Goal: Task Accomplishment & Management: Manage account settings

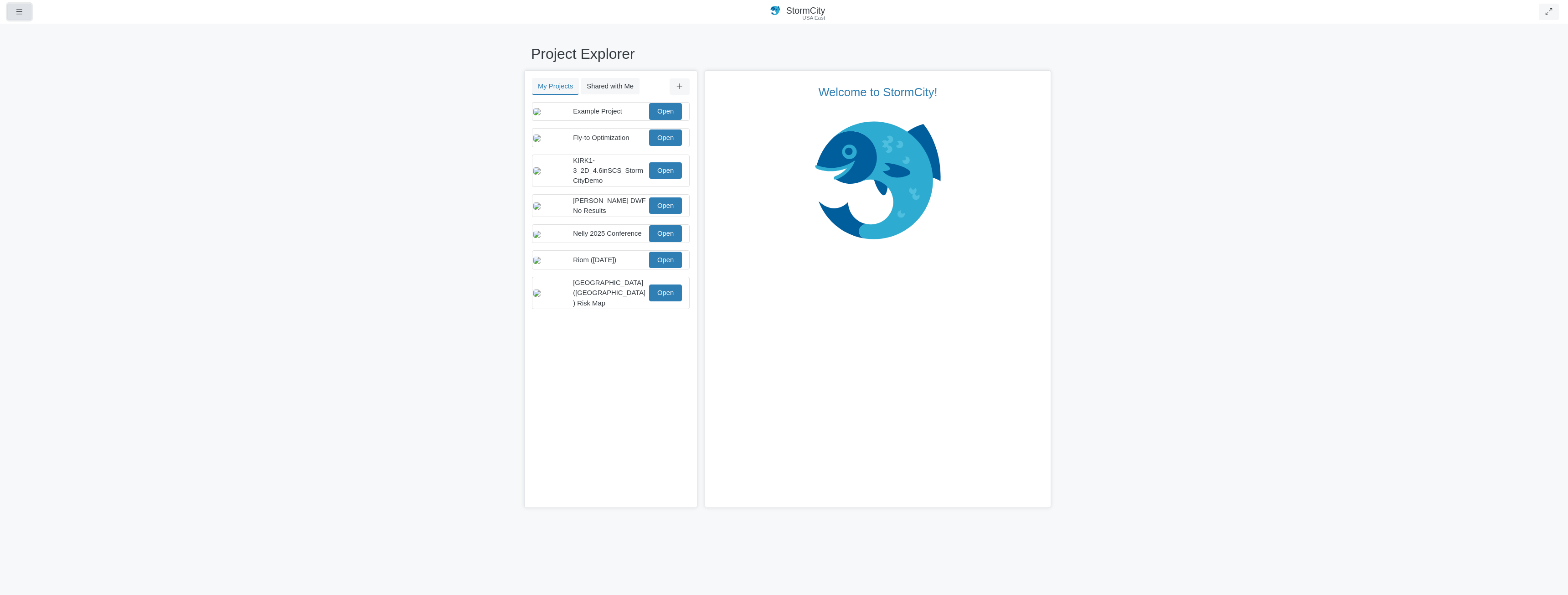
click at [23, 10] on icon "button" at bounding box center [19, 11] width 9 height 7
click at [46, 94] on link "Data Centers" at bounding box center [44, 94] width 72 height 13
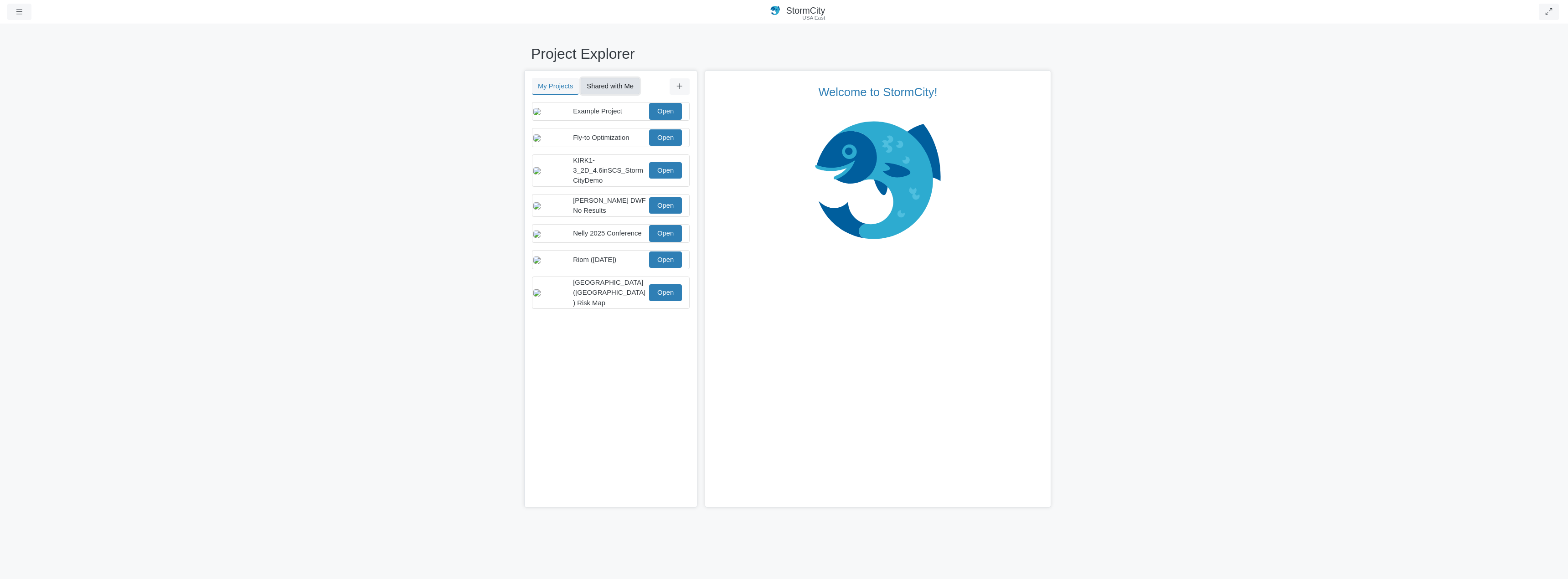
click at [607, 86] on button "Shared with Me" at bounding box center [610, 86] width 59 height 16
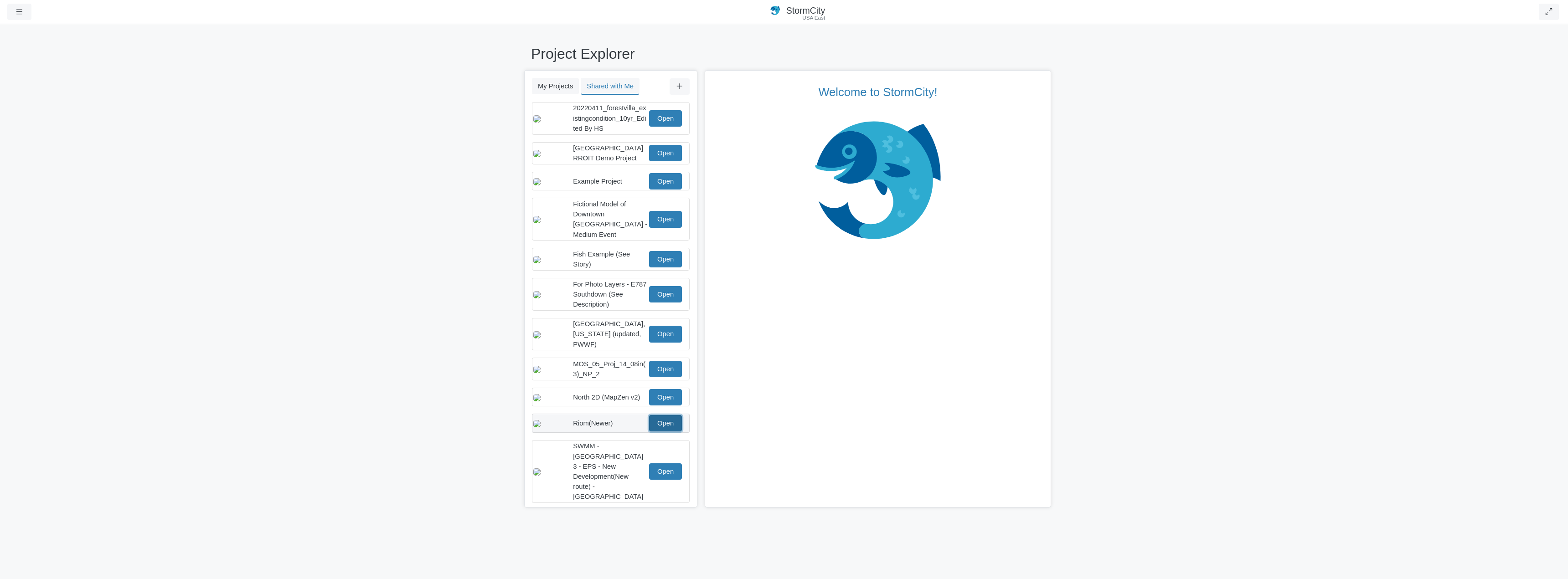
click at [663, 422] on link "Open" at bounding box center [665, 423] width 33 height 16
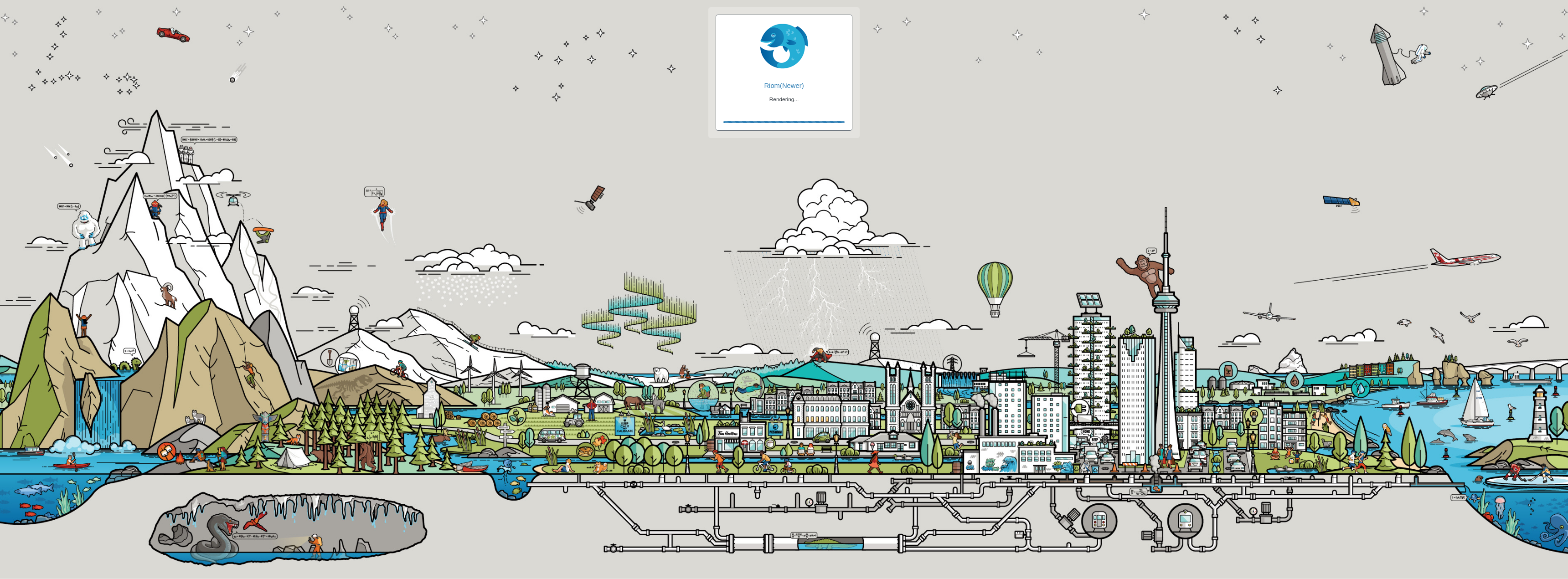
checkbox input "true"
checkbox input "false"
checkbox input "true"
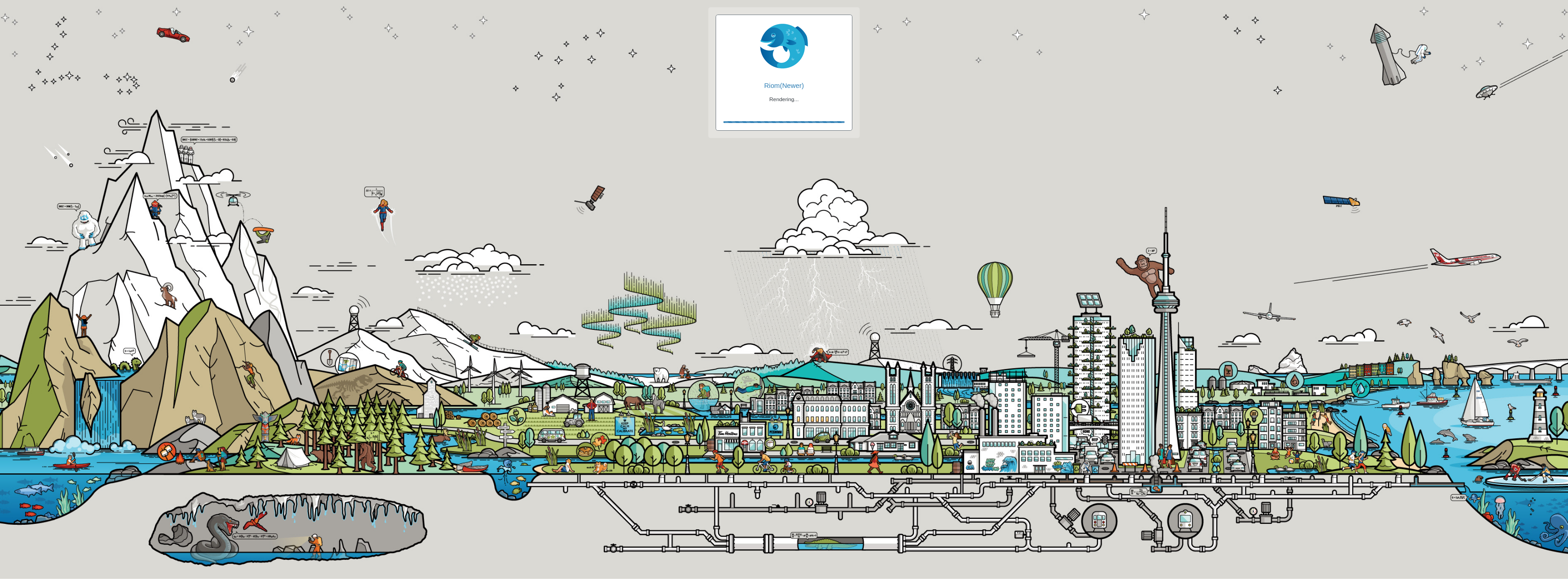
checkbox input "true"
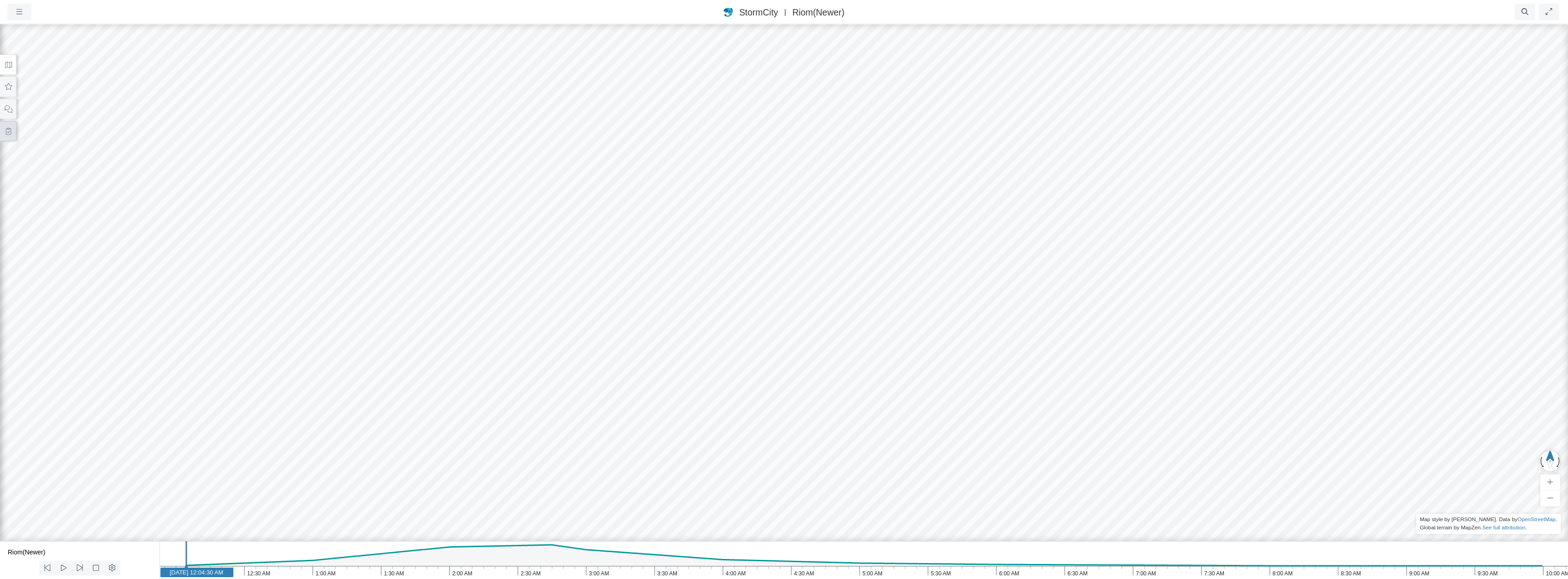
click at [10, 133] on icon at bounding box center [9, 131] width 9 height 7
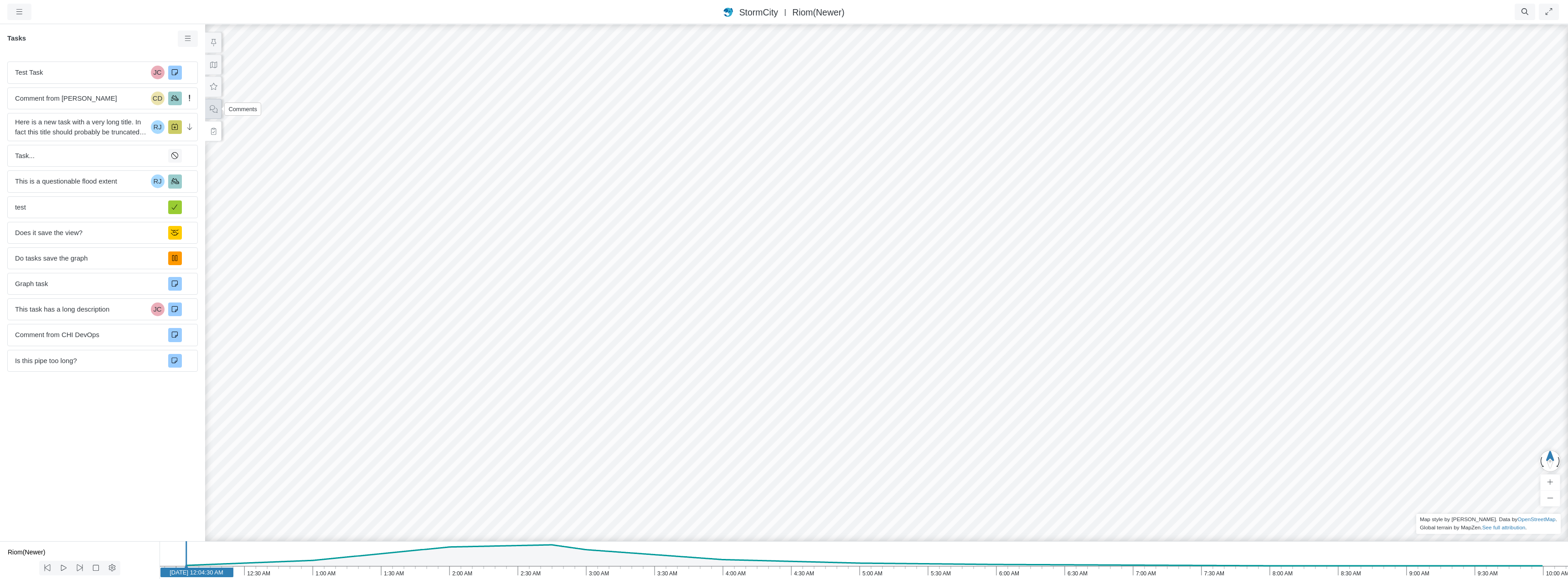
click at [215, 111] on icon at bounding box center [214, 109] width 9 height 7
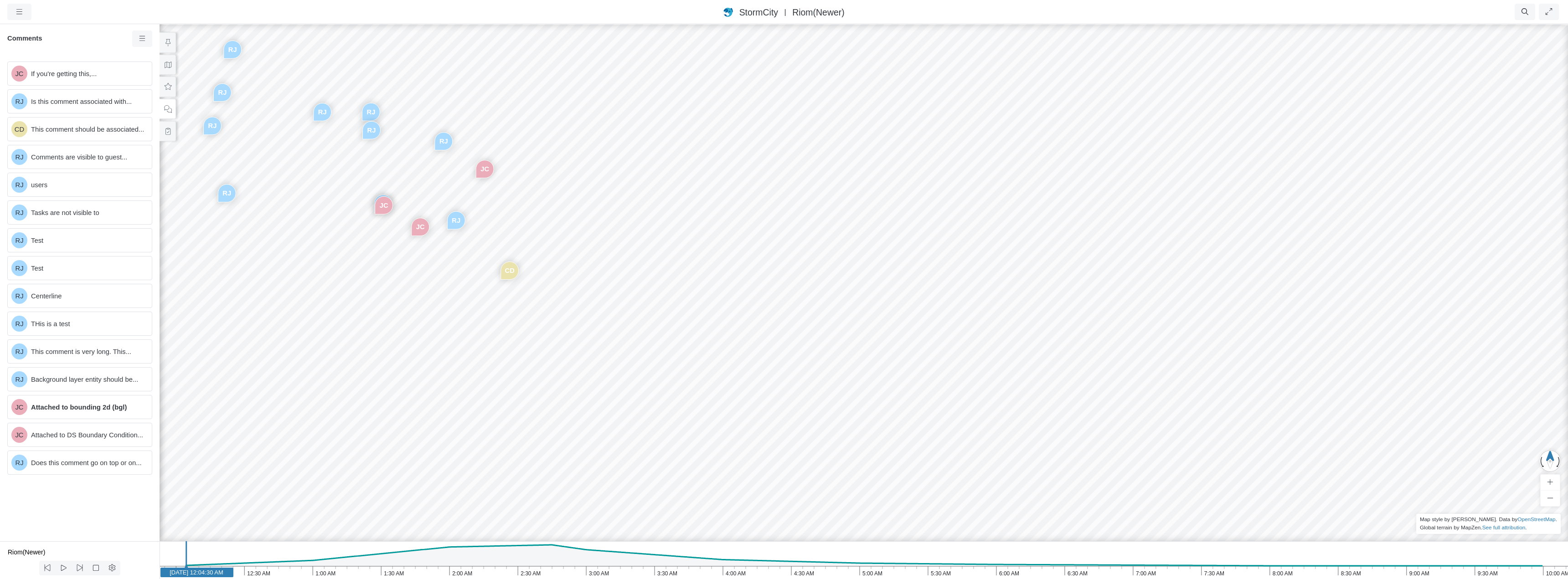
drag, startPoint x: 690, startPoint y: 263, endPoint x: 292, endPoint y: 222, distance: 400.1
click at [292, 222] on div "JC [GEOGRAPHIC_DATA] CD [GEOGRAPHIC_DATA] [GEOGRAPHIC_DATA] [GEOGRAPHIC_DATA] […" at bounding box center [864, 301] width 1568 height 556
click at [166, 63] on icon at bounding box center [168, 64] width 9 height 7
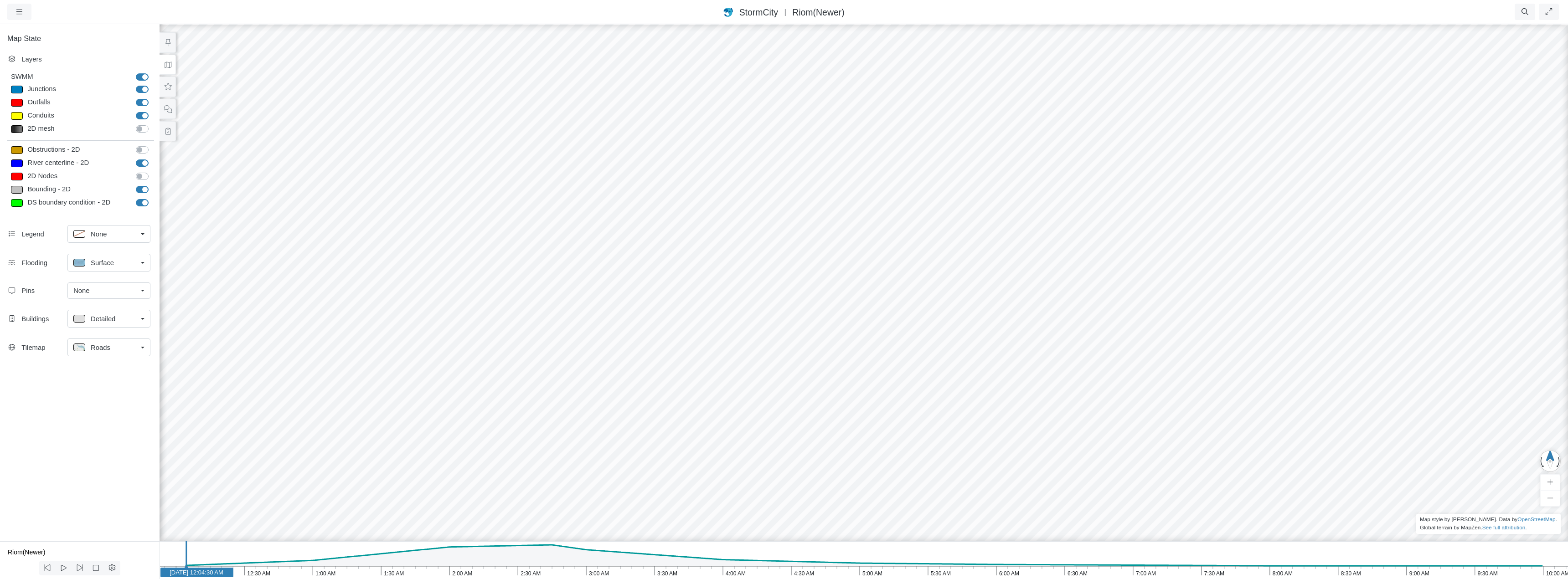
click at [110, 350] on div "Roads" at bounding box center [105, 347] width 64 height 12
click at [114, 414] on div "Satellite" at bounding box center [123, 412] width 99 height 12
click at [168, 109] on icon at bounding box center [168, 109] width 9 height 7
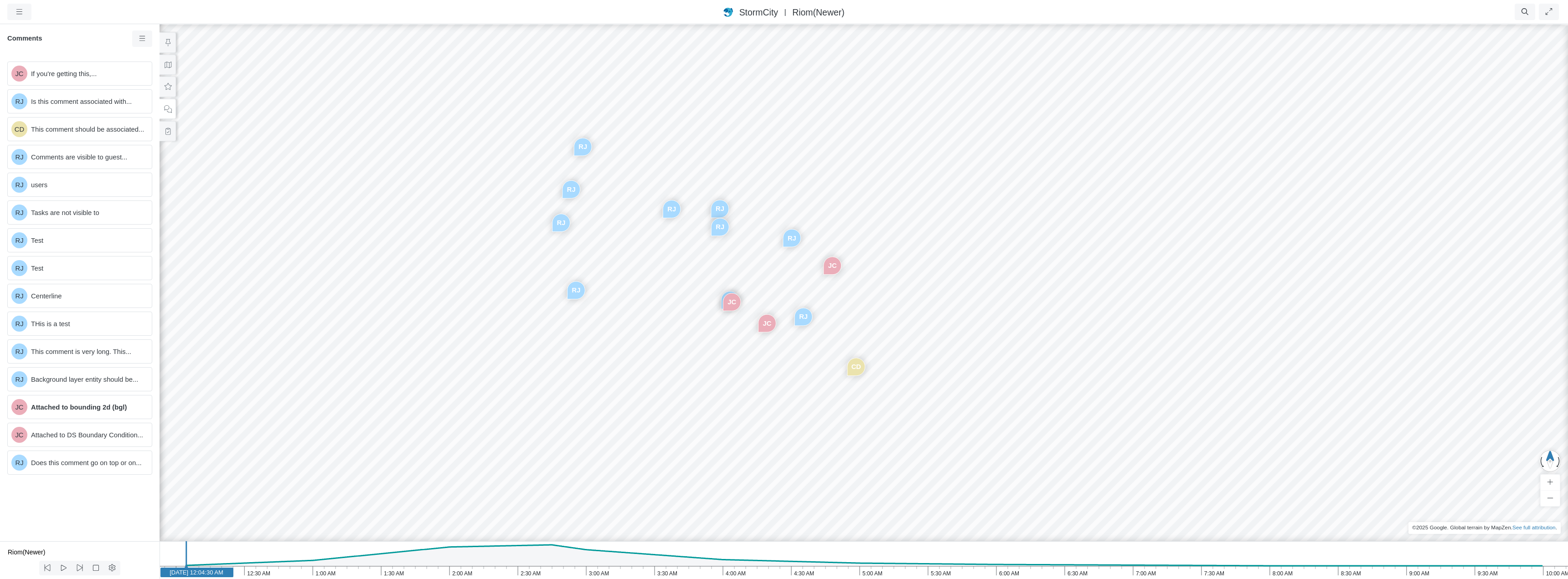
drag, startPoint x: 293, startPoint y: 240, endPoint x: 609, endPoint y: 321, distance: 326.2
click at [609, 321] on div "JC [GEOGRAPHIC_DATA] CD [GEOGRAPHIC_DATA] [GEOGRAPHIC_DATA] [GEOGRAPHIC_DATA] […" at bounding box center [864, 301] width 1568 height 556
click at [20, 12] on icon "button" at bounding box center [19, 12] width 6 height 5
click at [37, 79] on link "Preferences" at bounding box center [44, 80] width 72 height 13
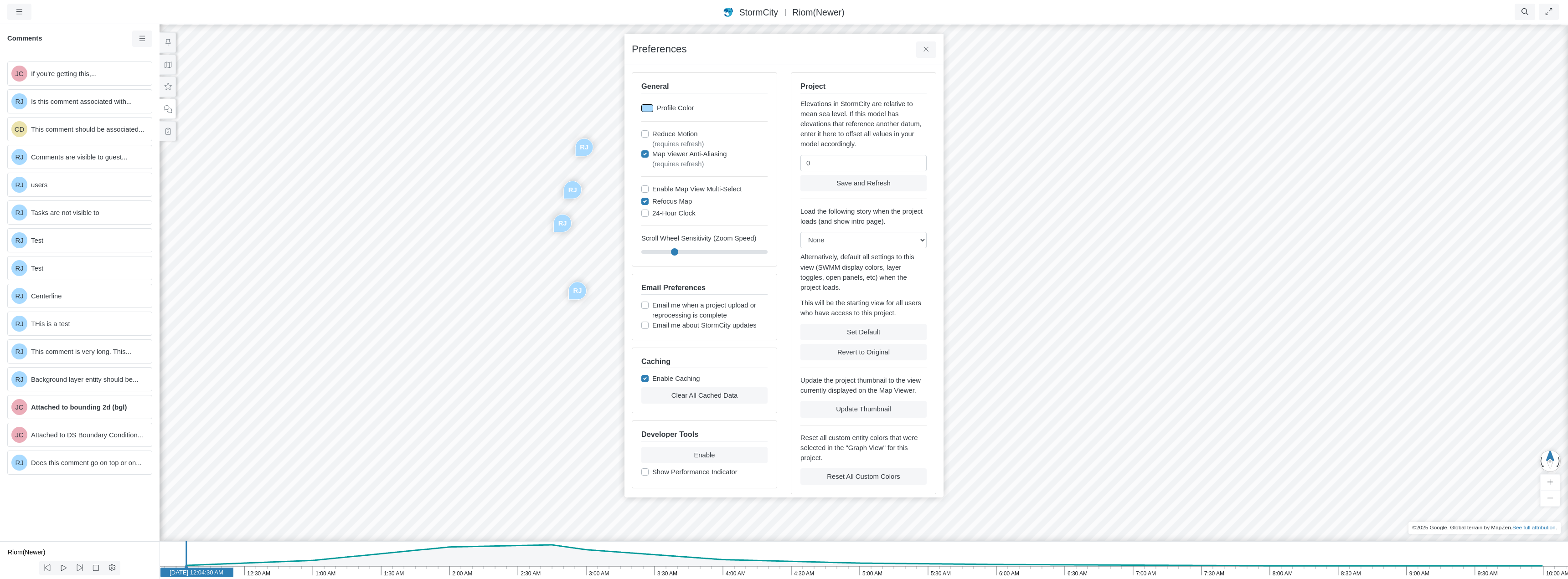
click at [650, 108] on div at bounding box center [647, 108] width 12 height 8
type input "#a8daffff"
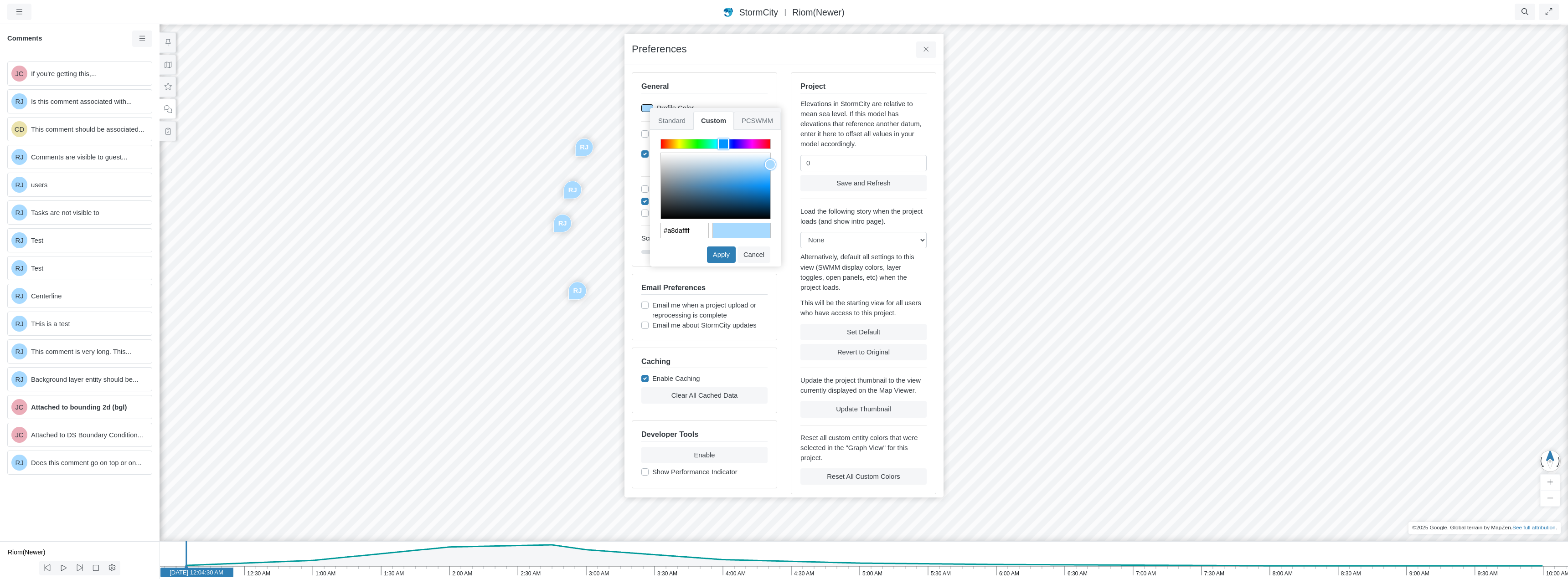
click at [755, 121] on span "PCSWMM" at bounding box center [757, 120] width 47 height 18
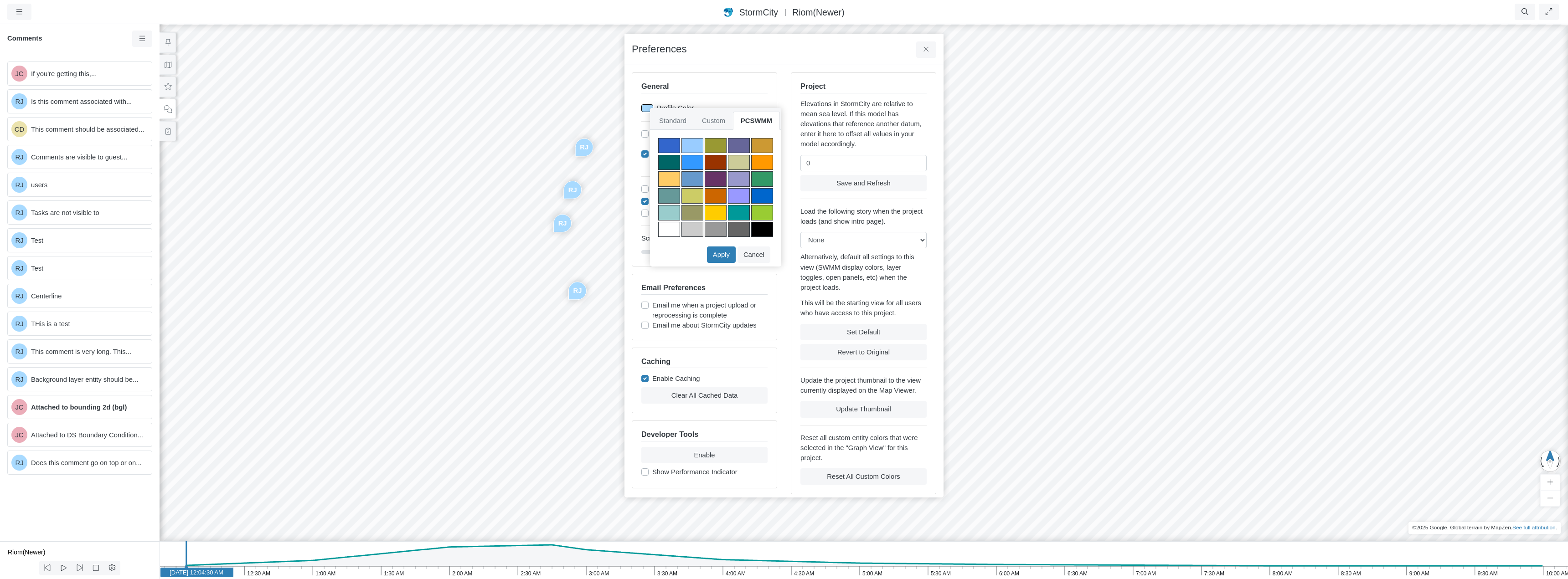
click at [693, 161] on div at bounding box center [693, 162] width 22 height 15
click at [725, 252] on button "Apply" at bounding box center [721, 254] width 29 height 16
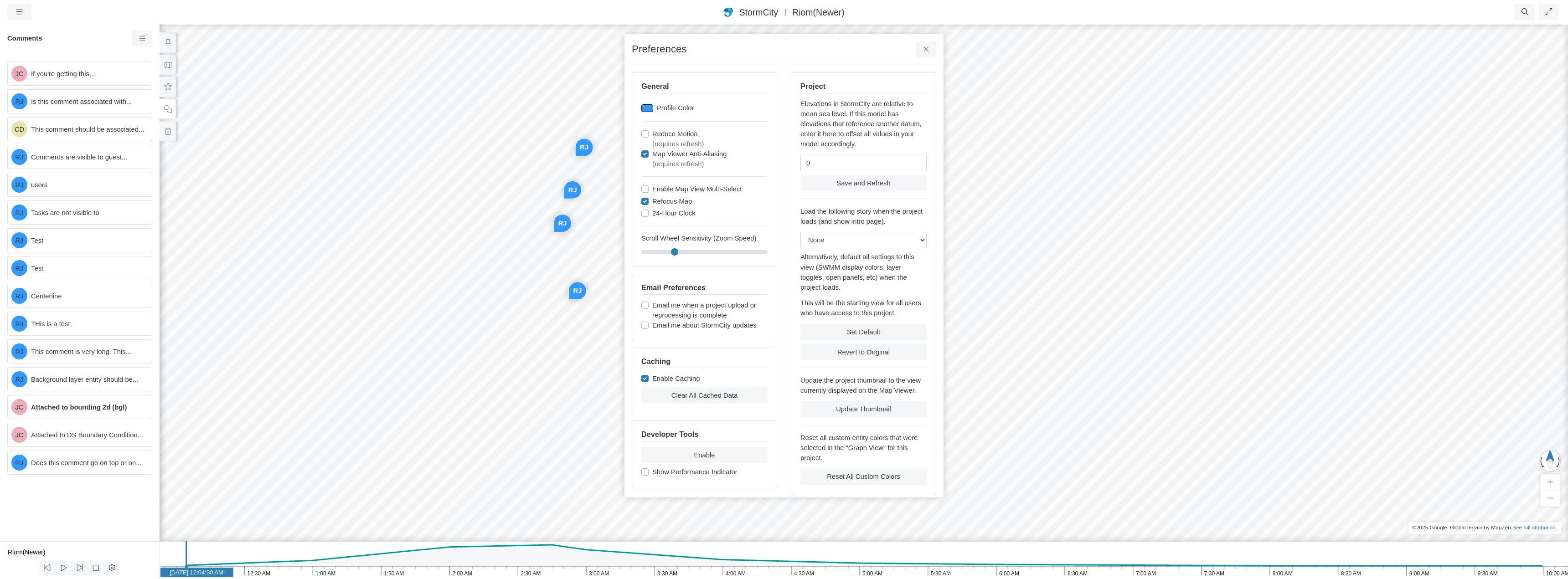
click at [646, 105] on div at bounding box center [647, 108] width 12 height 8
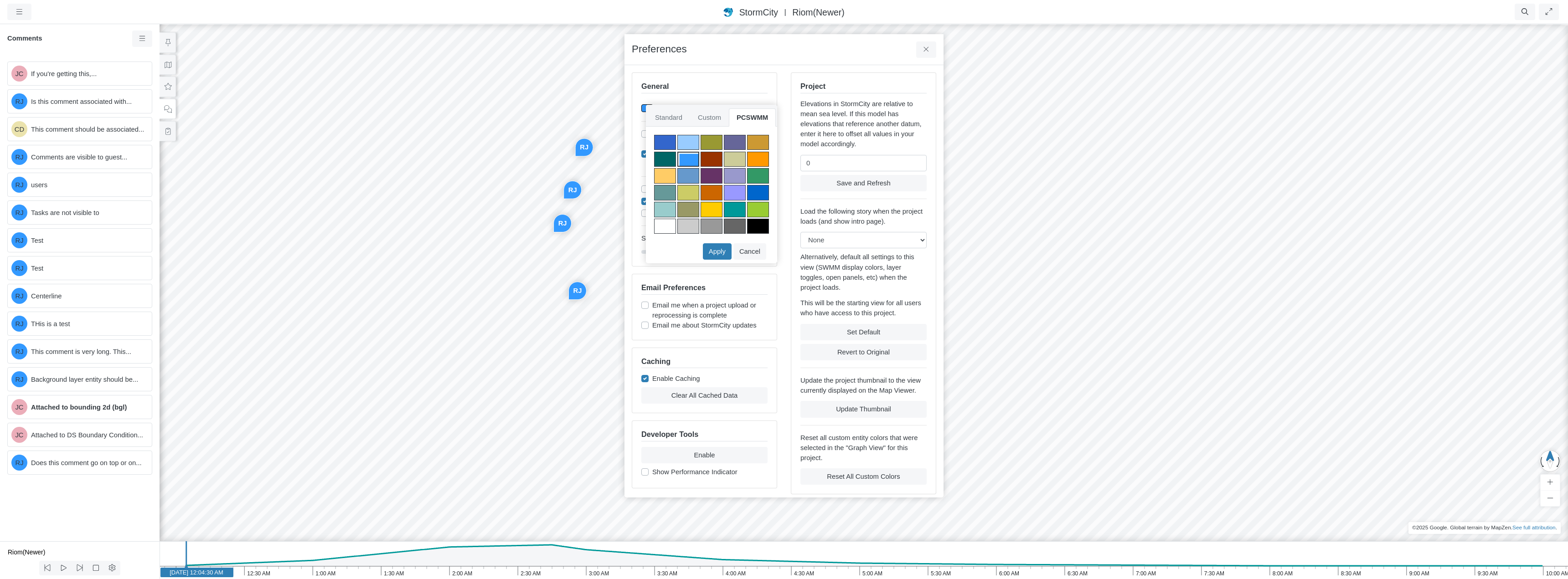
click at [663, 140] on div at bounding box center [665, 142] width 22 height 15
click at [723, 251] on button "Apply" at bounding box center [717, 251] width 29 height 16
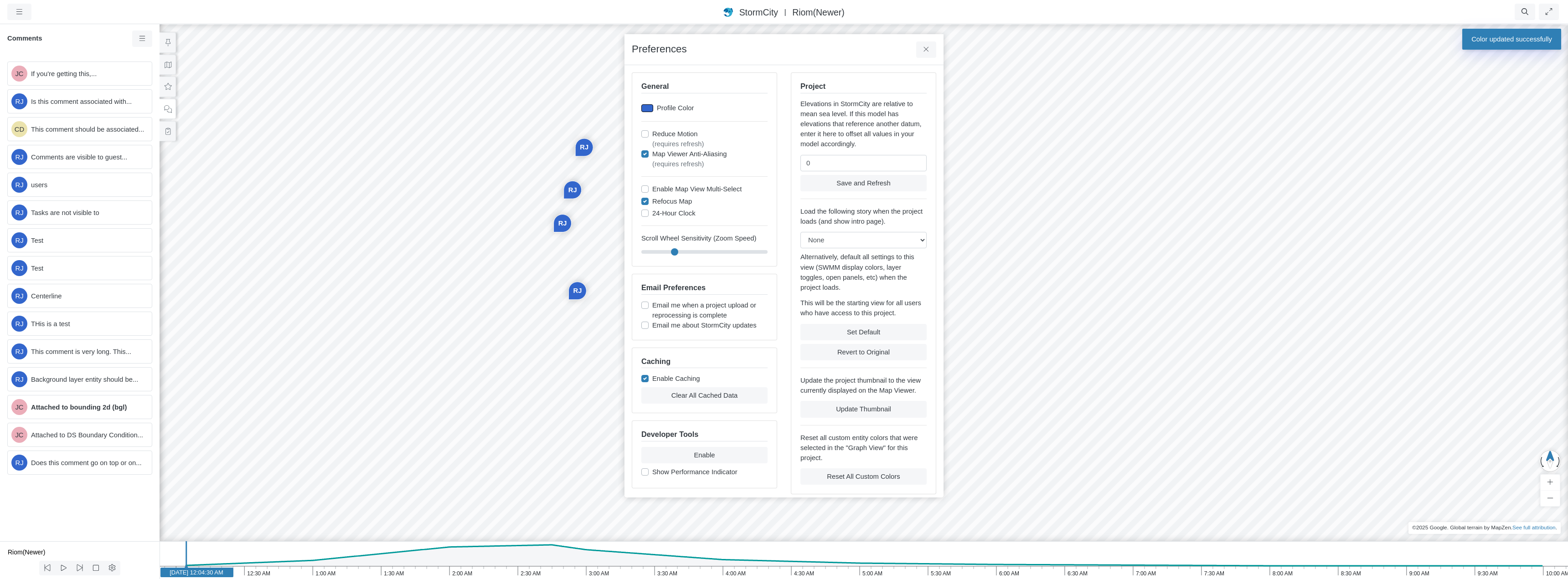
click at [649, 108] on div at bounding box center [647, 108] width 12 height 8
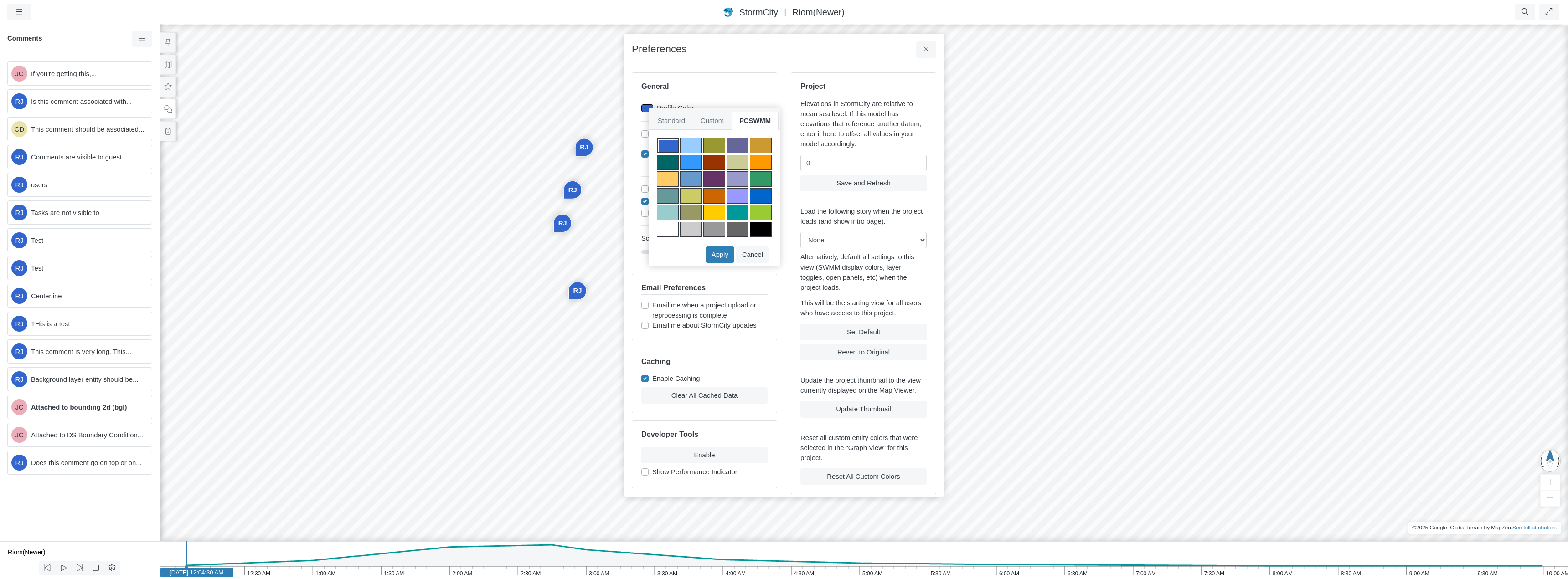
click at [685, 142] on div at bounding box center [691, 145] width 22 height 15
click at [726, 253] on button "Apply" at bounding box center [719, 254] width 29 height 16
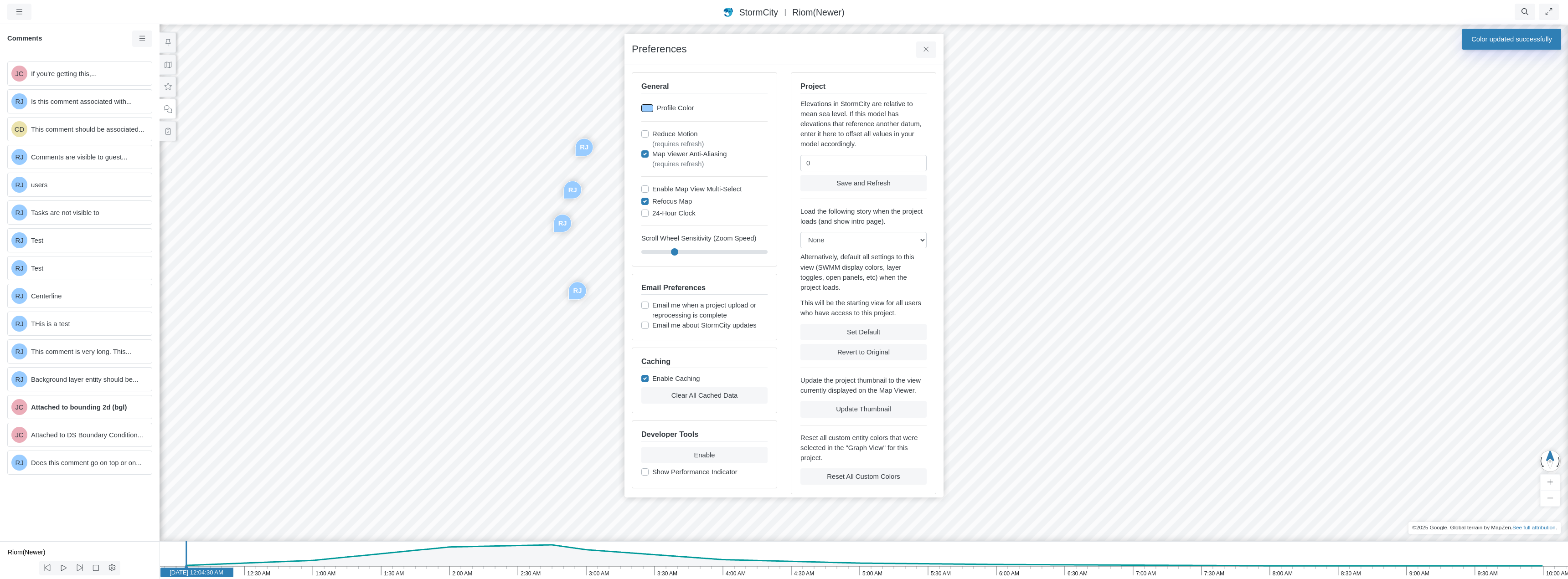
click at [648, 106] on div at bounding box center [647, 108] width 12 height 8
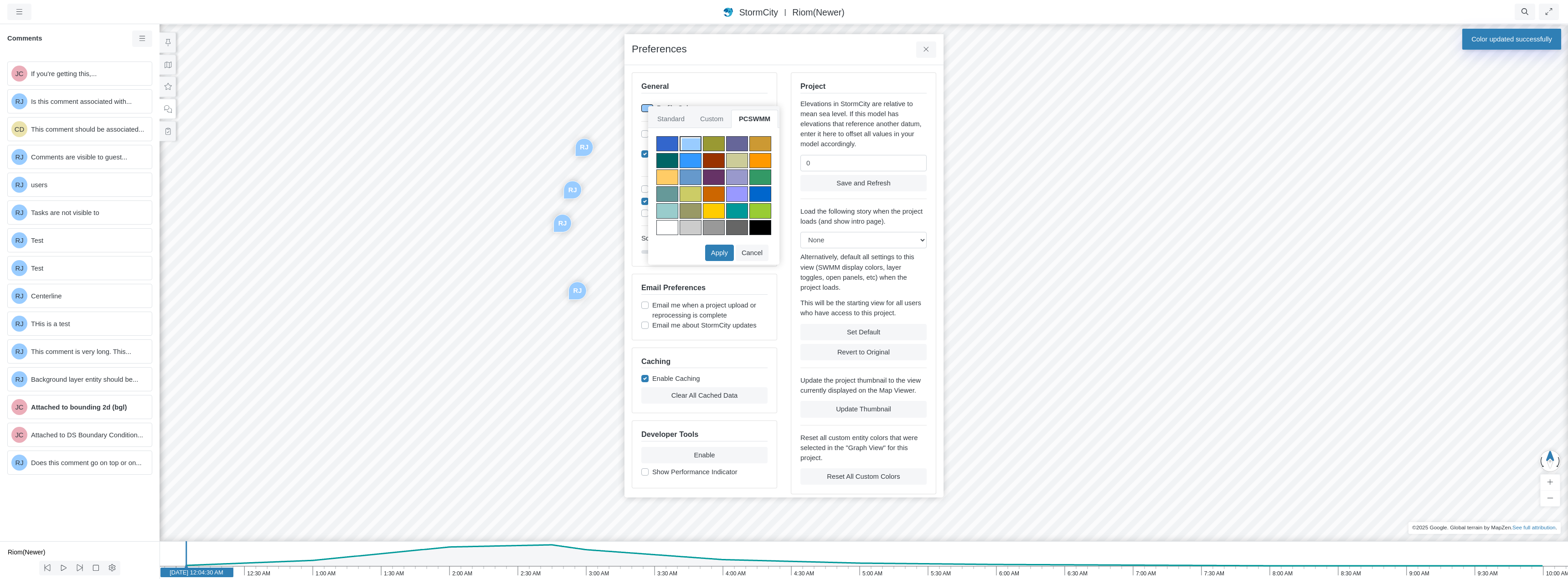
click at [717, 144] on div at bounding box center [714, 144] width 22 height 15
click at [722, 252] on button "Apply" at bounding box center [719, 252] width 29 height 16
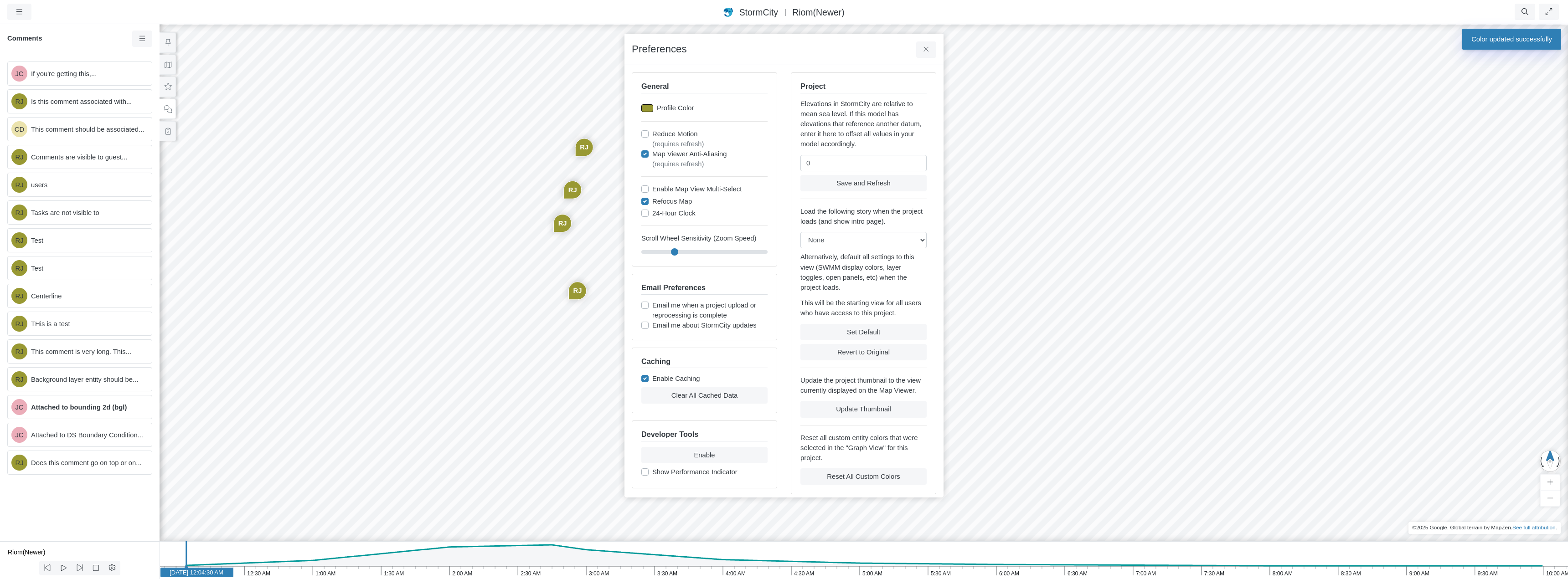
click at [649, 107] on div at bounding box center [647, 108] width 12 height 8
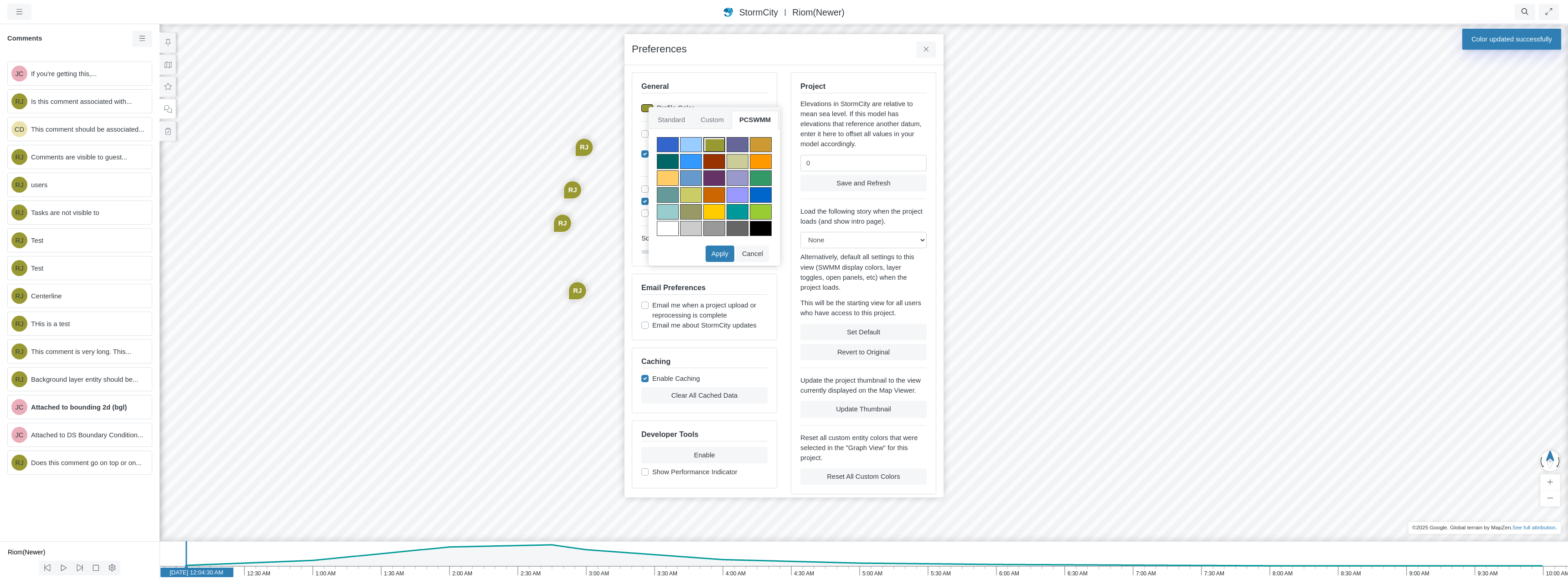
click at [742, 142] on div at bounding box center [738, 144] width 22 height 15
click at [725, 255] on button "Apply" at bounding box center [719, 254] width 29 height 16
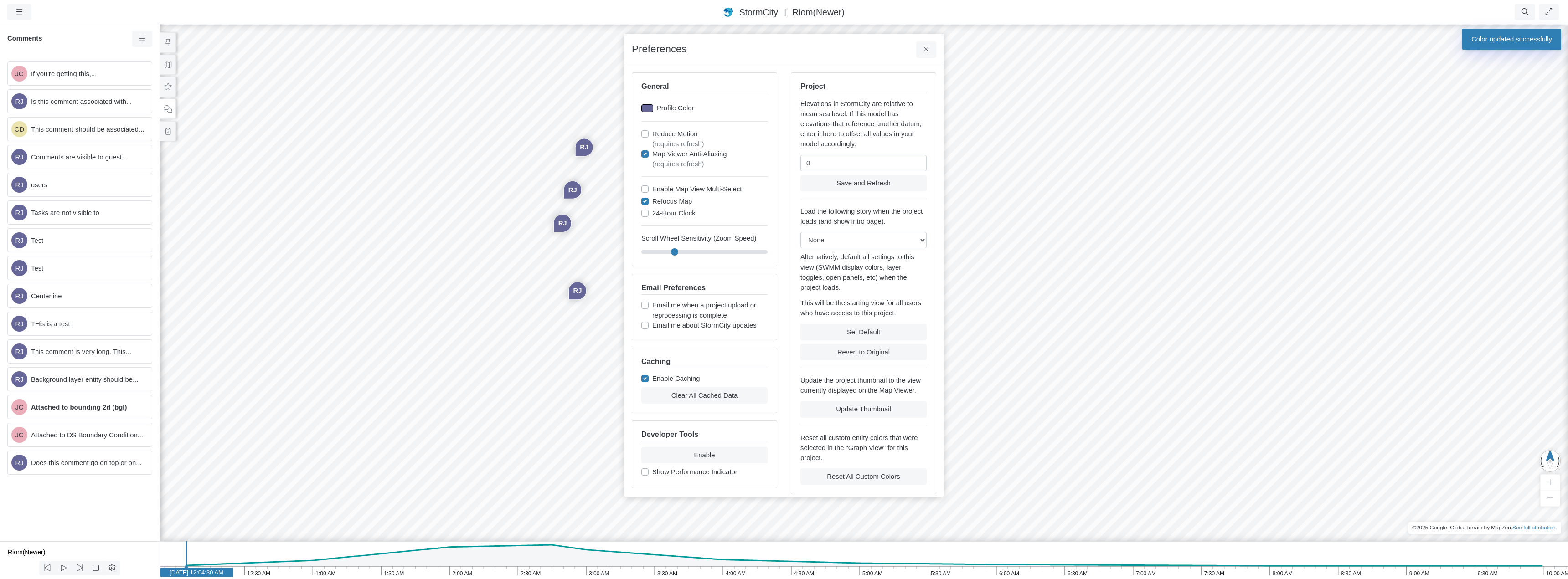
click at [647, 106] on div at bounding box center [647, 108] width 12 height 8
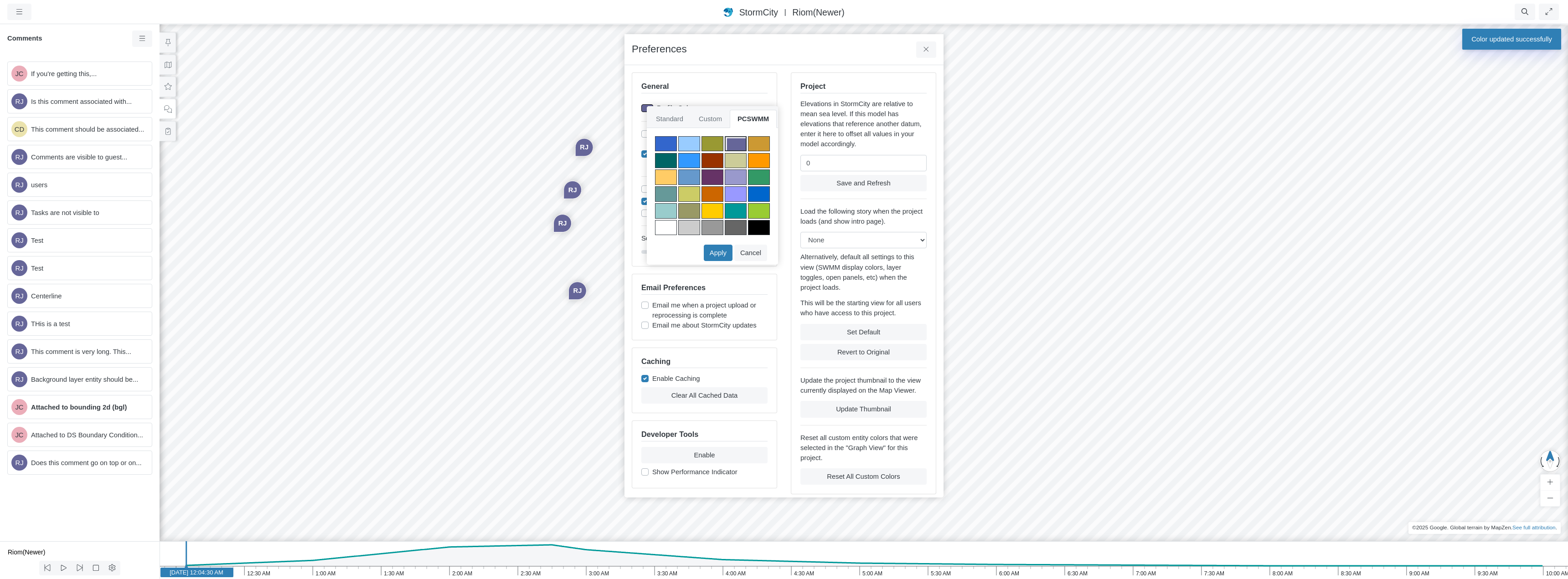
click at [761, 144] on div at bounding box center [759, 144] width 22 height 15
click at [724, 253] on button "Apply" at bounding box center [718, 252] width 29 height 16
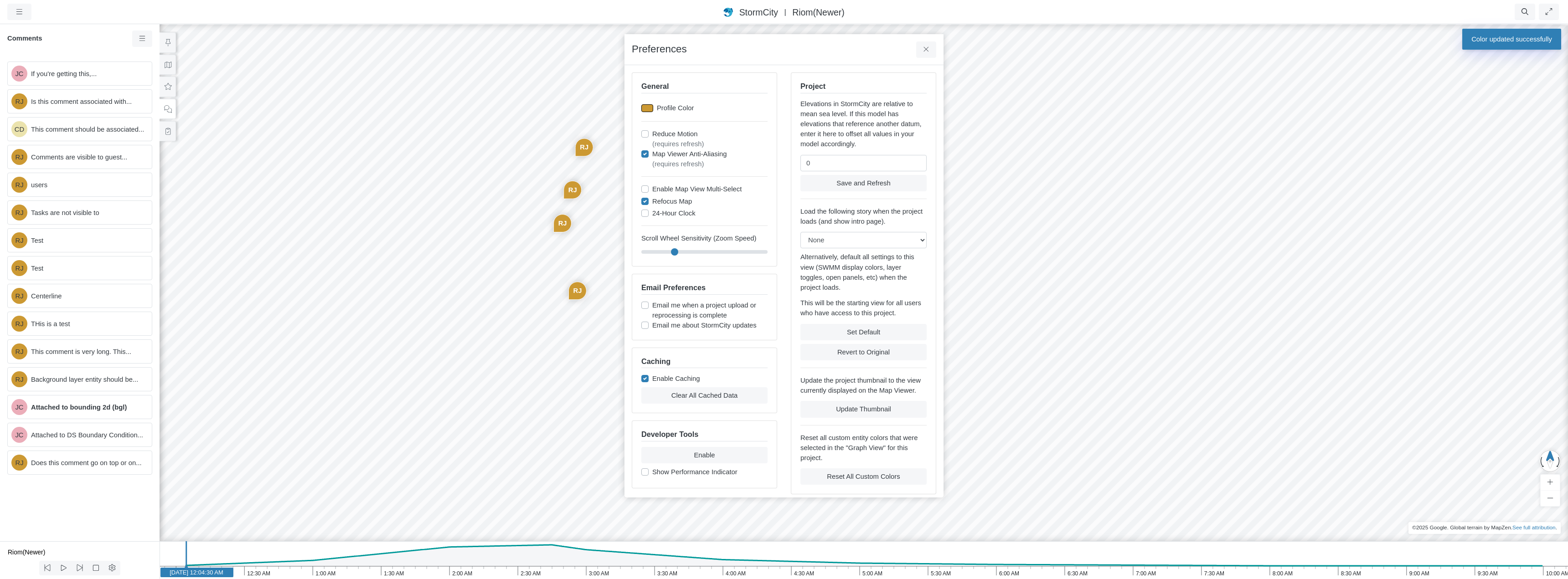
click at [648, 109] on div at bounding box center [647, 108] width 12 height 8
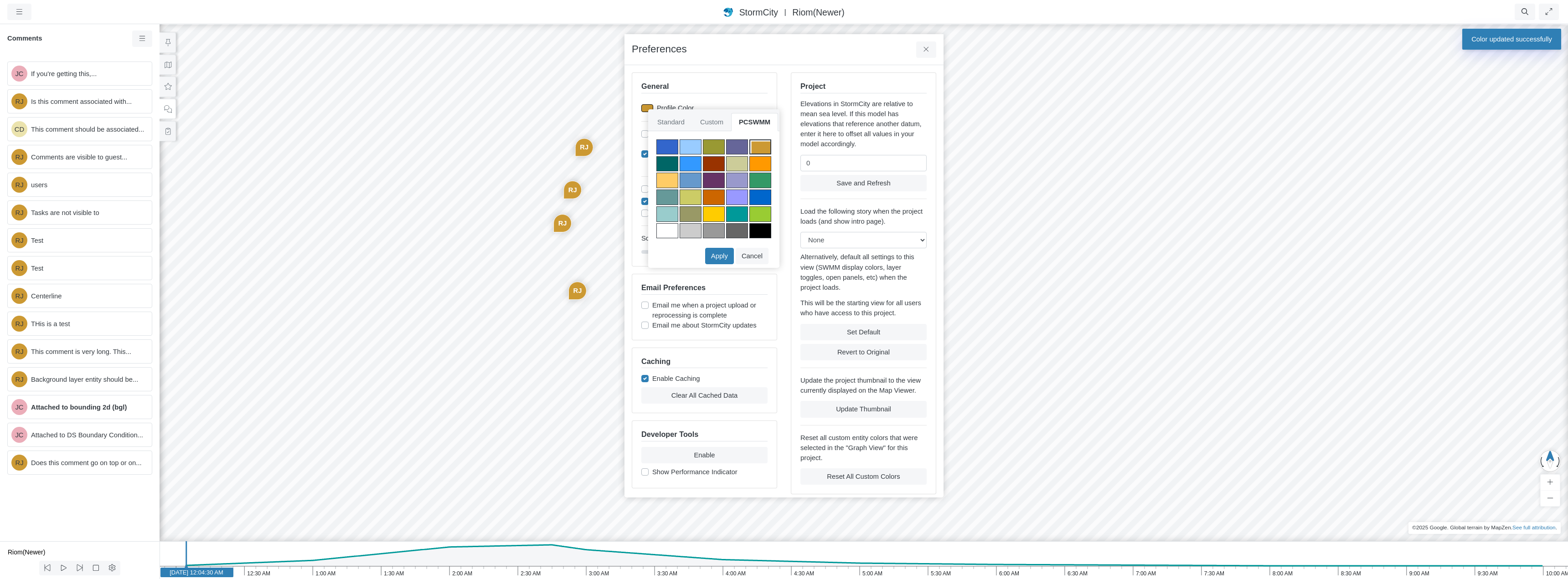
click at [664, 162] on div at bounding box center [667, 164] width 22 height 15
click at [720, 257] on button "Apply" at bounding box center [719, 255] width 29 height 16
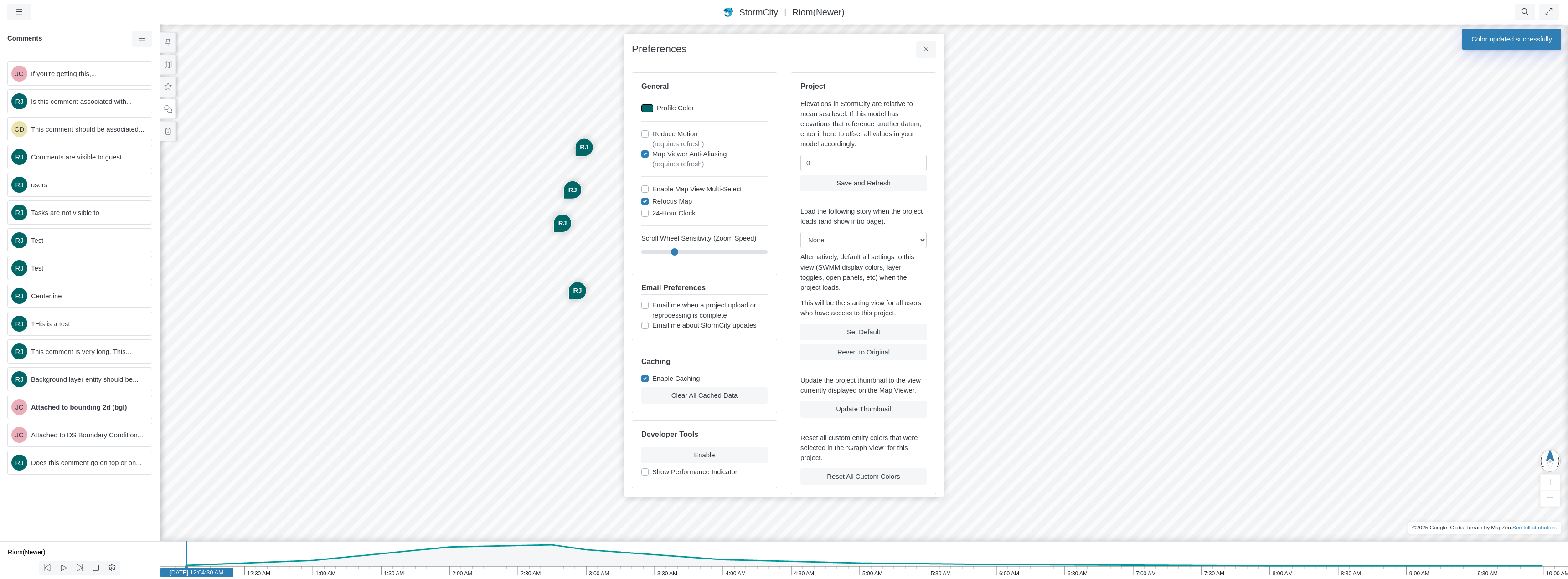
click at [645, 106] on div at bounding box center [647, 108] width 12 height 8
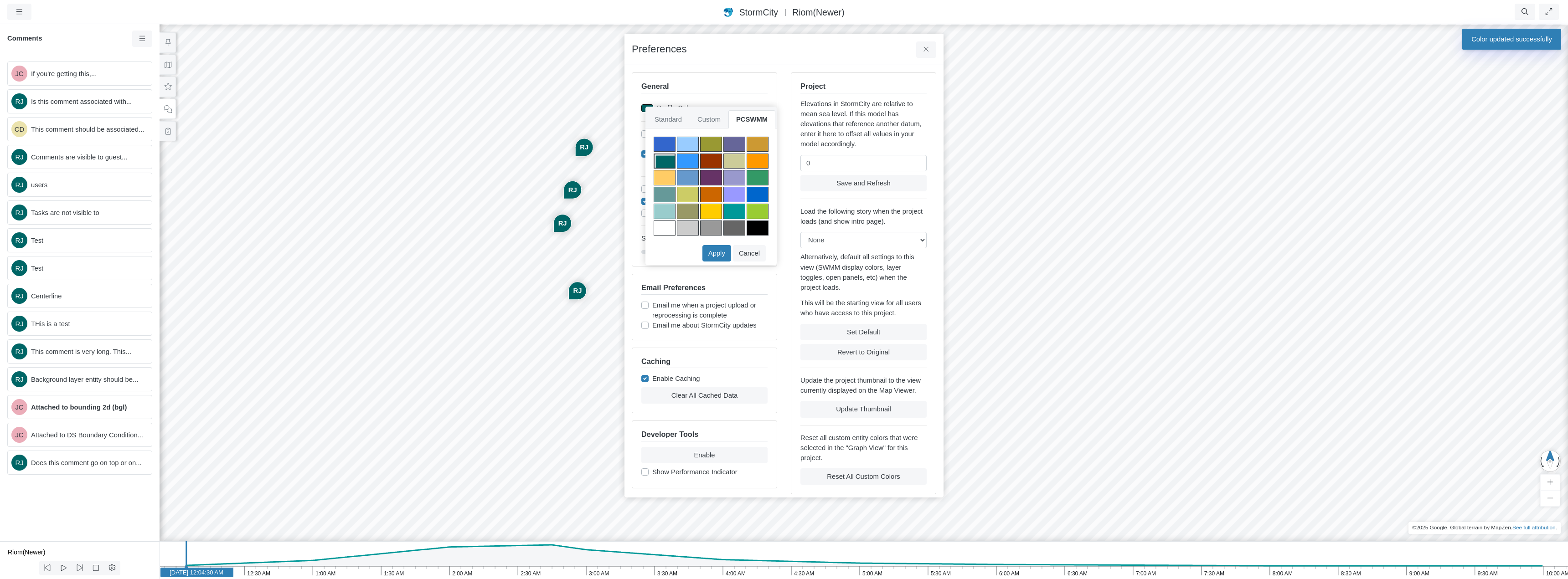
click at [685, 162] on div at bounding box center [688, 161] width 22 height 15
click at [723, 254] on button "Apply" at bounding box center [716, 253] width 29 height 16
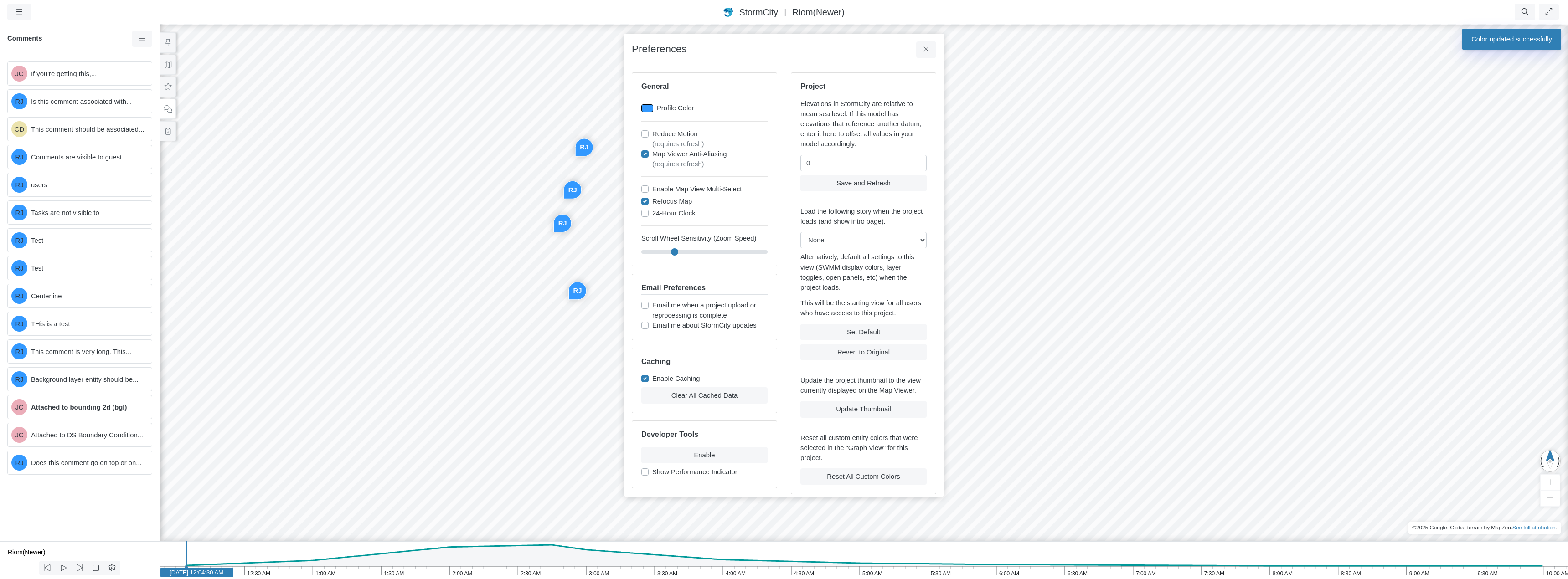
click at [651, 108] on div at bounding box center [647, 108] width 12 height 8
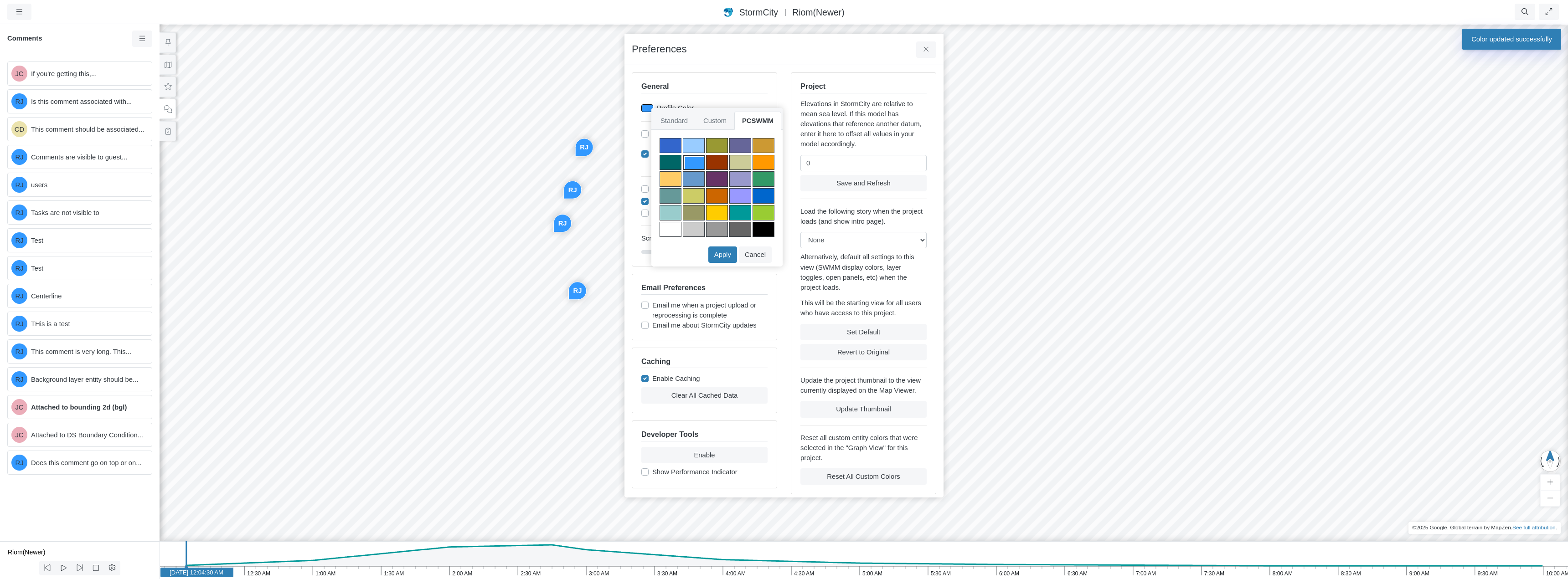
click at [719, 159] on div at bounding box center [717, 162] width 22 height 15
click at [731, 253] on button "Apply" at bounding box center [723, 254] width 29 height 16
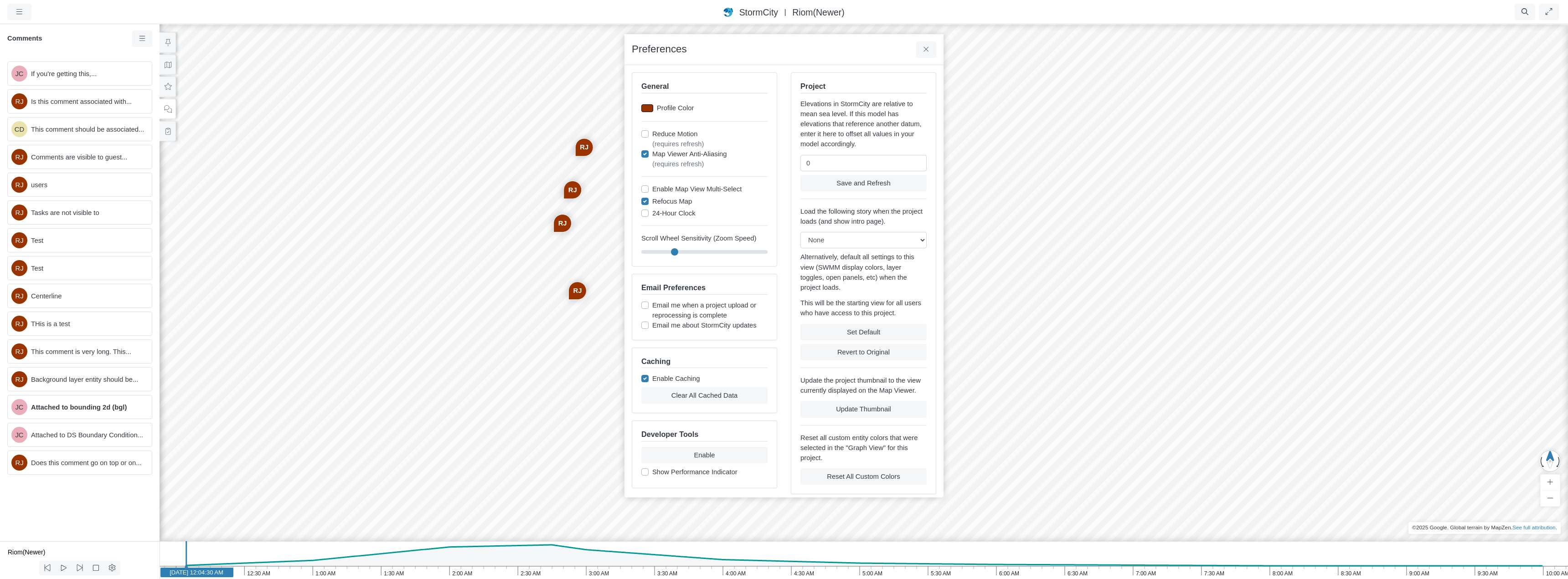
click at [648, 108] on div at bounding box center [647, 108] width 12 height 8
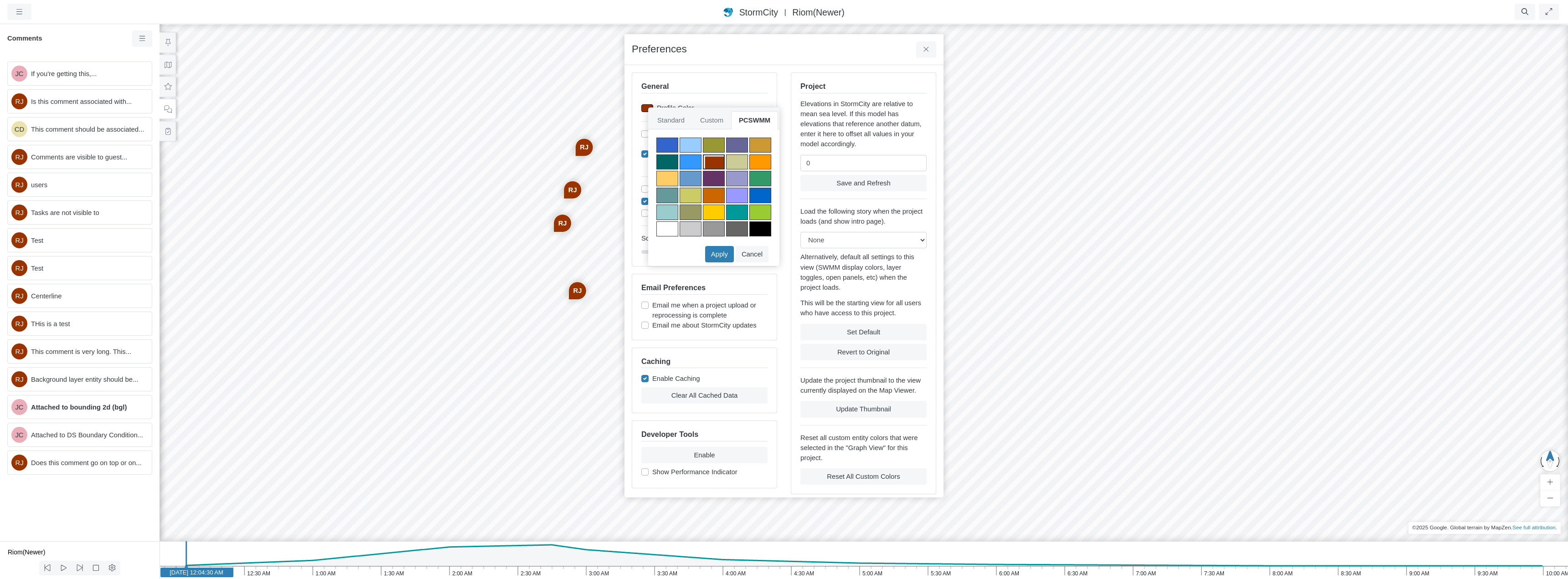
click at [740, 161] on div at bounding box center [737, 162] width 22 height 15
click at [724, 252] on button "Apply" at bounding box center [719, 254] width 29 height 16
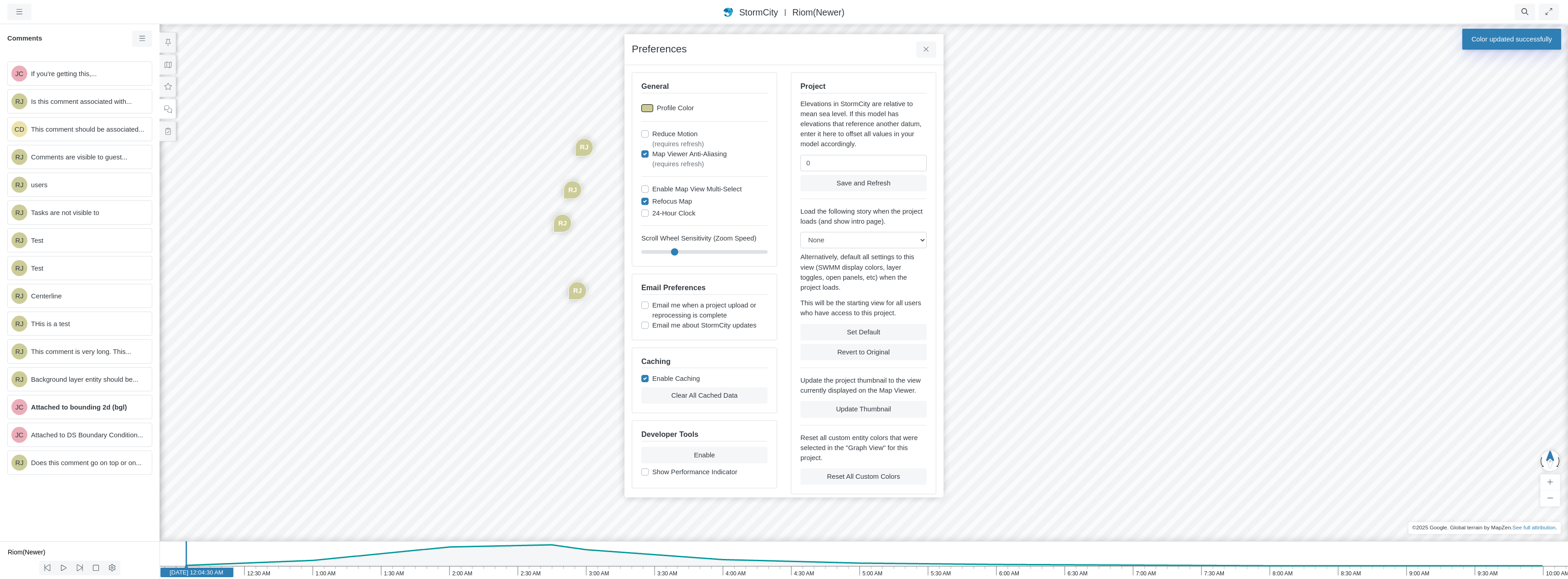
click at [648, 111] on div at bounding box center [647, 108] width 12 height 8
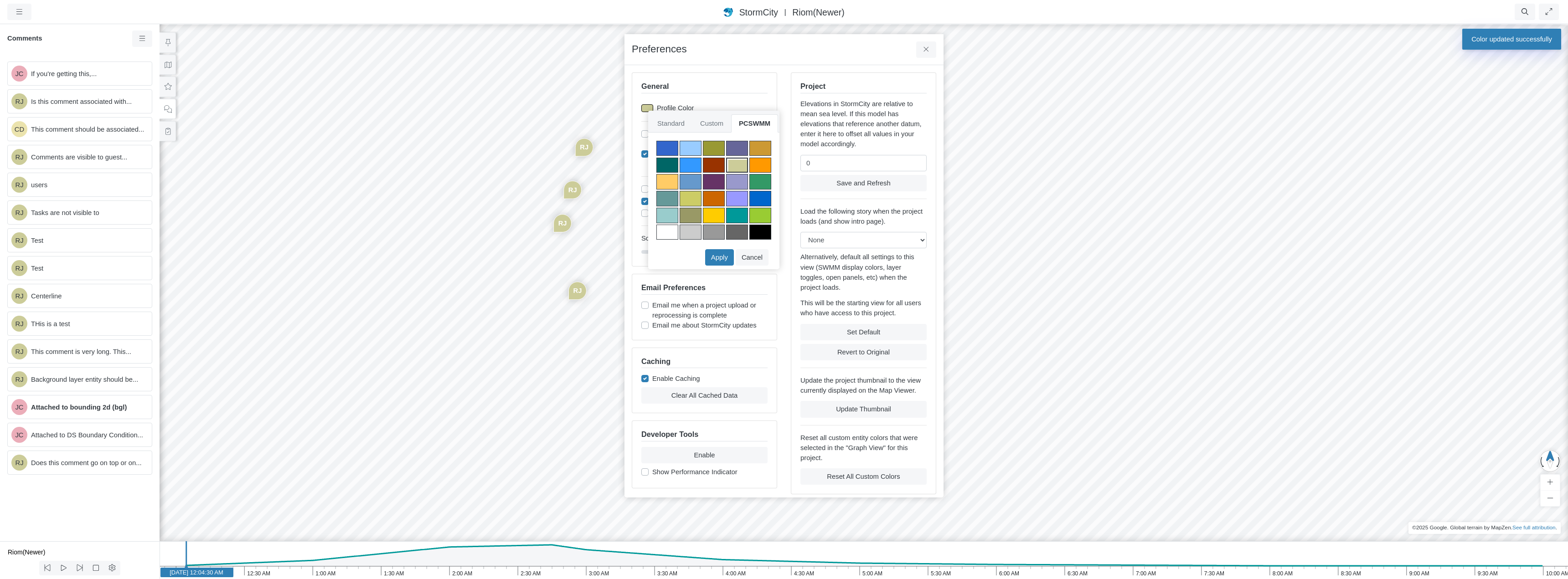
click at [755, 162] on div at bounding box center [760, 165] width 22 height 15
click at [721, 258] on button "Apply" at bounding box center [719, 257] width 29 height 16
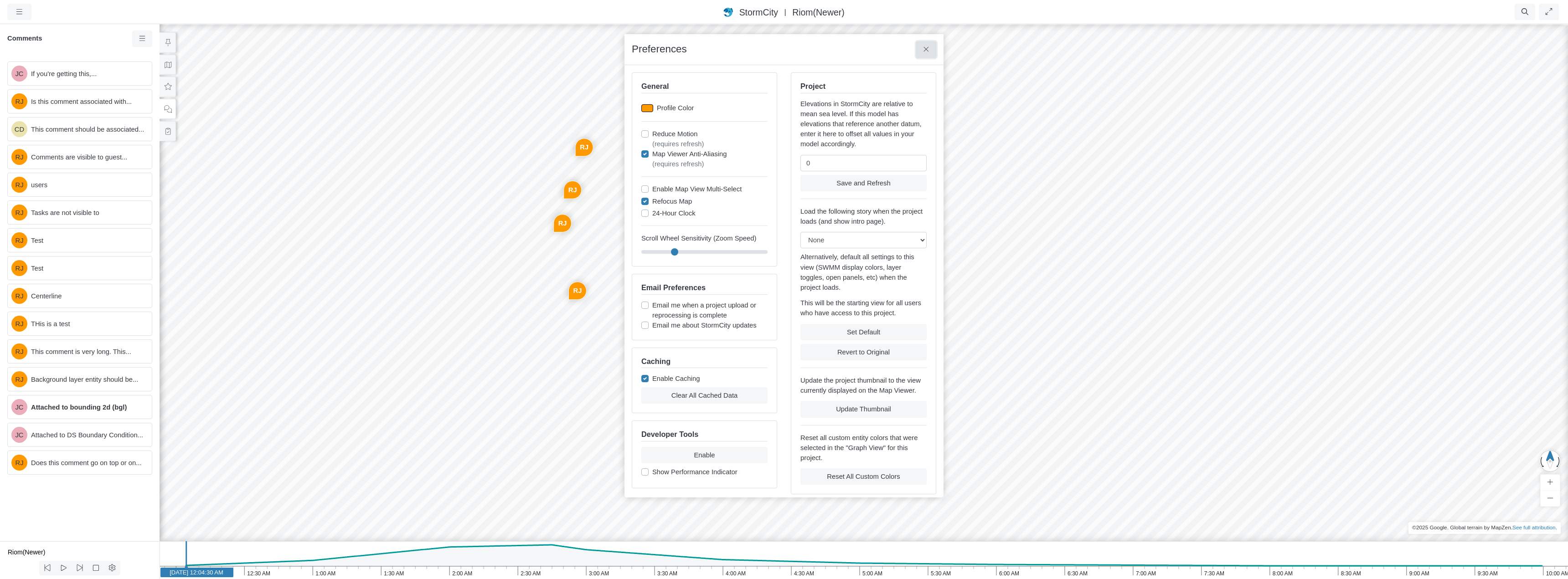
click at [923, 49] on icon at bounding box center [926, 49] width 9 height 7
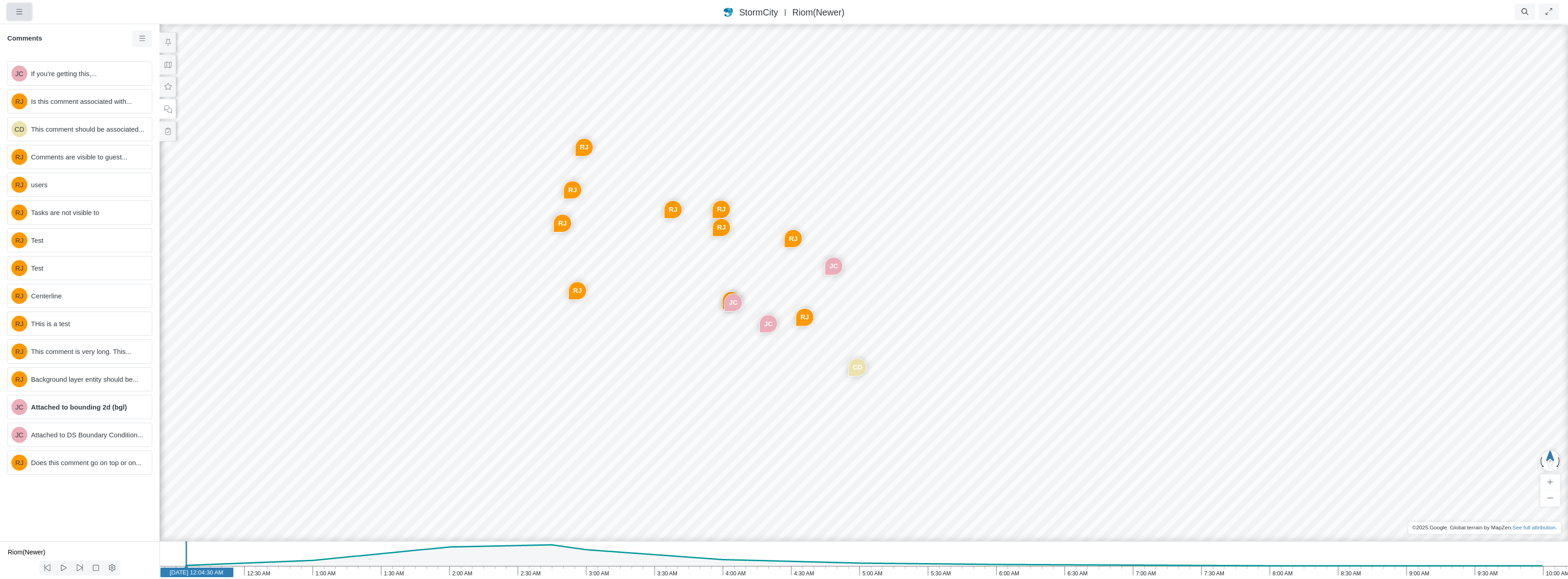
click at [18, 13] on icon "button" at bounding box center [19, 11] width 9 height 7
click at [38, 77] on link "Preferences" at bounding box center [44, 80] width 72 height 13
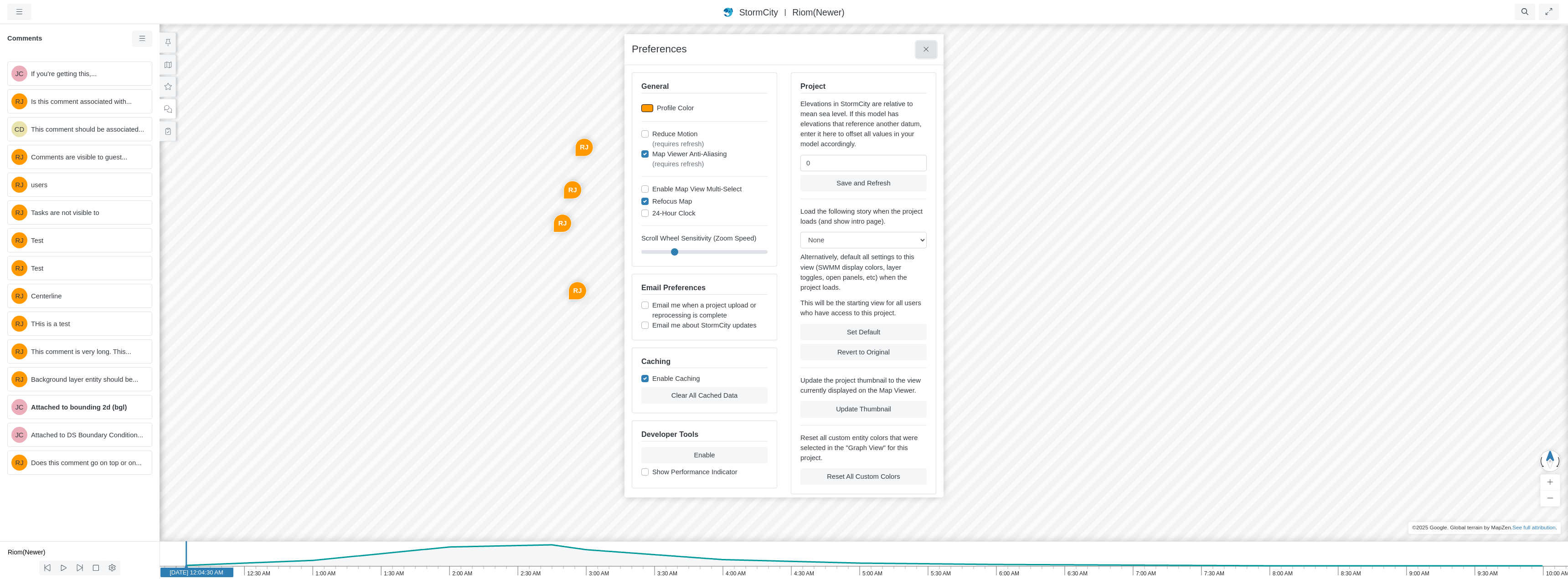
click at [926, 49] on icon at bounding box center [926, 49] width 9 height 7
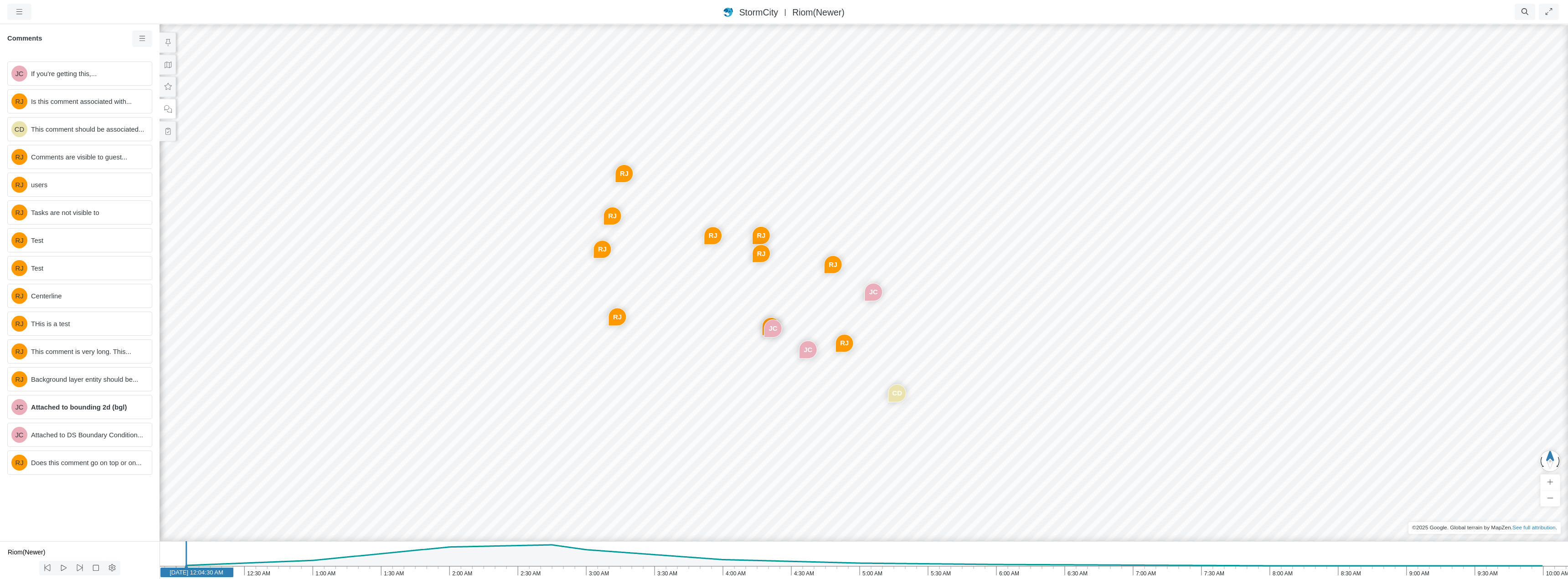
drag, startPoint x: 936, startPoint y: 349, endPoint x: 975, endPoint y: 375, distance: 46.9
click at [975, 375] on div "JC RJ CD RJ RJ RJ RJ RJ RJ RJ RJ JC JC RJ" at bounding box center [864, 301] width 1568 height 556
click at [143, 41] on icon at bounding box center [142, 38] width 9 height 7
click at [94, 43] on h6 "Comments" at bounding box center [69, 38] width 125 height 8
click at [637, 201] on div "JC RJ CD RJ RJ RJ RJ RJ RJ RJ RJ JC JC RJ" at bounding box center [864, 301] width 1568 height 556
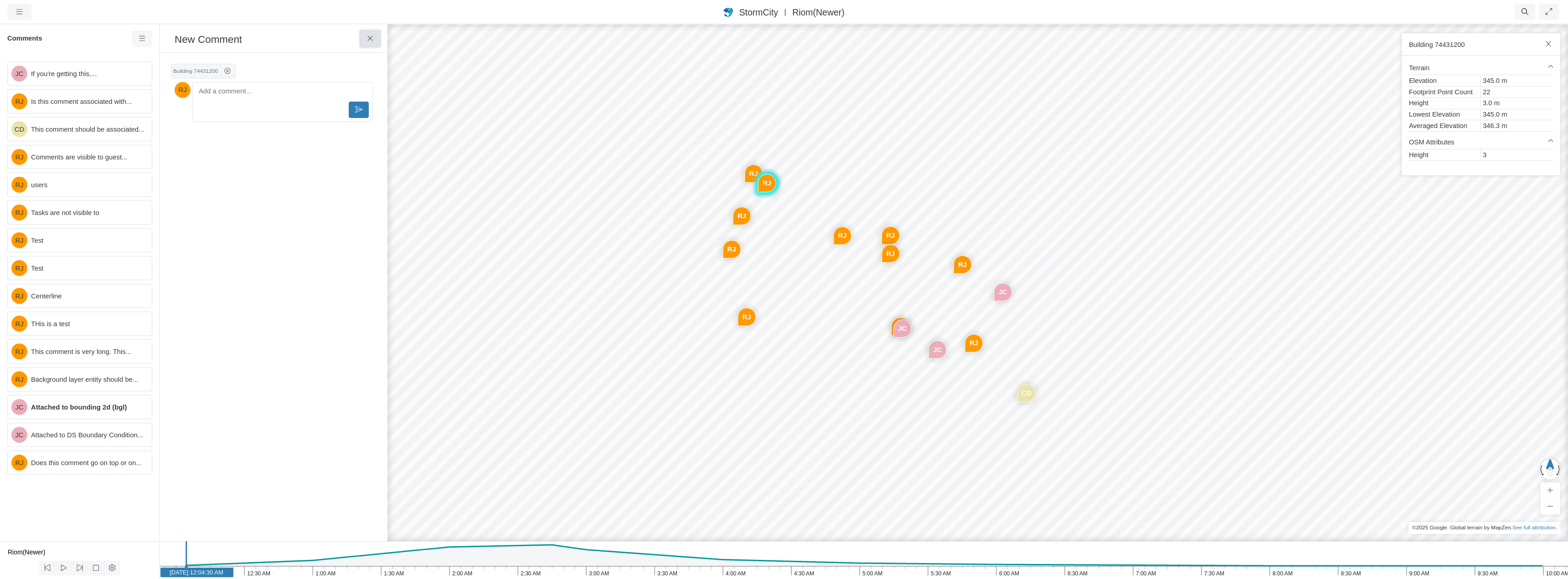
click at [367, 39] on icon at bounding box center [370, 38] width 9 height 7
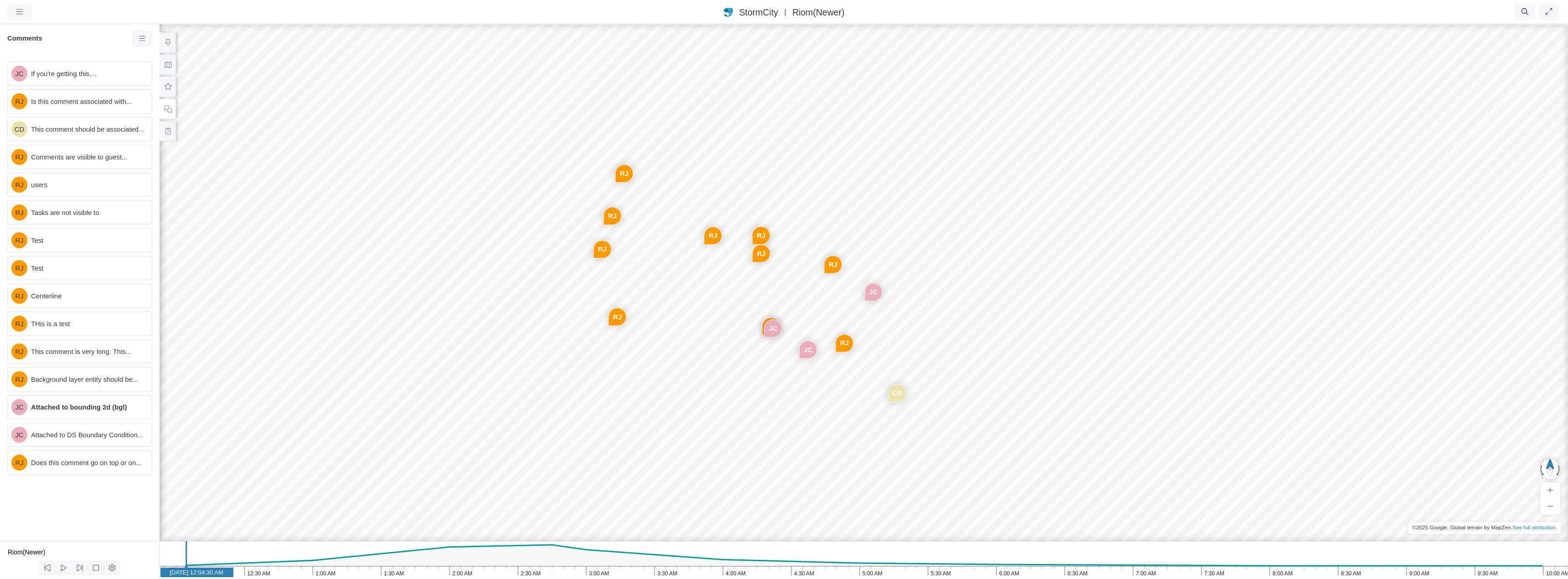
click at [604, 202] on div "JC RJ CD RJ RJ RJ RJ RJ RJ RJ RJ JC JC RJ" at bounding box center [864, 301] width 1568 height 556
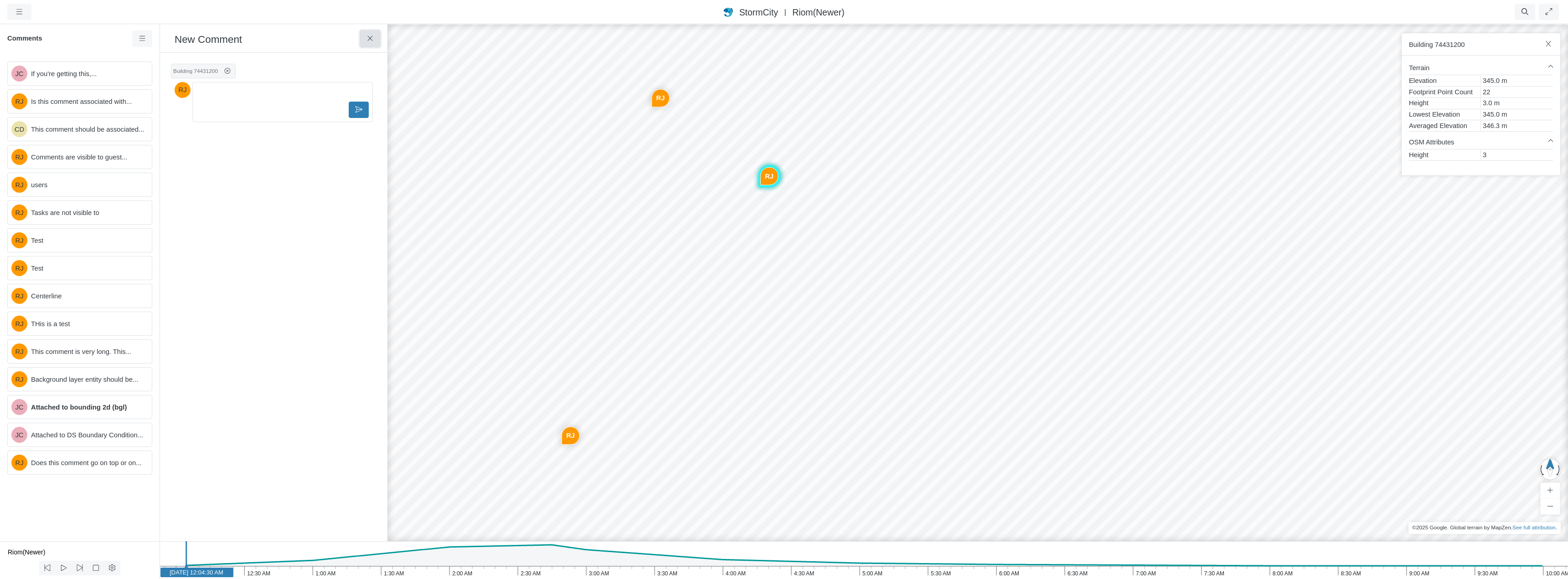
click at [371, 44] on button at bounding box center [371, 38] width 21 height 16
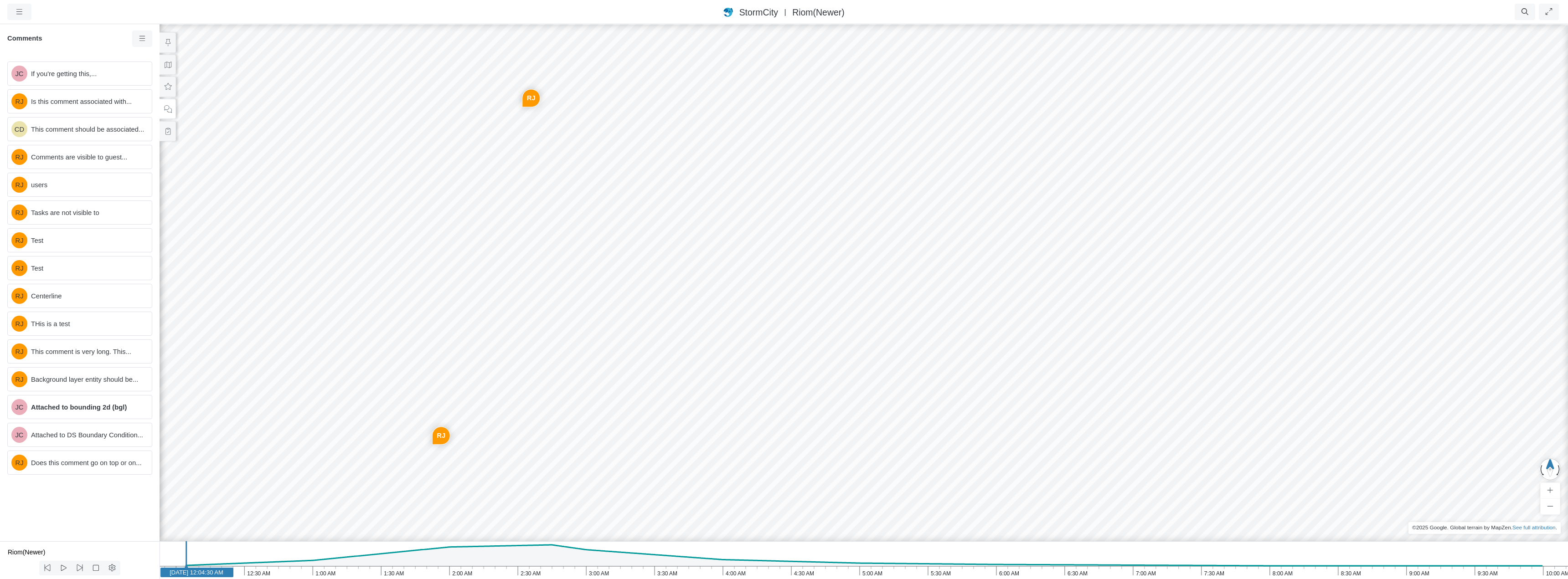
click at [696, 226] on div "JC RJ CD RJ RJ RJ RJ RJ RJ RJ RJ JC JC RJ" at bounding box center [864, 301] width 1568 height 556
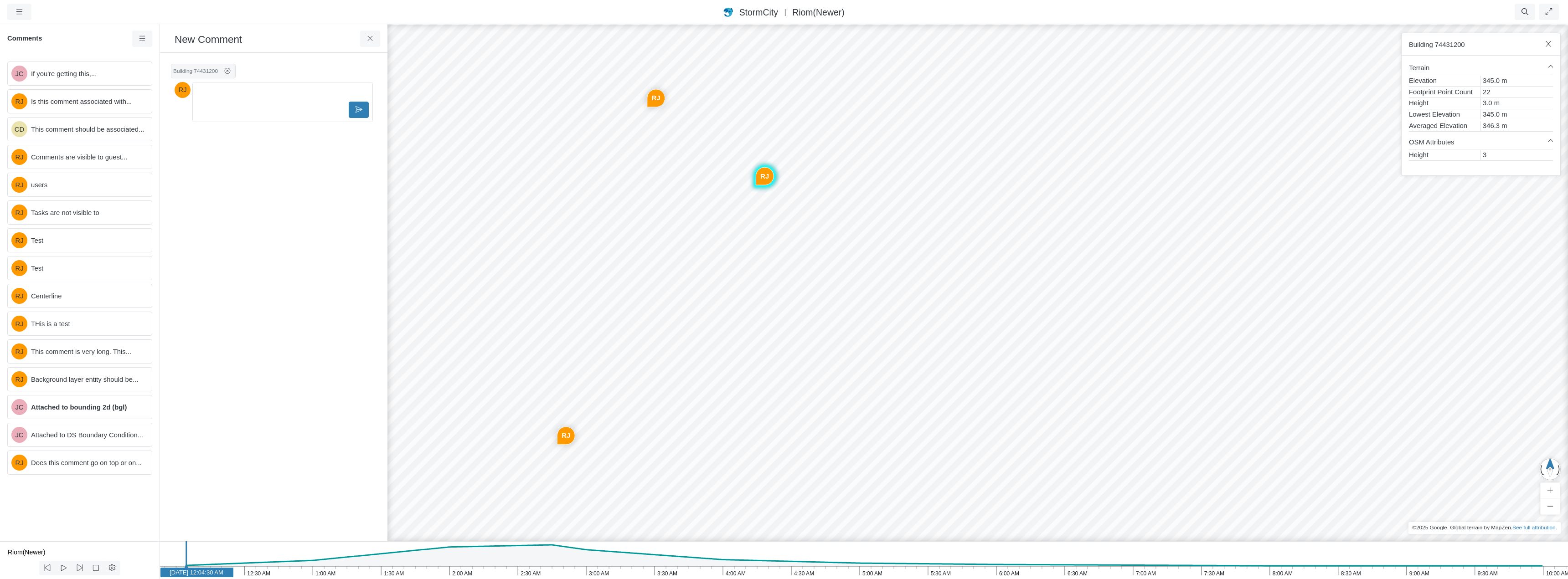
click at [937, 153] on div "JC RJ CD RJ RJ RJ RJ RJ RJ RJ RJ JC JC RJ RJ" at bounding box center [989, 301] width 1568 height 556
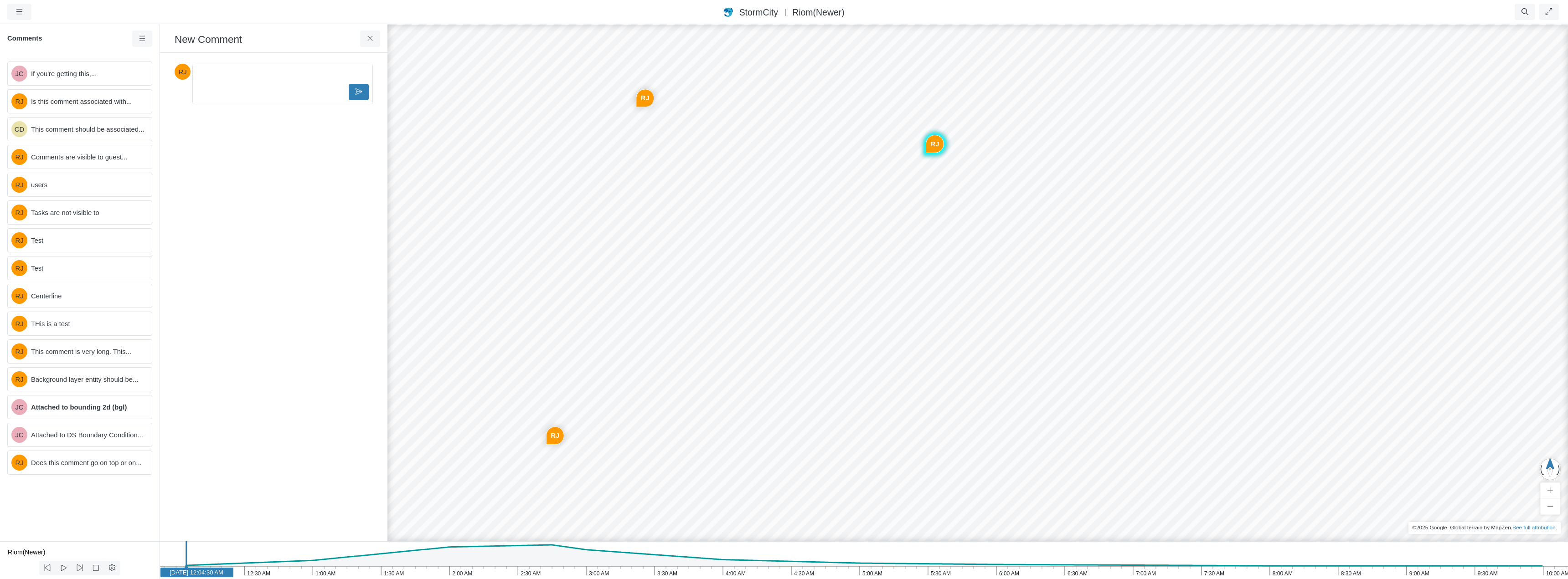
click at [694, 459] on div "JC RJ CD RJ RJ RJ RJ RJ RJ RJ RJ JC JC RJ RJ" at bounding box center [978, 301] width 1568 height 556
click at [467, 307] on div "JC RJ CD RJ RJ RJ RJ RJ RJ RJ RJ JC JC RJ RJ" at bounding box center [978, 301] width 1568 height 556
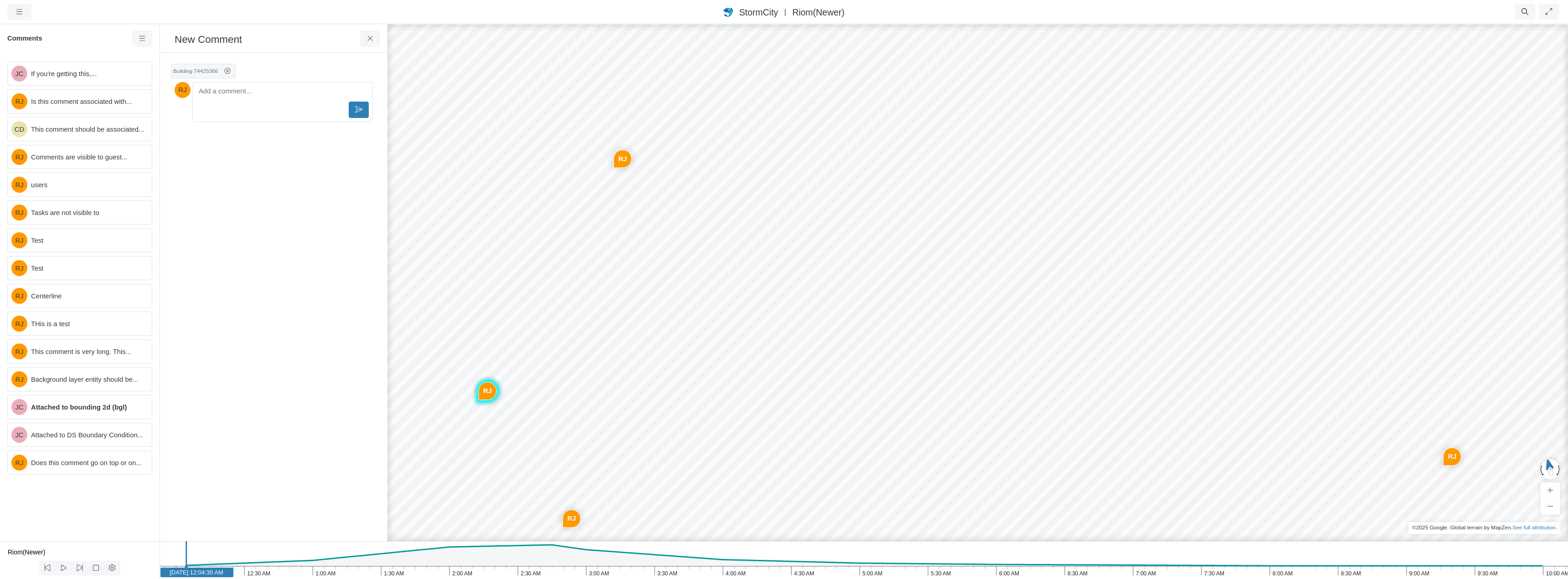
drag, startPoint x: 490, startPoint y: 343, endPoint x: 621, endPoint y: 305, distance: 136.4
drag, startPoint x: 458, startPoint y: 328, endPoint x: 965, endPoint y: 209, distance: 520.8
click at [965, 209] on div "JC RJ CD RJ RJ RJ RJ RJ RJ RJ RJ JC JC RJ RJ" at bounding box center [978, 301] width 1568 height 556
drag, startPoint x: 1043, startPoint y: 326, endPoint x: 894, endPoint y: 198, distance: 196.4
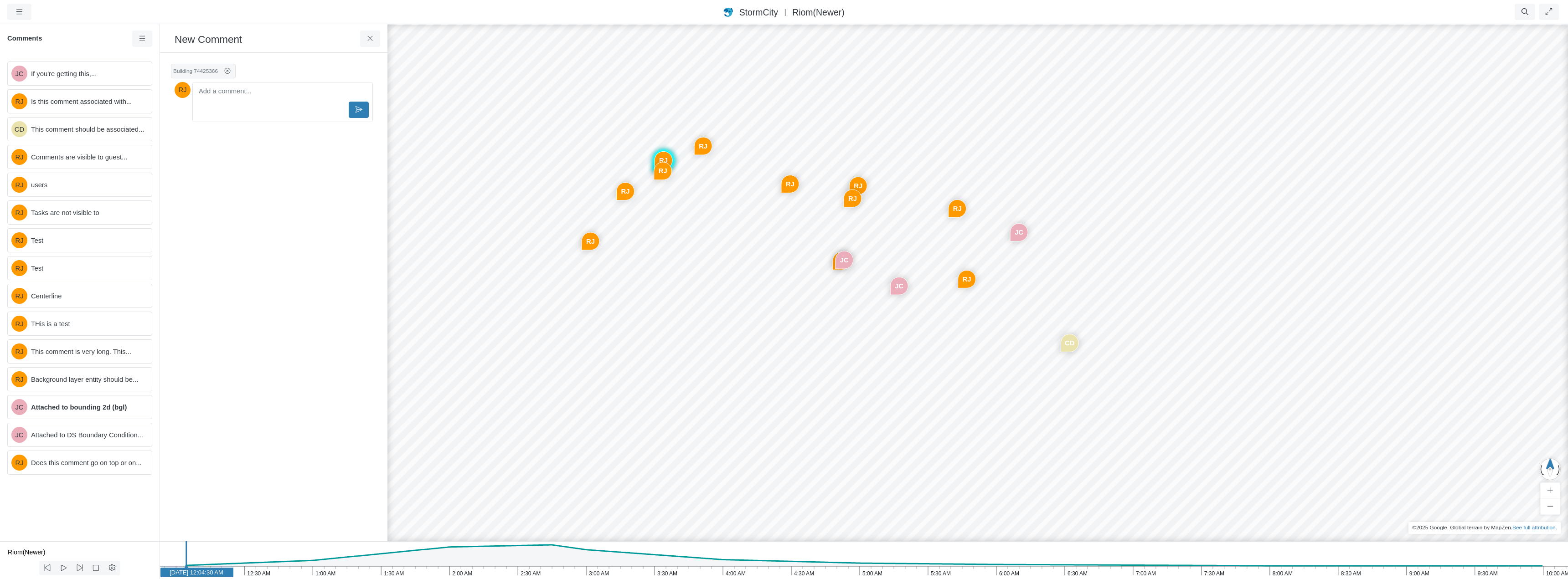
drag, startPoint x: 1105, startPoint y: 318, endPoint x: 740, endPoint y: 207, distance: 381.5
click at [740, 207] on div "JC RJ CD RJ RJ RJ RJ RJ RJ RJ RJ JC JC RJ RJ" at bounding box center [978, 301] width 1568 height 556
click at [371, 40] on icon at bounding box center [370, 38] width 9 height 7
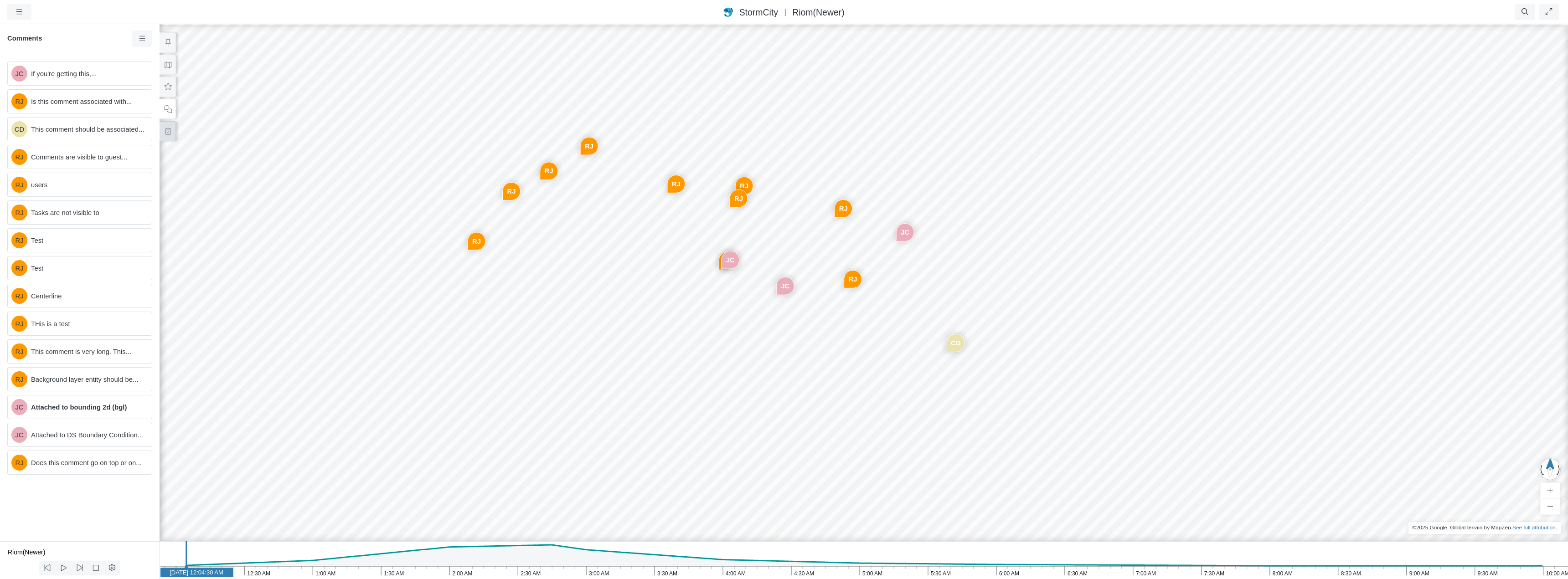
click at [164, 128] on icon at bounding box center [168, 131] width 9 height 7
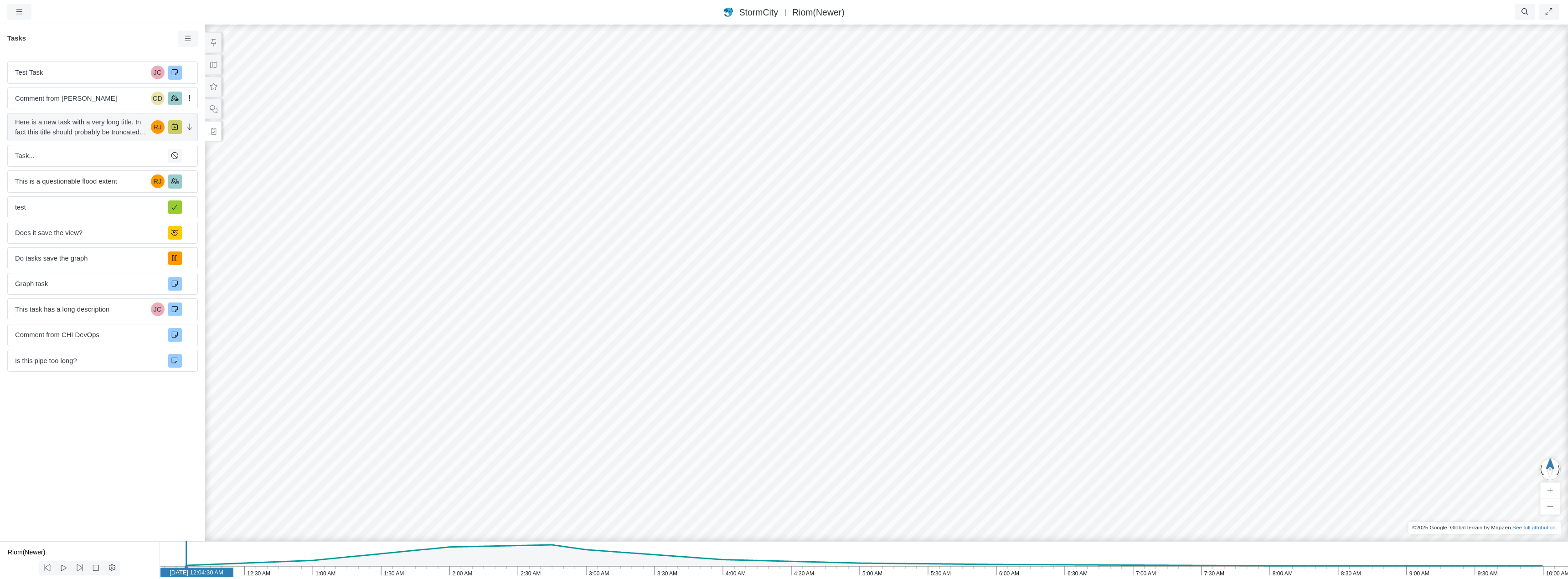
click at [88, 130] on span "Here is a new task with a very long title. In fact this title should probably b…" at bounding box center [81, 127] width 132 height 20
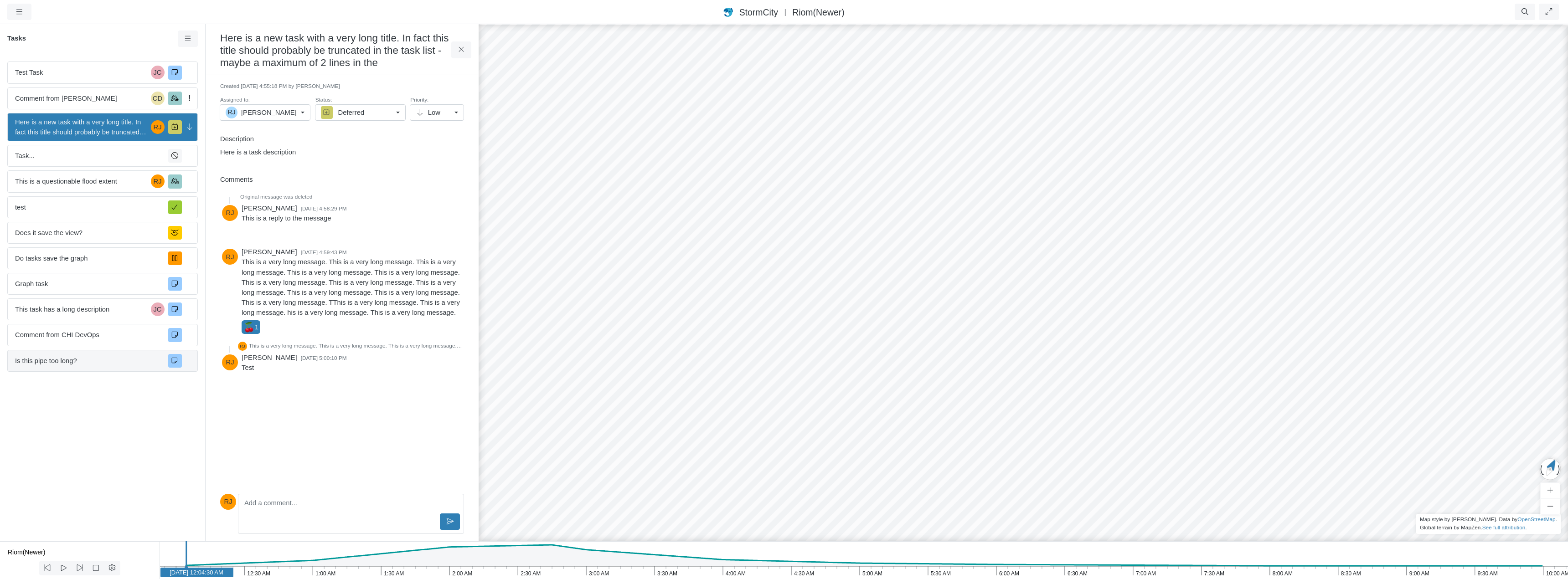
click at [86, 361] on span "Is this pipe too long?" at bounding box center [88, 361] width 146 height 10
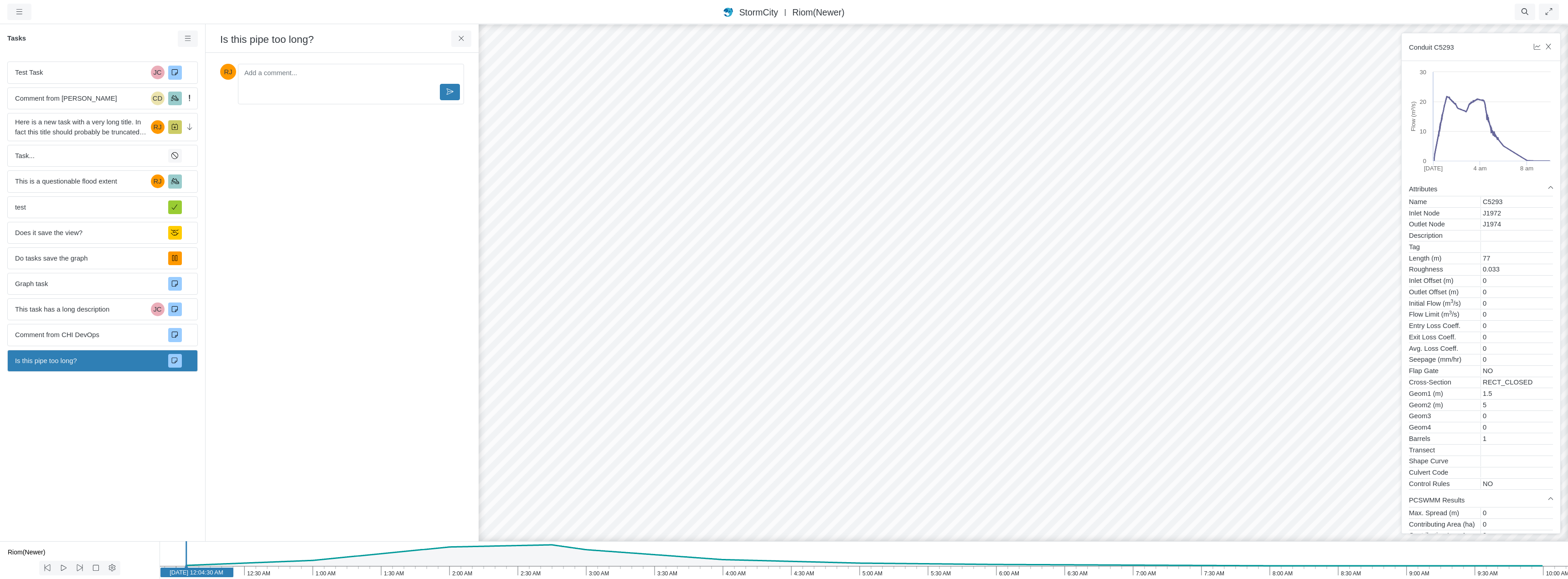
click at [601, 314] on div "JC RJ CD RJ RJ RJ RJ RJ RJ RJ RJ JC JC RJ" at bounding box center [1023, 301] width 1568 height 556
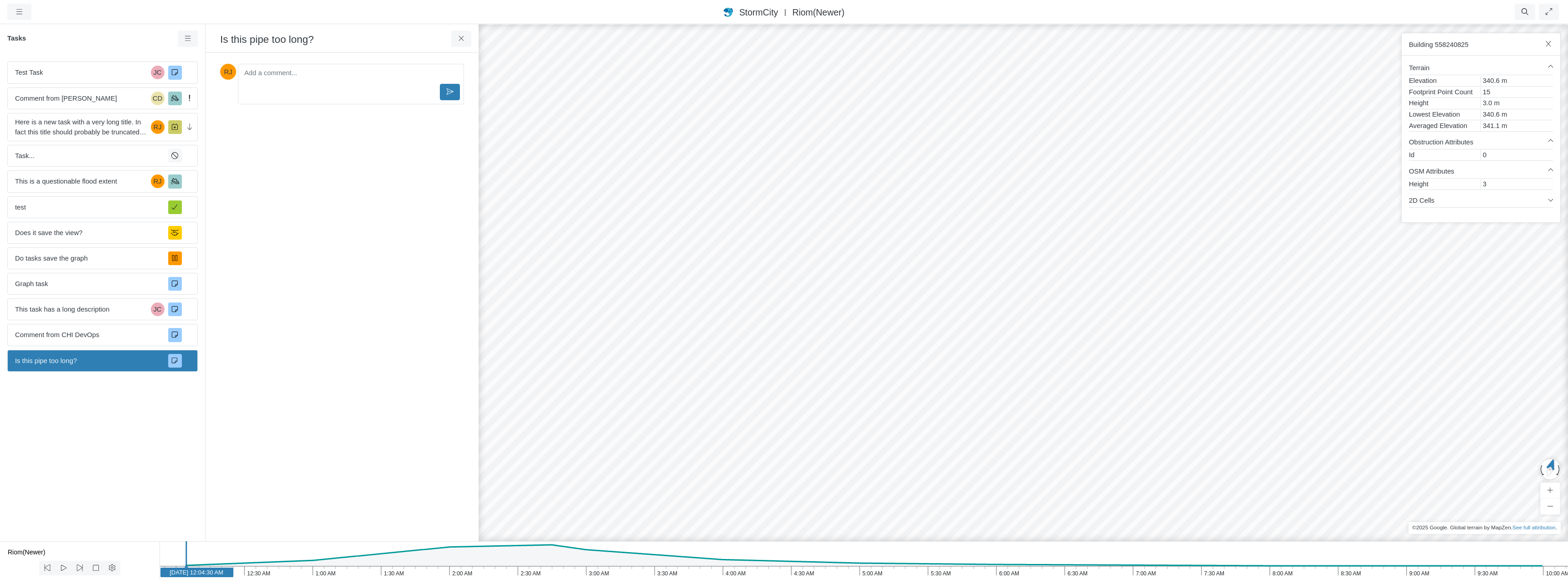
click at [548, 224] on div "JC RJ CD RJ RJ RJ RJ RJ RJ RJ RJ JC JC RJ" at bounding box center [1023, 301] width 1568 height 556
click at [464, 37] on icon at bounding box center [461, 38] width 9 height 7
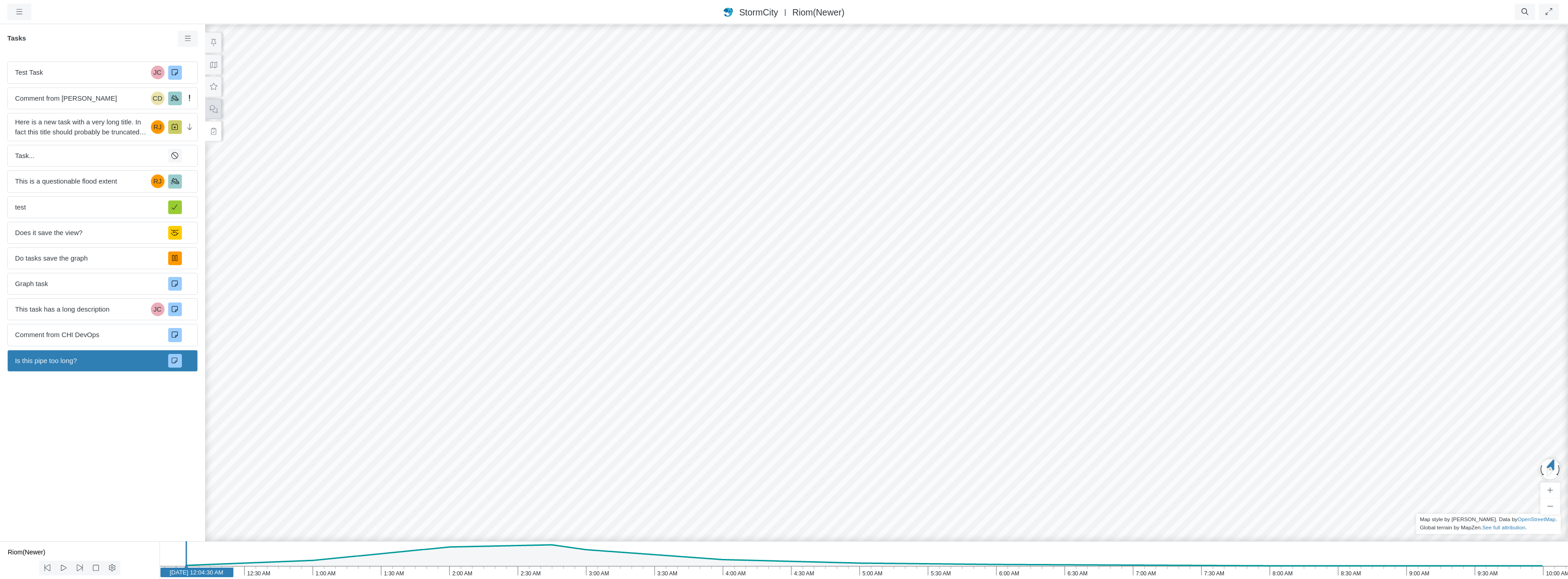
click at [219, 111] on button at bounding box center [213, 109] width 16 height 21
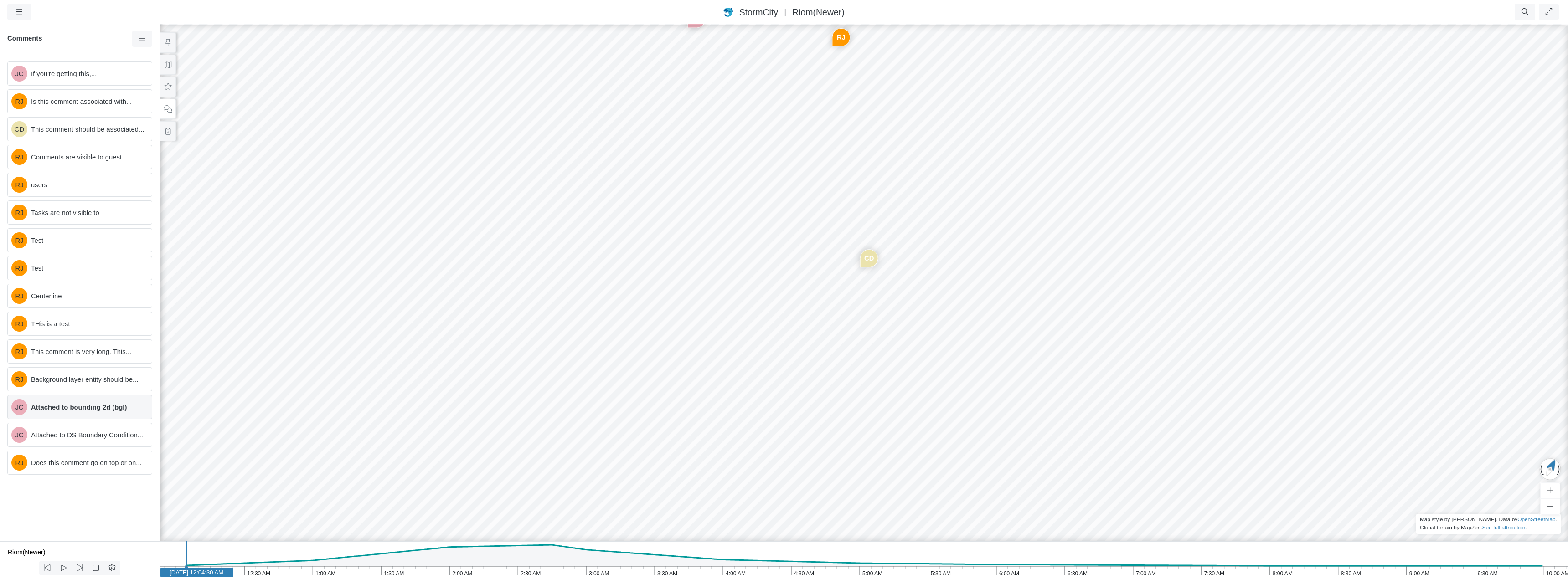
click at [79, 406] on span "Attached to bounding 2d (bgl)" at bounding box center [88, 407] width 113 height 10
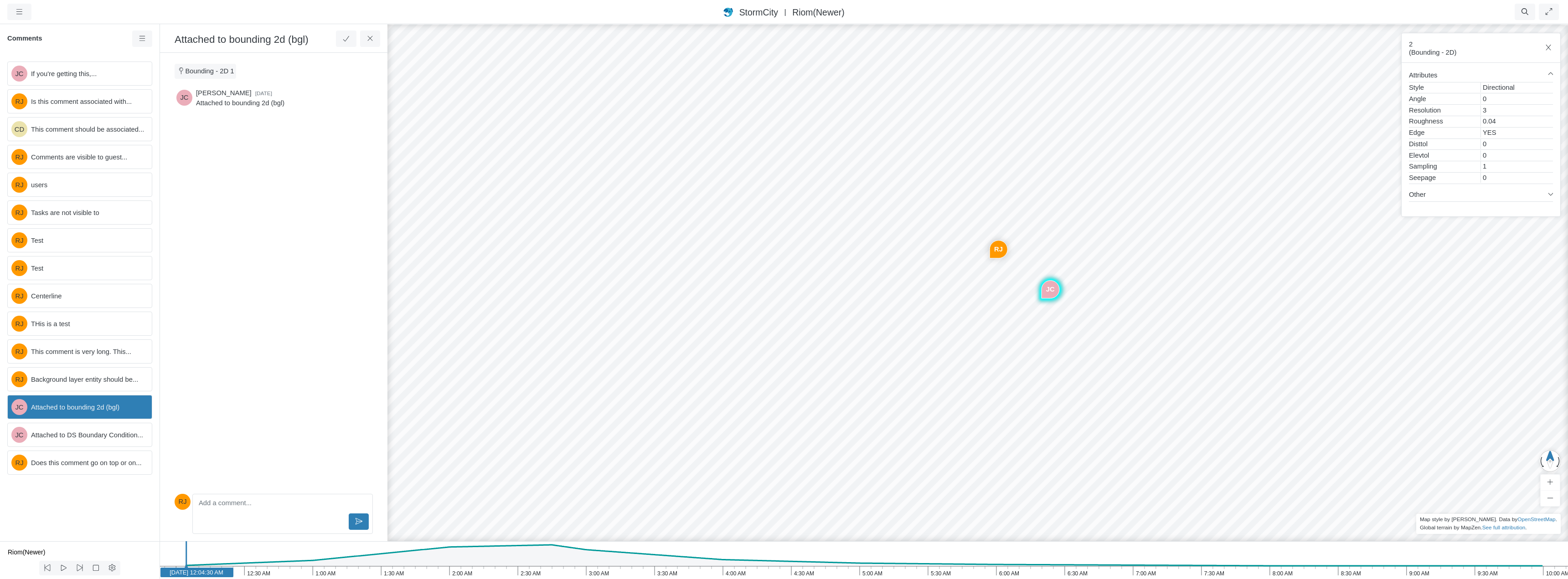
drag, startPoint x: 653, startPoint y: 254, endPoint x: 696, endPoint y: 251, distance: 43.1
click at [696, 251] on div "JC RJ CD RJ RJ RJ RJ RJ RJ RJ RJ JC JC RJ" at bounding box center [999, 301] width 1568 height 556
drag, startPoint x: 649, startPoint y: 335, endPoint x: 724, endPoint y: 157, distance: 193.2
click at [852, 221] on div "JC RJ CD RJ RJ RJ RJ RJ RJ RJ RJ JC JC RJ" at bounding box center [999, 301] width 1568 height 556
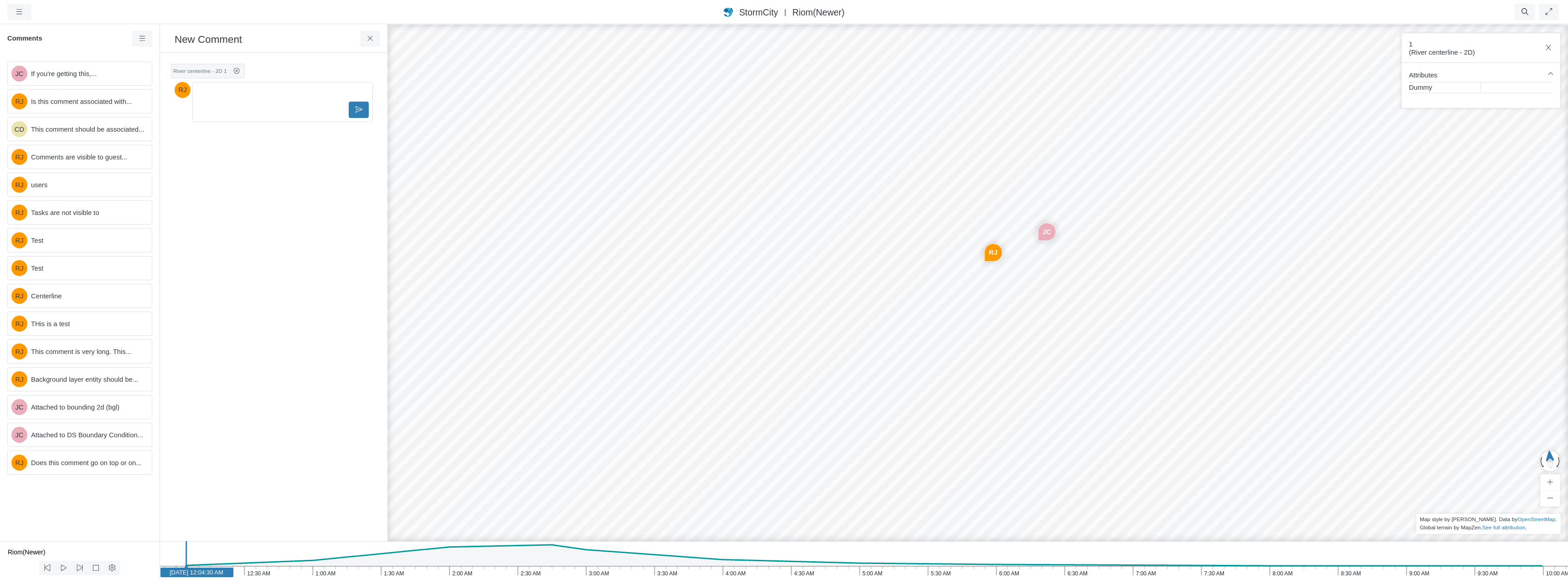
click at [932, 131] on div "JC RJ CD RJ RJ RJ RJ RJ RJ RJ RJ JC JC RJ RJ" at bounding box center [999, 301] width 1568 height 556
click at [1193, 347] on div "JC RJ CD RJ RJ RJ RJ RJ RJ RJ RJ JC JC RJ RJ" at bounding box center [978, 301] width 1568 height 556
click at [1111, 320] on div "JC RJ CD RJ RJ RJ RJ RJ RJ RJ RJ JC JC RJ RJ" at bounding box center [978, 301] width 1568 height 556
click at [962, 230] on div "JC RJ CD RJ RJ RJ RJ RJ RJ RJ RJ JC JC RJ RJ" at bounding box center [978, 301] width 1568 height 556
click at [971, 332] on div "JC RJ CD RJ RJ RJ RJ RJ RJ RJ RJ JC JC RJ RJ" at bounding box center [978, 301] width 1568 height 556
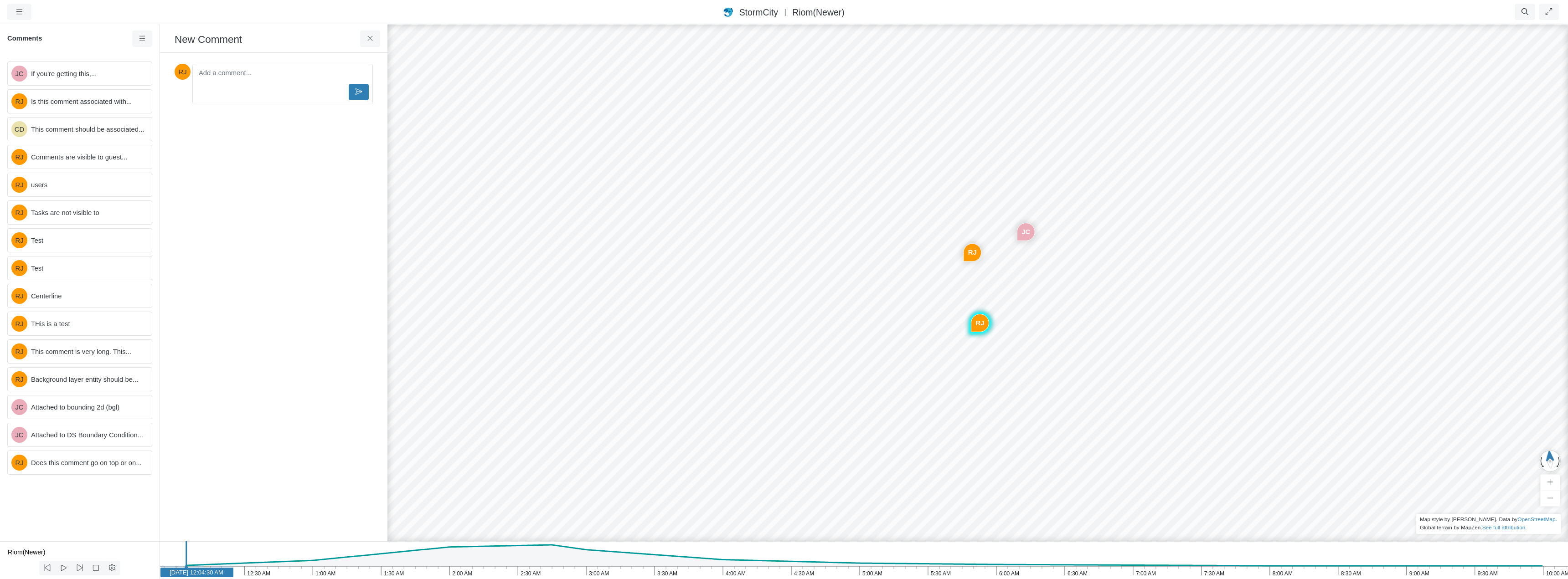
click at [843, 228] on div "JC RJ CD RJ RJ RJ RJ RJ RJ RJ RJ JC JC RJ RJ" at bounding box center [978, 301] width 1568 height 556
click at [1531, 399] on div "JC RJ CD RJ RJ RJ RJ RJ RJ RJ RJ JC JC RJ RJ" at bounding box center [978, 301] width 1568 height 556
drag, startPoint x: 1146, startPoint y: 266, endPoint x: 851, endPoint y: 224, distance: 298.0
click at [851, 224] on div "JC RJ CD RJ RJ RJ RJ RJ RJ RJ RJ JC JC RJ RJ" at bounding box center [978, 301] width 1568 height 556
drag, startPoint x: 826, startPoint y: 226, endPoint x: 1200, endPoint y: 341, distance: 391.3
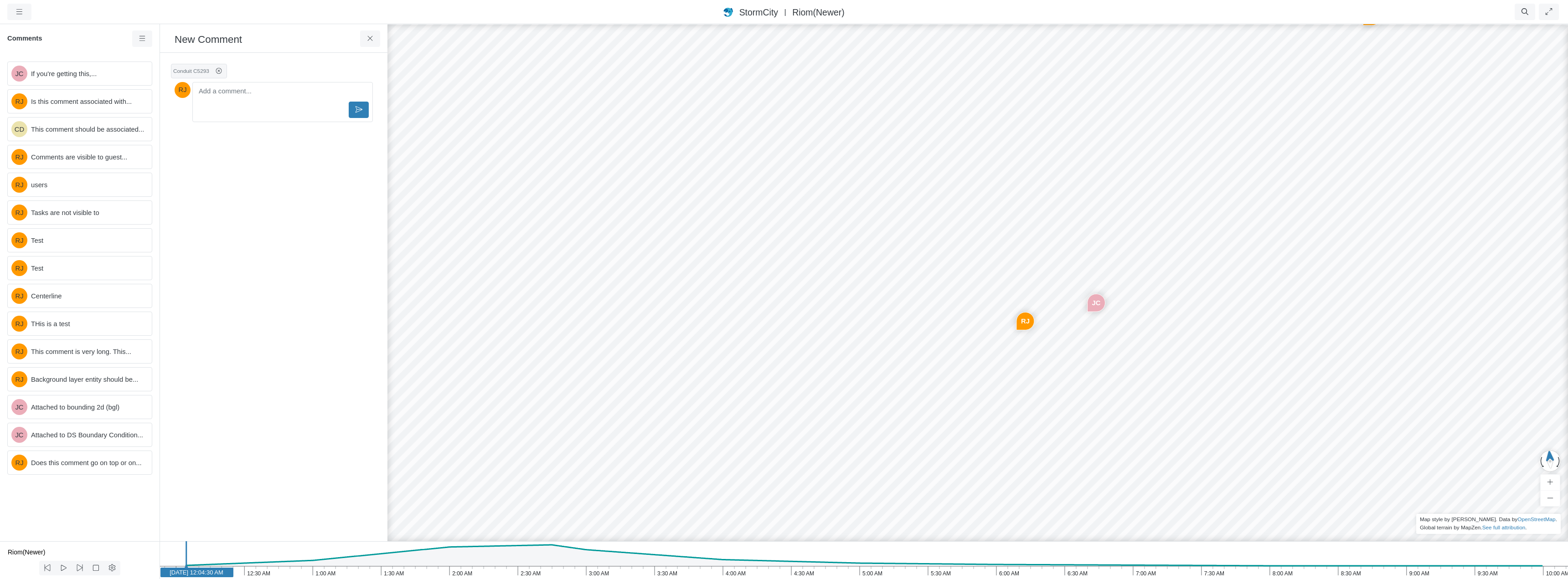
click at [1200, 341] on div "JC RJ CD RJ RJ RJ RJ RJ RJ RJ RJ JC JC RJ RJ" at bounding box center [978, 301] width 1568 height 556
drag, startPoint x: 1076, startPoint y: 356, endPoint x: 1215, endPoint y: 366, distance: 139.4
click at [368, 38] on icon at bounding box center [370, 38] width 9 height 7
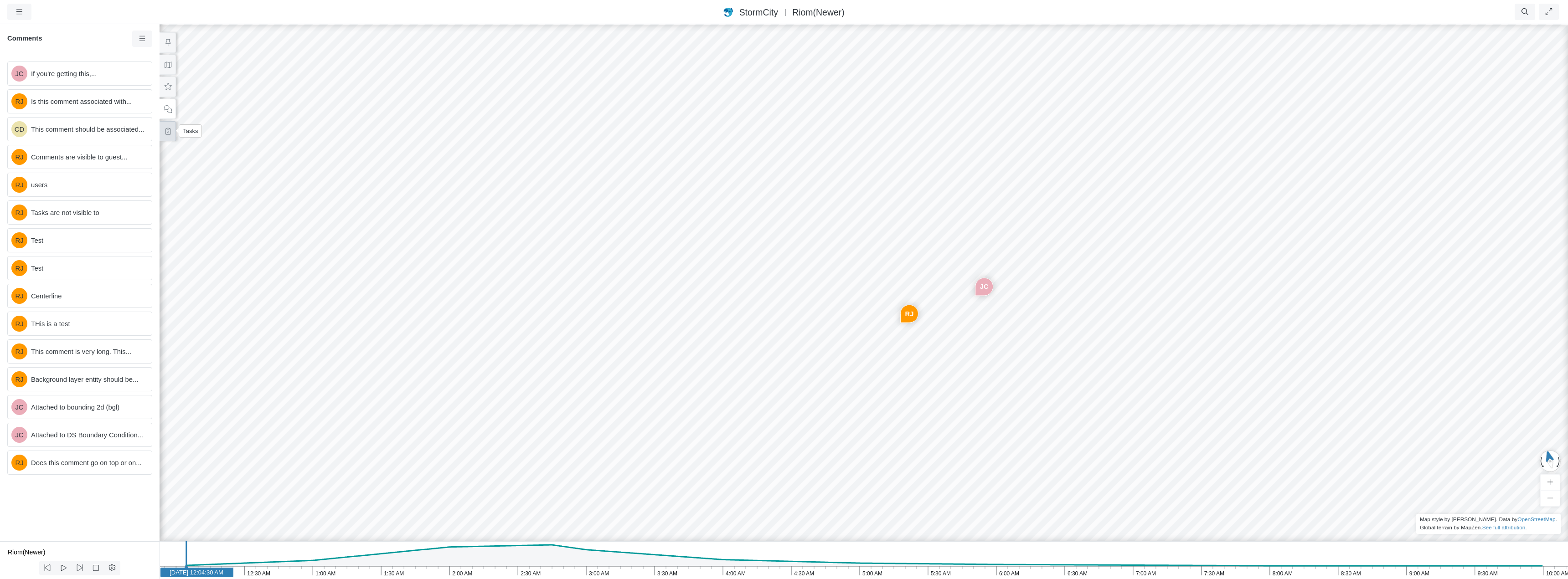
click at [166, 131] on icon at bounding box center [168, 131] width 9 height 7
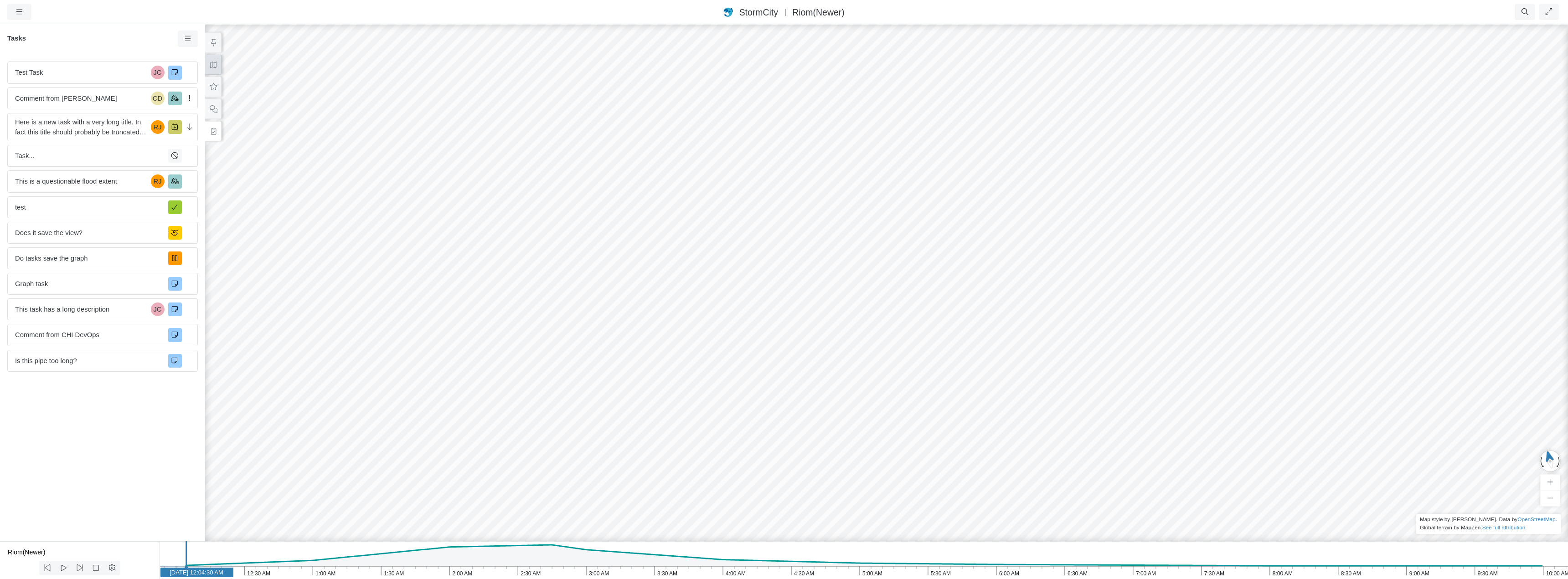
click at [217, 68] on button at bounding box center [213, 65] width 16 height 21
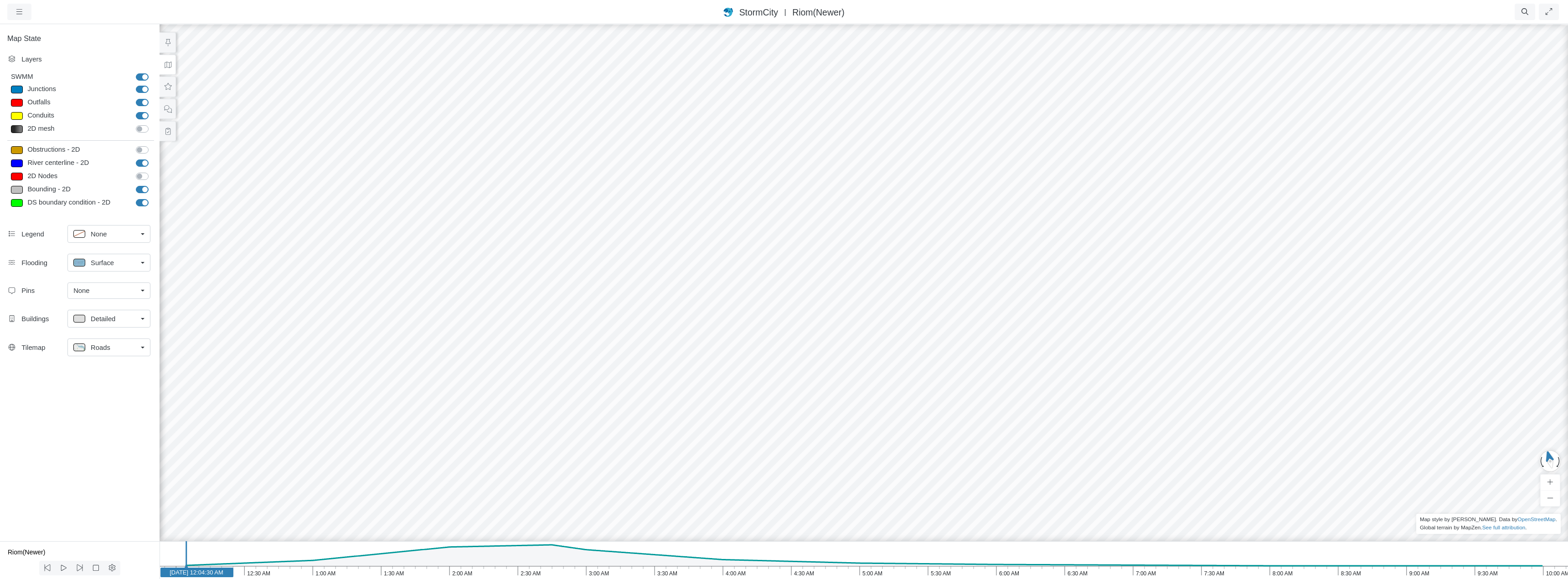
click at [152, 184] on label "Bounding - 2D" at bounding box center [152, 184] width 0 height 0
click at [142, 190] on input "Bounding - 2D" at bounding box center [139, 189] width 7 height 9
checkbox input "false"
drag, startPoint x: 803, startPoint y: 345, endPoint x: 749, endPoint y: 326, distance: 57.2
click at [749, 326] on div "JC RJ CD RJ RJ RJ RJ RJ RJ RJ RJ JC JC RJ" at bounding box center [864, 301] width 1568 height 556
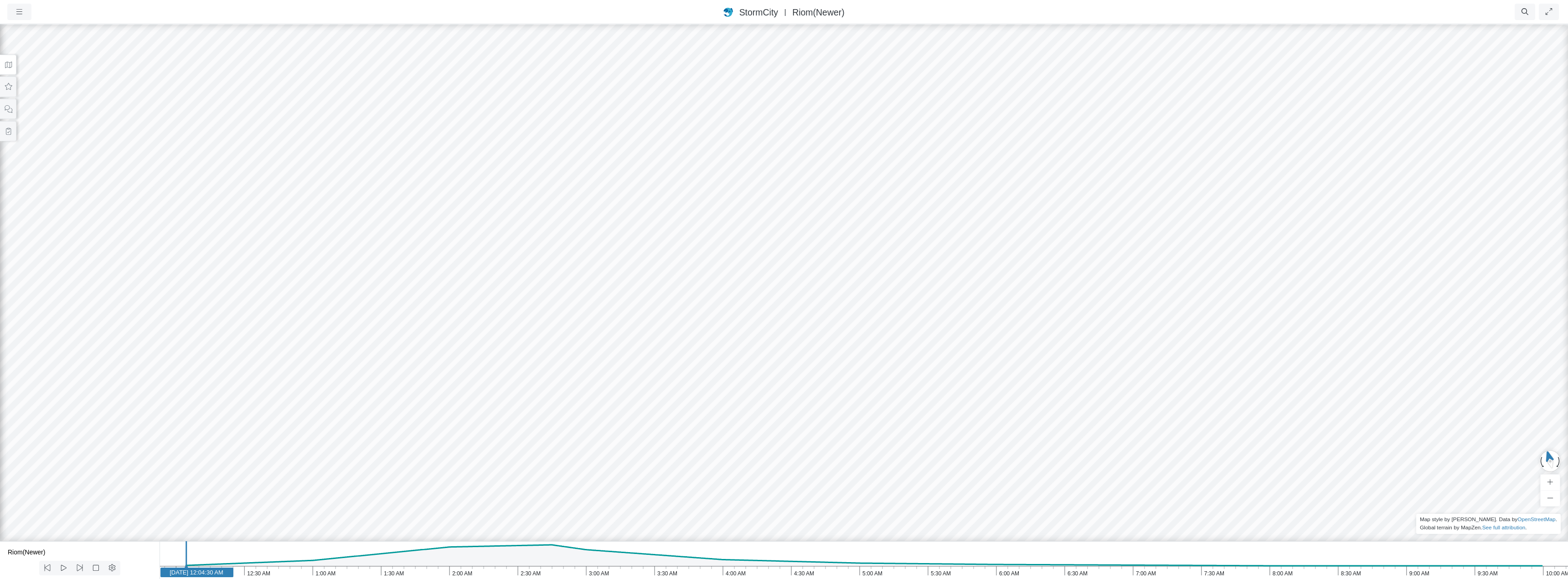
drag, startPoint x: 807, startPoint y: 349, endPoint x: 817, endPoint y: 353, distance: 10.8
click at [10, 112] on icon at bounding box center [8, 109] width 8 height 8
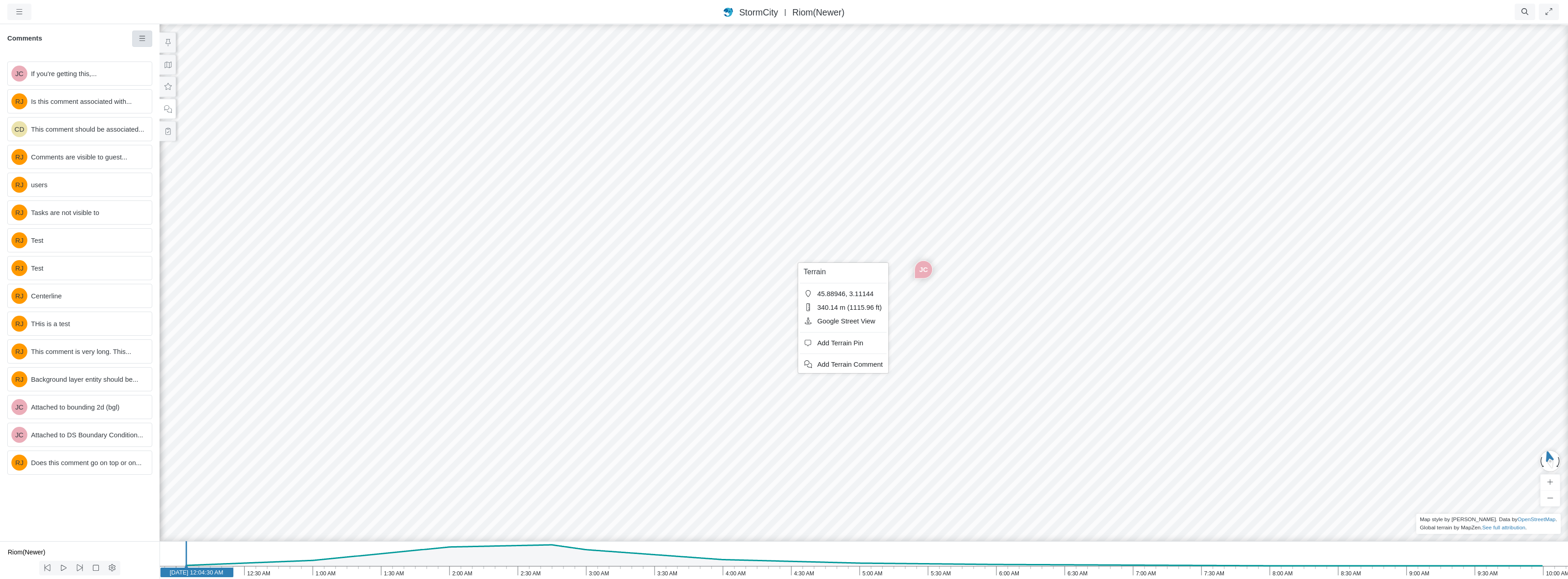
click at [147, 41] on link at bounding box center [142, 38] width 21 height 16
click at [211, 17] on div "StormCity USA East | Riom(Newer)" at bounding box center [784, 12] width 1203 height 13
click at [167, 135] on button at bounding box center [167, 131] width 16 height 21
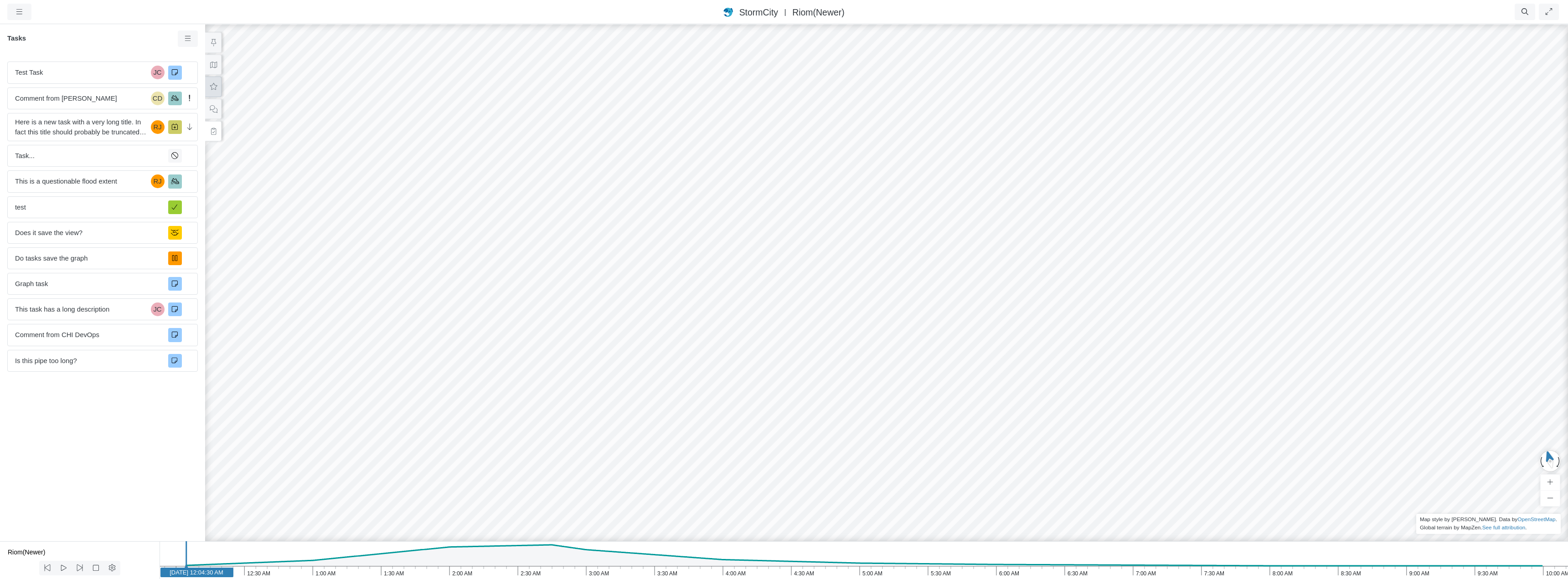
click at [211, 90] on icon at bounding box center [214, 86] width 9 height 7
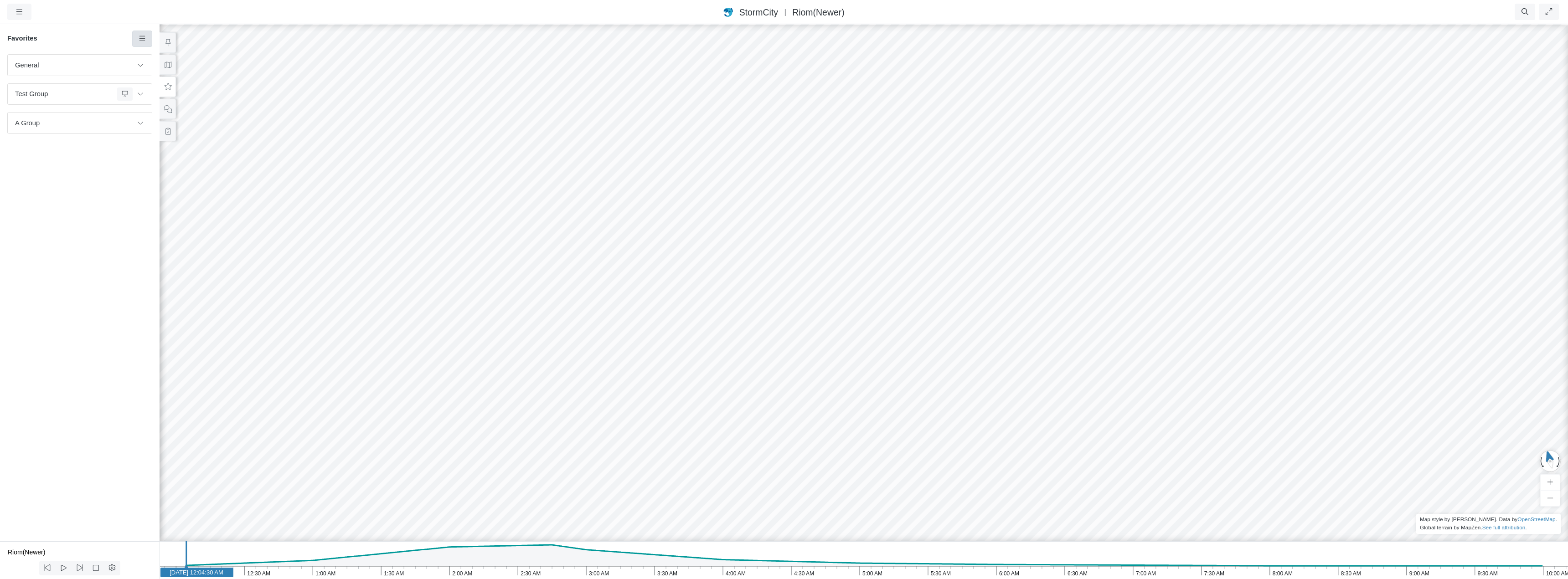
click at [142, 44] on link at bounding box center [142, 38] width 21 height 16
click at [92, 172] on div "General Default Map View Default Camera View Cross Project Test Fun with gradie…" at bounding box center [80, 297] width 159 height 487
click at [100, 124] on span "A Group" at bounding box center [74, 123] width 117 height 10
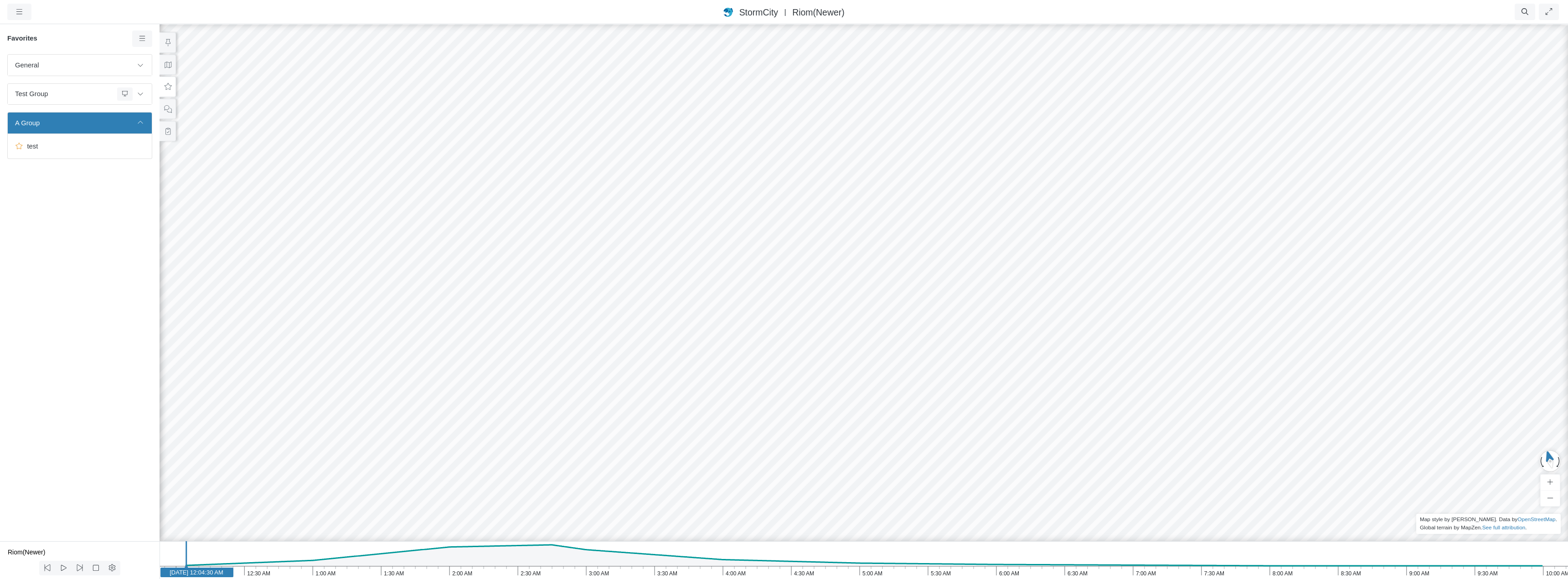
click at [100, 124] on span "A Group" at bounding box center [74, 123] width 117 height 10
click at [123, 135] on span "Edit Group" at bounding box center [136, 133] width 32 height 7
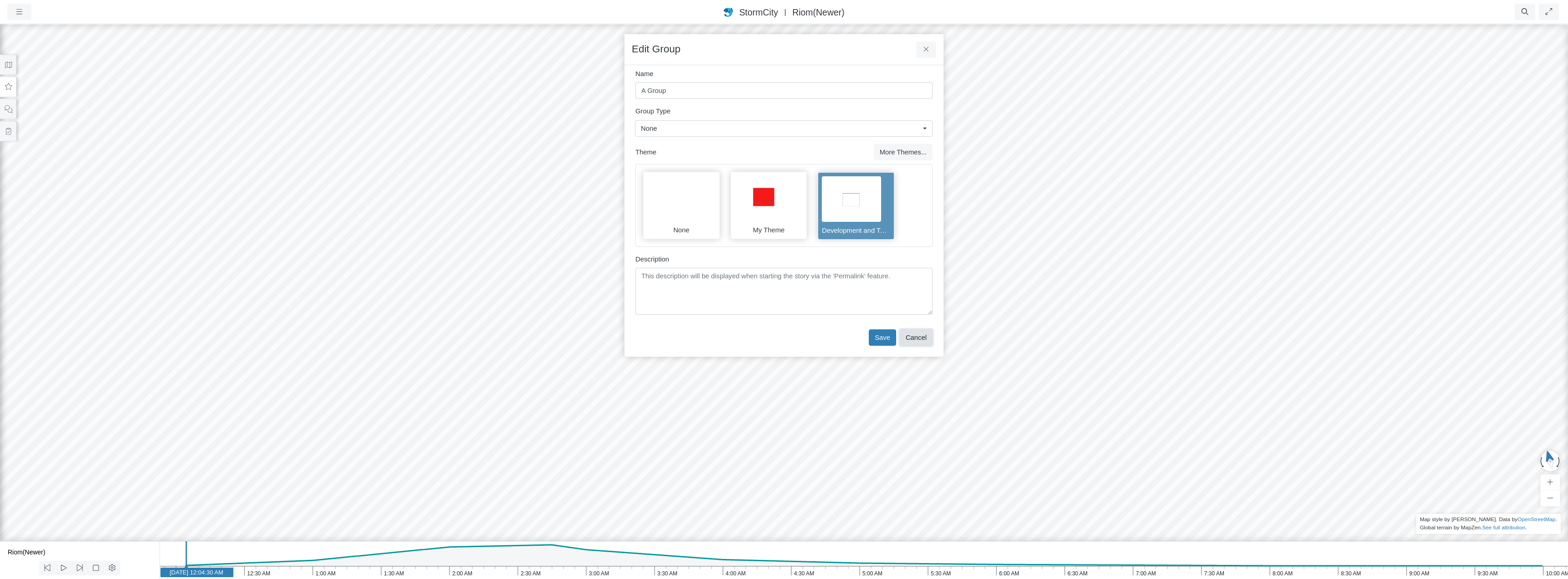
click at [920, 334] on button "Cancel" at bounding box center [916, 337] width 33 height 16
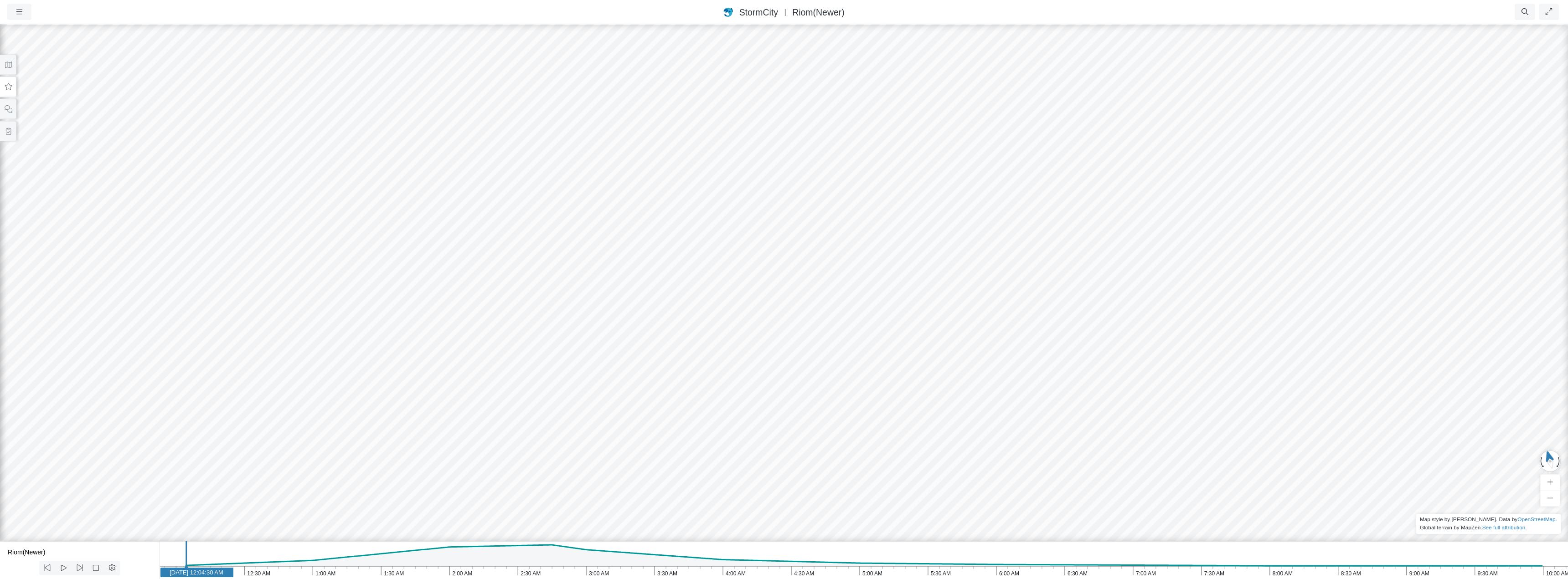
click at [10, 88] on icon at bounding box center [9, 86] width 9 height 7
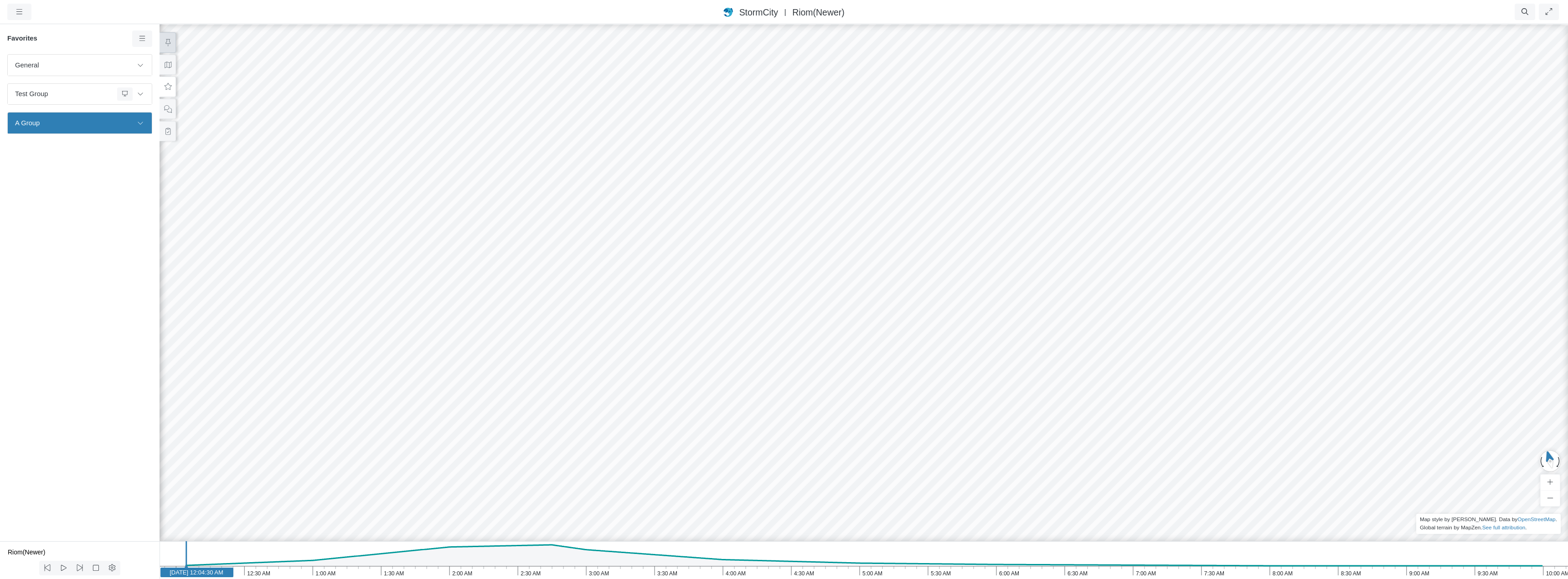
click at [168, 41] on icon at bounding box center [168, 42] width 9 height 7
drag, startPoint x: 349, startPoint y: 215, endPoint x: 321, endPoint y: 239, distance: 36.9
click at [321, 239] on div "JC RJ CD RJ RJ RJ RJ RJ RJ RJ RJ JC JC RJ" at bounding box center [864, 301] width 1568 height 556
drag, startPoint x: 358, startPoint y: 215, endPoint x: 319, endPoint y: 199, distance: 42.2
click at [169, 63] on icon at bounding box center [167, 64] width 7 height 6
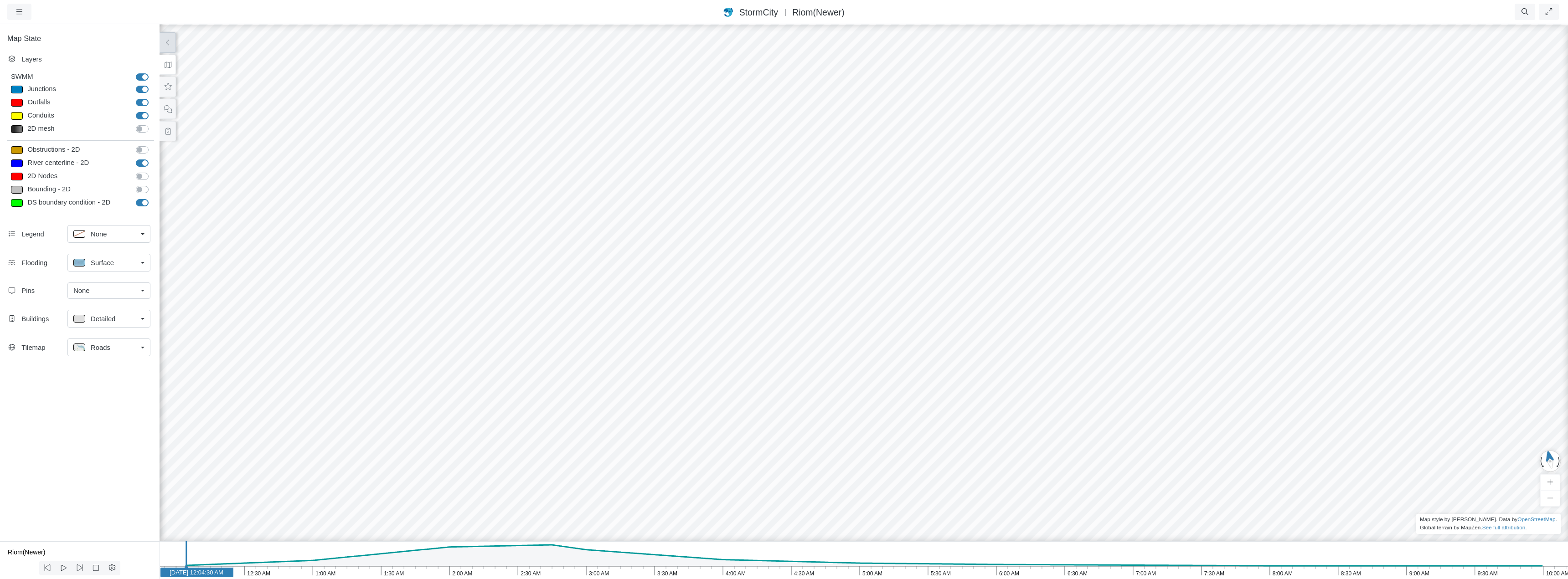
drag, startPoint x: 878, startPoint y: 248, endPoint x: 780, endPoint y: 292, distance: 107.4
click at [780, 292] on div "JC RJ CD RJ RJ RJ RJ RJ RJ RJ RJ JC JC RJ" at bounding box center [864, 301] width 1568 height 556
drag, startPoint x: 661, startPoint y: 276, endPoint x: 825, endPoint y: 269, distance: 164.1
drag, startPoint x: 761, startPoint y: 278, endPoint x: 692, endPoint y: 317, distance: 79.3
click at [692, 317] on div "JC RJ CD RJ RJ RJ RJ RJ RJ RJ RJ JC JC RJ" at bounding box center [864, 301] width 1568 height 556
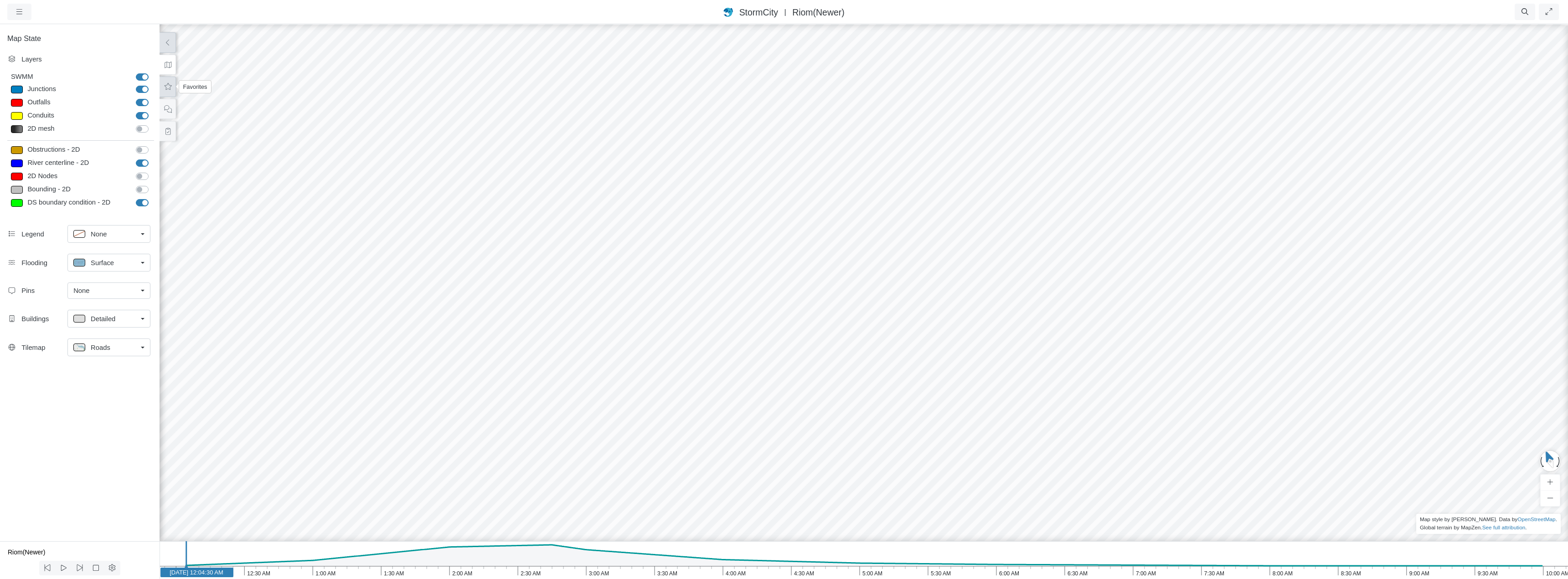
click at [168, 88] on icon at bounding box center [168, 86] width 9 height 7
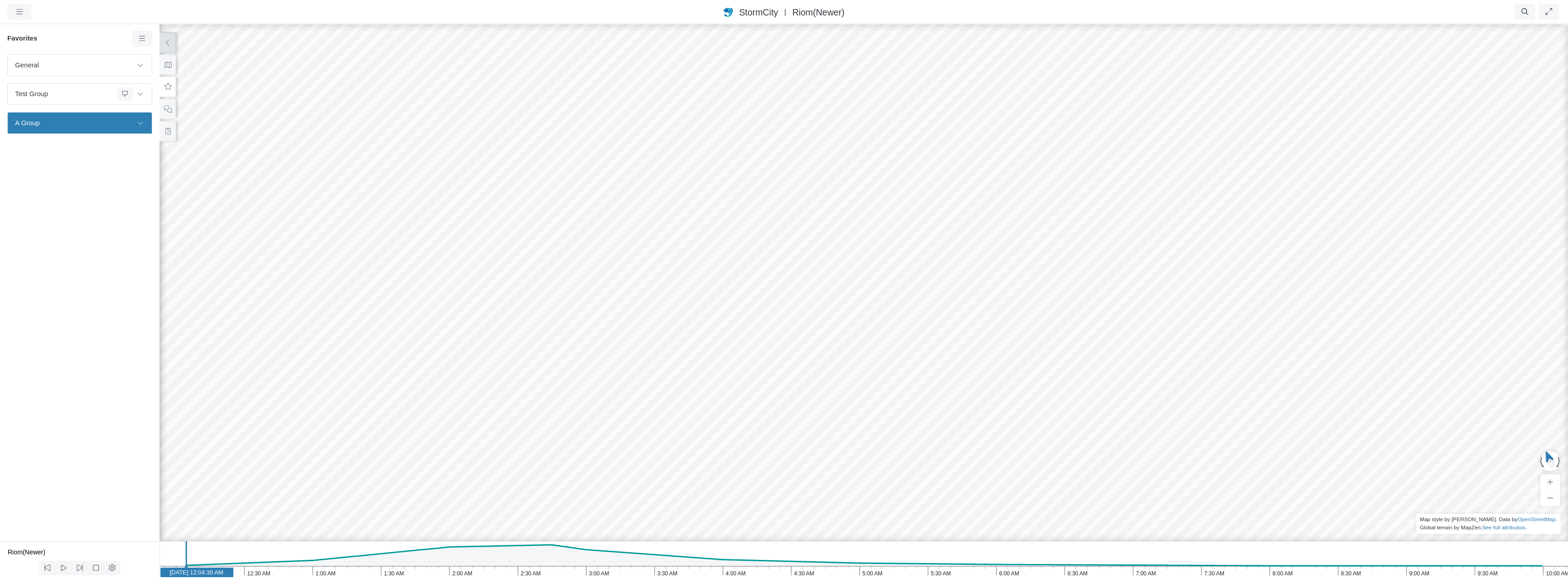
click at [192, 142] on div "JC RJ CD RJ RJ RJ RJ RJ RJ RJ RJ JC JC RJ" at bounding box center [864, 301] width 1568 height 556
click at [143, 121] on icon at bounding box center [141, 123] width 7 height 6
click at [92, 148] on span "test" at bounding box center [80, 146] width 114 height 10
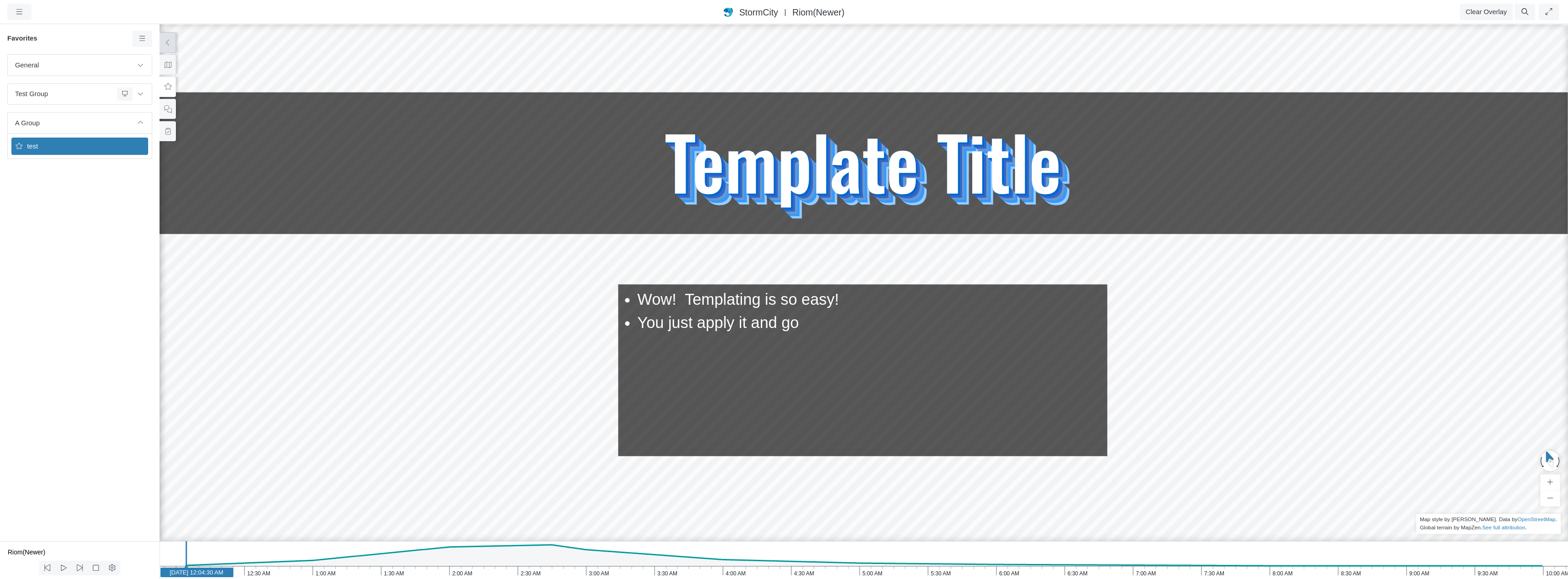
drag, startPoint x: 445, startPoint y: 285, endPoint x: 384, endPoint y: 302, distance: 63.3
drag, startPoint x: 440, startPoint y: 317, endPoint x: 424, endPoint y: 296, distance: 26.4
click at [168, 88] on icon at bounding box center [168, 86] width 9 height 7
click at [164, 111] on icon at bounding box center [168, 109] width 9 height 7
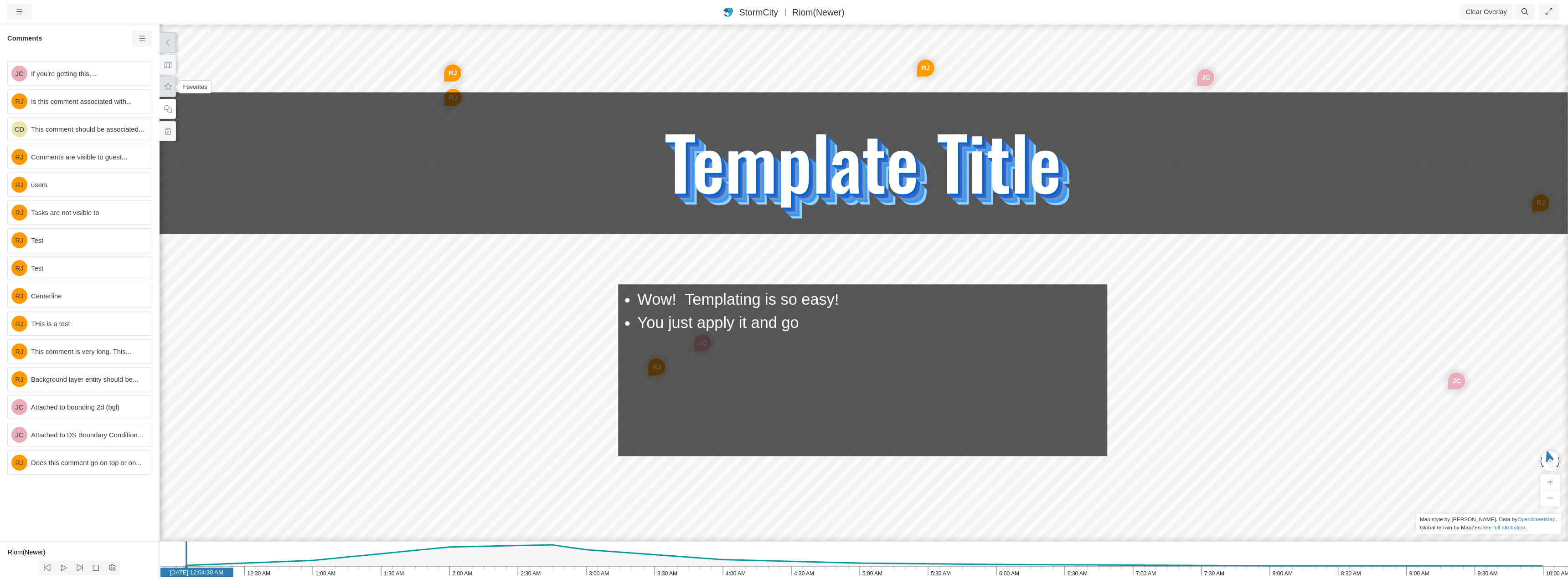
click at [166, 92] on button at bounding box center [167, 87] width 16 height 21
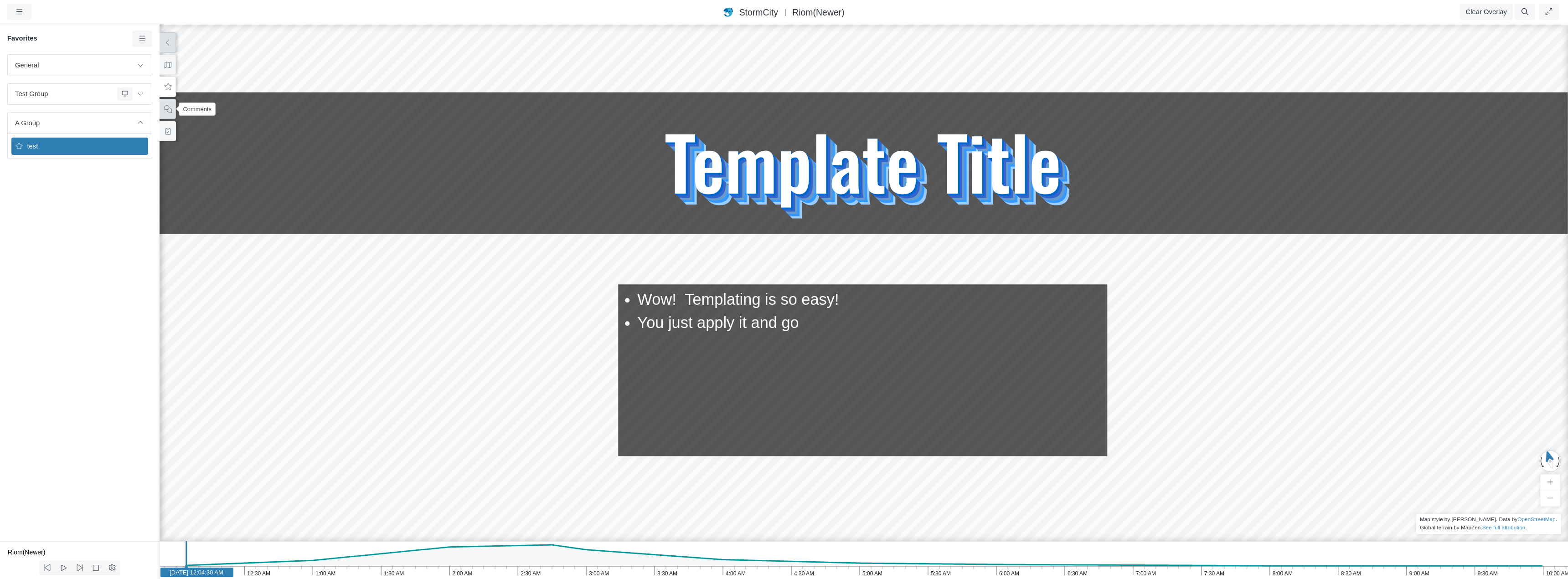
click at [169, 109] on icon at bounding box center [168, 109] width 9 height 7
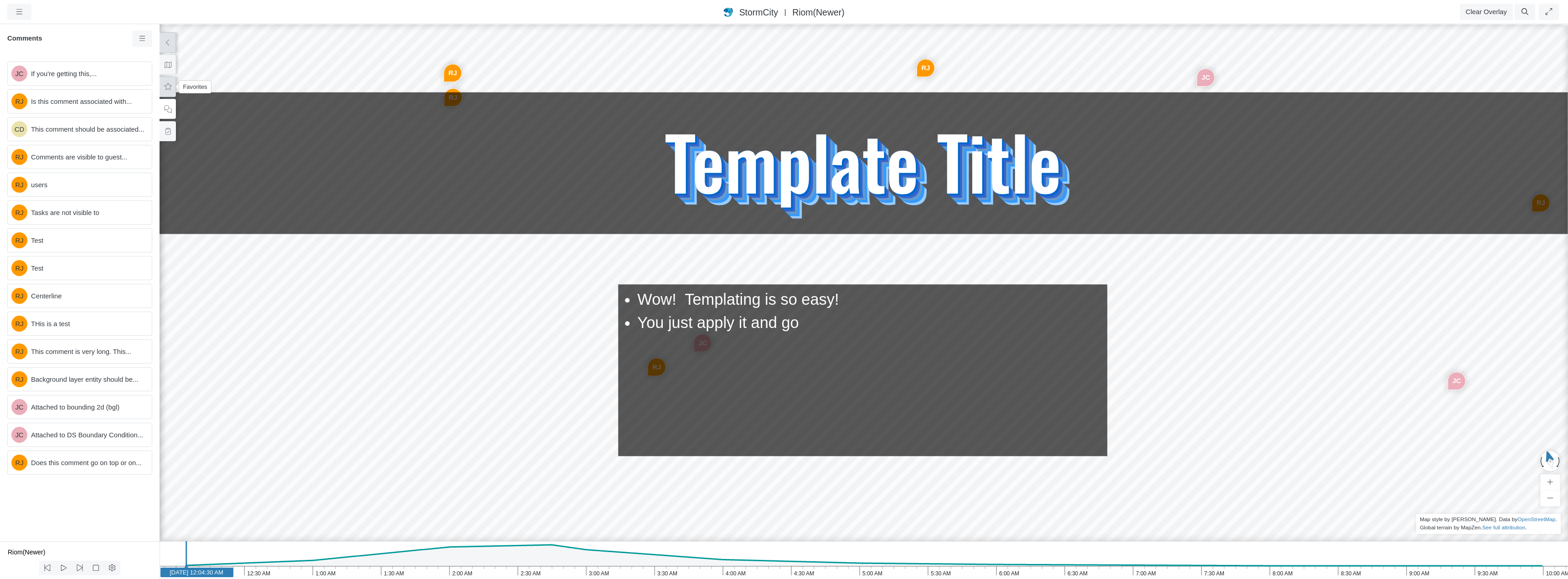
click at [169, 88] on icon at bounding box center [168, 86] width 9 height 7
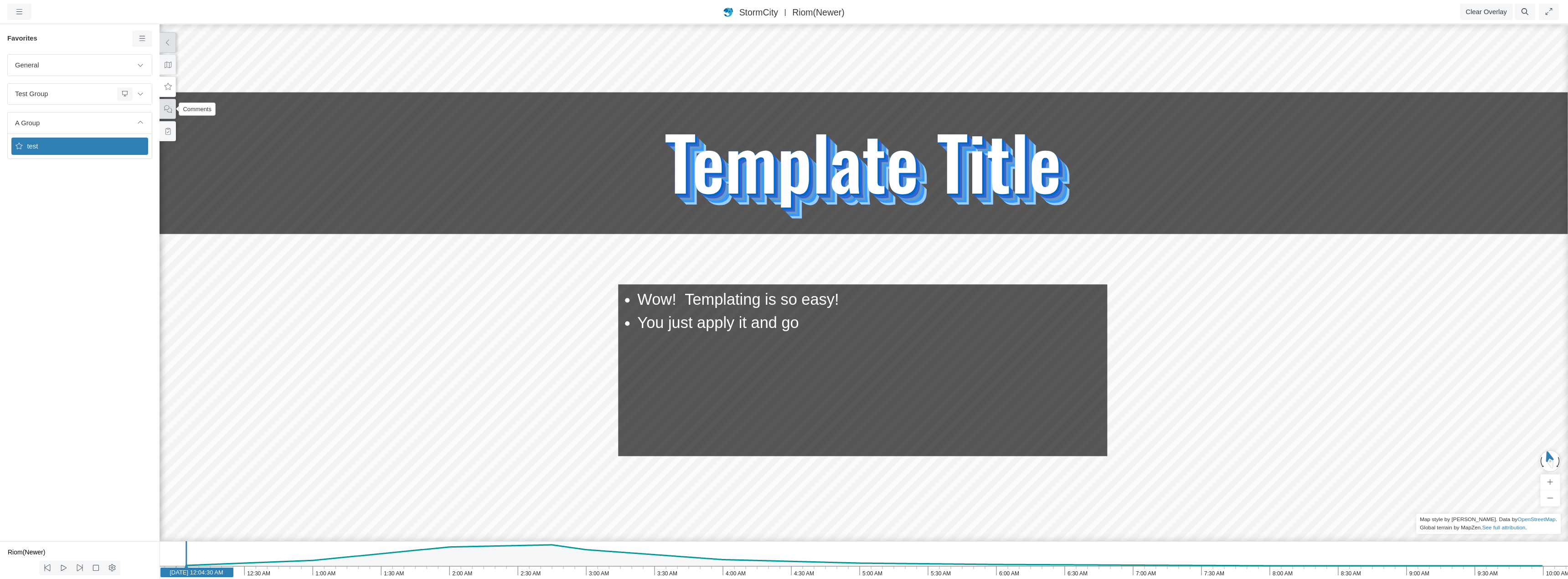
click at [168, 111] on icon at bounding box center [168, 109] width 9 height 7
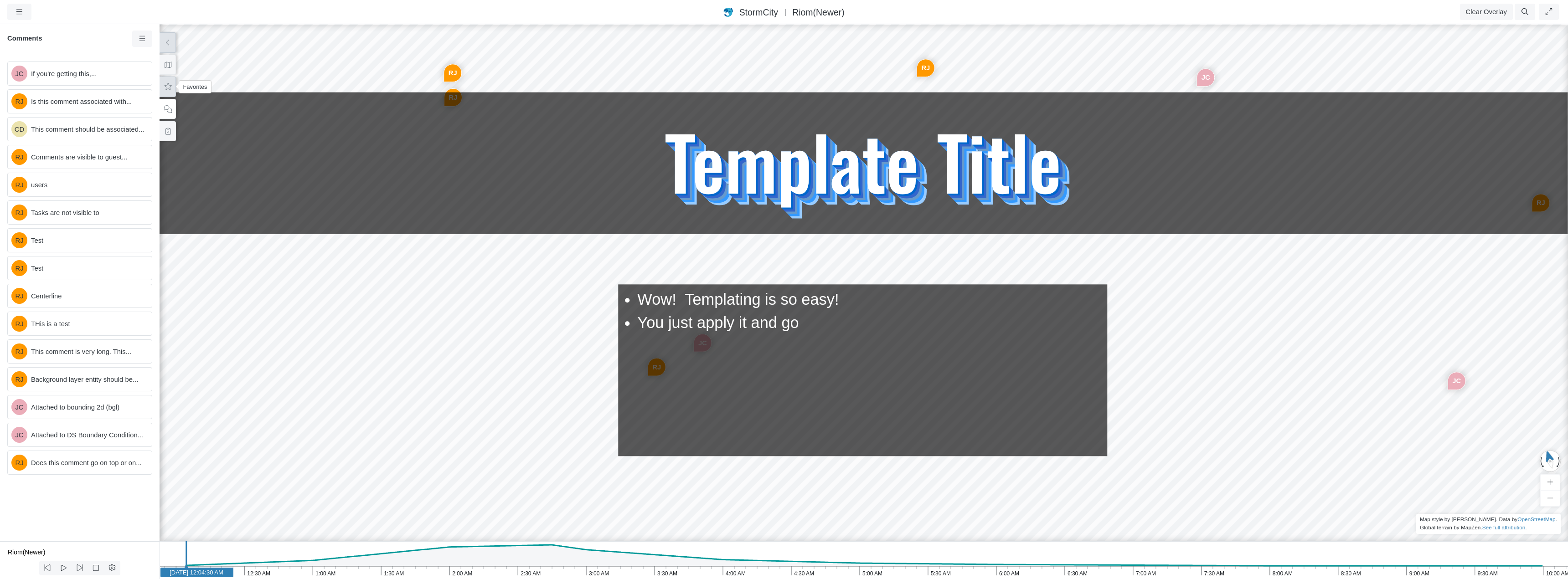
click at [167, 88] on icon at bounding box center [168, 86] width 9 height 7
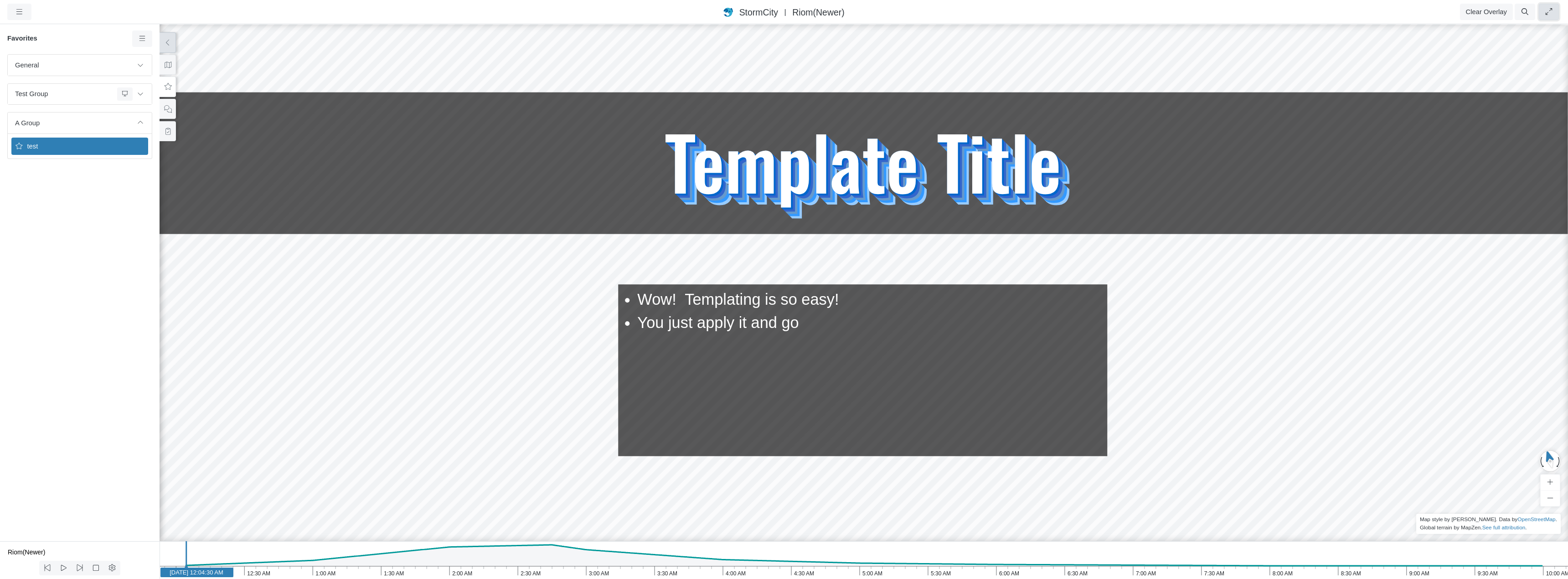
click at [1550, 8] on button "button" at bounding box center [1549, 12] width 21 height 16
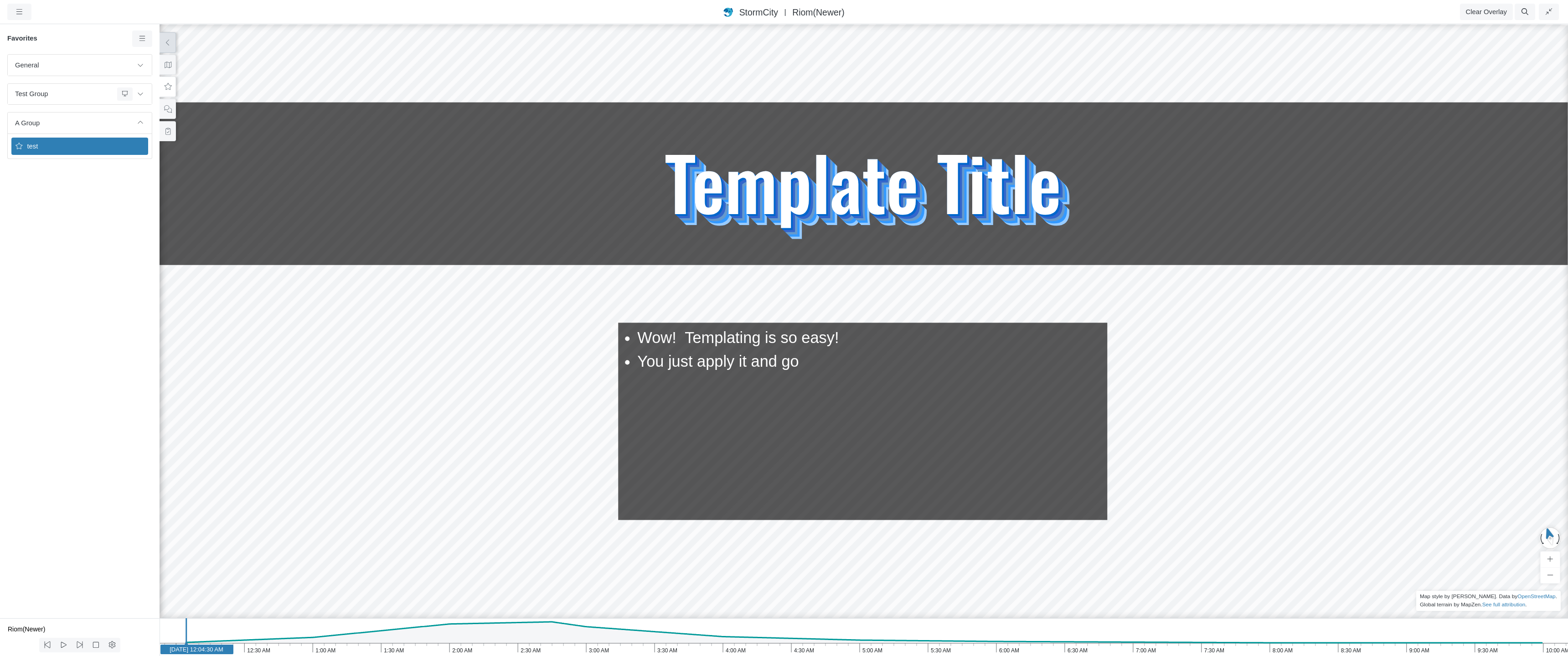
drag, startPoint x: 506, startPoint y: 306, endPoint x: 549, endPoint y: 318, distance: 44.6
click at [549, 318] on div "JC RJ CD RJ RJ RJ RJ RJ RJ RJ RJ JC JC RJ" at bounding box center [864, 340] width 1568 height 633
drag, startPoint x: 530, startPoint y: 326, endPoint x: 734, endPoint y: 361, distance: 207.0
drag, startPoint x: 627, startPoint y: 362, endPoint x: 565, endPoint y: 374, distance: 63.2
click at [1491, 12] on button "Clear Overlay" at bounding box center [1486, 12] width 53 height 16
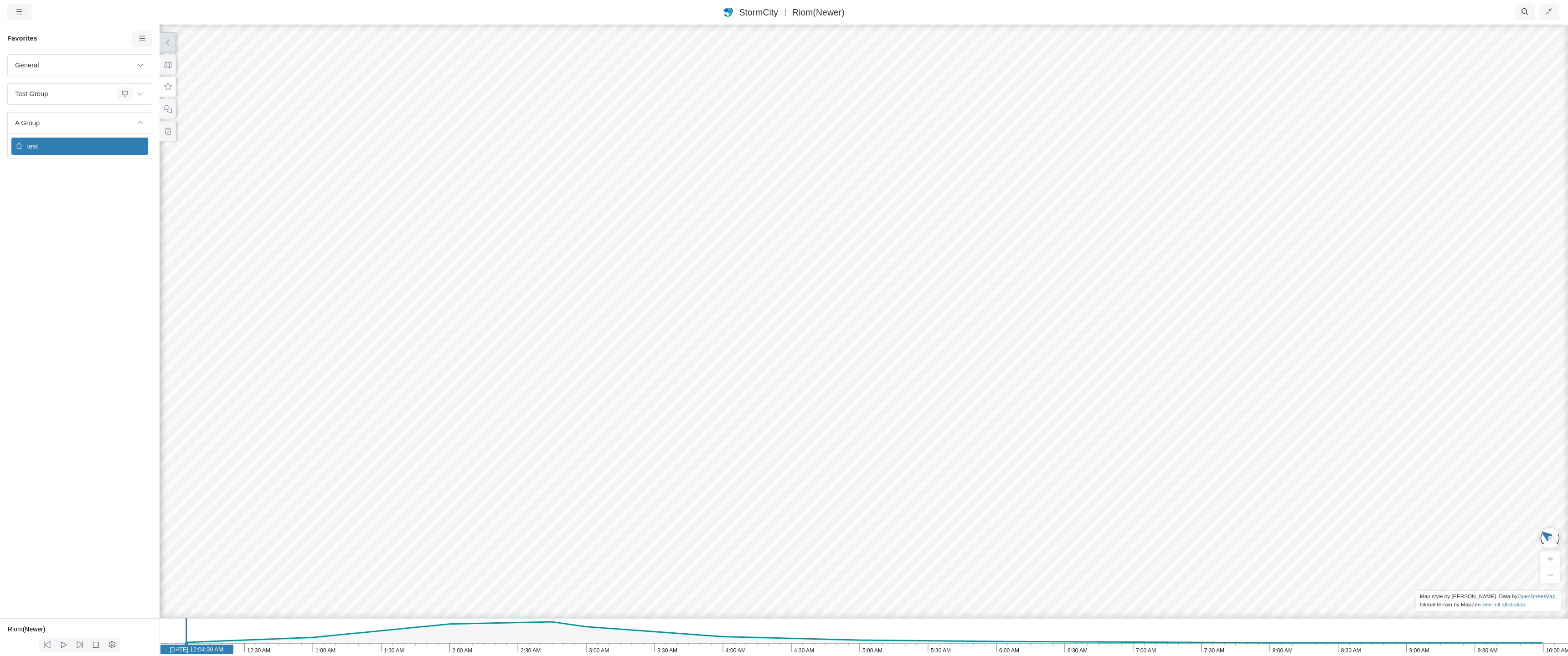
drag, startPoint x: 542, startPoint y: 257, endPoint x: 661, endPoint y: 283, distance: 121.8
click at [167, 66] on icon at bounding box center [168, 65] width 9 height 7
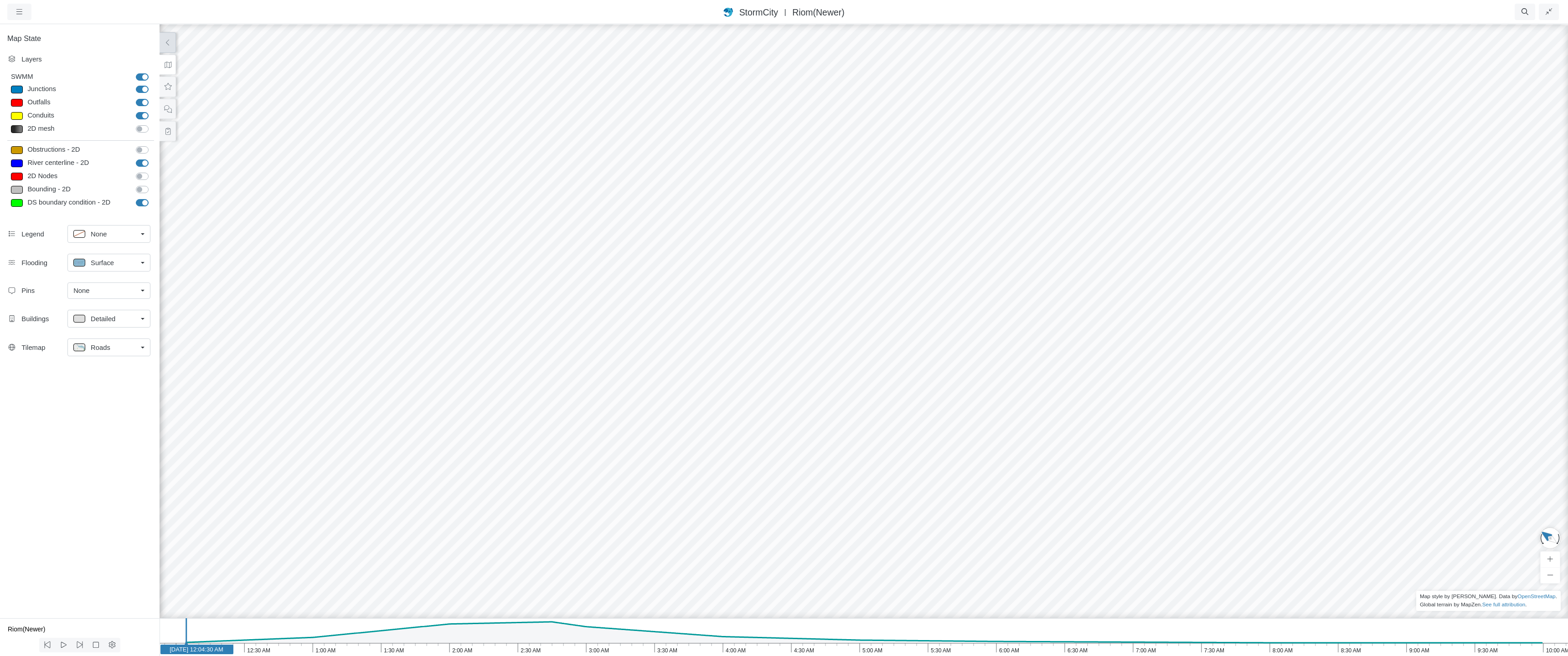
click at [124, 237] on div "None" at bounding box center [105, 234] width 64 height 12
click at [125, 265] on div "Top Right" at bounding box center [109, 270] width 71 height 12
drag, startPoint x: 934, startPoint y: 323, endPoint x: 897, endPoint y: 305, distance: 41.1
click at [897, 305] on div "JC RJ CD RJ RJ RJ RJ RJ RJ RJ RJ JC JC RJ" at bounding box center [864, 340] width 1568 height 633
drag, startPoint x: 917, startPoint y: 289, endPoint x: 873, endPoint y: 358, distance: 81.8
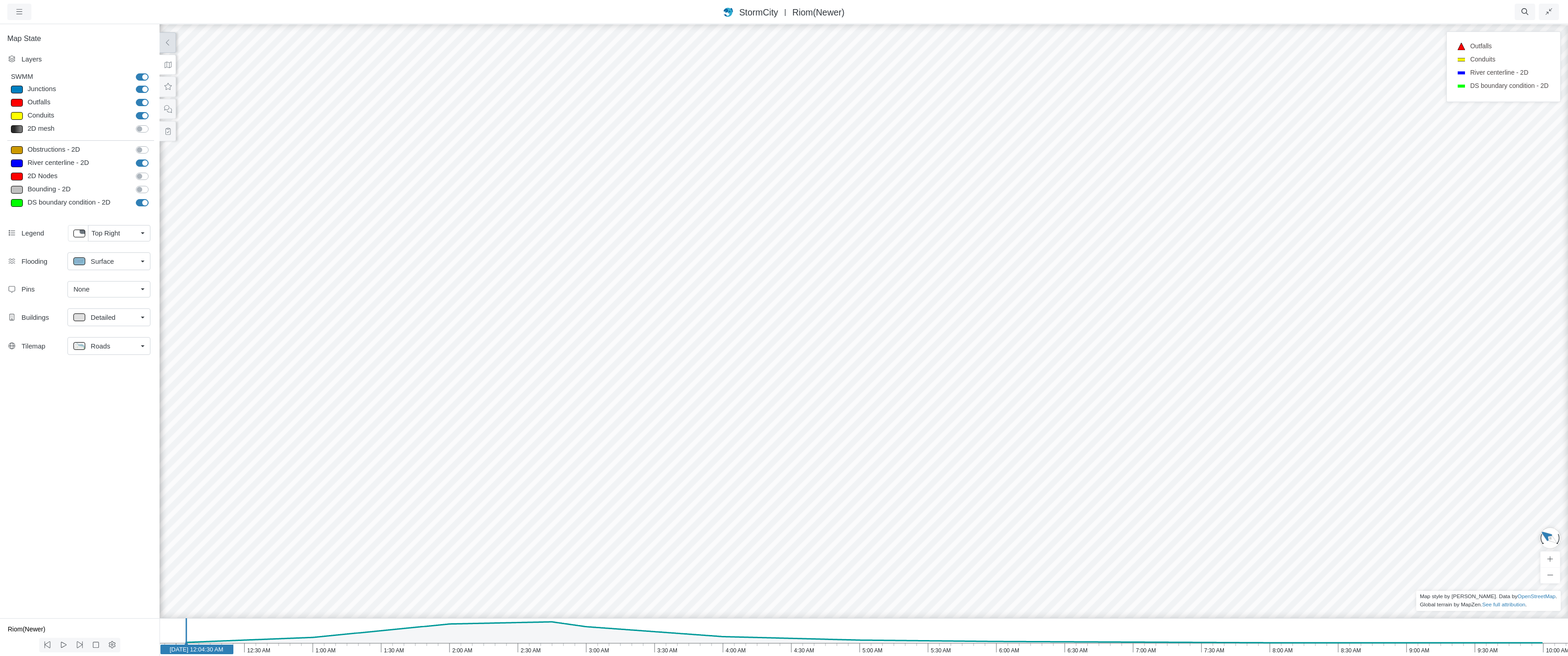
click at [873, 358] on div "JC RJ CD RJ RJ RJ RJ RJ RJ RJ RJ JC JC RJ" at bounding box center [864, 340] width 1568 height 633
drag, startPoint x: 925, startPoint y: 393, endPoint x: 905, endPoint y: 302, distance: 93.2
drag, startPoint x: 724, startPoint y: 324, endPoint x: 794, endPoint y: 341, distance: 72.0
click at [794, 341] on div "JC RJ CD RJ RJ RJ RJ RJ RJ RJ RJ JC JC RJ" at bounding box center [864, 340] width 1568 height 633
drag, startPoint x: 783, startPoint y: 365, endPoint x: 756, endPoint y: 374, distance: 28.5
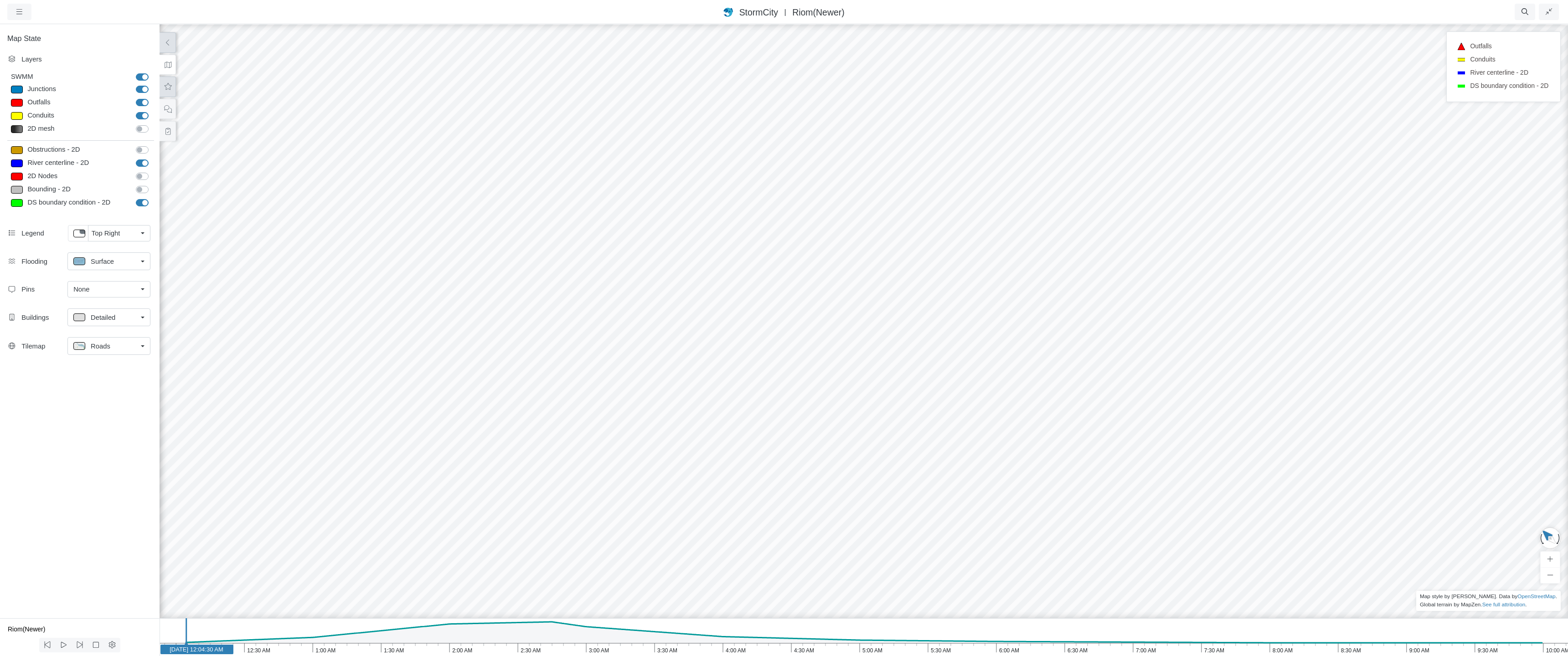
click at [166, 85] on icon at bounding box center [168, 86] width 7 height 7
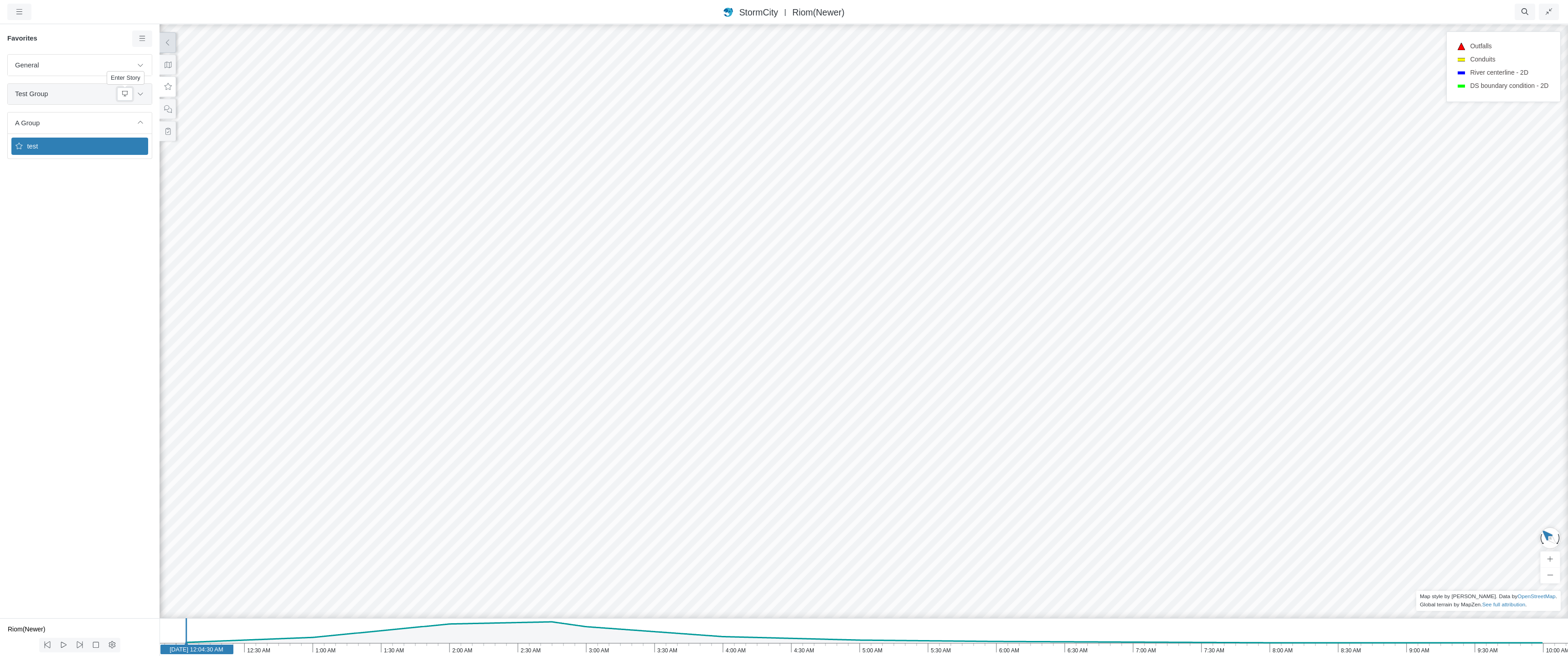
click at [124, 96] on icon at bounding box center [125, 94] width 7 height 6
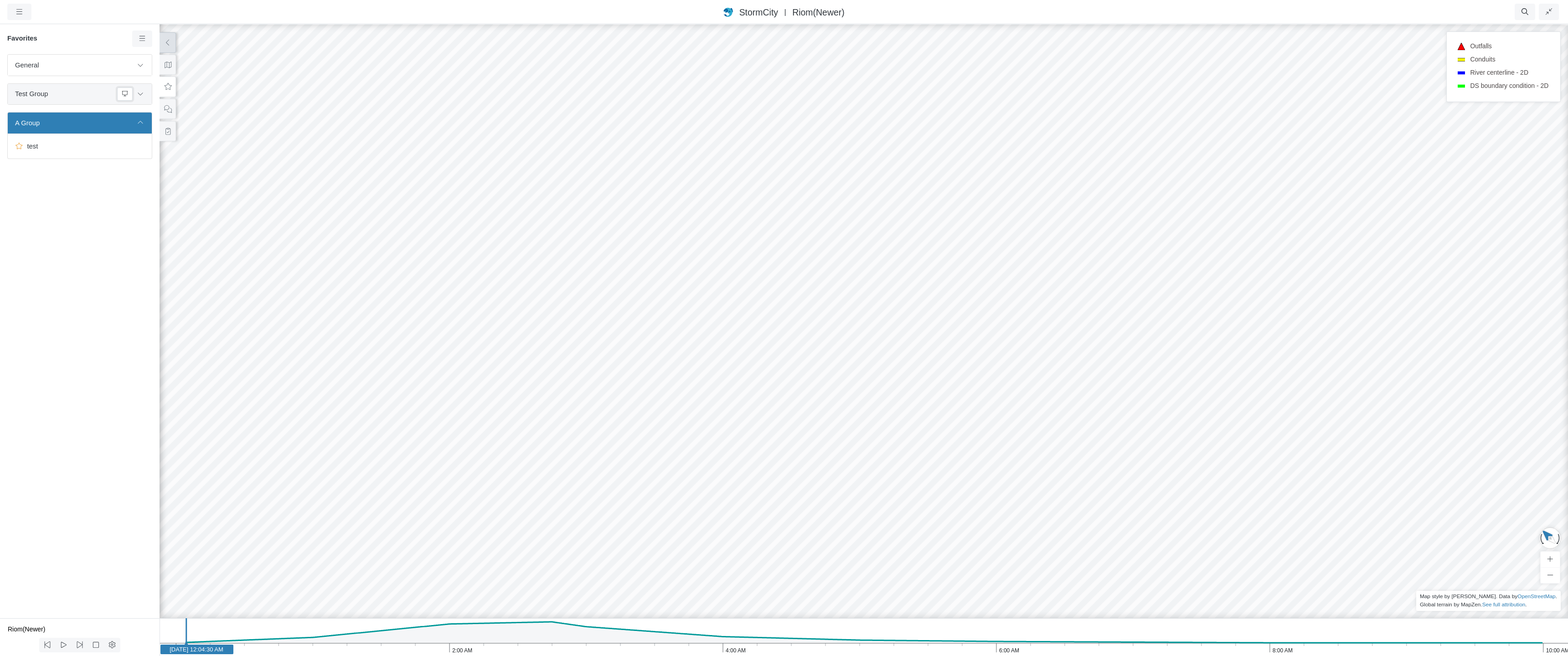
click at [124, 95] on icon at bounding box center [125, 94] width 7 height 6
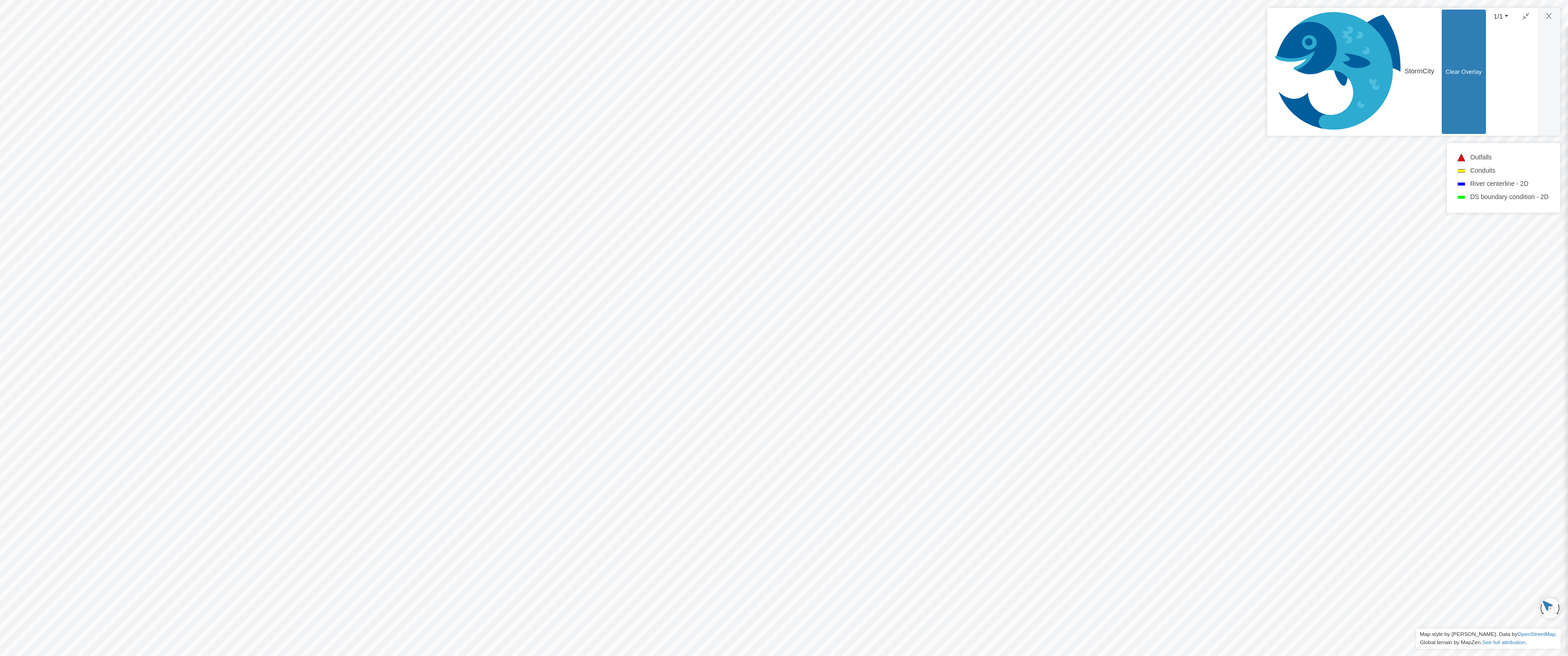
click at [1547, 15] on div "Projects Groups Users Preferences Profiles Data Centers Accounts Support About …" at bounding box center [784, 328] width 1568 height 656
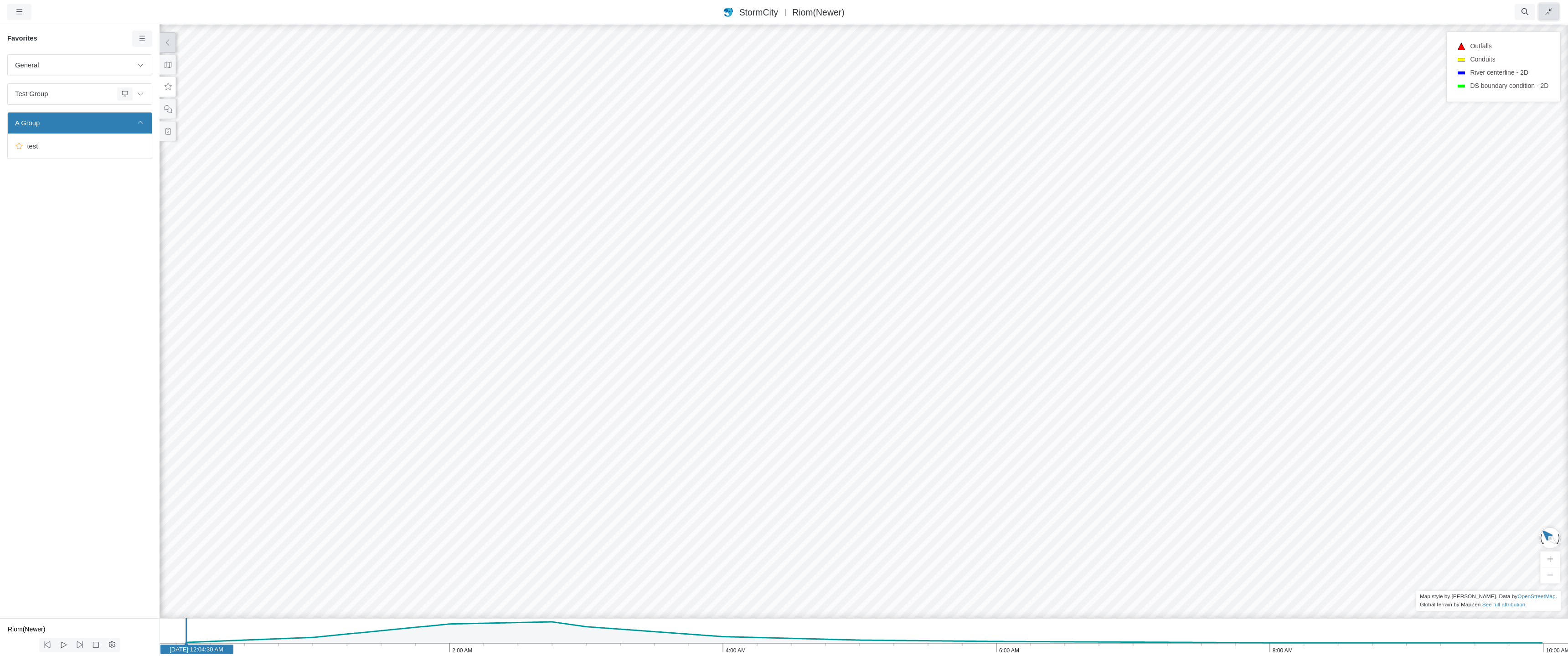
click at [1553, 13] on button "button" at bounding box center [1549, 12] width 21 height 16
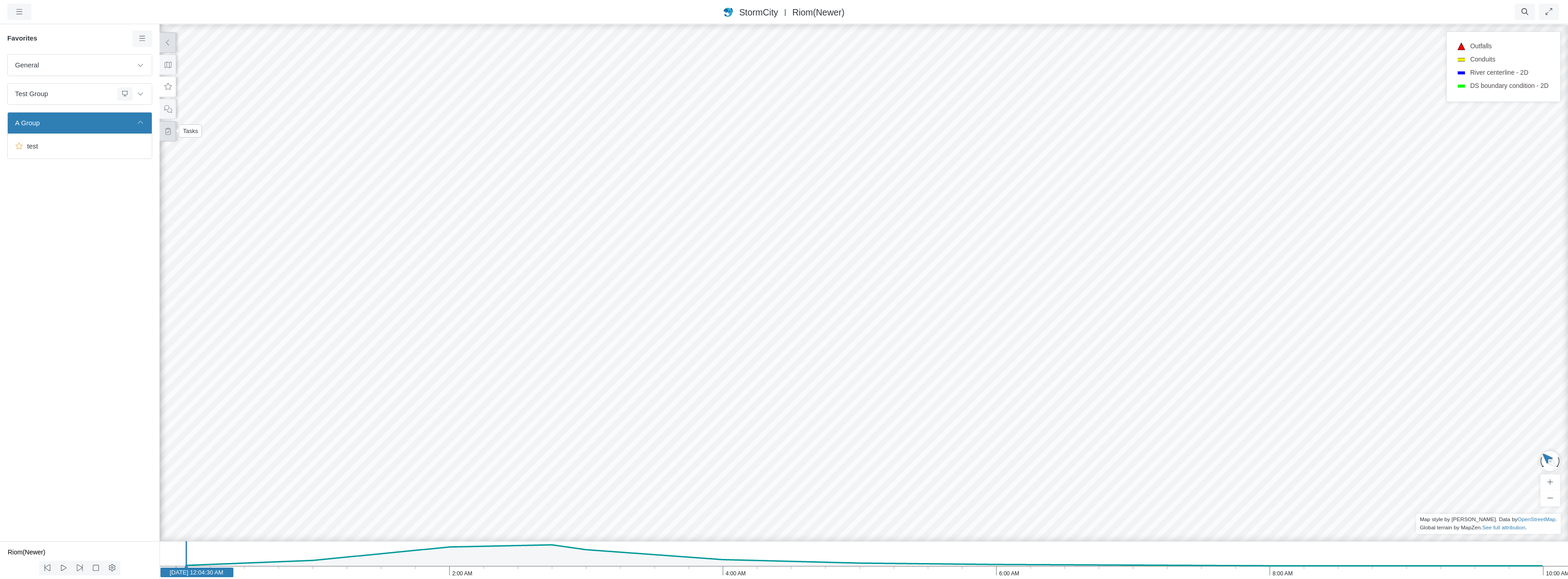
click at [170, 133] on icon at bounding box center [168, 131] width 9 height 7
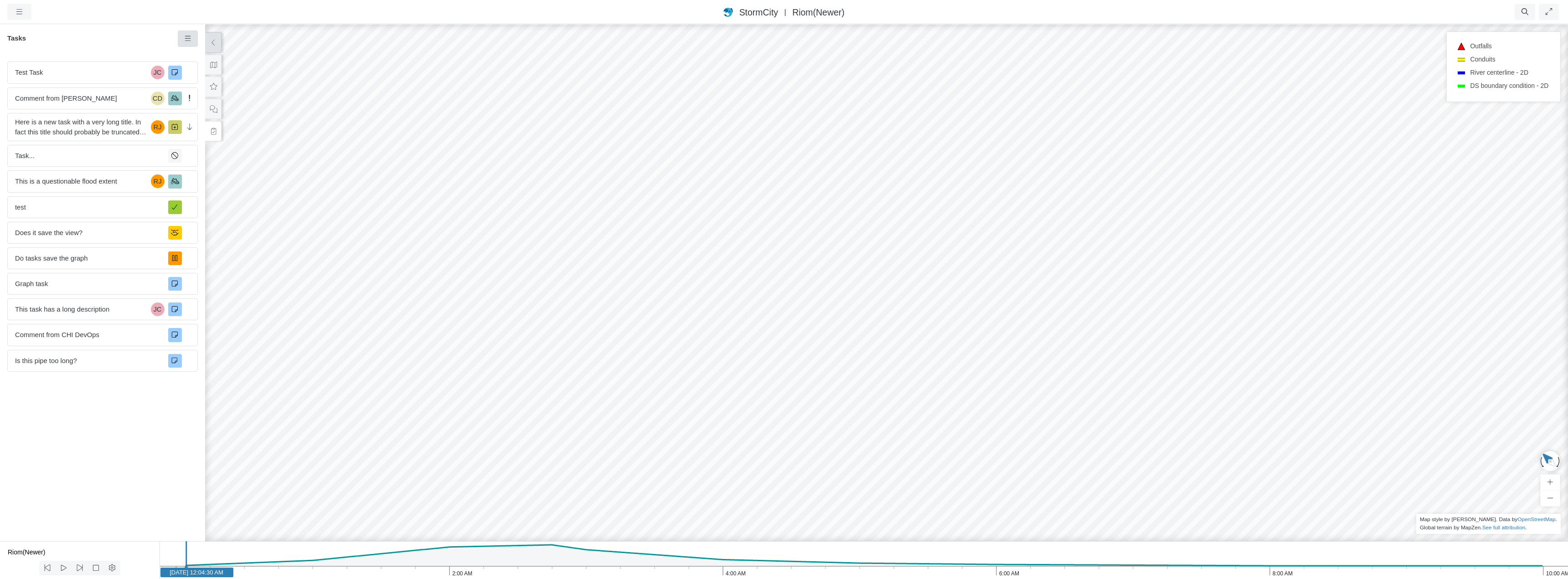
click at [184, 36] on icon at bounding box center [188, 38] width 9 height 7
click at [351, 99] on span "To Do" at bounding box center [348, 97] width 18 height 7
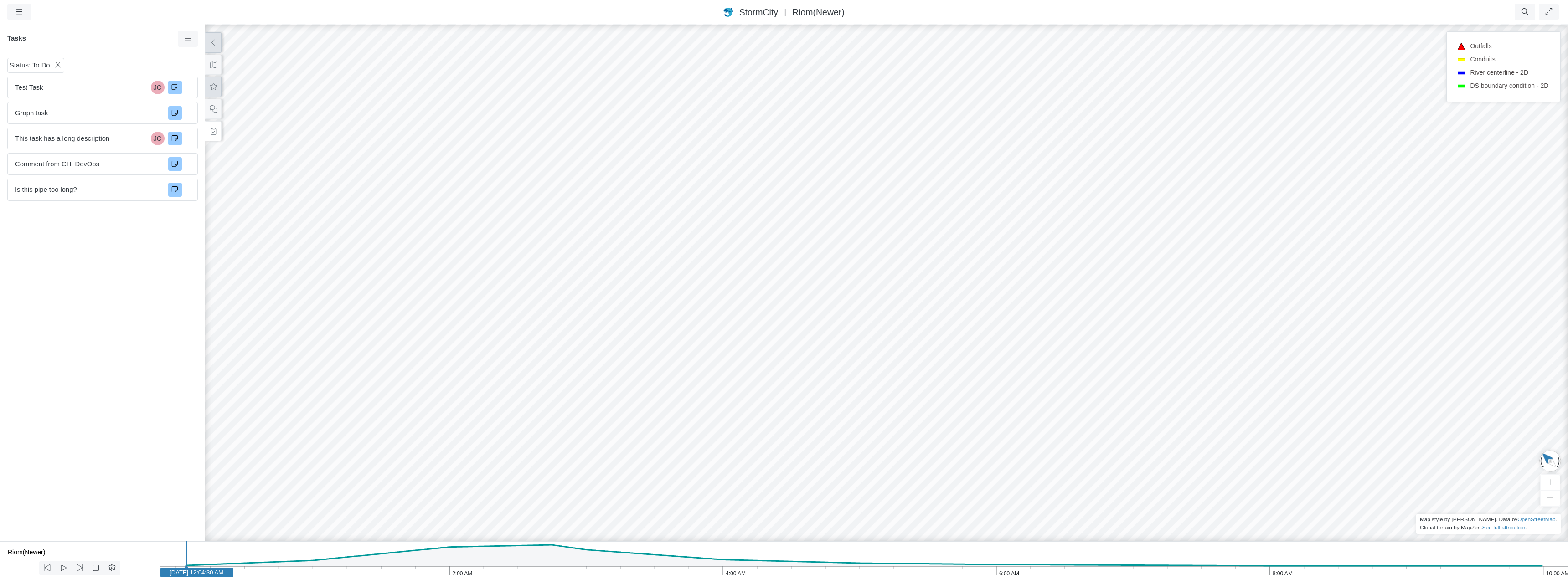
click at [212, 83] on icon at bounding box center [214, 86] width 9 height 7
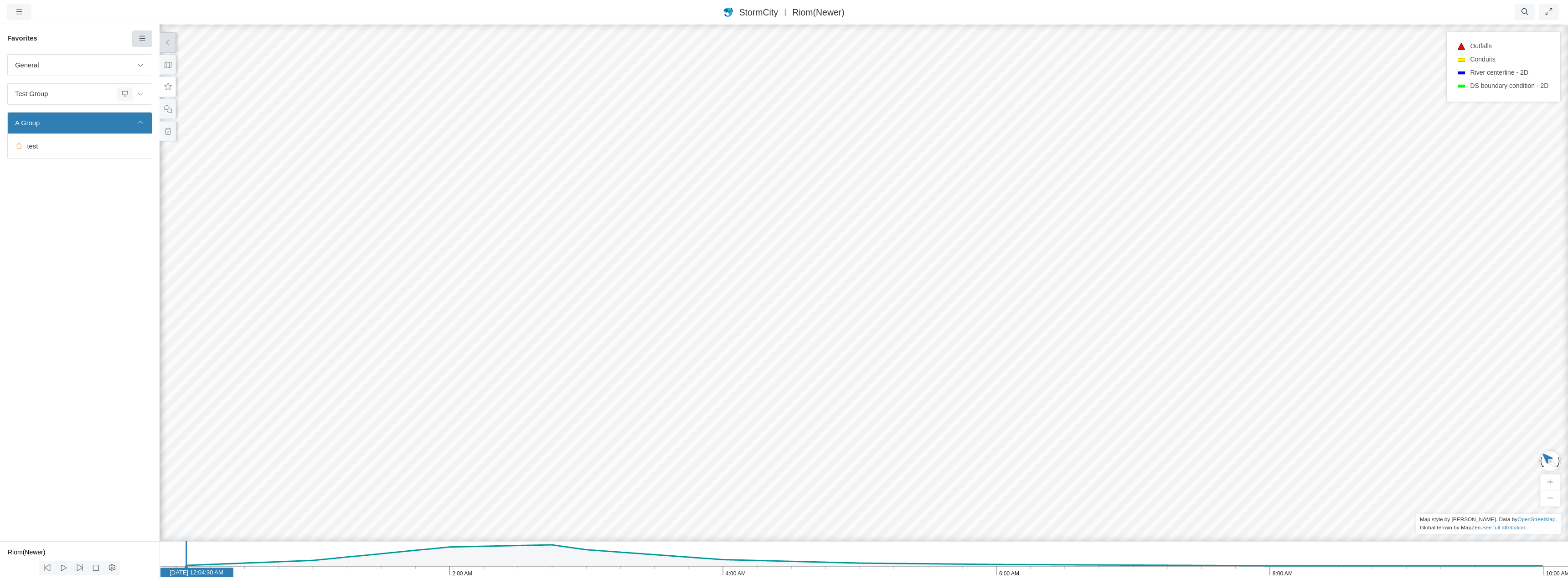
click at [147, 41] on link at bounding box center [142, 38] width 21 height 16
click at [188, 198] on span "Show Permalink" at bounding box center [176, 195] width 49 height 7
click at [94, 146] on span "test" at bounding box center [80, 146] width 114 height 10
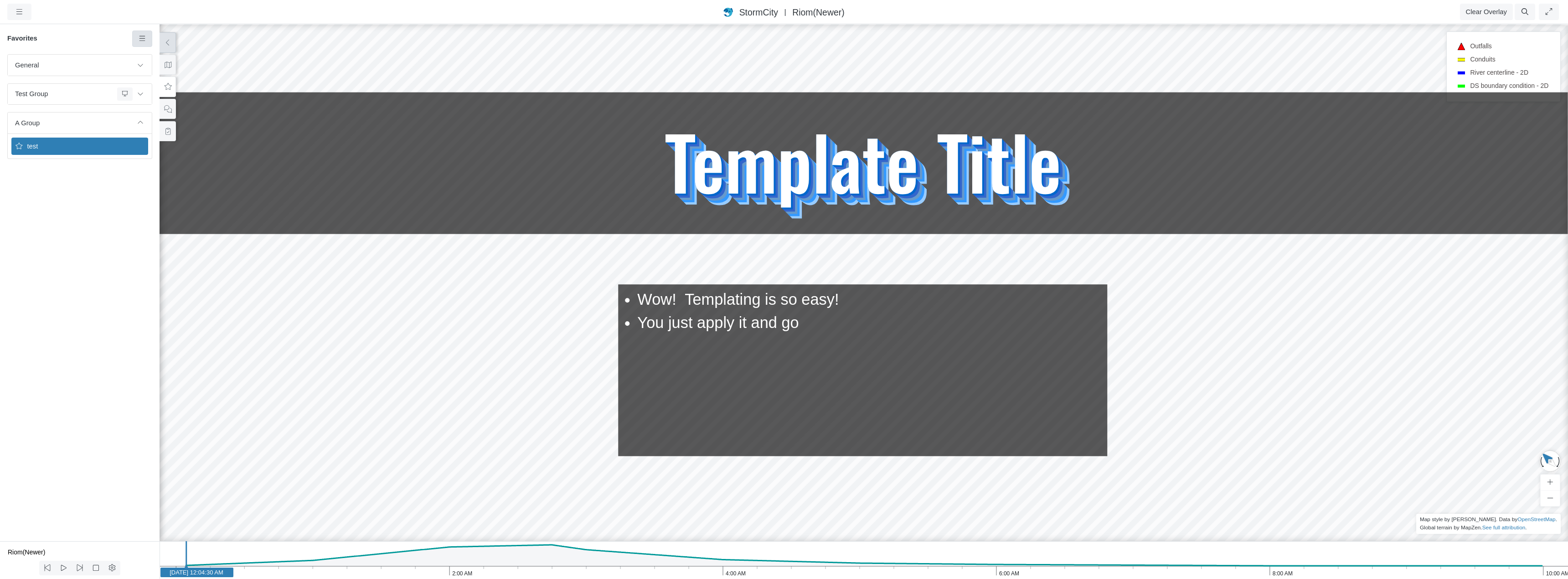
click at [142, 40] on icon at bounding box center [142, 38] width 9 height 7
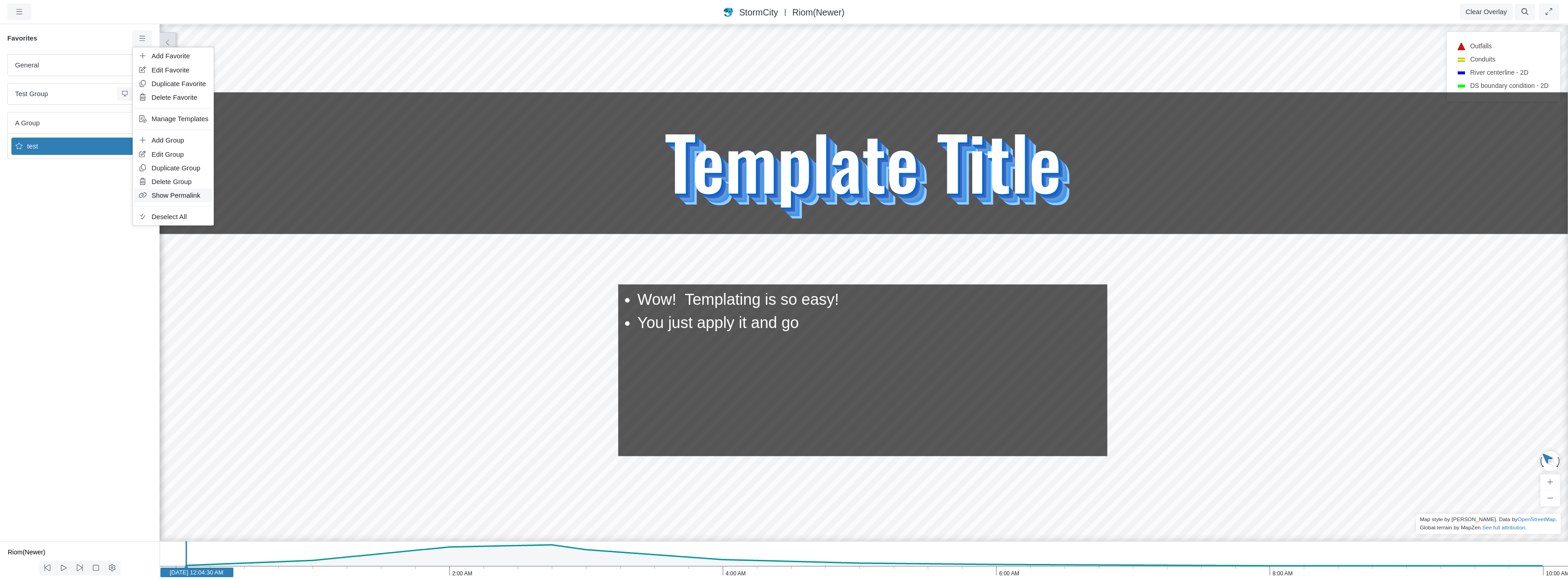
click at [169, 193] on span "Show Permalink" at bounding box center [176, 195] width 49 height 7
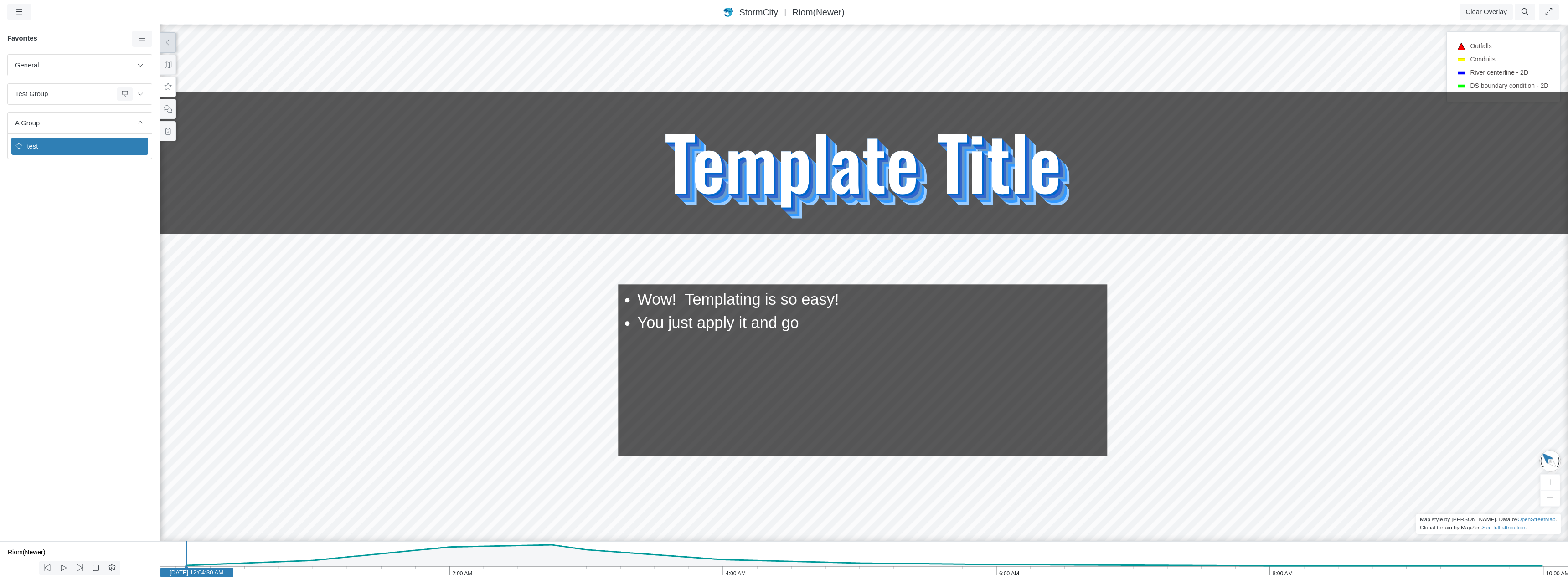
click at [121, 222] on div "General Default Map View Default Camera View Cross Project Test Fun with gradie…" at bounding box center [80, 297] width 159 height 487
click at [68, 186] on div "General Default Map View Default Camera View Cross Project Test Fun with gradie…" at bounding box center [80, 297] width 159 height 487
click at [86, 122] on span "A Group" at bounding box center [74, 123] width 117 height 10
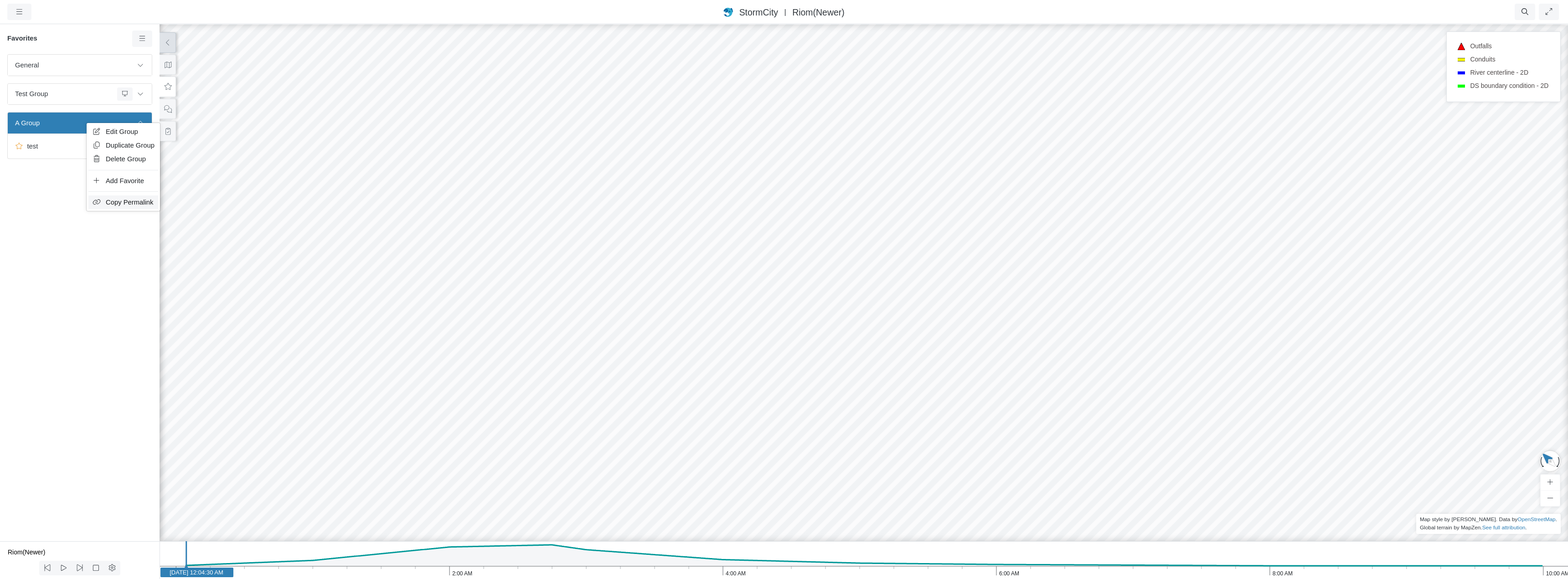
click at [118, 200] on span "Copy Permalink" at bounding box center [130, 202] width 47 height 7
click at [118, 198] on div "General Default Map View Default Camera View Cross Project Test Fun with gradie…" at bounding box center [80, 297] width 159 height 487
click at [94, 100] on div "Test Group" at bounding box center [82, 94] width 133 height 13
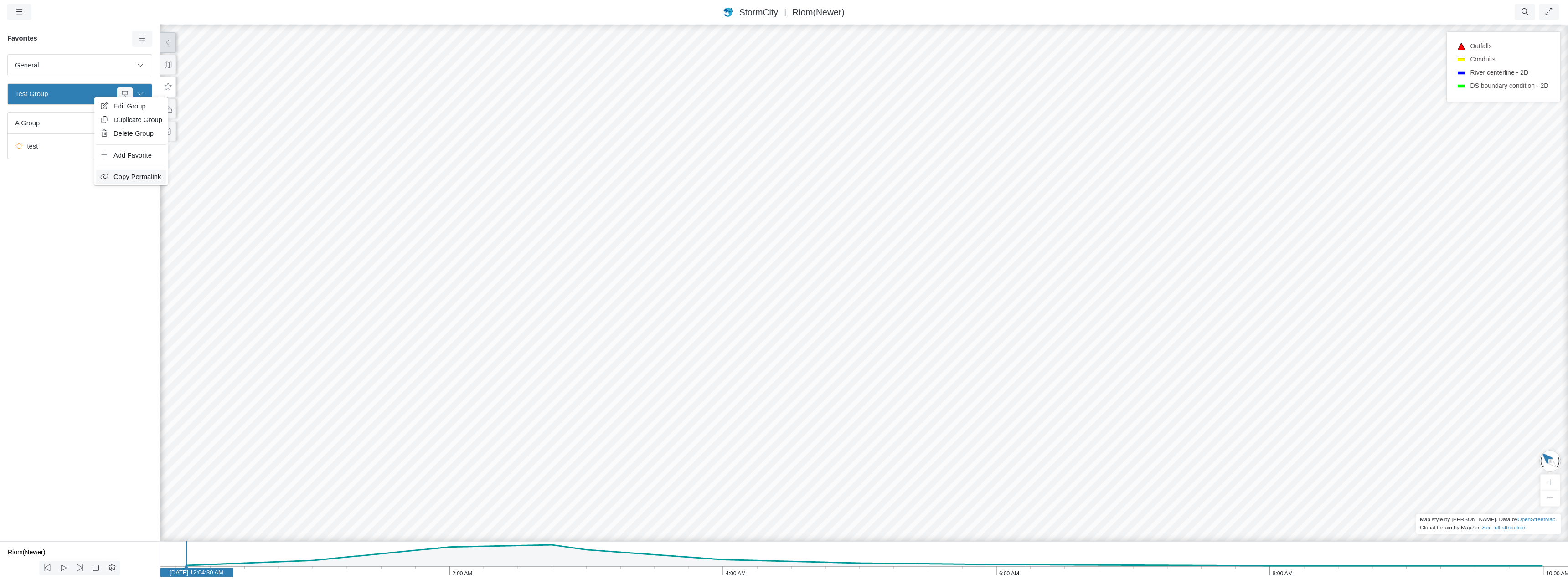
click at [126, 177] on span "Copy Permalink" at bounding box center [137, 177] width 47 height 7
click at [117, 188] on div "General Default Map View Default Camera View Cross Project Test Fun with gradie…" at bounding box center [80, 297] width 159 height 487
click at [90, 150] on span "test" at bounding box center [80, 146] width 114 height 10
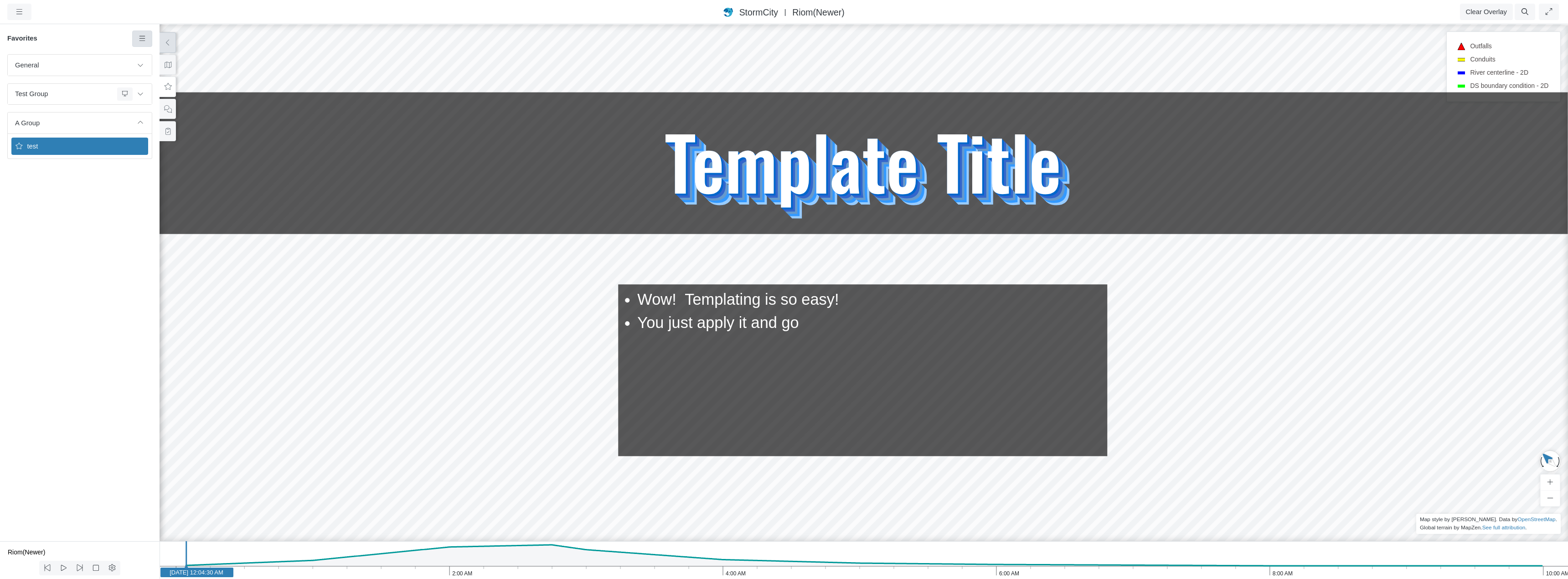
click at [142, 39] on icon at bounding box center [142, 38] width 6 height 5
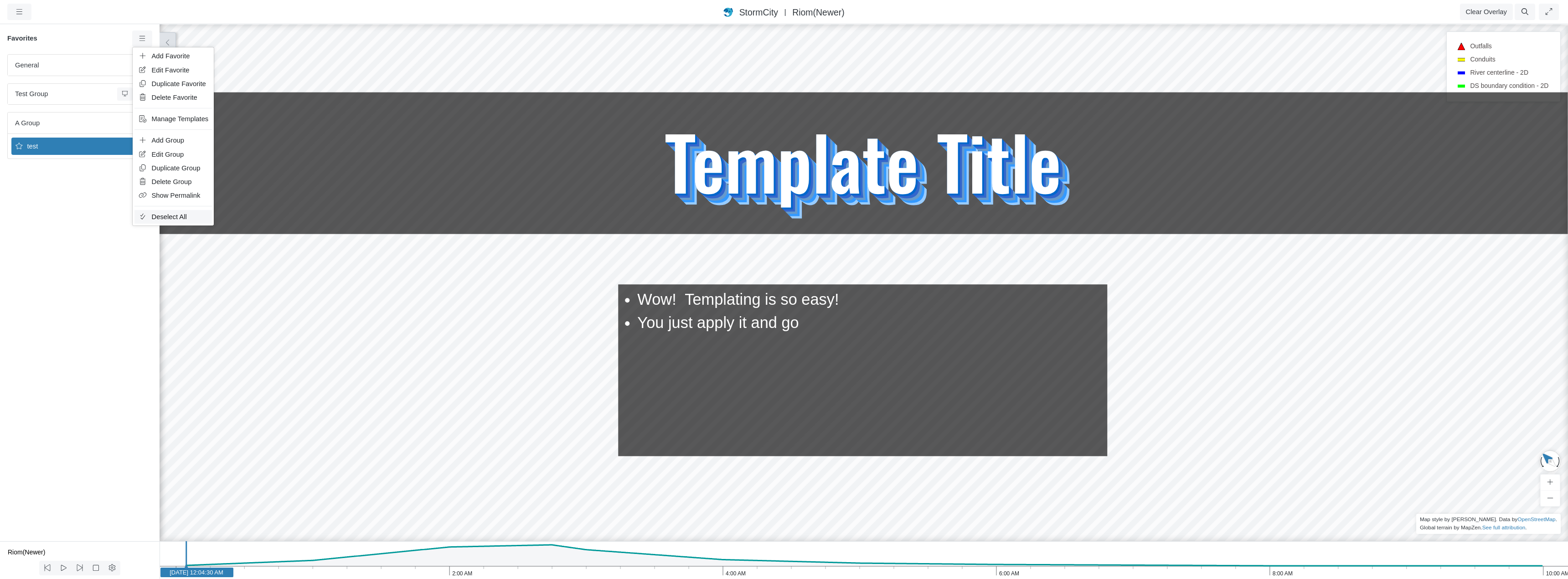
click at [175, 217] on span "Deselect All" at bounding box center [169, 217] width 35 height 7
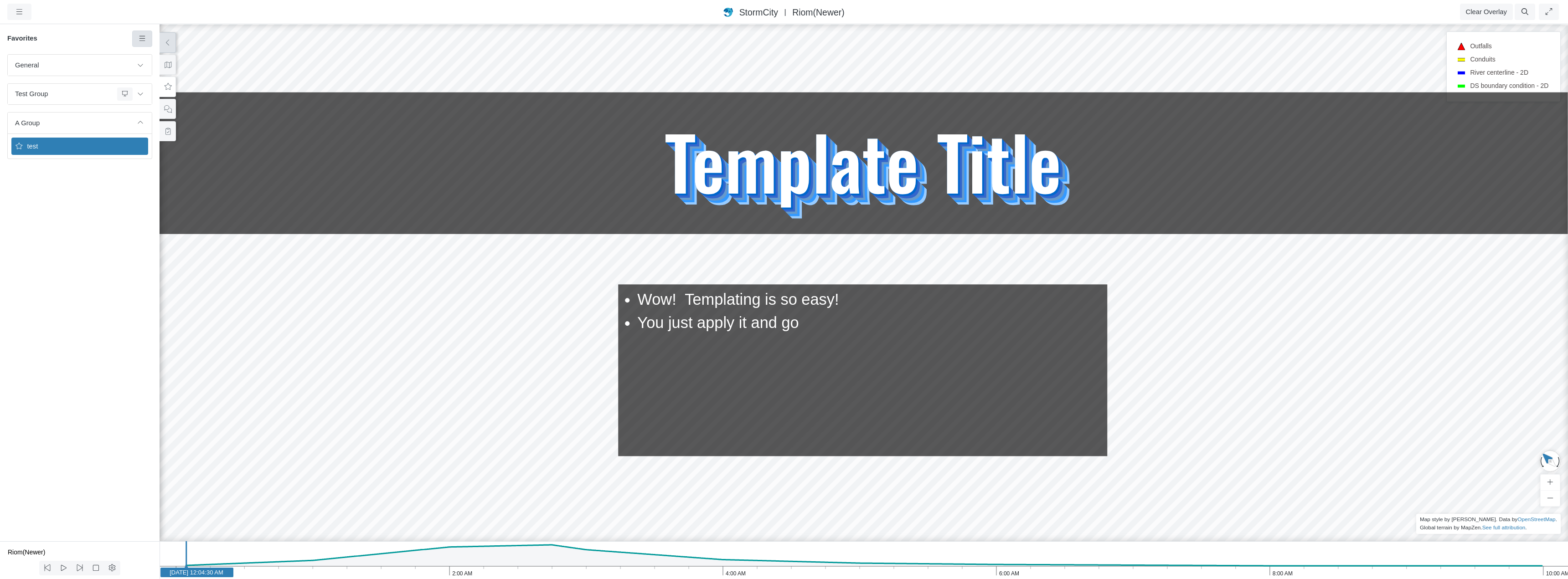
click at [142, 40] on icon at bounding box center [142, 38] width 9 height 7
click at [161, 216] on span "Select All" at bounding box center [166, 217] width 28 height 7
click at [141, 94] on icon at bounding box center [141, 94] width 7 height 6
click at [146, 40] on icon at bounding box center [142, 38] width 9 height 7
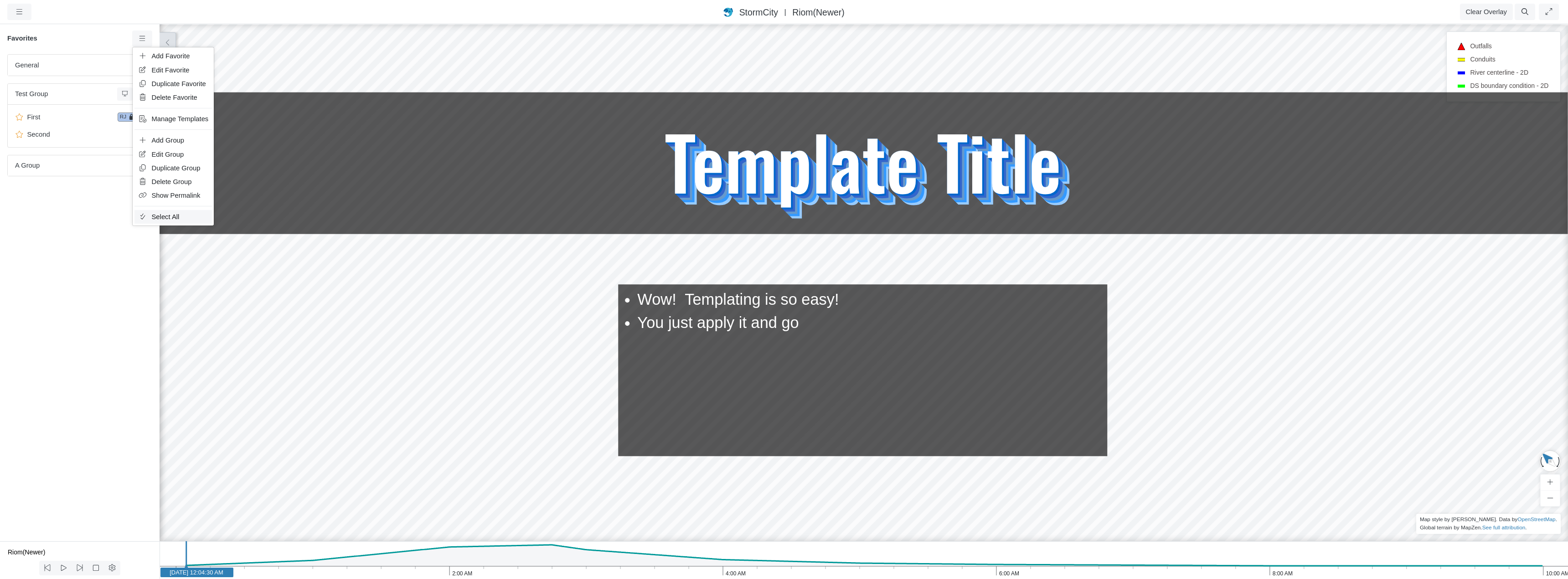
click at [165, 215] on span "Select All" at bounding box center [166, 217] width 28 height 7
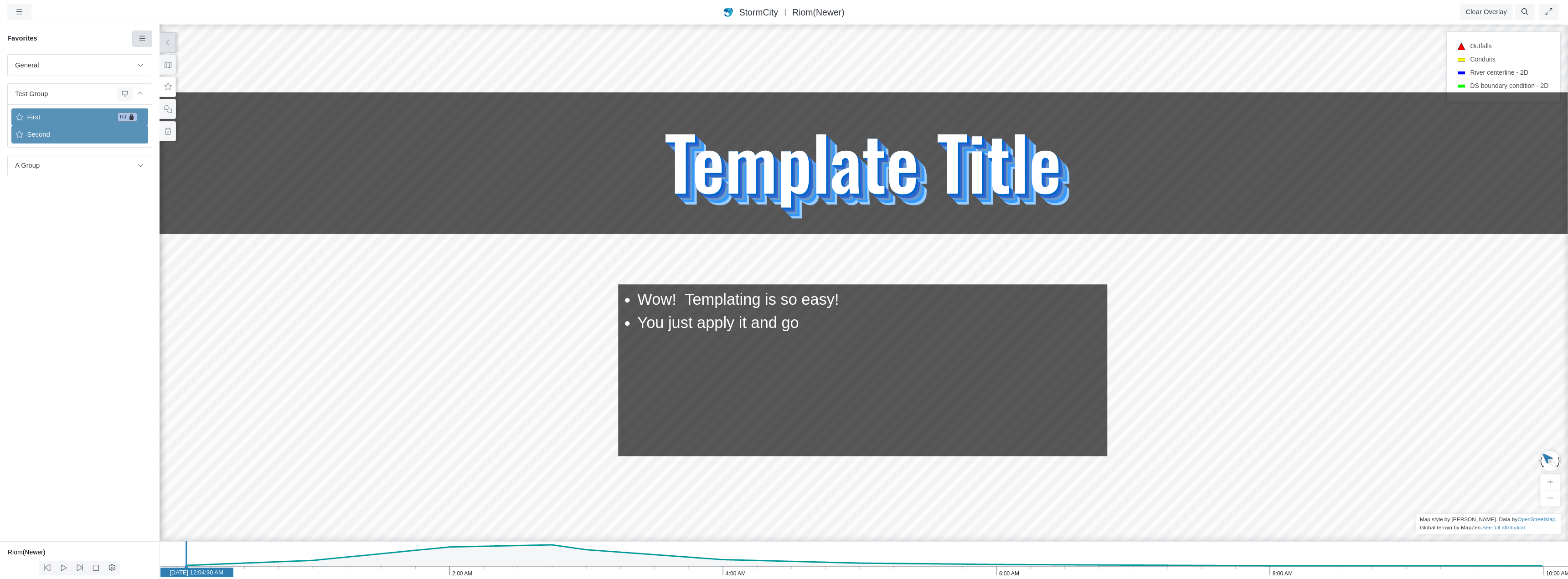
click at [141, 38] on icon at bounding box center [142, 38] width 9 height 7
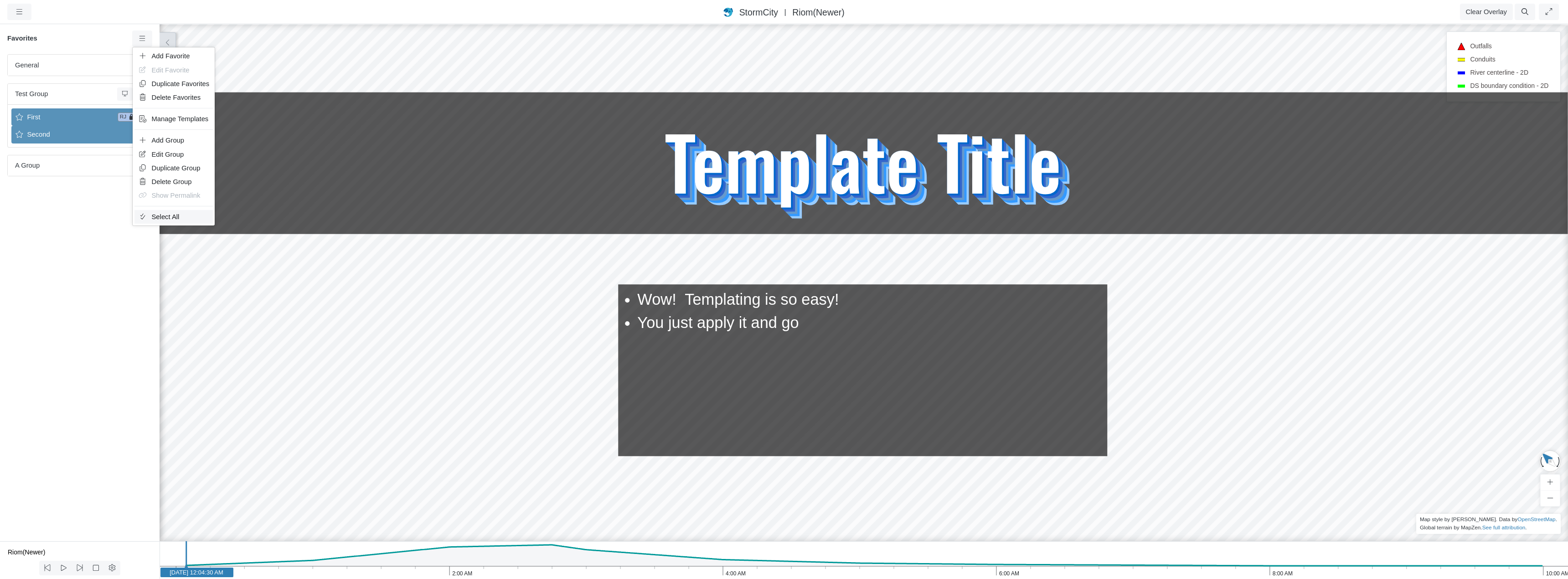
click at [159, 215] on span "Select All" at bounding box center [166, 217] width 28 height 7
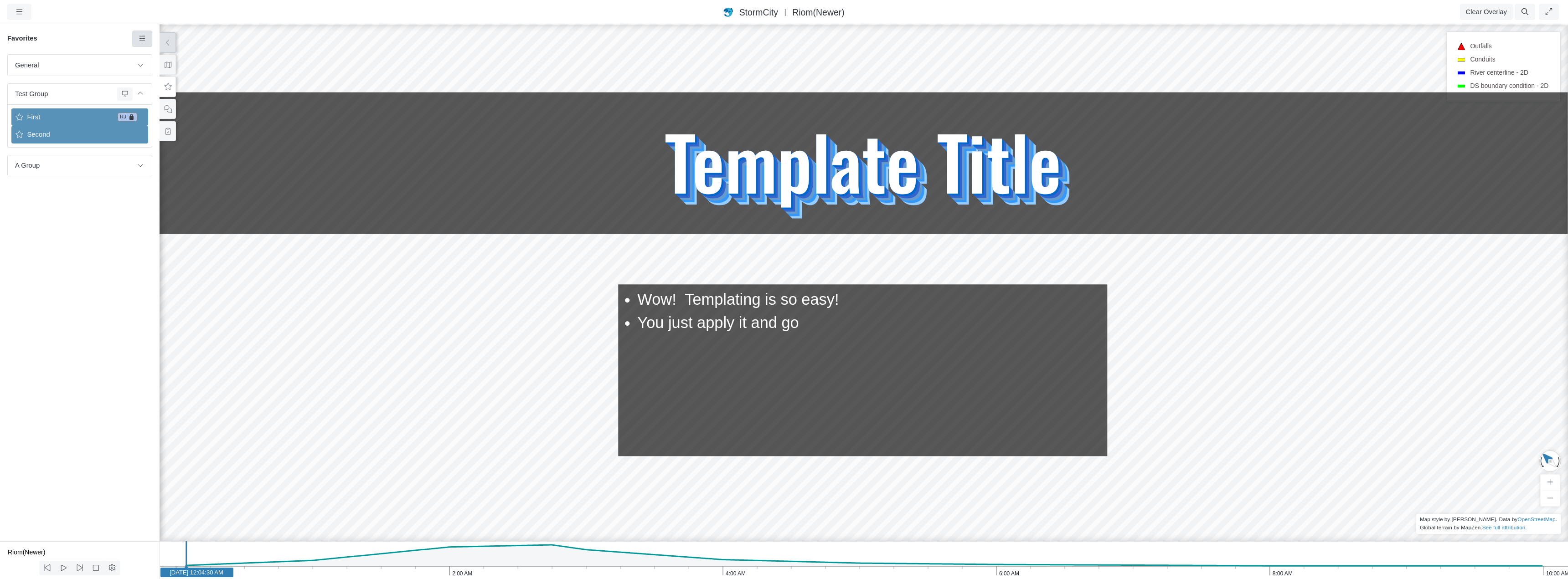
click at [141, 40] on icon at bounding box center [142, 38] width 9 height 7
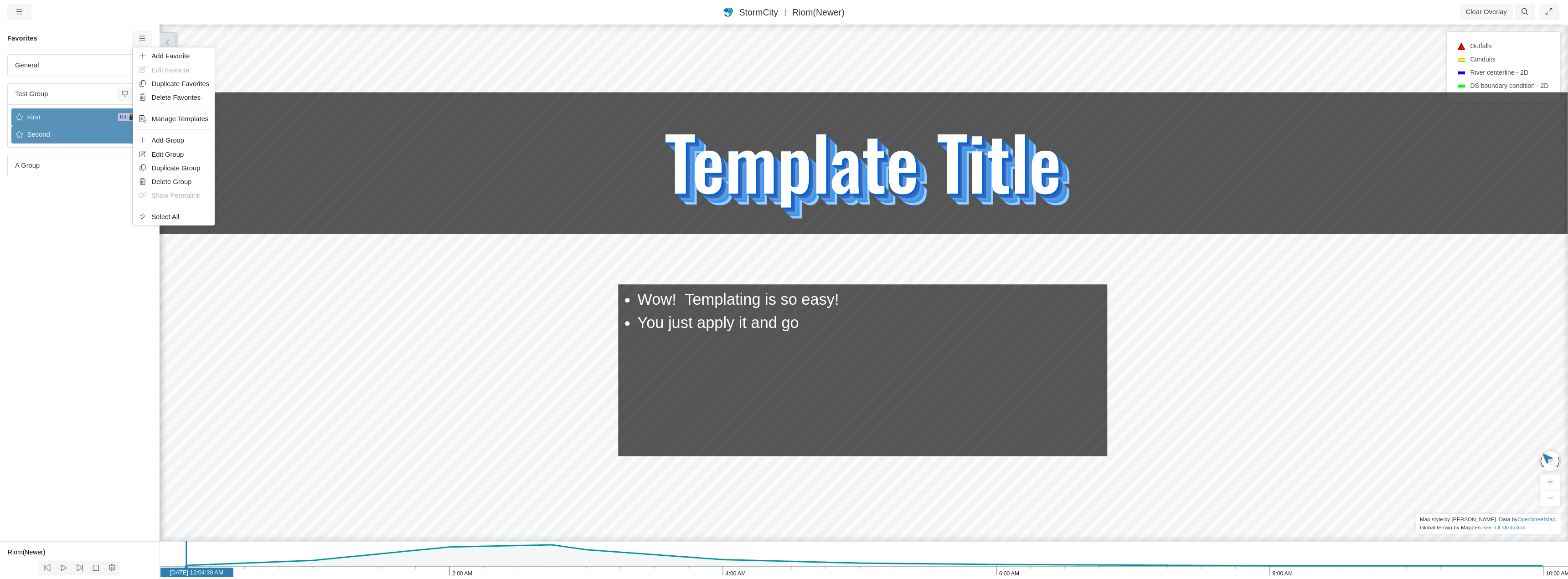
click at [74, 224] on div "General Default Map View Default Camera View Cross Project Test Fun with gradie…" at bounding box center [80, 297] width 159 height 487
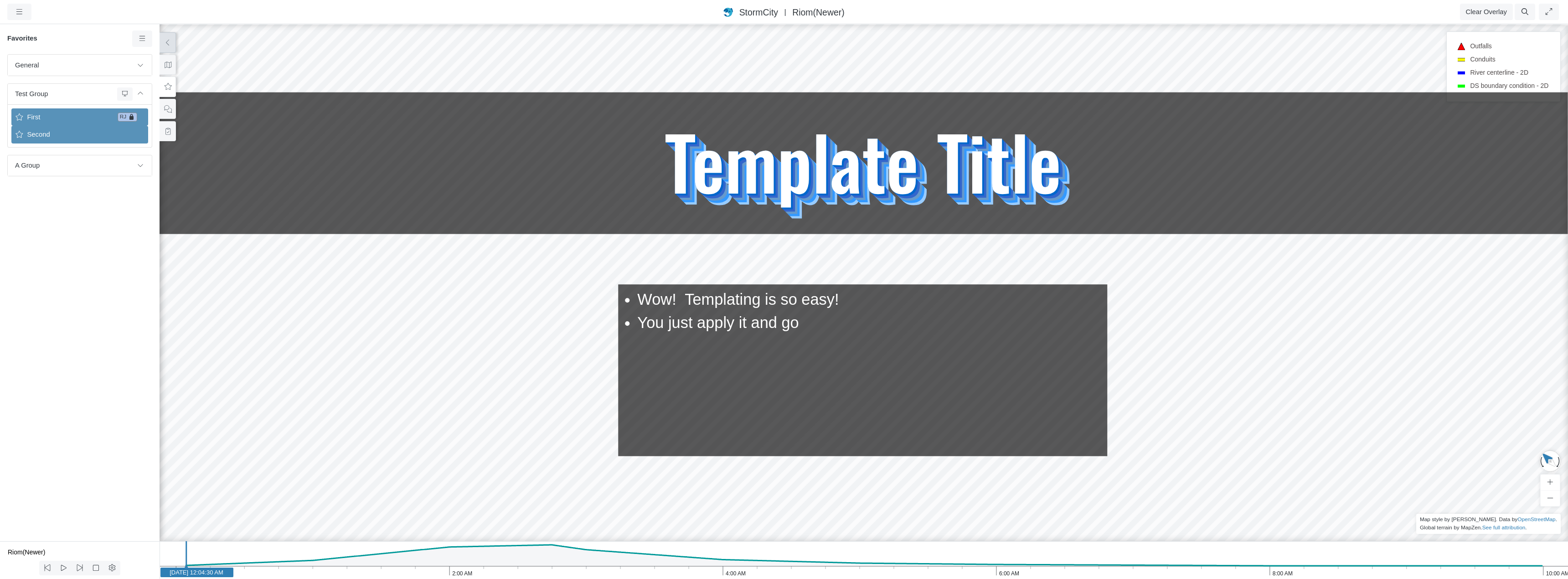
click at [75, 120] on span "First" at bounding box center [69, 117] width 90 height 10
click at [64, 122] on span "First" at bounding box center [69, 117] width 90 height 10
click at [77, 136] on span "Second" at bounding box center [80, 134] width 114 height 10
click at [75, 134] on span "Second" at bounding box center [80, 134] width 114 height 10
click at [142, 41] on icon at bounding box center [142, 38] width 9 height 7
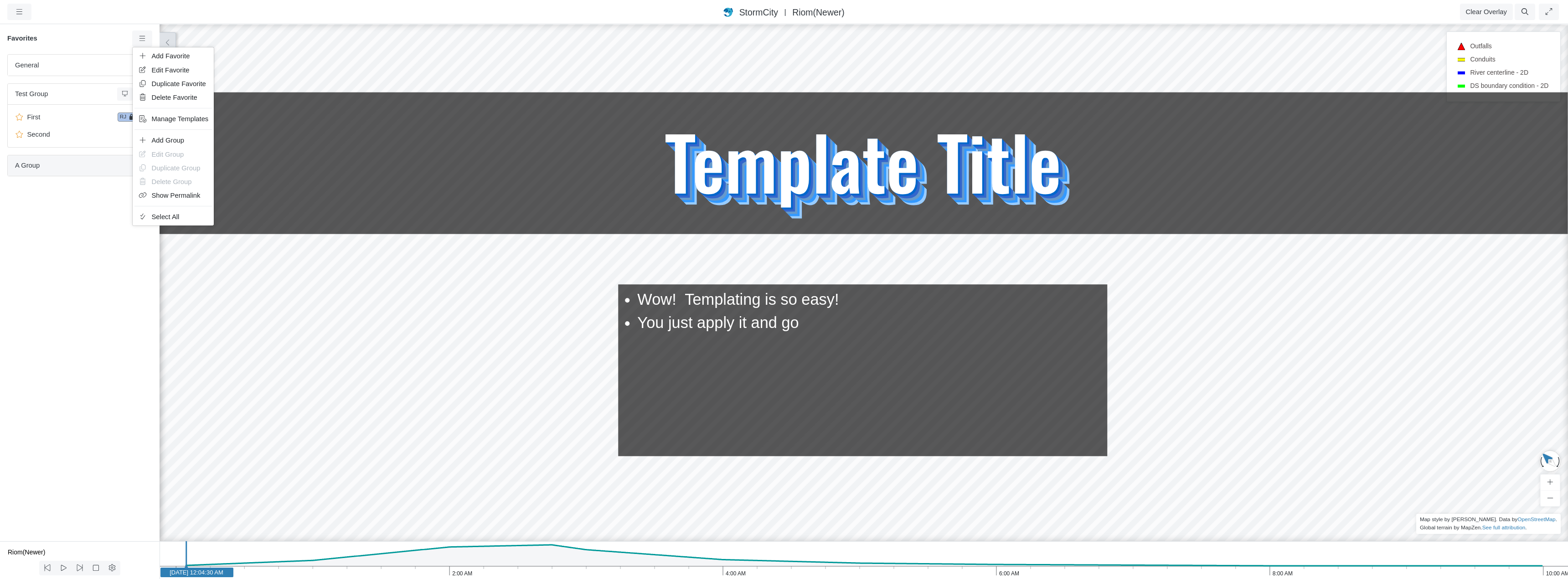
click at [65, 167] on span "A Group" at bounding box center [74, 165] width 117 height 10
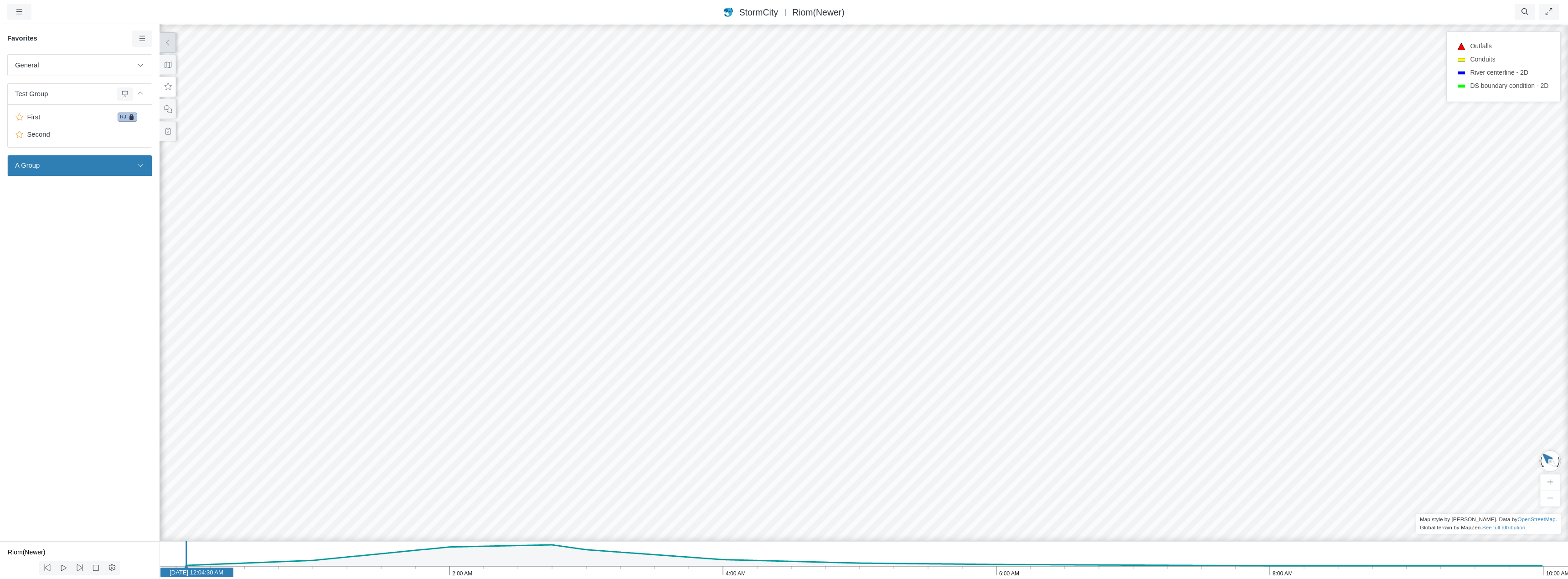
click at [139, 162] on button at bounding box center [140, 165] width 15 height 13
click at [64, 148] on span "test" at bounding box center [80, 146] width 114 height 10
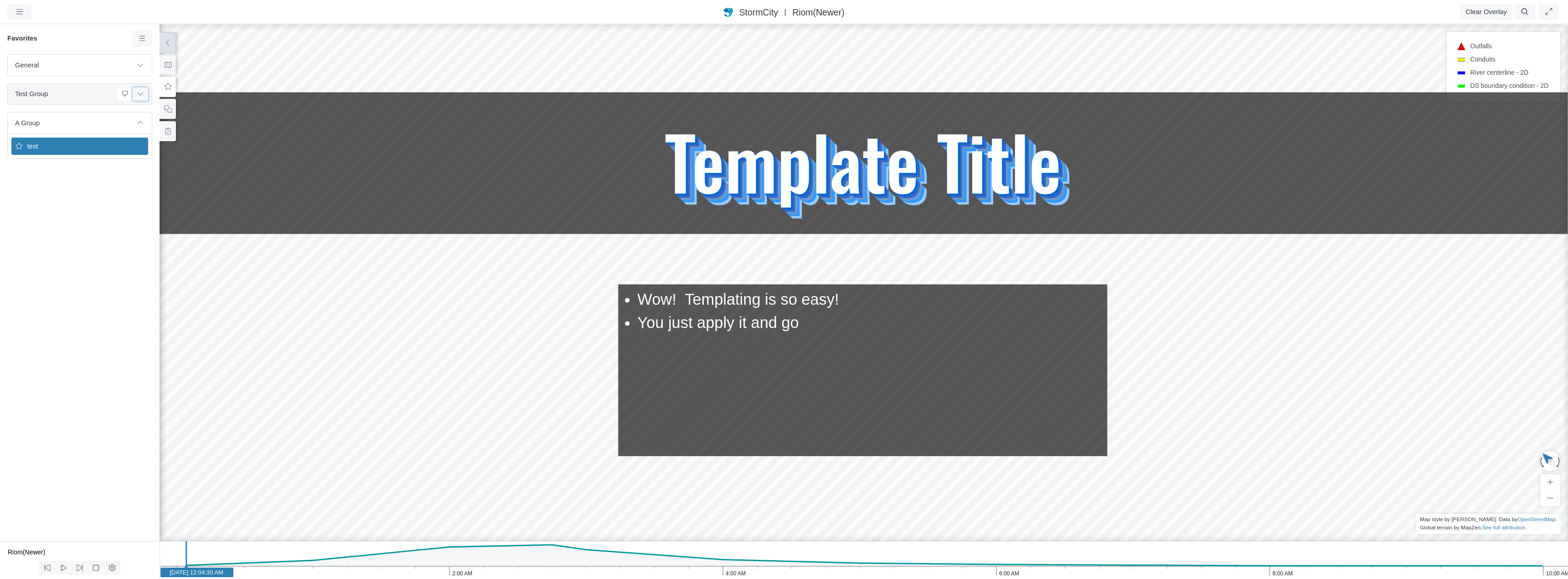
click at [142, 93] on icon at bounding box center [141, 94] width 7 height 6
click at [53, 120] on span "First" at bounding box center [69, 117] width 90 height 10
click at [140, 43] on link at bounding box center [142, 38] width 21 height 16
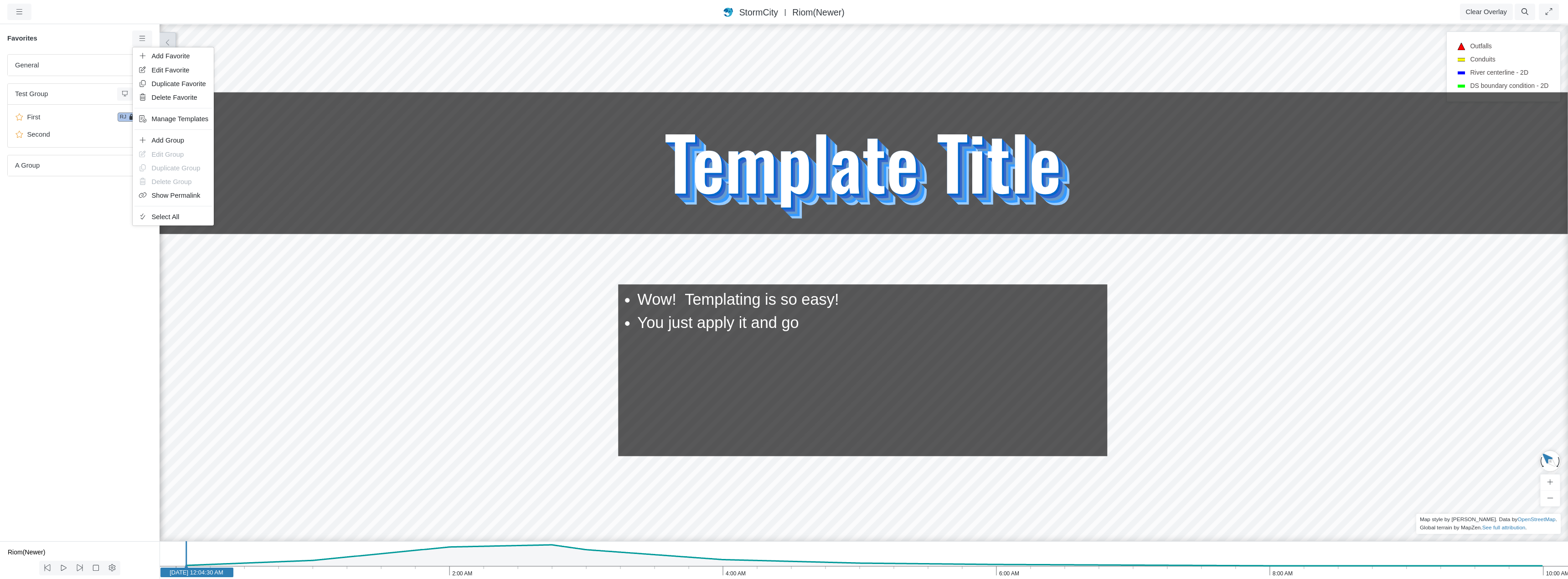
click at [86, 248] on div "General Default Map View Default Camera View Cross Project Test Fun with gradie…" at bounding box center [80, 297] width 159 height 487
click at [142, 165] on icon at bounding box center [141, 165] width 7 height 6
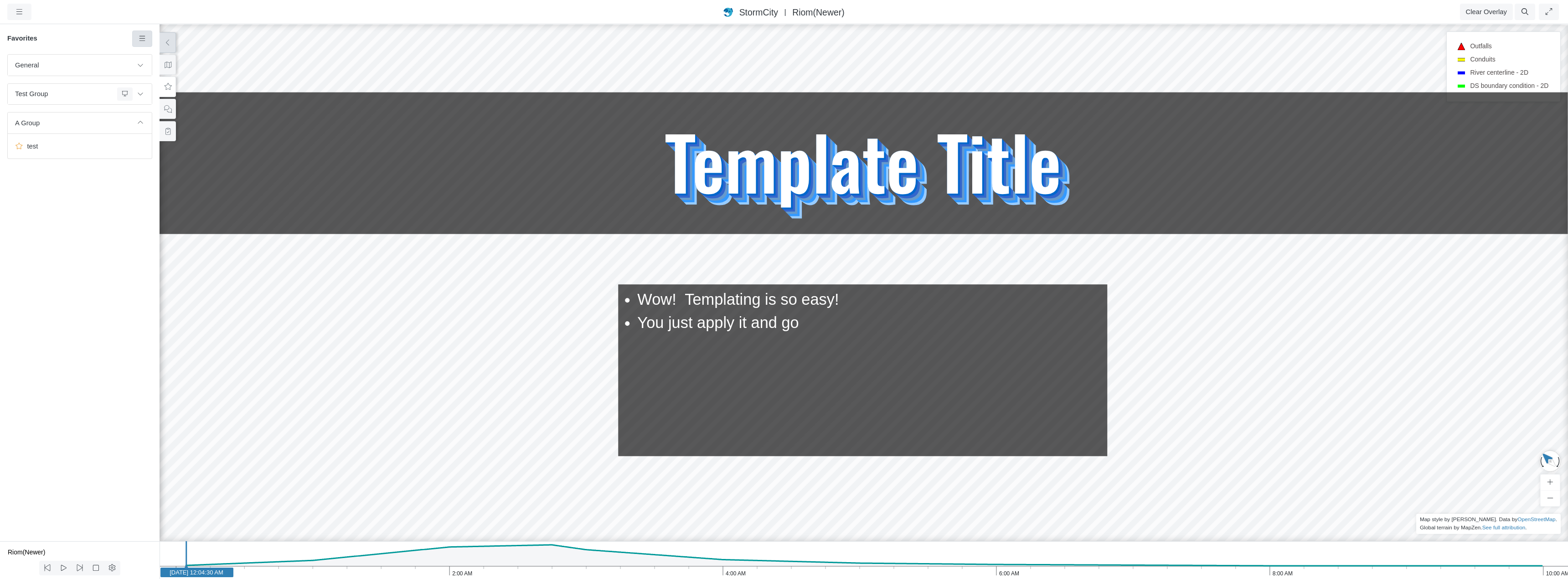
click at [146, 39] on link at bounding box center [142, 38] width 21 height 16
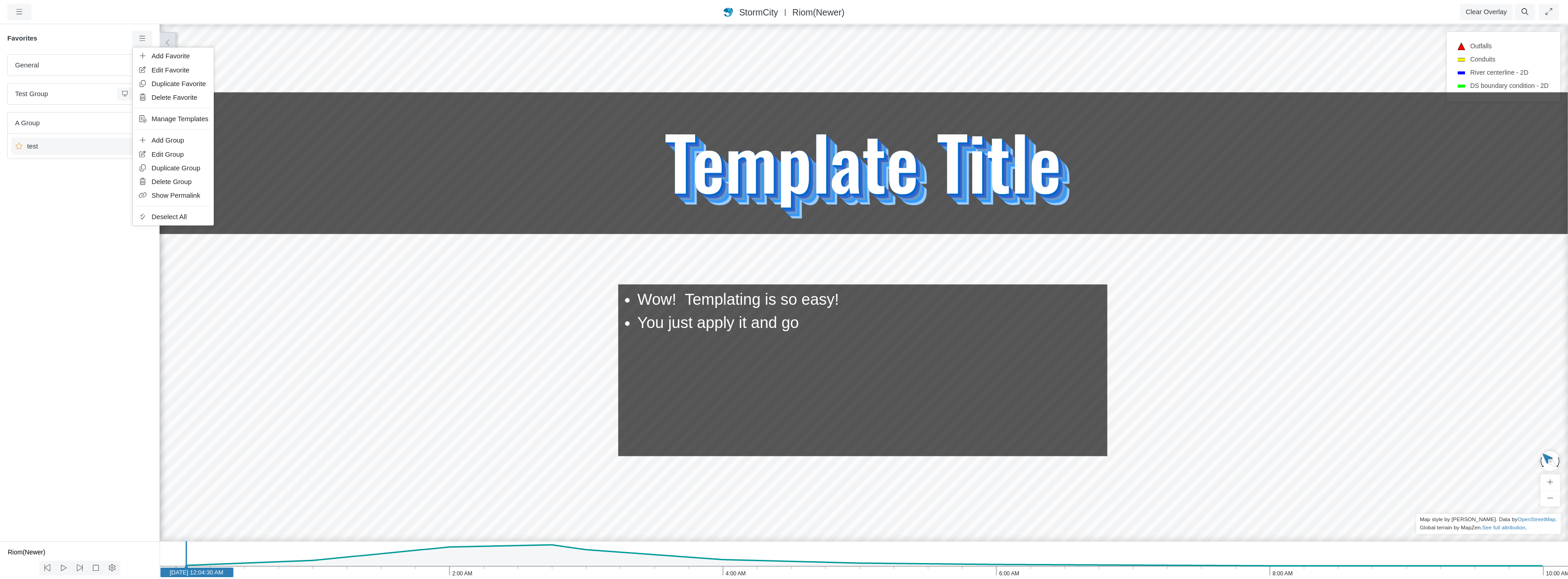
click at [88, 150] on span "test" at bounding box center [80, 146] width 114 height 10
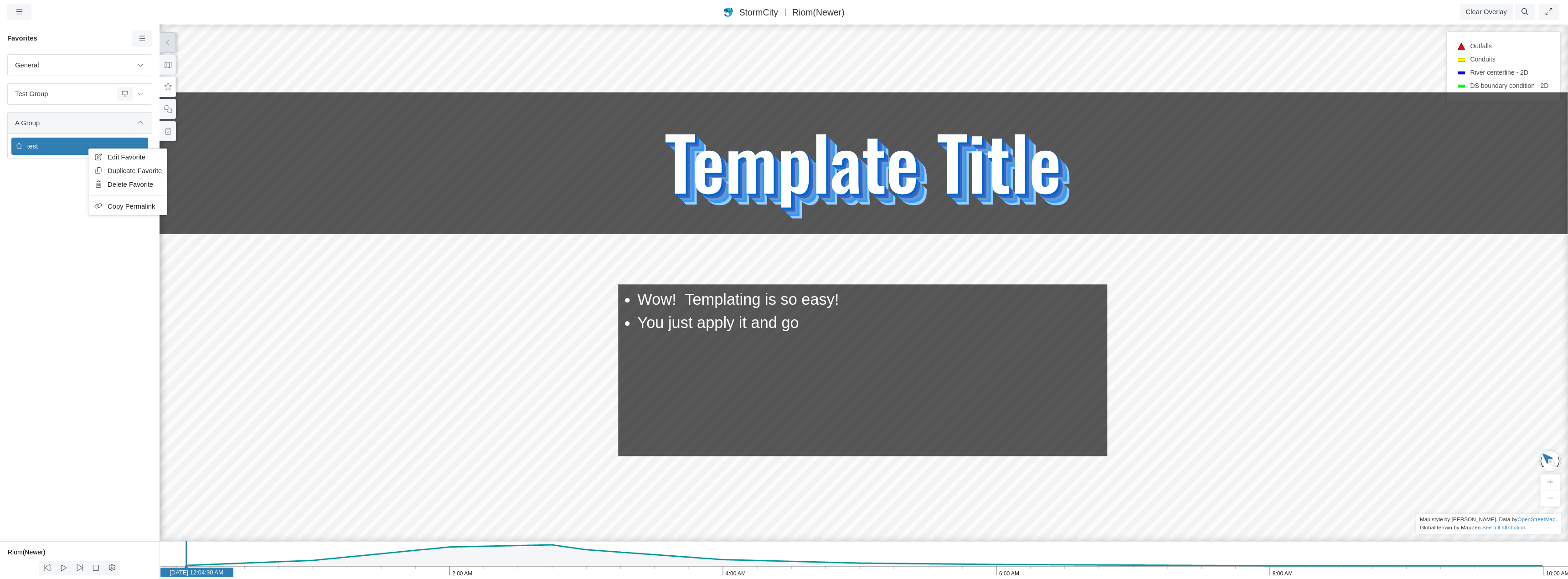
click at [97, 123] on span "A Group" at bounding box center [74, 123] width 117 height 10
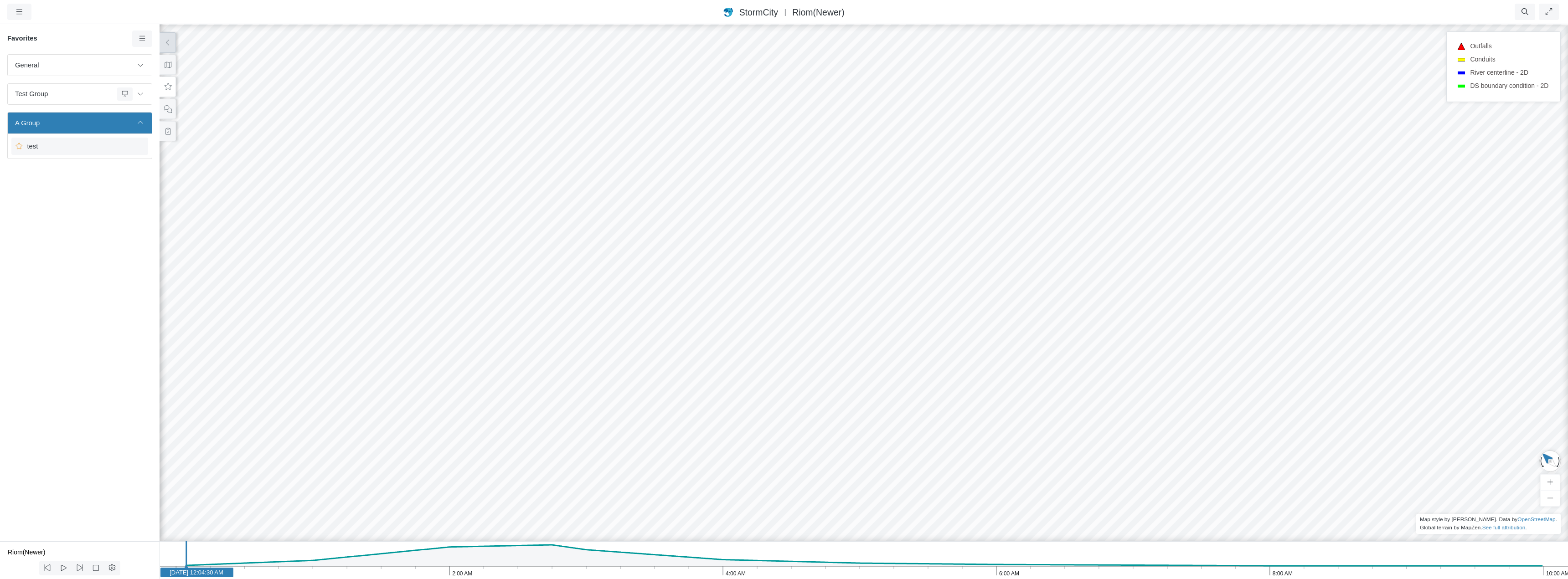
click at [77, 148] on span "test" at bounding box center [80, 146] width 114 height 10
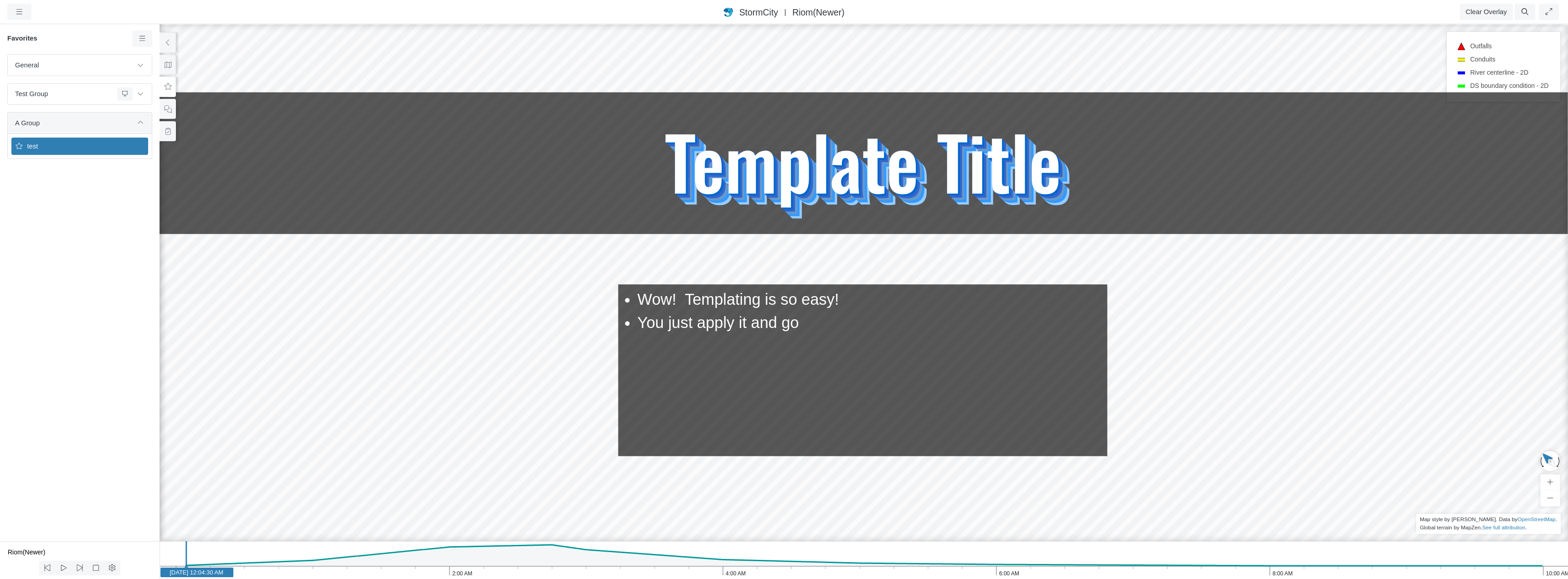
click at [72, 122] on span "A Group" at bounding box center [74, 123] width 117 height 10
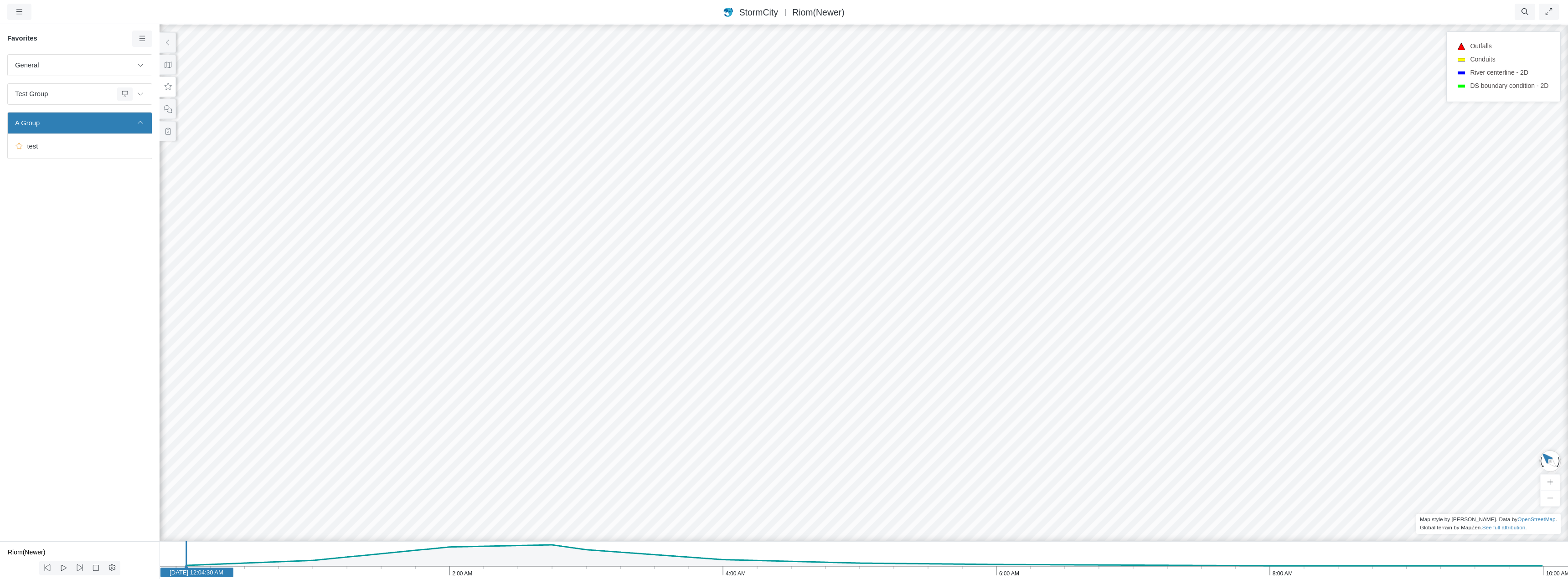
click at [37, 183] on div "General Default Map View Default Camera View Cross Project Test Fun with gradie…" at bounding box center [80, 297] width 159 height 487
click at [63, 144] on span "test" at bounding box center [80, 146] width 114 height 10
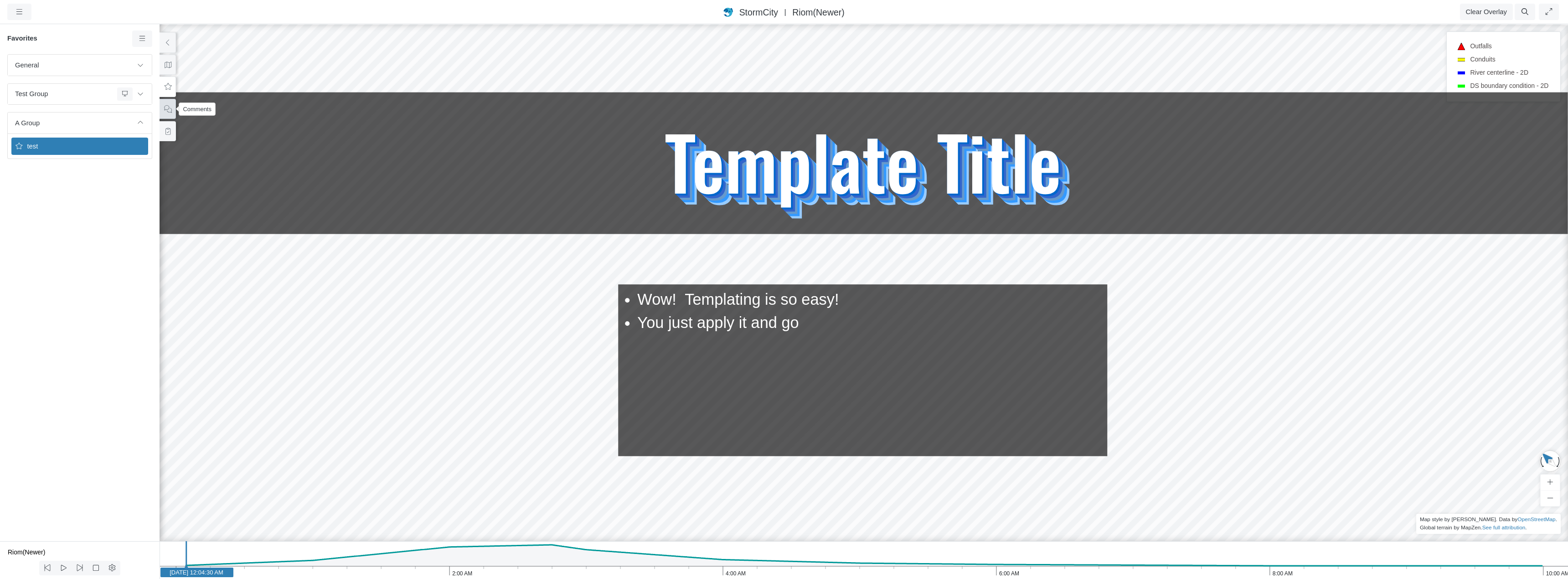
click at [167, 106] on icon at bounding box center [168, 109] width 9 height 7
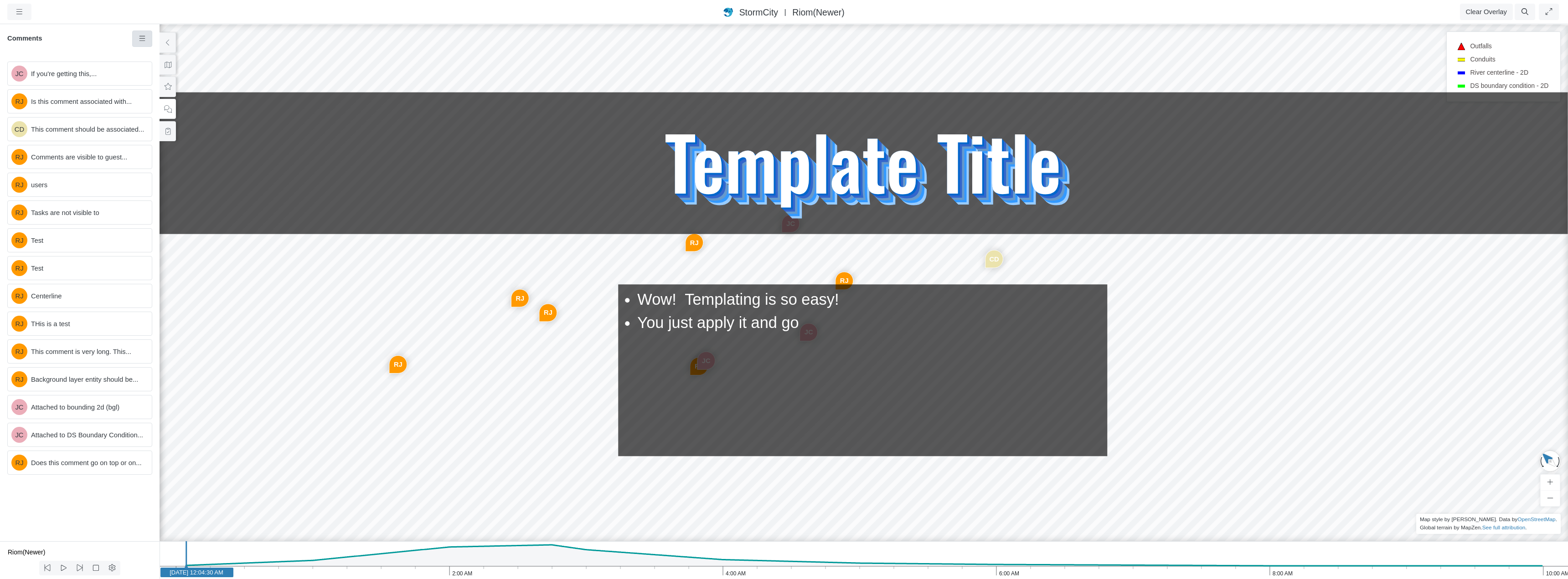
click at [143, 39] on icon at bounding box center [142, 38] width 9 height 7
click at [96, 77] on span "If you're getting this,..." at bounding box center [88, 74] width 113 height 10
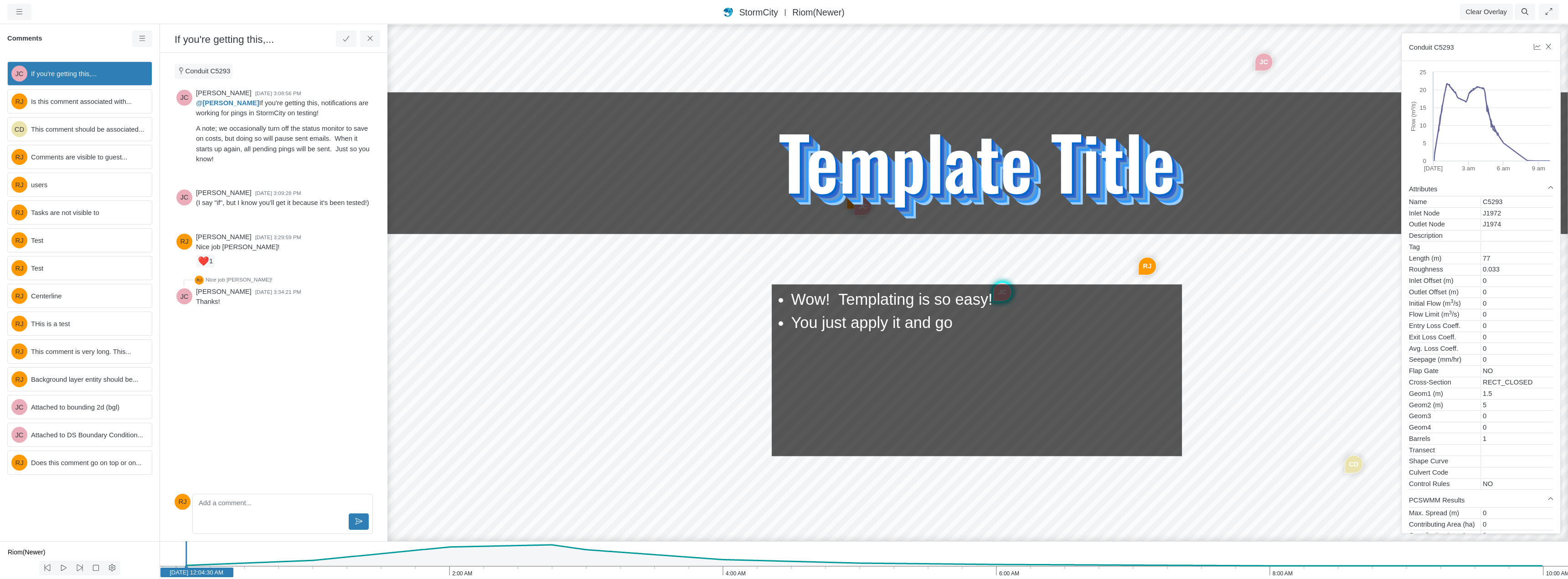
click at [105, 46] on div "Comments" at bounding box center [80, 42] width 159 height 24
click at [142, 39] on icon at bounding box center [142, 38] width 6 height 5
click at [99, 38] on h6 "Comments" at bounding box center [69, 38] width 125 height 8
click at [108, 102] on span "Is this comment associated with..." at bounding box center [88, 102] width 113 height 10
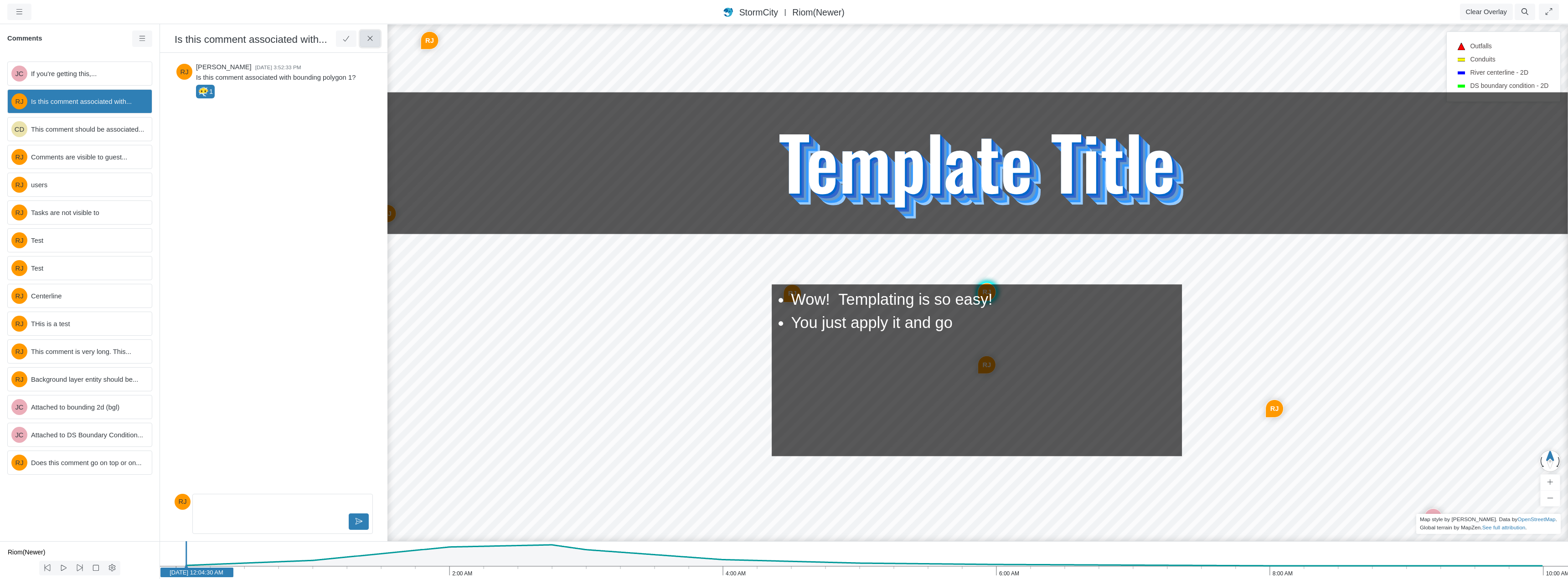
click at [374, 40] on icon at bounding box center [370, 38] width 9 height 7
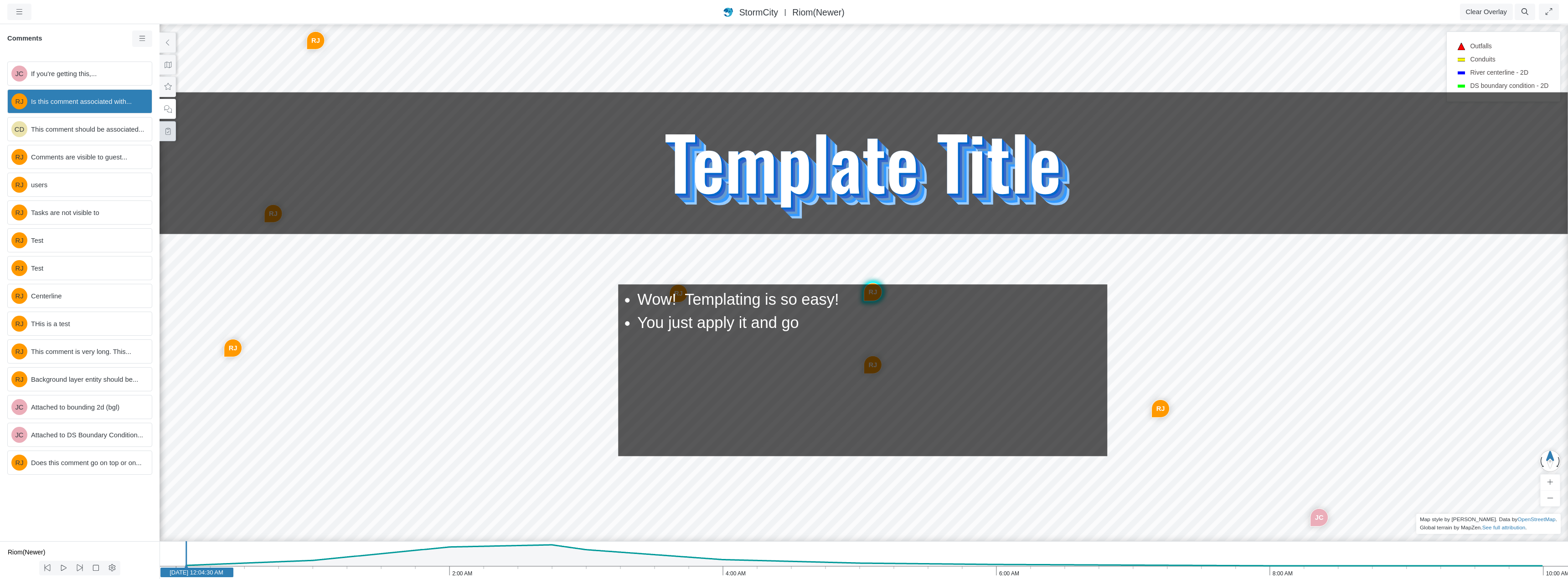
click at [168, 133] on icon at bounding box center [168, 131] width 9 height 7
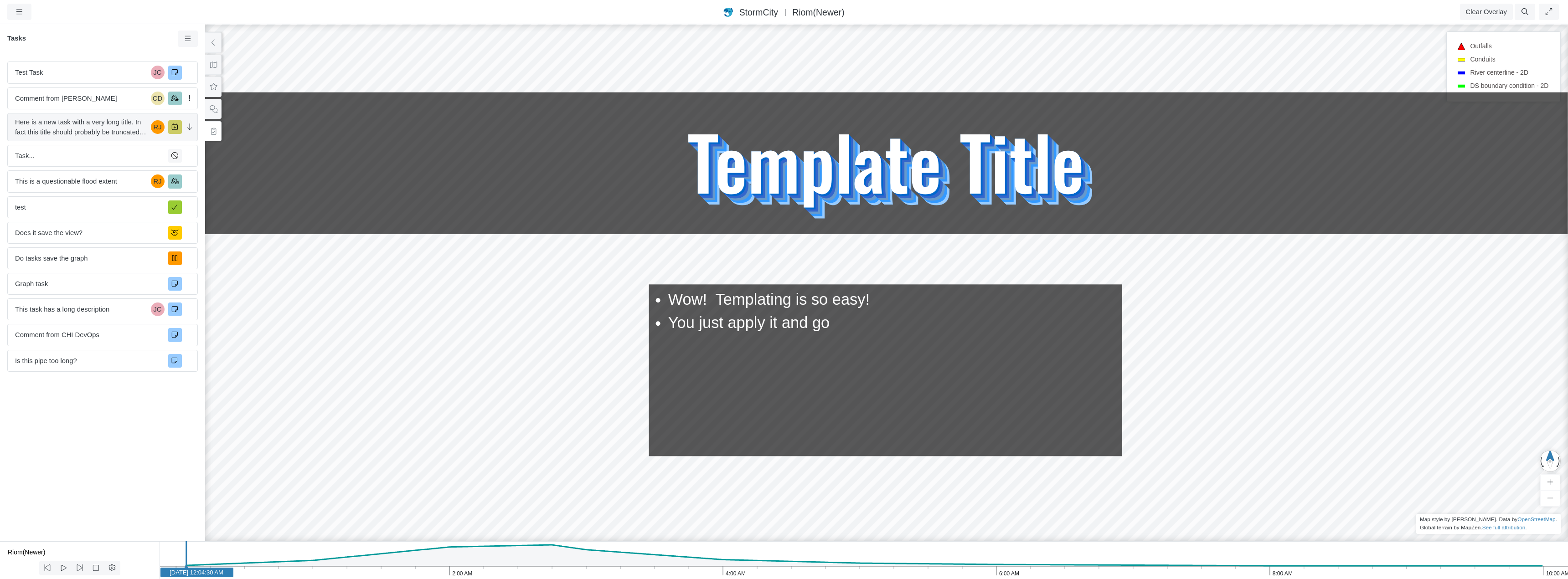
click at [113, 128] on span "Here is a new task with a very long title. In fact this title should probably b…" at bounding box center [81, 127] width 132 height 20
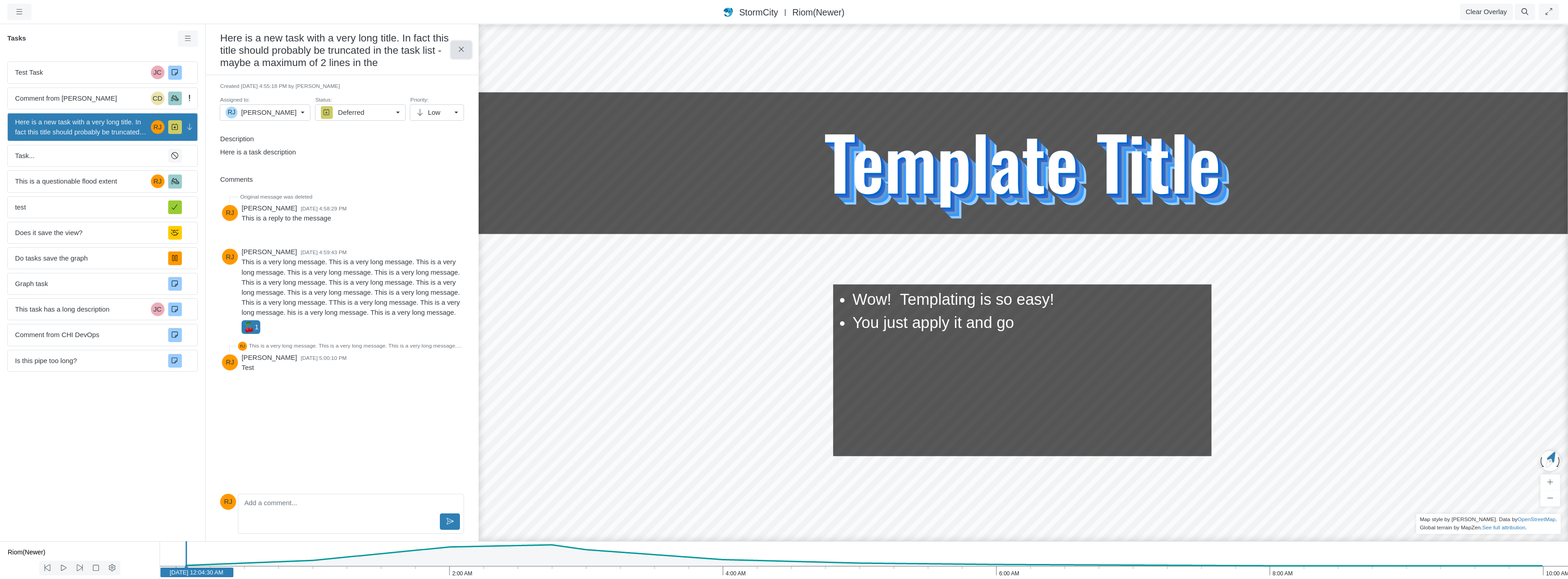
click at [461, 48] on icon at bounding box center [461, 49] width 9 height 7
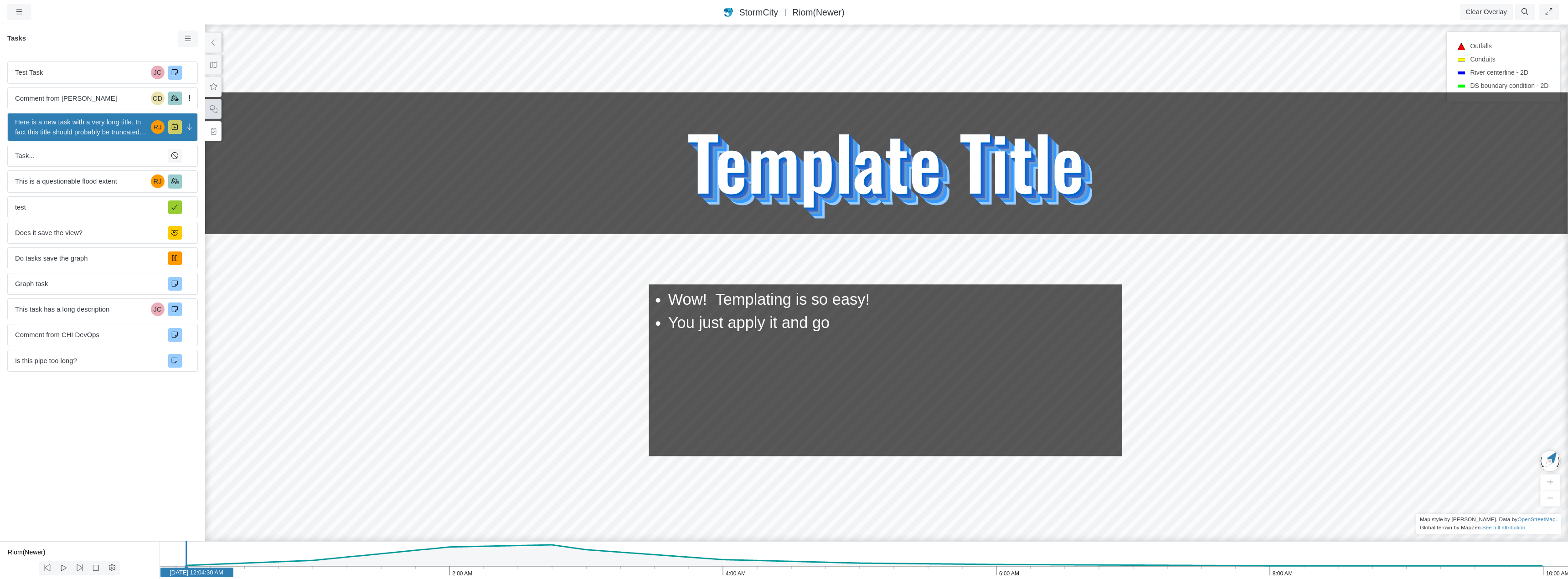
click at [209, 110] on icon at bounding box center [214, 109] width 9 height 7
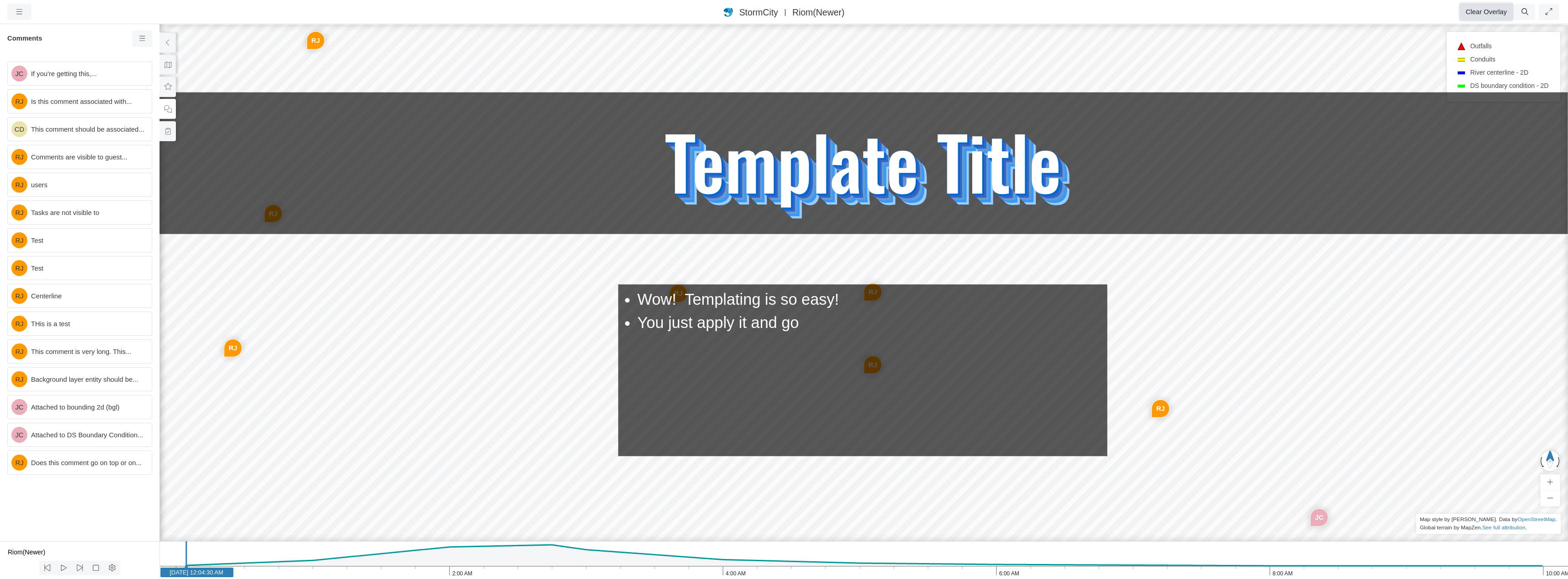
click at [1474, 13] on button "Clear Overlay" at bounding box center [1486, 12] width 53 height 16
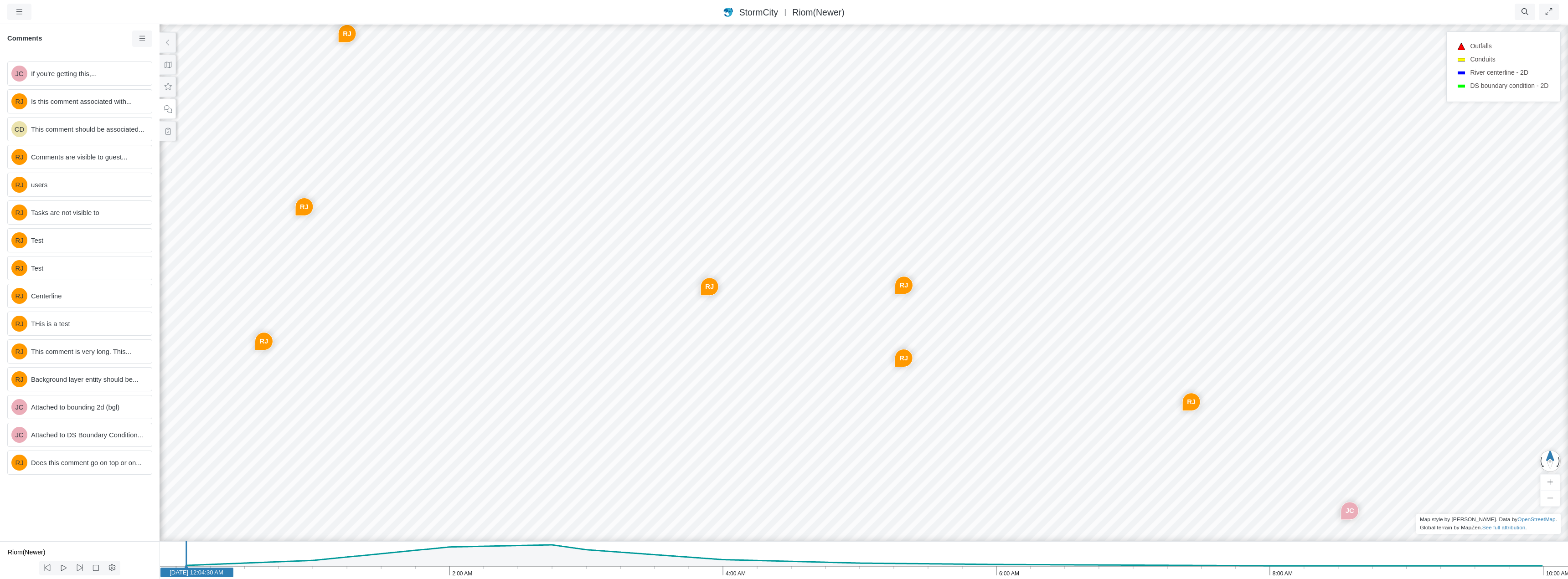
drag, startPoint x: 268, startPoint y: 65, endPoint x: 299, endPoint y: 58, distance: 31.8
click at [299, 58] on div "JC [GEOGRAPHIC_DATA] CD [GEOGRAPHIC_DATA] [GEOGRAPHIC_DATA] [GEOGRAPHIC_DATA] […" at bounding box center [864, 301] width 1568 height 556
click at [1298, 5] on div "StormCity [GEOGRAPHIC_DATA] East | Riom(Newer)" at bounding box center [784, 12] width 1203 height 13
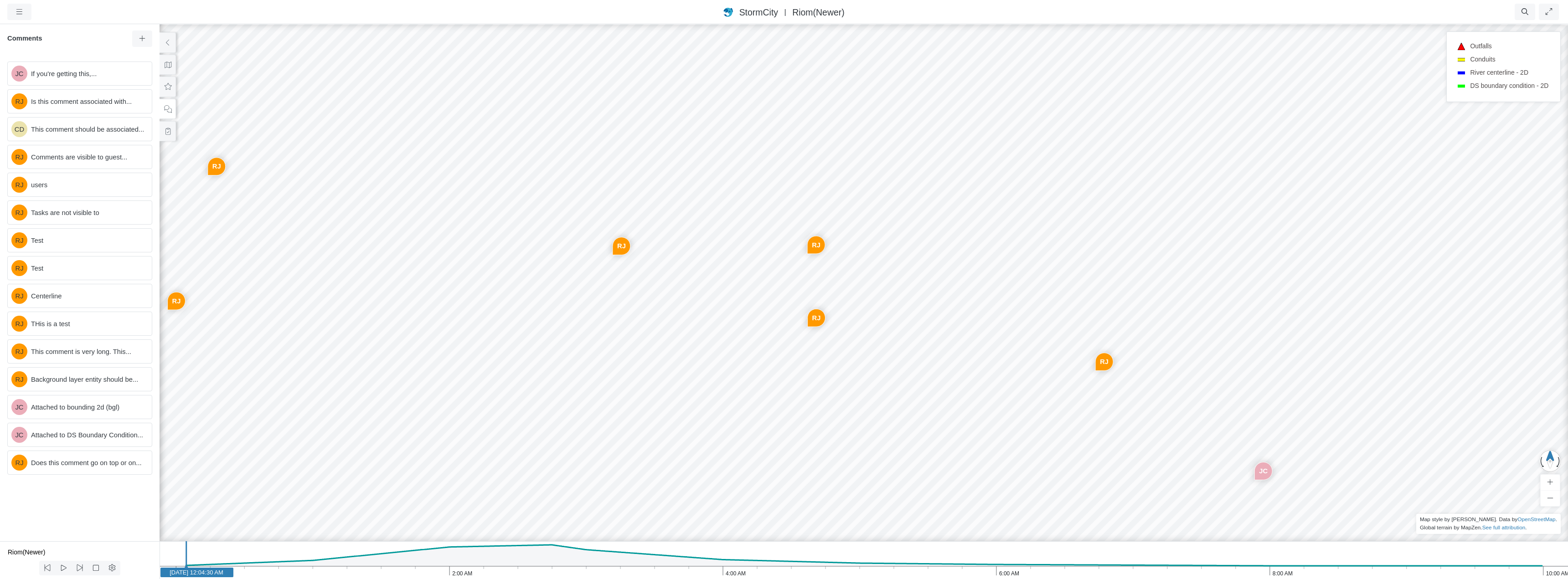
drag, startPoint x: 682, startPoint y: 335, endPoint x: 618, endPoint y: 318, distance: 66.2
click at [618, 318] on div "JC [GEOGRAPHIC_DATA] CD [GEOGRAPHIC_DATA] [GEOGRAPHIC_DATA] [GEOGRAPHIC_DATA] […" at bounding box center [864, 301] width 1568 height 556
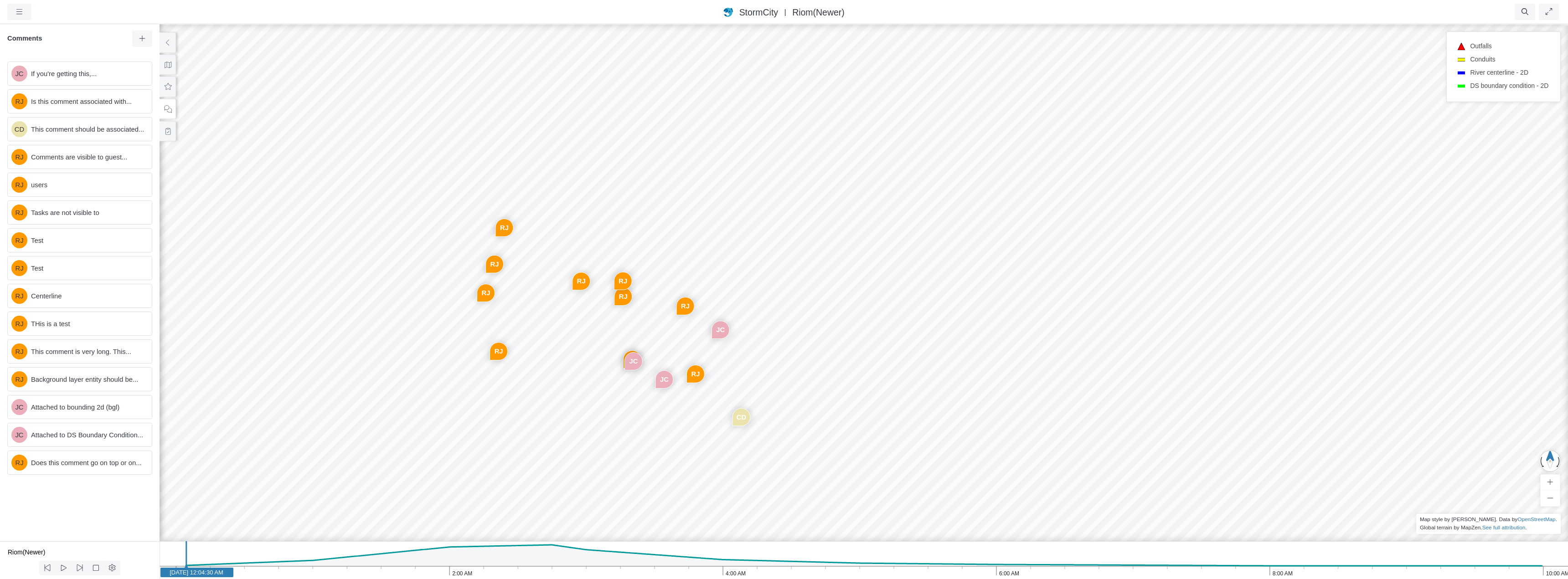
click at [567, 317] on div "JC [GEOGRAPHIC_DATA] CD [GEOGRAPHIC_DATA] [GEOGRAPHIC_DATA] [GEOGRAPHIC_DATA] […" at bounding box center [864, 301] width 1568 height 556
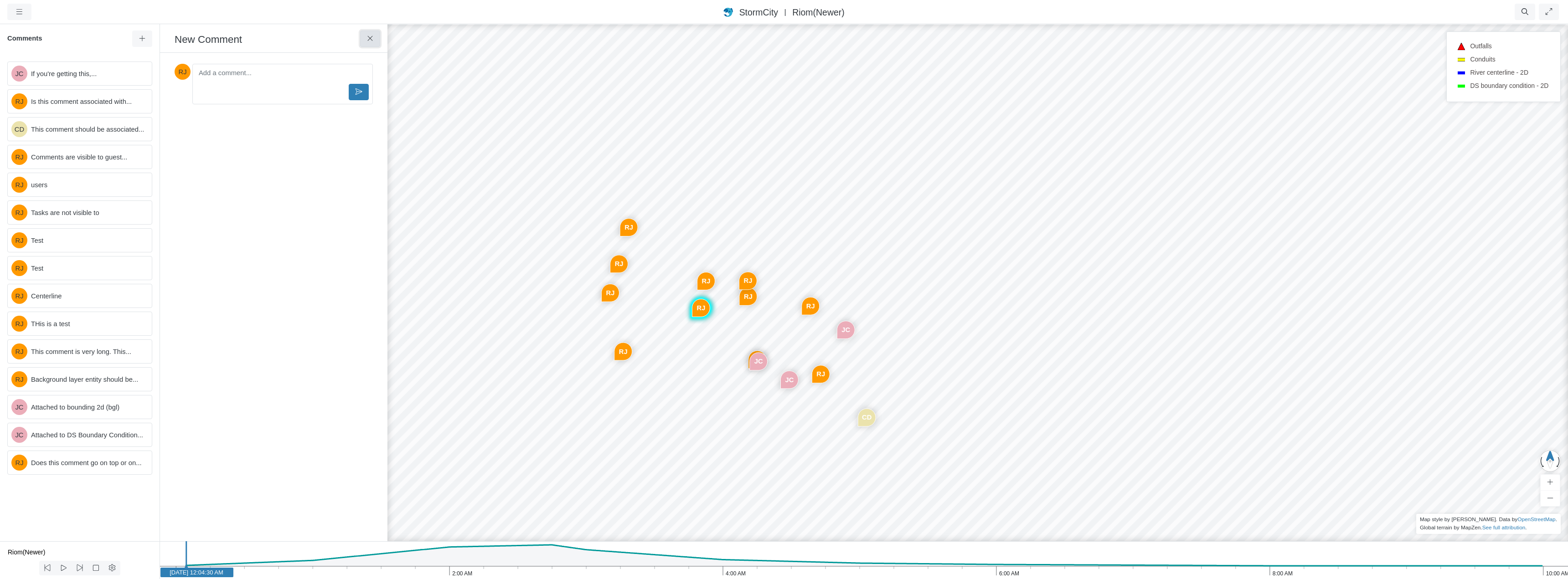
click at [378, 33] on button at bounding box center [371, 38] width 21 height 16
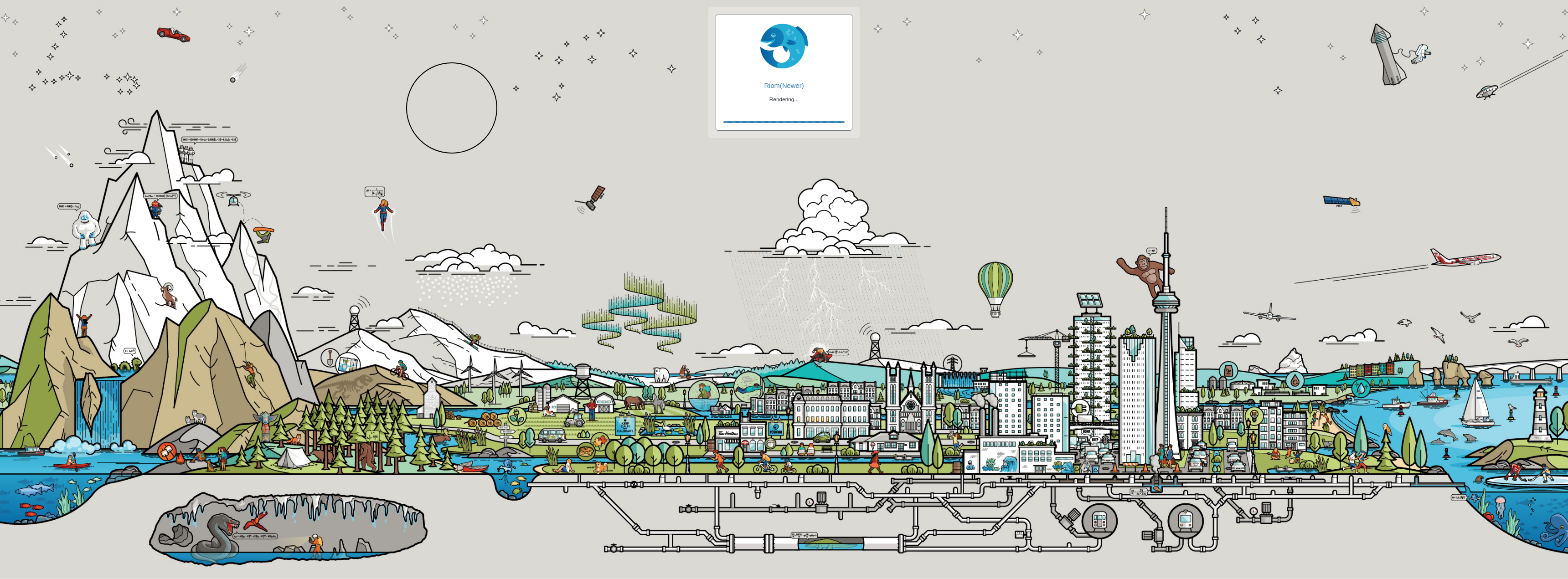
checkbox input "true"
checkbox input "false"
checkbox input "true"
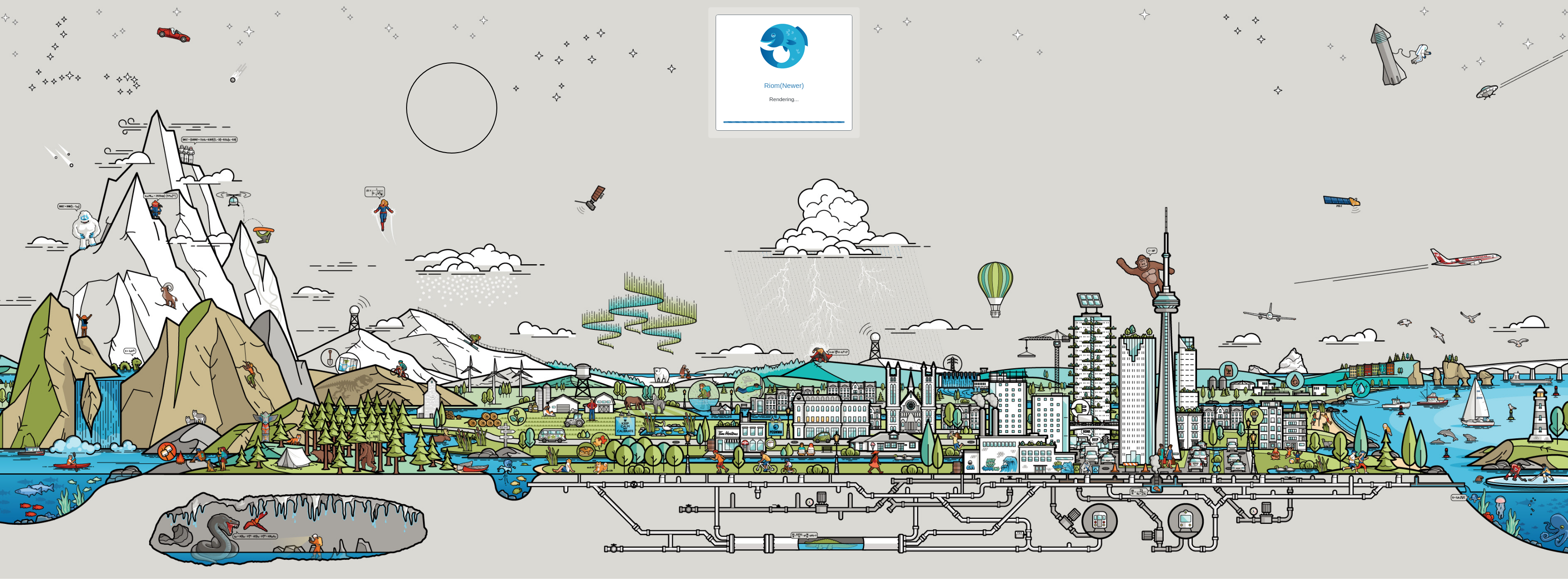
checkbox input "true"
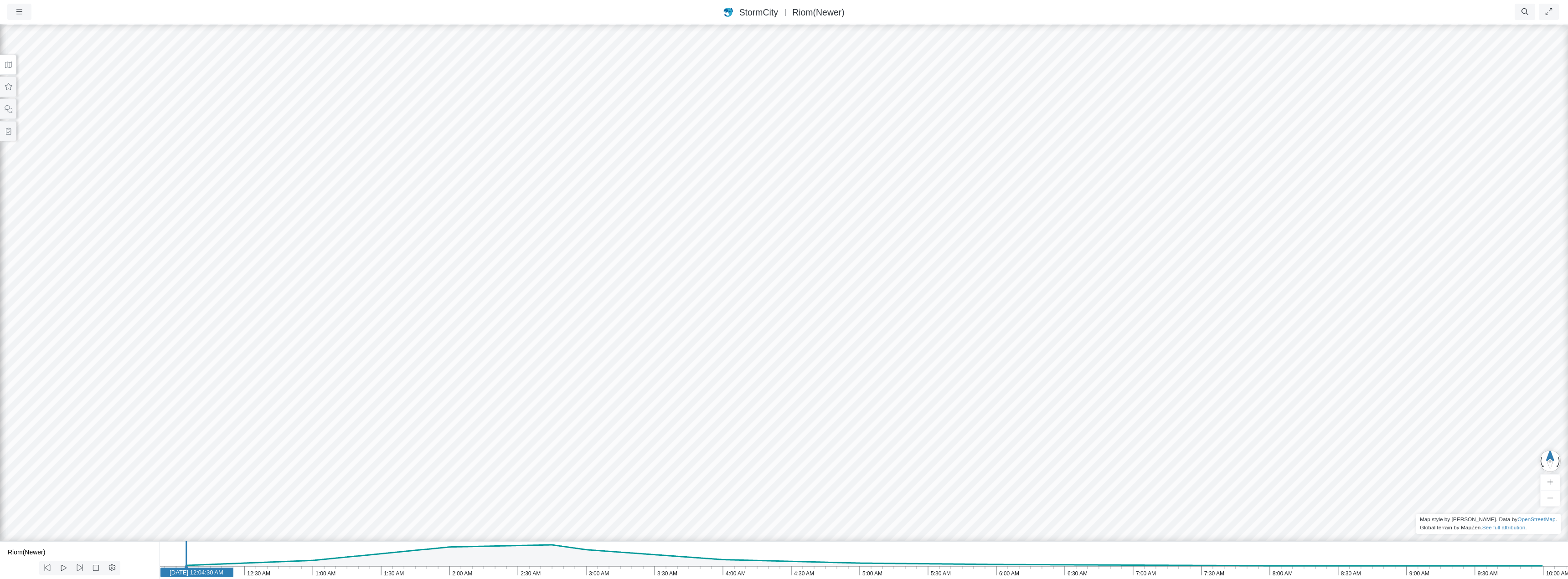
click at [13, 69] on button at bounding box center [8, 65] width 16 height 21
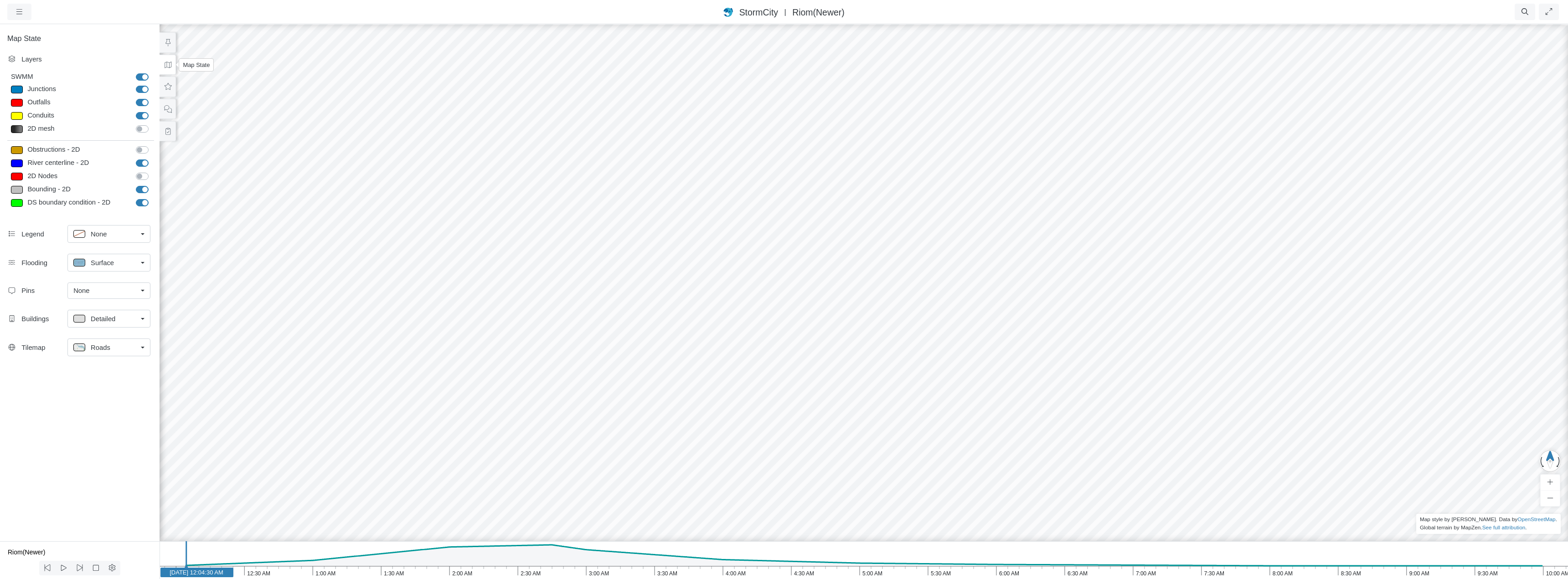
click at [172, 64] on button at bounding box center [167, 65] width 16 height 21
click at [233, 84] on div at bounding box center [864, 301] width 1568 height 556
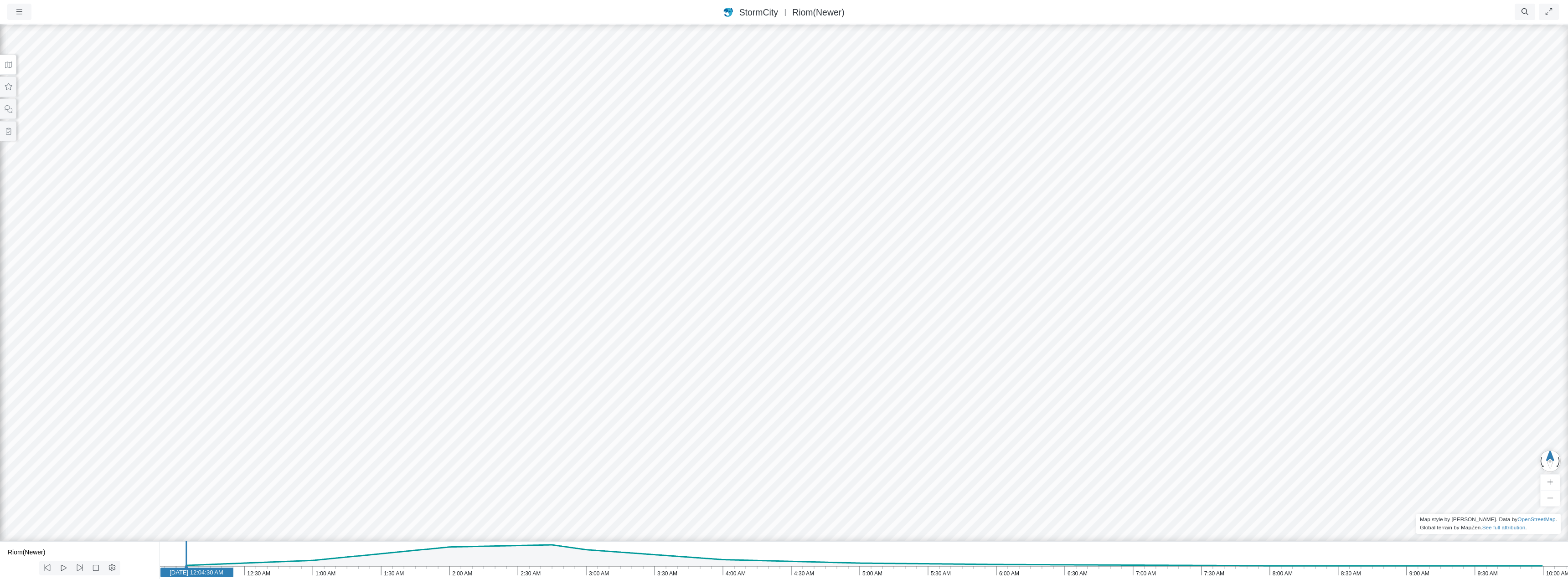
click at [7, 63] on icon at bounding box center [8, 64] width 7 height 6
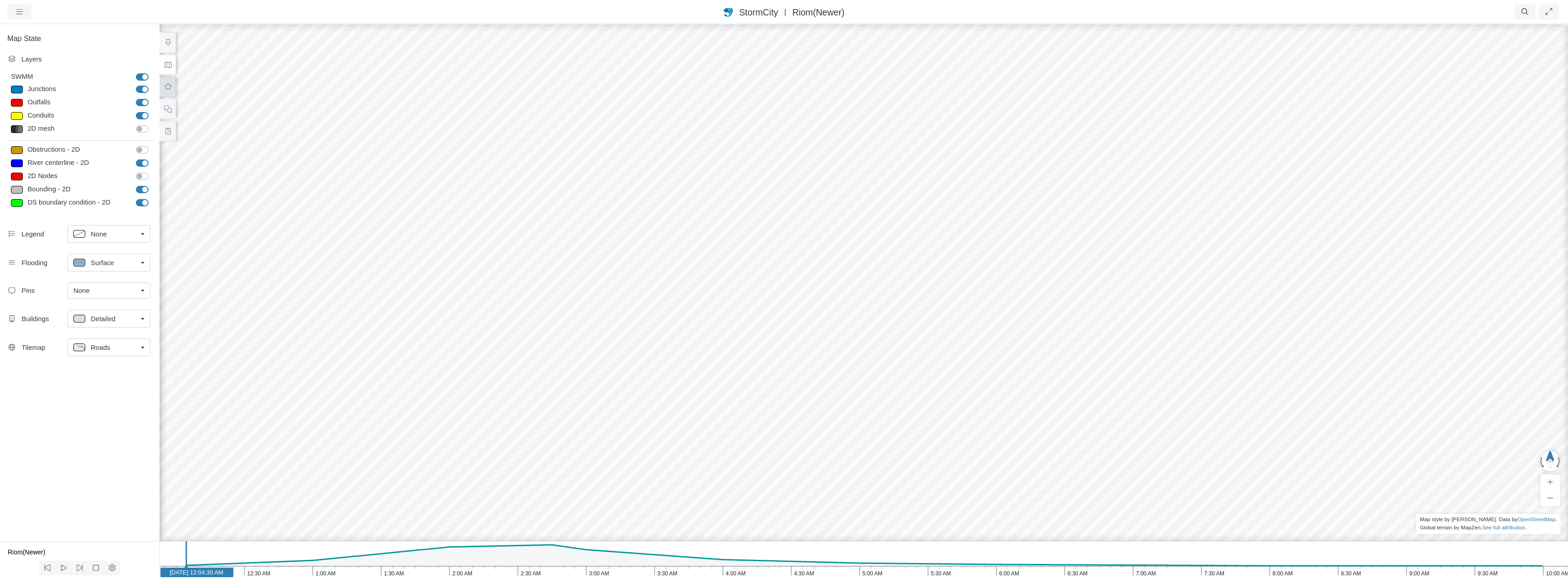
click at [169, 85] on icon at bounding box center [168, 86] width 7 height 7
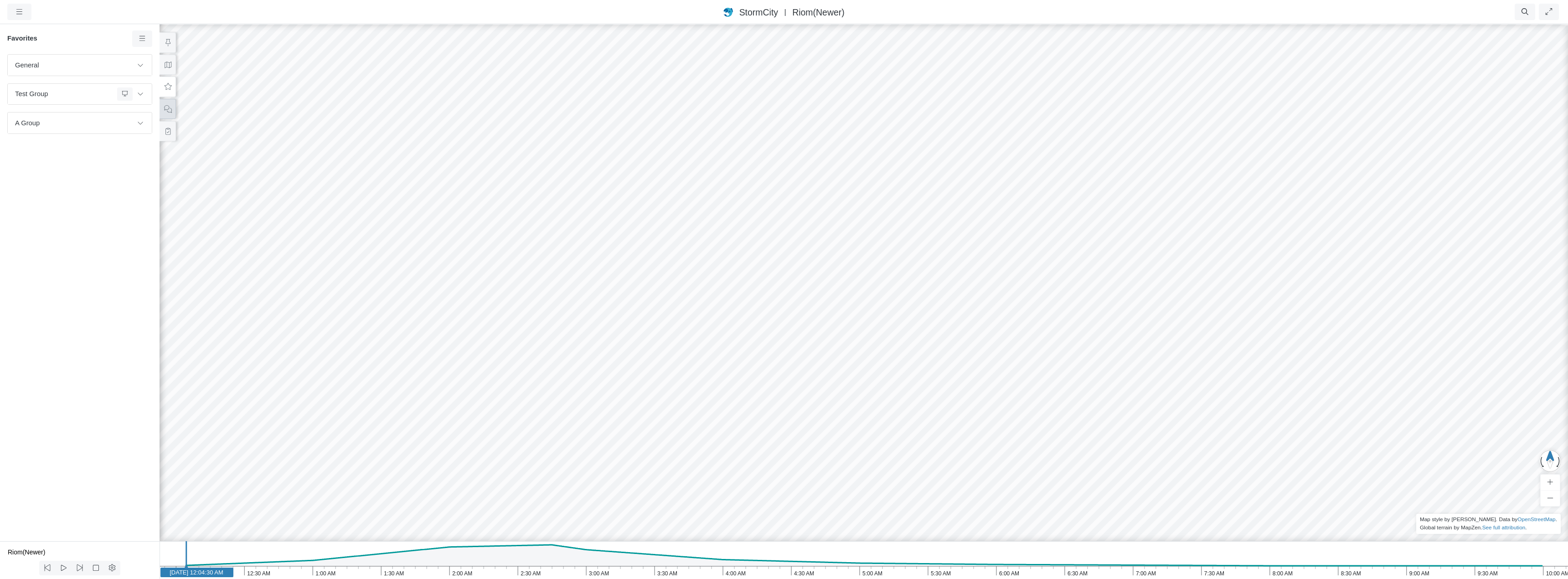
click at [169, 113] on button at bounding box center [167, 109] width 16 height 21
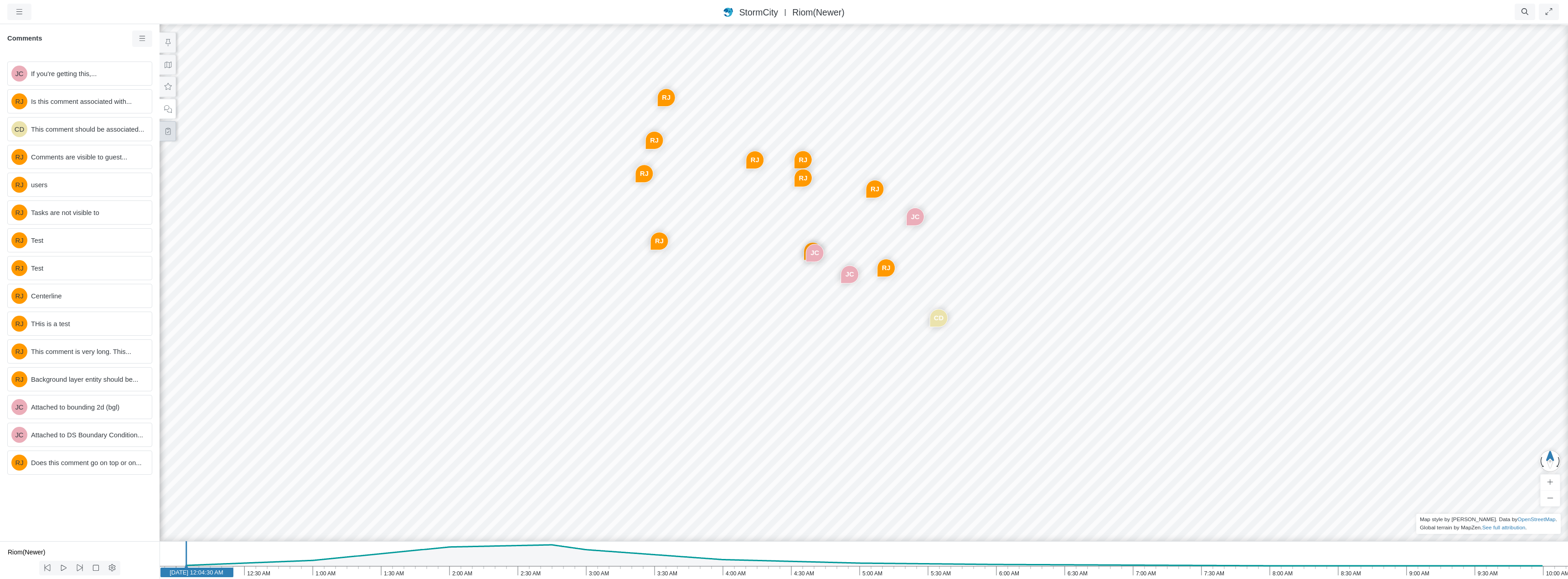
click at [168, 131] on icon at bounding box center [168, 131] width 5 height 7
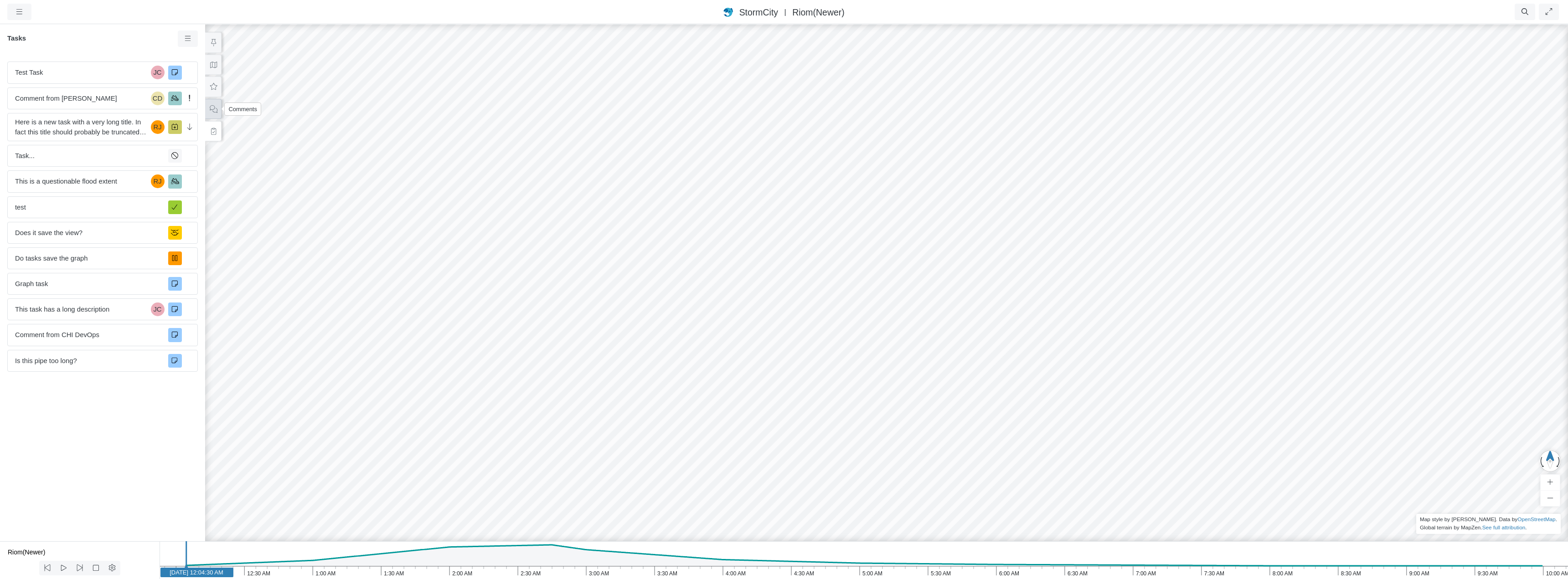
click at [211, 107] on icon at bounding box center [214, 109] width 9 height 7
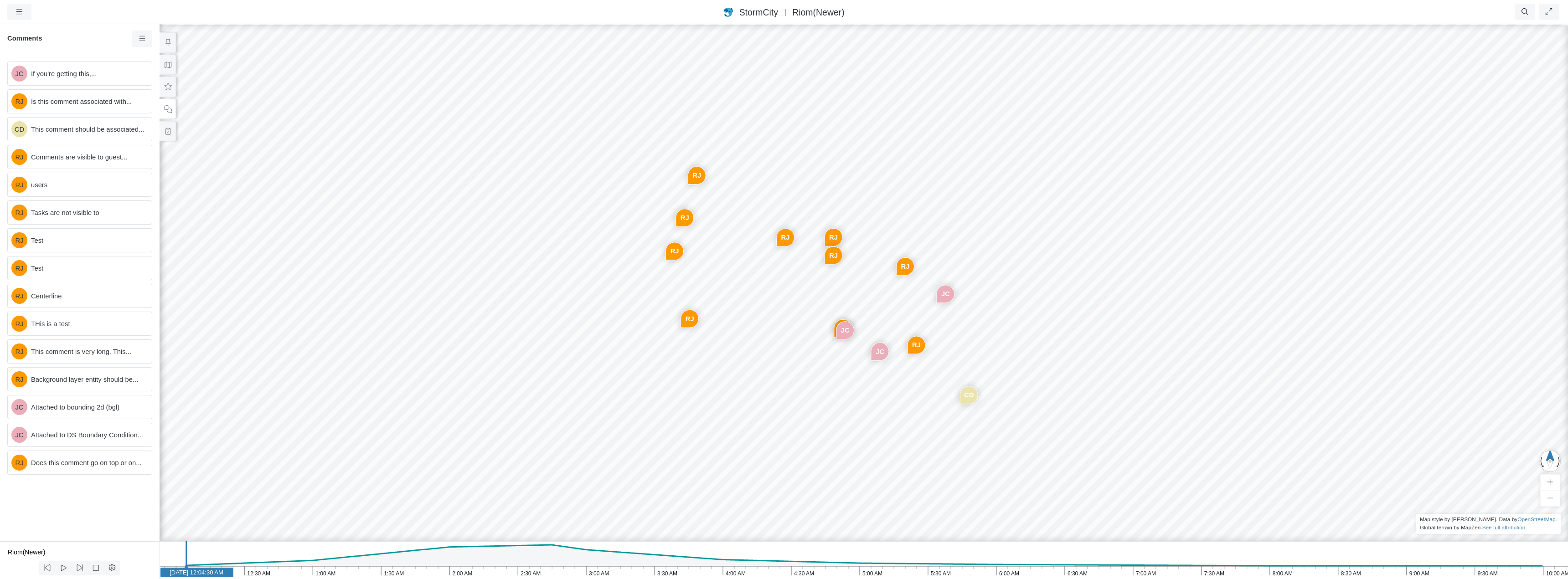
drag, startPoint x: 385, startPoint y: 148, endPoint x: 416, endPoint y: 226, distance: 83.9
click at [416, 226] on div "JC [GEOGRAPHIC_DATA] CD [GEOGRAPHIC_DATA] [GEOGRAPHIC_DATA] [GEOGRAPHIC_DATA] […" at bounding box center [864, 301] width 1568 height 556
click at [141, 40] on icon at bounding box center [142, 38] width 9 height 7
click at [85, 77] on span "If you're getting this,..." at bounding box center [88, 74] width 113 height 10
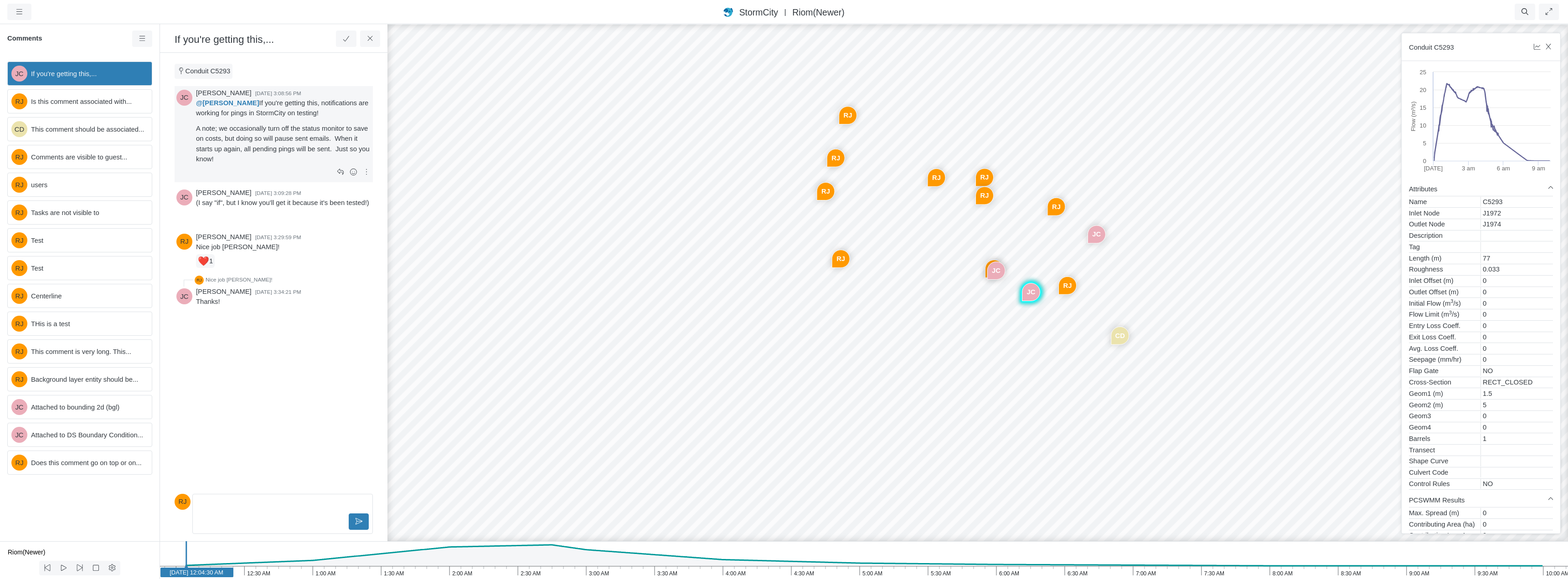
click at [271, 136] on p "A note; we occasionally turn off the status monitor to save on costs, but doing…" at bounding box center [284, 144] width 175 height 41
click at [364, 170] on icon at bounding box center [366, 172] width 9 height 7
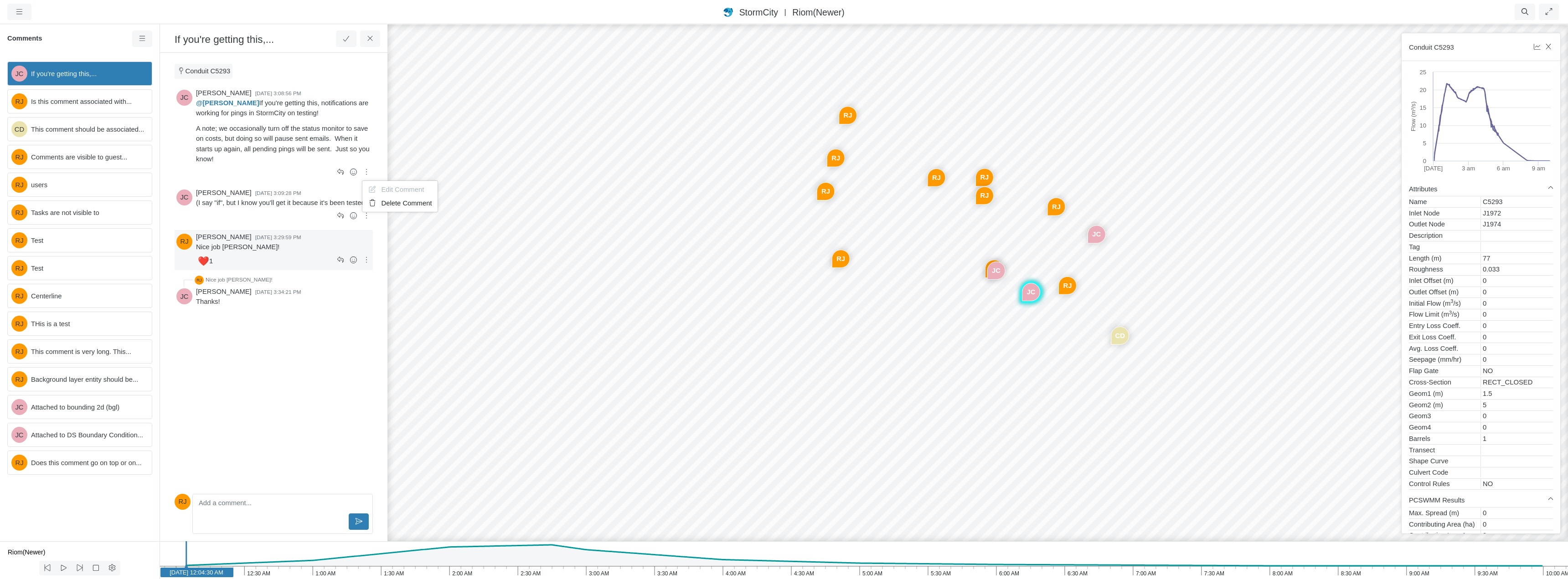
click at [310, 238] on div "Rob James 9/3/2025 at 3:29:59 PM" at bounding box center [284, 237] width 175 height 10
click at [365, 259] on icon at bounding box center [366, 260] width 9 height 7
click at [318, 297] on p "Thanks!" at bounding box center [284, 301] width 175 height 10
click at [366, 317] on icon at bounding box center [366, 314] width 9 height 7
click at [142, 42] on icon at bounding box center [142, 38] width 9 height 7
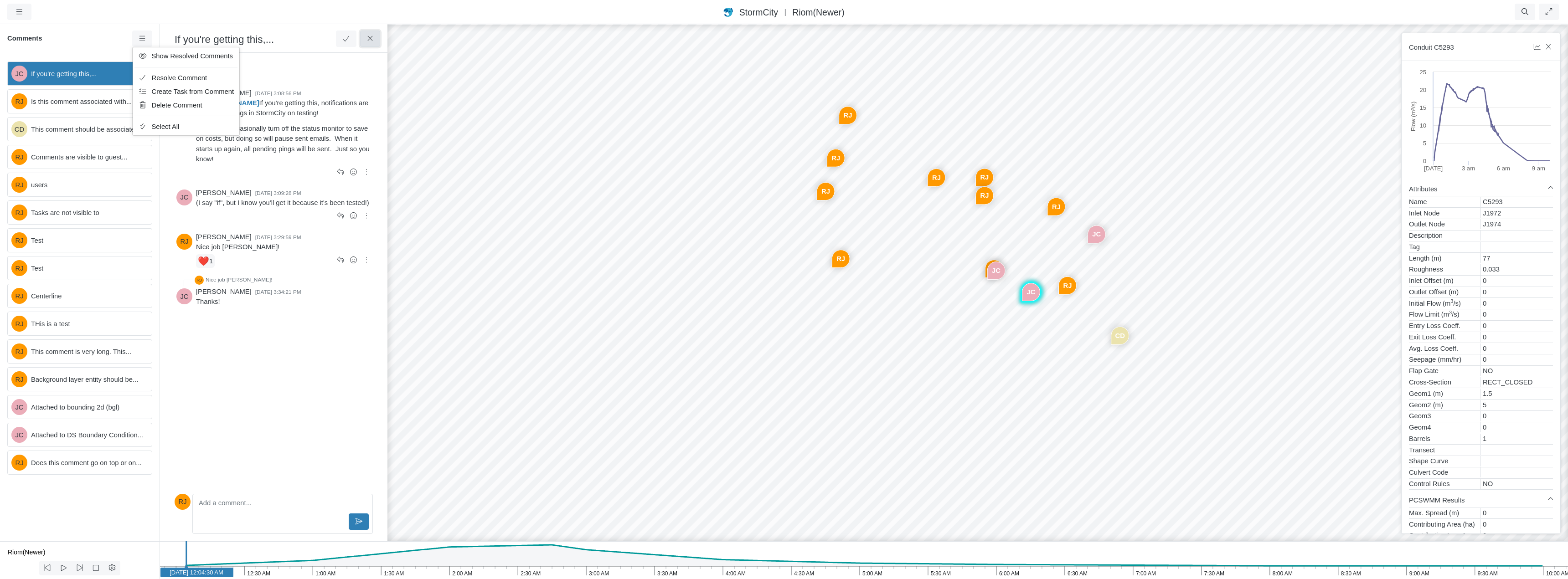
click at [369, 41] on icon at bounding box center [370, 38] width 9 height 7
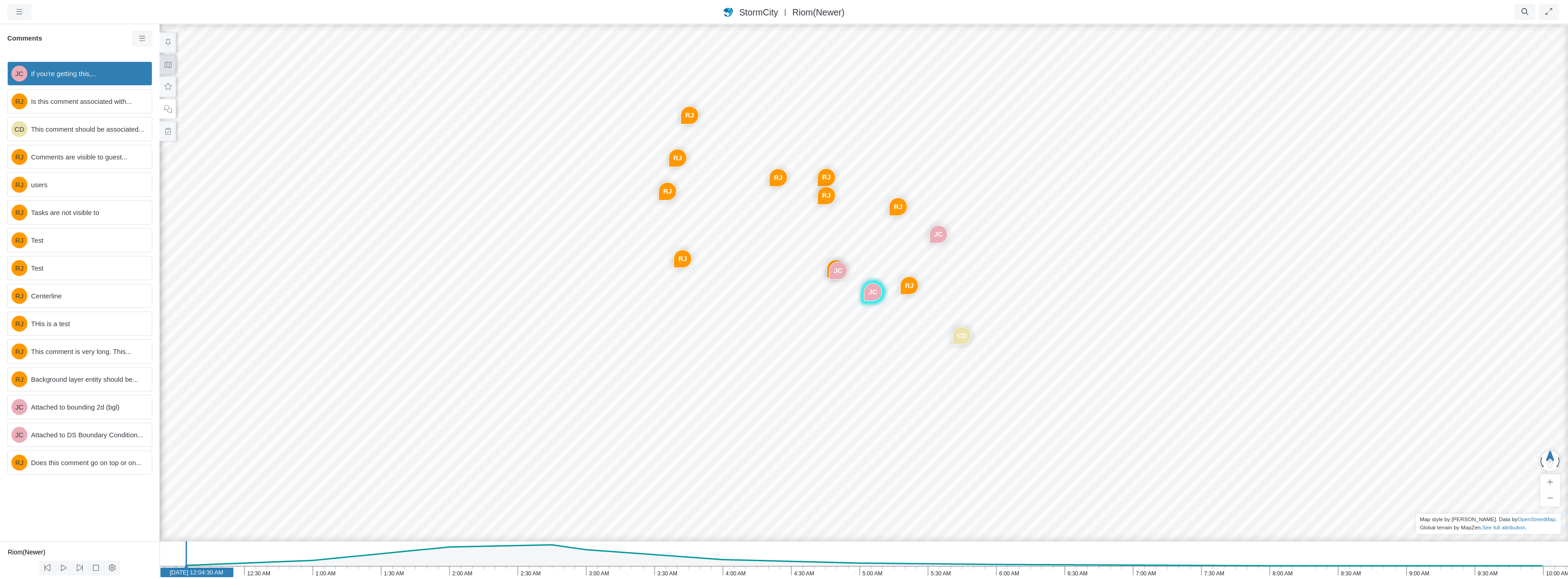
click at [168, 67] on icon at bounding box center [168, 64] width 9 height 7
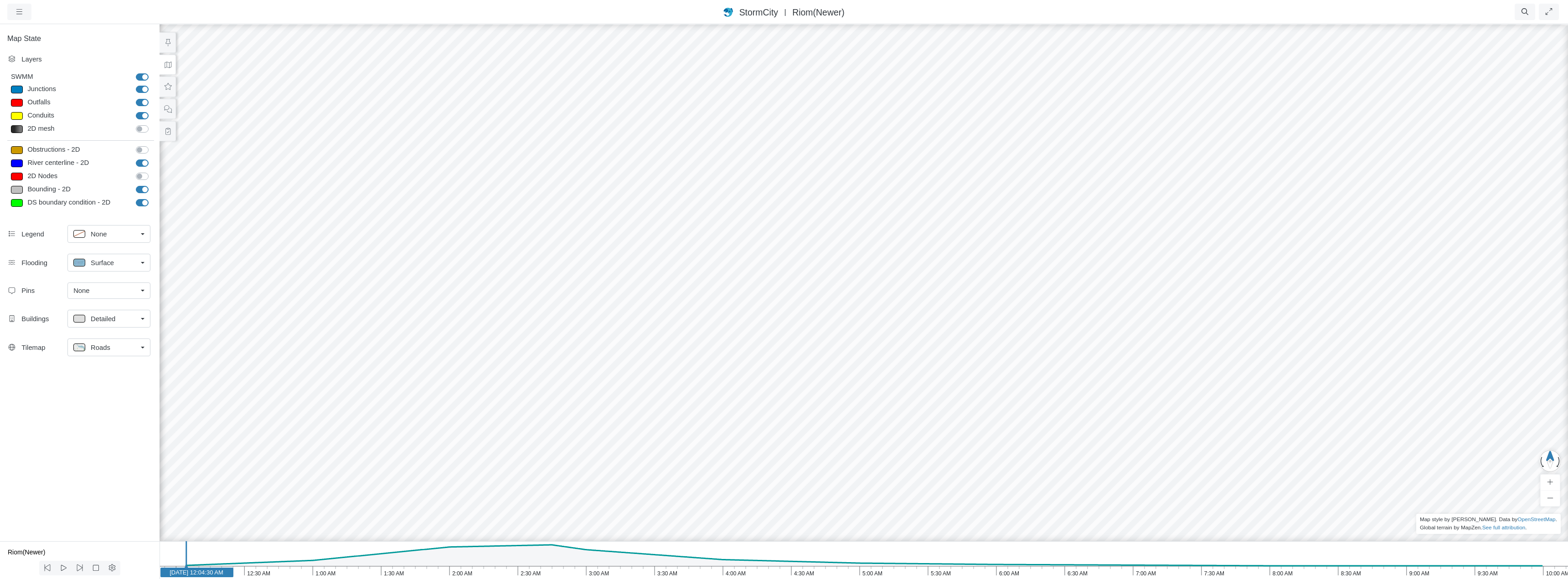
click at [123, 291] on div "None" at bounding box center [105, 291] width 64 height 10
click at [110, 343] on span "Manage Pins..." at bounding box center [96, 345] width 45 height 10
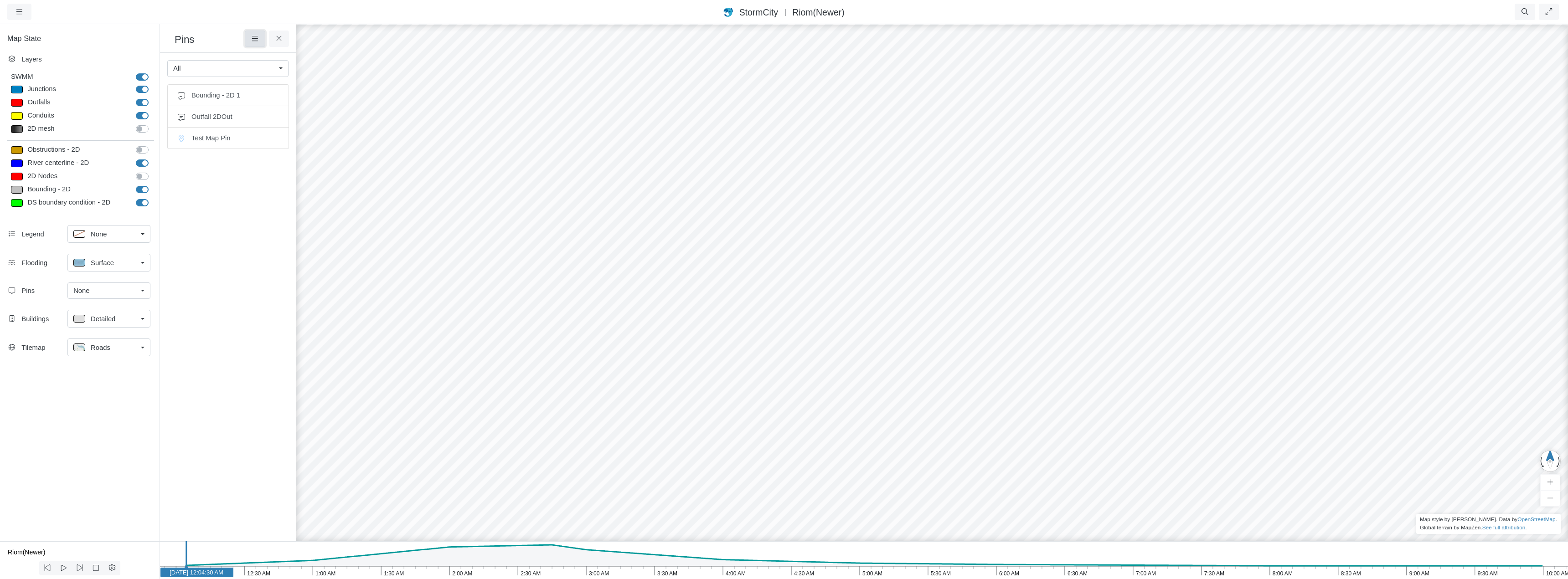
click at [253, 41] on icon at bounding box center [255, 38] width 9 height 7
click at [976, 269] on div "JC RJ CD RJ RJ RJ RJ RJ RJ RJ RJ JC JC RJ" at bounding box center [1023, 301] width 1568 height 556
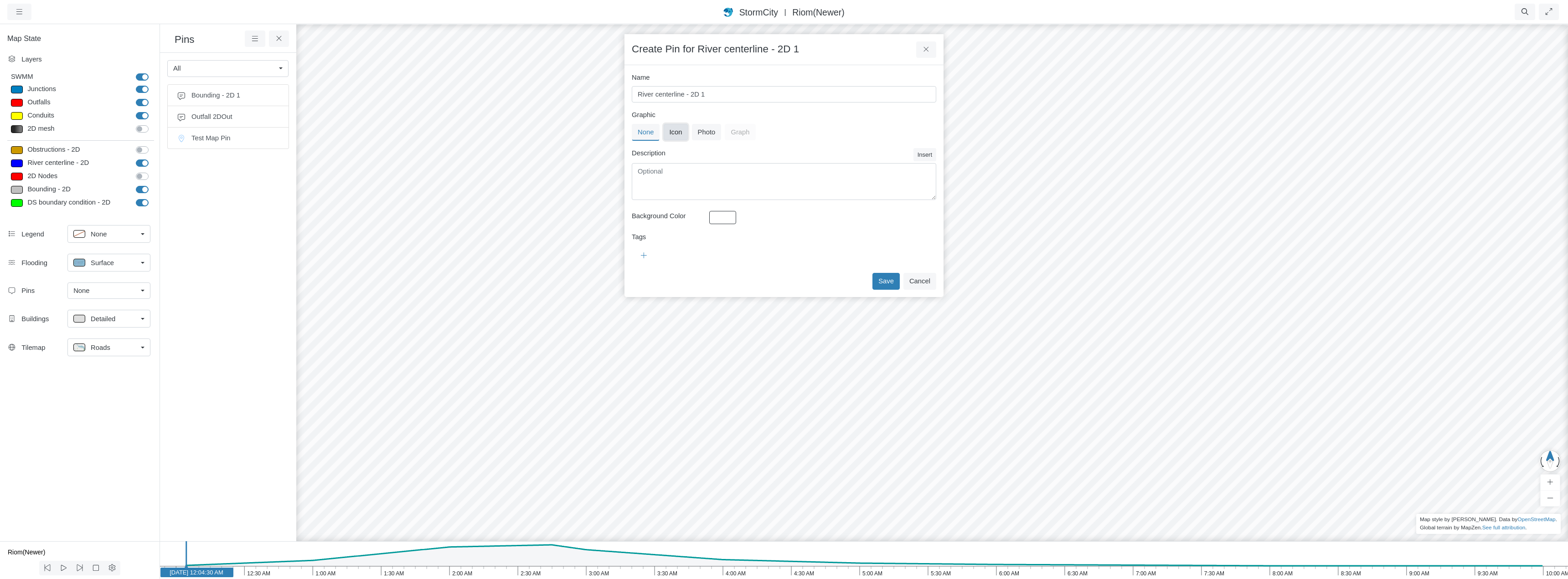
click at [684, 130] on button "Icon" at bounding box center [676, 132] width 24 height 16
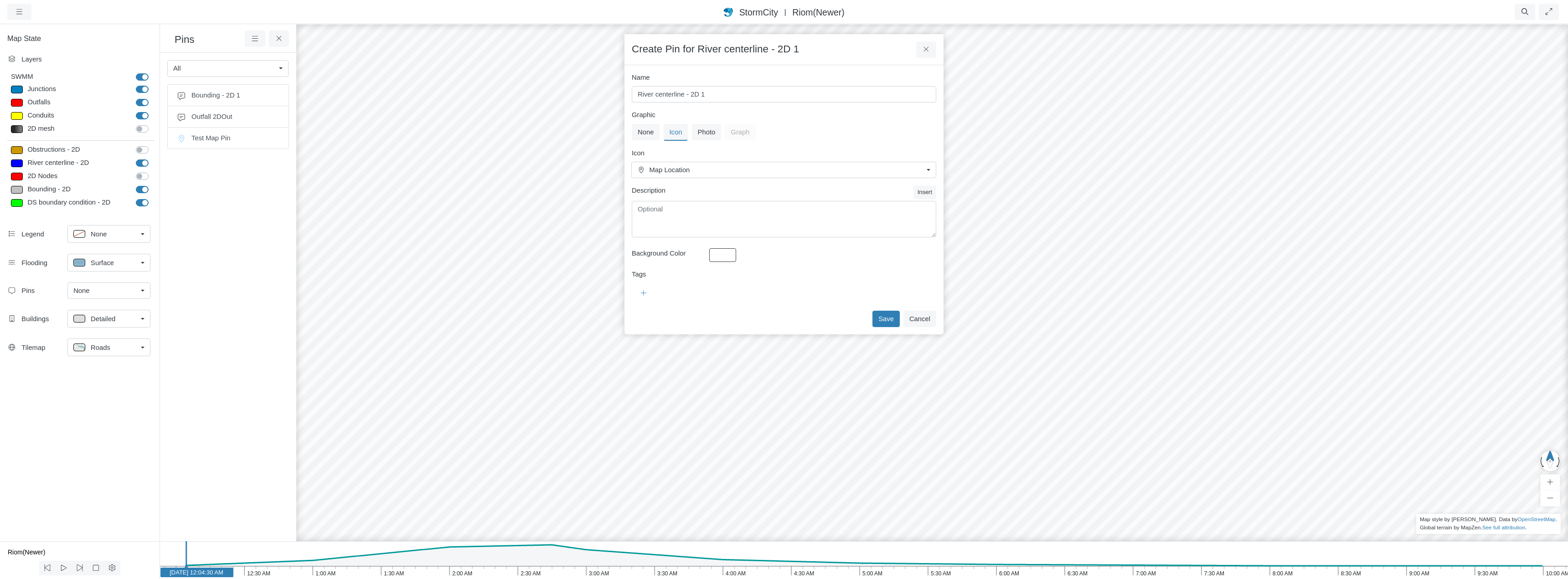
click at [684, 170] on span "Map Location" at bounding box center [786, 170] width 274 height 10
click at [897, 117] on label "Graphic" at bounding box center [784, 114] width 304 height 10
click at [846, 170] on span "Map Location" at bounding box center [786, 170] width 274 height 10
click at [721, 190] on input "text" at bounding box center [783, 190] width 304 height 16
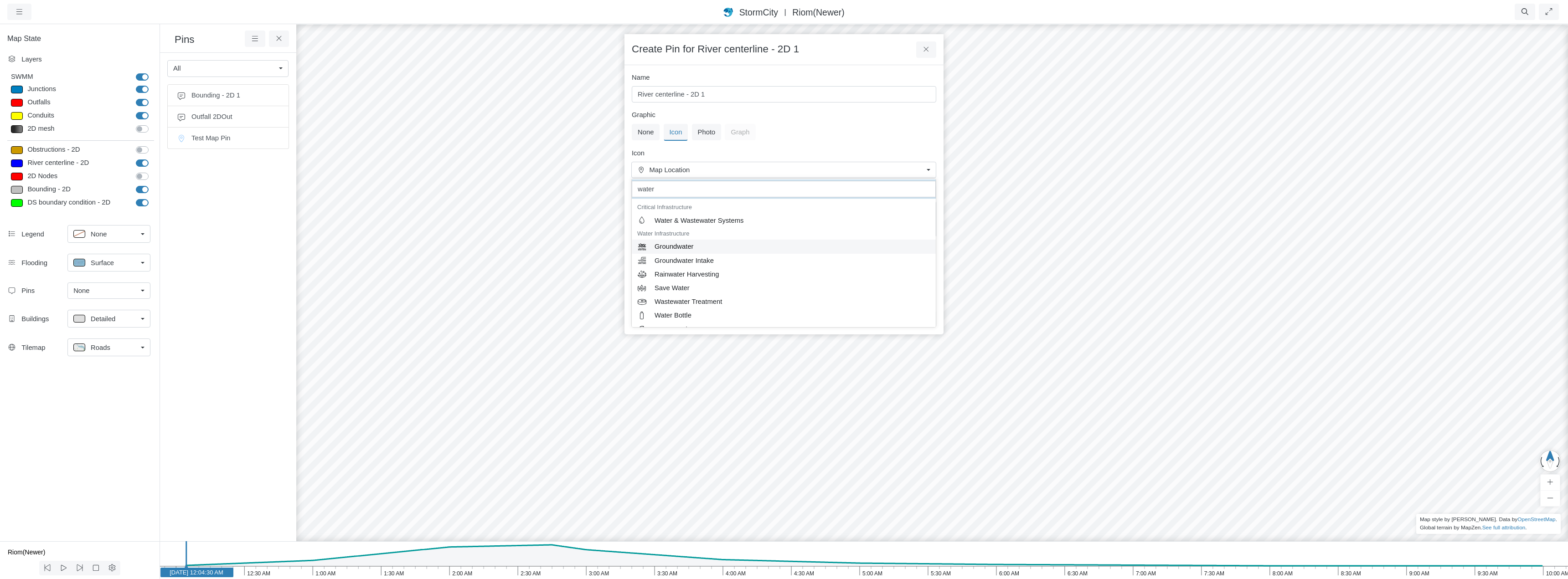
scroll to position [0, 0]
click at [677, 190] on input "water" at bounding box center [783, 190] width 304 height 16
click at [676, 190] on input "water" at bounding box center [783, 190] width 304 height 16
type input "o"
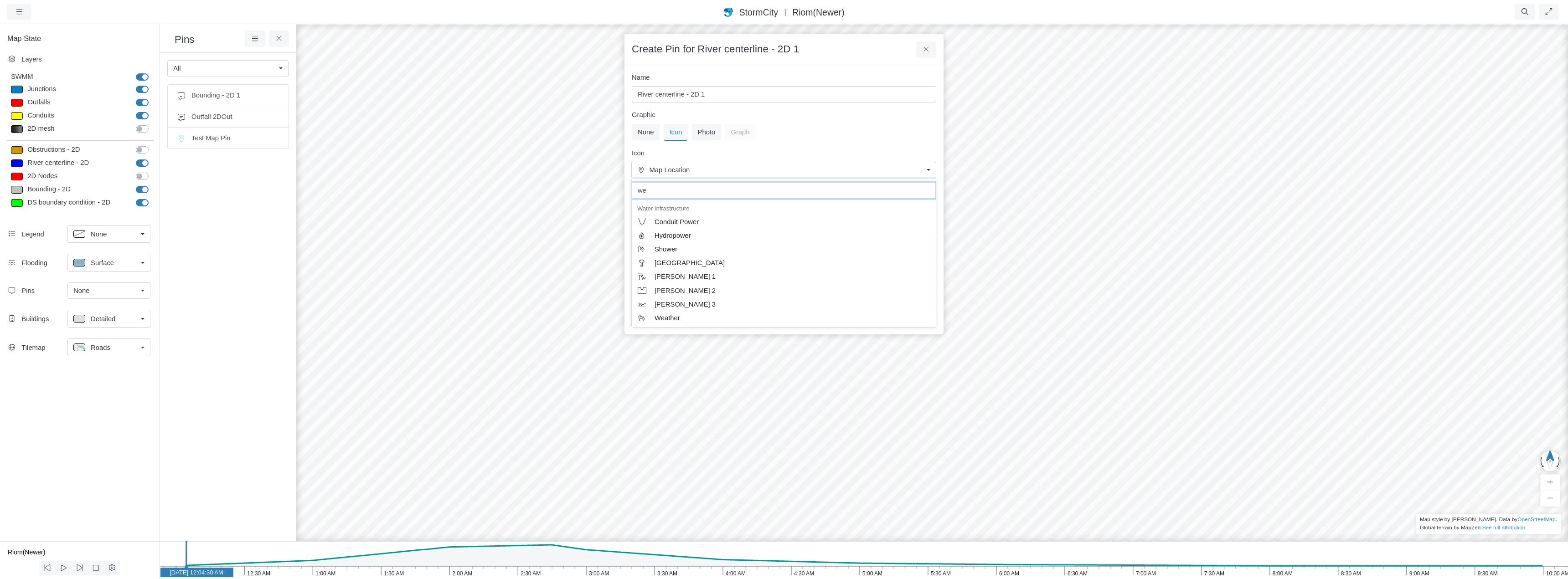
type input "w"
type input "p"
type input "h"
type input "flood"
drag, startPoint x: 671, startPoint y: 191, endPoint x: 627, endPoint y: 195, distance: 44.2
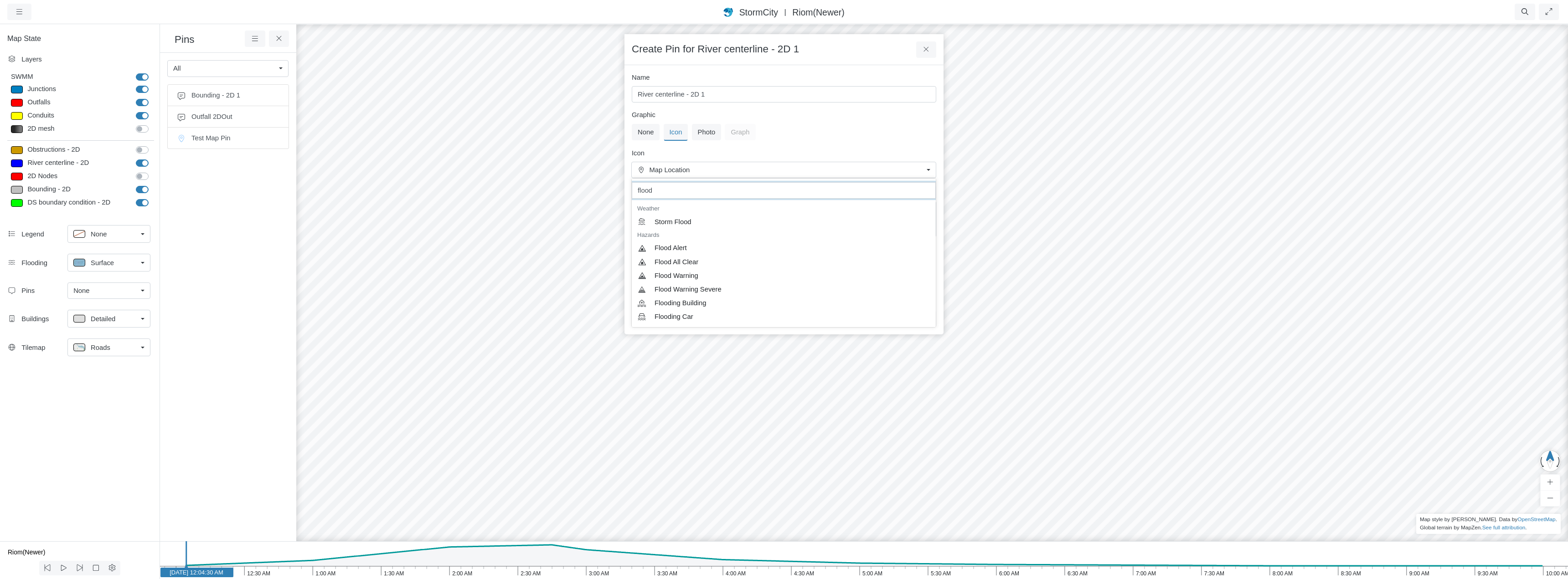
click at [627, 195] on body "Version 10912 9/30/2025, 1:18:34 PM Critical Infrastructure Chemical Commercial…" at bounding box center [784, 290] width 1568 height 579
click at [687, 168] on span "Map Location" at bounding box center [786, 170] width 274 height 10
click at [666, 193] on input "flood" at bounding box center [783, 190] width 304 height 16
click at [665, 193] on input "flood" at bounding box center [783, 190] width 304 height 16
type input "g"
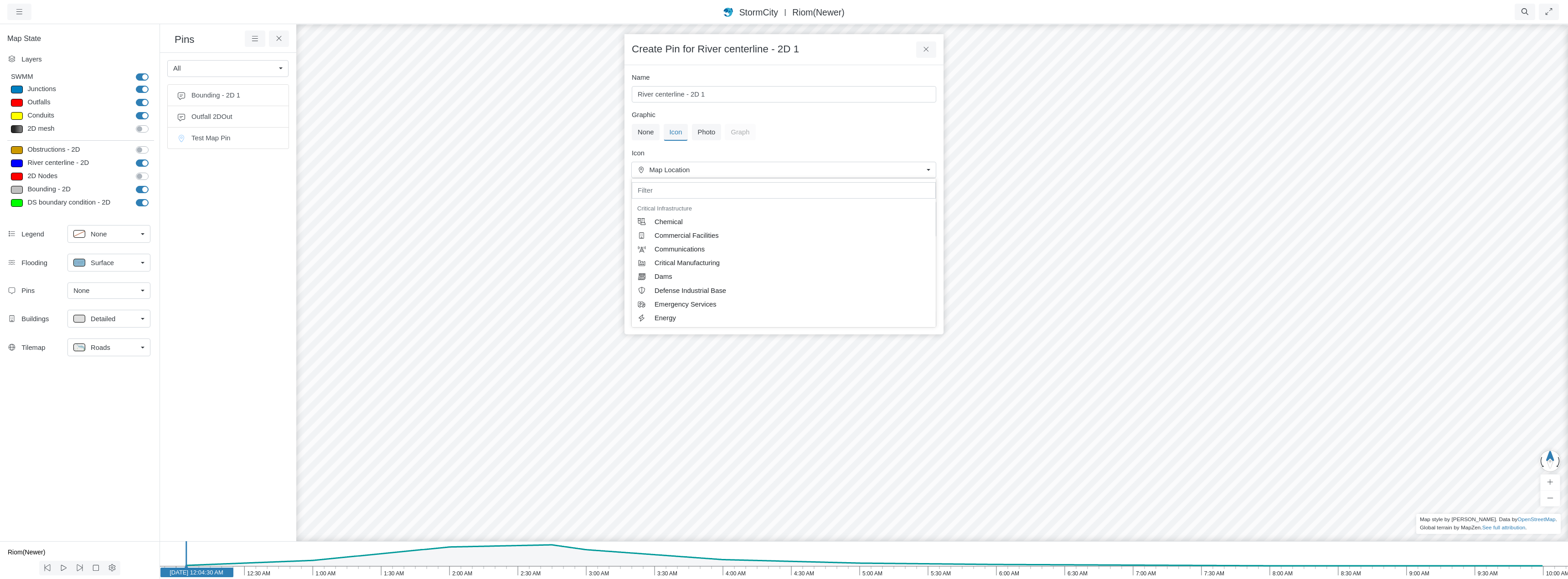
click at [827, 134] on div "None Icon Photo Graph" at bounding box center [784, 133] width 304 height 17
click at [924, 321] on button "Cancel" at bounding box center [920, 319] width 33 height 16
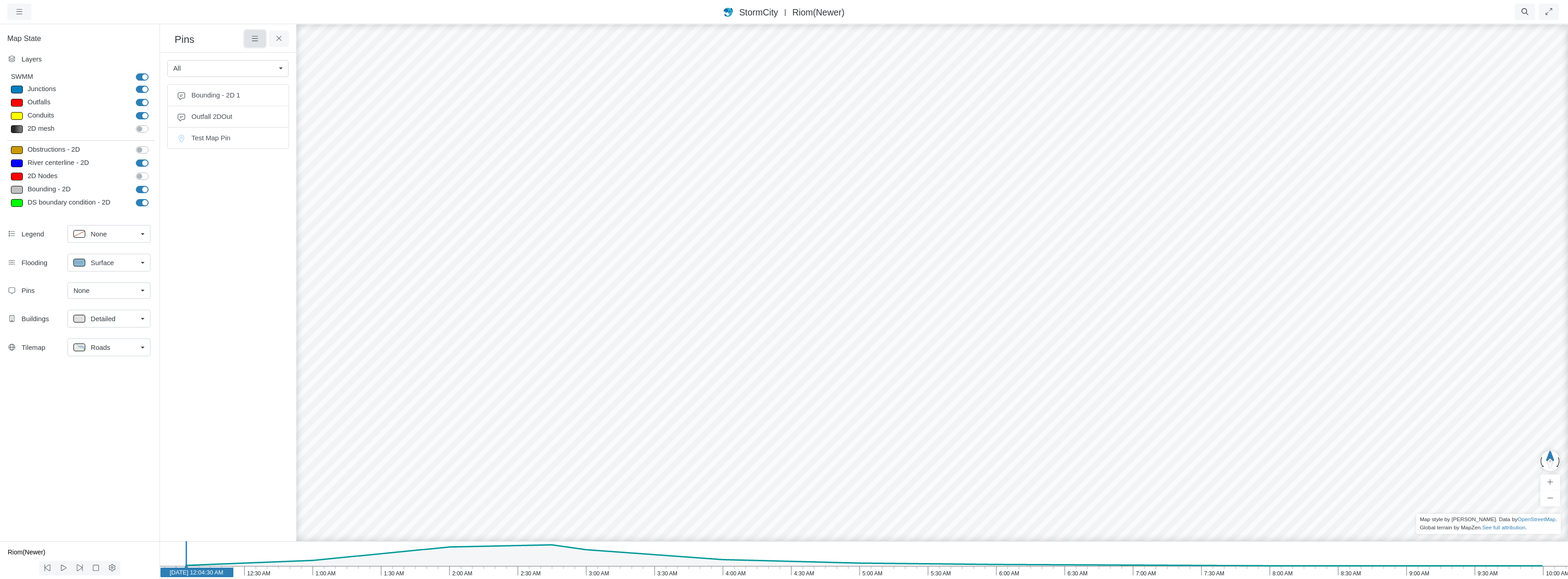
click at [253, 36] on icon at bounding box center [255, 38] width 9 height 7
click at [277, 39] on icon at bounding box center [279, 38] width 9 height 7
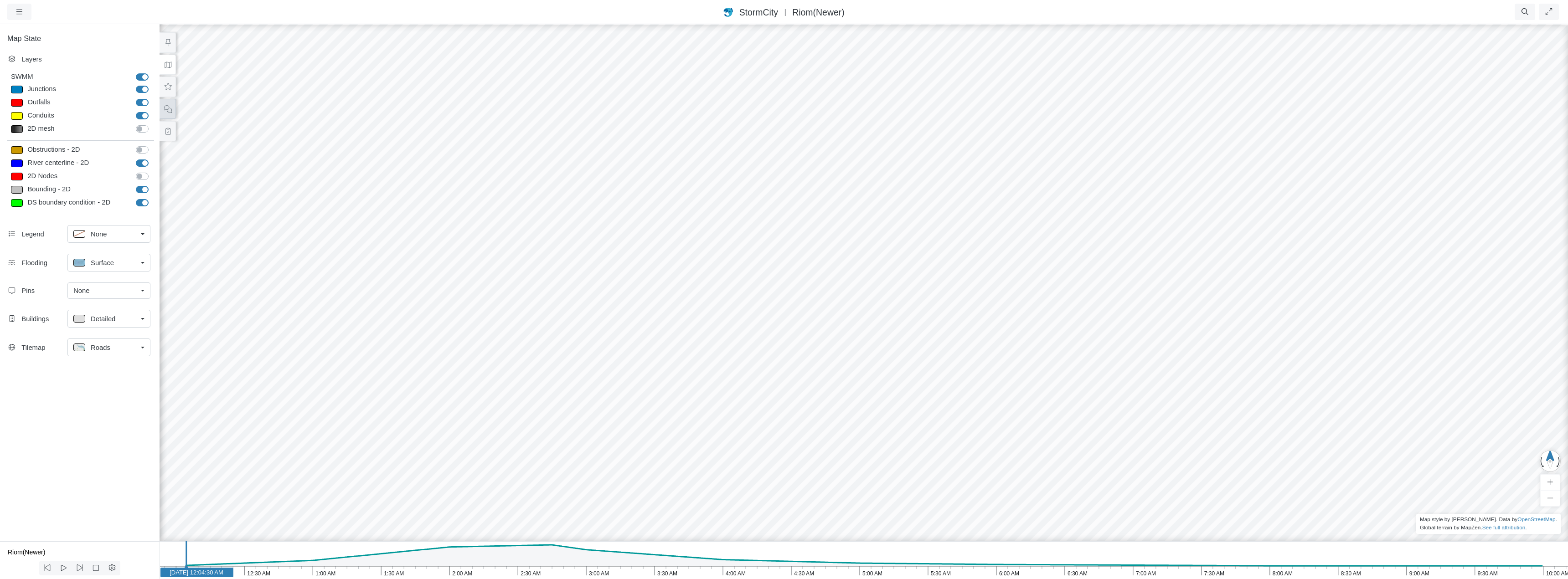
click at [166, 108] on icon at bounding box center [168, 109] width 9 height 7
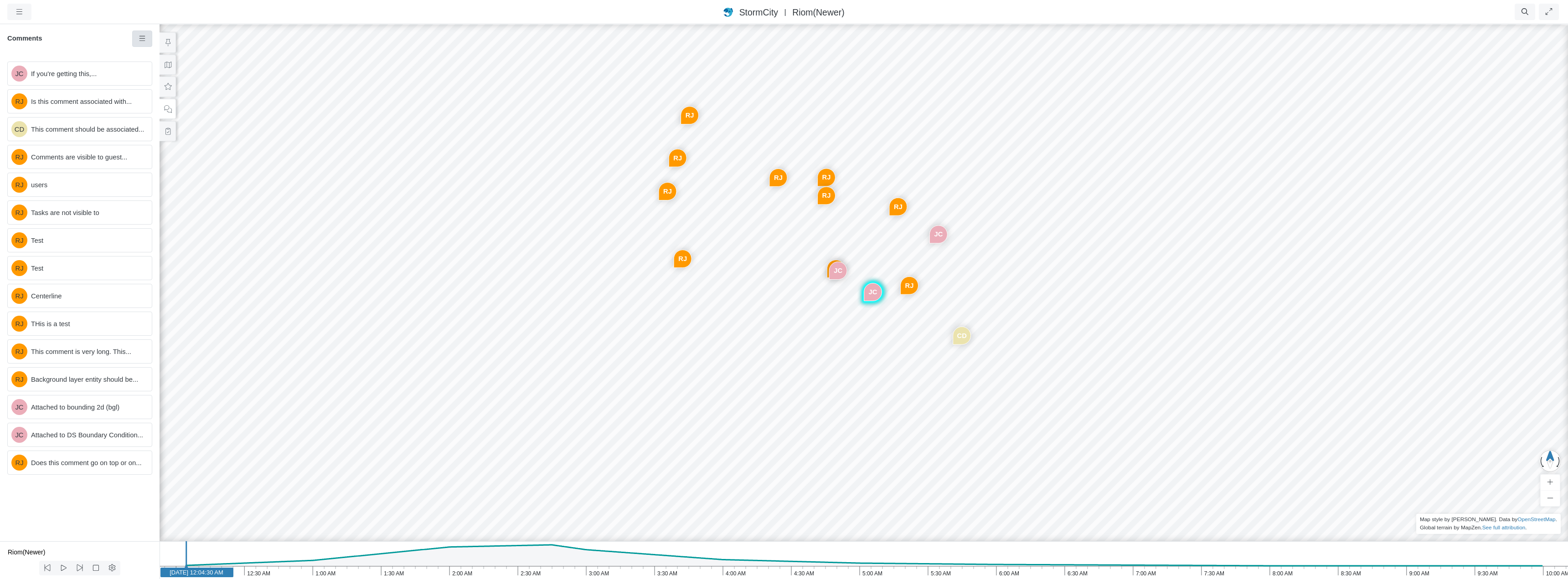
click at [145, 43] on link at bounding box center [142, 38] width 21 height 16
click at [153, 55] on span "Show Resolved Comments" at bounding box center [192, 56] width 81 height 7
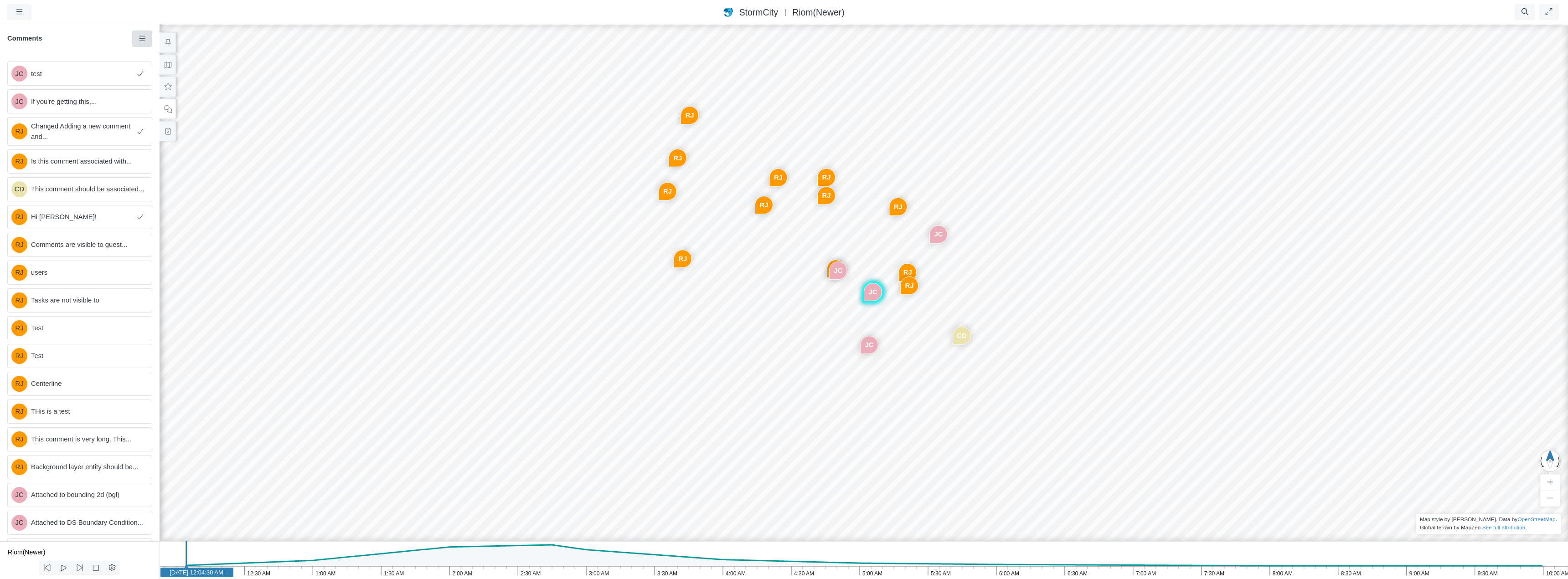
click at [147, 41] on link at bounding box center [142, 38] width 21 height 16
click at [154, 55] on span "Hide Resolved Comments" at bounding box center [191, 56] width 79 height 7
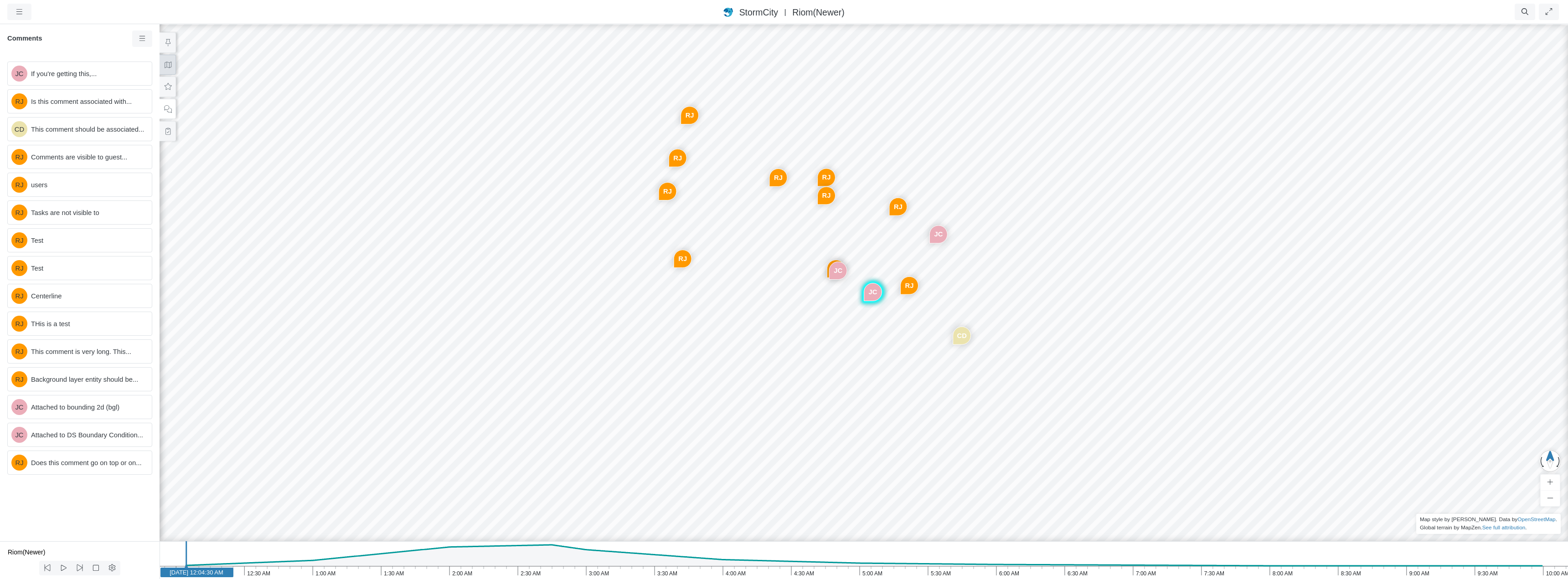
click at [164, 64] on icon at bounding box center [168, 64] width 9 height 7
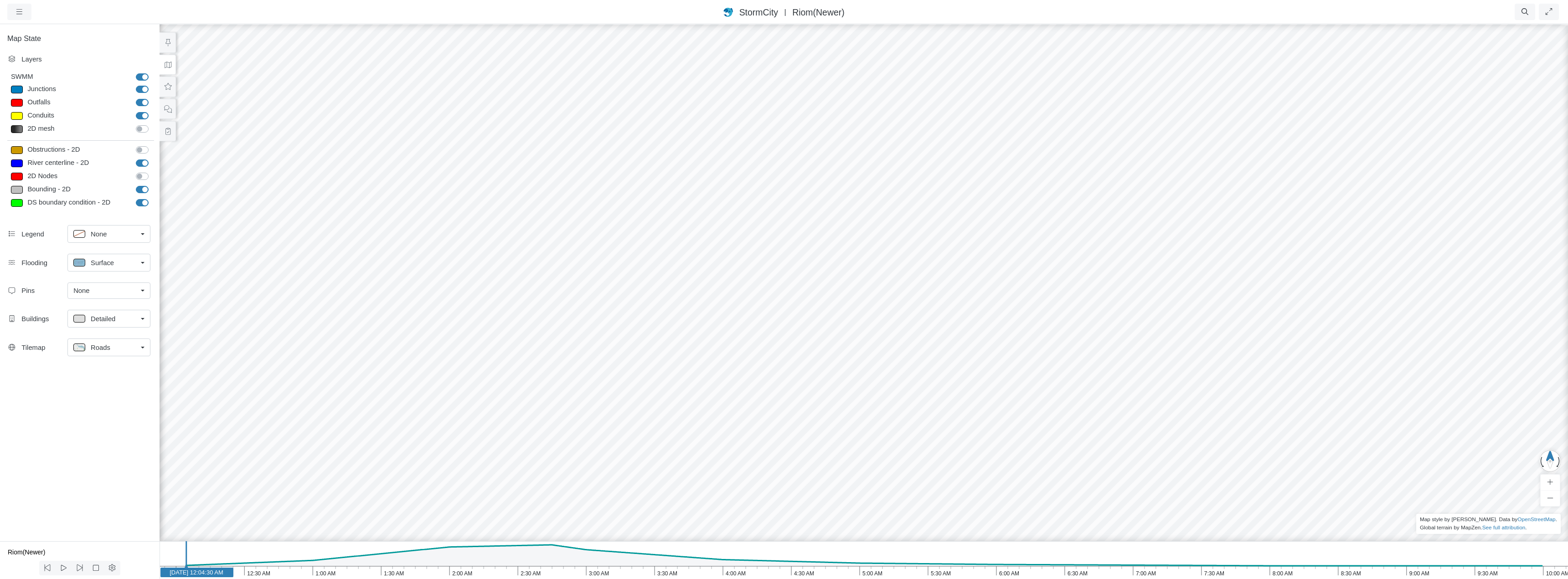
click at [144, 291] on link "None" at bounding box center [109, 290] width 83 height 16
click at [50, 373] on div "Map State Layers SWMM SWMM Junctions Junctions Outfalls Dividers" at bounding box center [80, 282] width 159 height 518
click at [164, 85] on icon at bounding box center [168, 86] width 9 height 7
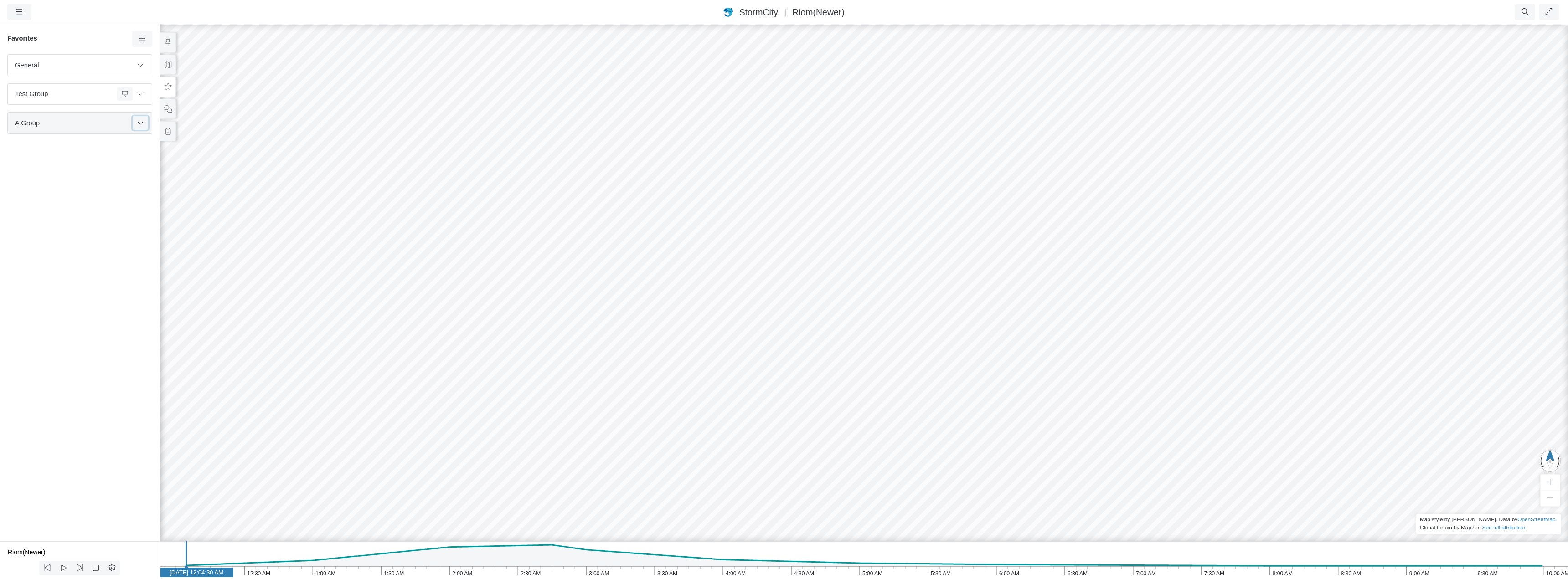
click at [143, 123] on icon at bounding box center [141, 123] width 7 height 6
click at [91, 144] on span "test" at bounding box center [80, 146] width 114 height 10
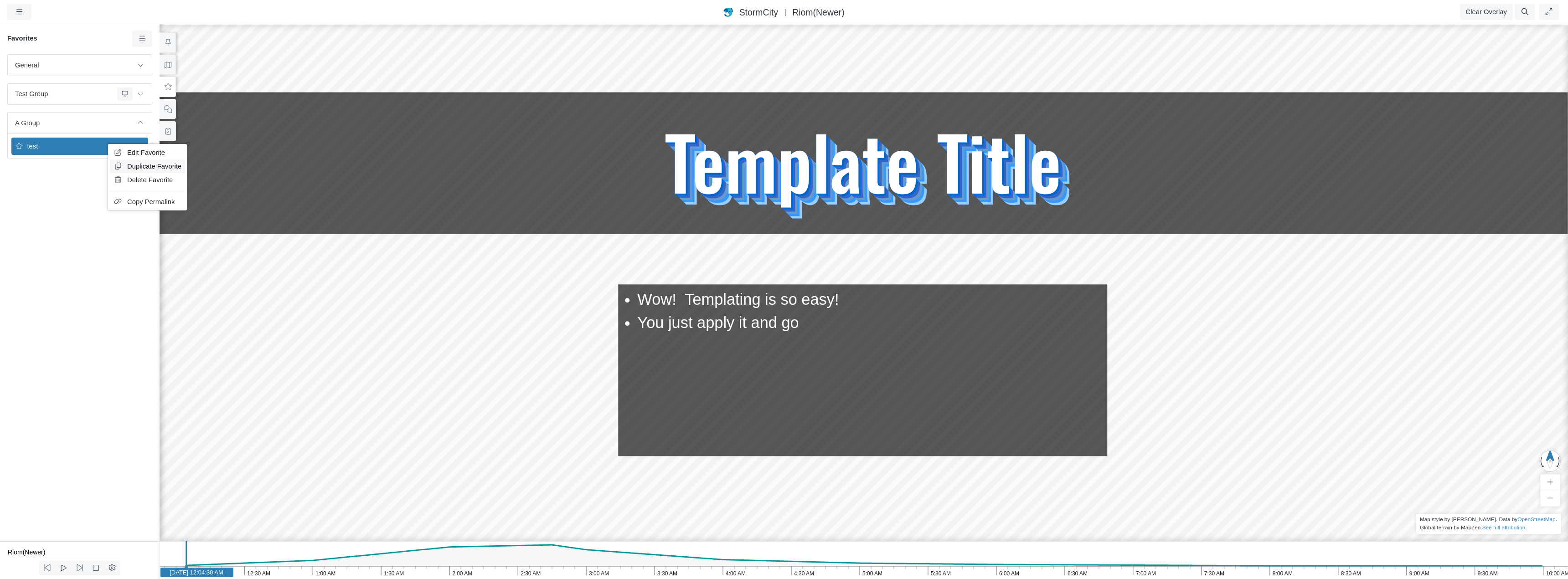
click at [135, 164] on span "Duplicate Favorite" at bounding box center [154, 166] width 54 height 7
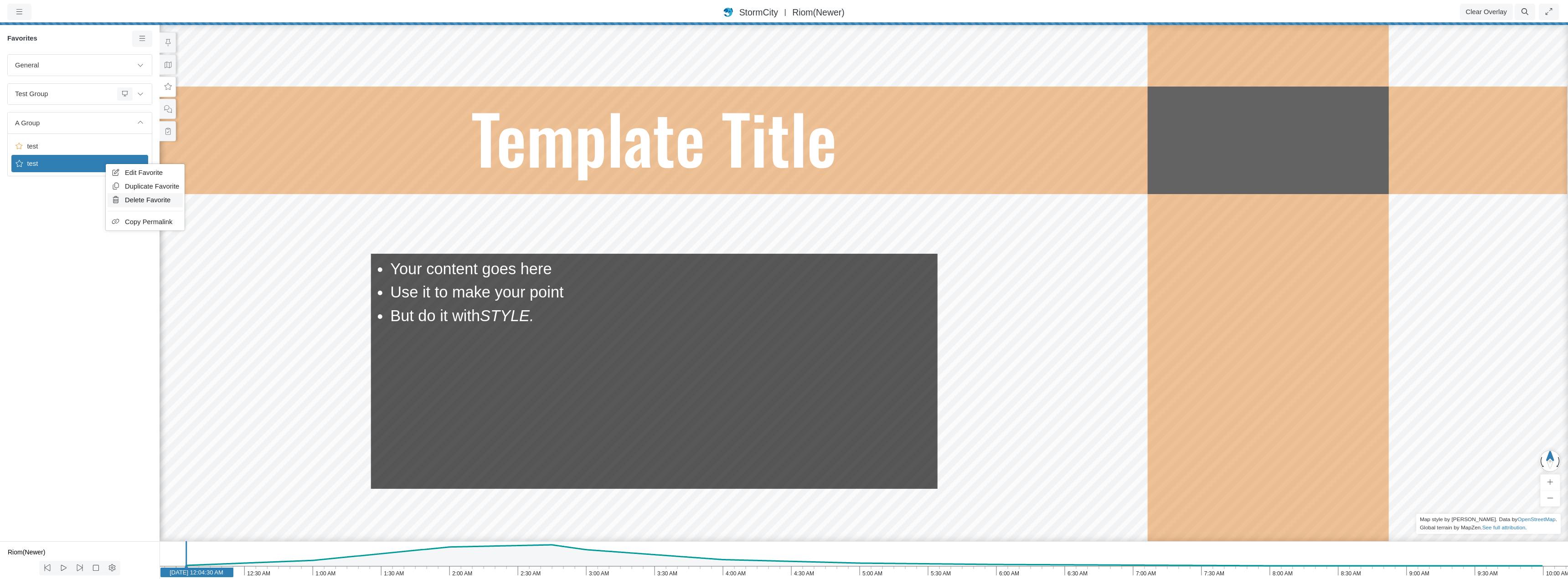
click at [140, 199] on span "Delete Favorite" at bounding box center [147, 200] width 46 height 7
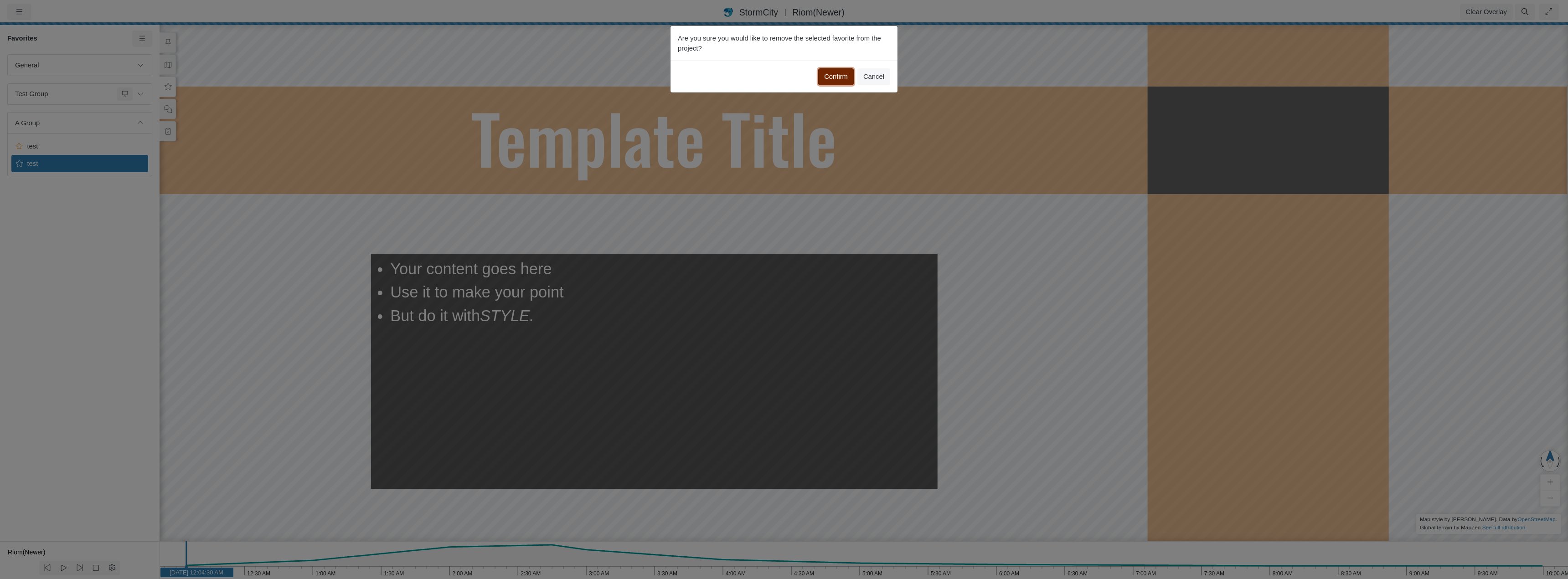
click at [833, 77] on button "Confirm" at bounding box center [836, 76] width 35 height 16
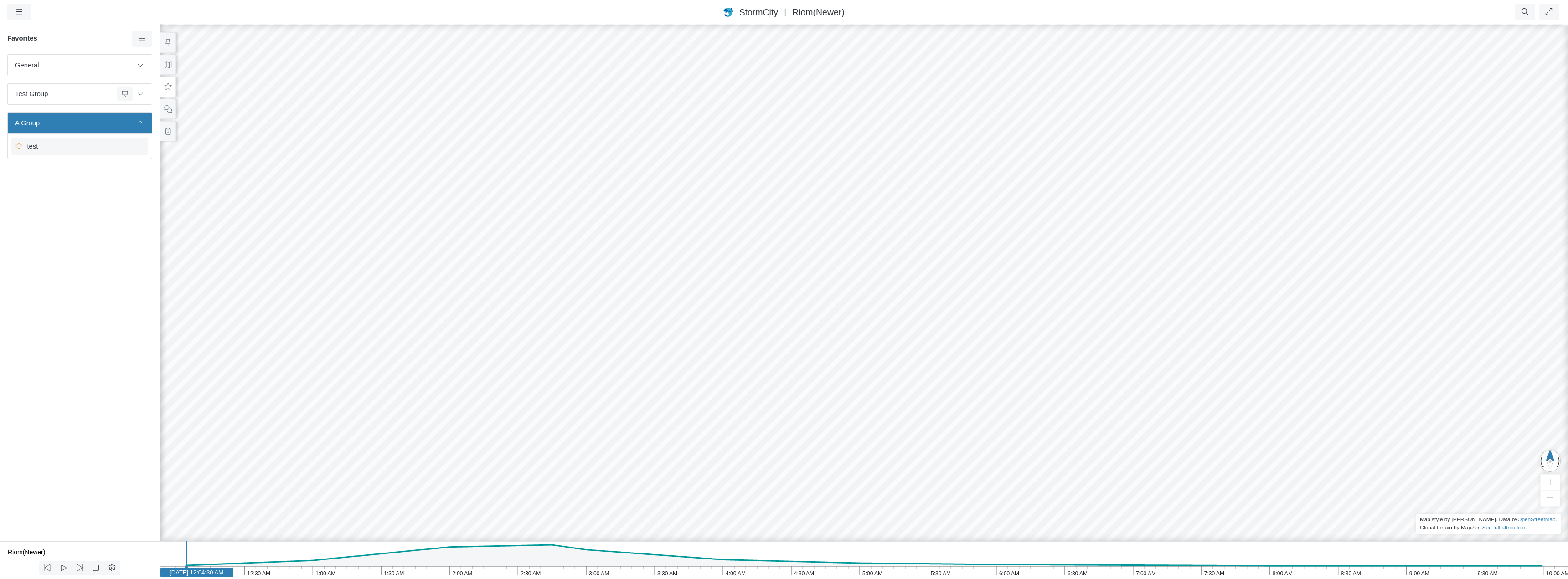
click at [94, 149] on span "test" at bounding box center [80, 146] width 114 height 10
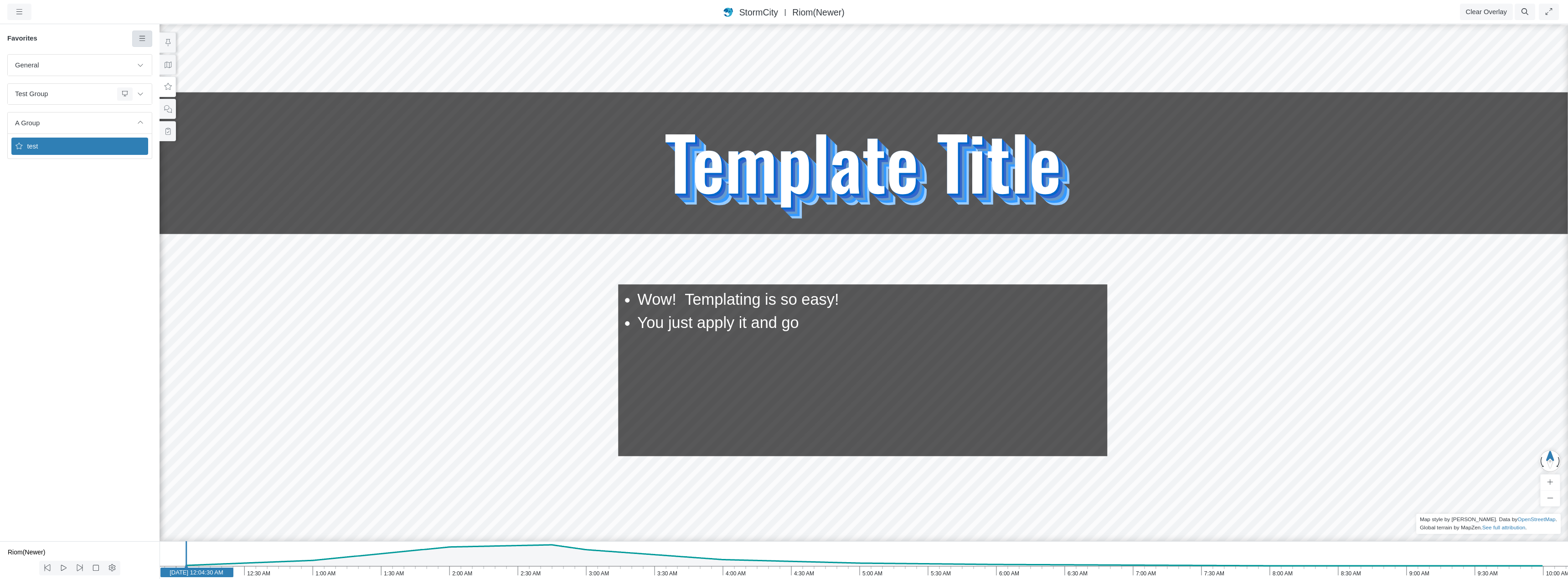
click at [142, 38] on icon at bounding box center [142, 38] width 9 height 7
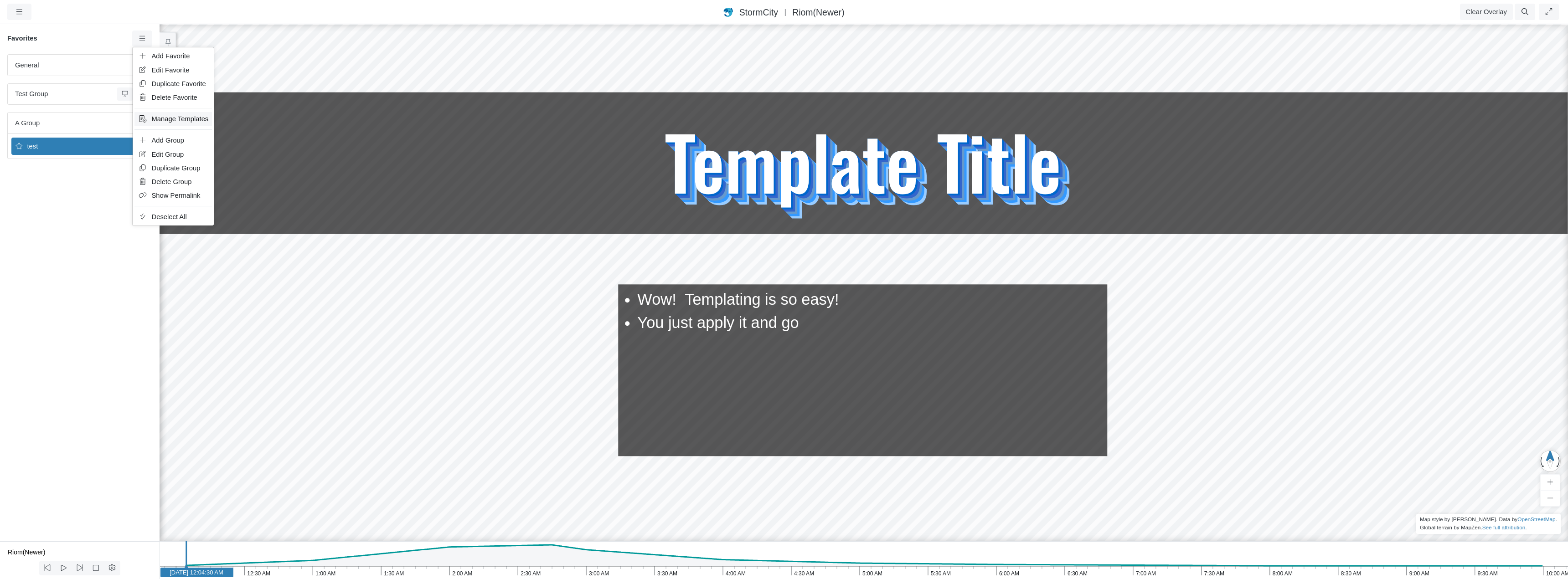
click at [163, 119] on span "Manage Templates" at bounding box center [180, 119] width 57 height 7
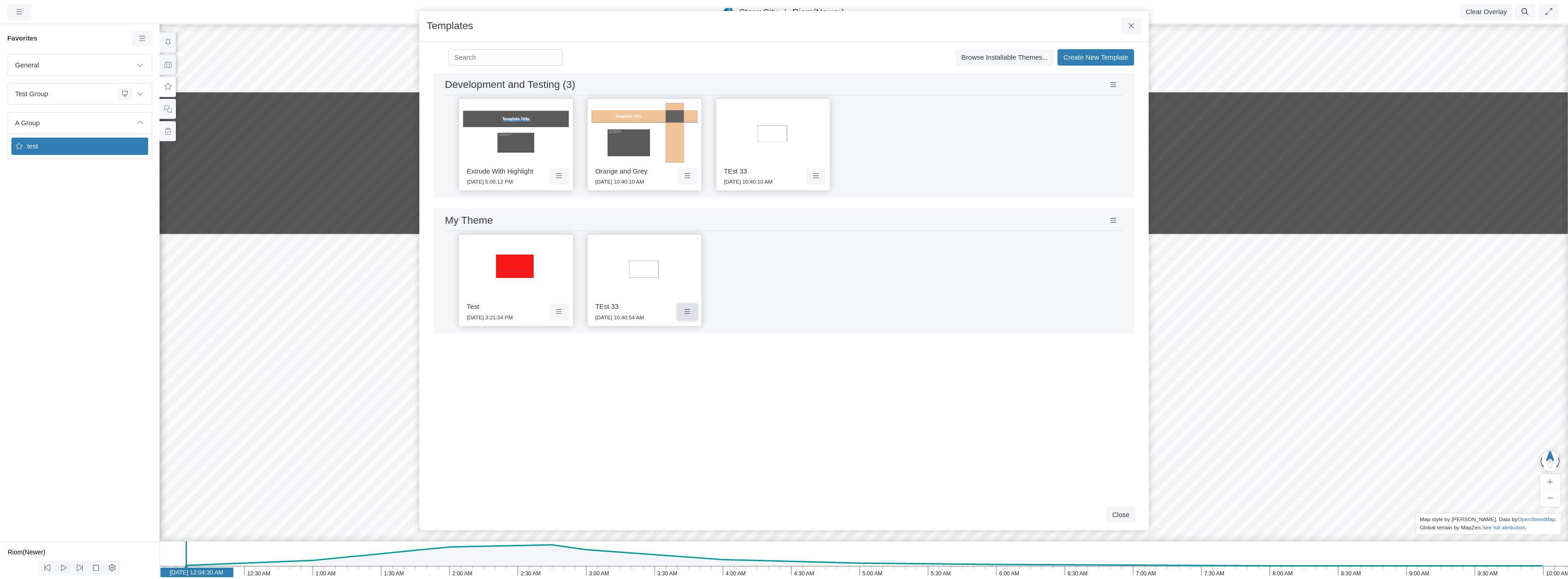
click at [685, 313] on icon at bounding box center [688, 311] width 9 height 7
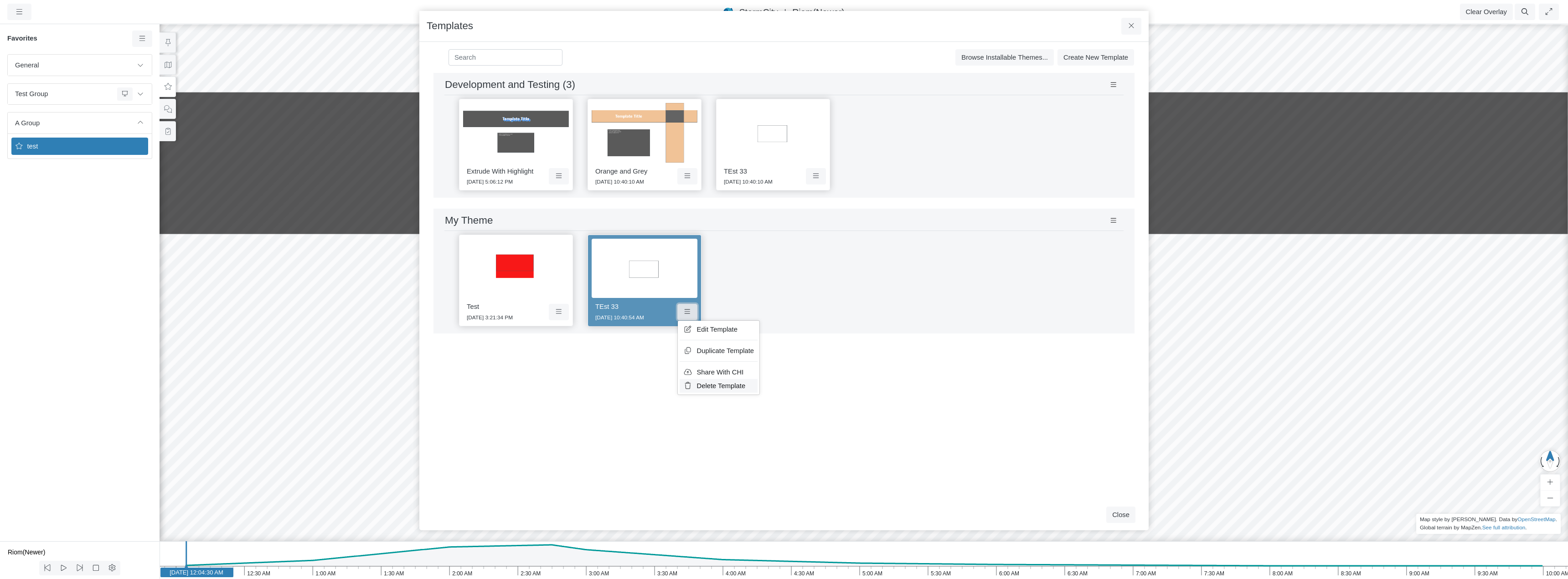
click at [718, 386] on span "Delete Template" at bounding box center [721, 386] width 49 height 7
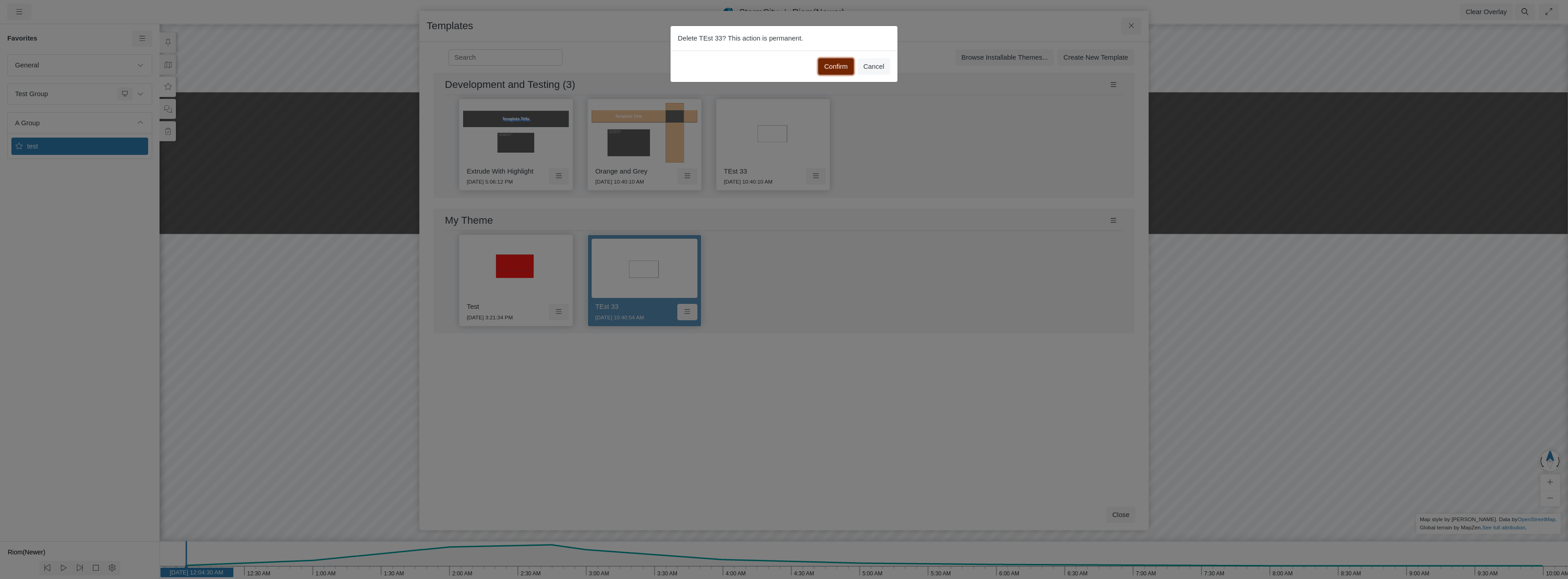
click at [830, 64] on button "Confirm" at bounding box center [836, 66] width 35 height 16
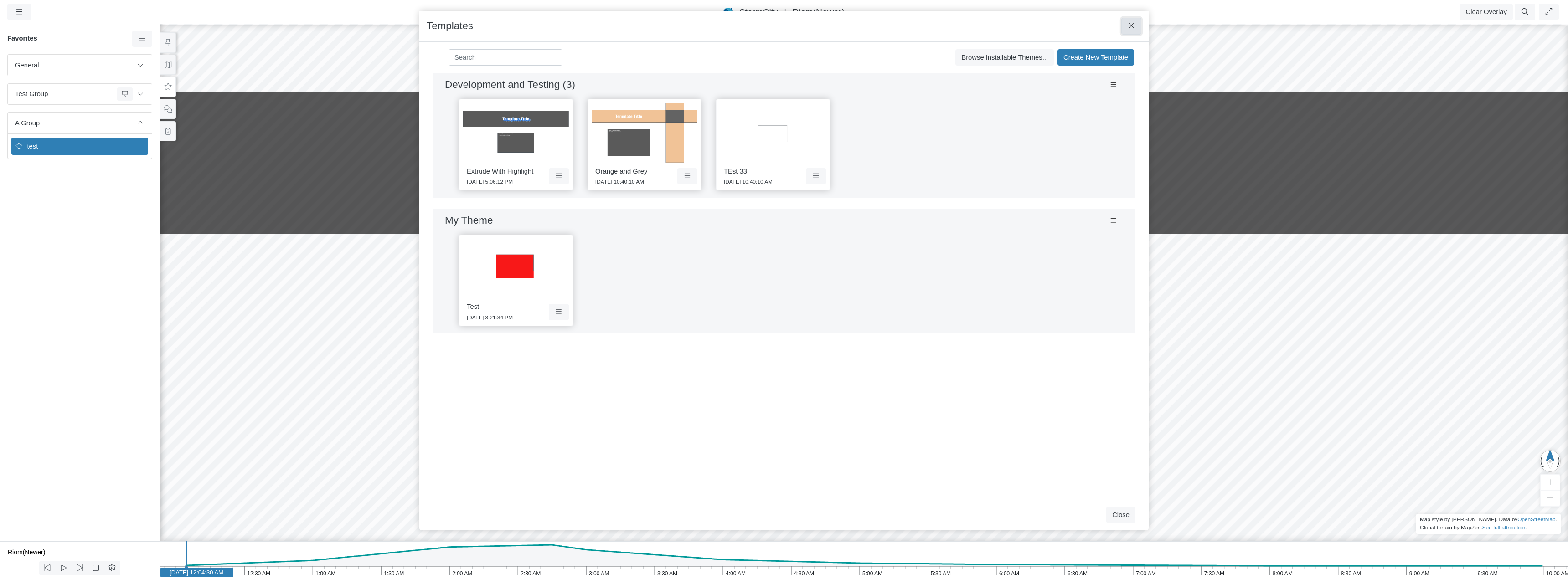
click at [1135, 26] on icon at bounding box center [1132, 26] width 9 height 7
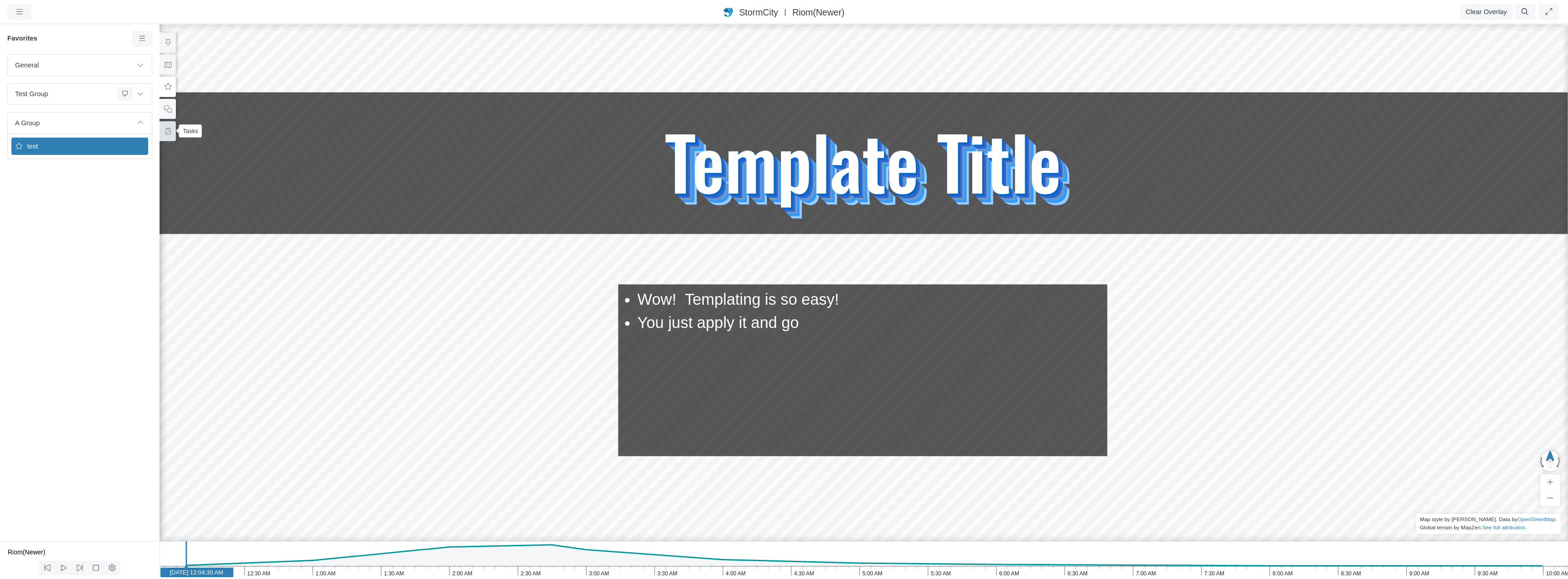
click at [171, 131] on icon at bounding box center [168, 131] width 9 height 7
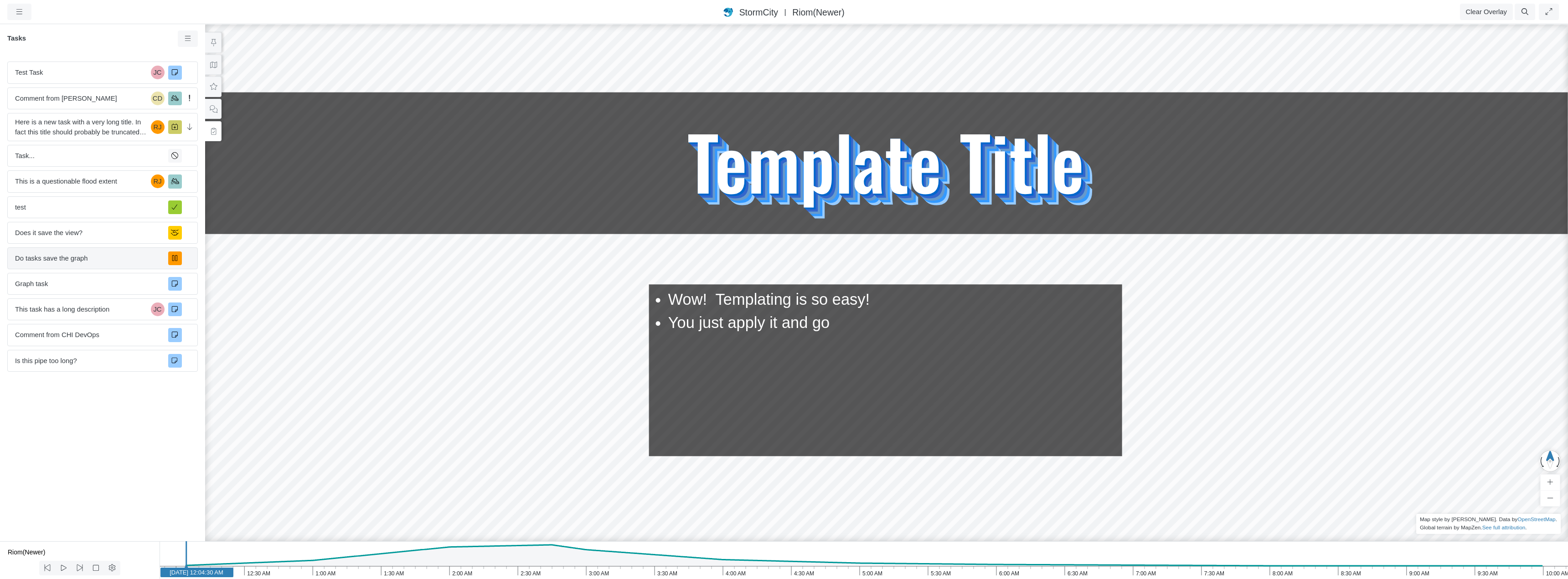
click at [103, 258] on span "Do tasks save the graph" at bounding box center [88, 258] width 146 height 10
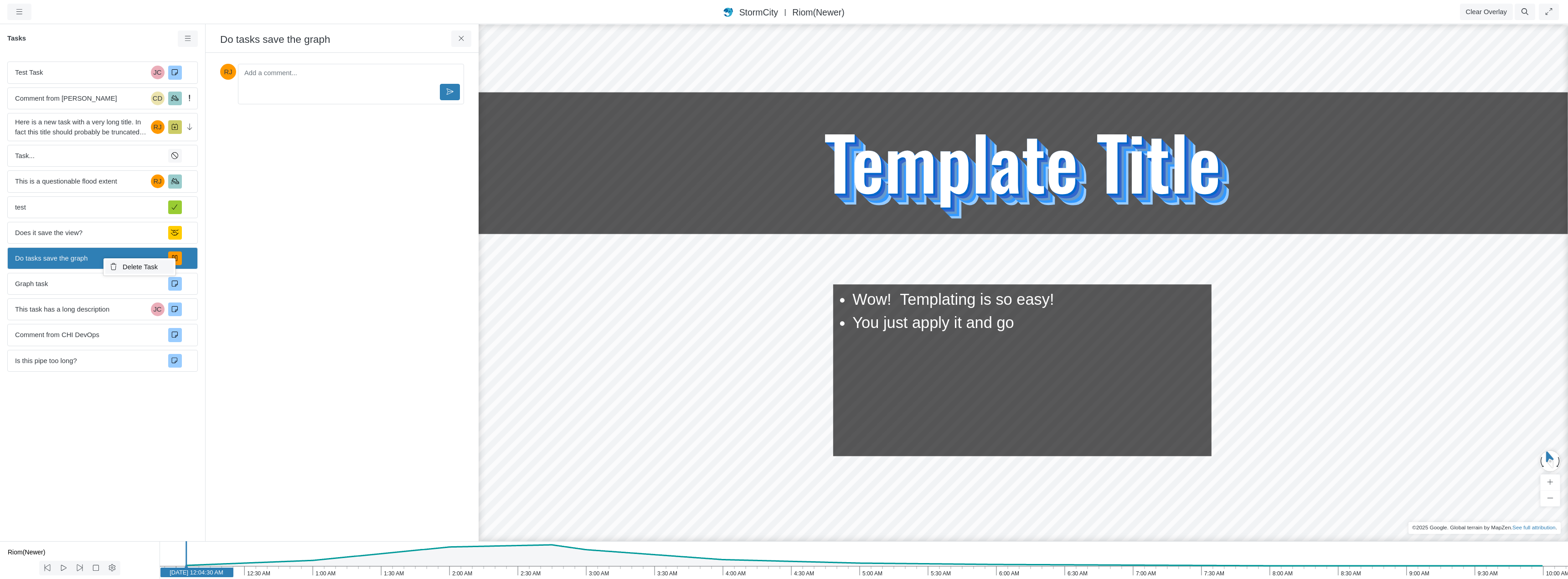
click at [133, 268] on span "Delete Task" at bounding box center [140, 267] width 35 height 7
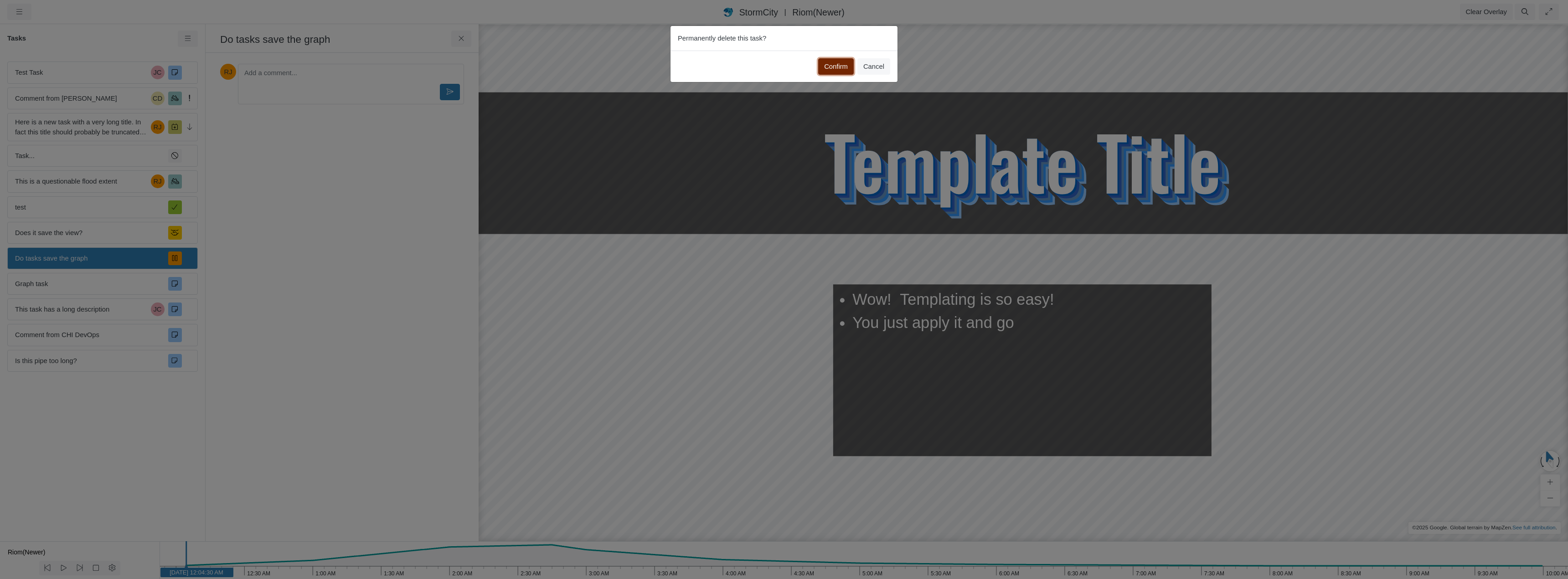
click at [836, 64] on button "Confirm" at bounding box center [836, 66] width 35 height 16
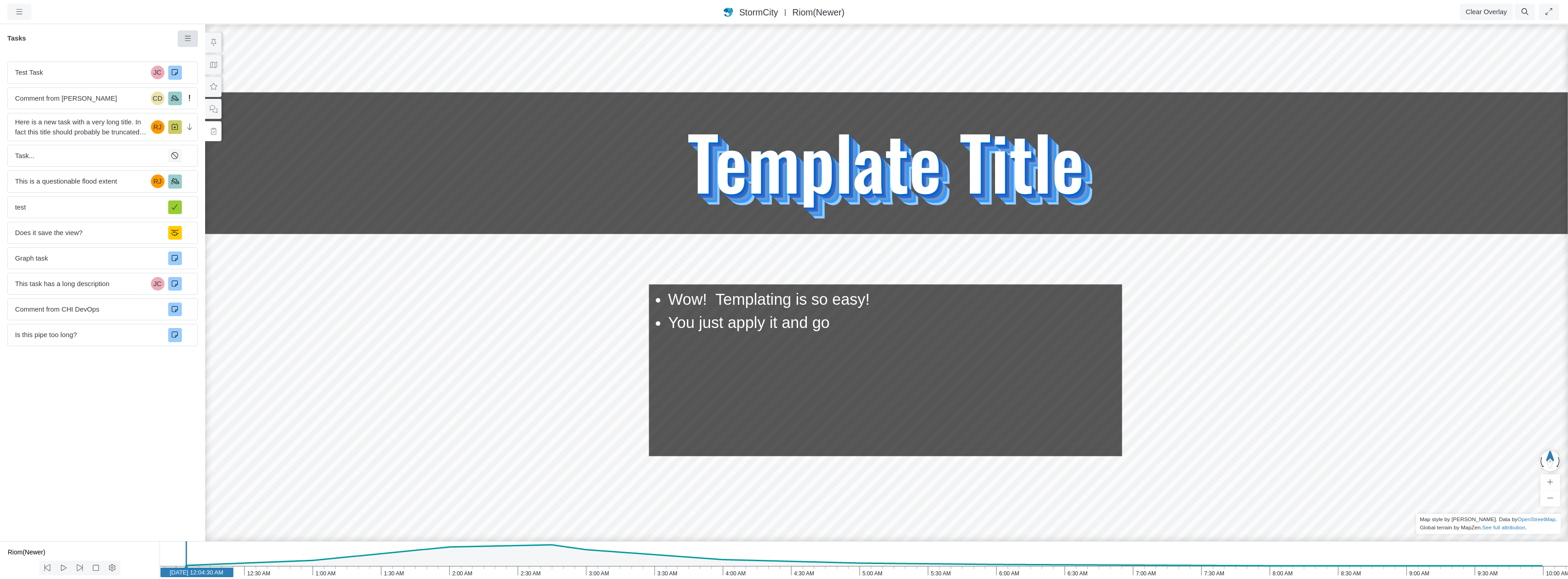
click at [187, 38] on icon at bounding box center [188, 38] width 9 height 7
click at [121, 30] on div "Tasks" at bounding box center [102, 42] width 205 height 24
click at [214, 62] on icon at bounding box center [214, 64] width 9 height 7
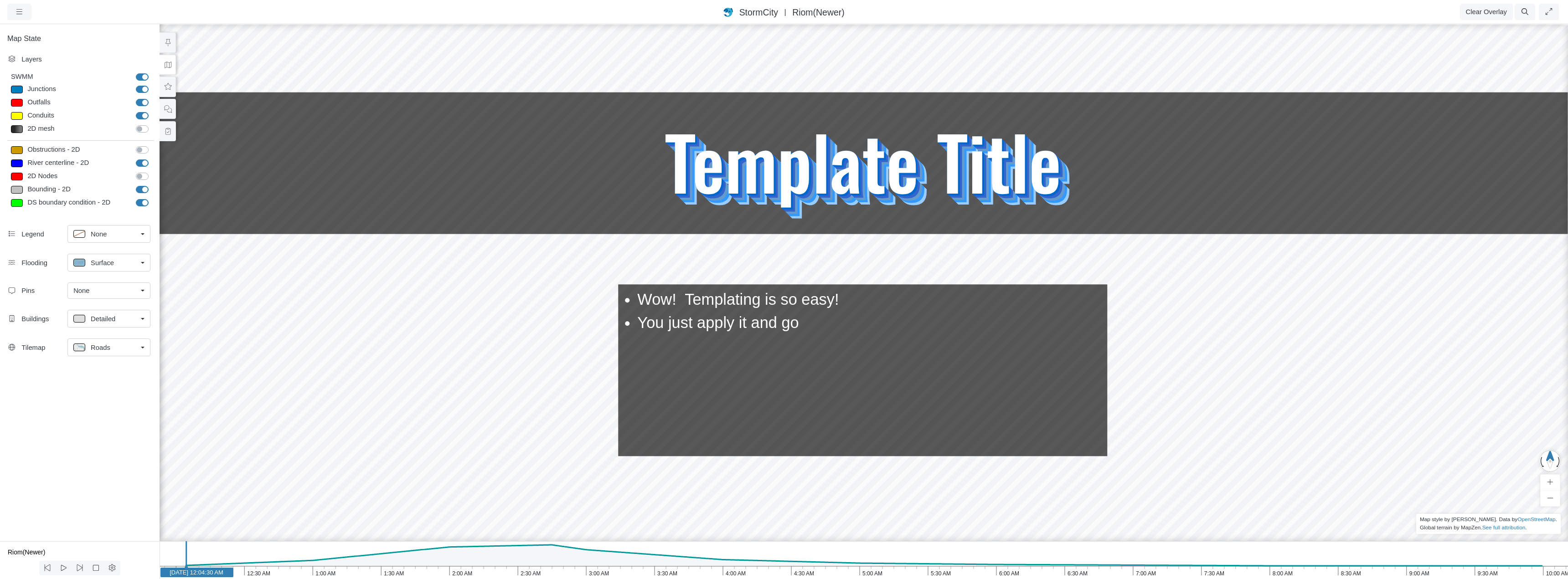
click at [20, 88] on div at bounding box center [16, 89] width 12 height 8
type input "Visible"
checkbox input "true"
select select "CIRCLE"
type input "7"
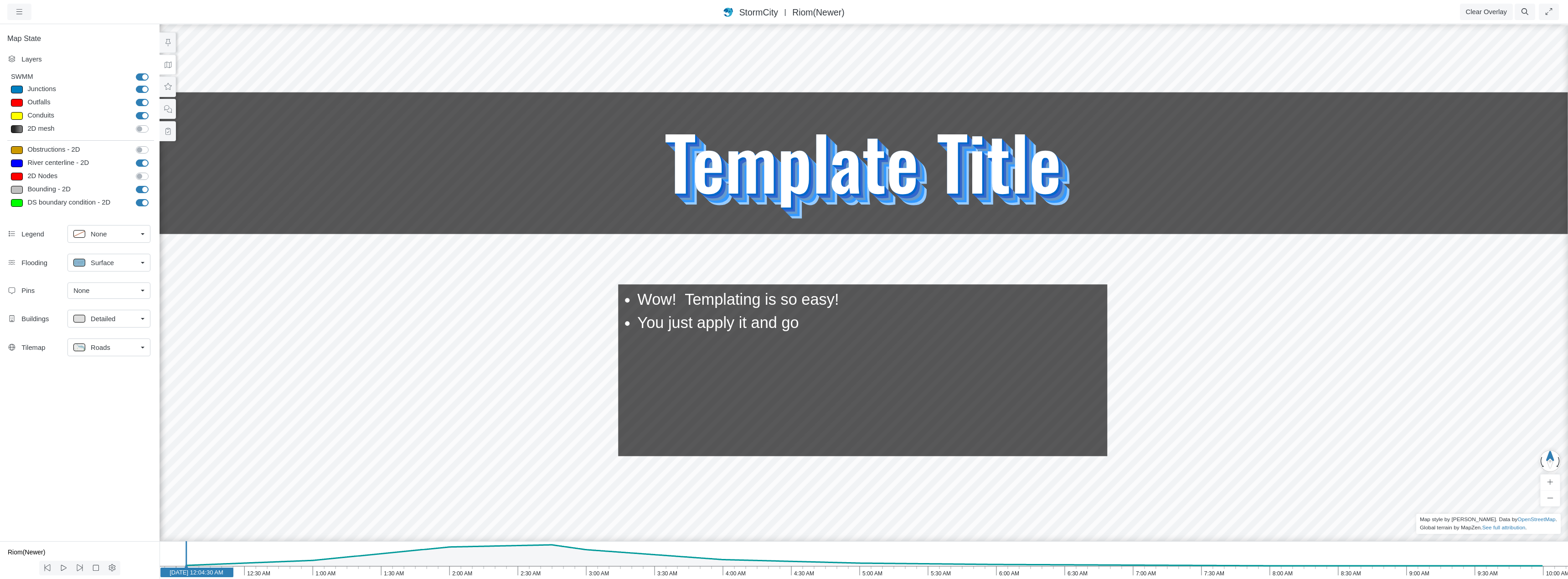
checkbox input "true"
type input "0"
type input "7"
select select "None"
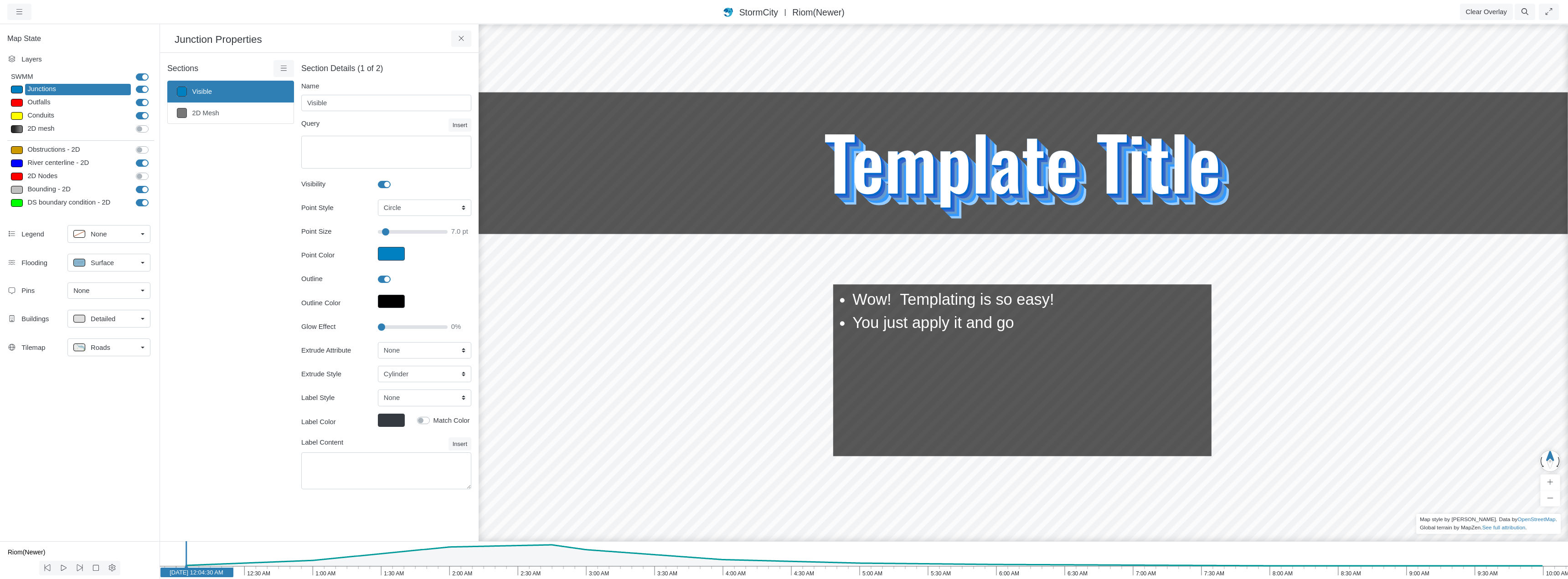
click at [144, 264] on link "Surface" at bounding box center [109, 262] width 83 height 18
click at [141, 290] on link "None" at bounding box center [109, 290] width 83 height 16
click at [138, 319] on link "Detailed" at bounding box center [109, 318] width 83 height 18
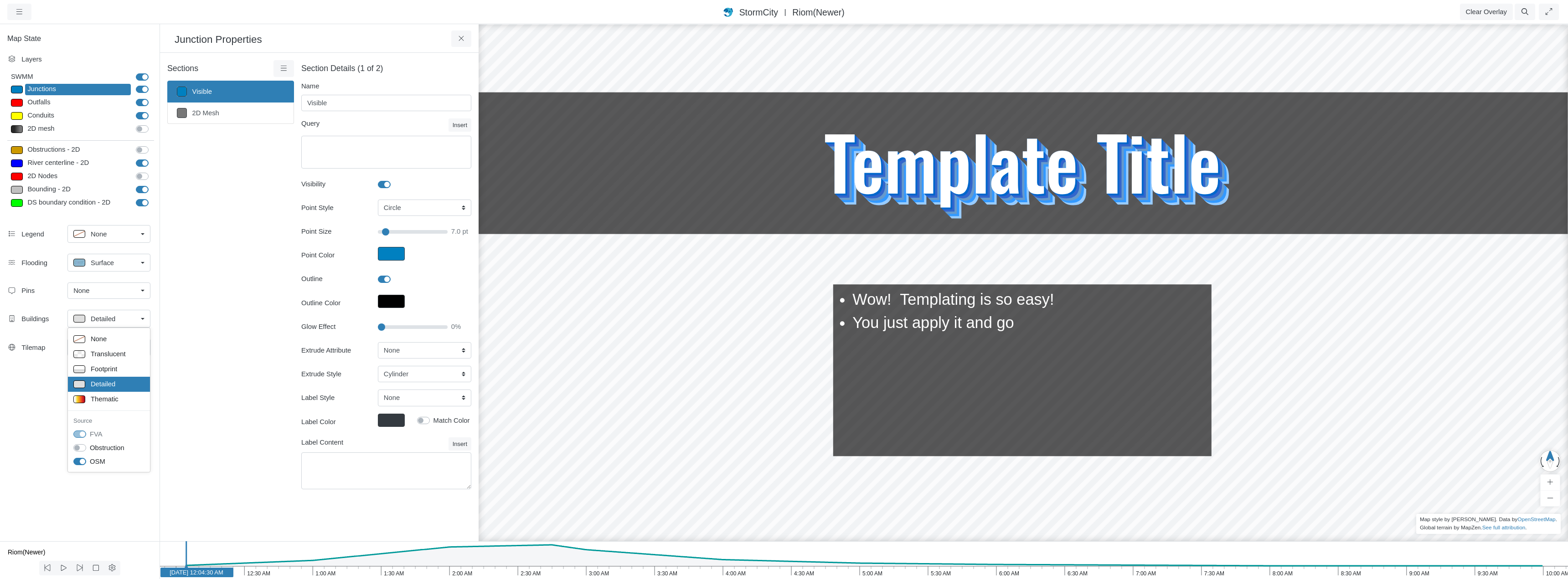
click at [138, 319] on link "Detailed" at bounding box center [109, 318] width 83 height 18
click at [141, 348] on link "Roads" at bounding box center [109, 347] width 83 height 18
click at [141, 345] on link "Roads" at bounding box center [109, 347] width 83 height 18
click at [221, 352] on div "Sections Visible 2D Mesh Layer Details Refraction" at bounding box center [231, 280] width 127 height 440
click at [467, 36] on button at bounding box center [461, 38] width 21 height 16
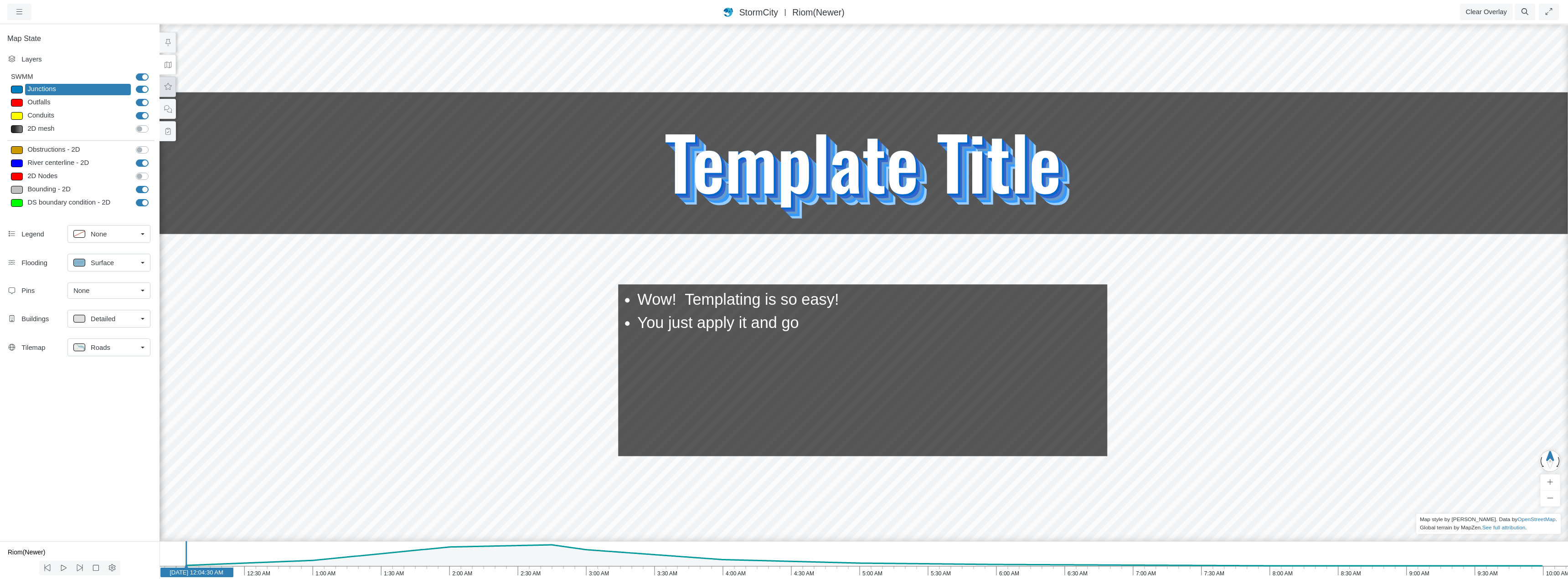
click at [166, 88] on icon at bounding box center [168, 86] width 9 height 7
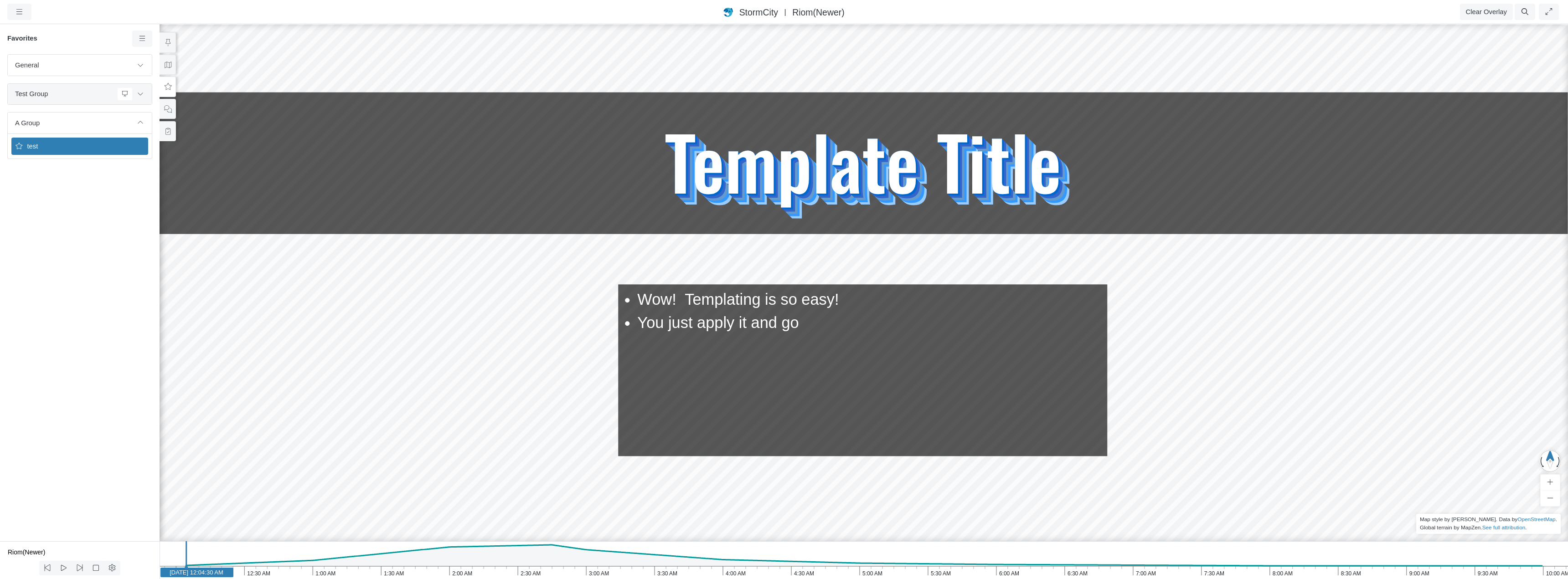
click at [91, 94] on span "Test Group" at bounding box center [65, 94] width 99 height 10
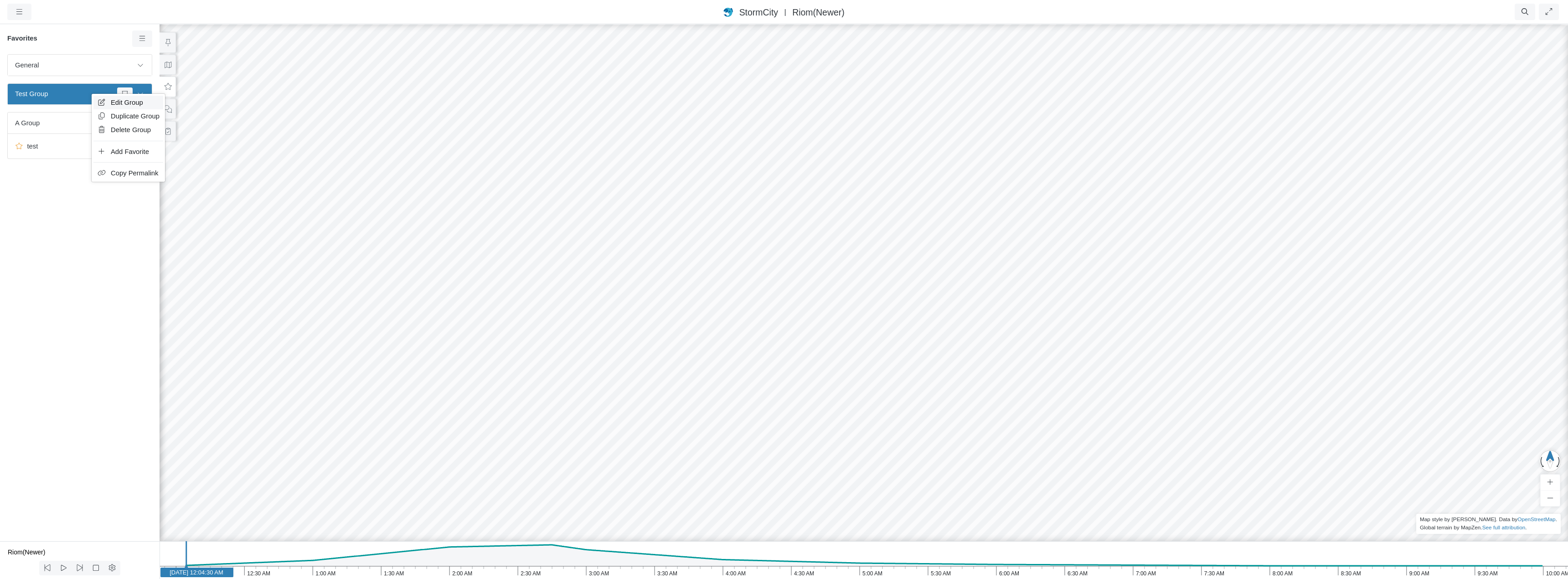
click at [115, 102] on span "Edit Group" at bounding box center [127, 102] width 32 height 7
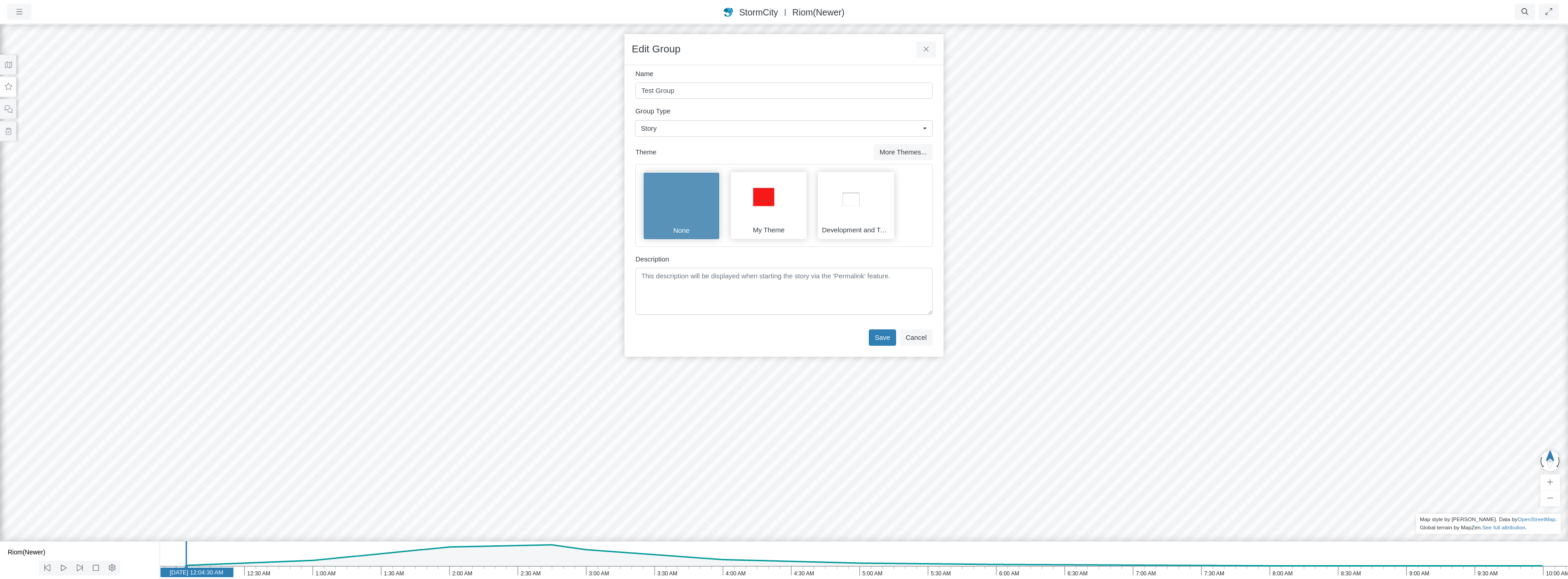
click at [857, 208] on img at bounding box center [851, 198] width 59 height 46
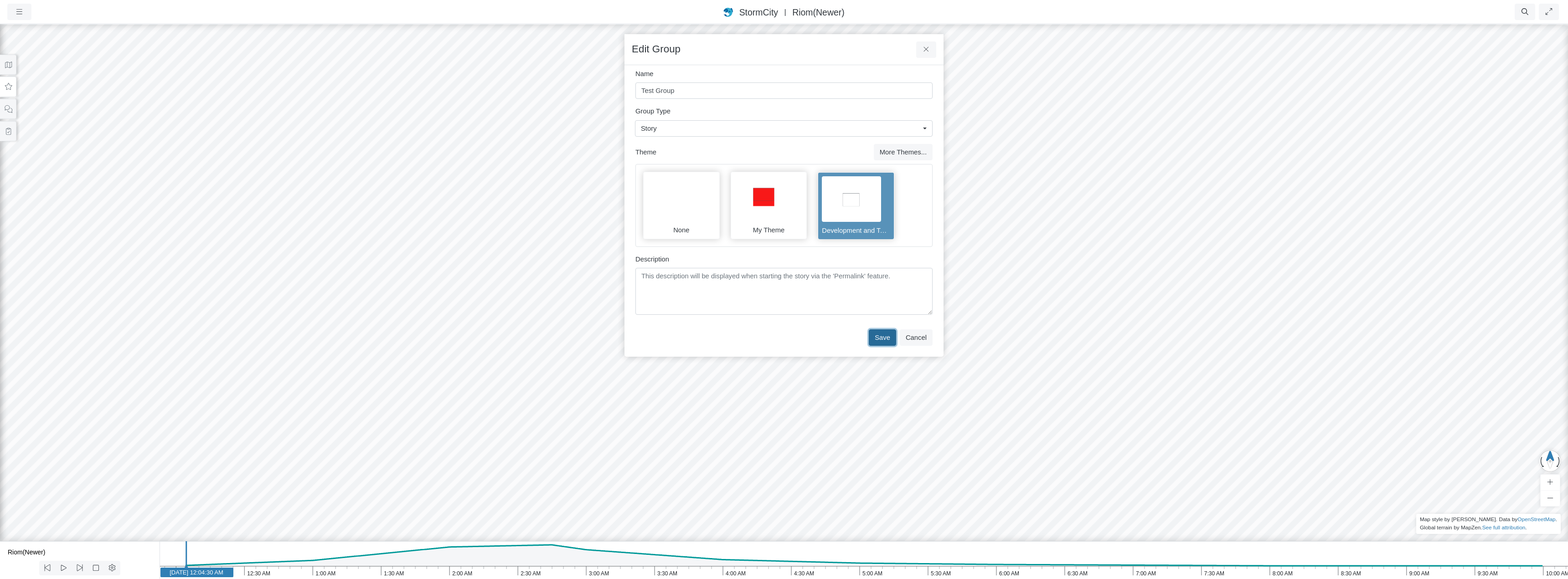
click at [887, 335] on button "Save" at bounding box center [882, 337] width 27 height 16
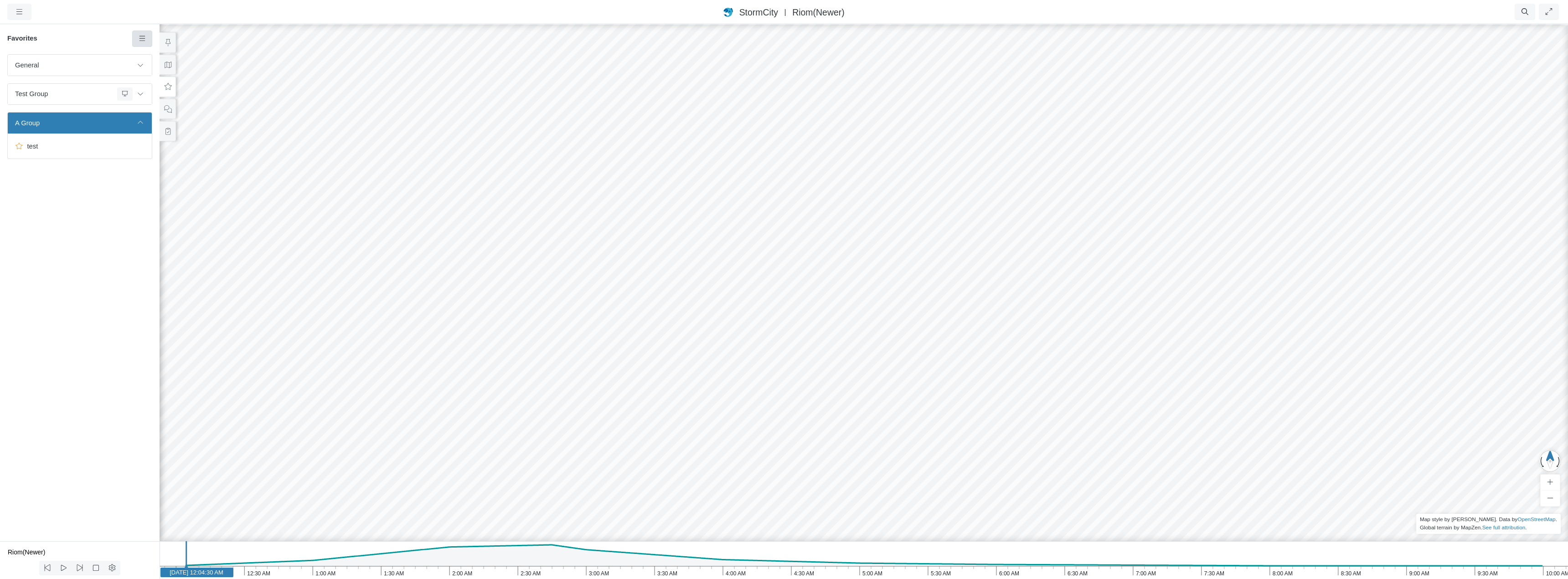
click at [142, 38] on icon at bounding box center [142, 38] width 9 height 7
click at [166, 118] on span "Manage Templates" at bounding box center [180, 119] width 57 height 7
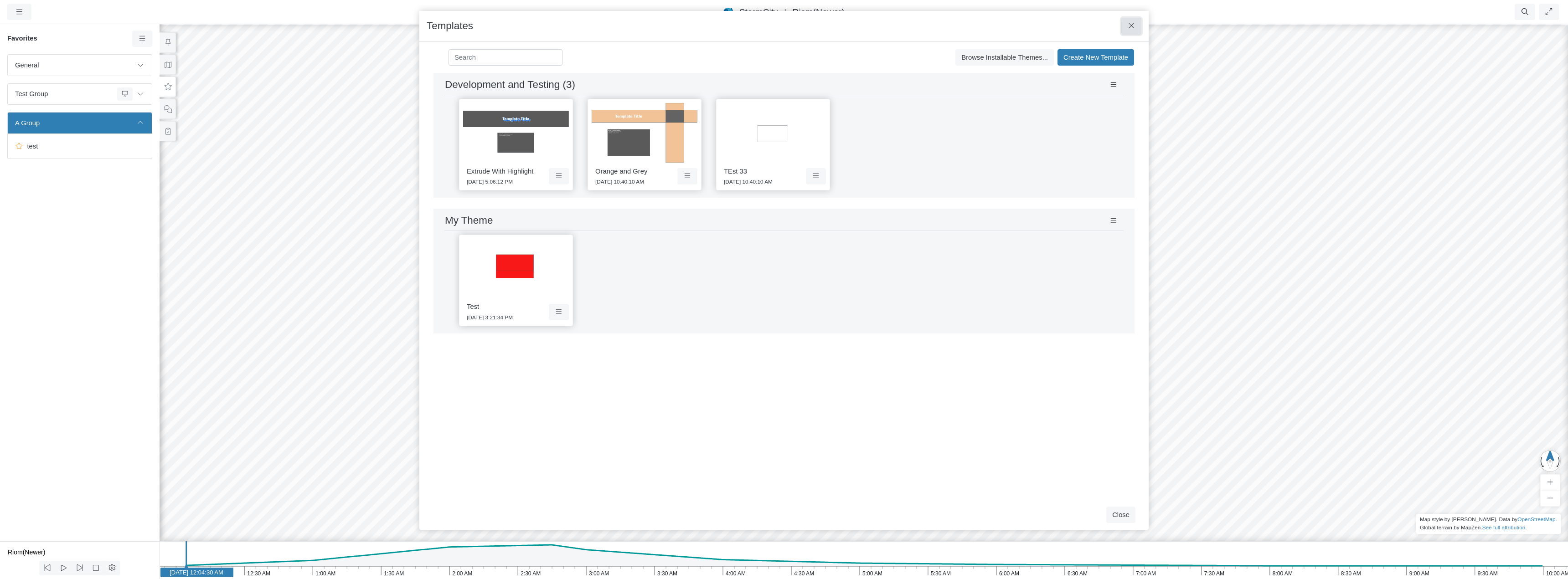
click at [1136, 27] on button at bounding box center [1132, 26] width 21 height 16
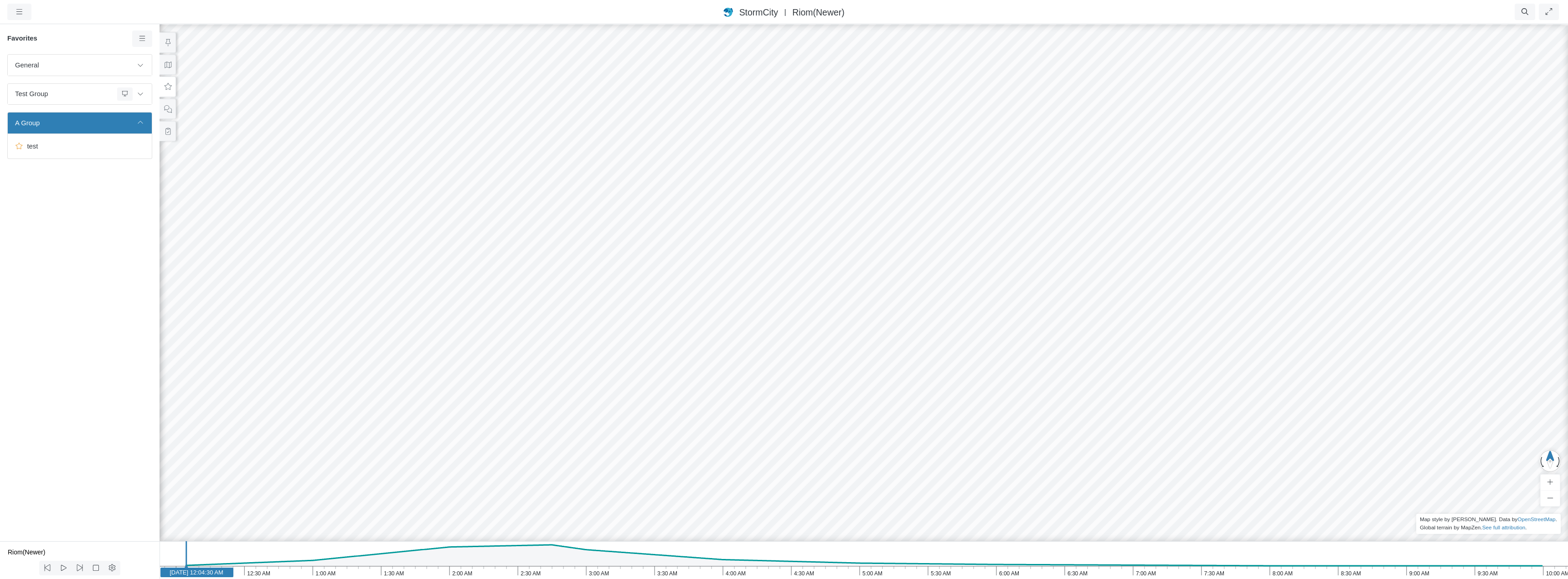
drag, startPoint x: 988, startPoint y: 281, endPoint x: 831, endPoint y: 289, distance: 157.2
click at [831, 289] on div "JC RJ CD RJ RJ RJ RJ RJ RJ RJ RJ JC JC RJ" at bounding box center [864, 301] width 1568 height 556
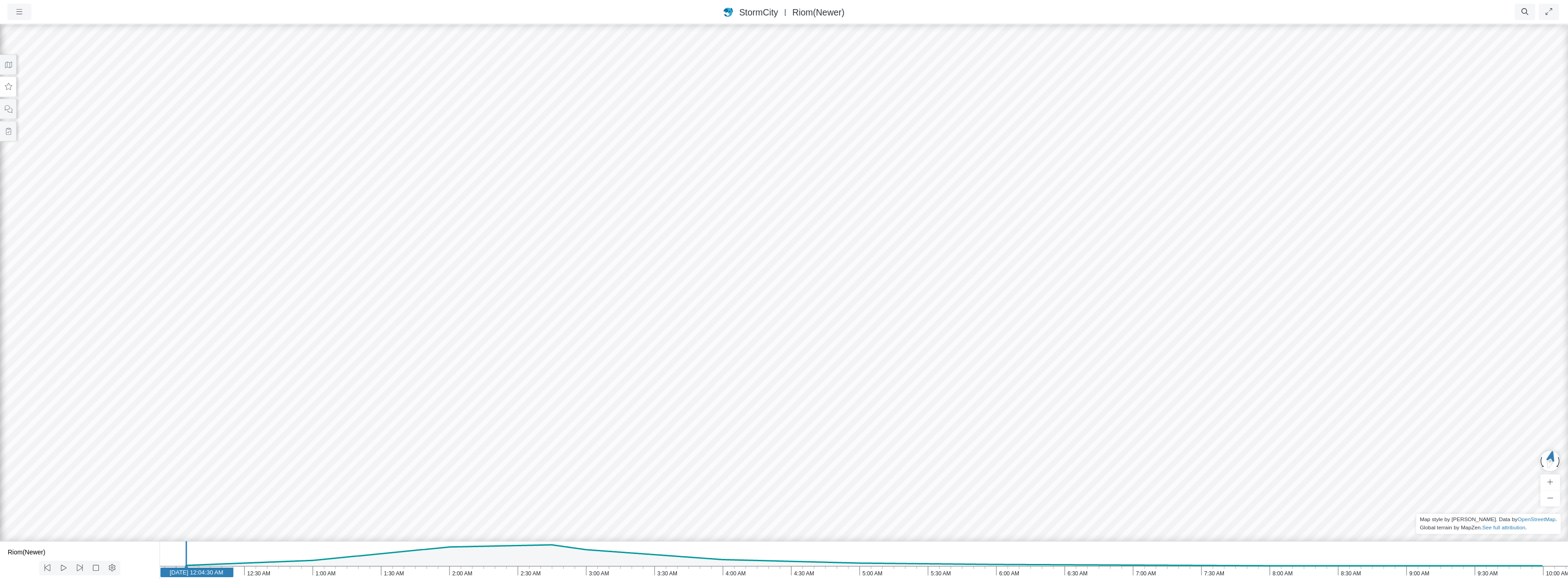
drag, startPoint x: 892, startPoint y: 388, endPoint x: 597, endPoint y: 175, distance: 363.9
select select "CIRCLE"
click at [5, 63] on icon at bounding box center [8, 64] width 7 height 6
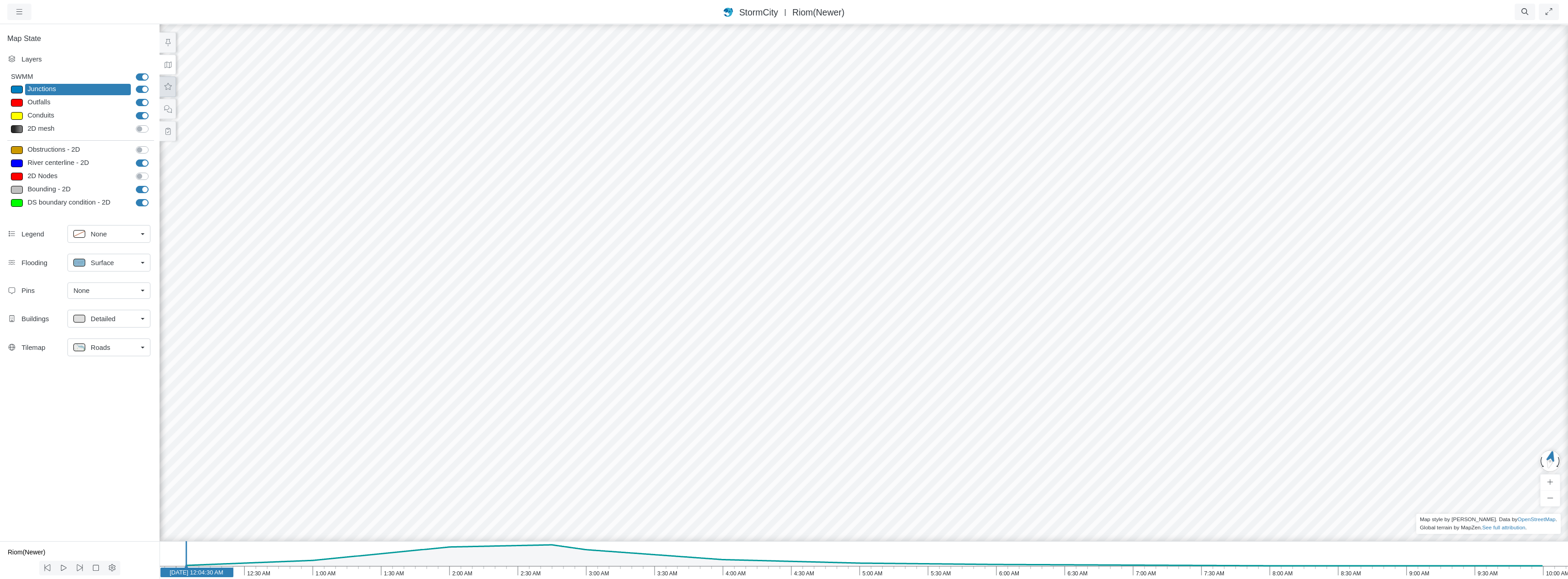
click at [170, 88] on icon at bounding box center [168, 86] width 7 height 7
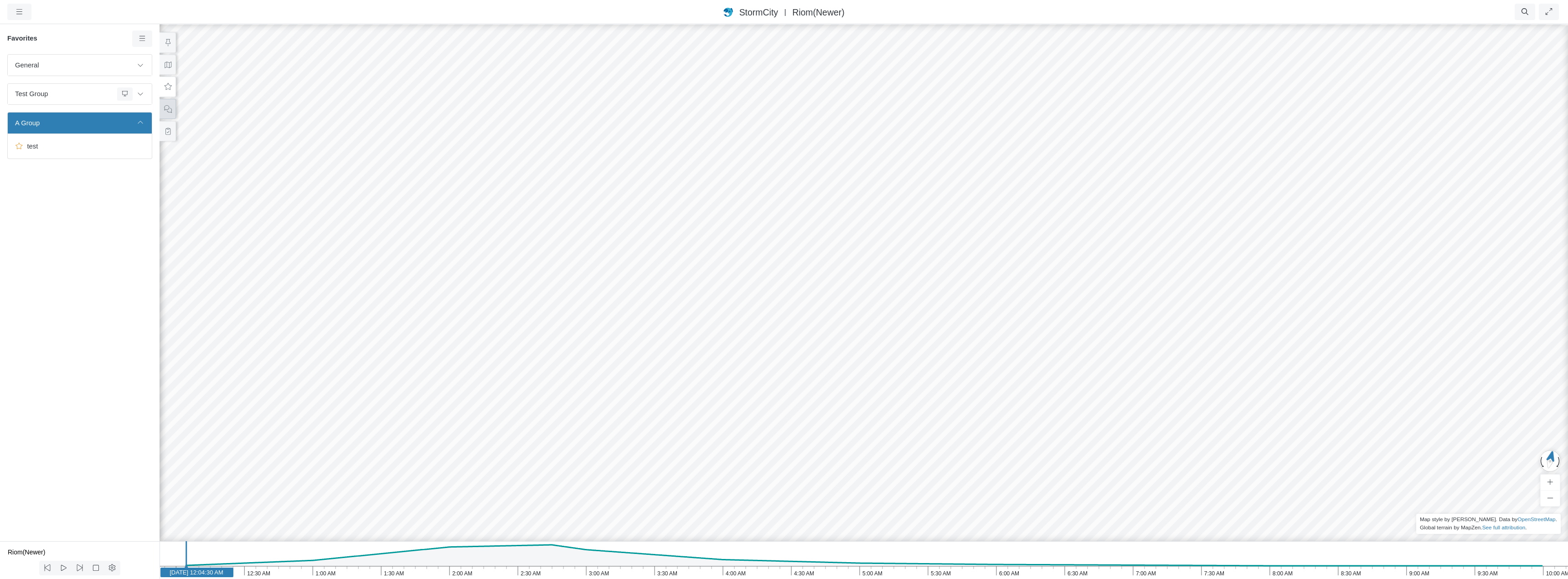
click at [166, 108] on icon at bounding box center [168, 109] width 9 height 7
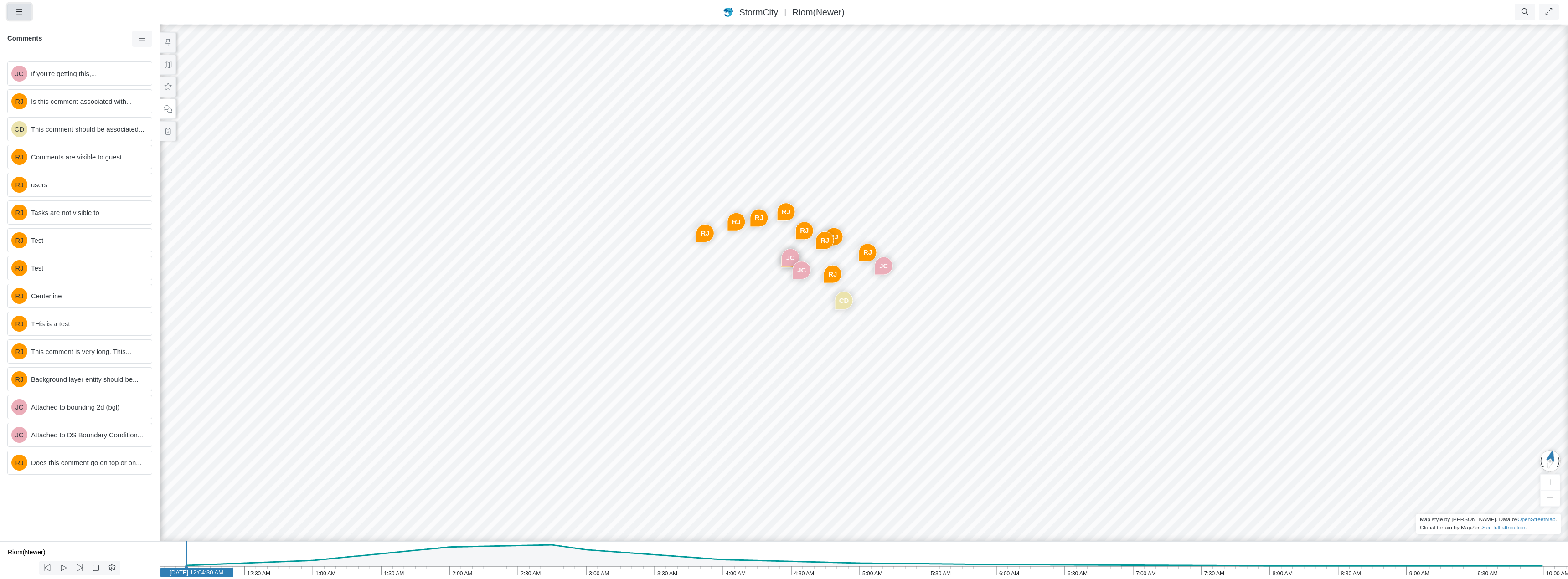
click at [21, 13] on icon "button" at bounding box center [19, 11] width 9 height 7
click at [32, 80] on link "Preferences" at bounding box center [44, 80] width 72 height 13
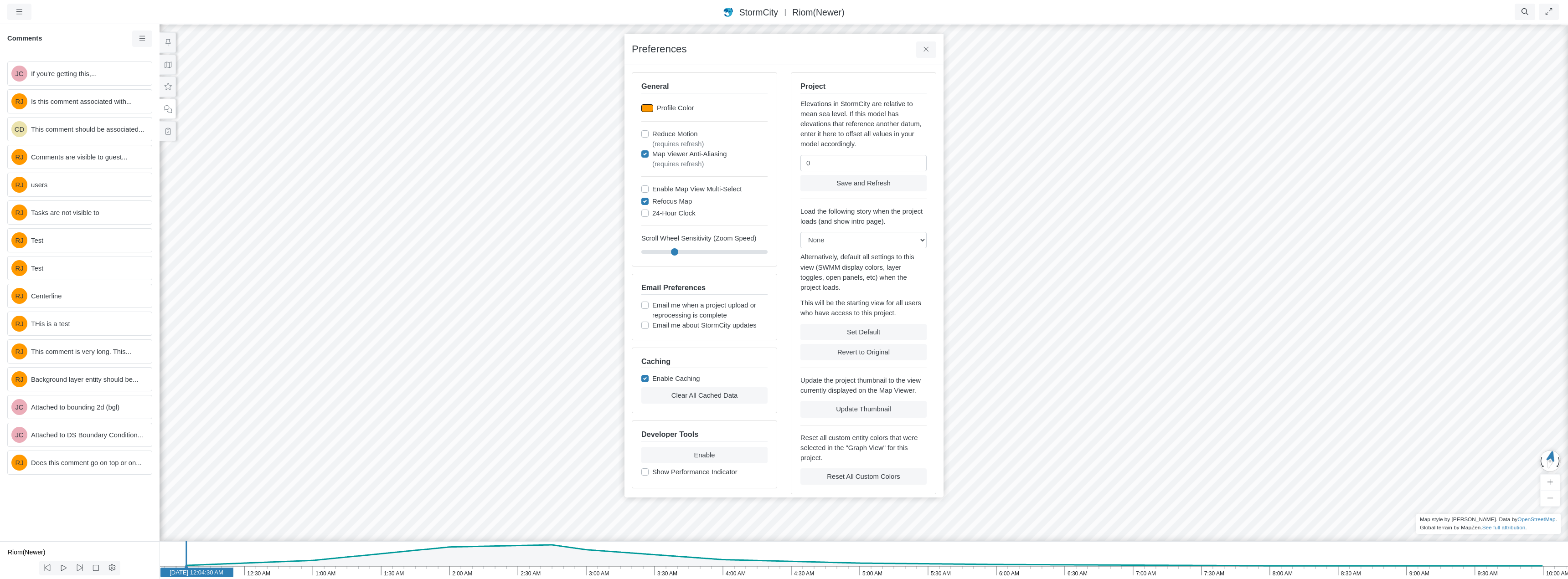
click at [648, 107] on div at bounding box center [647, 108] width 12 height 8
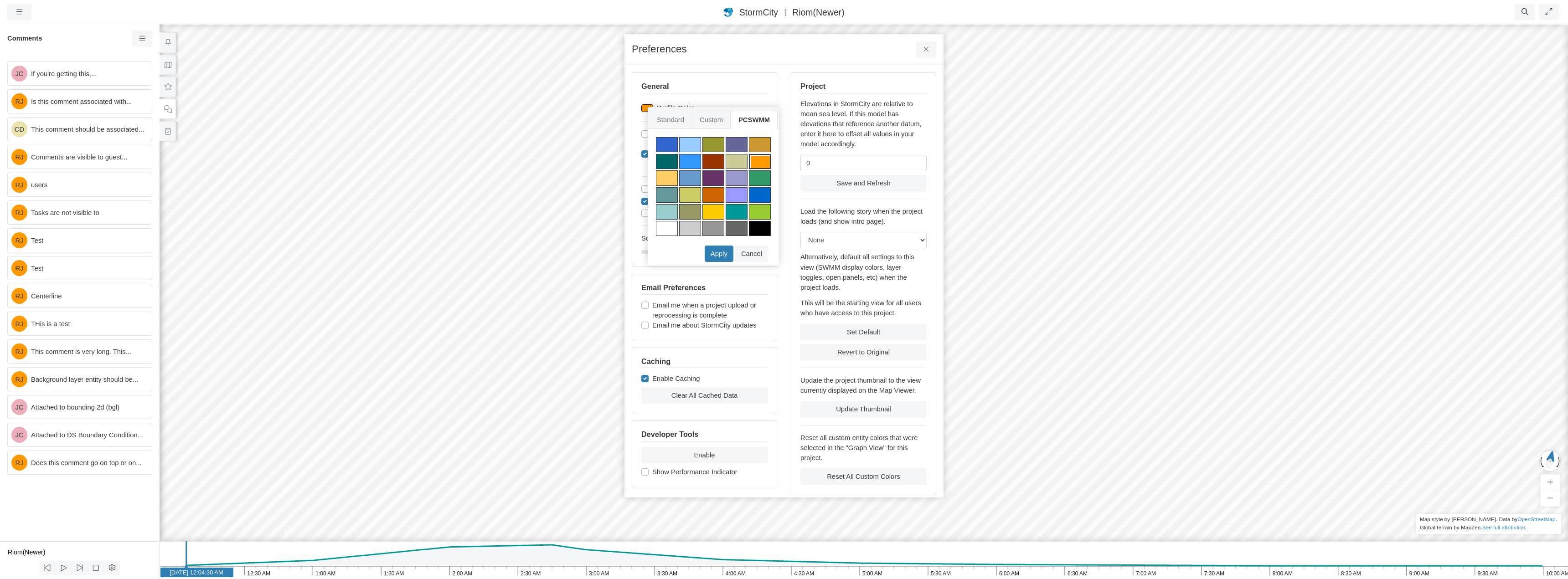
click at [710, 117] on span "Custom" at bounding box center [712, 120] width 39 height 18
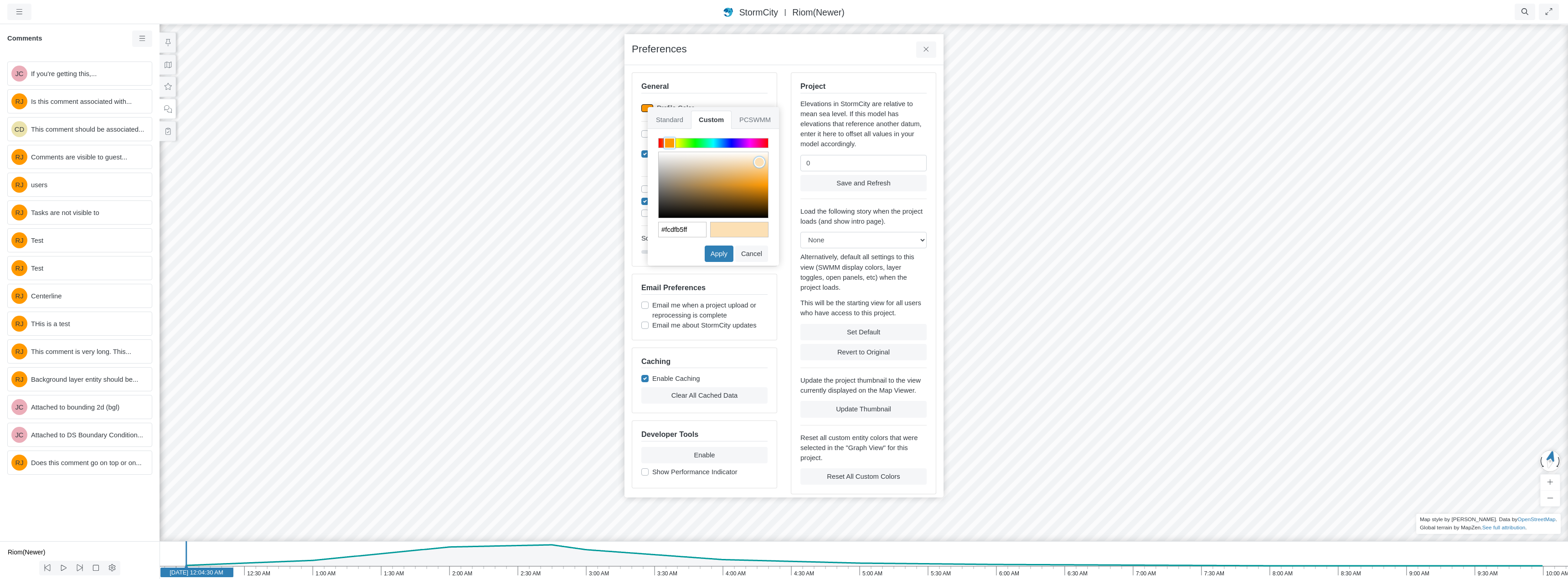
click at [760, 162] on div at bounding box center [713, 185] width 110 height 66
click at [721, 255] on button "Apply" at bounding box center [719, 254] width 29 height 16
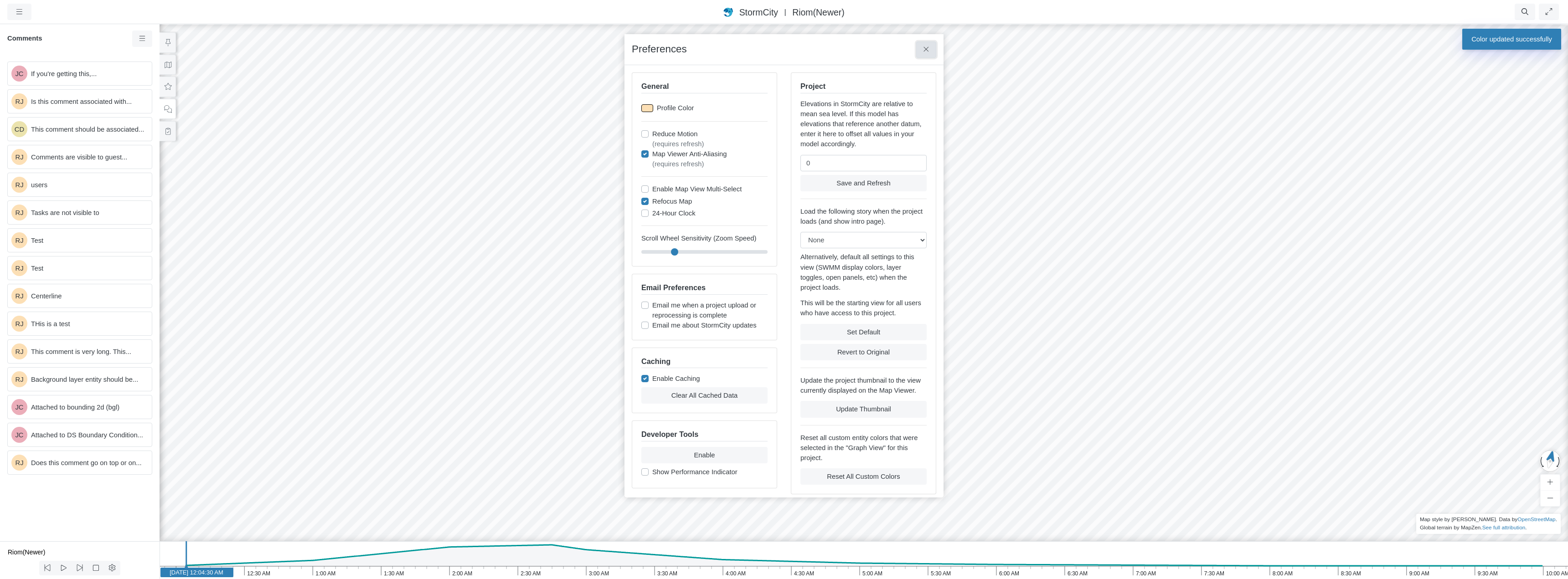
click at [926, 53] on icon at bounding box center [926, 49] width 9 height 7
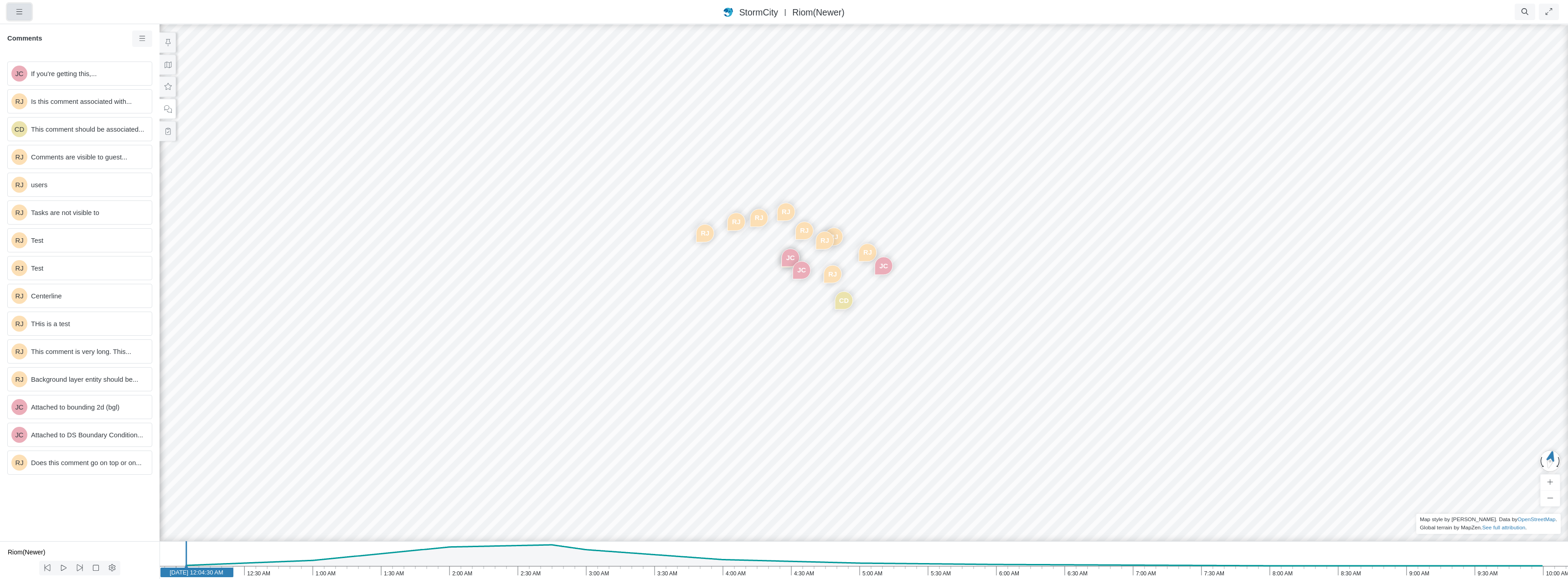
click at [23, 13] on icon "button" at bounding box center [19, 11] width 9 height 7
click at [37, 77] on link "Preferences" at bounding box center [44, 80] width 72 height 13
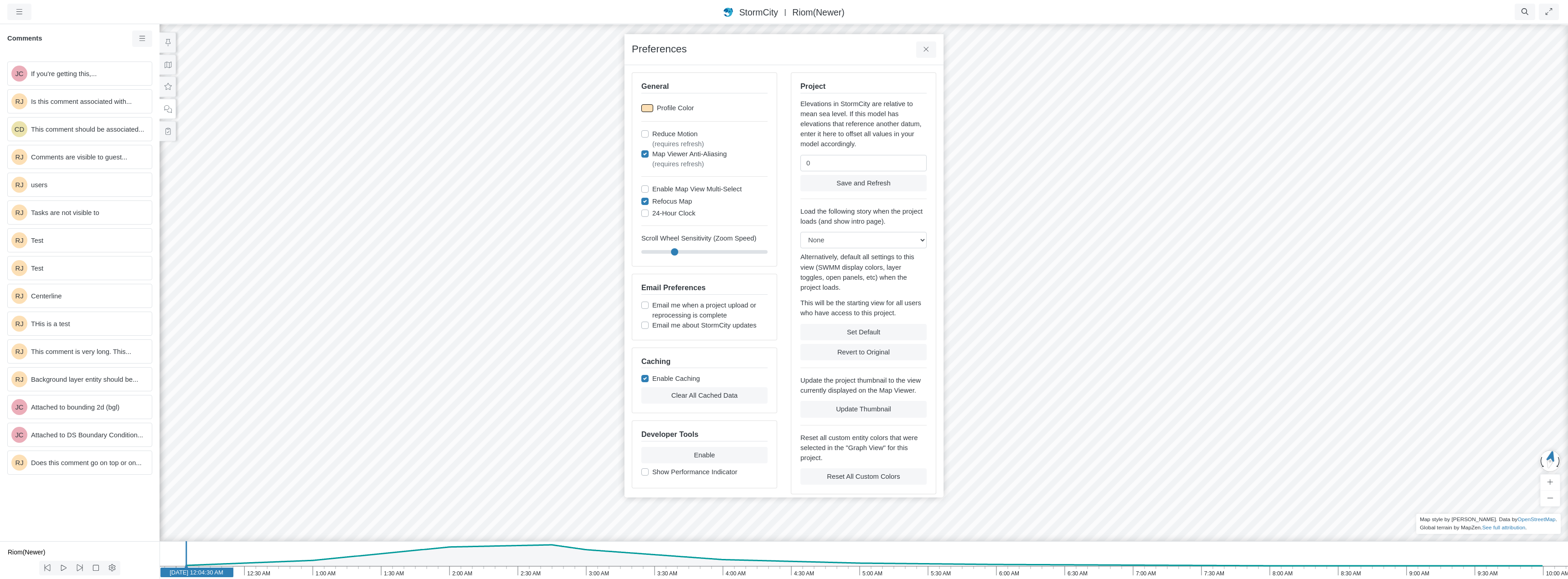
click at [645, 108] on div at bounding box center [647, 108] width 12 height 8
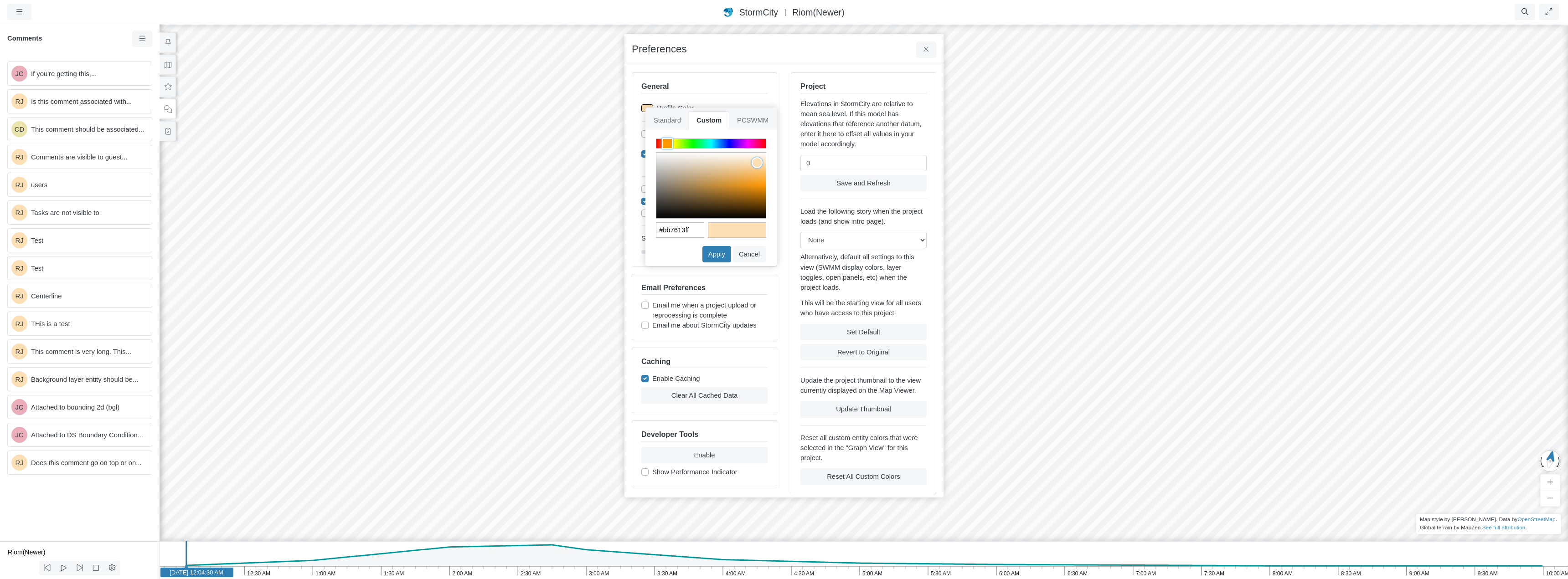
click at [746, 192] on div at bounding box center [711, 185] width 110 height 66
type input "#7b4f10ff"
click at [741, 200] on div at bounding box center [711, 185] width 110 height 66
click at [721, 252] on button "Apply" at bounding box center [716, 254] width 29 height 16
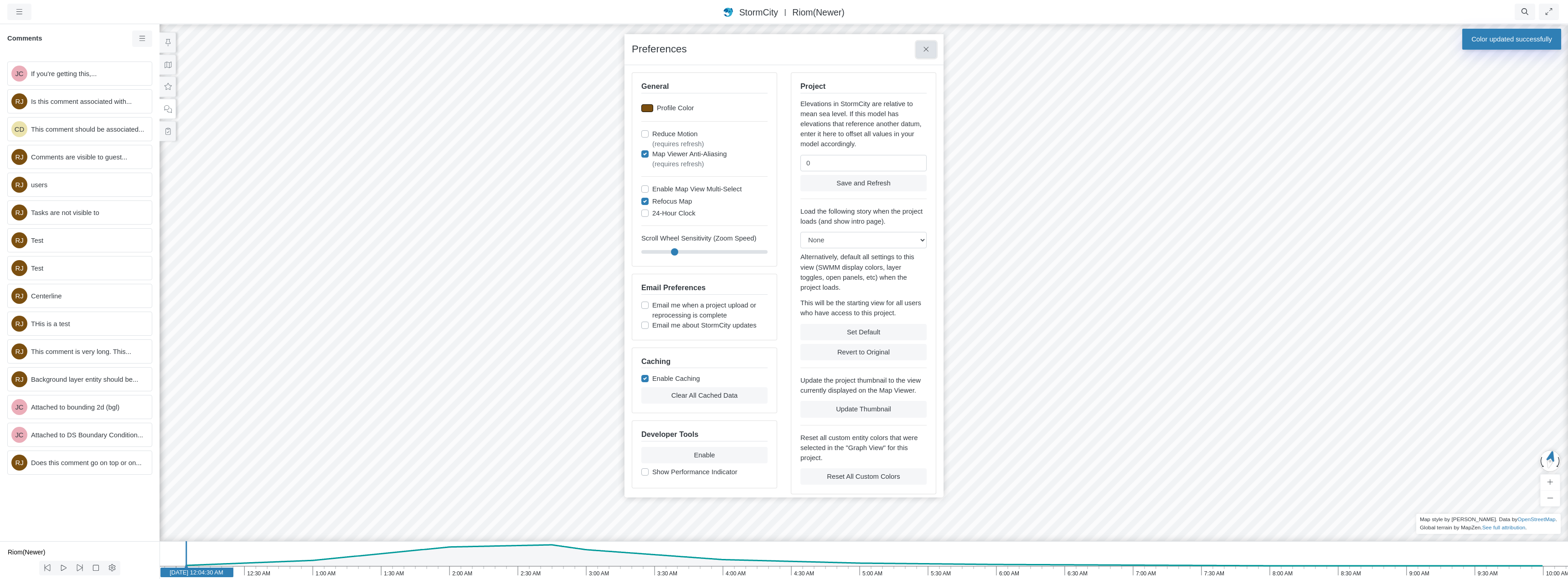
click at [926, 49] on icon at bounding box center [926, 49] width 9 height 7
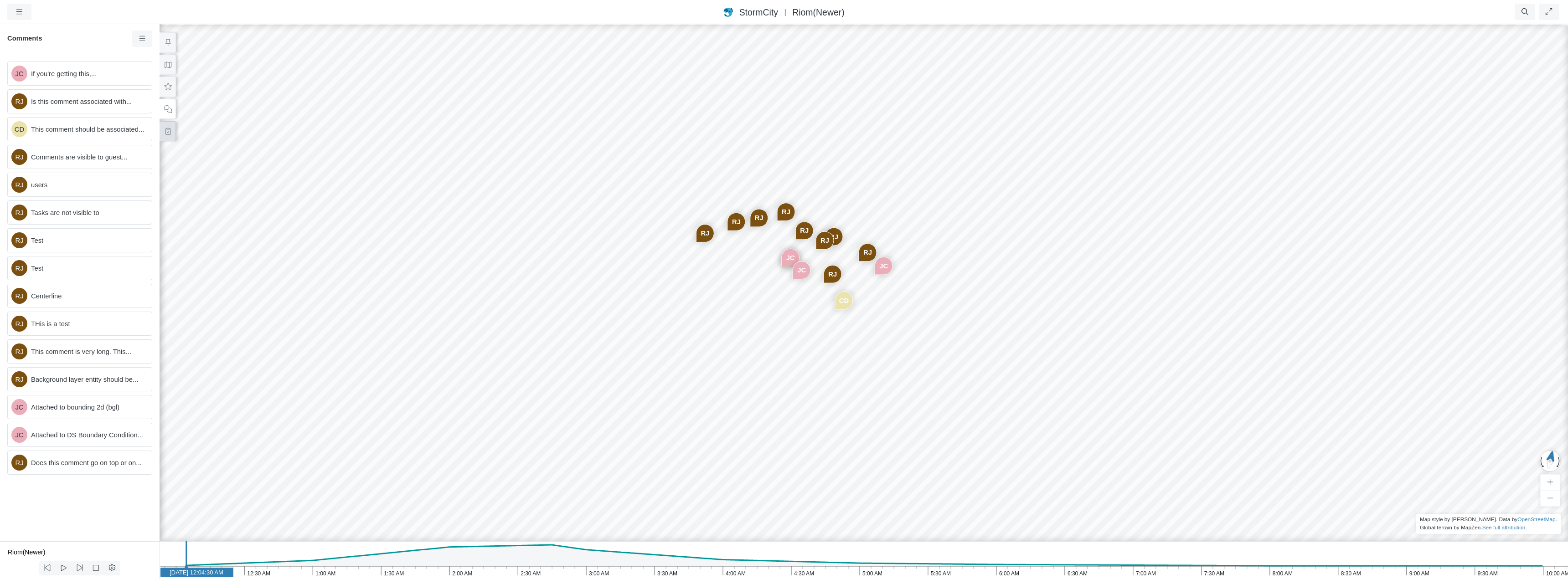
click at [170, 133] on icon at bounding box center [168, 131] width 9 height 7
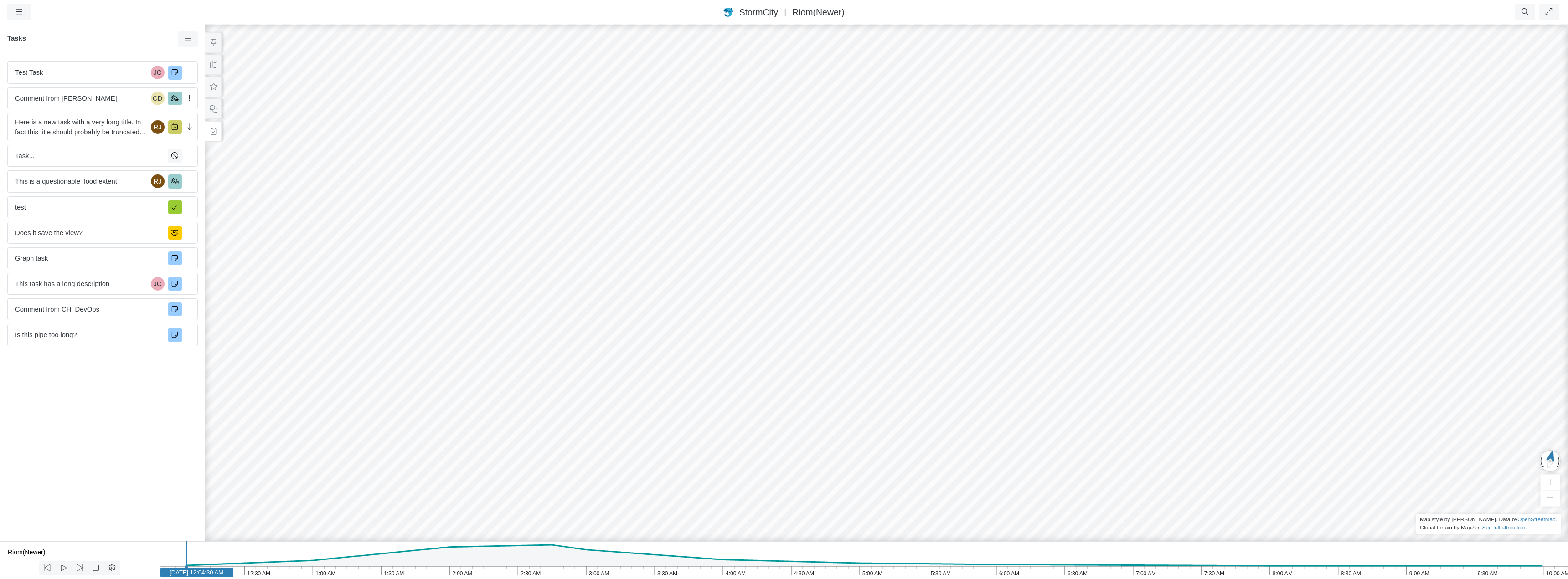
click at [523, 13] on div "StormCity USA East | Riom(Newer)" at bounding box center [784, 12] width 1203 height 13
click at [215, 69] on button at bounding box center [213, 65] width 16 height 21
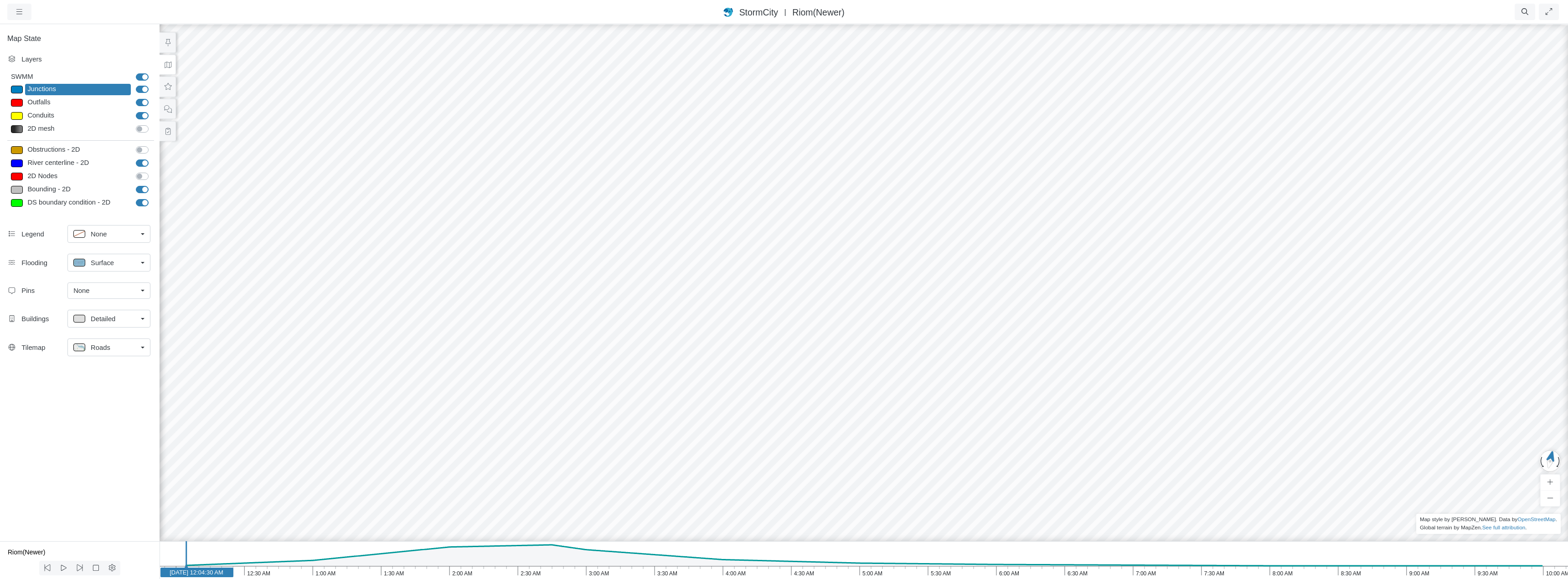
click at [142, 235] on link "None" at bounding box center [109, 234] width 83 height 18
click at [106, 268] on span "Top Right" at bounding box center [105, 269] width 29 height 10
click at [79, 228] on button at bounding box center [79, 233] width 21 height 16
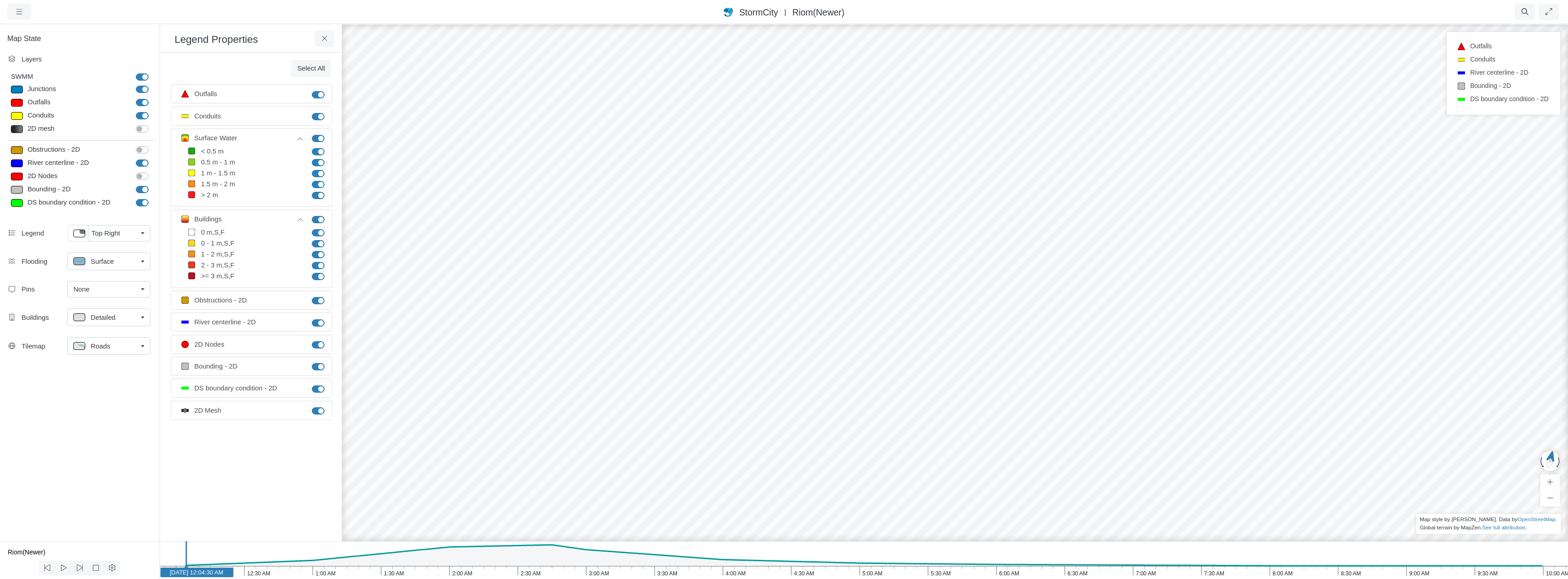
click at [123, 288] on div "None" at bounding box center [105, 289] width 64 height 10
click at [110, 344] on span "Manage Pins..." at bounding box center [96, 343] width 45 height 10
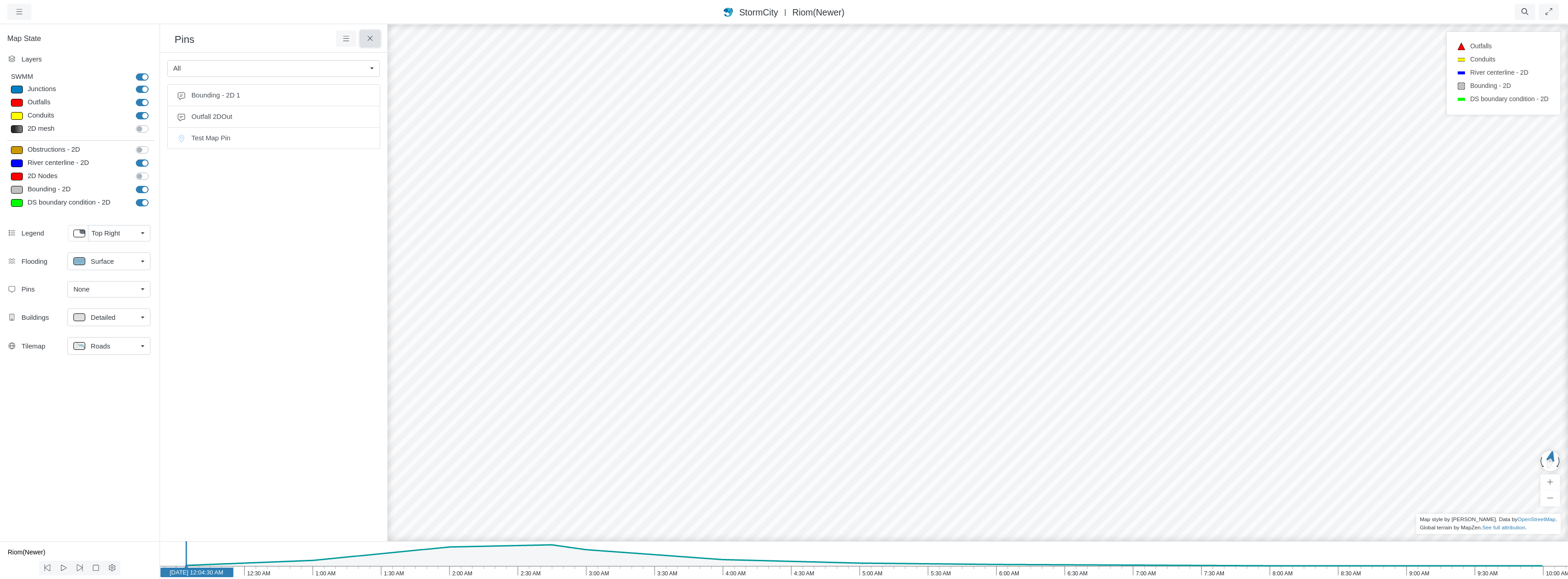
click at [370, 41] on icon at bounding box center [370, 38] width 9 height 7
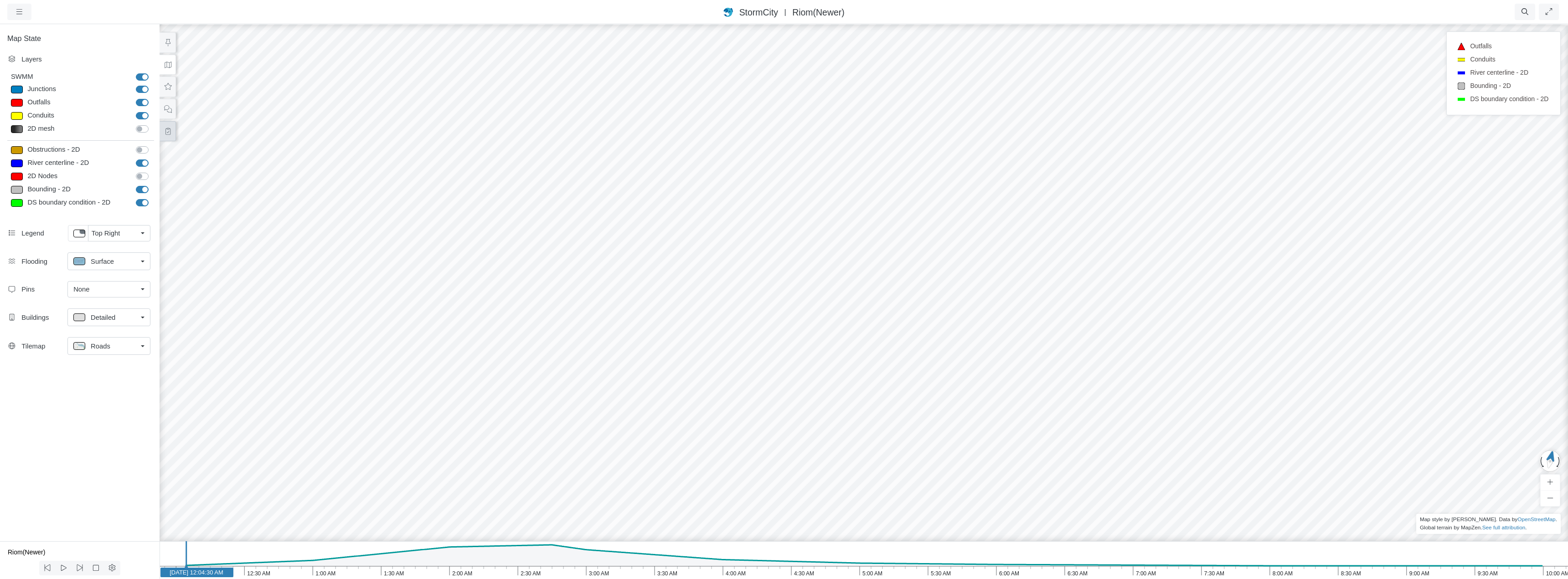
click at [167, 132] on icon at bounding box center [168, 131] width 5 height 7
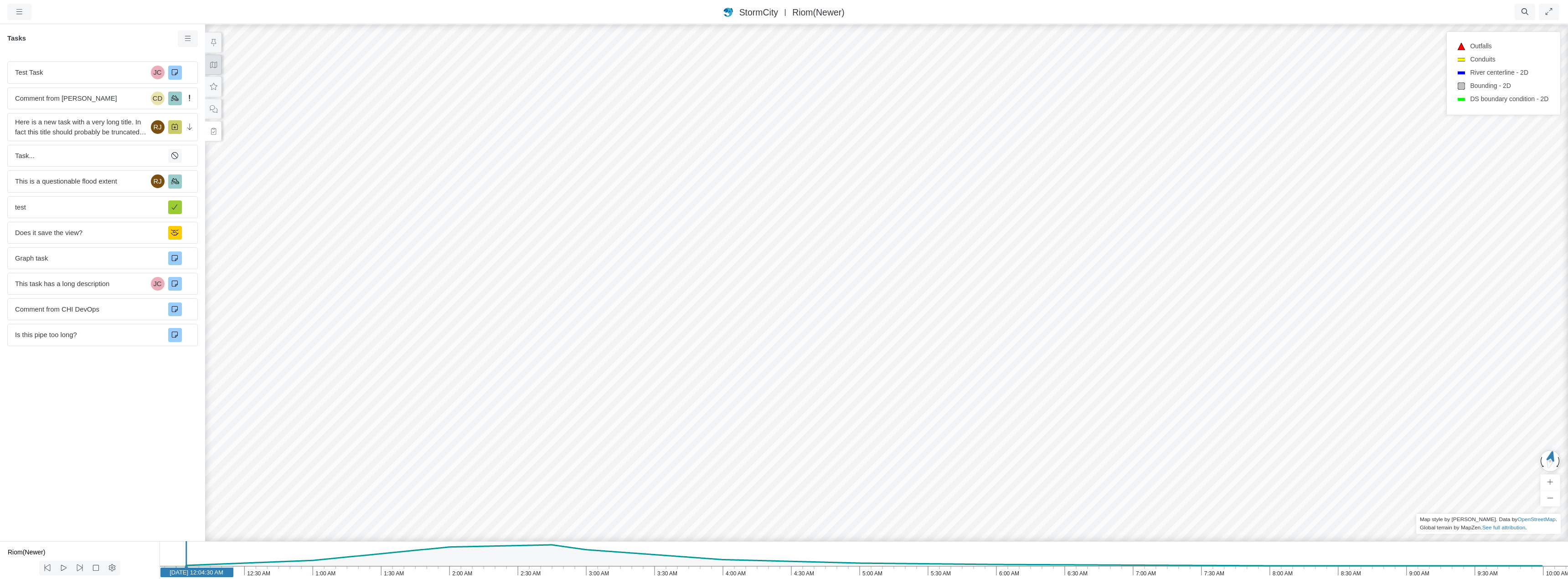
click at [212, 68] on icon at bounding box center [214, 64] width 9 height 7
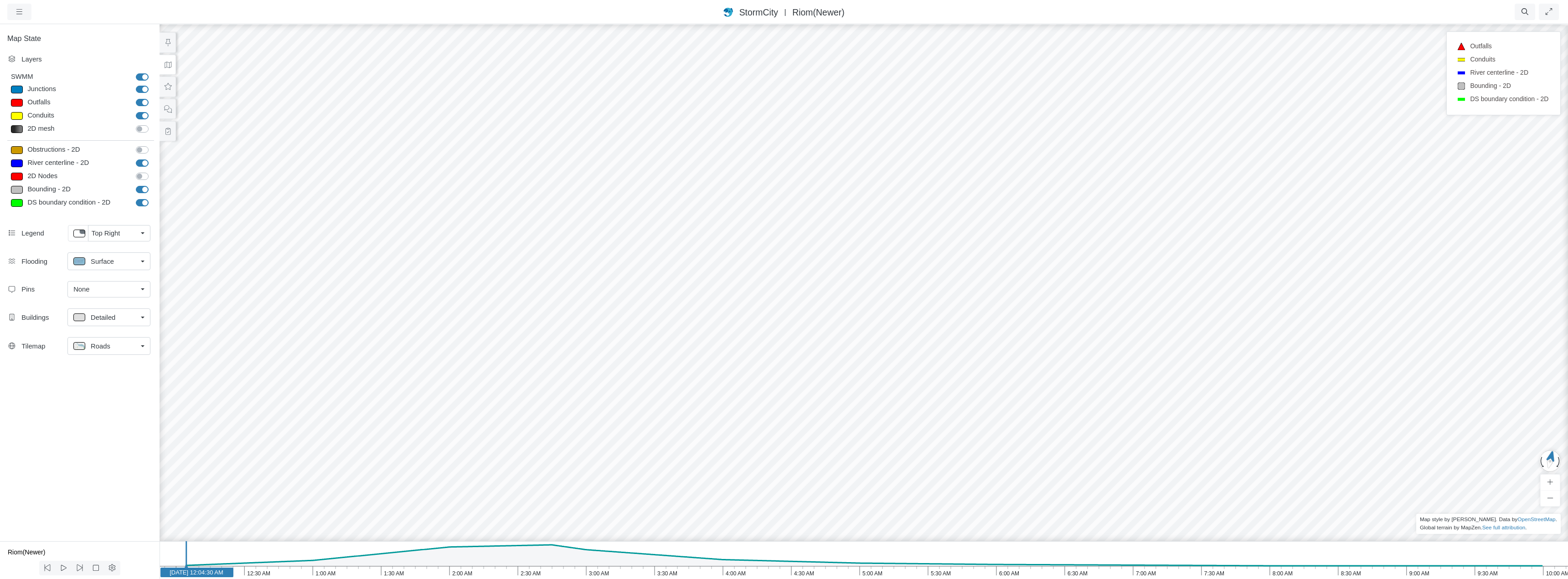
click at [134, 290] on div "None" at bounding box center [105, 289] width 64 height 10
click at [114, 342] on span "Manage Pins..." at bounding box center [96, 343] width 45 height 10
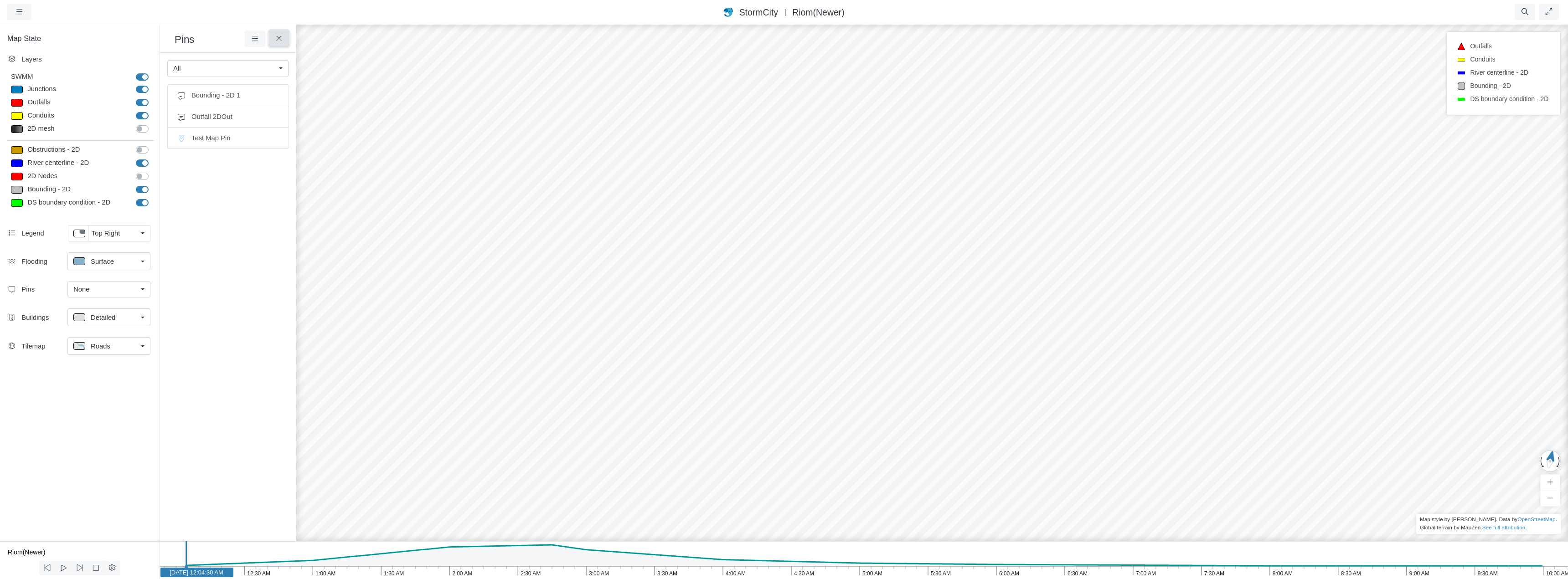
click at [278, 35] on button at bounding box center [279, 38] width 21 height 16
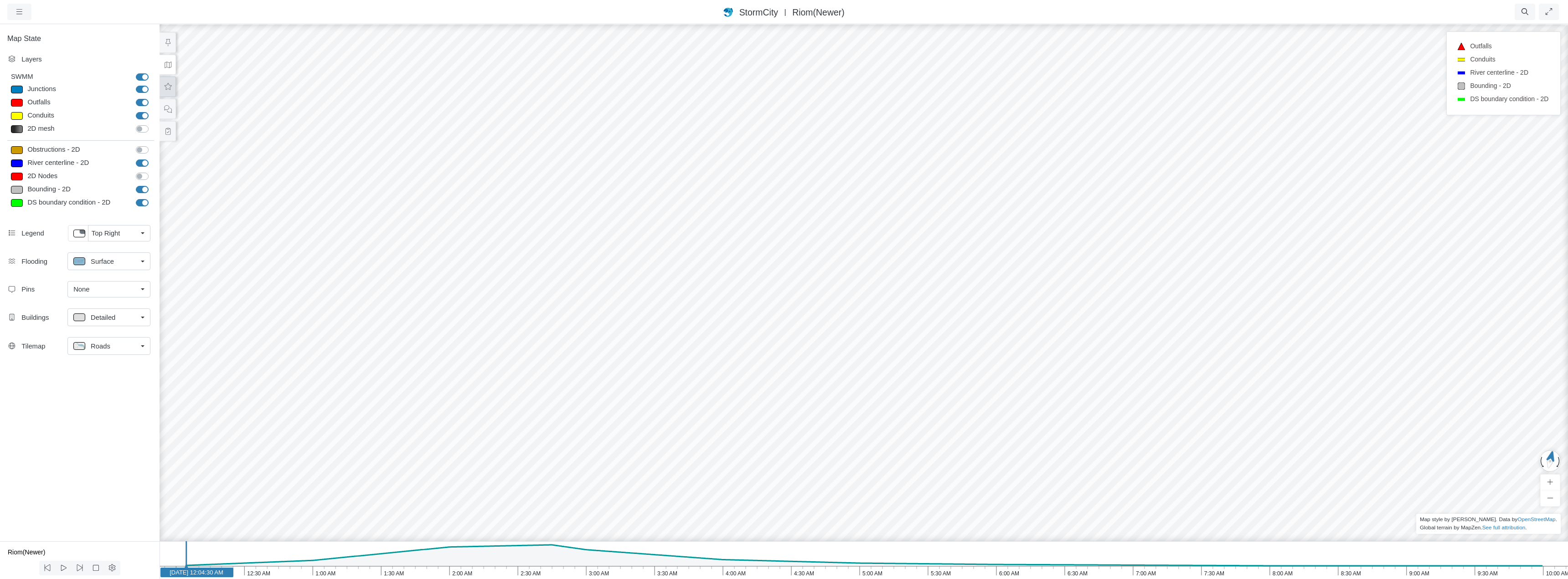
click at [169, 86] on icon at bounding box center [168, 86] width 9 height 7
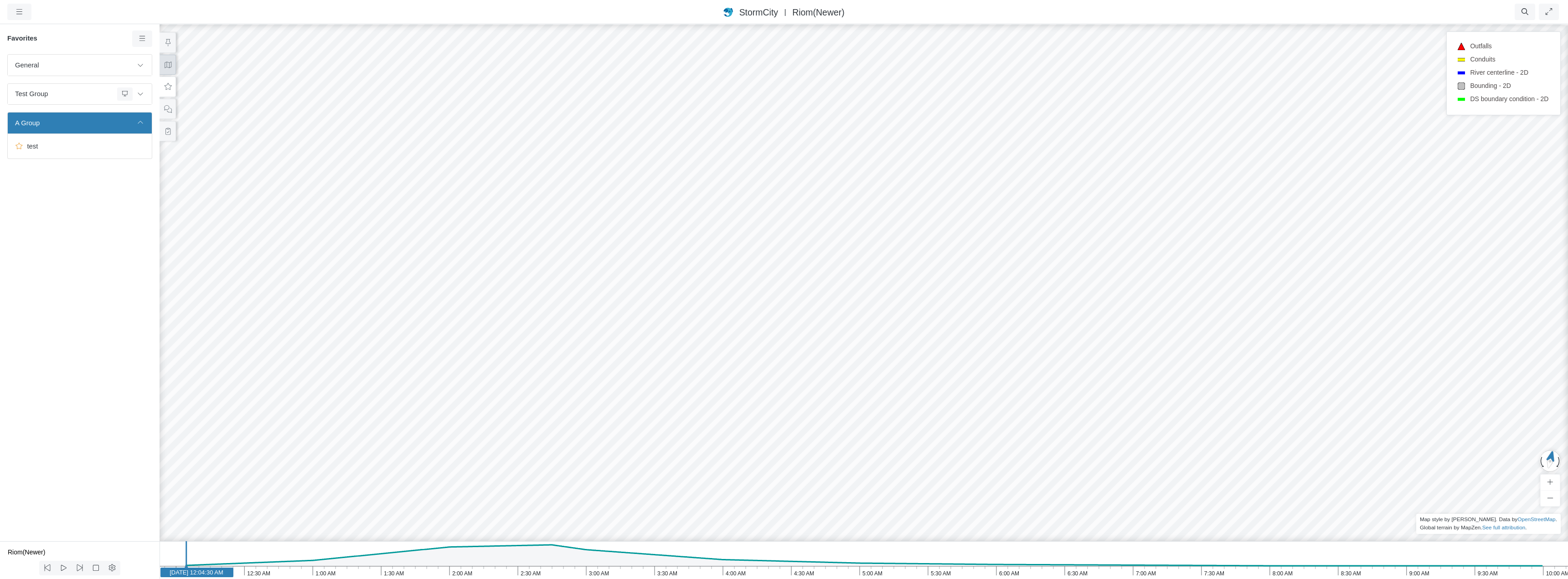
click at [169, 64] on icon at bounding box center [167, 64] width 7 height 6
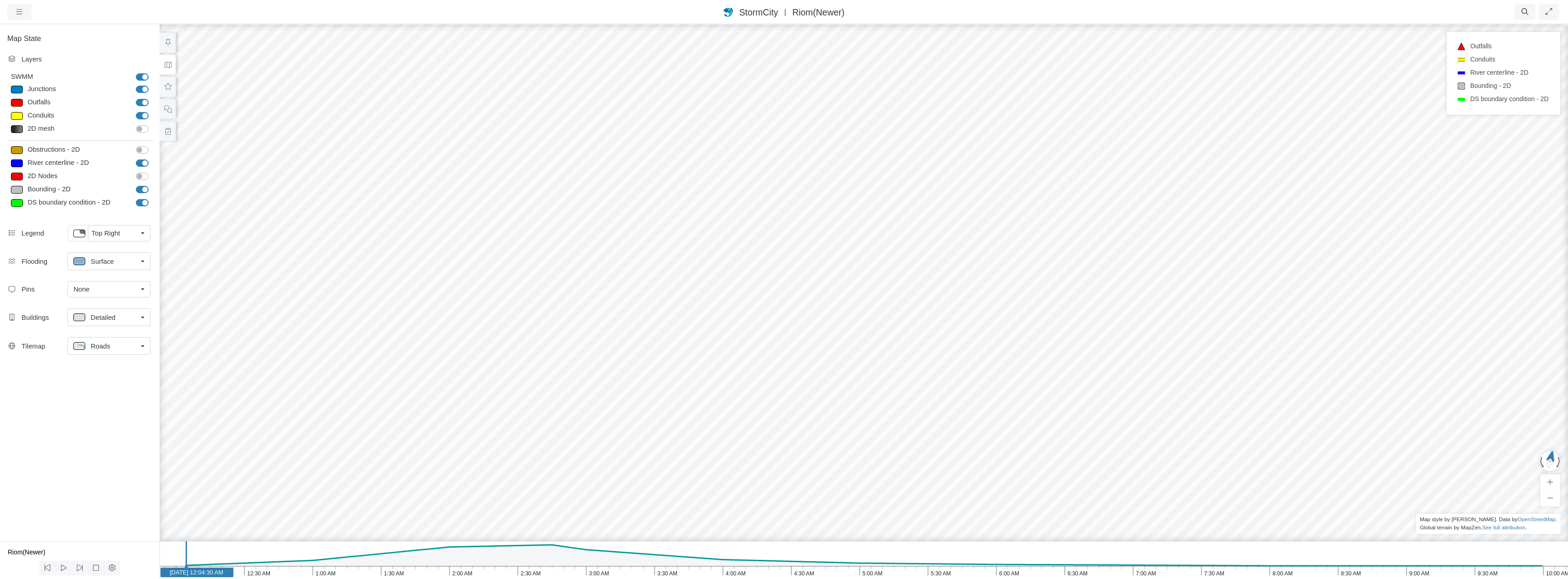
click at [113, 292] on div "None" at bounding box center [105, 289] width 64 height 10
click at [109, 342] on span "Manage Pins..." at bounding box center [96, 343] width 45 height 10
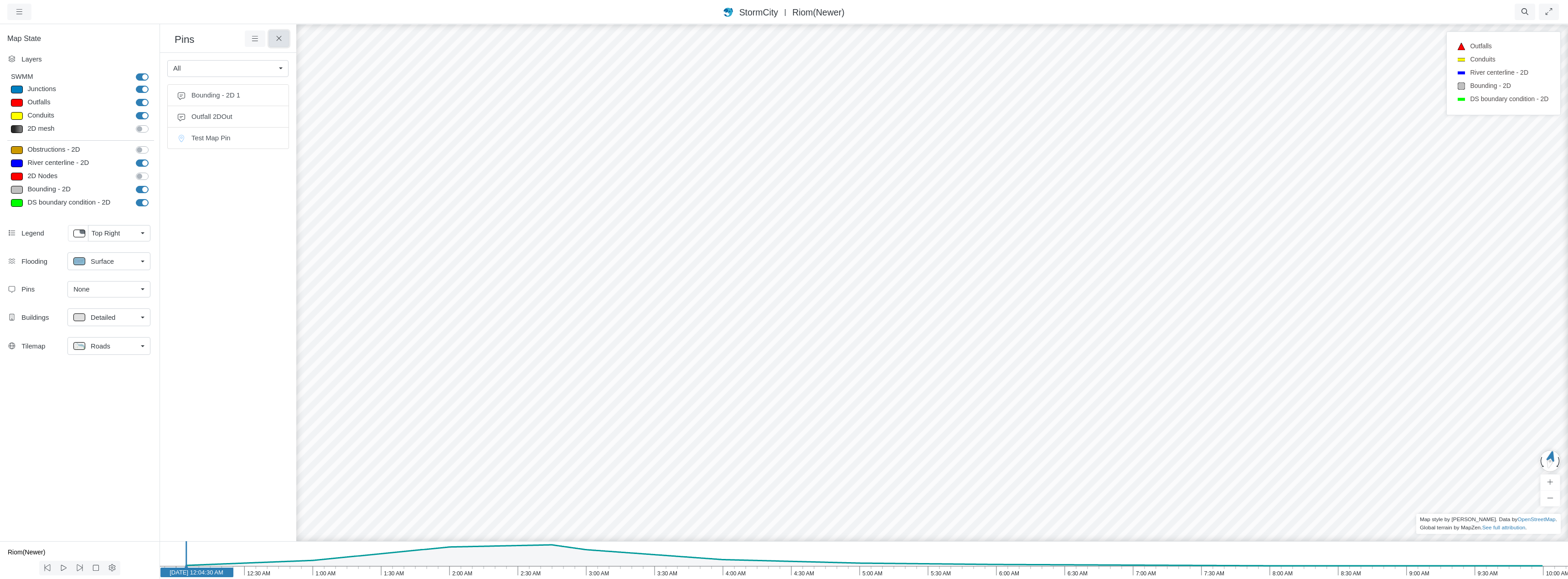
click at [277, 41] on icon at bounding box center [279, 38] width 5 height 5
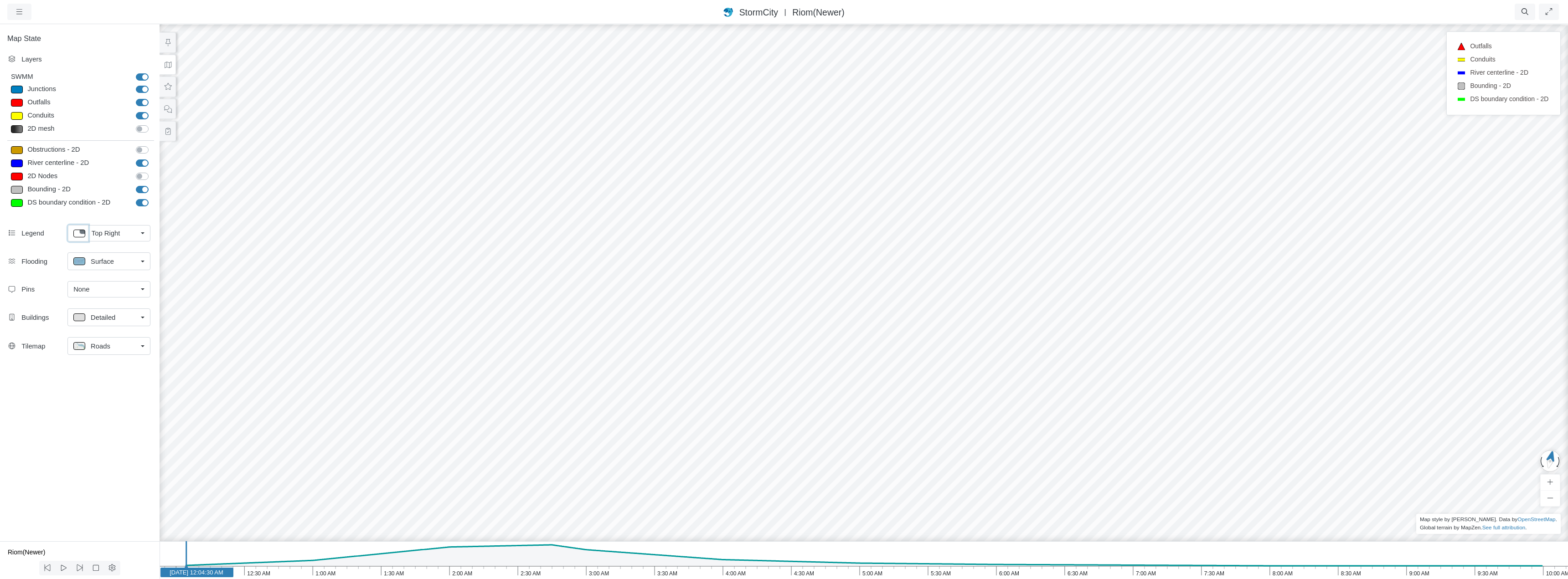
click at [79, 233] on p at bounding box center [79, 233] width 12 height 8
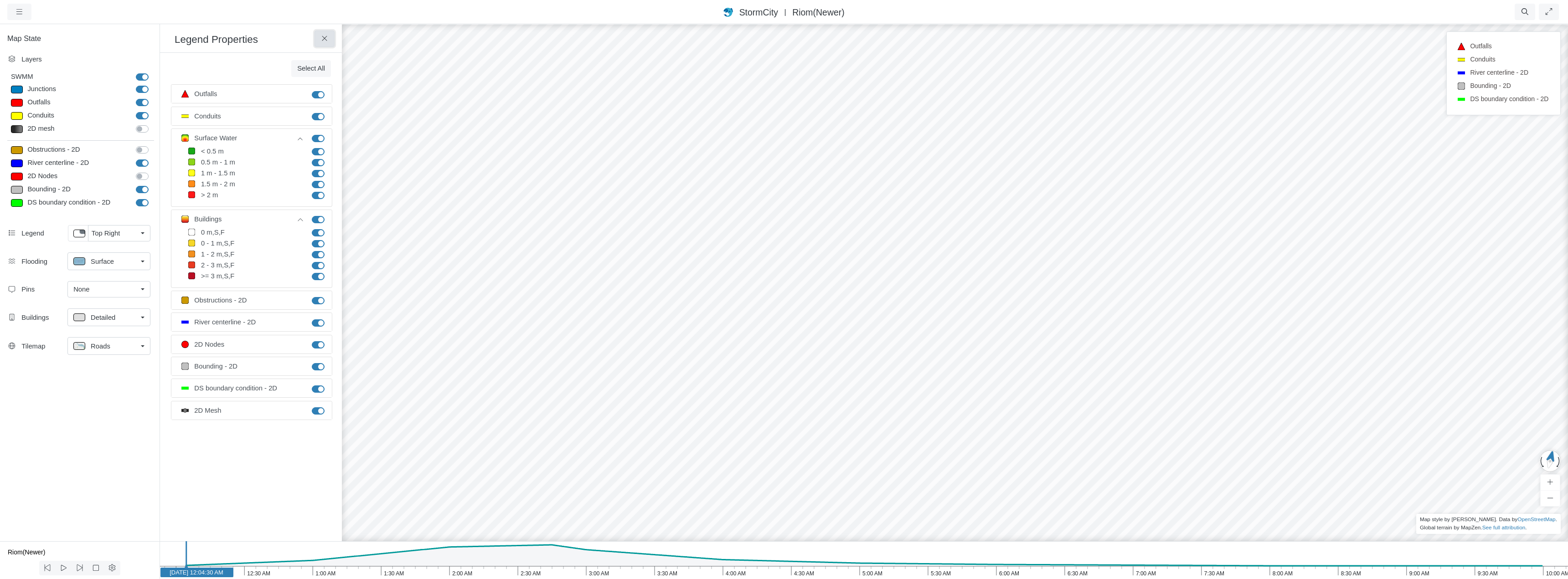
click at [325, 39] on icon at bounding box center [324, 38] width 5 height 5
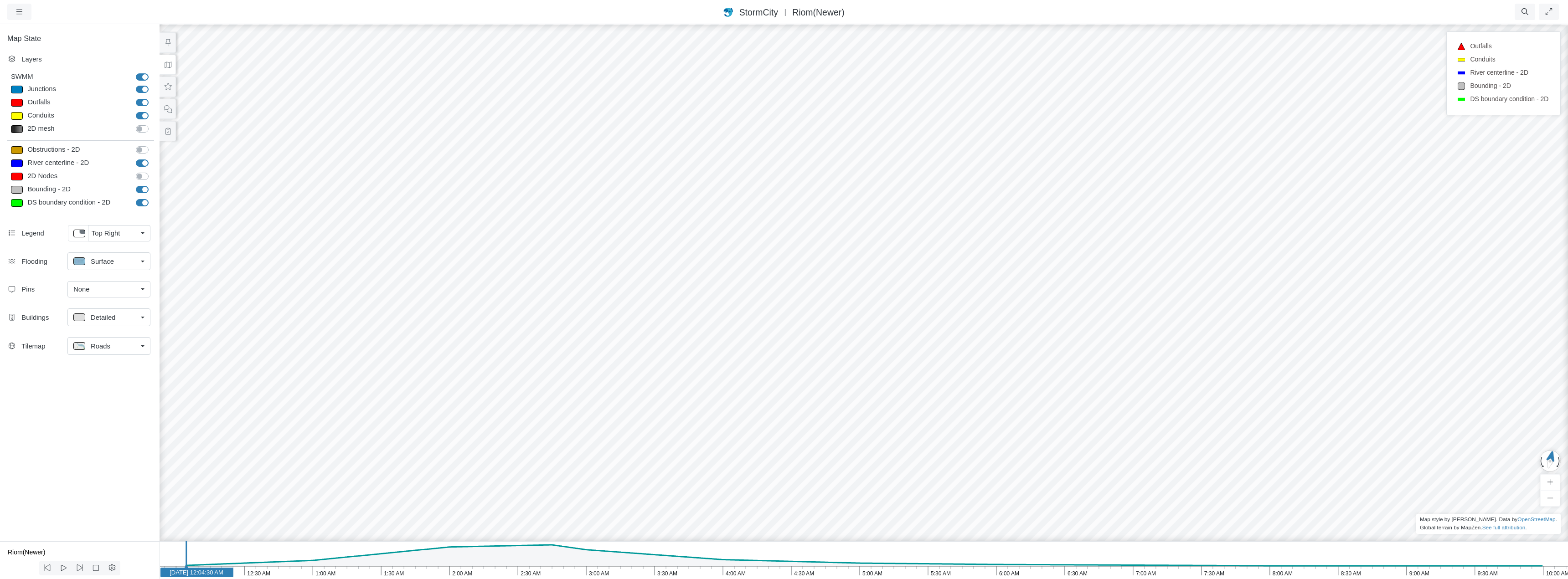
click at [125, 288] on div "None" at bounding box center [105, 289] width 64 height 10
click at [103, 342] on span "Manage Pins..." at bounding box center [96, 343] width 45 height 10
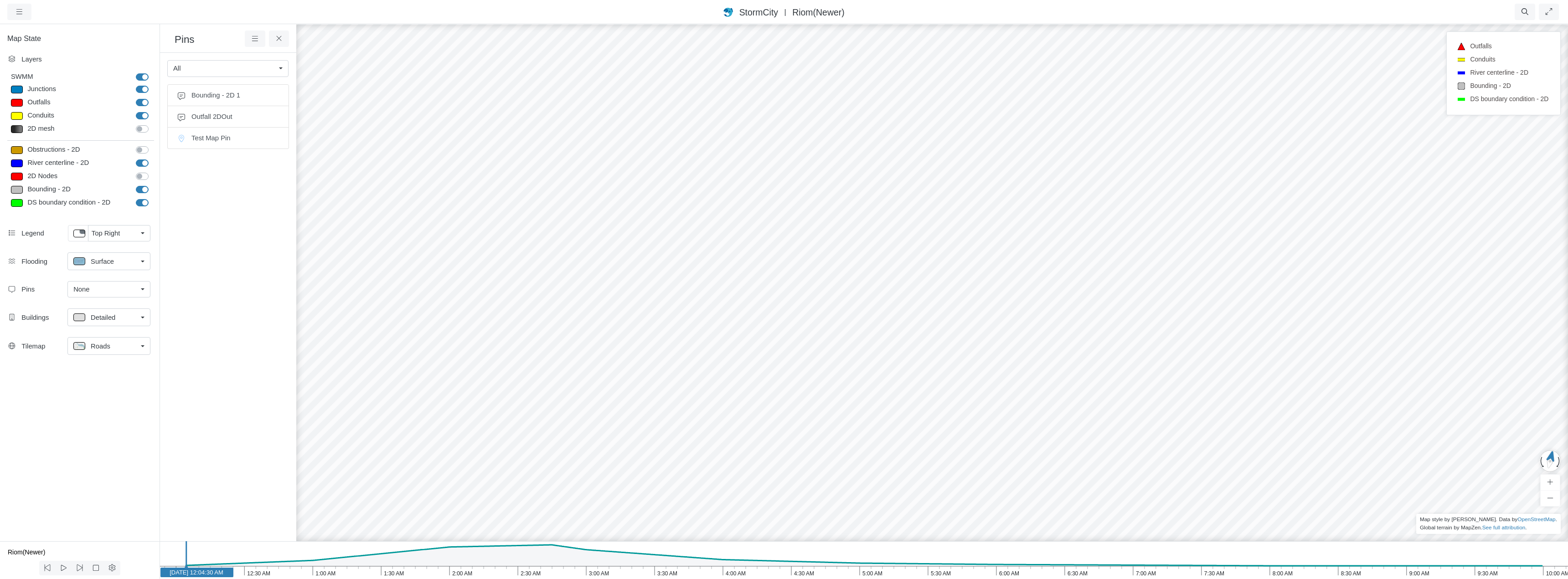
click at [92, 390] on div "Map State Layers SWMM SWMM Junctions Junctions Outfalls Dividers" at bounding box center [80, 282] width 159 height 518
click at [108, 234] on span "Top Right" at bounding box center [106, 233] width 29 height 10
click at [108, 252] on div "None" at bounding box center [109, 253] width 71 height 12
click at [286, 35] on button at bounding box center [279, 38] width 21 height 16
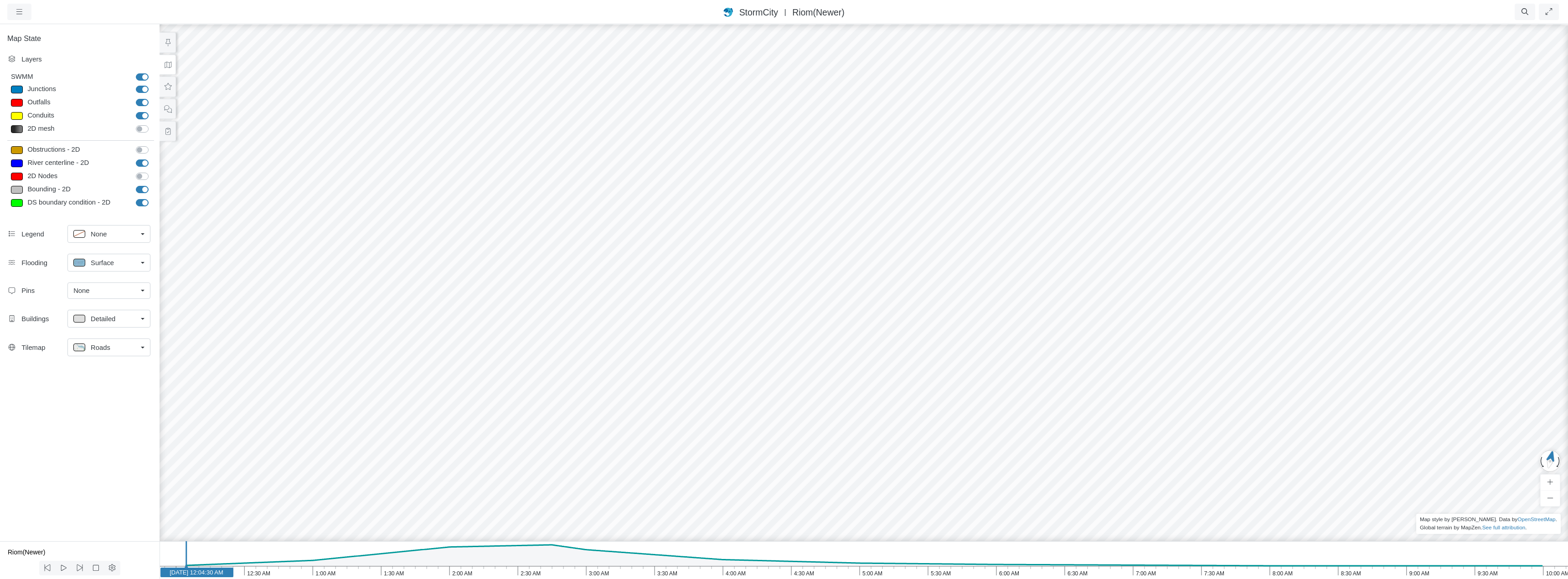
click at [93, 286] on div "None" at bounding box center [105, 291] width 64 height 10
click at [106, 345] on span "Manage Pins..." at bounding box center [96, 345] width 45 height 10
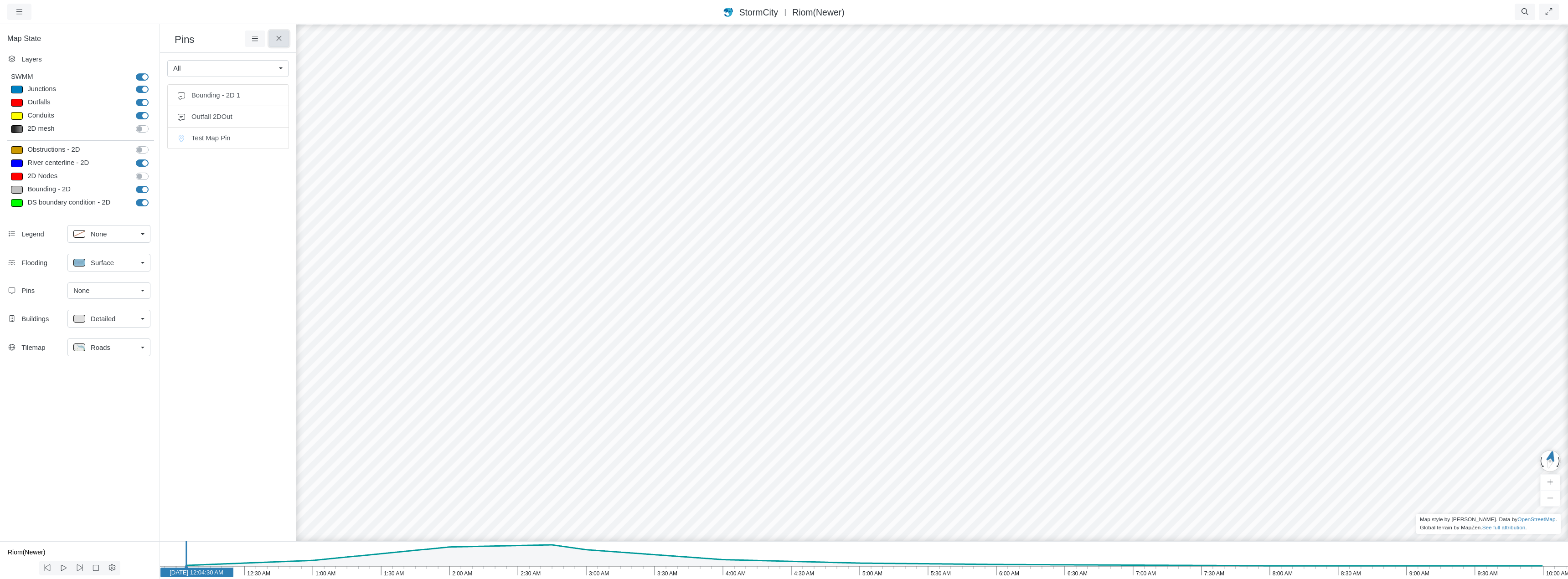
click at [276, 41] on icon at bounding box center [279, 38] width 9 height 7
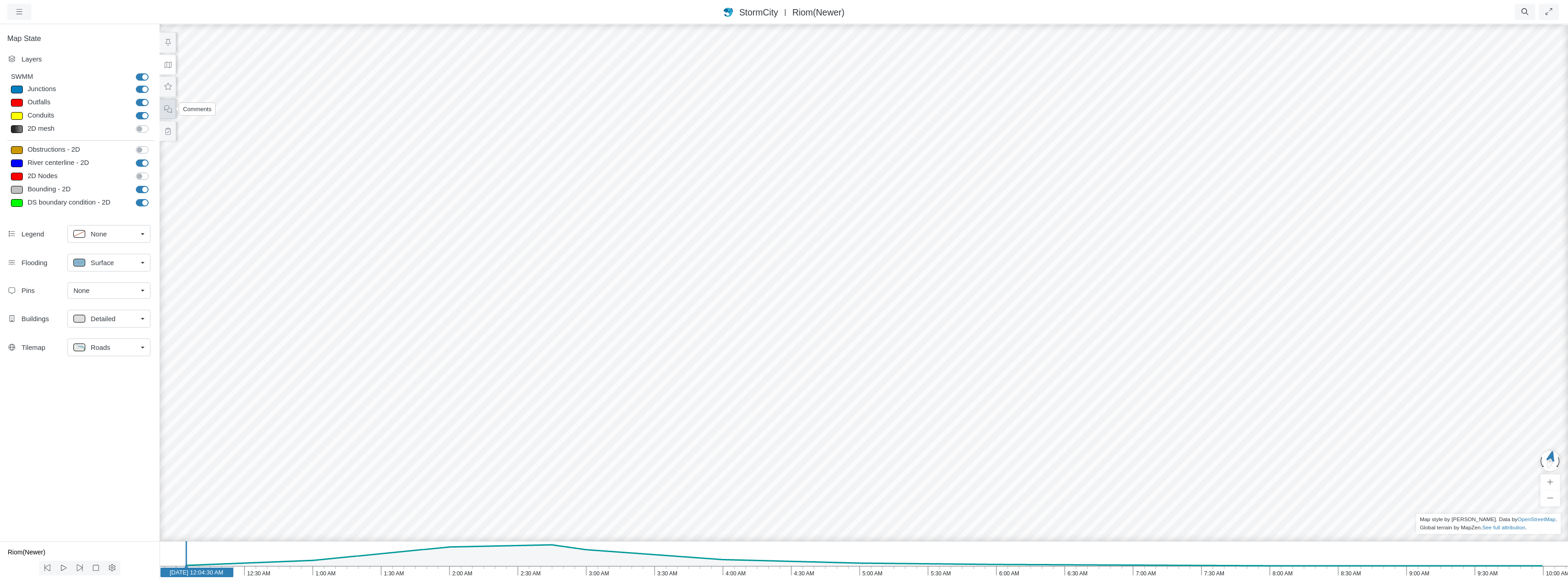
click at [170, 109] on icon at bounding box center [168, 109] width 9 height 7
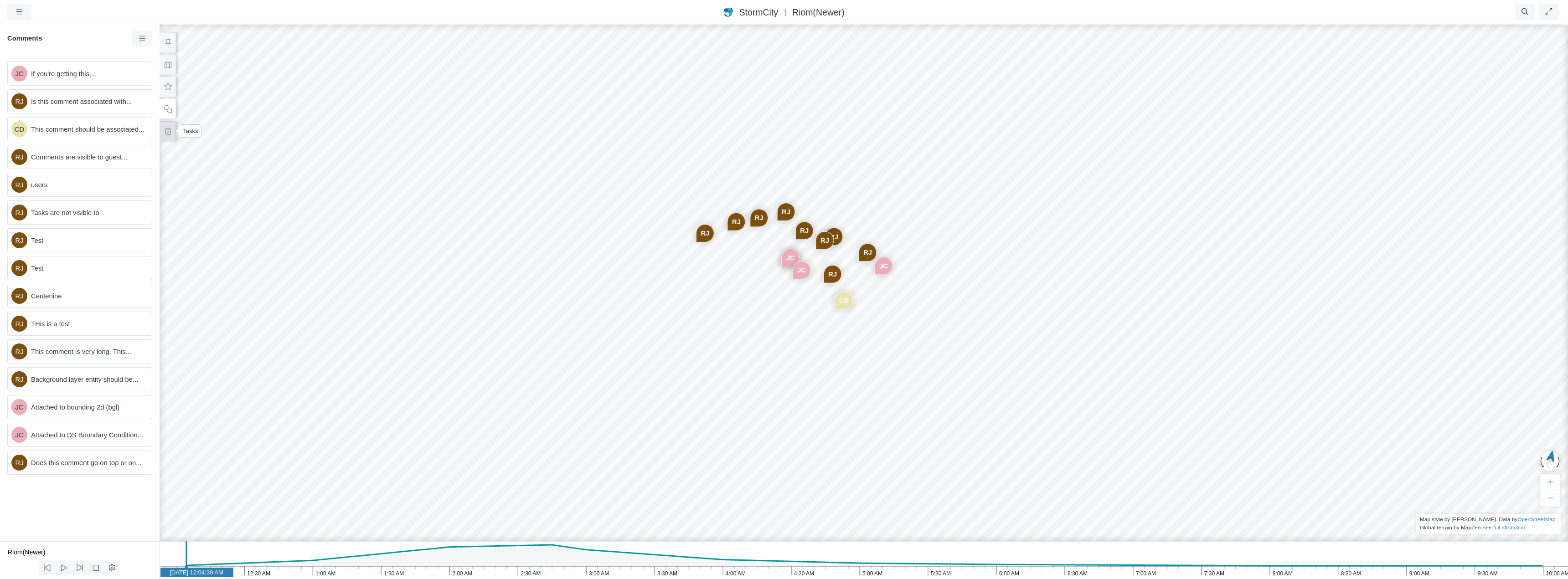
click at [166, 131] on icon at bounding box center [168, 131] width 9 height 7
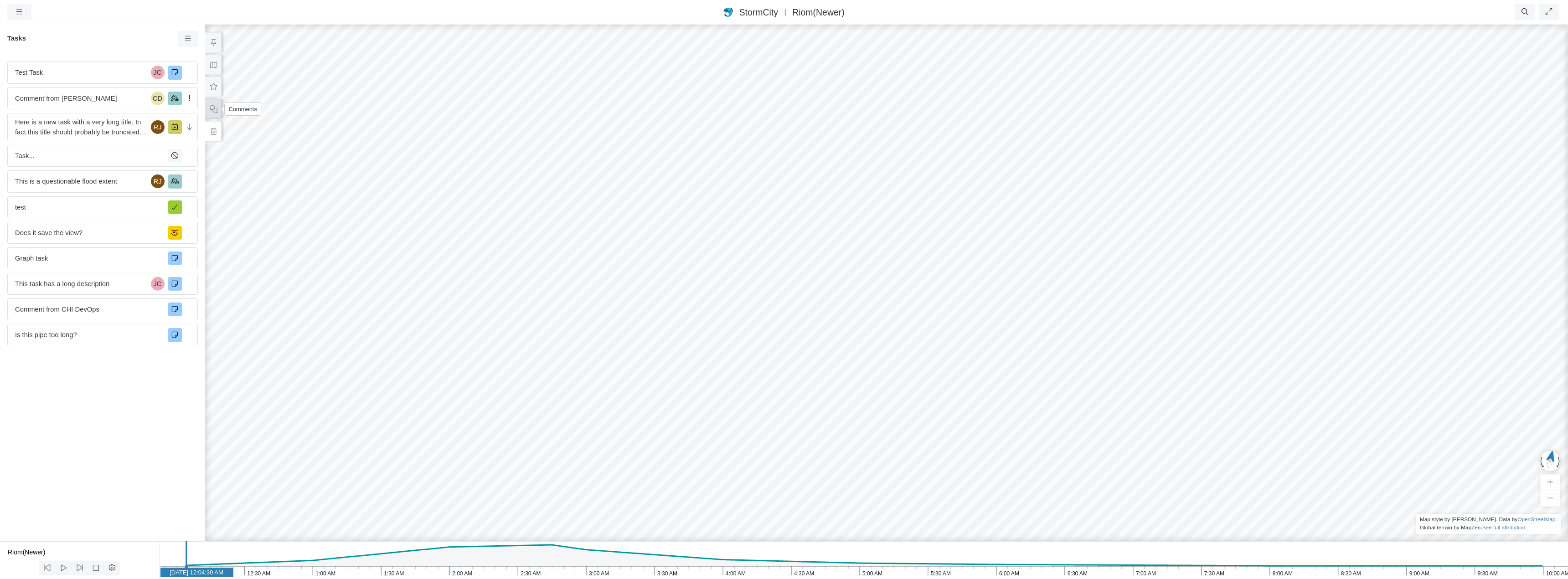
click at [212, 113] on button at bounding box center [213, 109] width 16 height 21
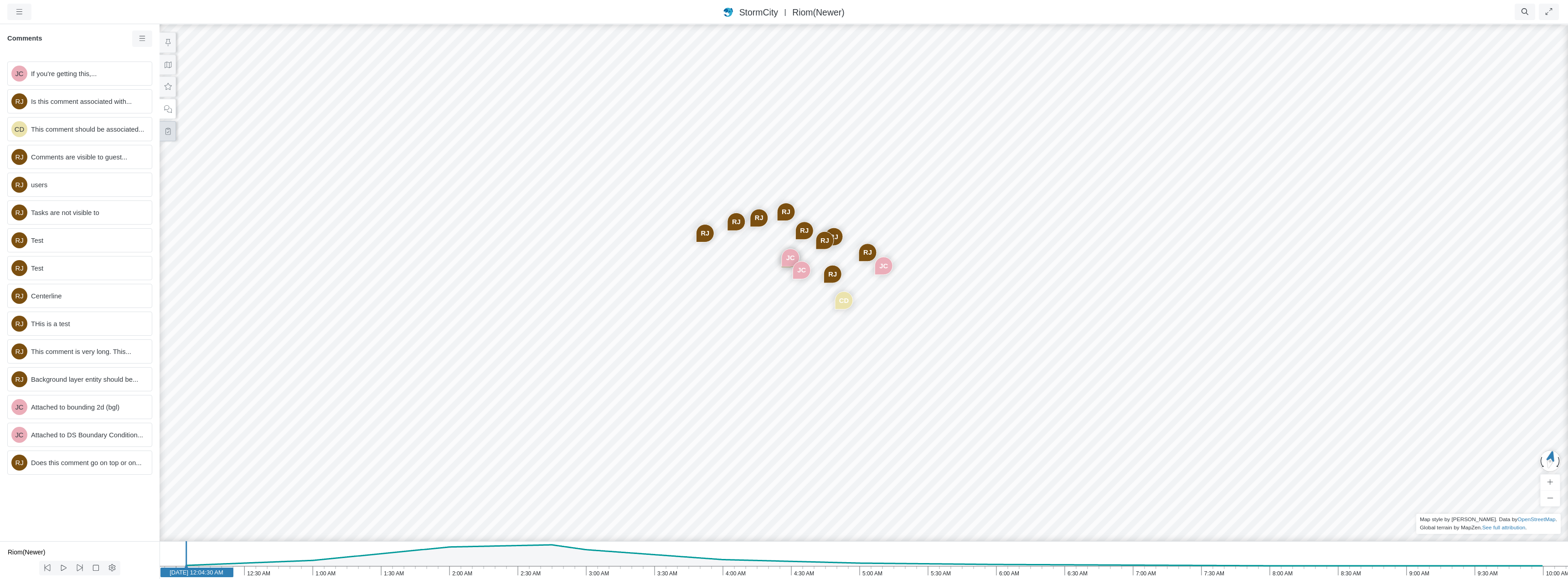
click at [169, 131] on icon at bounding box center [168, 131] width 9 height 7
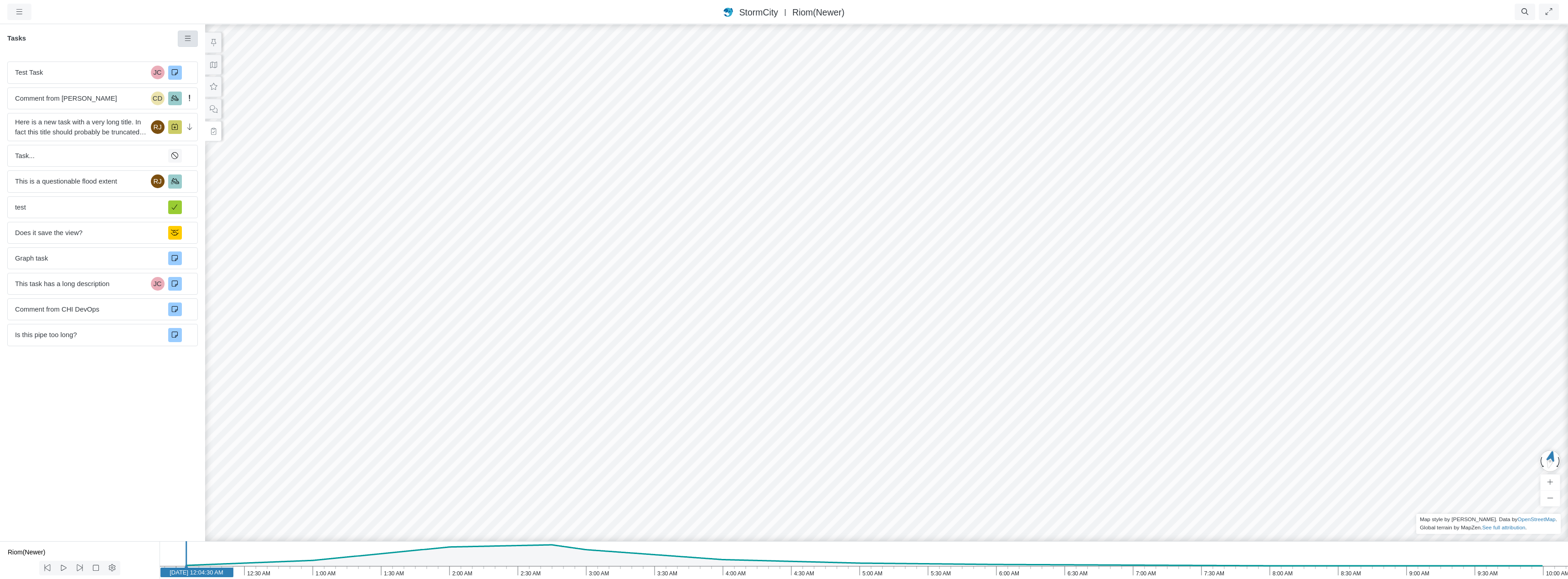
click at [188, 38] on icon at bounding box center [188, 38] width 9 height 7
click at [346, 100] on span "To Do" at bounding box center [348, 97] width 18 height 7
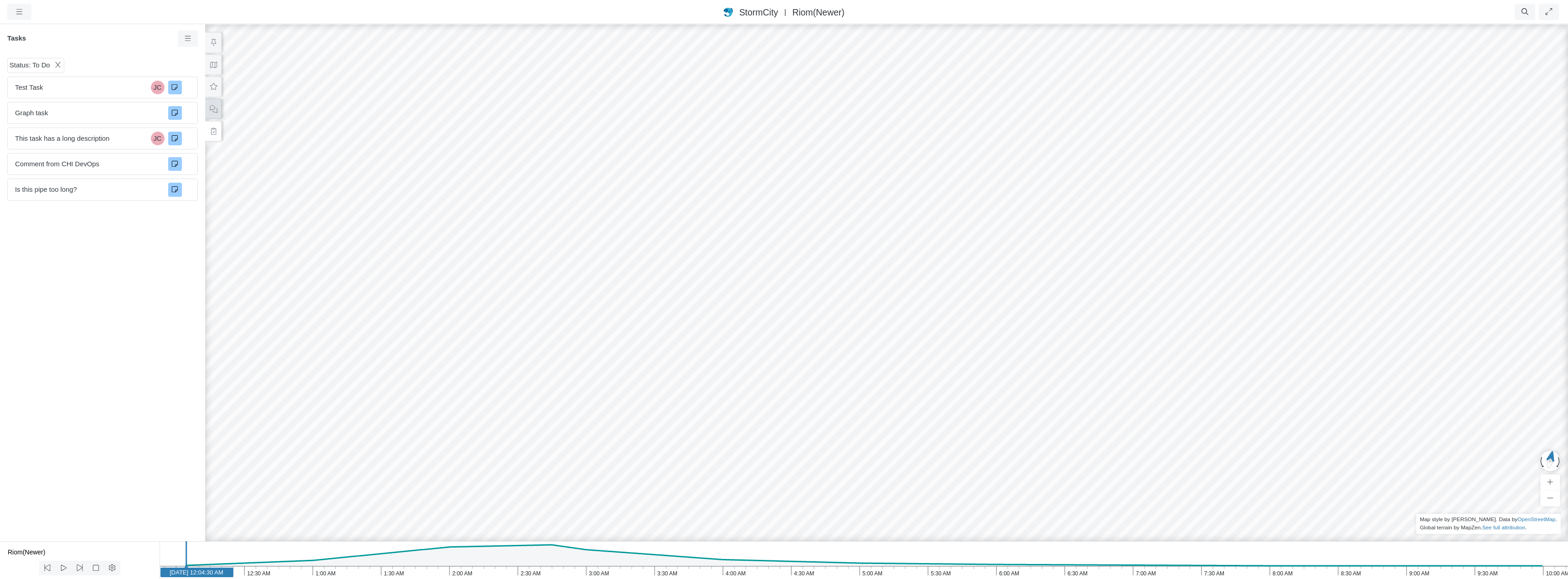
click at [216, 108] on icon at bounding box center [214, 109] width 9 height 7
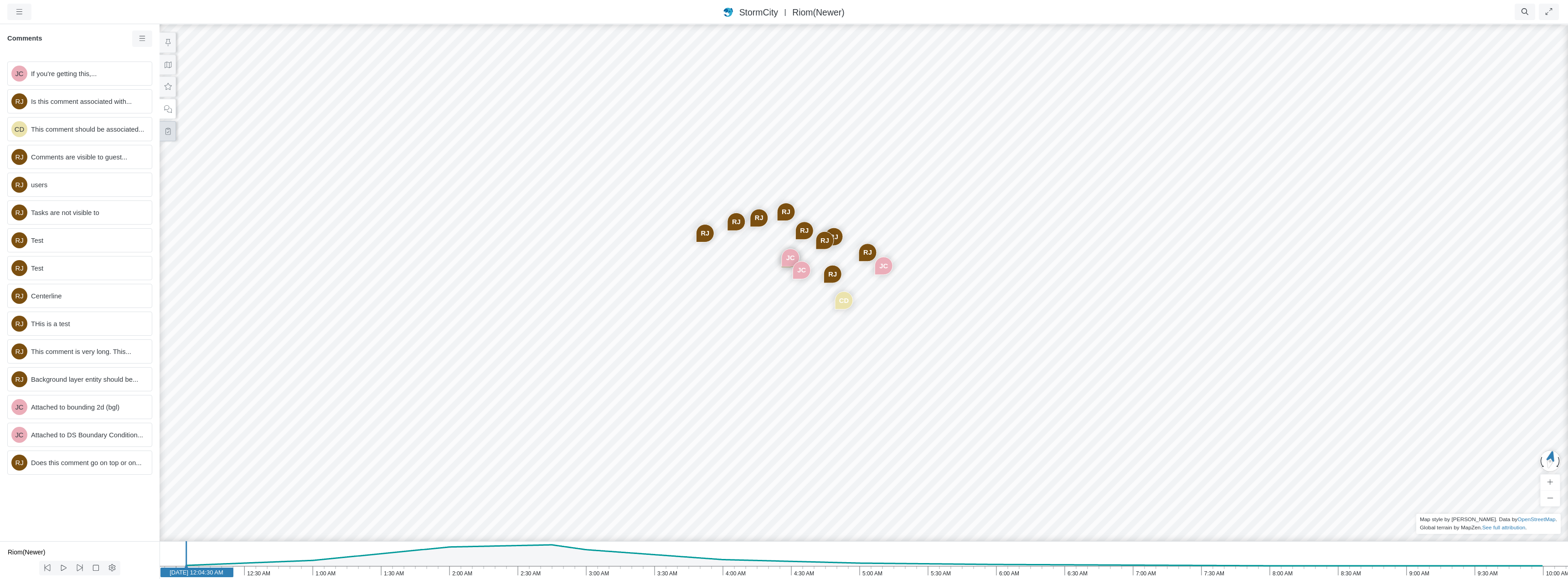
click at [169, 131] on icon at bounding box center [168, 131] width 9 height 7
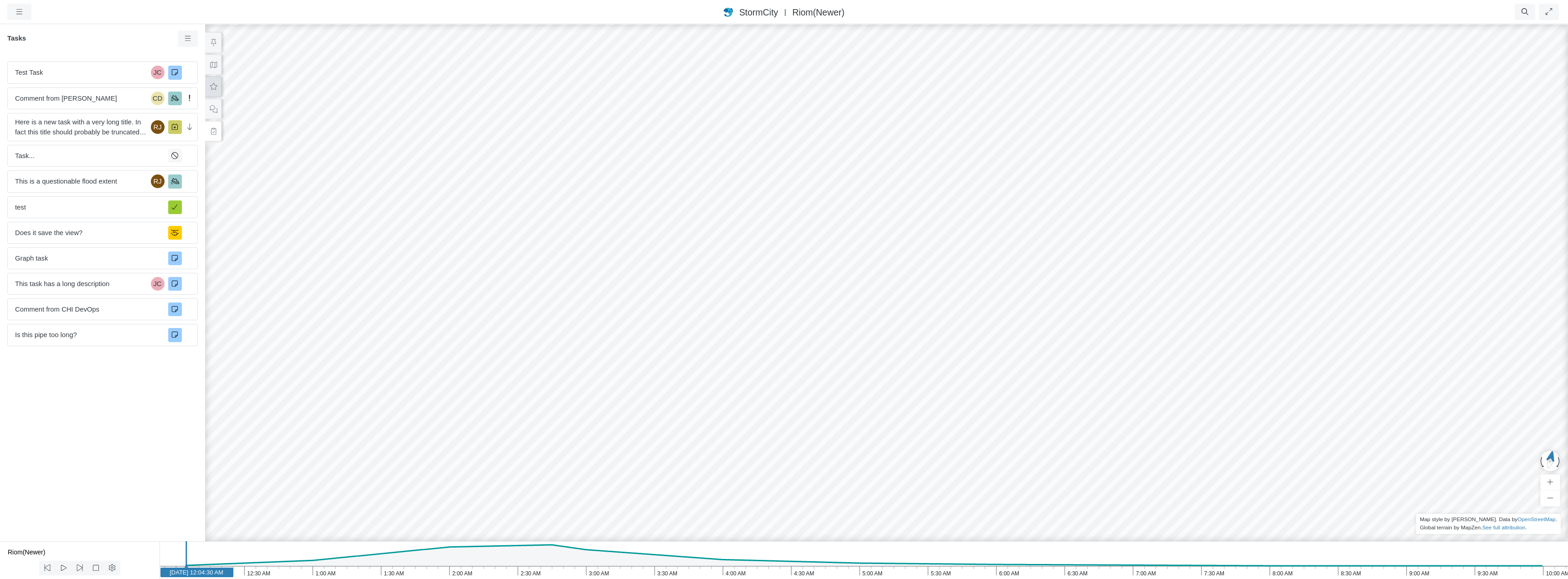
click at [215, 86] on icon at bounding box center [214, 86] width 9 height 7
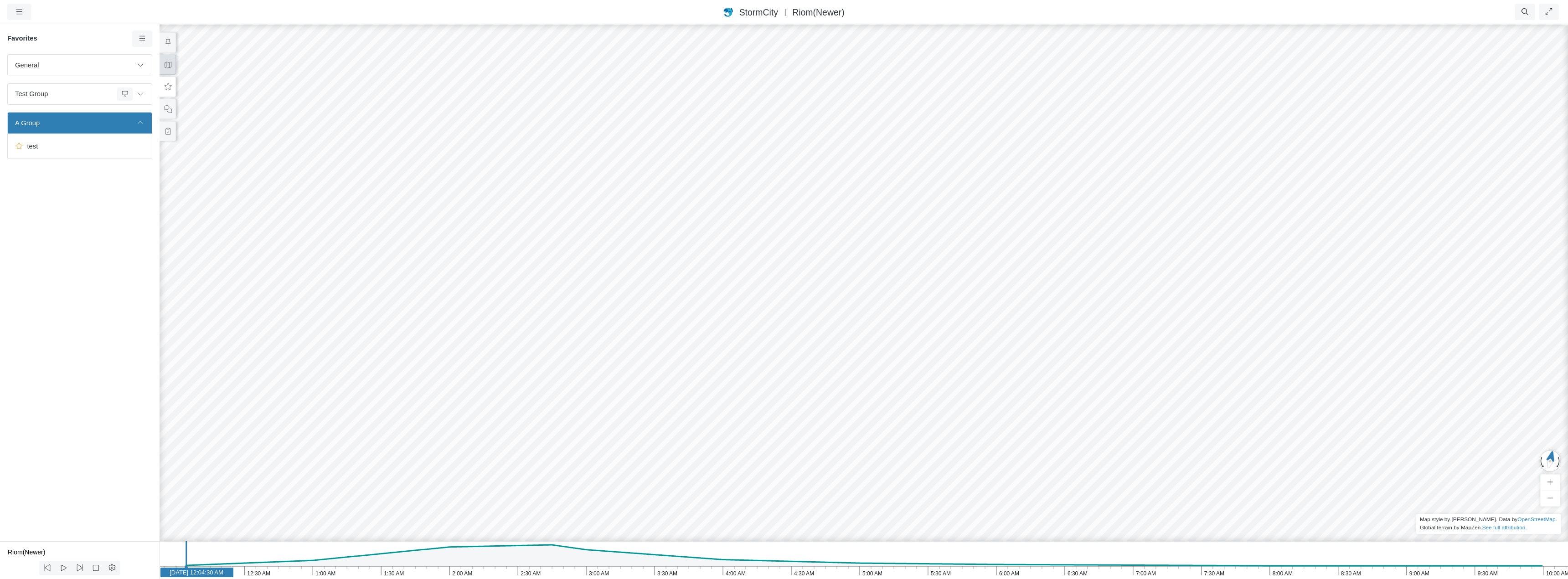
click at [173, 63] on button at bounding box center [167, 65] width 16 height 21
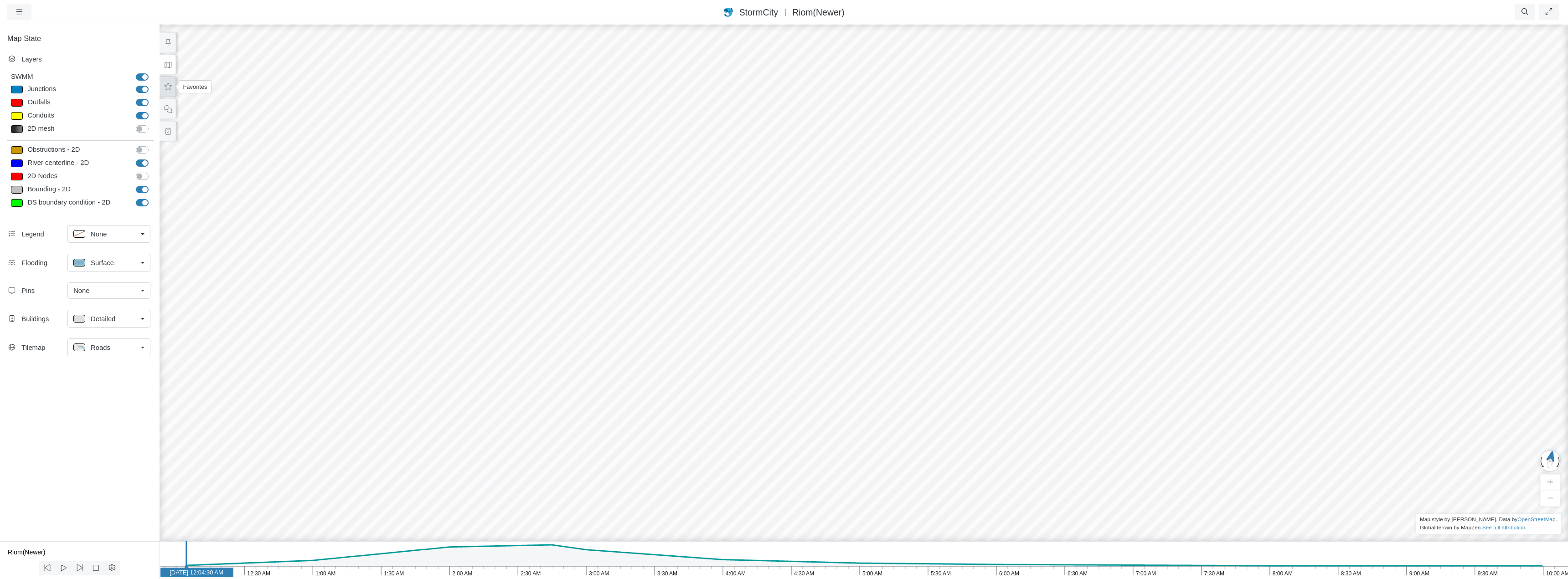
click at [170, 85] on icon at bounding box center [168, 86] width 9 height 7
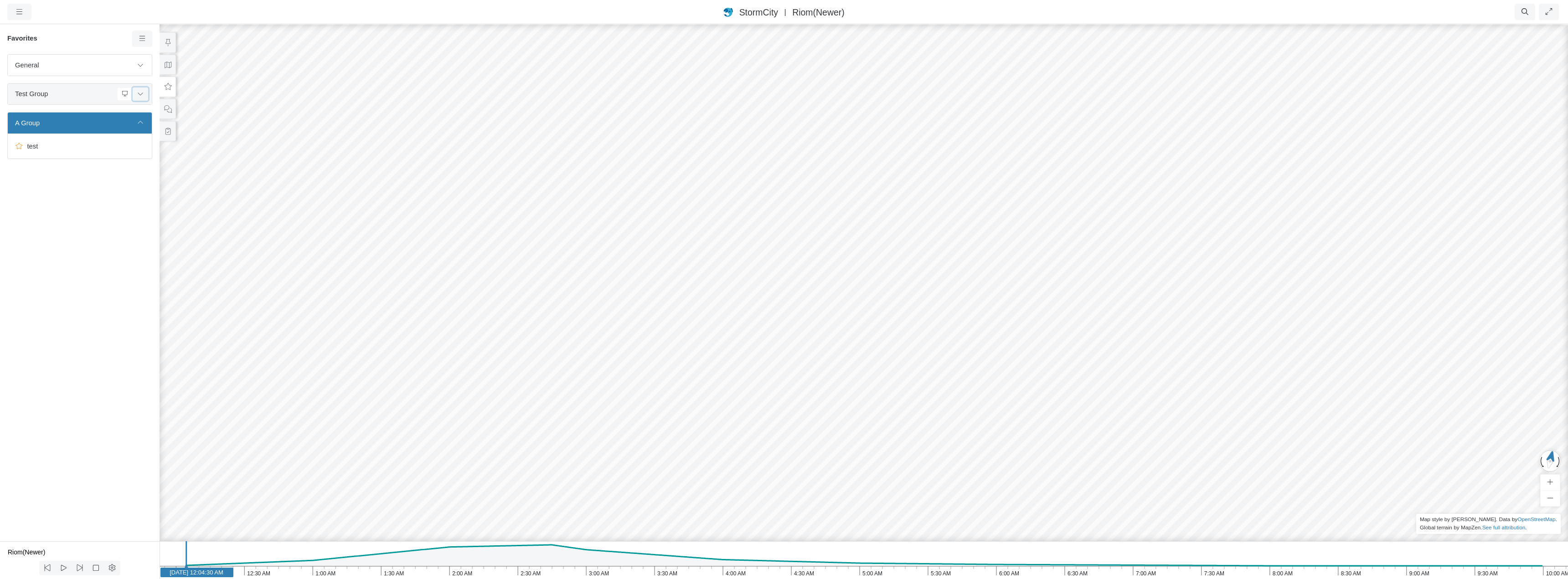
click at [142, 91] on button at bounding box center [140, 94] width 15 height 13
click at [143, 66] on icon at bounding box center [141, 65] width 7 height 6
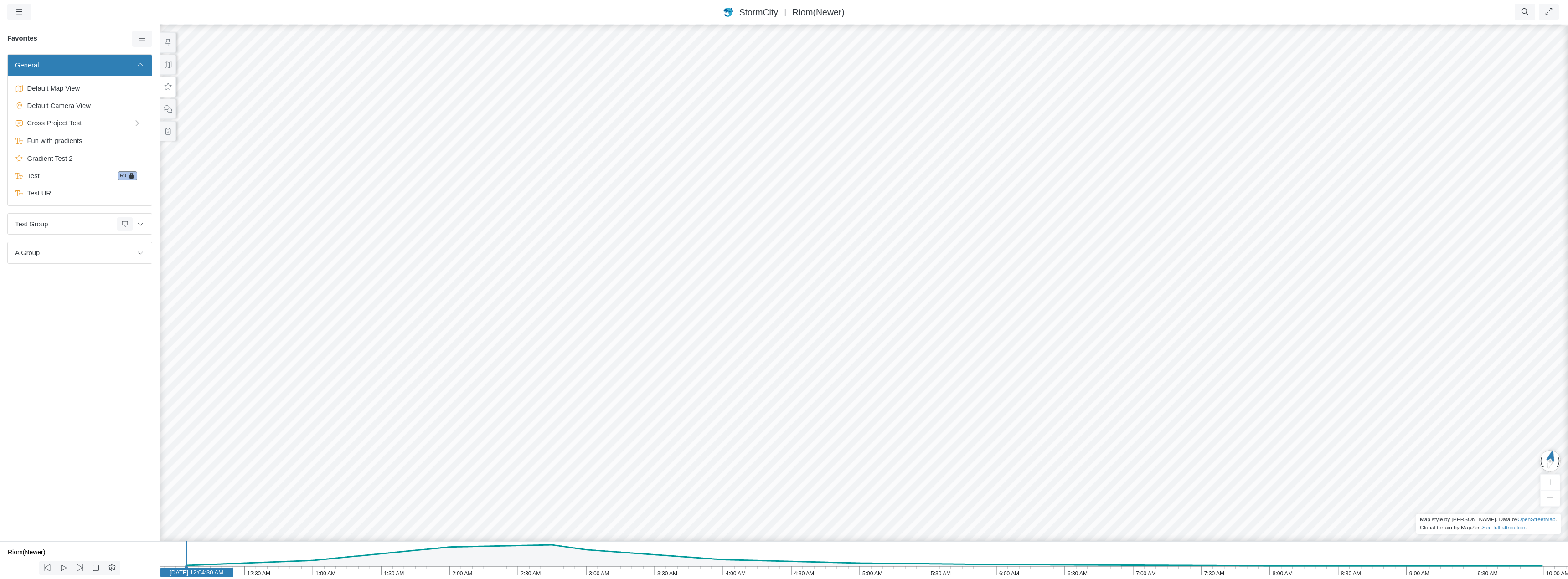
click at [141, 65] on icon at bounding box center [141, 65] width 7 height 6
click at [166, 110] on icon at bounding box center [168, 109] width 9 height 7
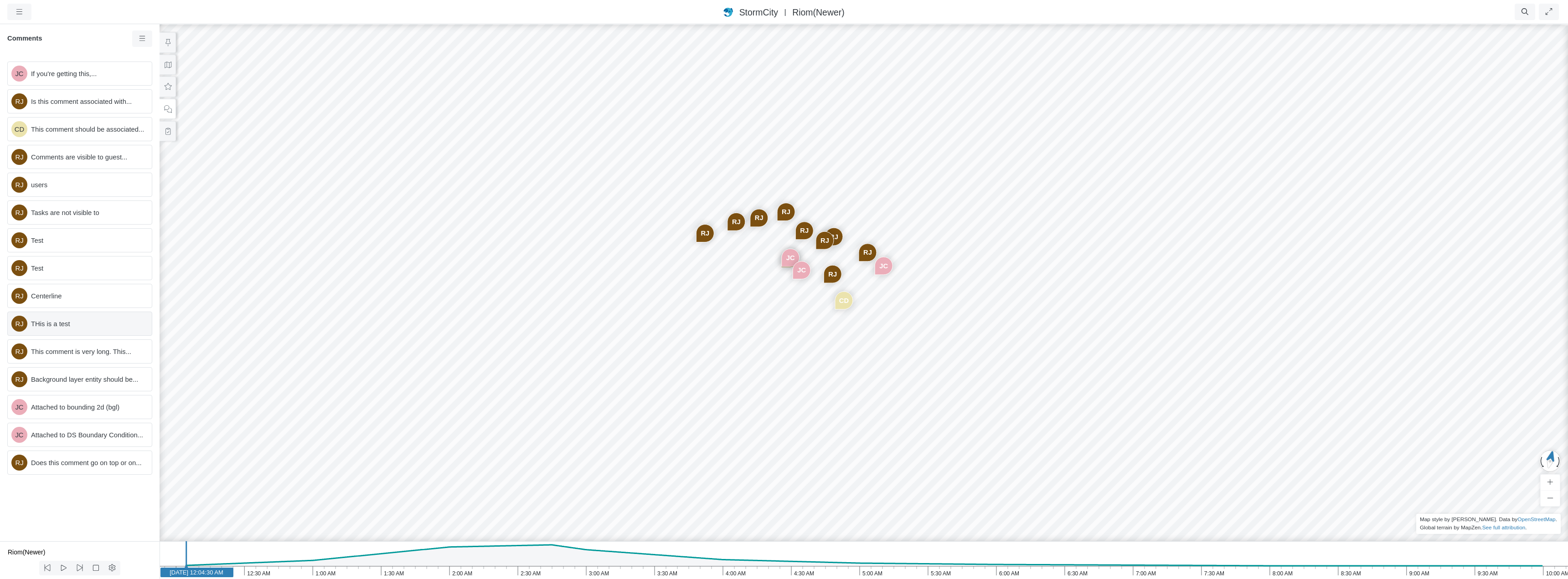
click at [108, 321] on span "THis is a test" at bounding box center [88, 324] width 113 height 10
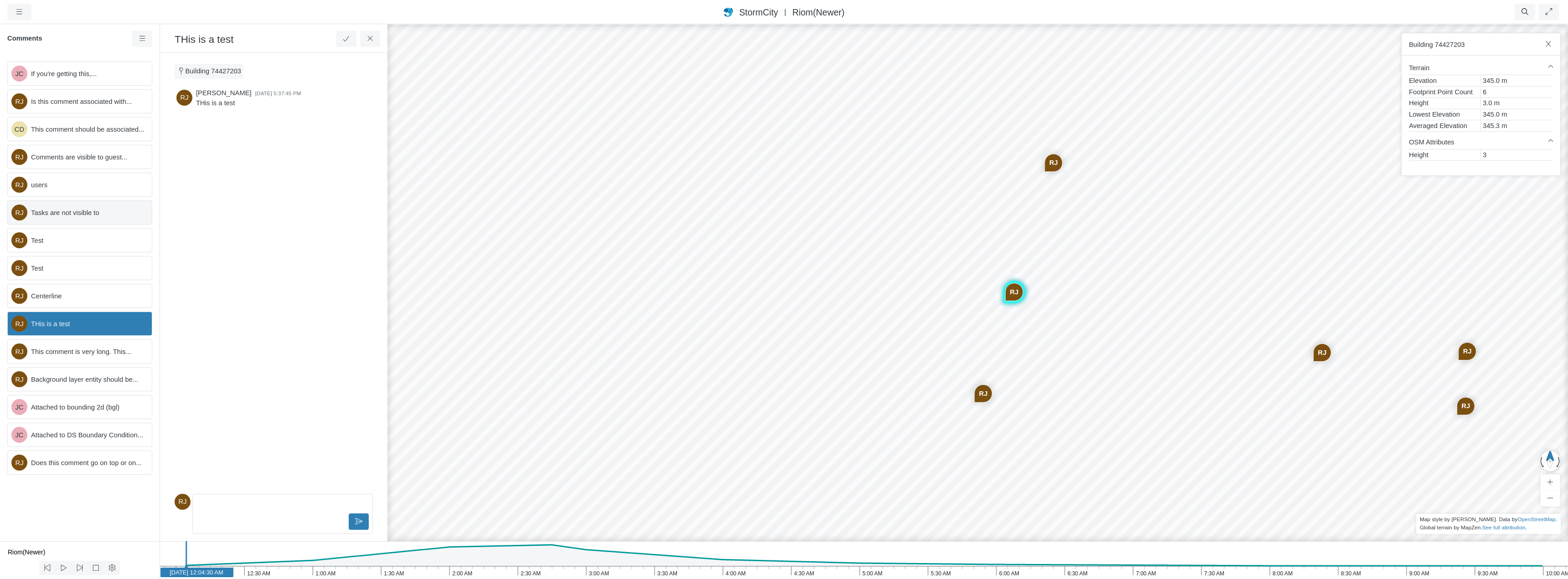
click at [102, 214] on span "Tasks are not visible to" at bounding box center [88, 212] width 113 height 10
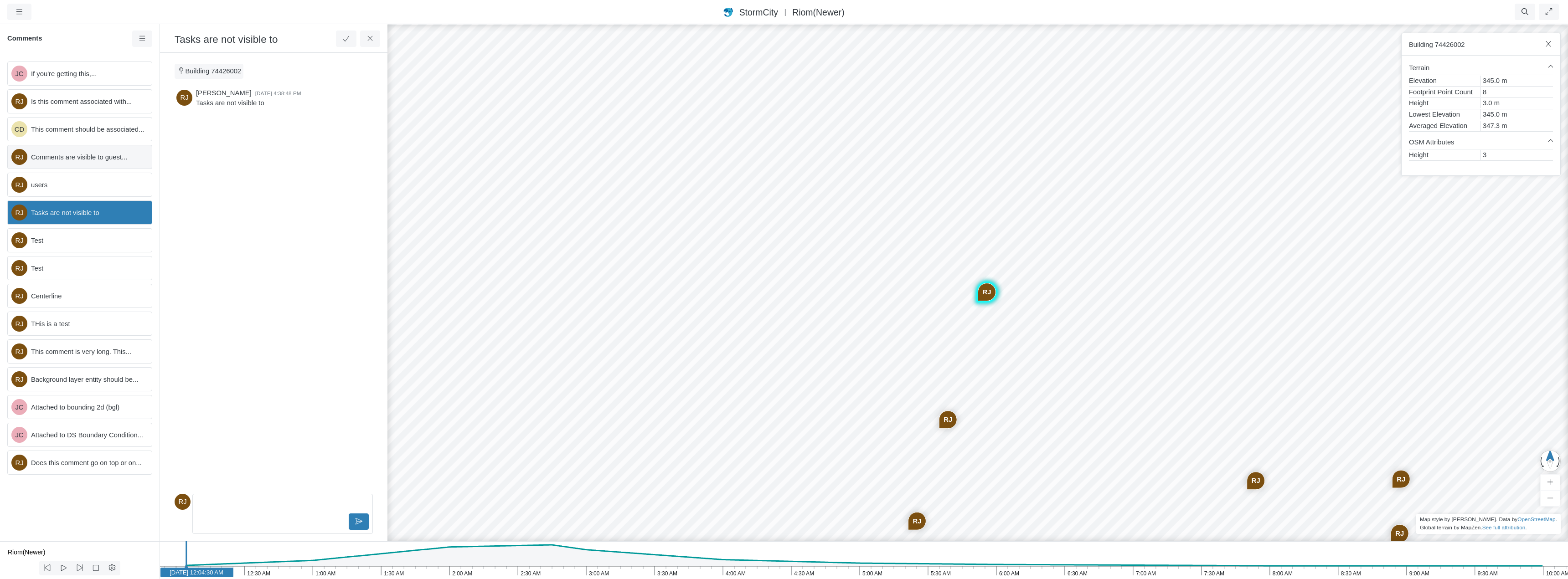
click at [97, 156] on span "Comments are visible to guest..." at bounding box center [88, 157] width 113 height 10
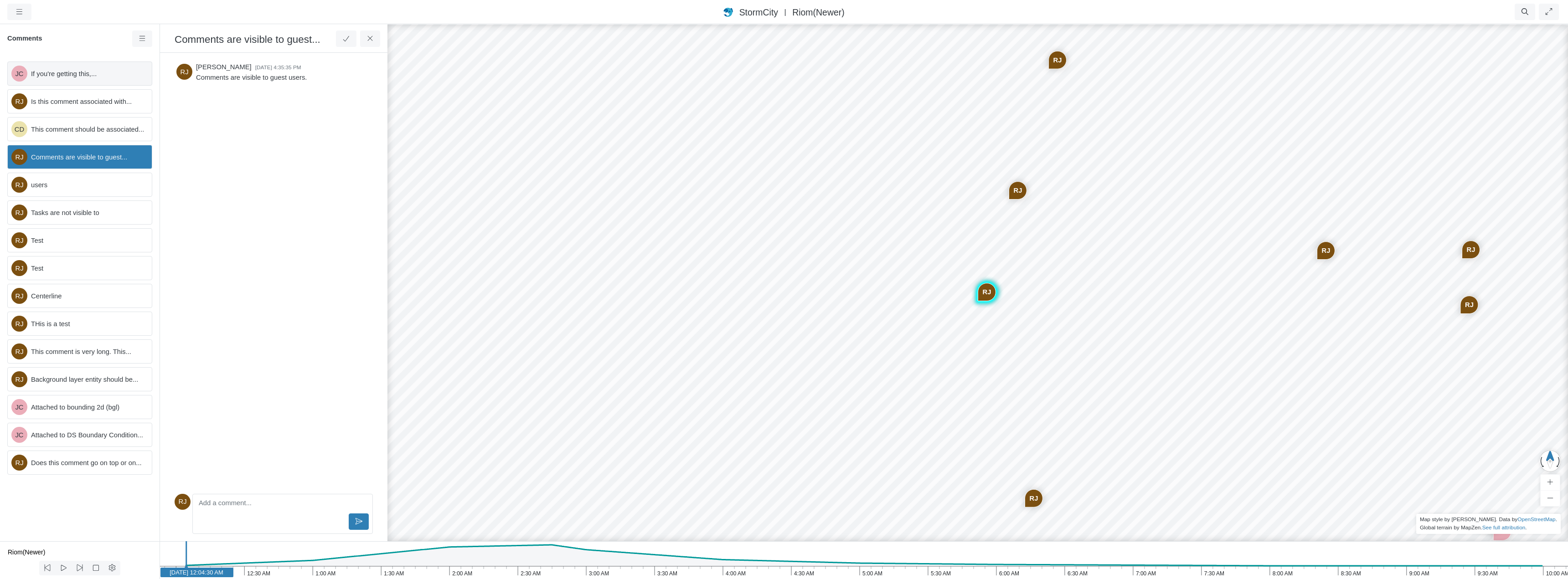
click at [83, 77] on span "If you're getting this,..." at bounding box center [88, 74] width 113 height 10
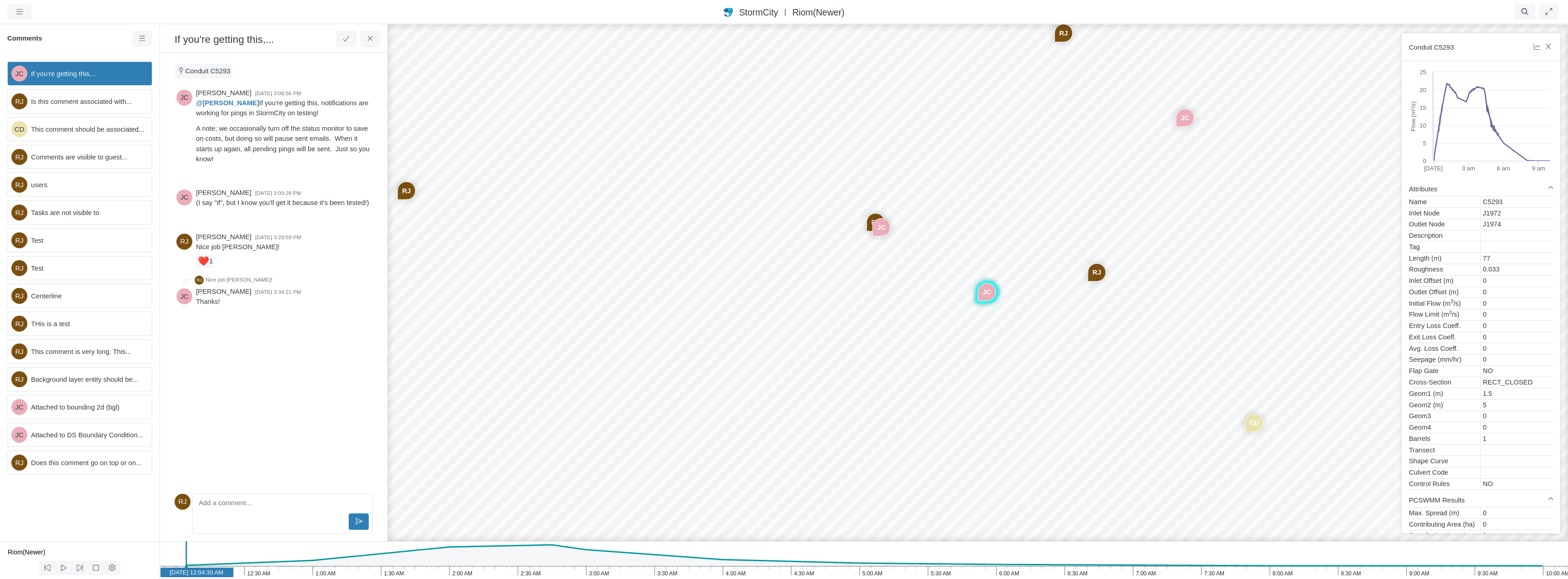
click at [898, 352] on div "JC RJ CD RJ RJ RJ RJ RJ RJ RJ RJ JC JC RJ" at bounding box center [978, 301] width 1568 height 556
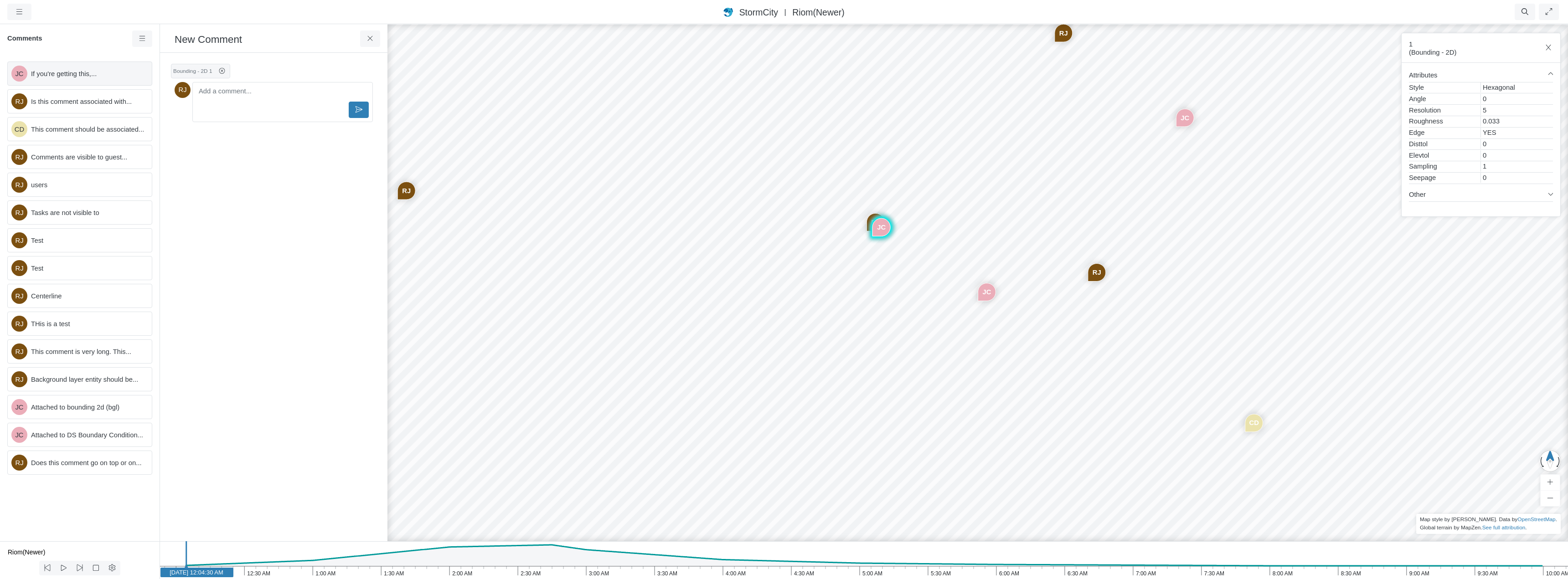
click at [77, 74] on span "If you're getting this,..." at bounding box center [88, 74] width 113 height 10
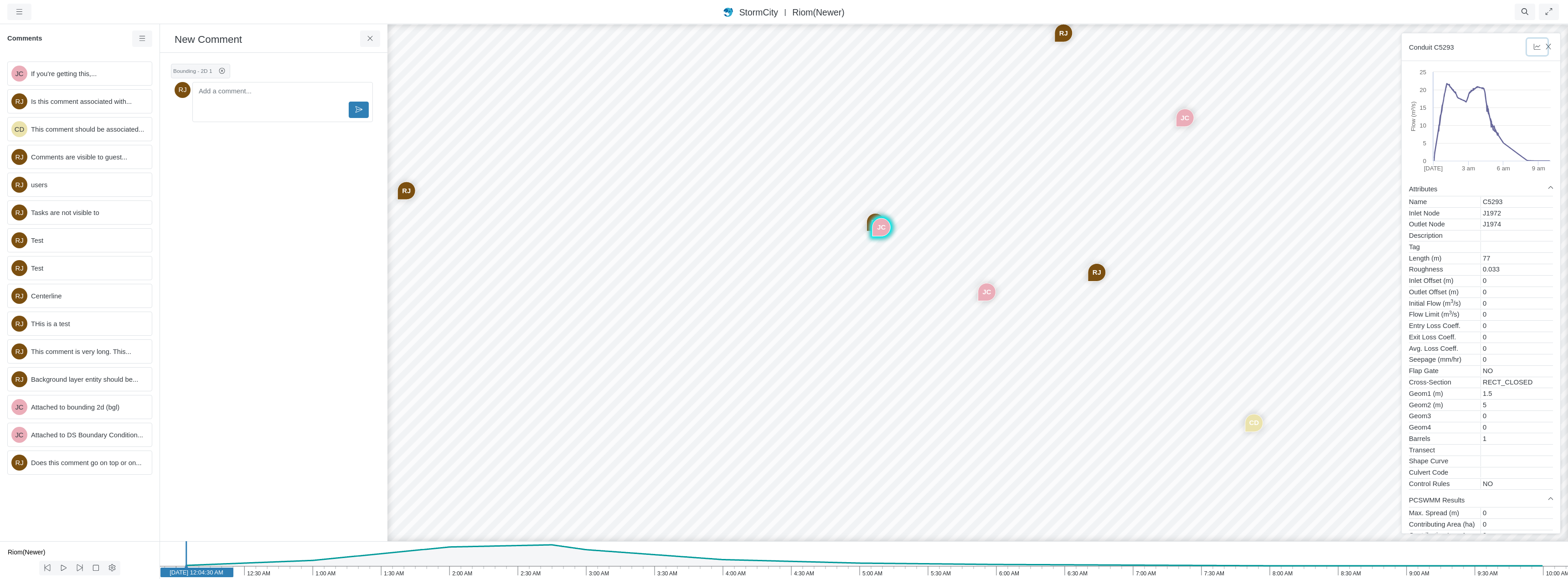
click at [1547, 48] on button "button" at bounding box center [1538, 47] width 21 height 16
click at [1548, 48] on icon "button" at bounding box center [1548, 47] width 5 height 6
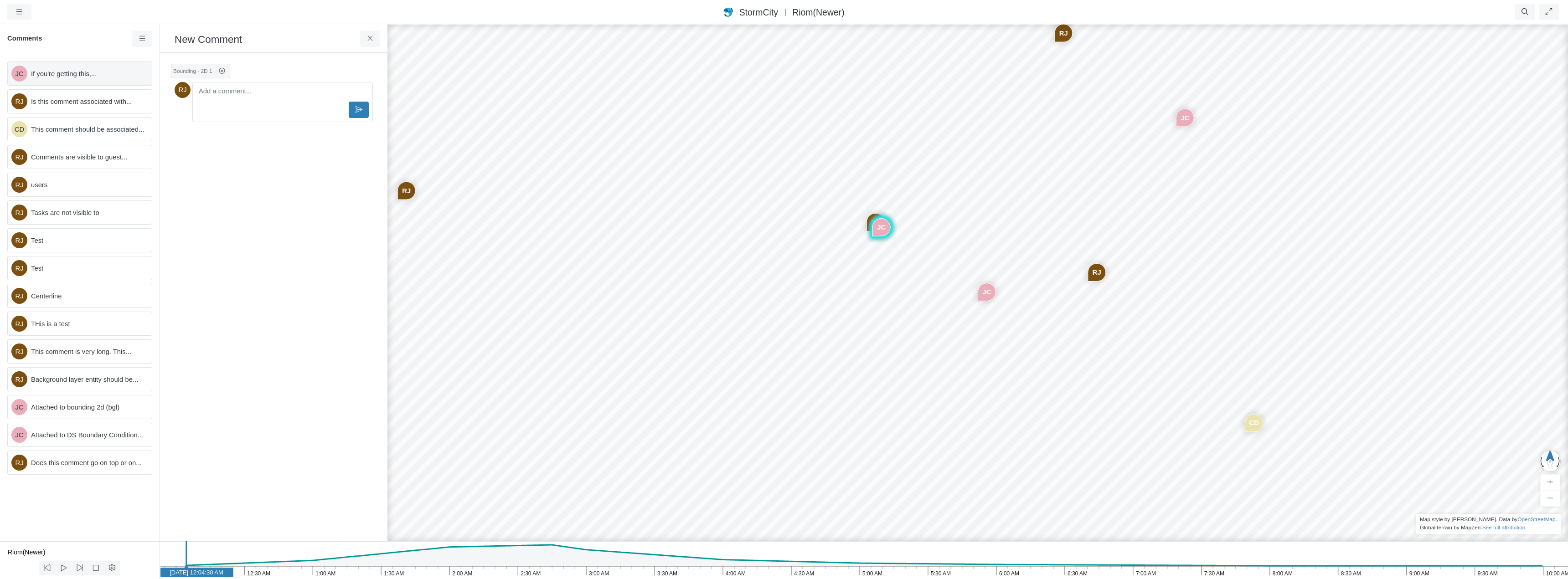
click at [74, 76] on span "If you're getting this,..." at bounding box center [88, 74] width 113 height 10
click at [79, 100] on span "Is this comment associated with..." at bounding box center [88, 102] width 113 height 10
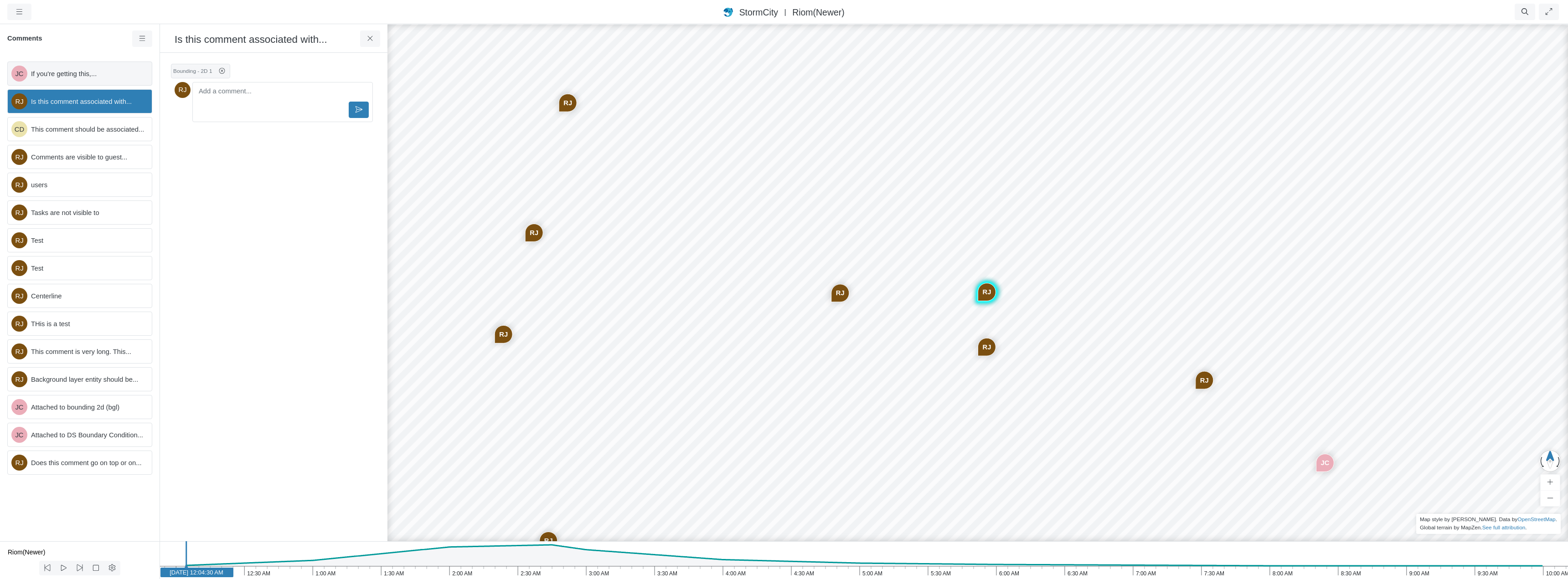
click at [81, 77] on span "If you're getting this,..." at bounding box center [88, 74] width 113 height 10
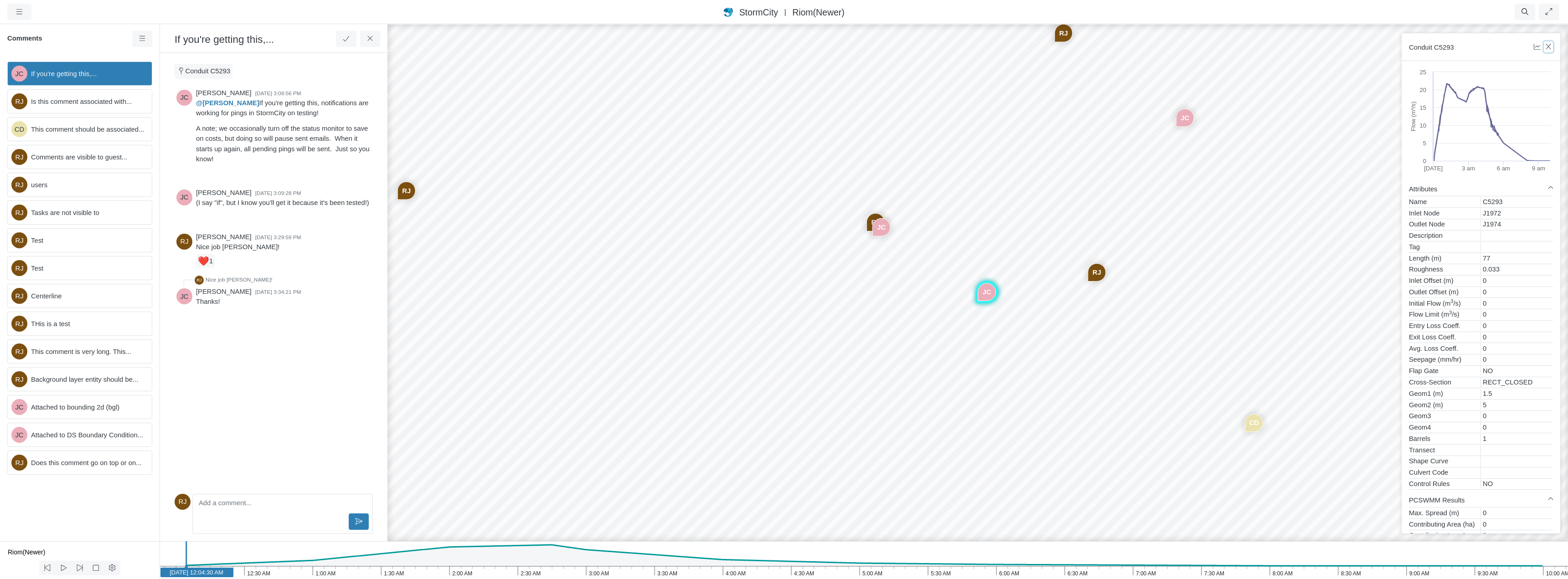
click at [1549, 46] on icon "button" at bounding box center [1548, 47] width 5 height 6
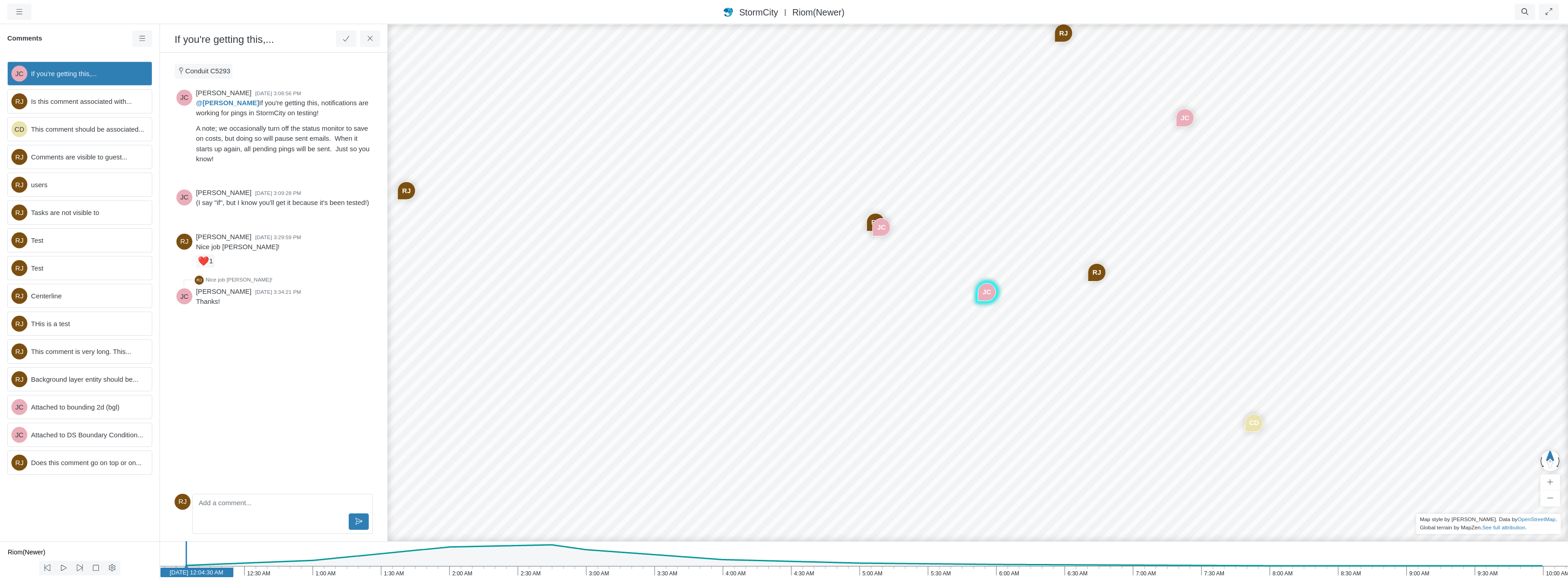
click at [208, 72] on span "Conduit C5293" at bounding box center [208, 71] width 45 height 7
click at [368, 41] on icon at bounding box center [370, 38] width 5 height 5
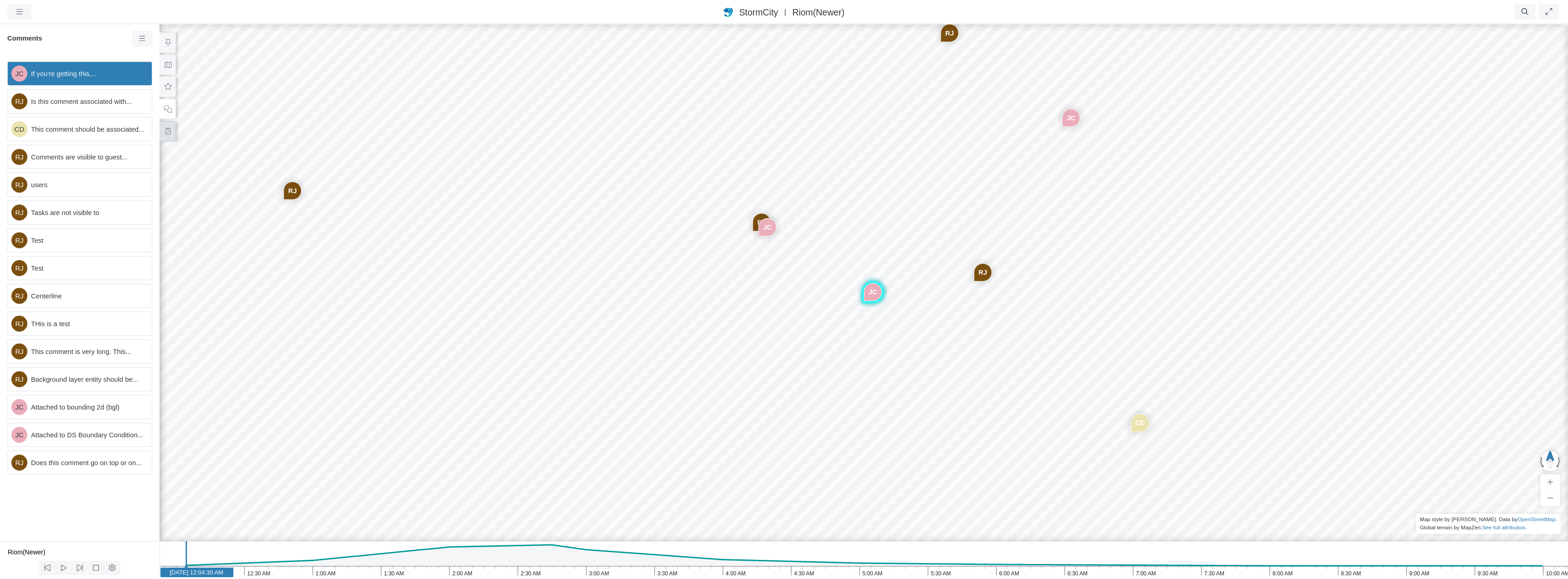
click at [165, 134] on icon at bounding box center [168, 131] width 9 height 7
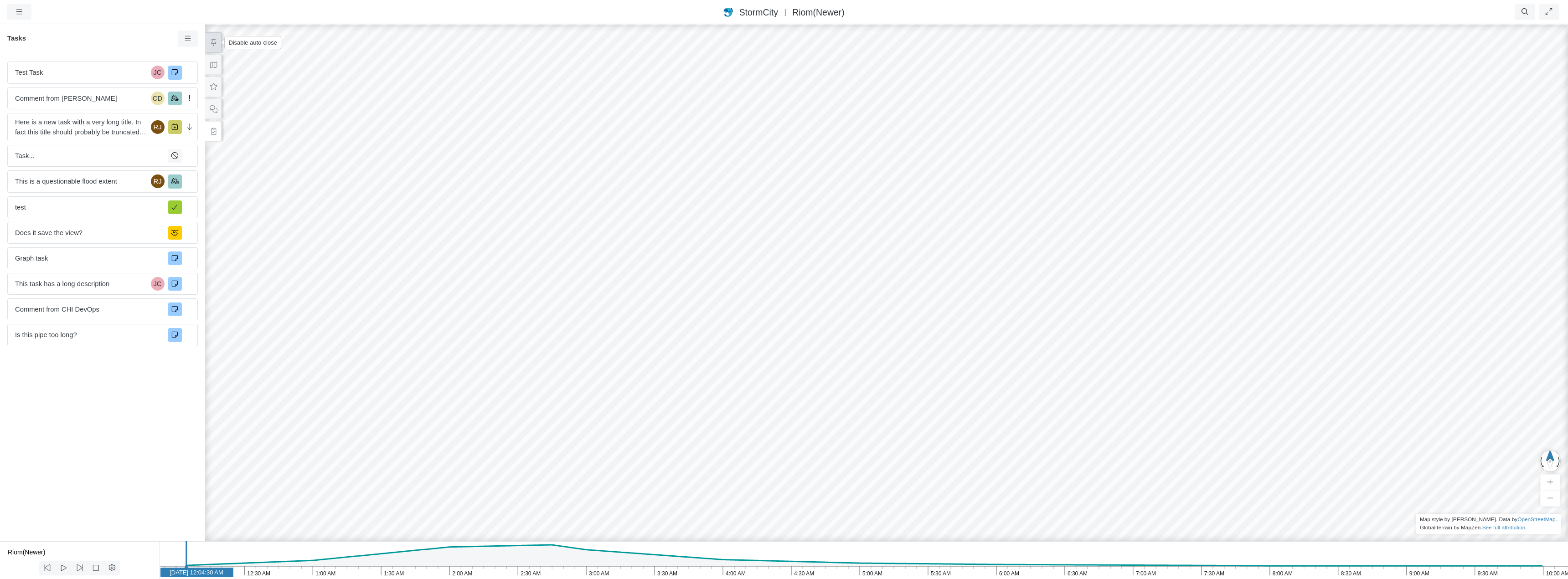
click at [213, 43] on icon at bounding box center [214, 42] width 9 height 7
click at [93, 310] on span "Comment from CHI DevOps" at bounding box center [88, 309] width 146 height 10
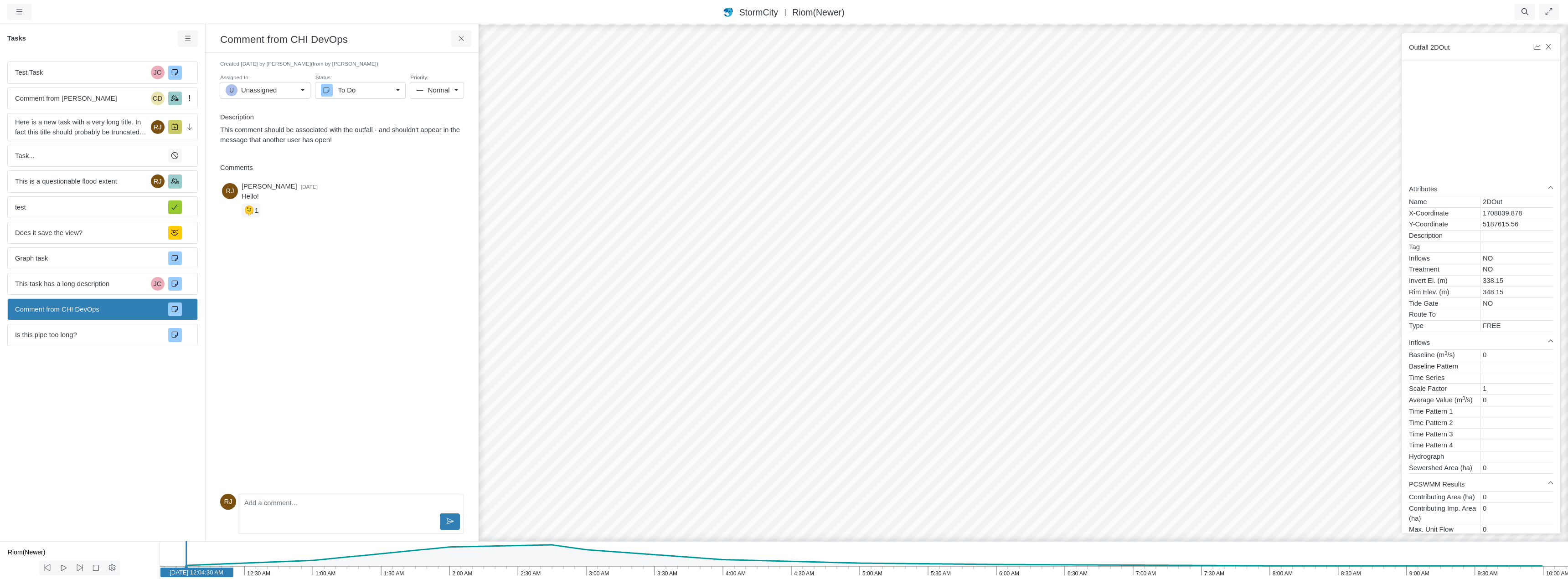
click at [359, 90] on div "To Do" at bounding box center [357, 90] width 72 height 10
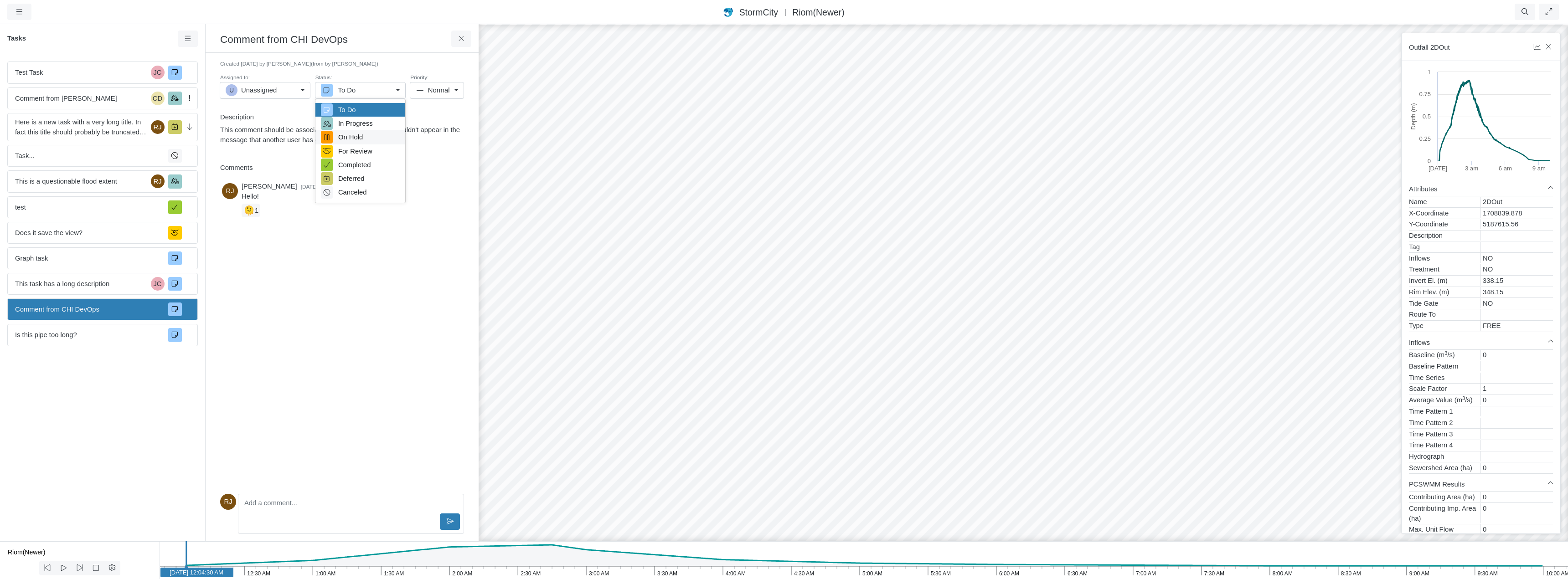
click at [349, 137] on span "On Hold" at bounding box center [351, 137] width 24 height 10
click at [122, 382] on div "Test Task JC Comment from Jesse Cluthe CD Here is a new task with a very long t…" at bounding box center [102, 297] width 205 height 487
click at [122, 336] on span "Is this pipe too long?" at bounding box center [88, 335] width 146 height 10
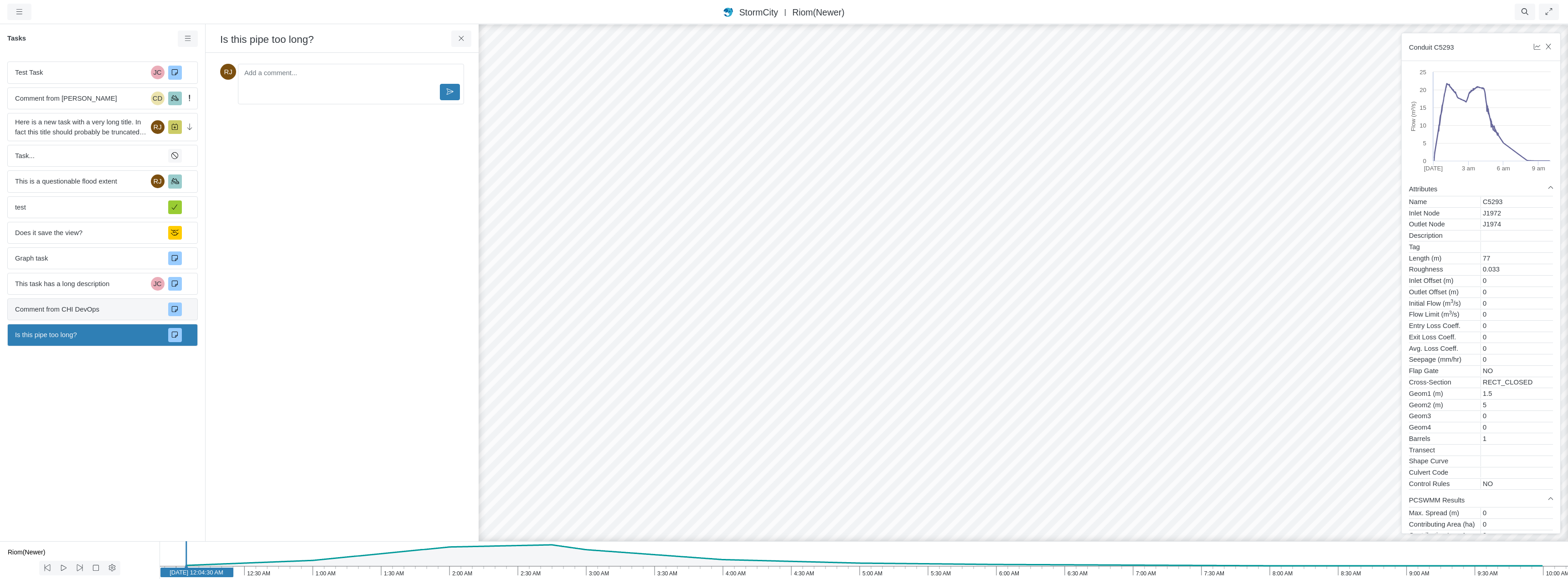
click at [121, 309] on span "Comment from CHI DevOps" at bounding box center [88, 309] width 146 height 10
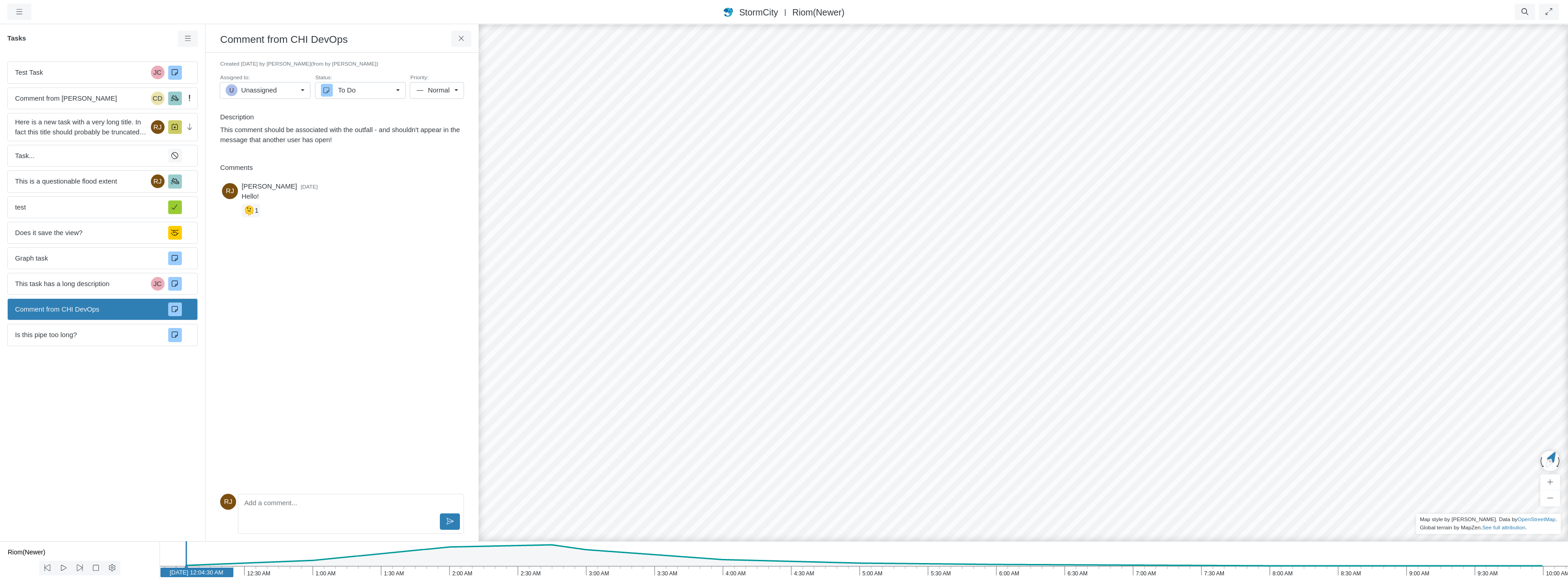
click at [366, 94] on div "To Do" at bounding box center [357, 90] width 72 height 10
click at [359, 135] on span "On Hold" at bounding box center [351, 137] width 24 height 10
click at [122, 378] on div "Test Task JC Comment from Jesse Cluthe CD Here is a new task with a very long t…" at bounding box center [102, 297] width 205 height 487
click at [124, 338] on span "Is this pipe too long?" at bounding box center [88, 335] width 146 height 10
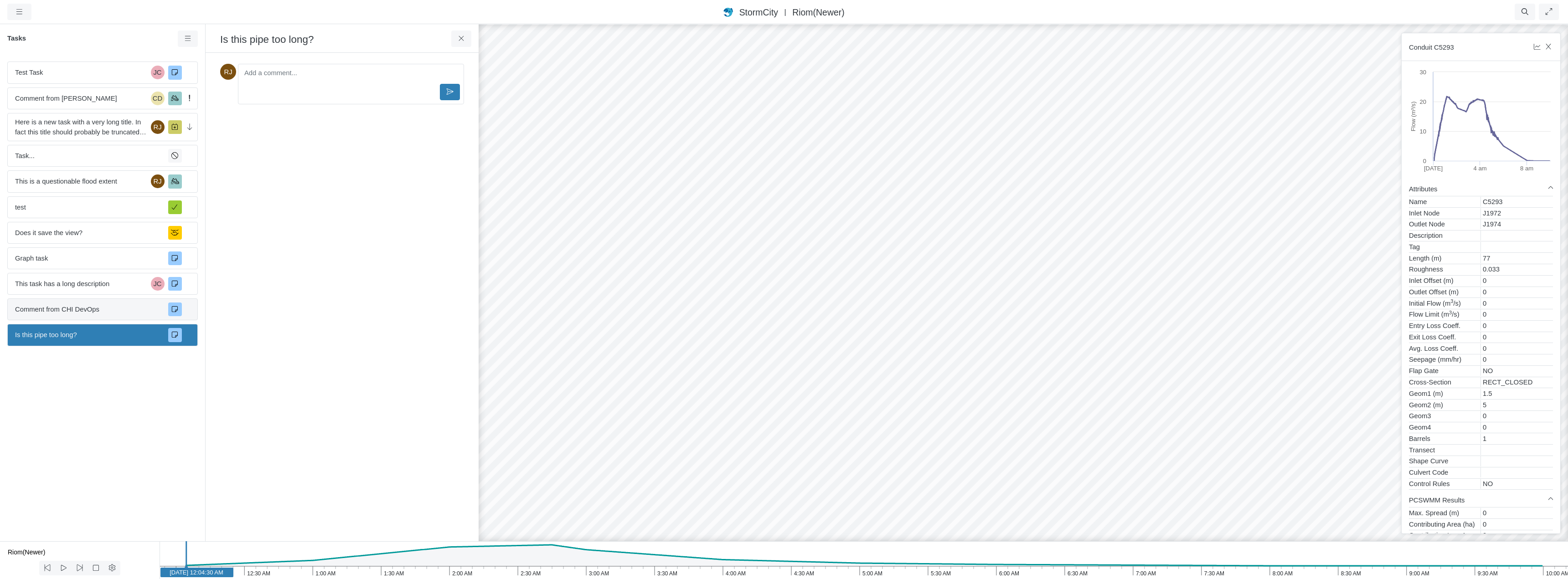
click at [123, 308] on span "Comment from CHI DevOps" at bounding box center [88, 309] width 146 height 10
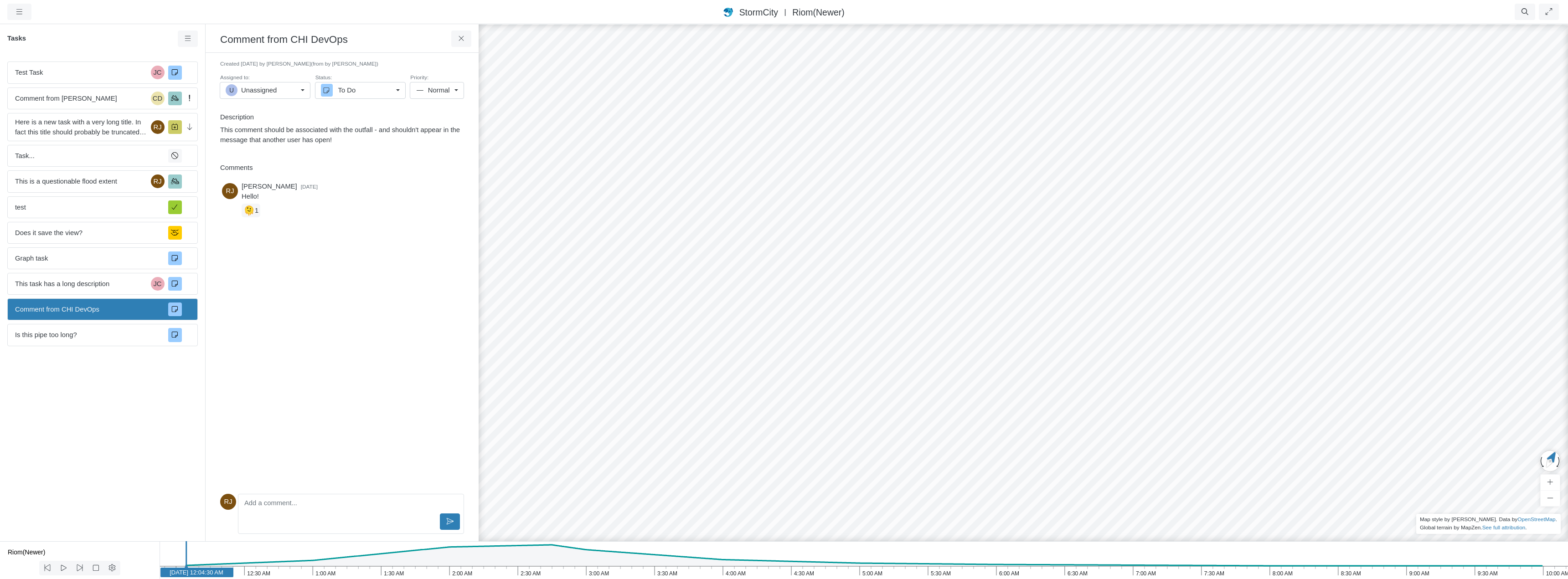
click at [444, 91] on span "Normal" at bounding box center [439, 90] width 23 height 10
click at [436, 106] on span "Low" at bounding box center [445, 109] width 25 height 10
click at [144, 406] on div "Test Task JC Comment from Jesse Cluthe CD Here is a new task with a very long t…" at bounding box center [102, 297] width 205 height 487
click at [139, 335] on span "Is this pipe too long?" at bounding box center [88, 335] width 146 height 10
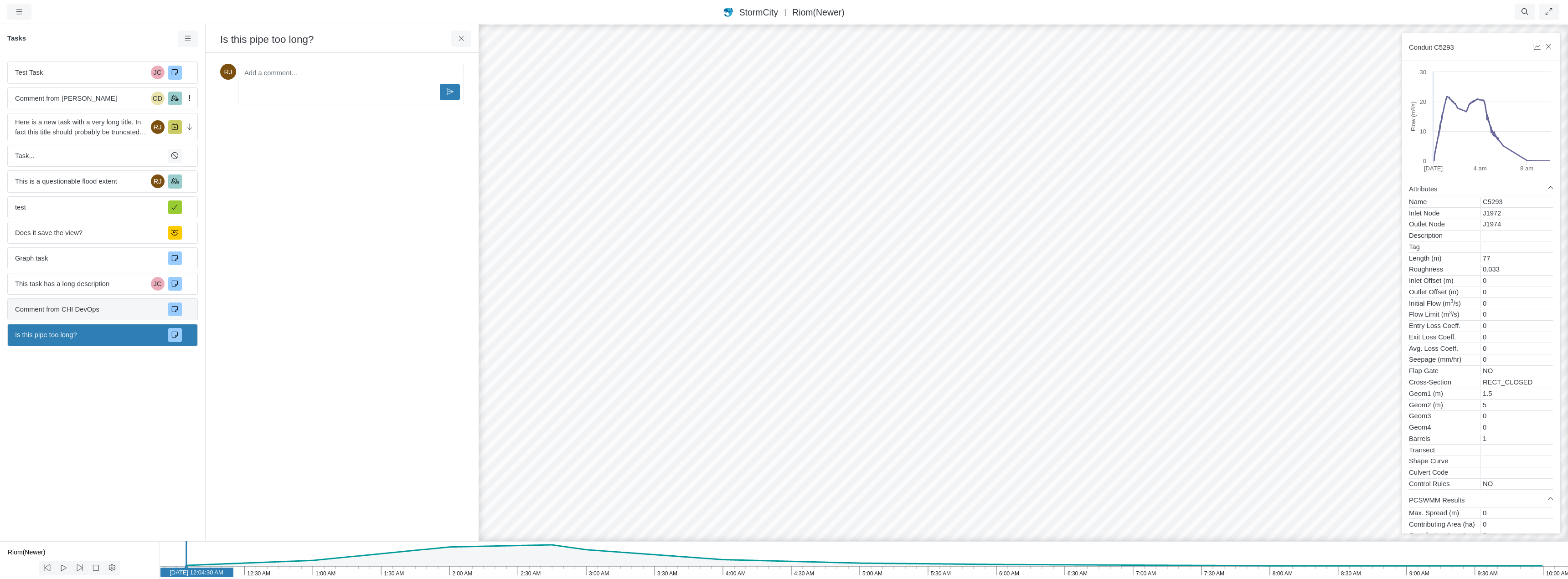
click at [128, 307] on span "Comment from CHI DevOps" at bounding box center [88, 309] width 146 height 10
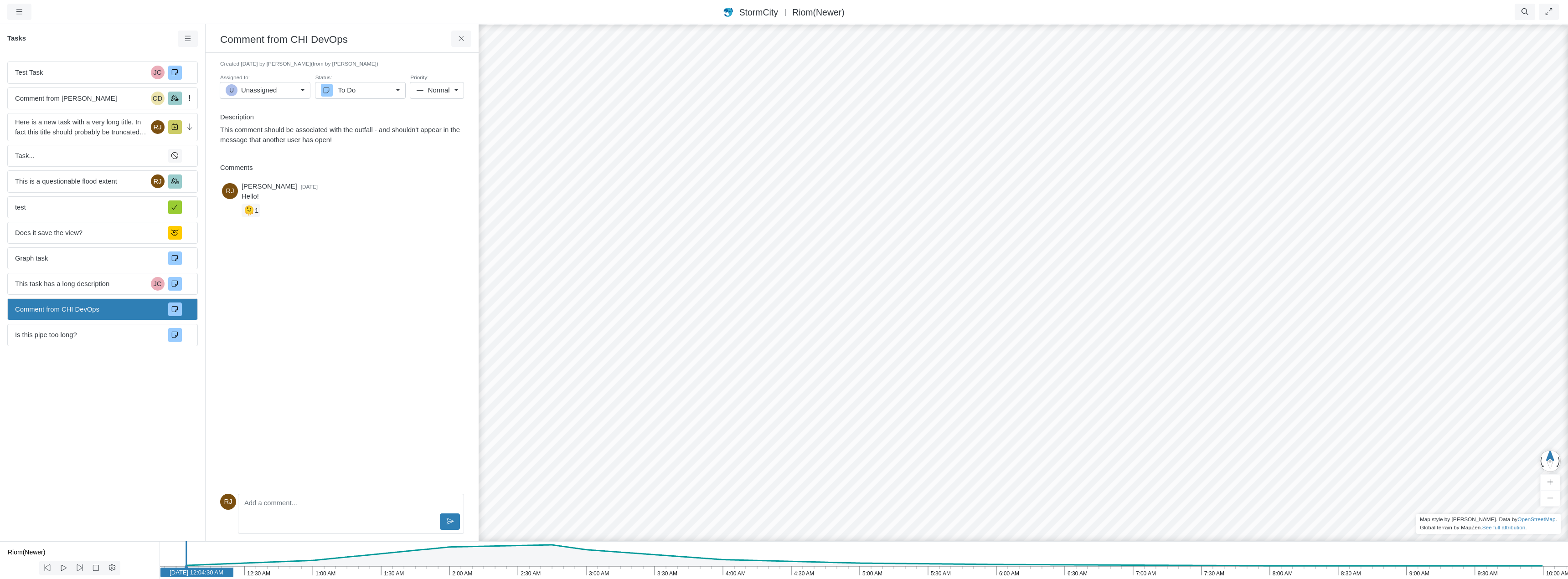
click at [303, 88] on link "U Unassigned" at bounding box center [265, 90] width 91 height 16
click at [368, 327] on div "RJ Rob James yesterday Hello! 🫠 1" at bounding box center [342, 335] width 244 height 311
click at [460, 36] on icon at bounding box center [461, 38] width 9 height 7
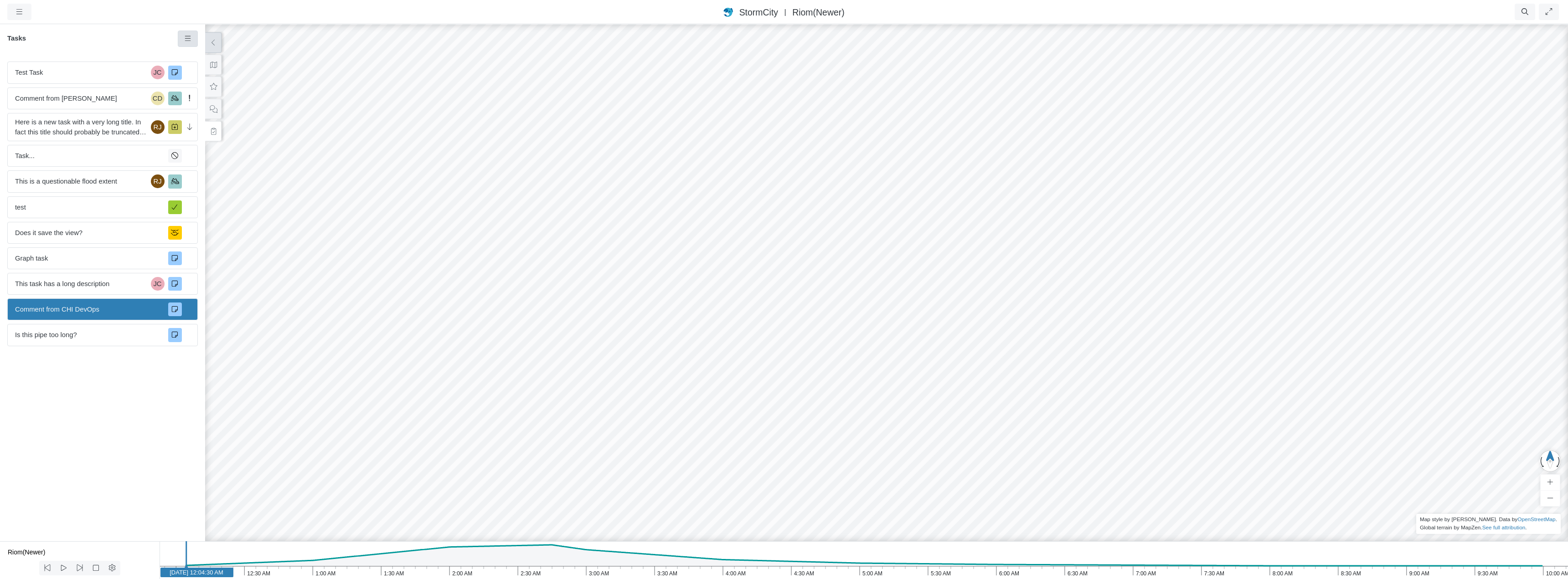
click at [191, 43] on link at bounding box center [188, 38] width 21 height 16
click at [116, 80] on div "Test Task JC" at bounding box center [102, 72] width 191 height 22
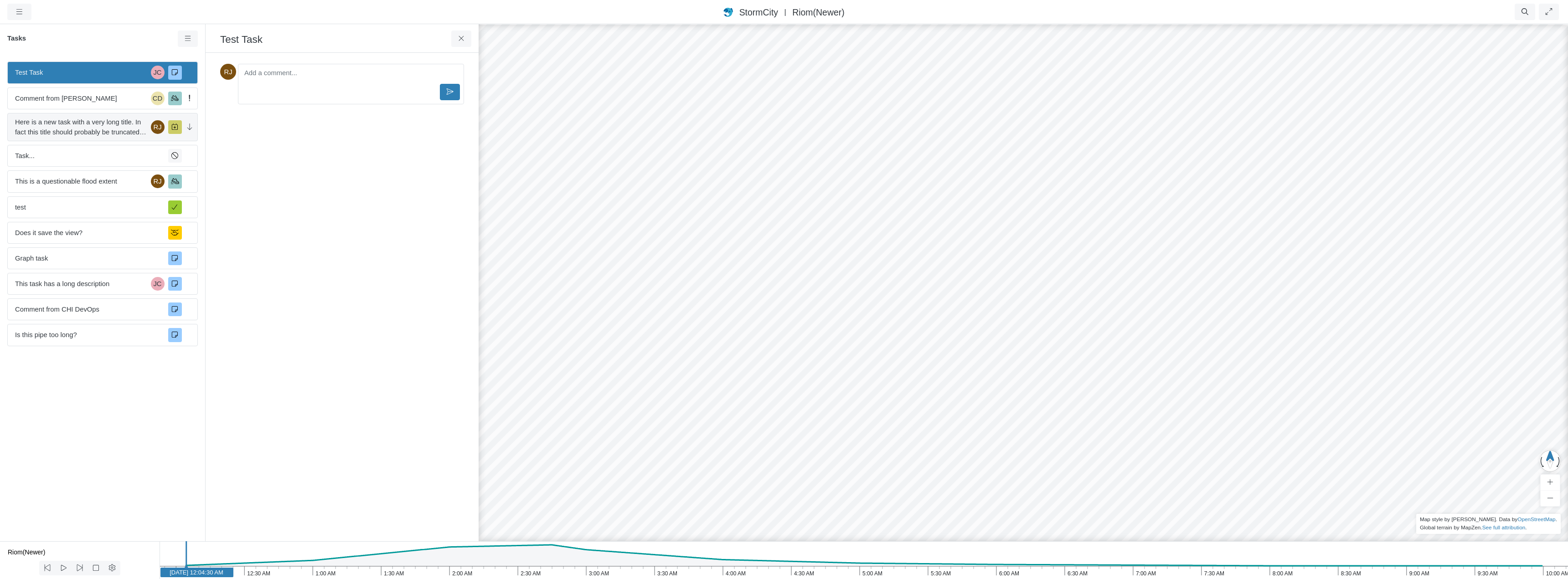
click at [113, 127] on span "Here is a new task with a very long title. In fact this title should probably b…" at bounding box center [81, 127] width 132 height 20
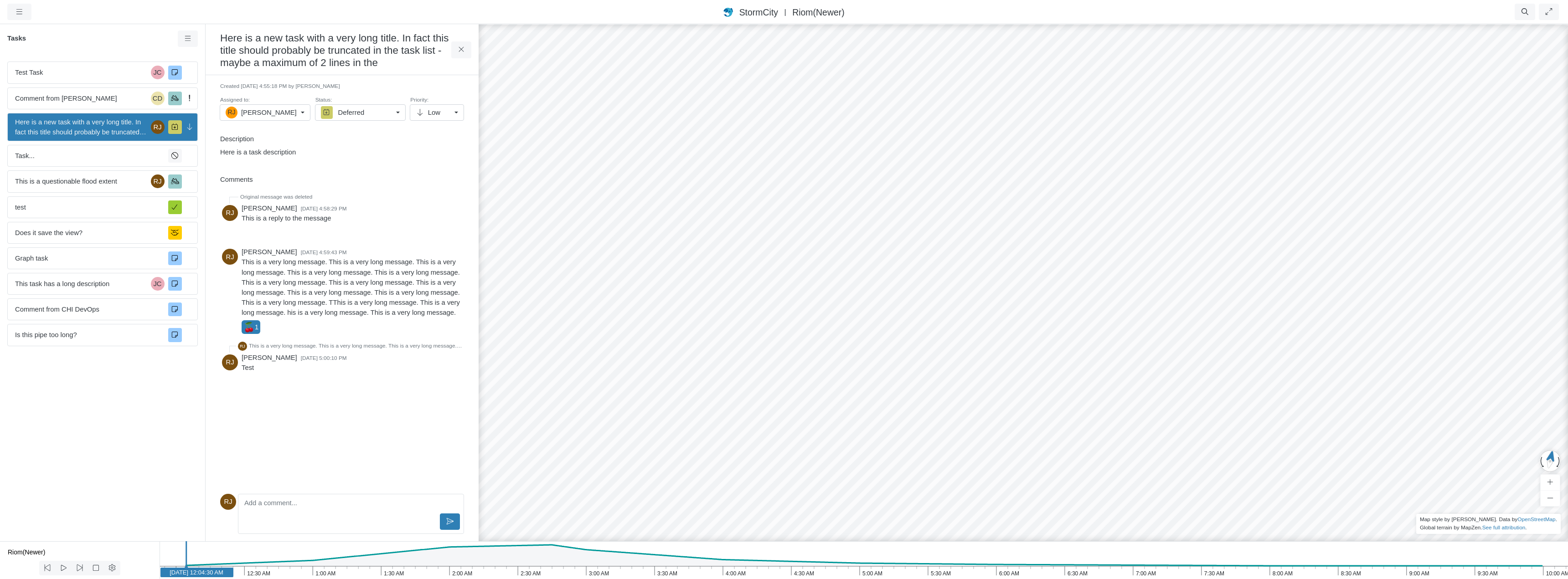
click at [307, 45] on h3 "Here is a new task with a very long title. In fact this title should probably b…" at bounding box center [336, 50] width 231 height 39
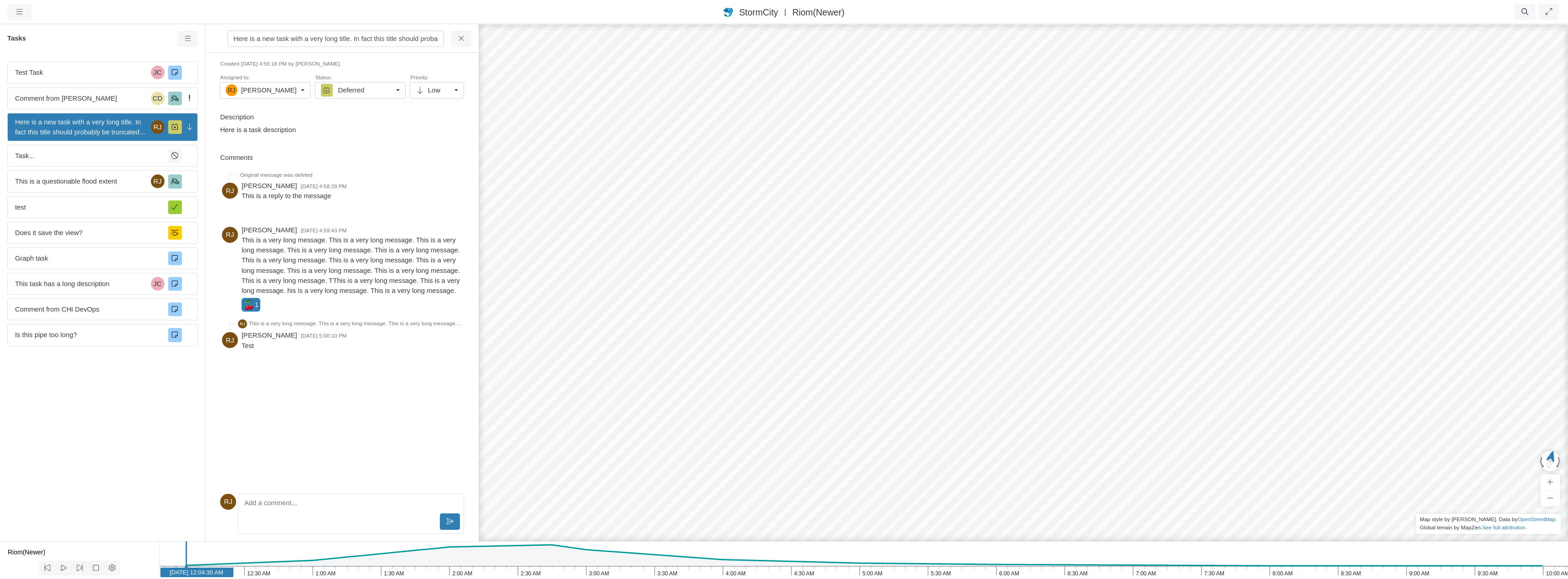
scroll to position [0, 204]
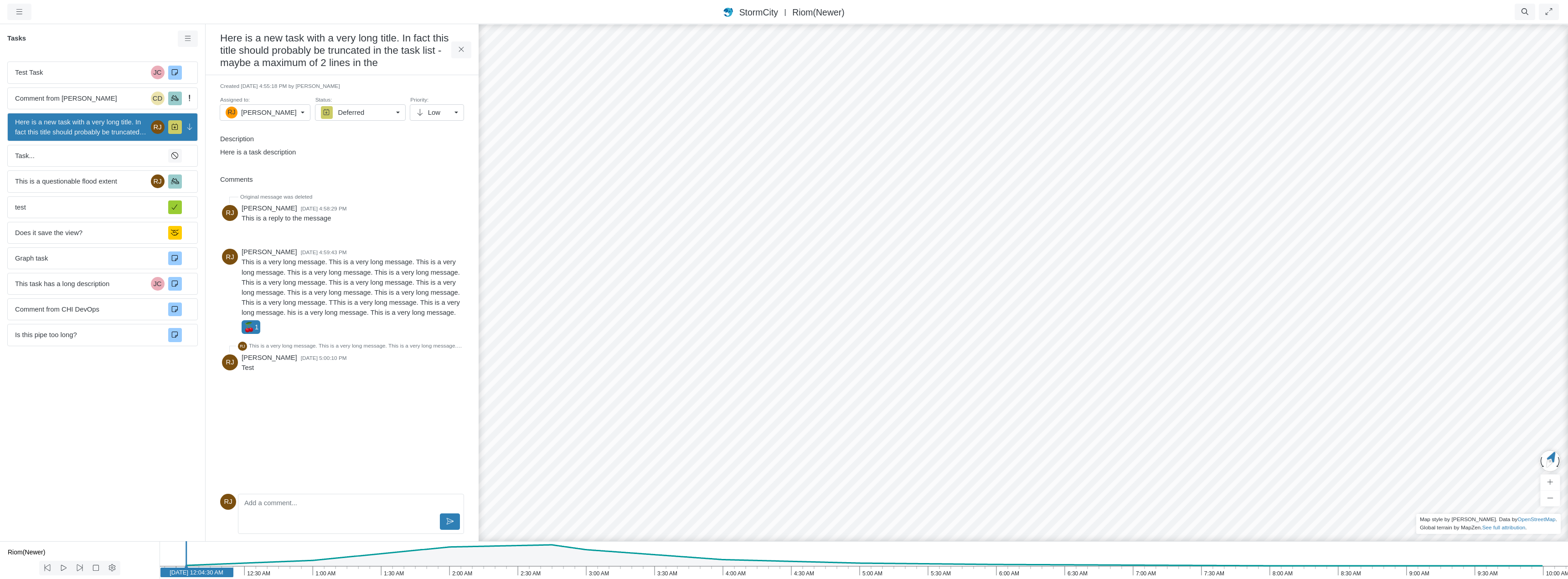
click at [401, 55] on div "Here is a new task with a very long title. In fact this title should probably b…" at bounding box center [342, 282] width 273 height 518
click at [366, 47] on h3 "Here is a new task with a very long title. In fact this title should probably b…" at bounding box center [336, 50] width 231 height 39
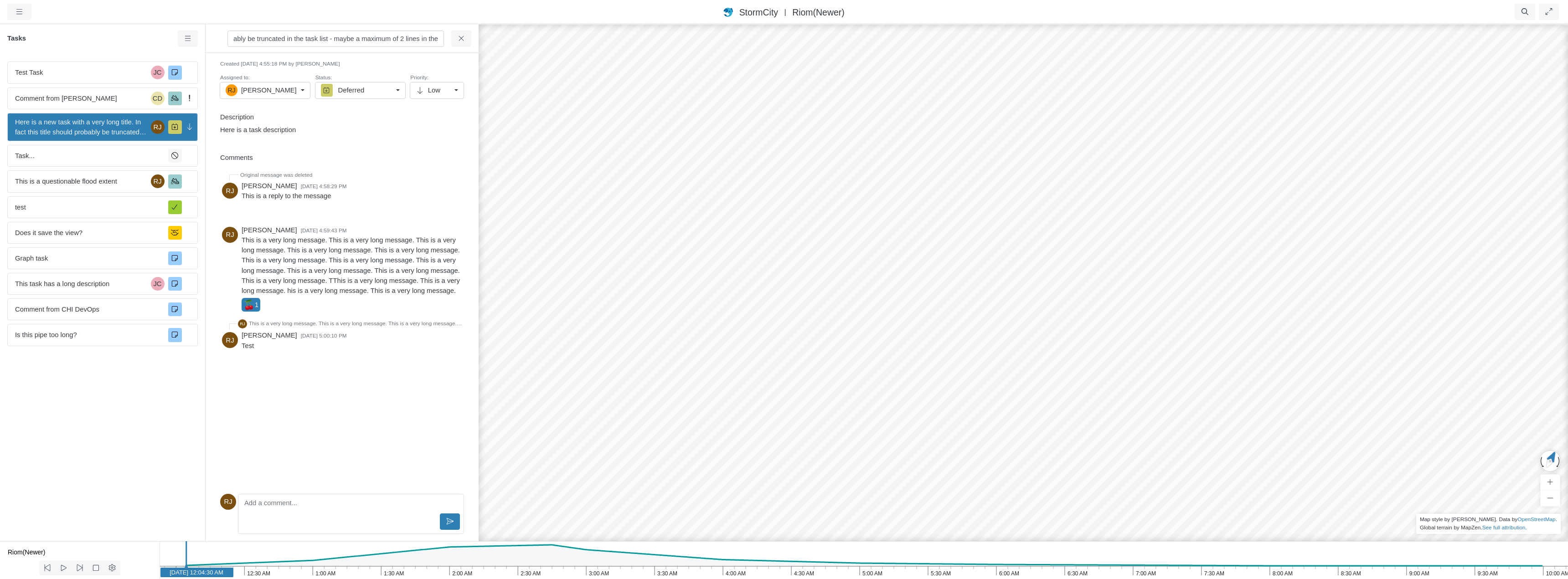
click at [369, 65] on div "Here is a new task with a very long title. In fact this title should probably b…" at bounding box center [342, 282] width 273 height 518
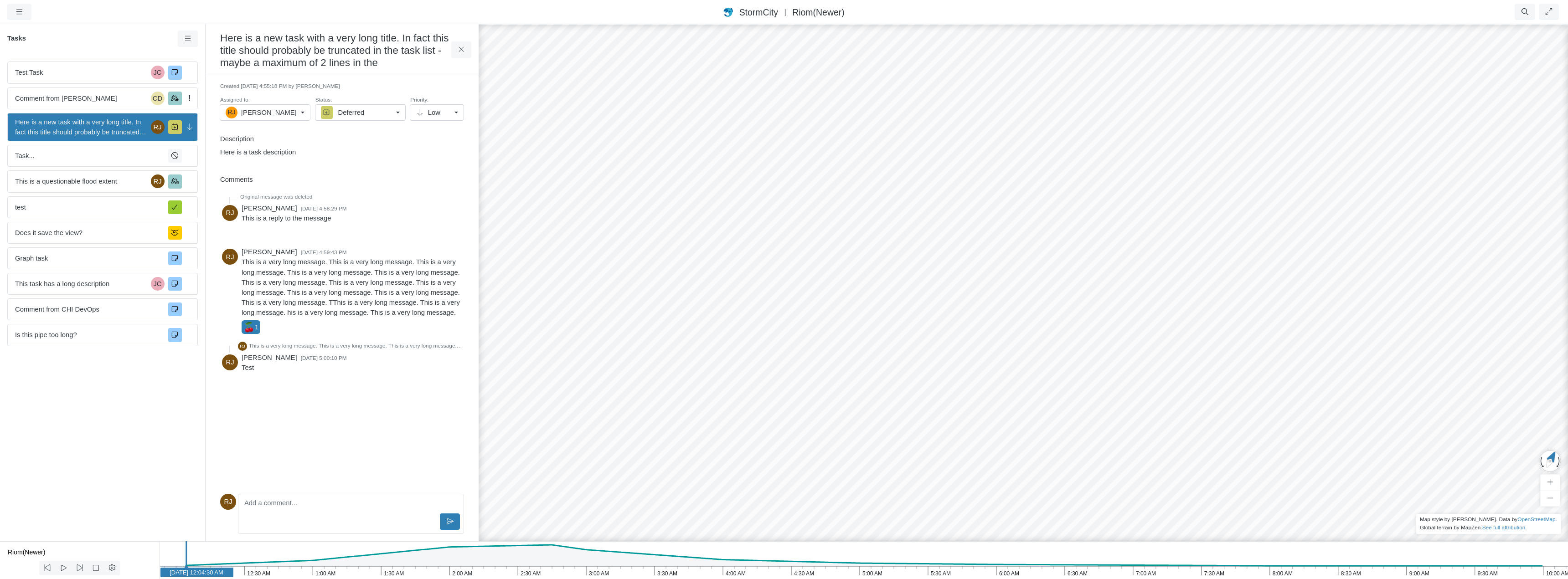
click at [292, 155] on p "Here is a task description" at bounding box center [340, 152] width 240 height 10
click at [375, 452] on div "Original message was deleted RJ Rob James 9/25/2025 at 4:58:29 PM This is a rep…" at bounding box center [342, 341] width 244 height 299
click at [284, 150] on p "Here is a task description" at bounding box center [340, 152] width 240 height 10
click at [349, 451] on div "Original message was deleted RJ Rob James 9/25/2025 at 4:58:29 PM This is a rep…" at bounding box center [342, 341] width 244 height 299
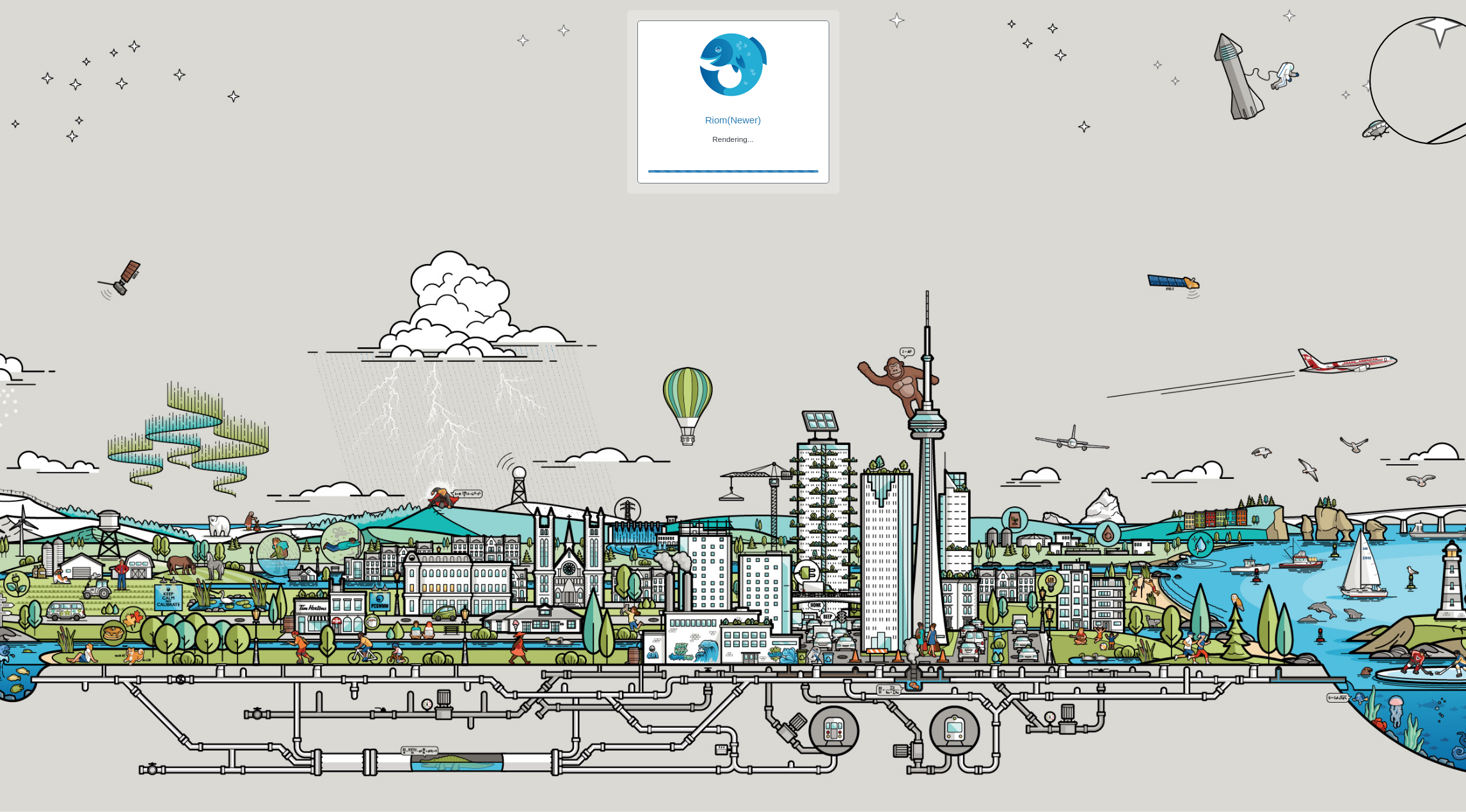
checkbox input "true"
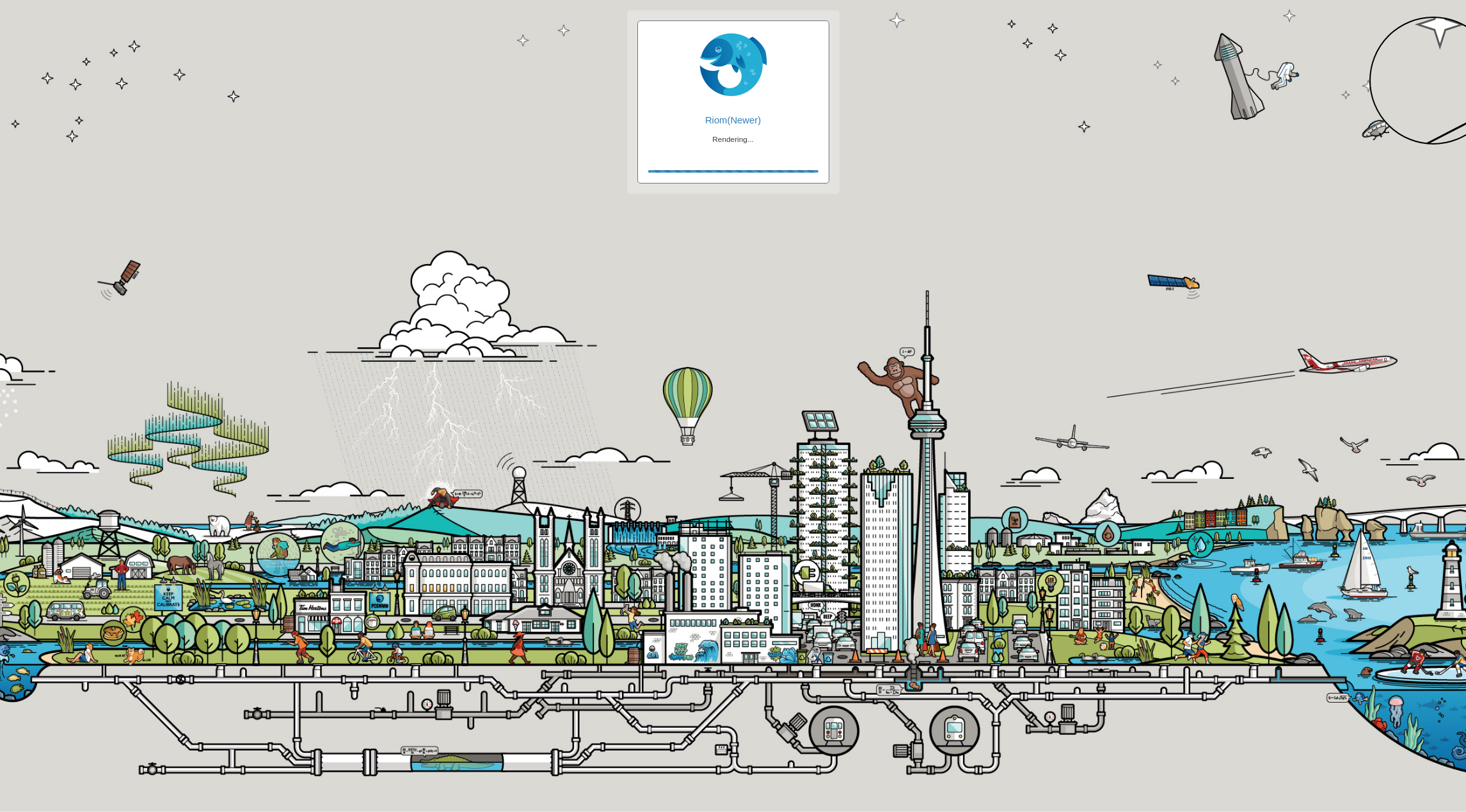
checkbox input "true"
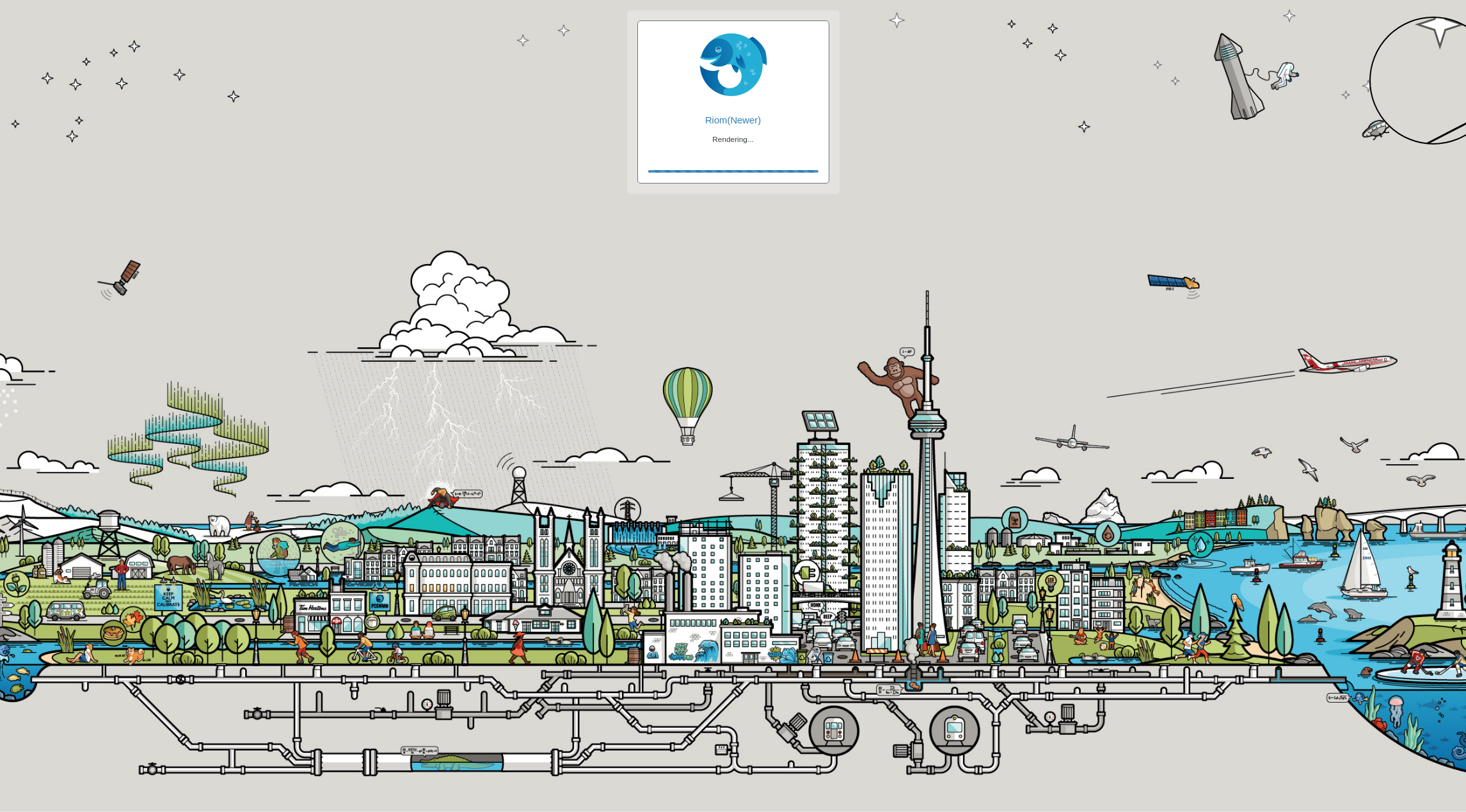
checkbox input "false"
checkbox input "true"
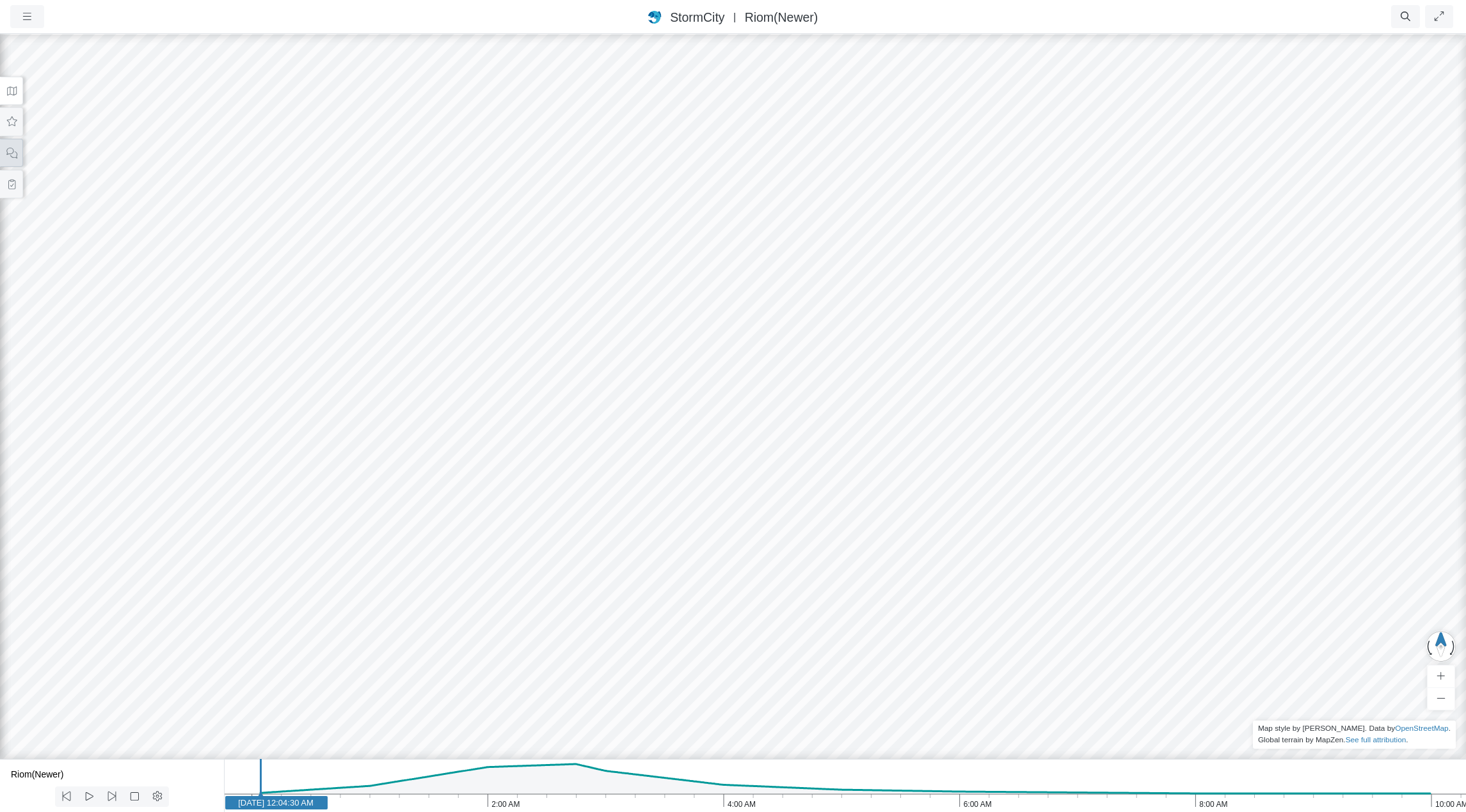
click at [11, 154] on icon at bounding box center [12, 153] width 12 height 9
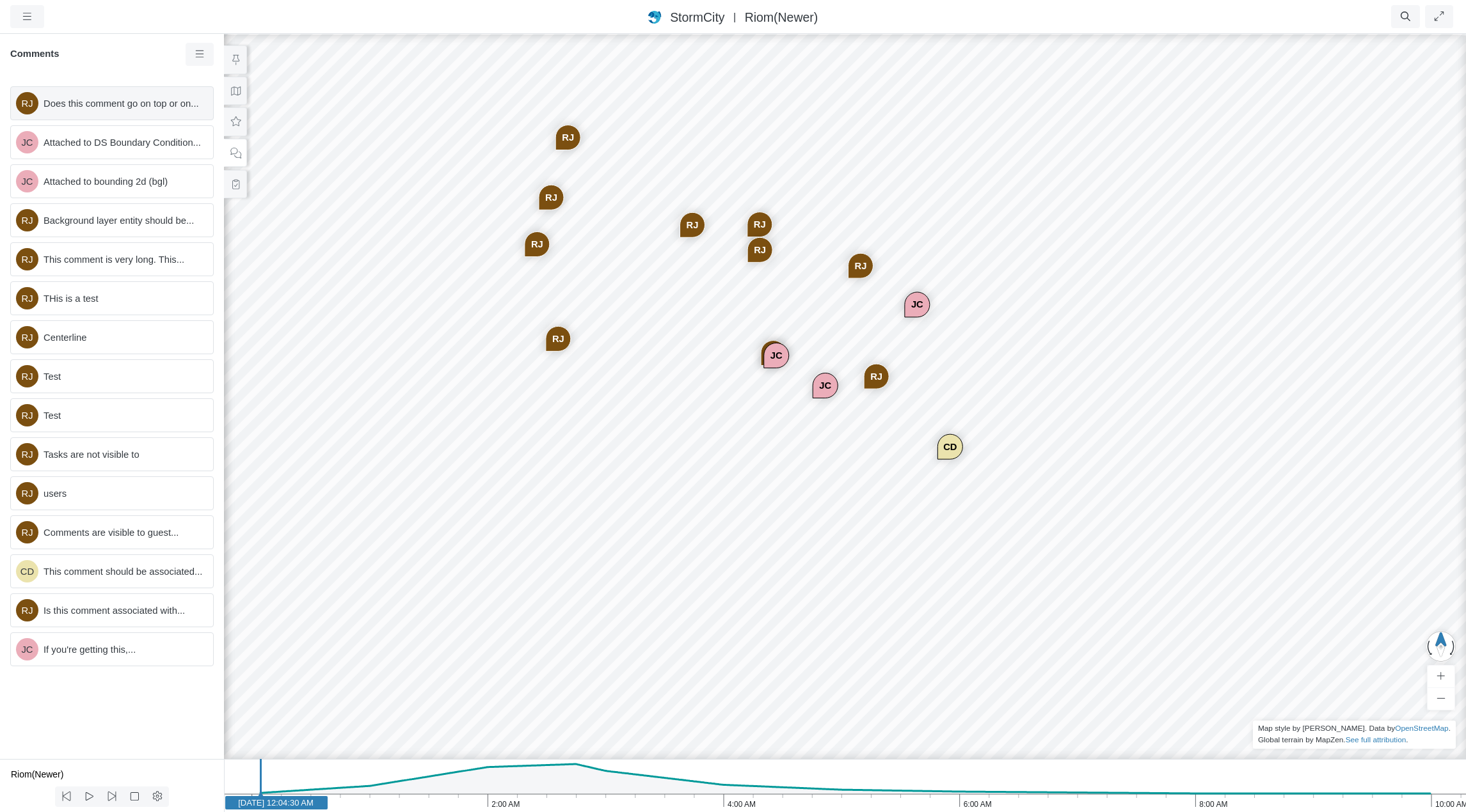
click at [117, 106] on span "Does this comment go on top or on..." at bounding box center [123, 103] width 159 height 14
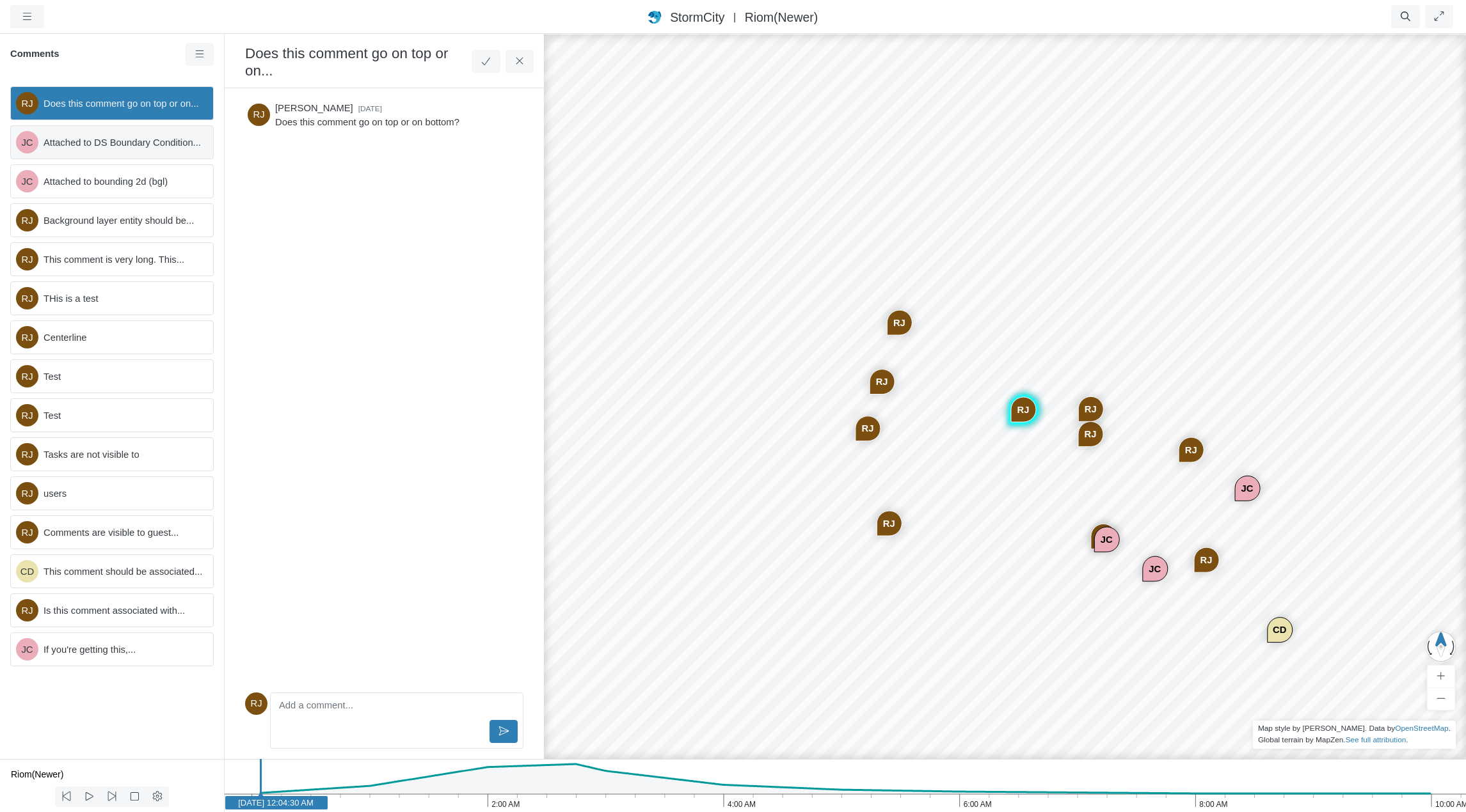
click at [120, 137] on span "Attached to DS Boundary Condition..." at bounding box center [123, 143] width 159 height 14
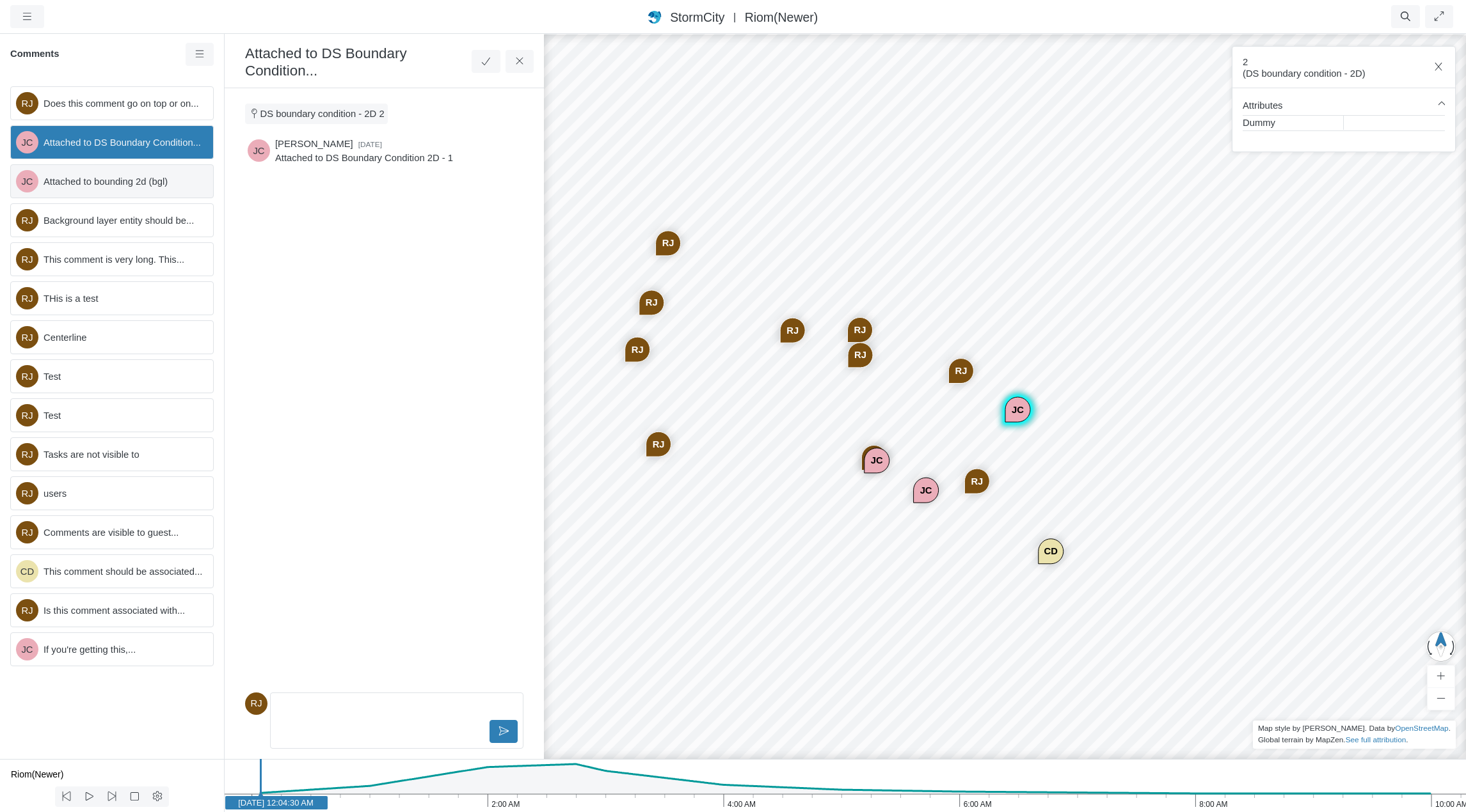
click at [106, 184] on span "Attached to bounding 2d (bgl)" at bounding box center [123, 181] width 159 height 14
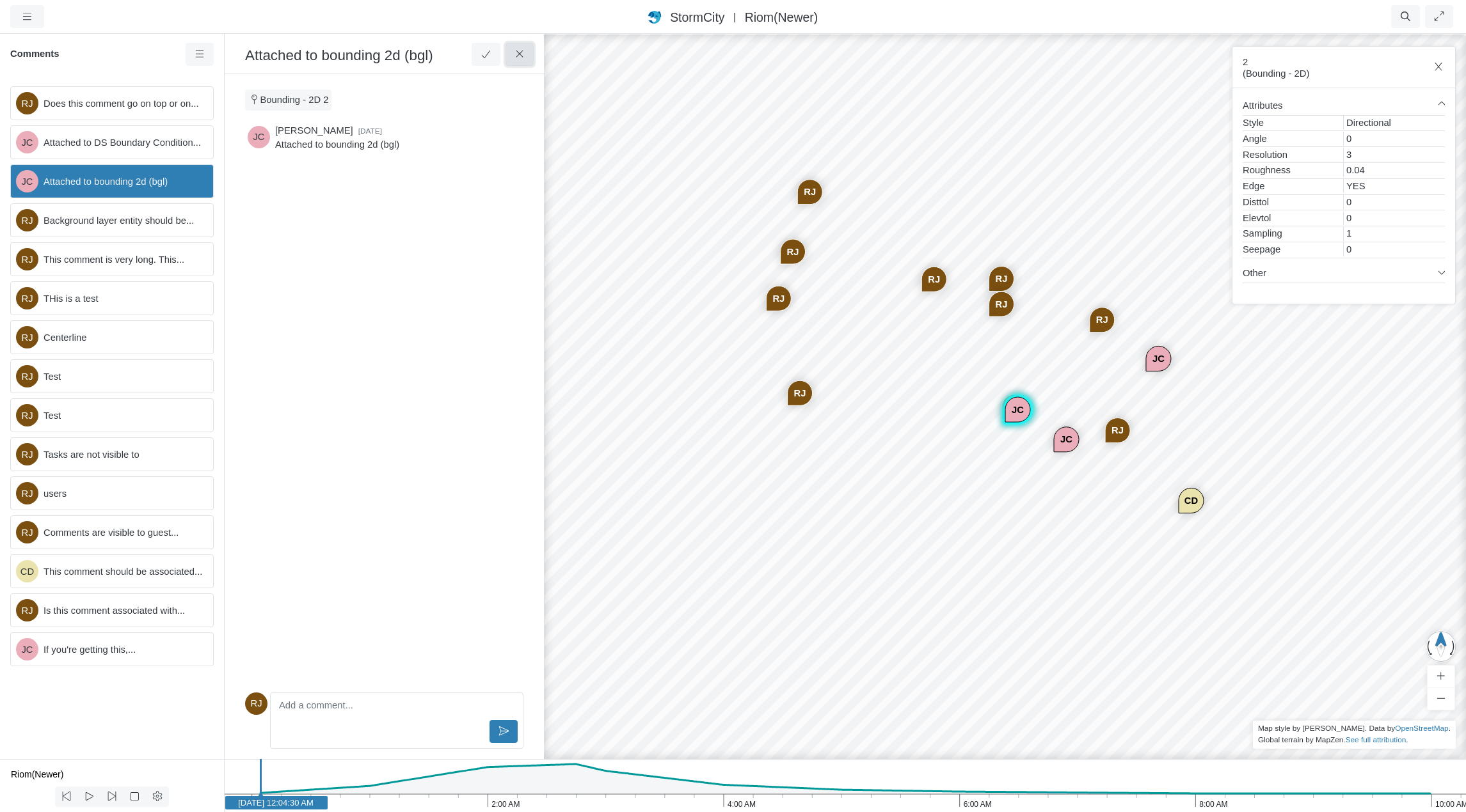
click at [517, 53] on icon at bounding box center [519, 54] width 12 height 9
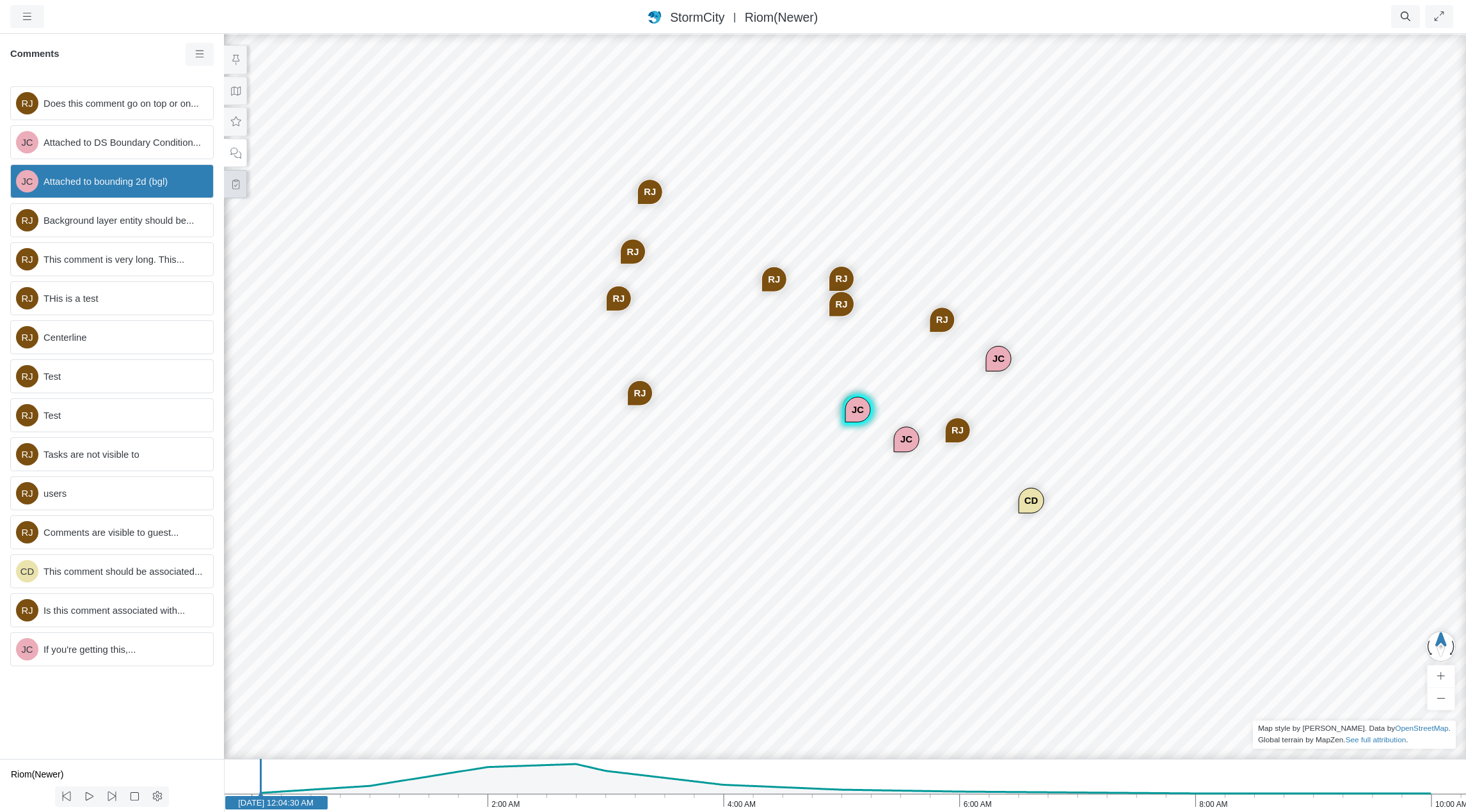
click at [231, 190] on button at bounding box center [235, 184] width 23 height 29
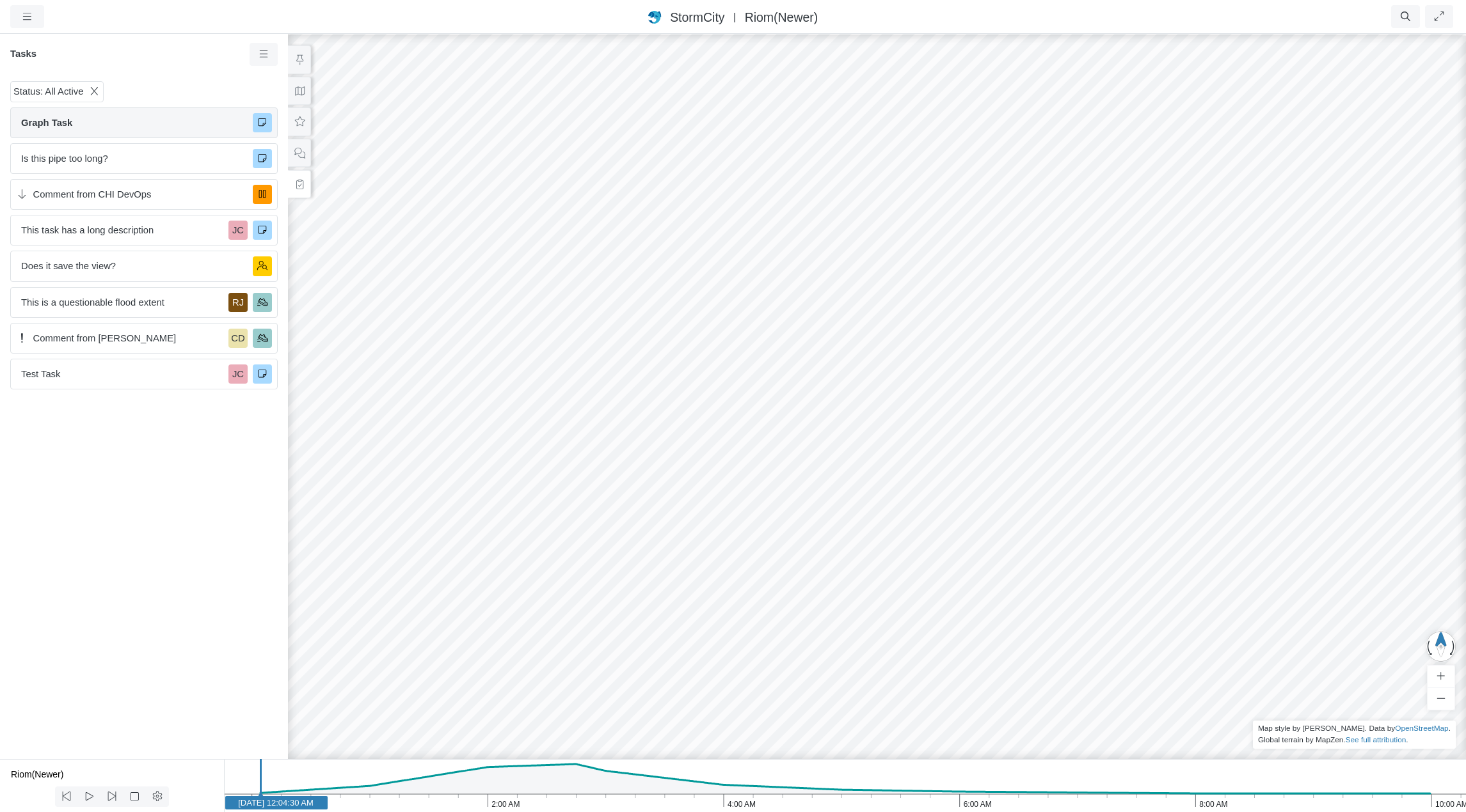
click at [108, 124] on span "Graph Task" at bounding box center [132, 123] width 221 height 14
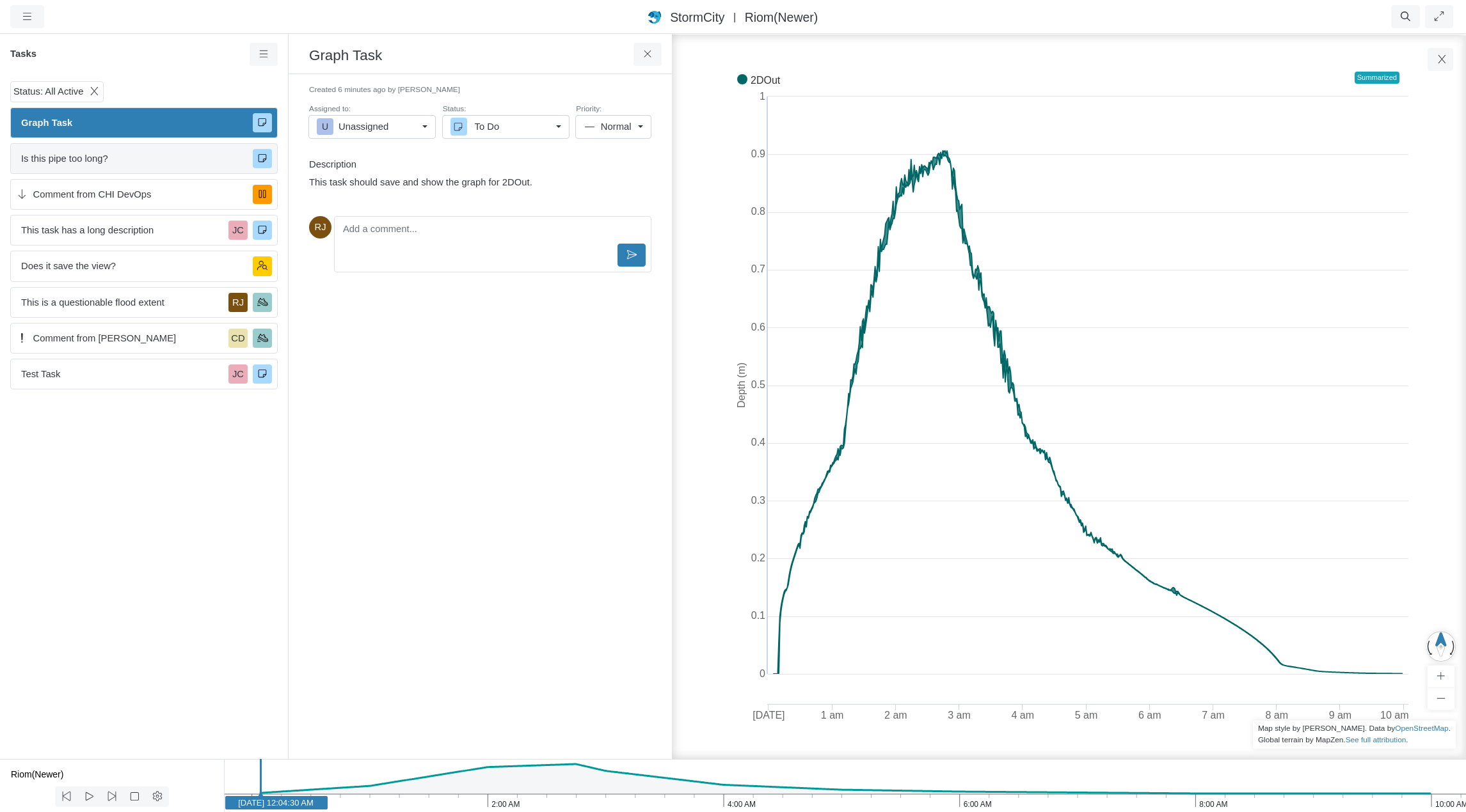
click at [110, 160] on span "Is this pipe too long?" at bounding box center [132, 158] width 221 height 14
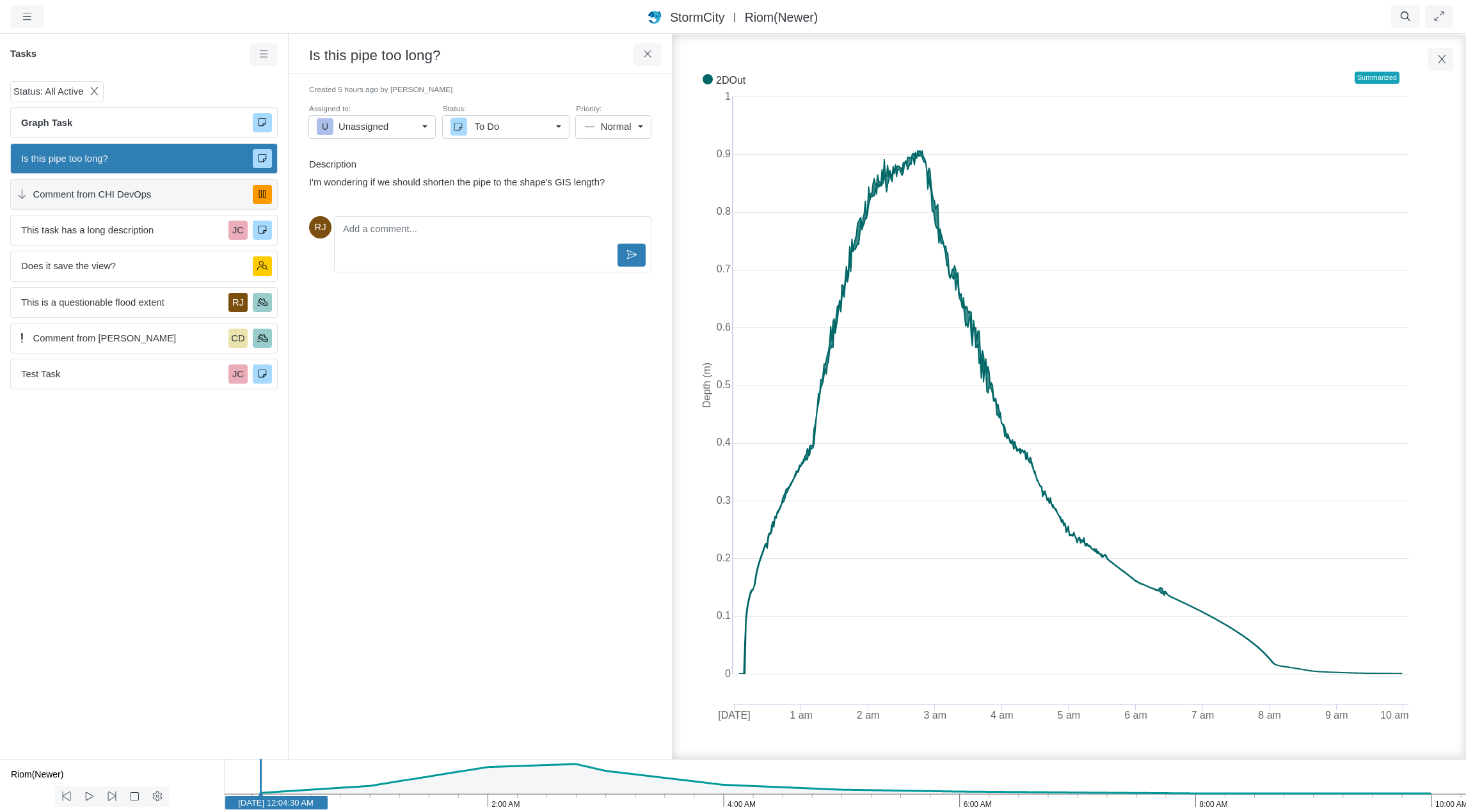
click at [102, 193] on span "Comment from CHI DevOps" at bounding box center [138, 194] width 210 height 14
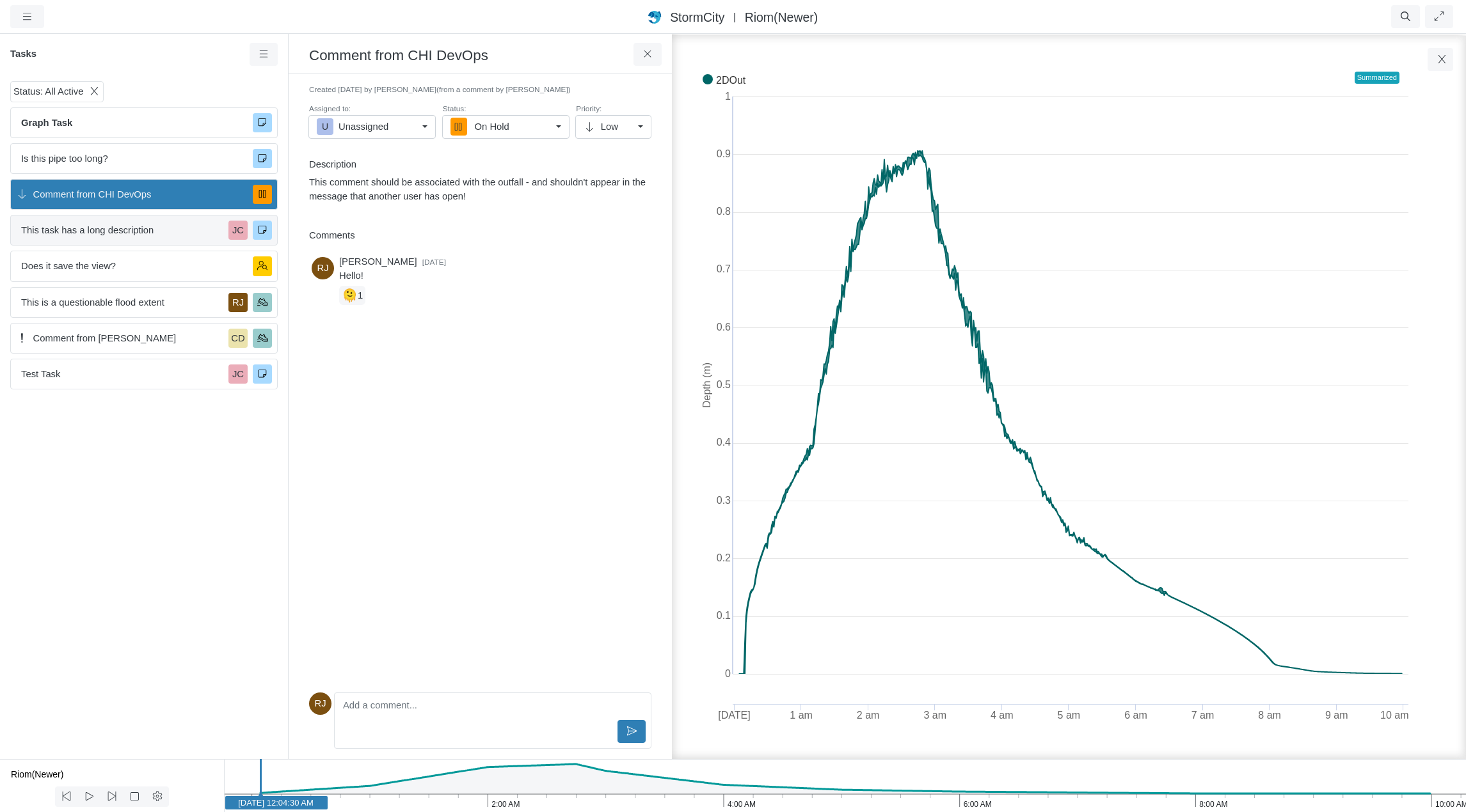
click at [93, 236] on span "This task has a long description" at bounding box center [122, 230] width 202 height 14
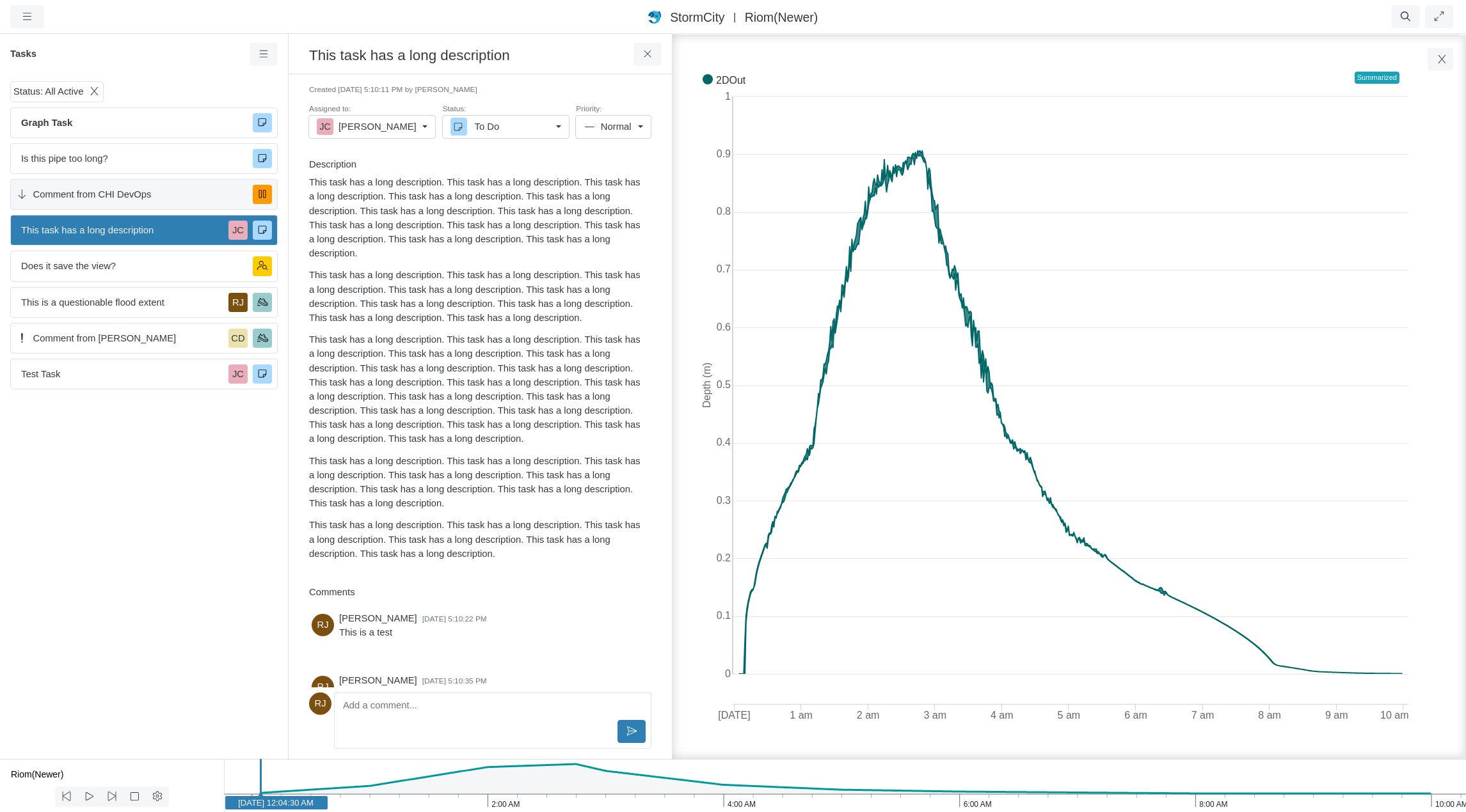
click at [132, 189] on span "Comment from CHI DevOps" at bounding box center [138, 194] width 210 height 14
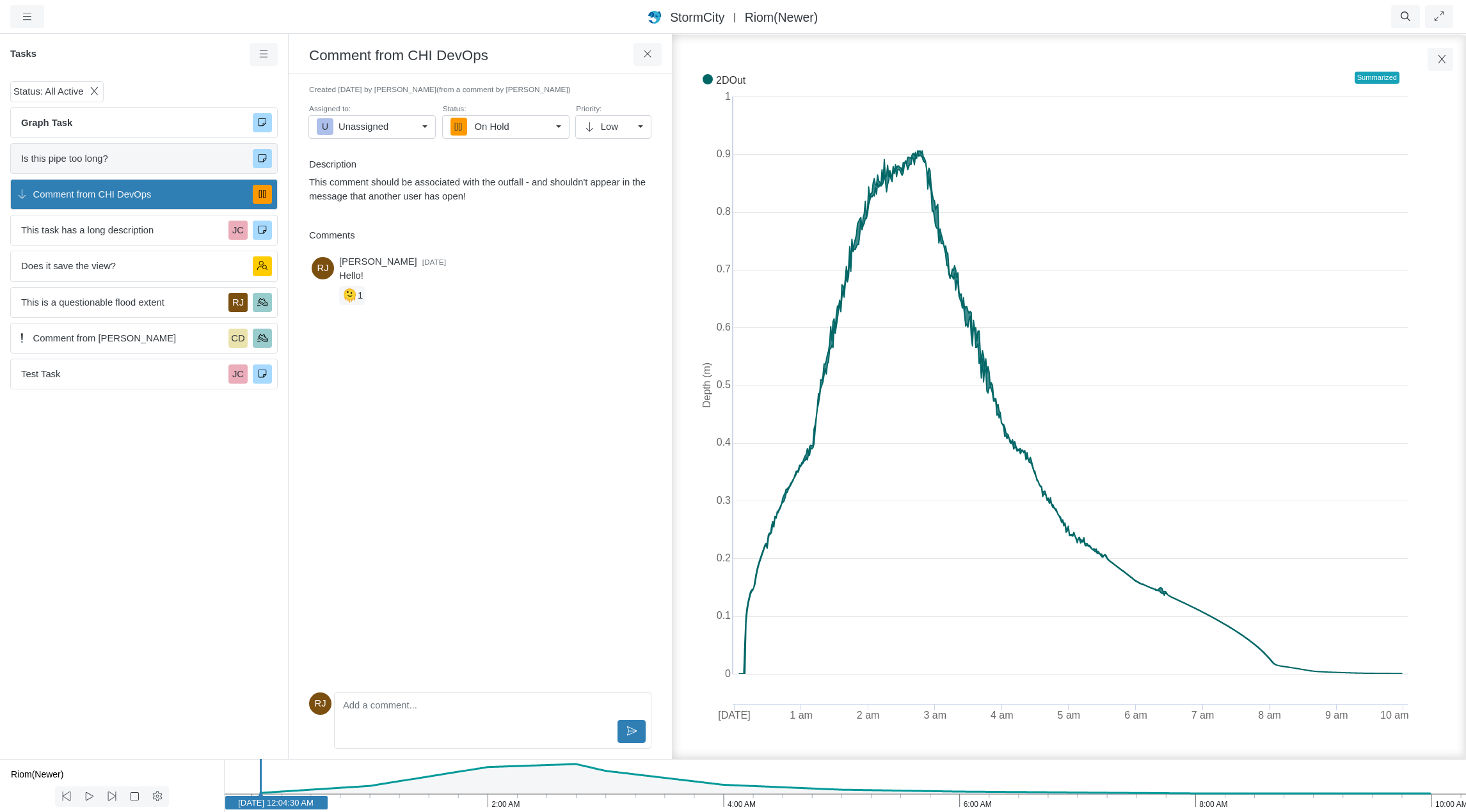
click at [137, 146] on div "Is this pipe too long?" at bounding box center [144, 159] width 267 height 31
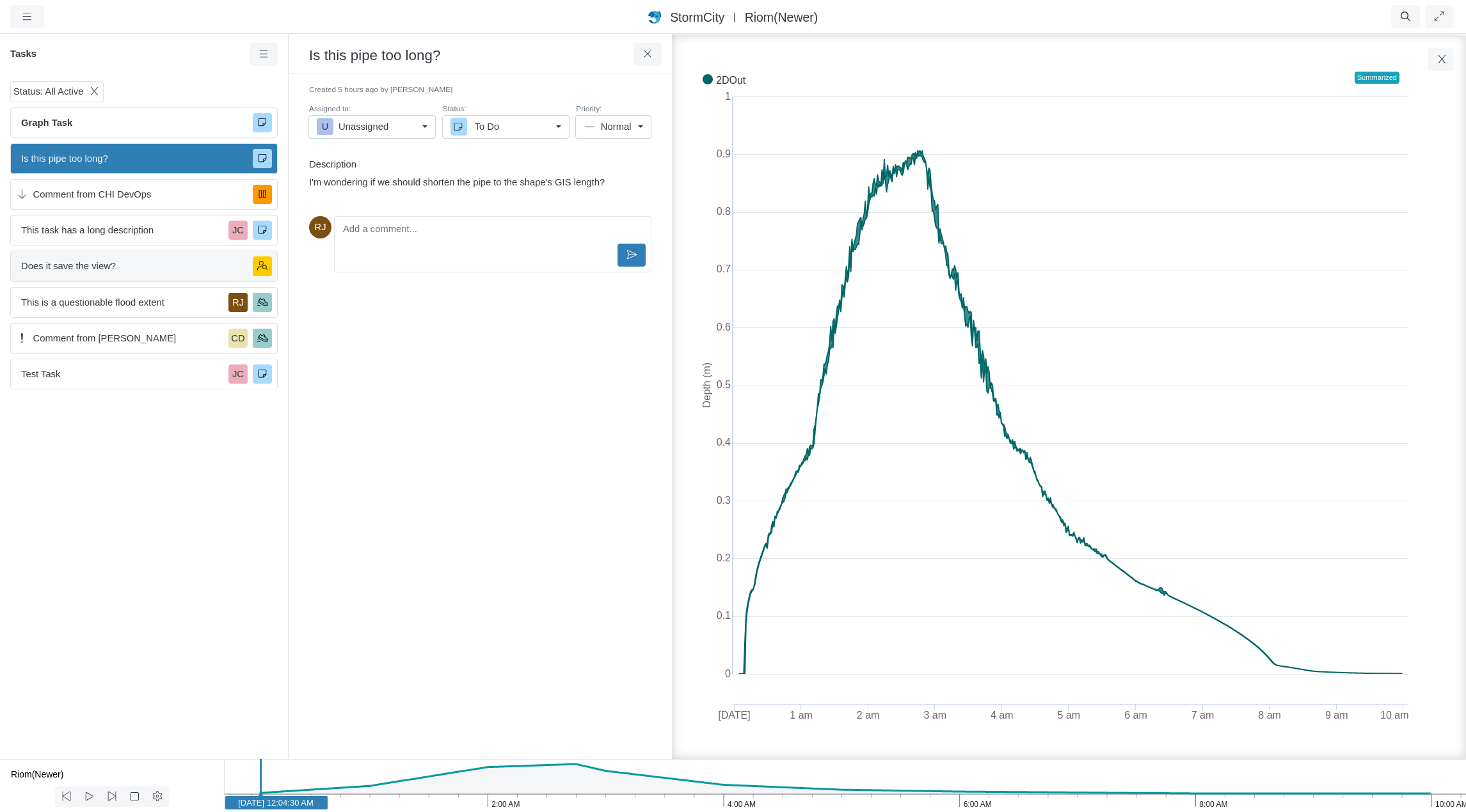
click at [108, 269] on span "Does it save the view?" at bounding box center [132, 266] width 221 height 14
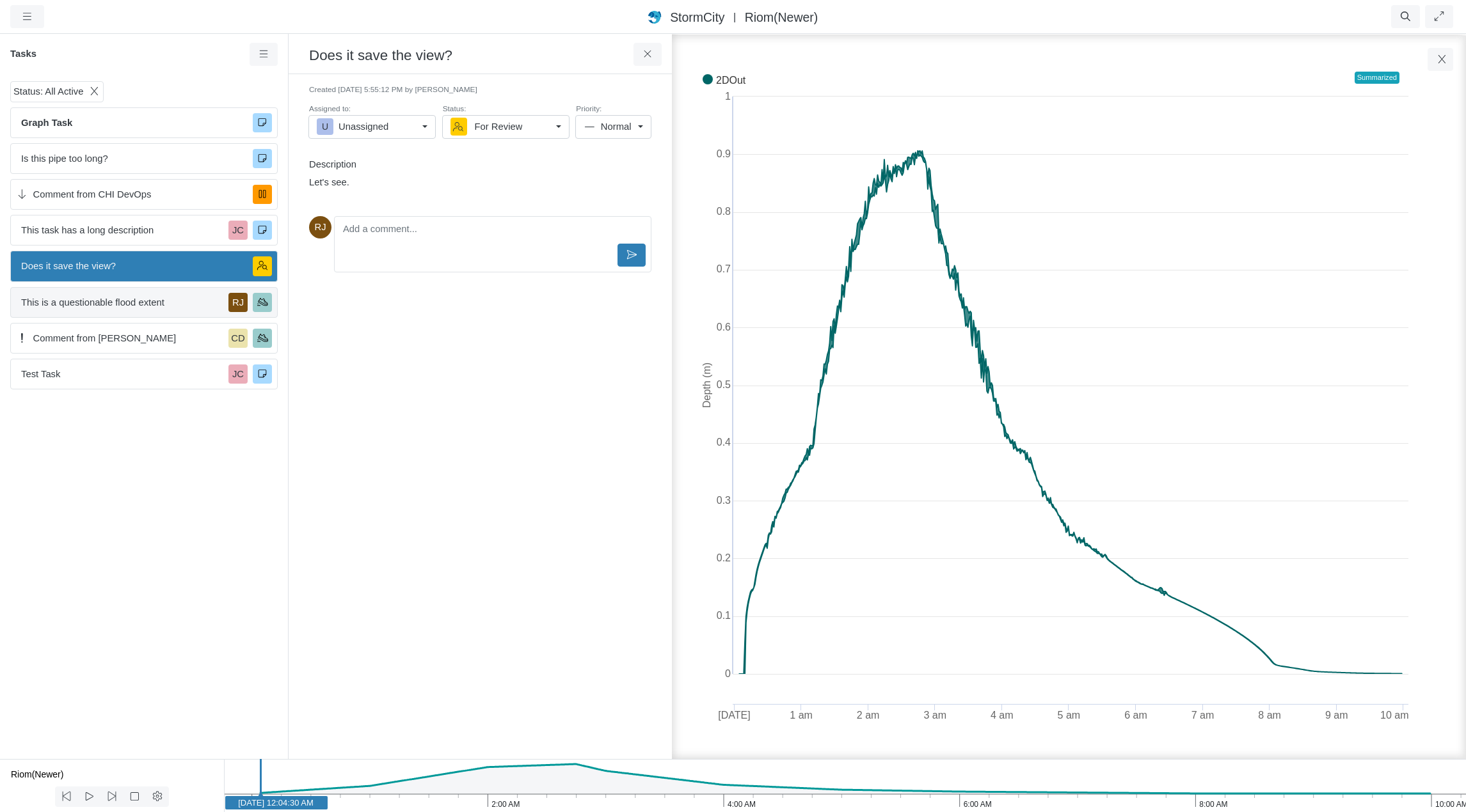
click at [106, 307] on span "This is a questionable flood extent" at bounding box center [122, 302] width 202 height 14
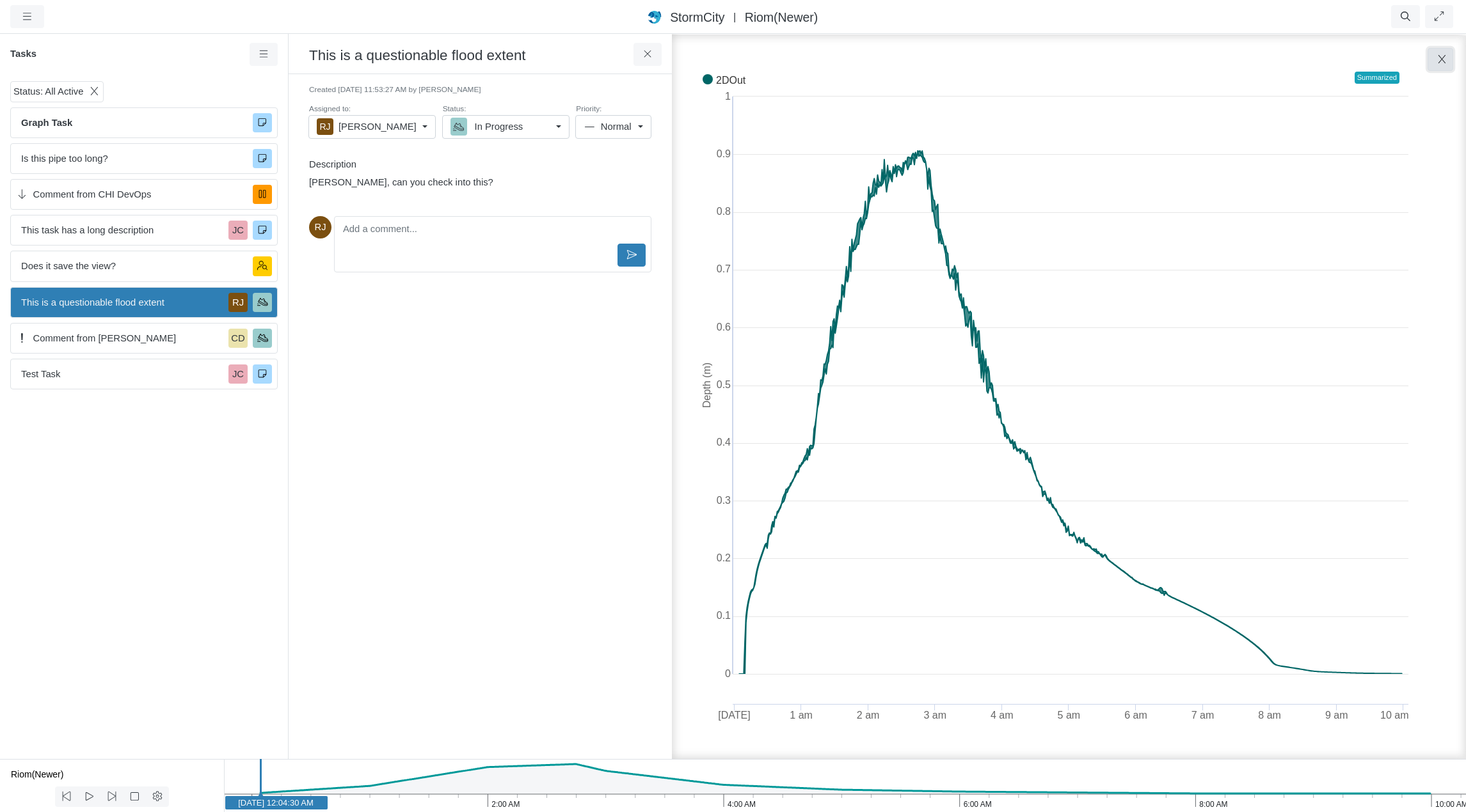
click at [1099, 62] on icon "button" at bounding box center [1441, 59] width 12 height 9
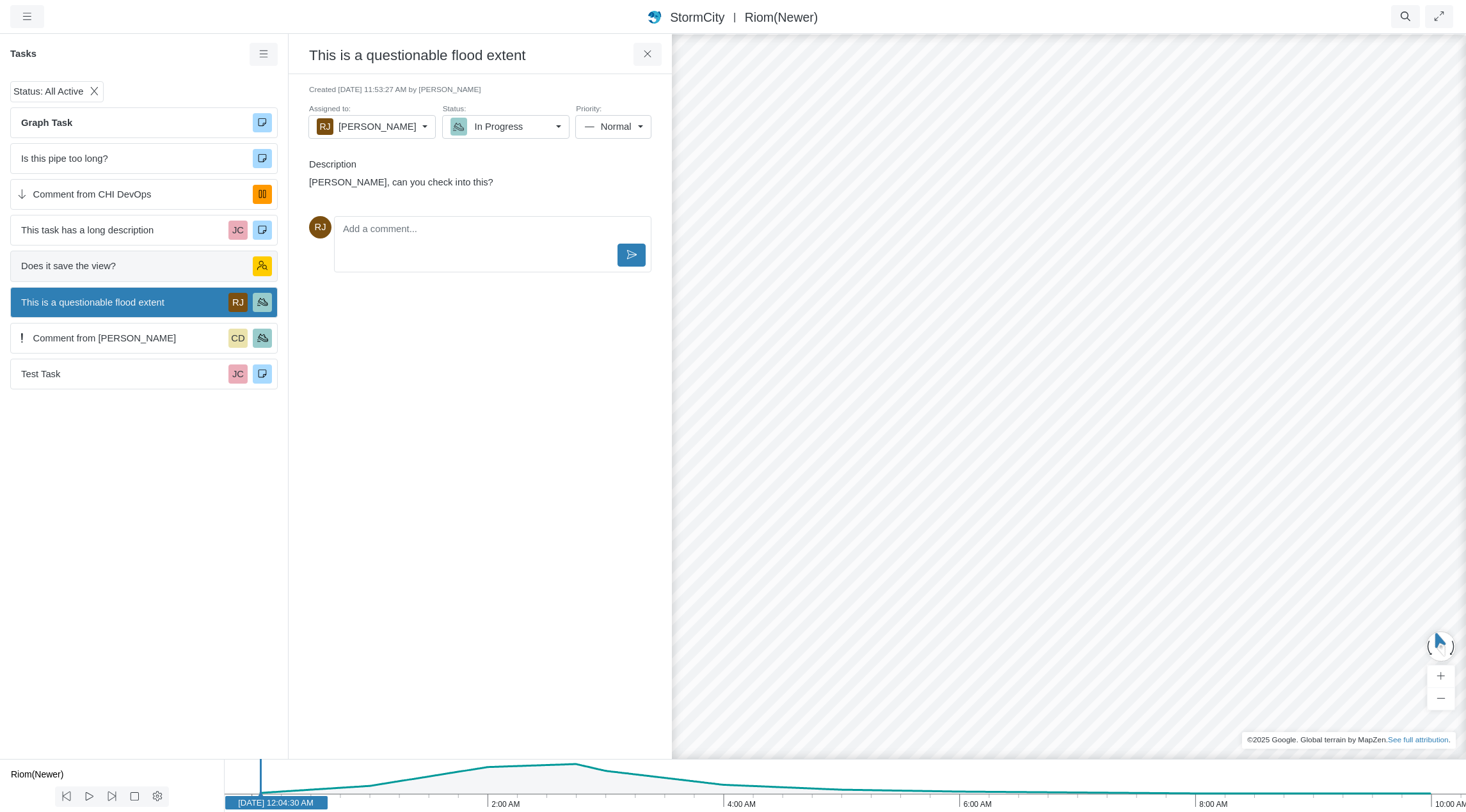
click at [124, 269] on span "Does it save the view?" at bounding box center [132, 266] width 221 height 14
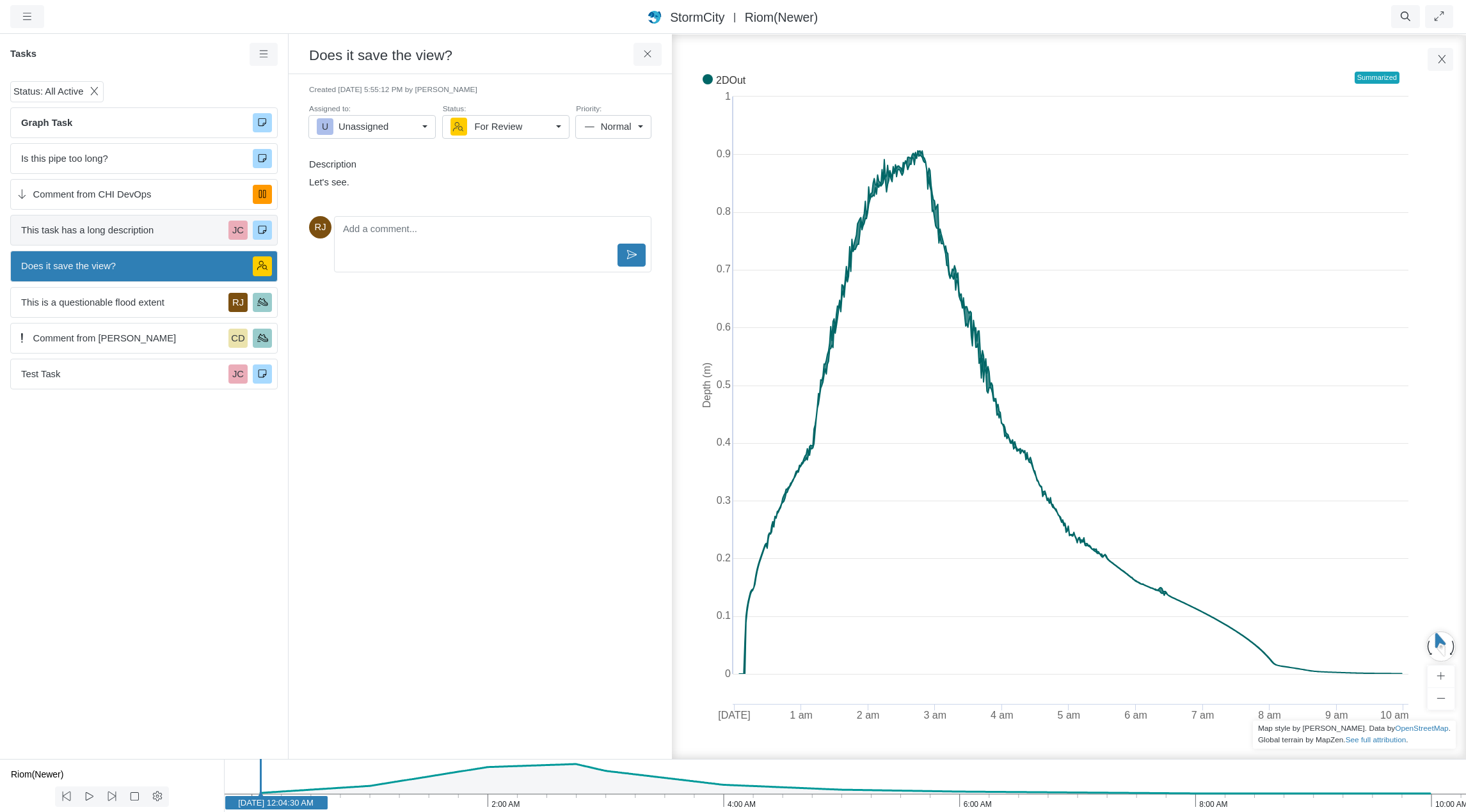
click at [129, 231] on span "This task has a long description" at bounding box center [122, 230] width 202 height 14
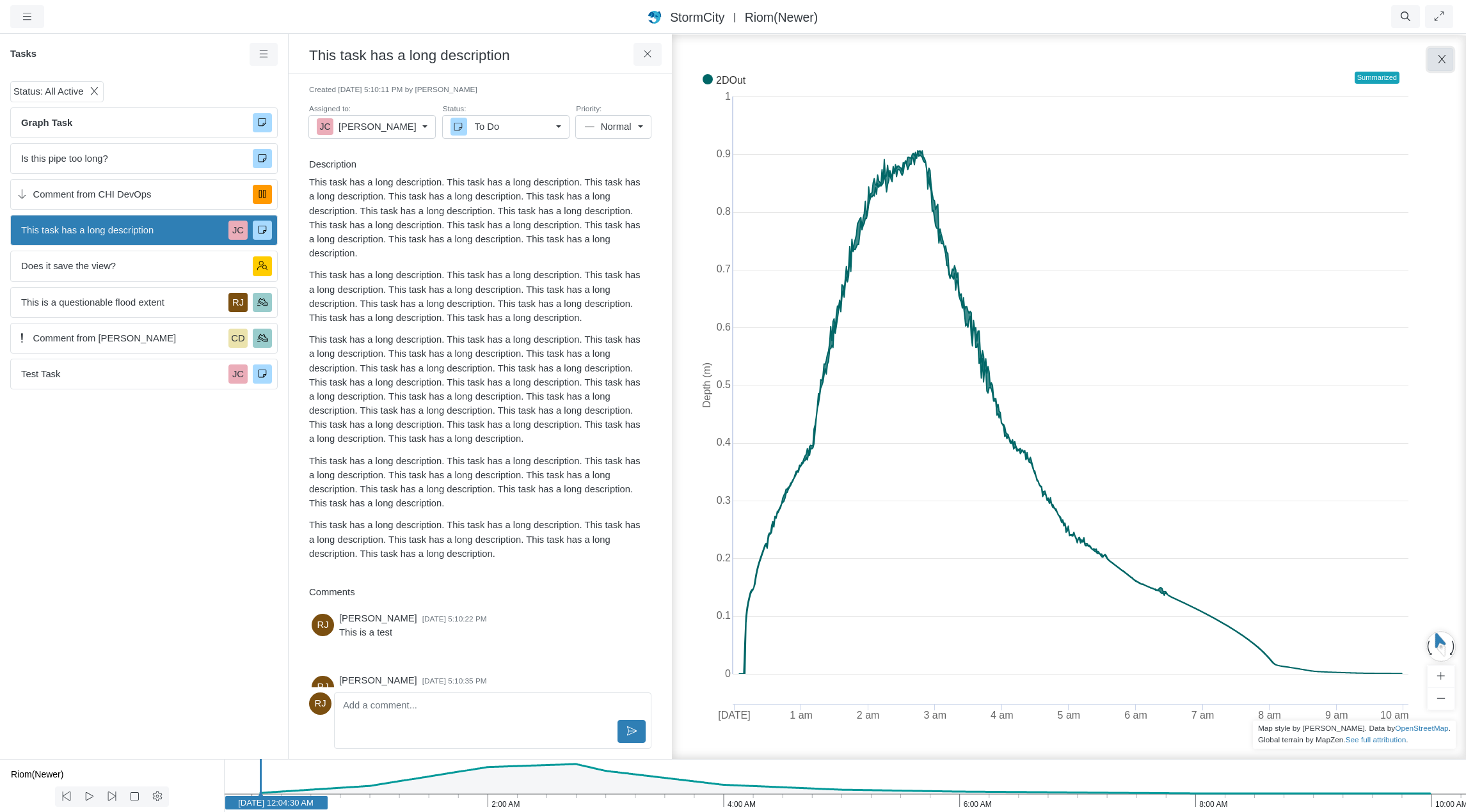
click at [1099, 54] on button "button" at bounding box center [1440, 59] width 26 height 23
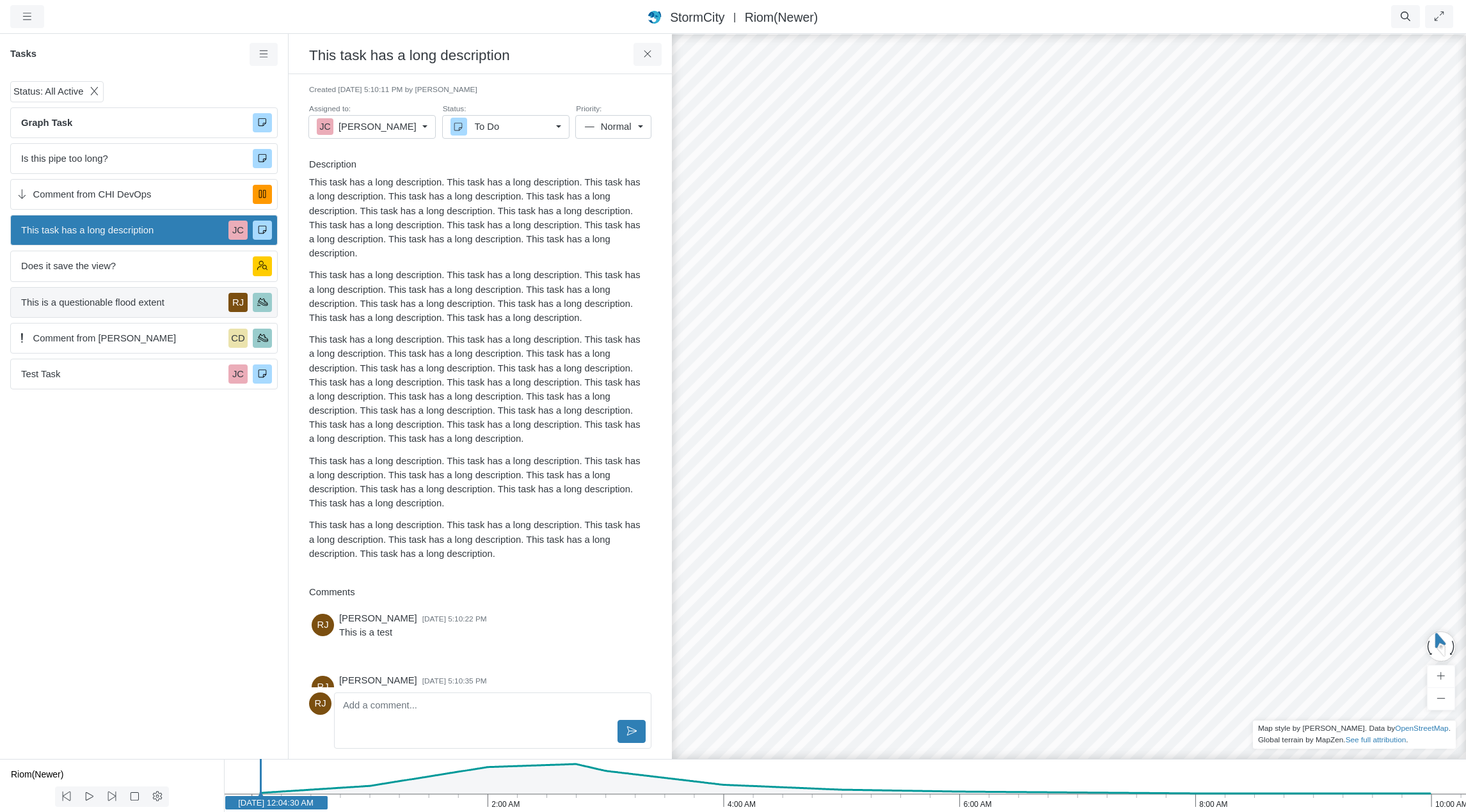
click at [105, 305] on span "This is a questionable flood extent" at bounding box center [122, 302] width 202 height 14
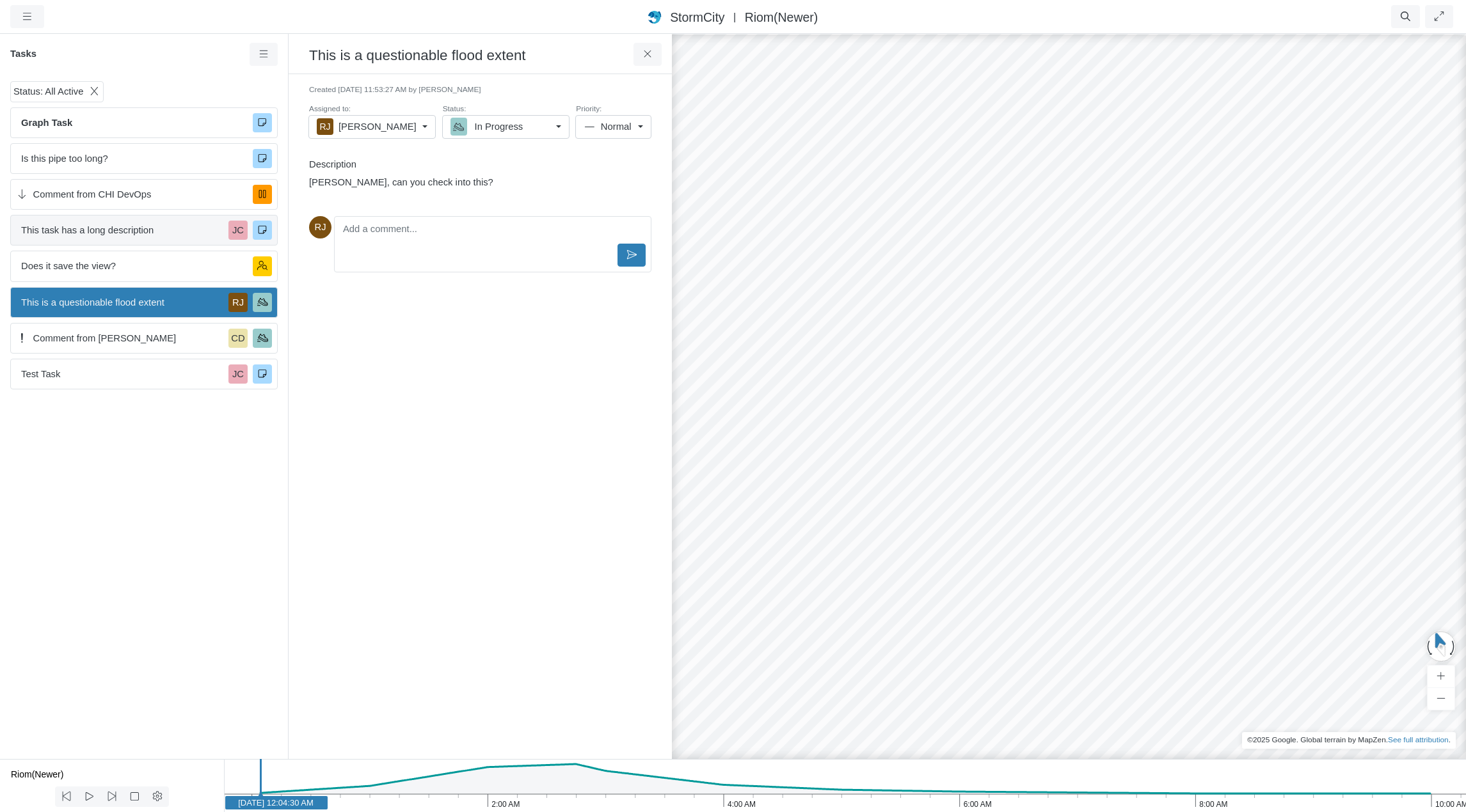
click at [97, 226] on span "This task has a long description" at bounding box center [122, 230] width 202 height 14
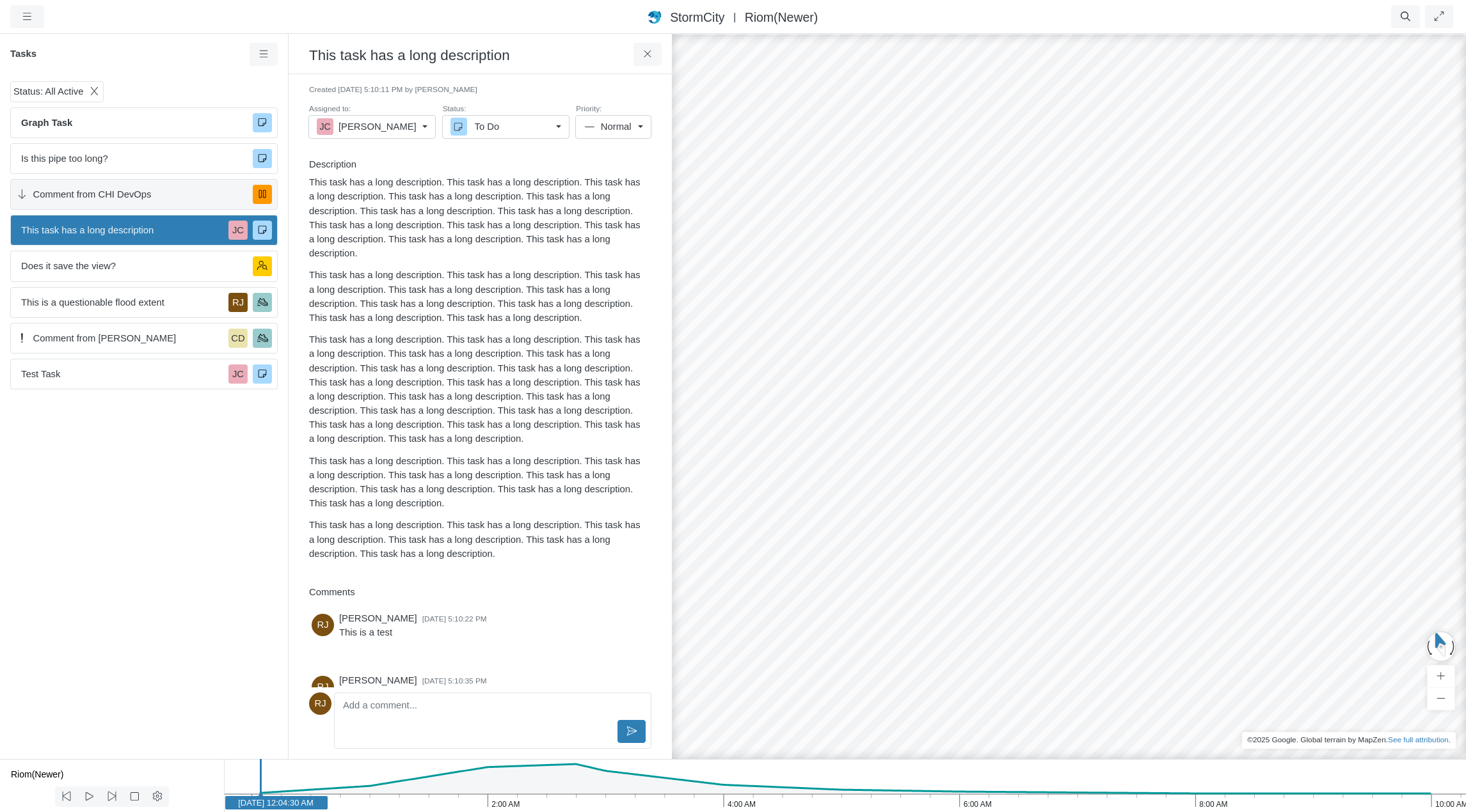
click at [96, 189] on span "Comment from CHI DevOps" at bounding box center [138, 194] width 210 height 14
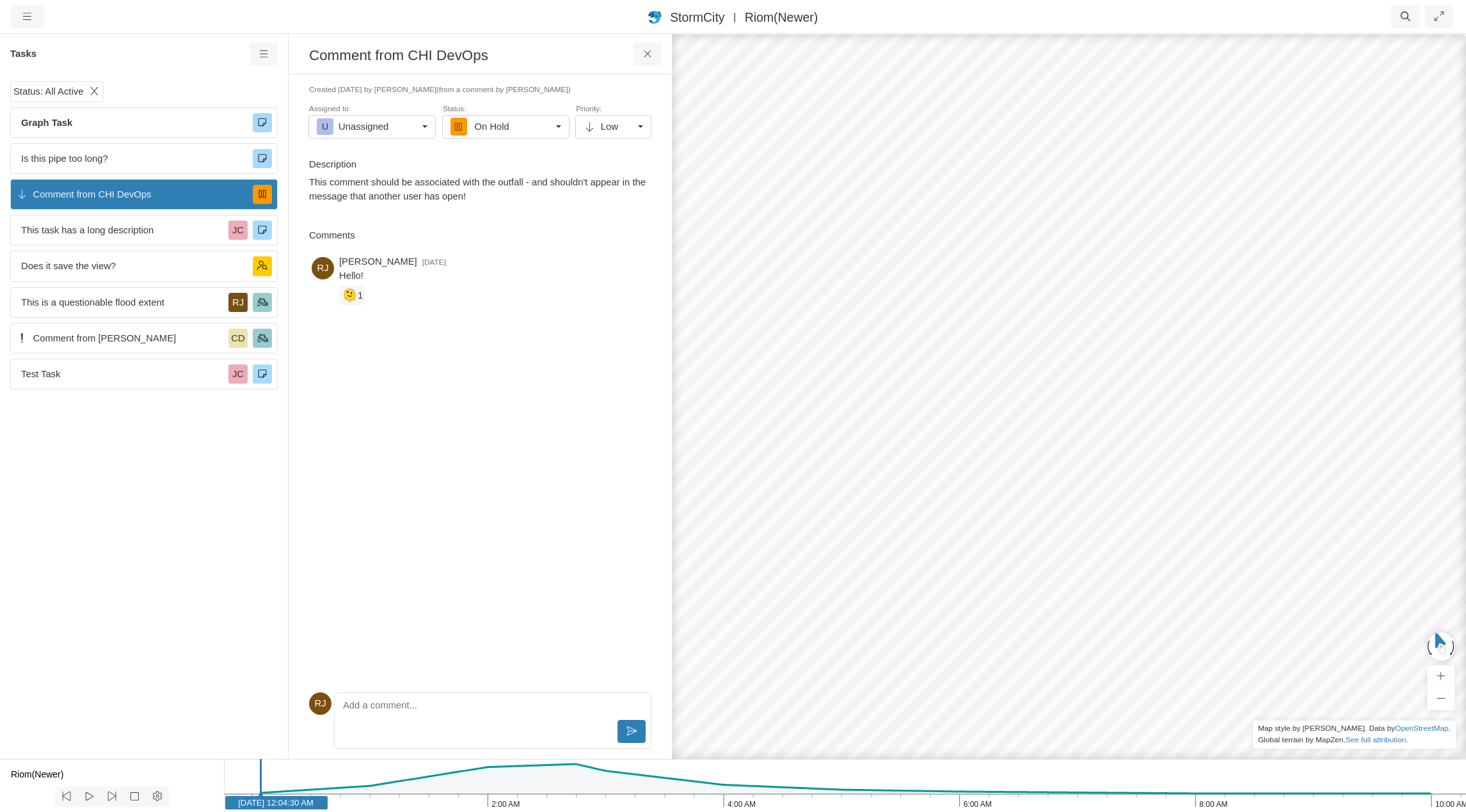
click at [96, 189] on span "Comment from CHI DevOps" at bounding box center [138, 194] width 210 height 14
click at [95, 162] on span "Is this pipe too long?" at bounding box center [132, 158] width 221 height 14
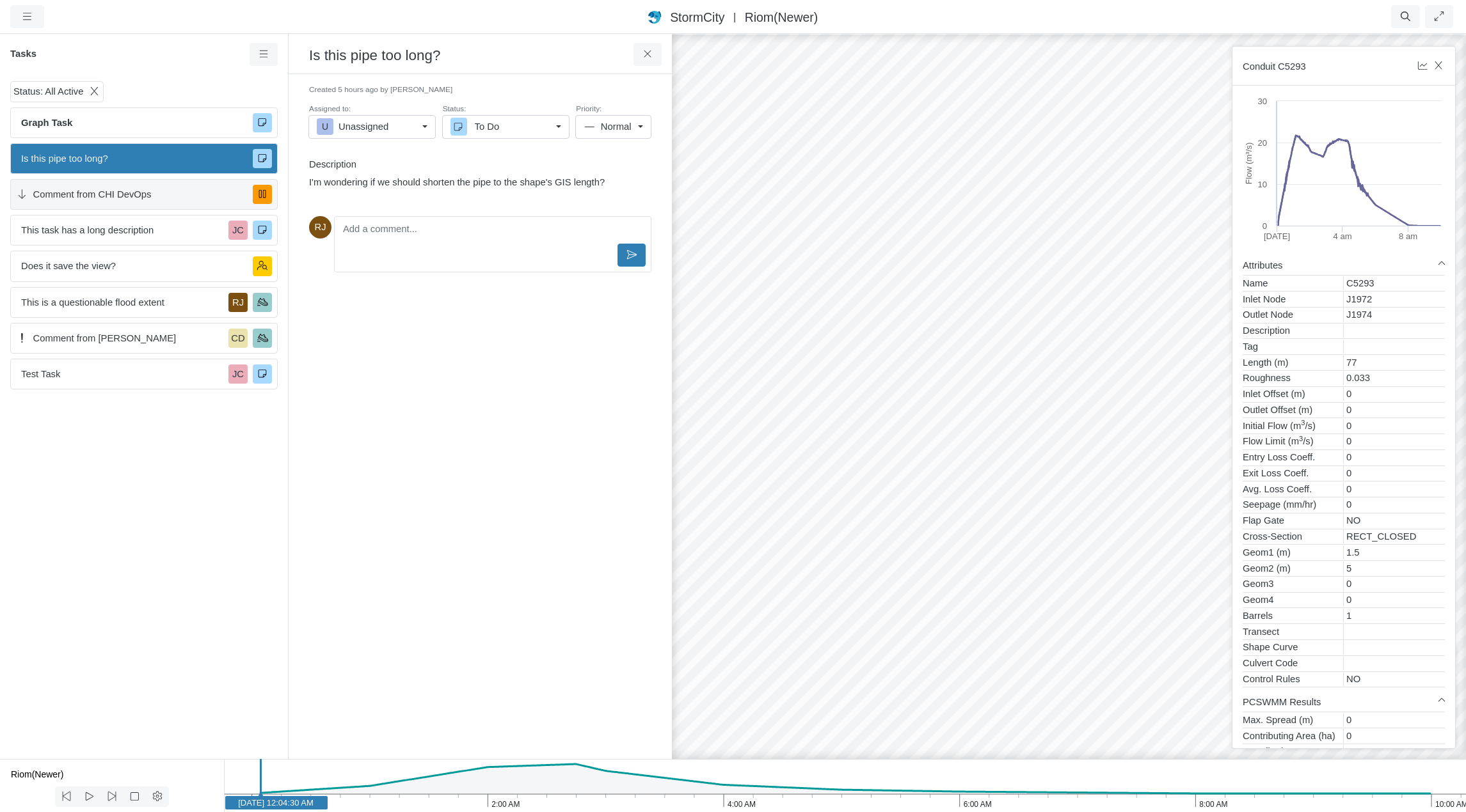
click at [90, 195] on span "Comment from CHI DevOps" at bounding box center [138, 194] width 210 height 14
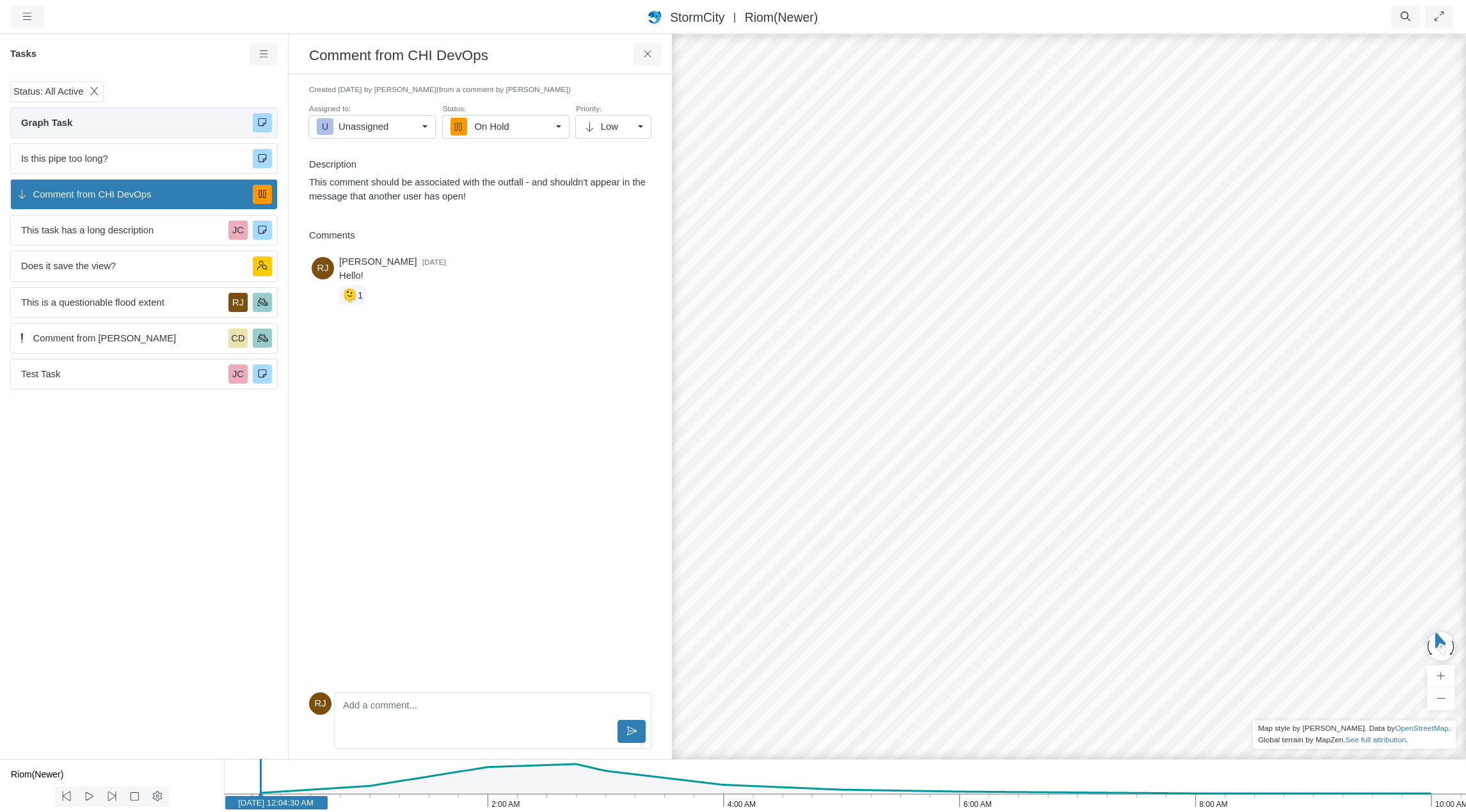
click at [101, 128] on span "Graph Task" at bounding box center [132, 123] width 221 height 14
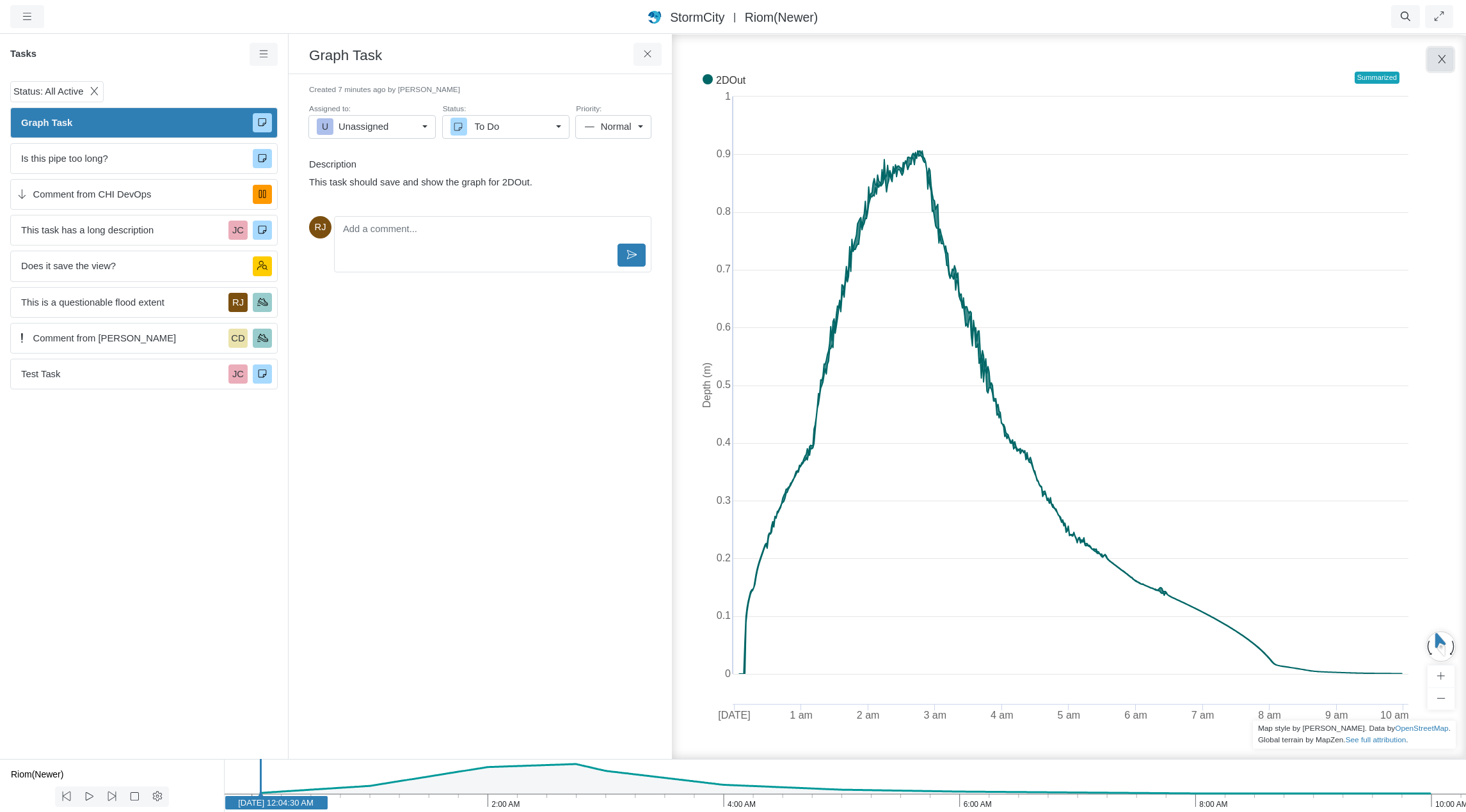
click at [1099, 61] on icon "button" at bounding box center [1441, 59] width 12 height 9
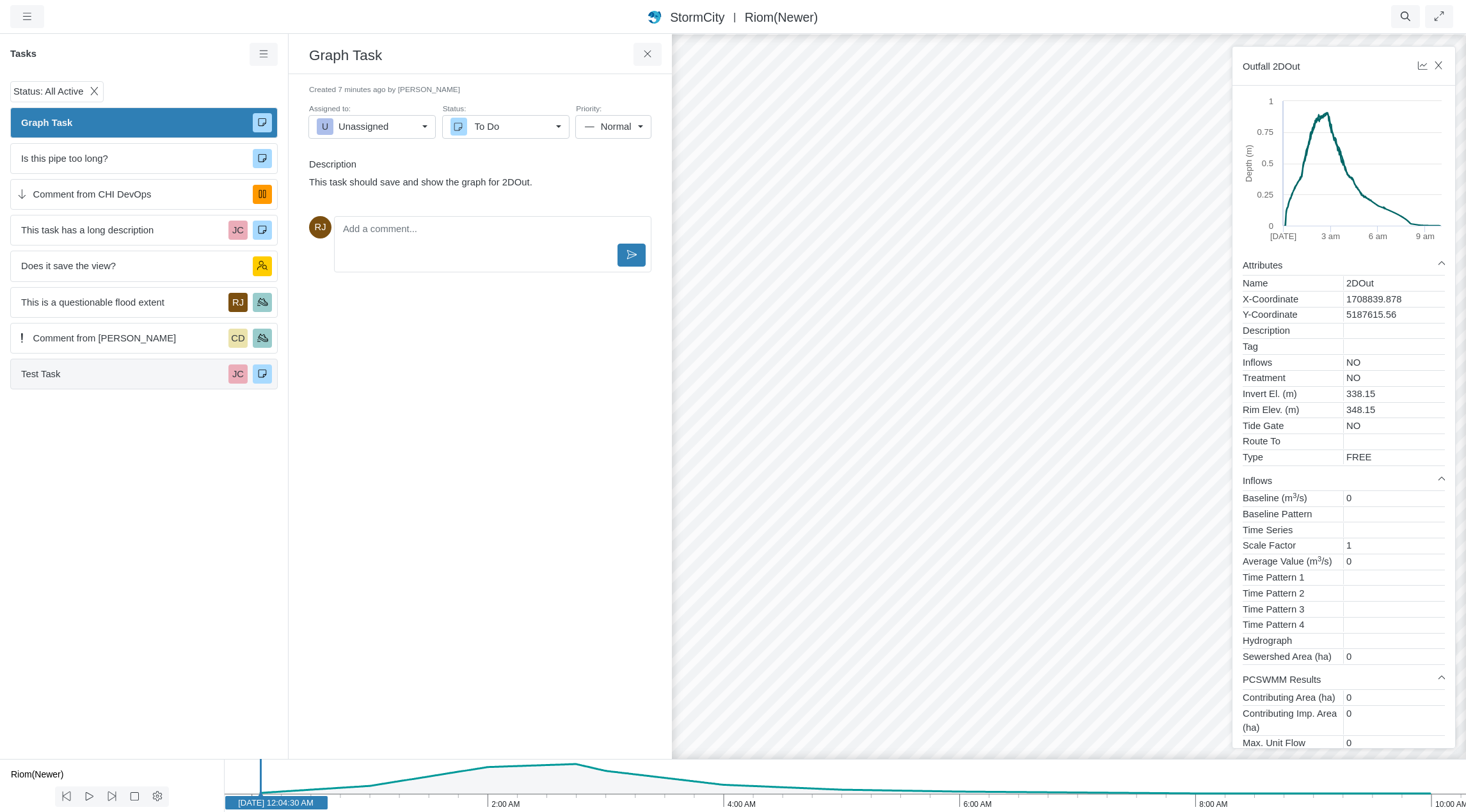
click at [73, 374] on span "Test Task" at bounding box center [122, 374] width 202 height 14
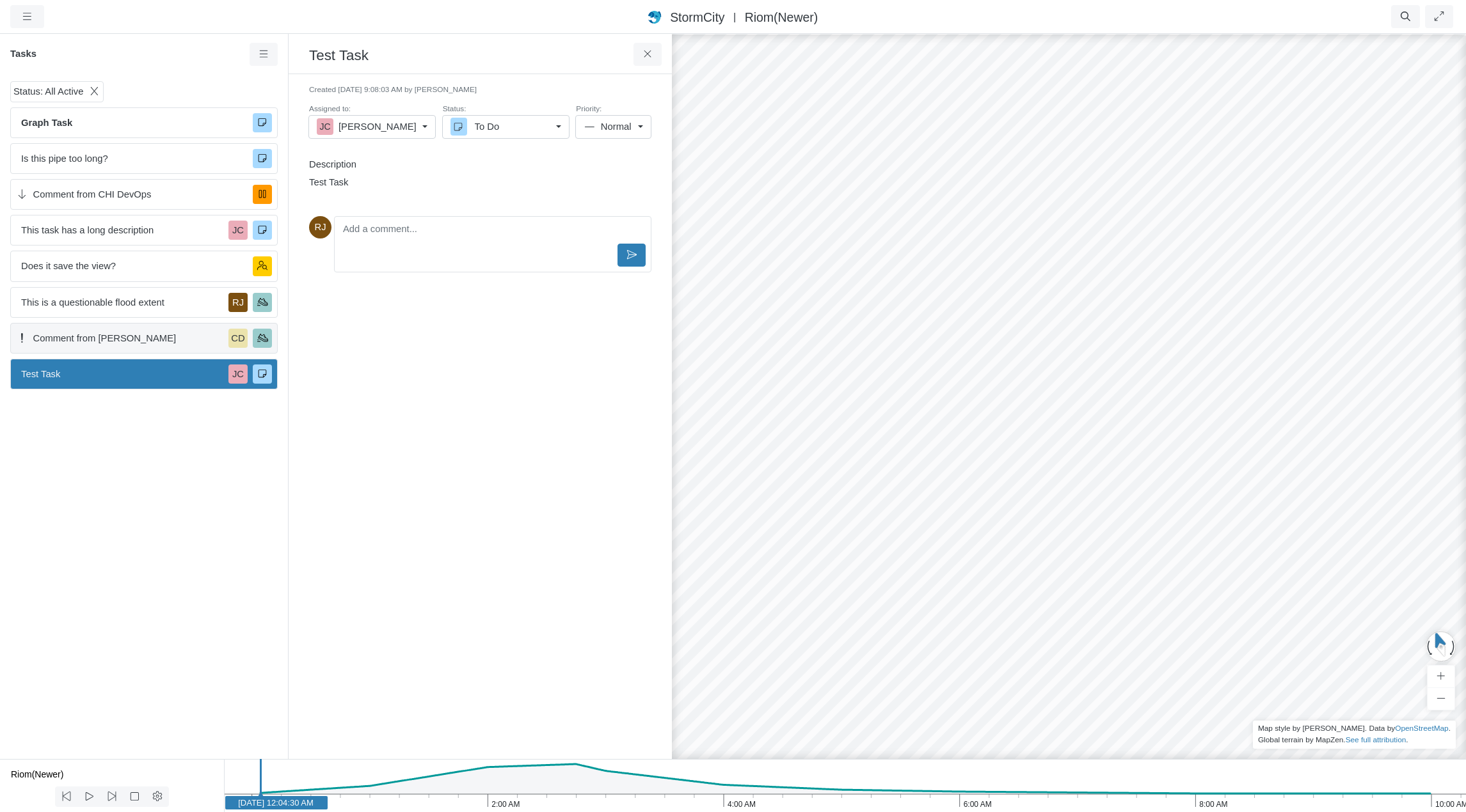
click at [77, 335] on span "Comment from [PERSON_NAME]" at bounding box center [128, 338] width 191 height 14
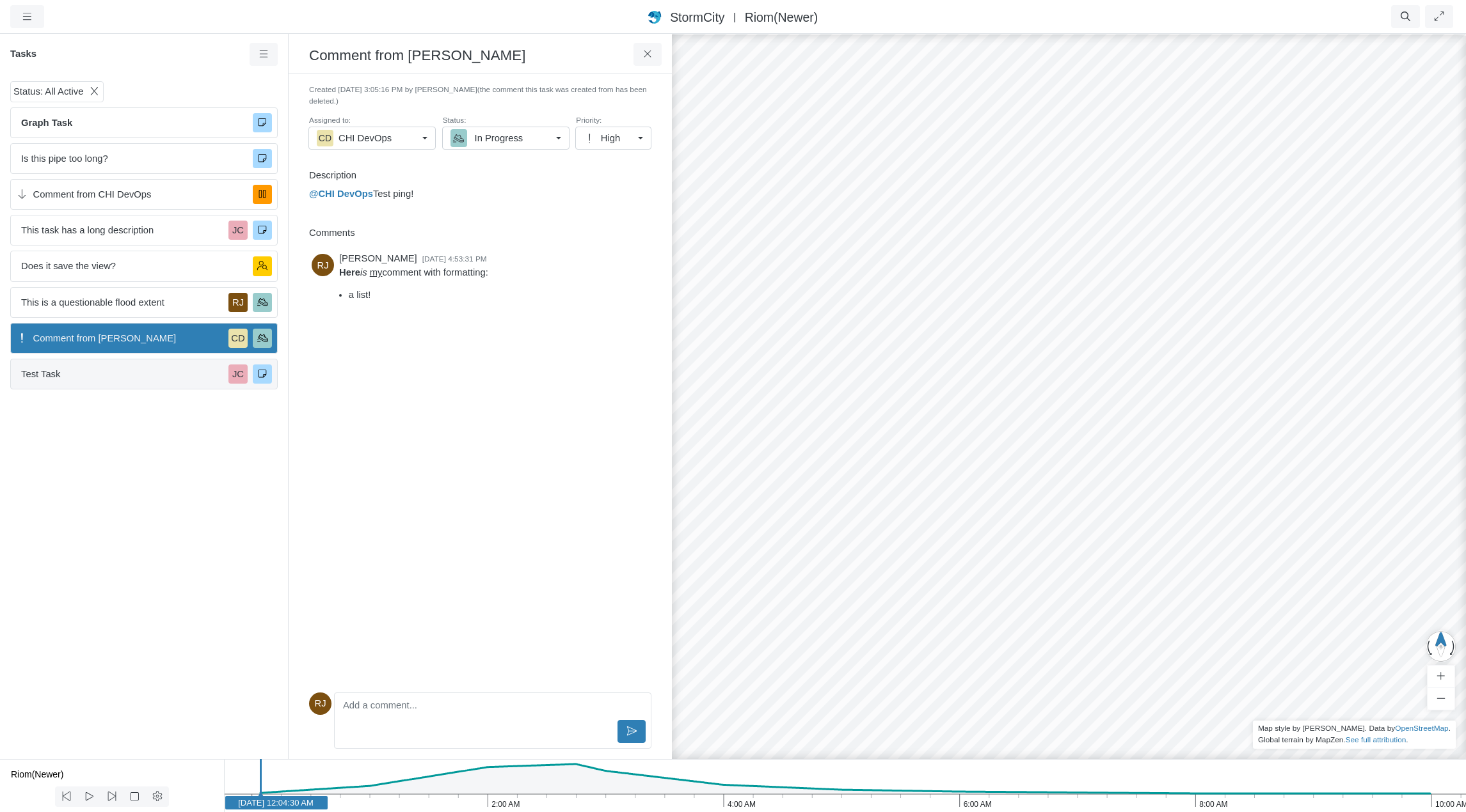
click at [73, 366] on div "Test Task JC" at bounding box center [144, 374] width 267 height 31
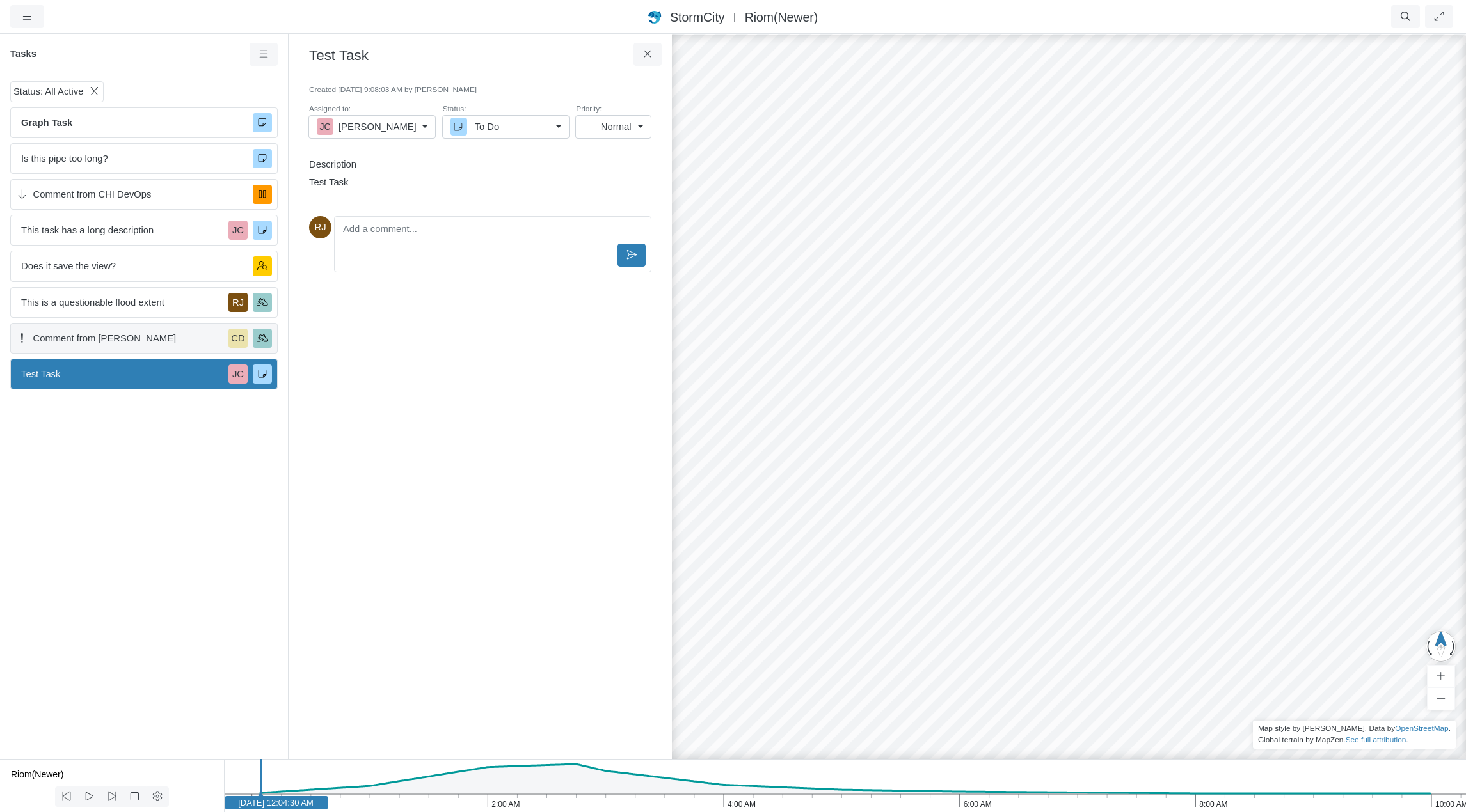
click at [79, 341] on span "Comment from [PERSON_NAME]" at bounding box center [128, 338] width 191 height 14
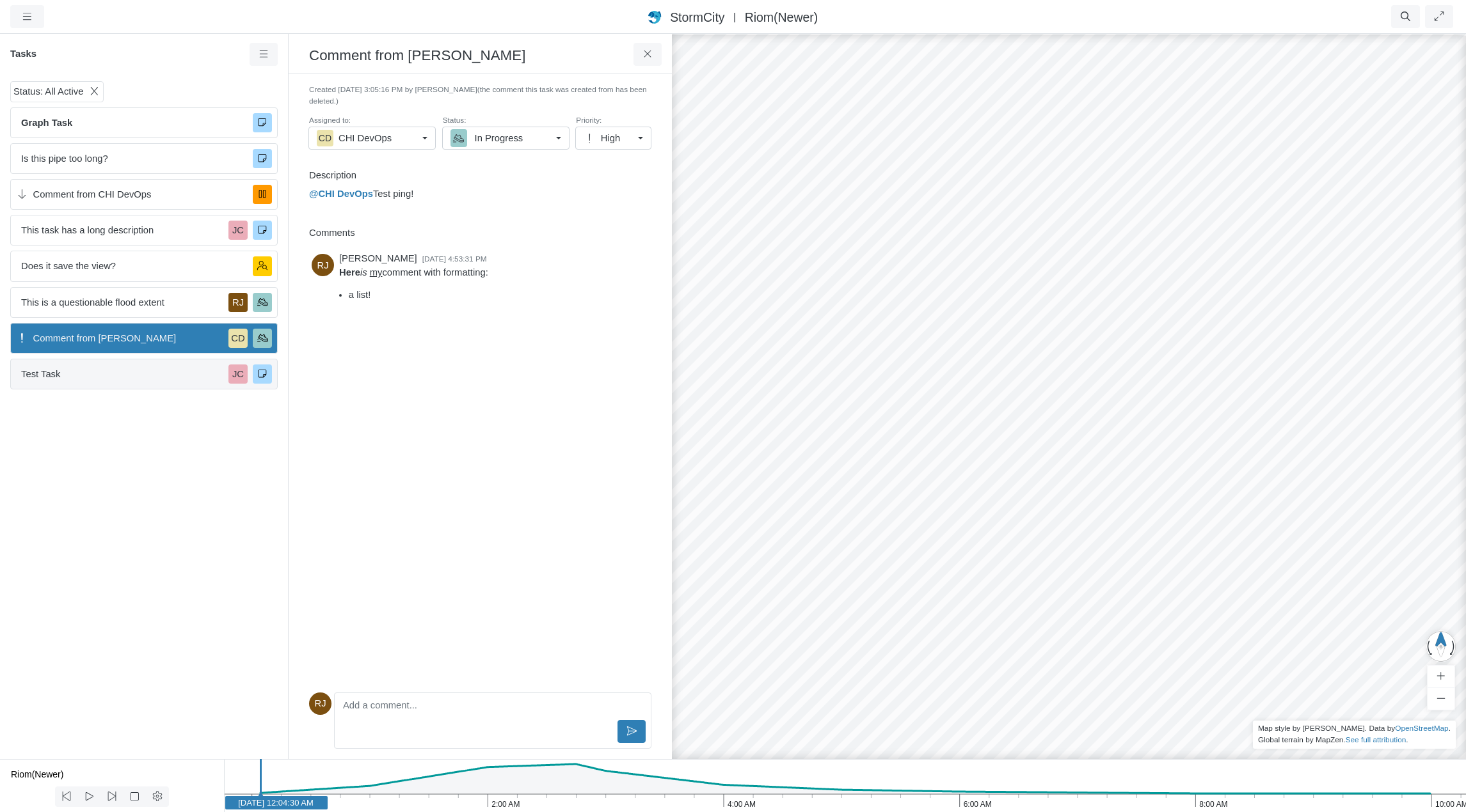
click at [78, 376] on span "Test Task" at bounding box center [122, 374] width 202 height 14
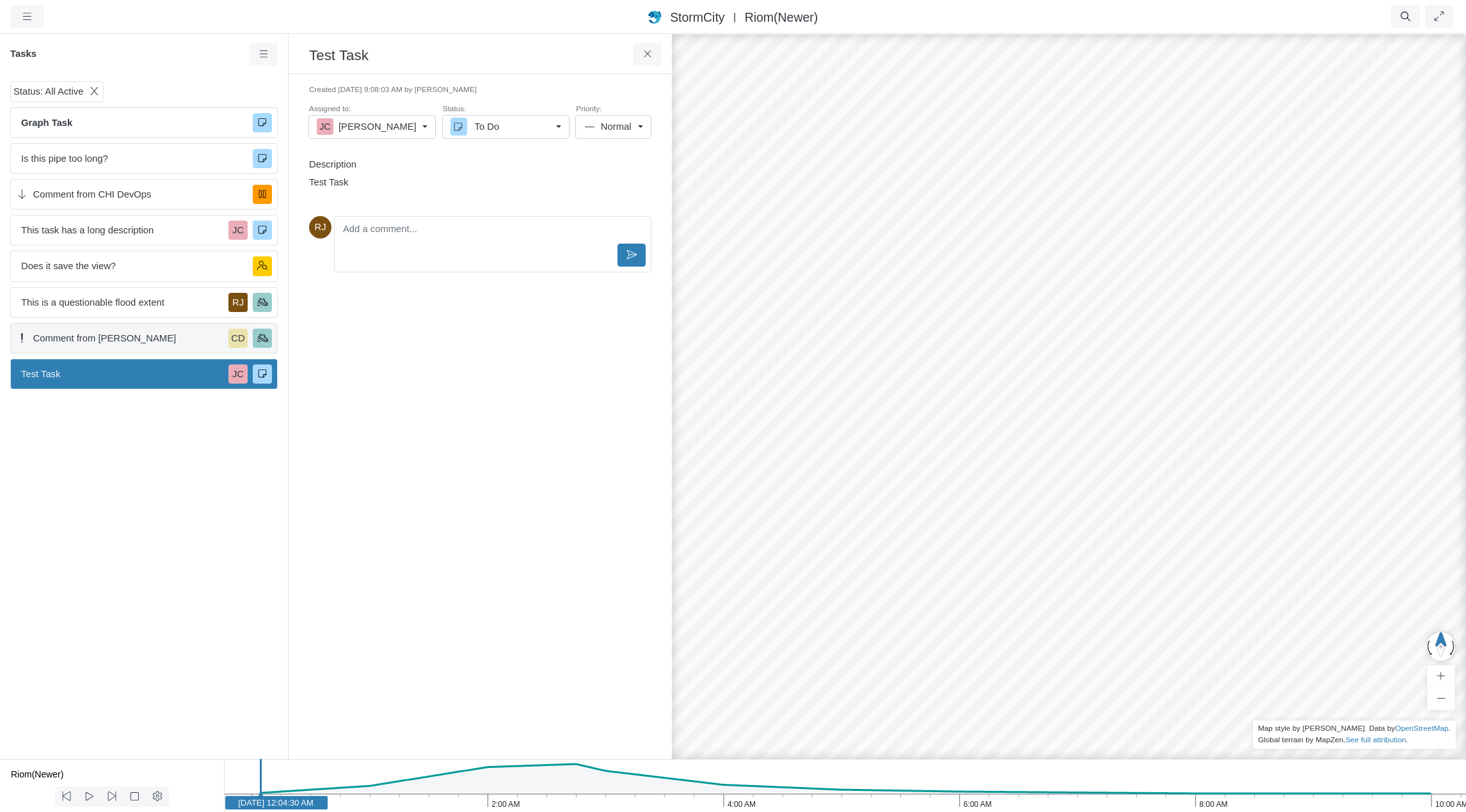
click at [85, 336] on span "Comment from [PERSON_NAME]" at bounding box center [128, 338] width 191 height 14
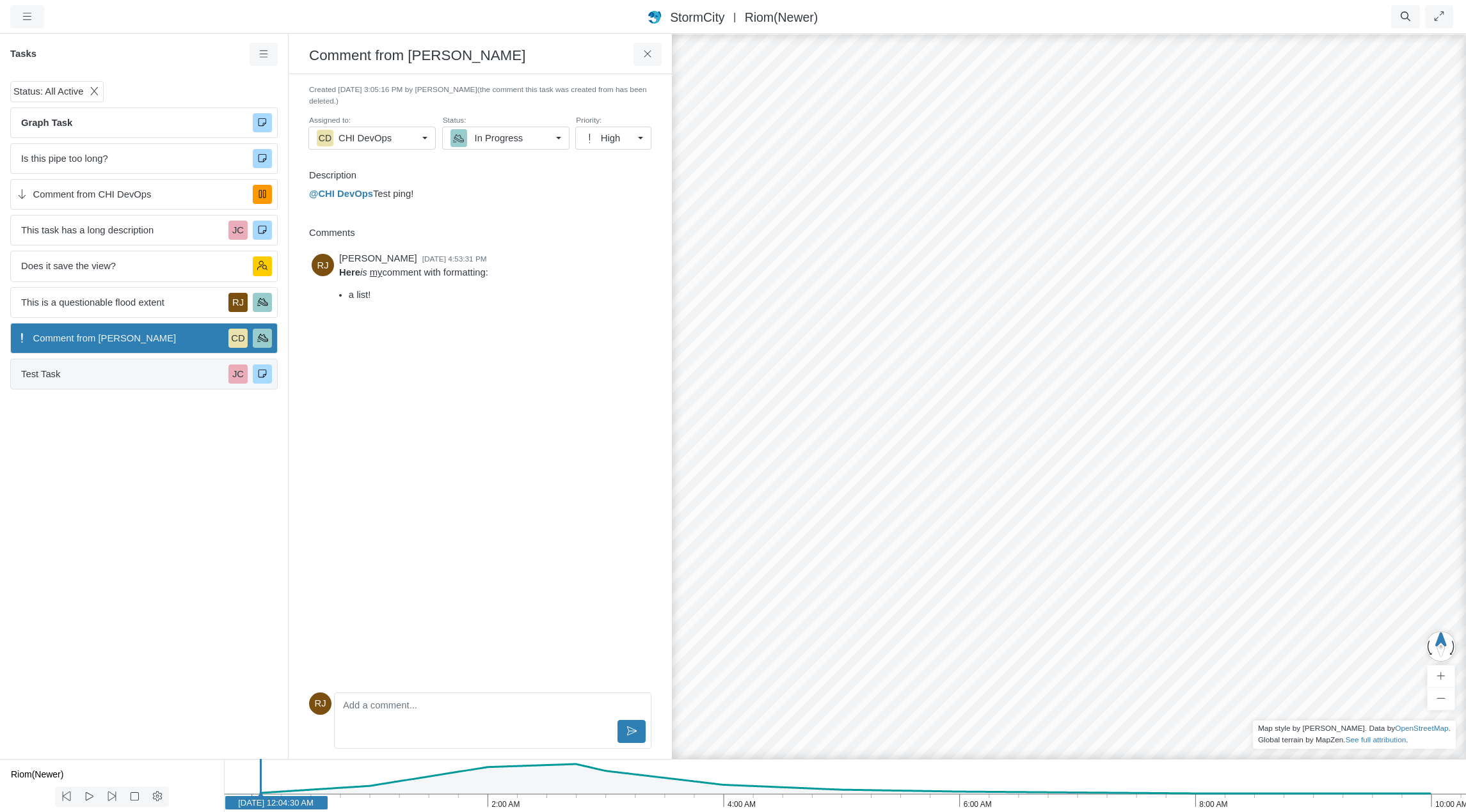
click at [79, 372] on span "Test Task" at bounding box center [122, 374] width 202 height 14
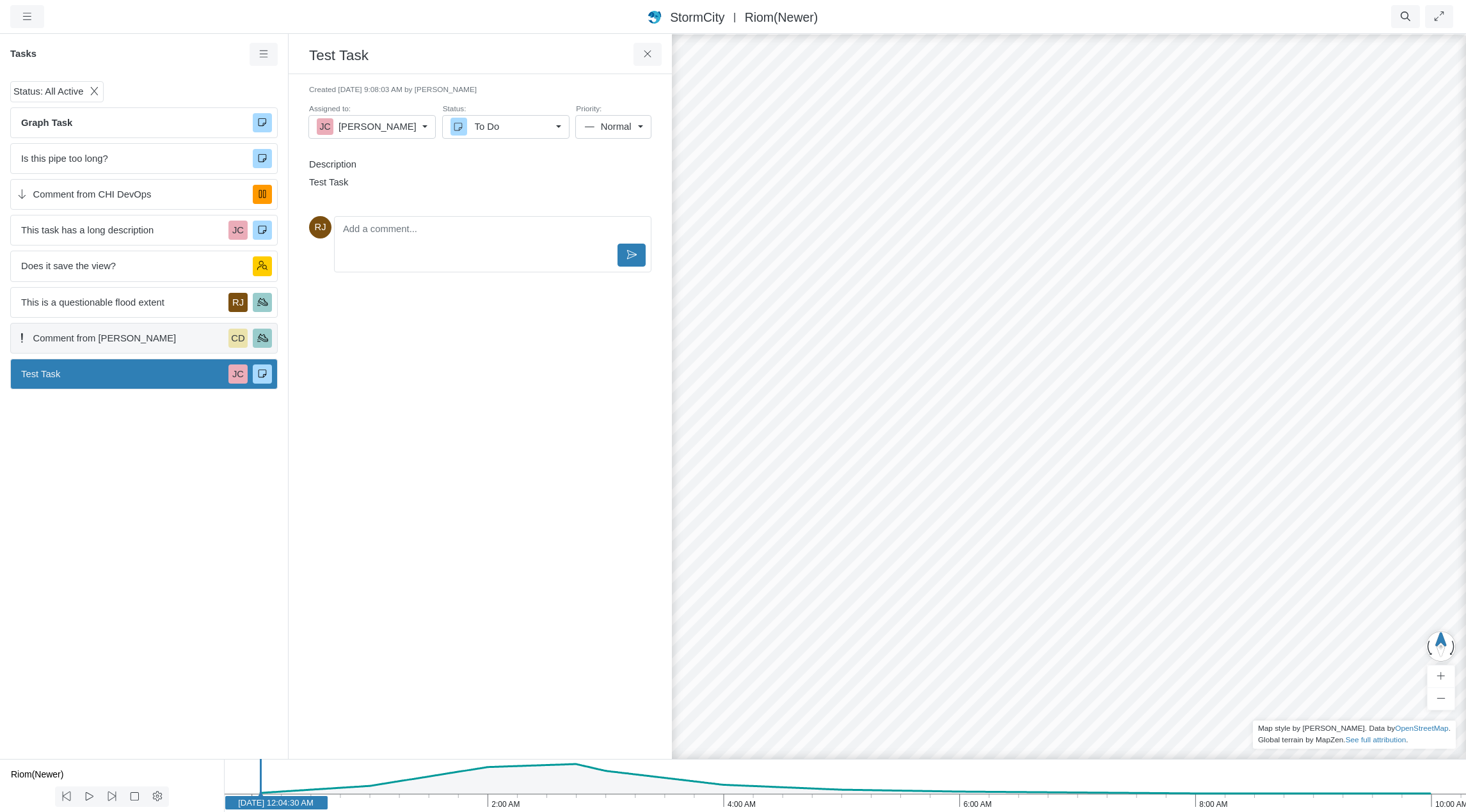
click at [110, 338] on span "Comment from [PERSON_NAME]" at bounding box center [128, 338] width 191 height 14
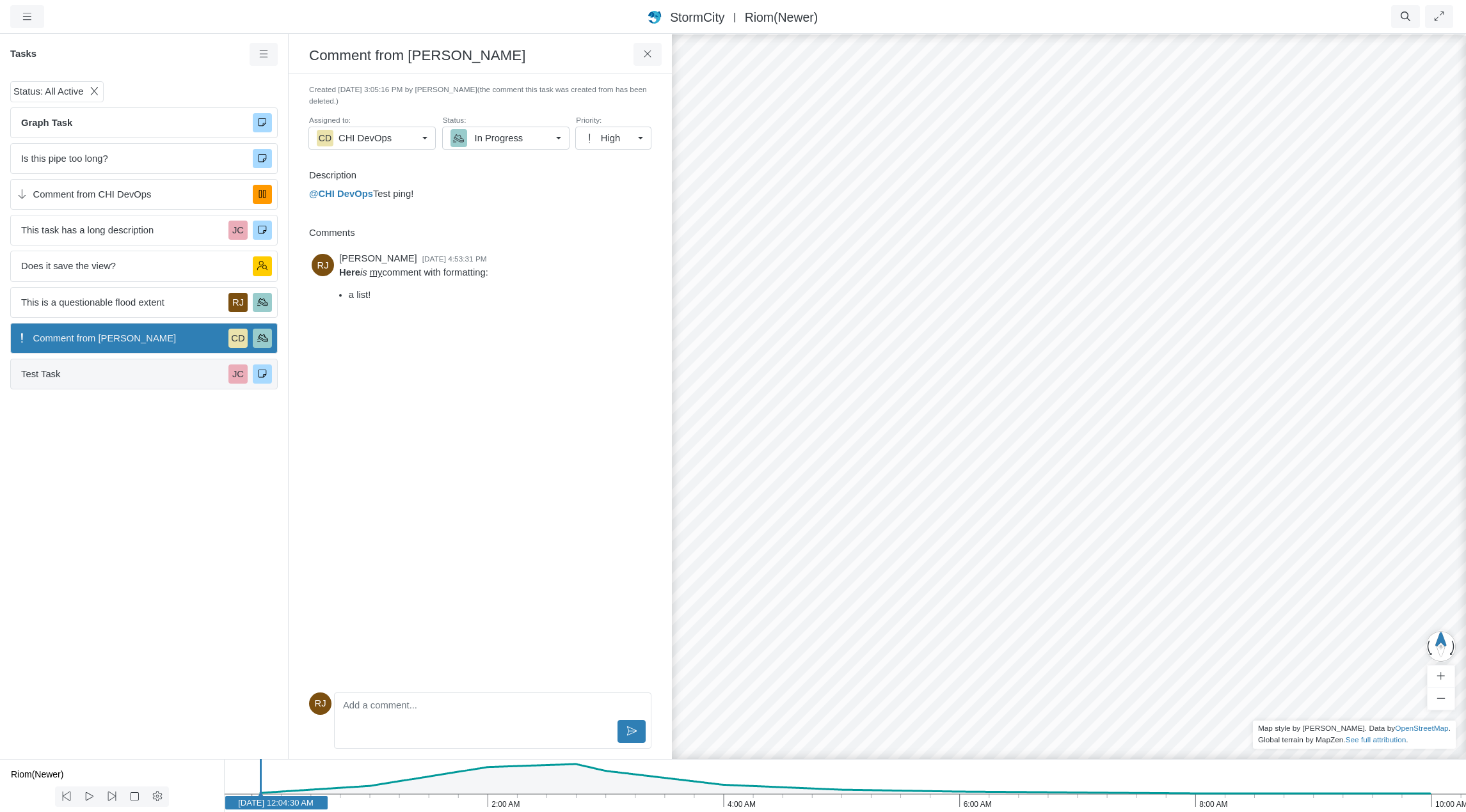
click at [100, 376] on span "Test Task" at bounding box center [122, 374] width 202 height 14
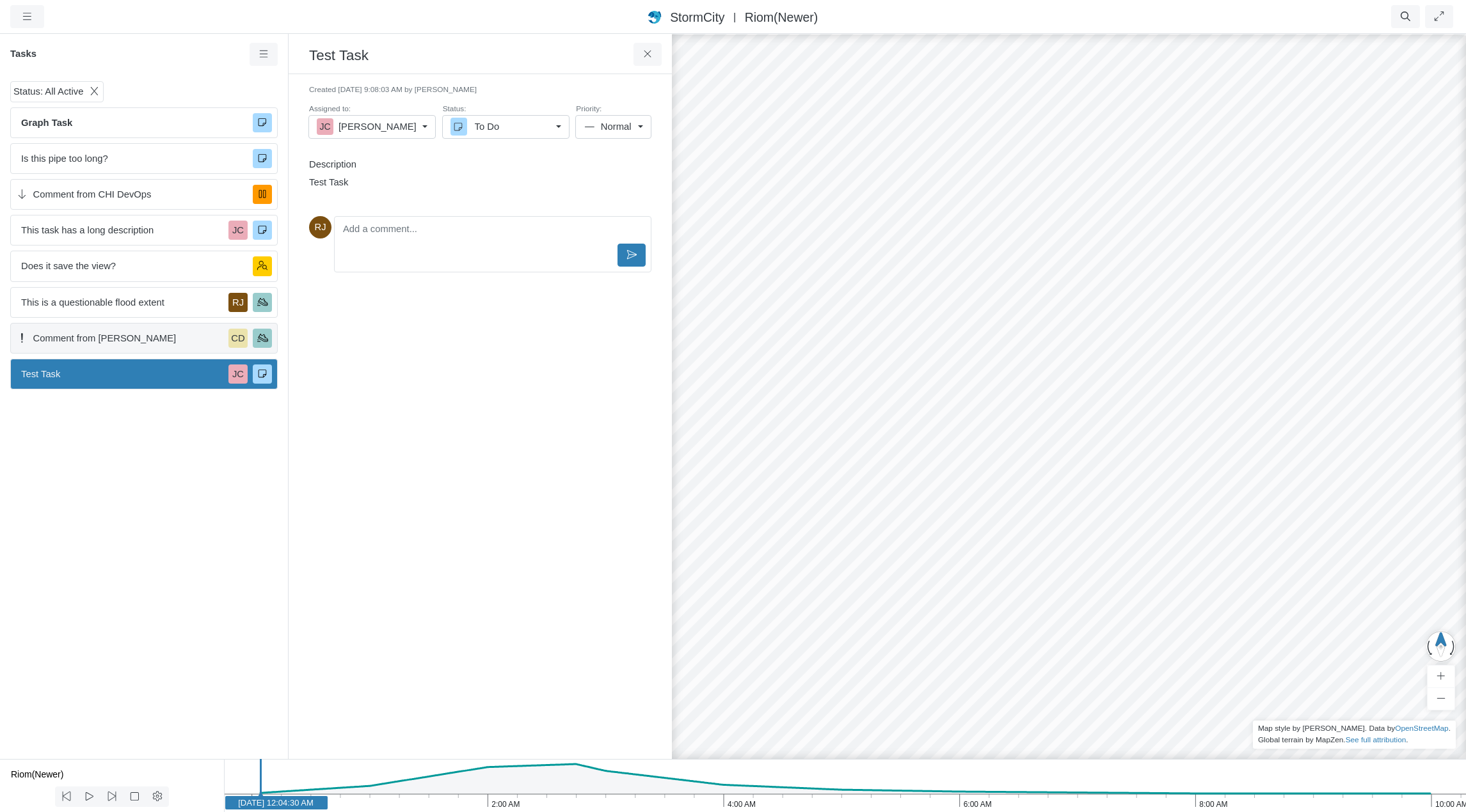
click at [95, 337] on span "Comment from [PERSON_NAME]" at bounding box center [128, 338] width 191 height 14
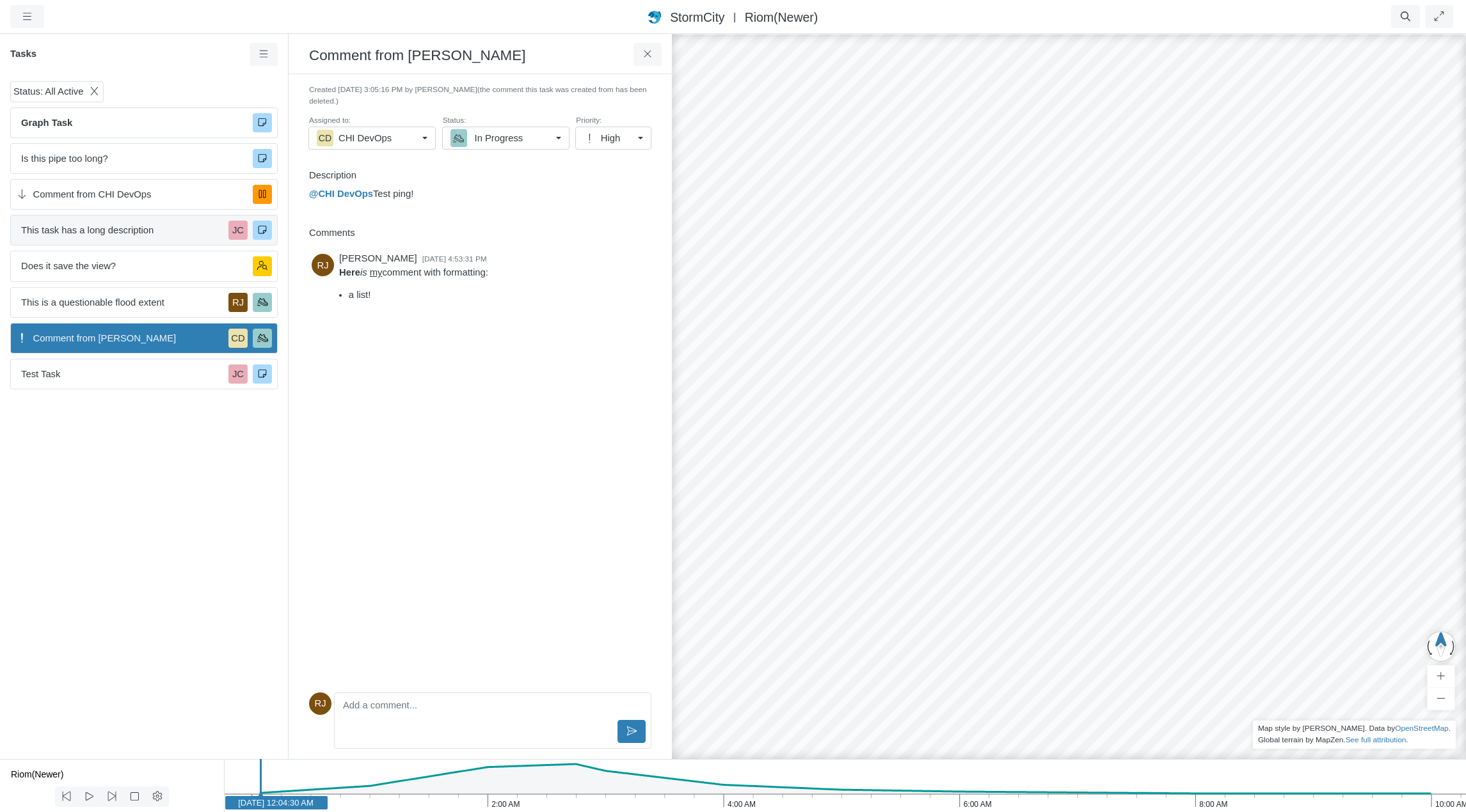
click at [149, 231] on span "This task has a long description" at bounding box center [122, 230] width 202 height 14
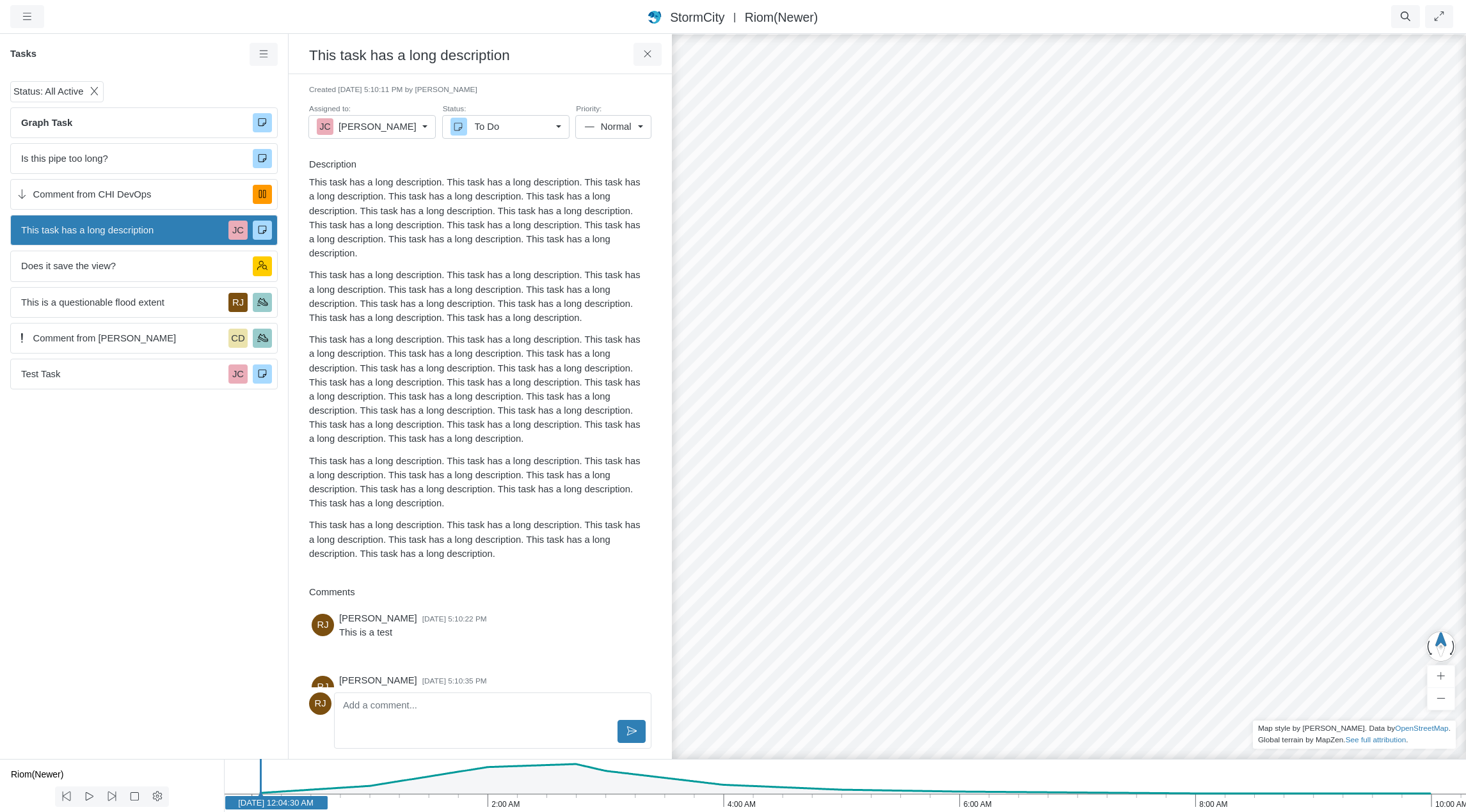
click at [532, 60] on h3 "This task has a long description" at bounding box center [472, 54] width 325 height 20
click at [519, 54] on input "This task has a long description" at bounding box center [472, 54] width 304 height 23
click at [620, 55] on input "This task has a long description and a long title, with a lot of unnecessary te…" at bounding box center [472, 54] width 304 height 23
type input "This task has a long description and a long title, with a lot of unnecessary te…"
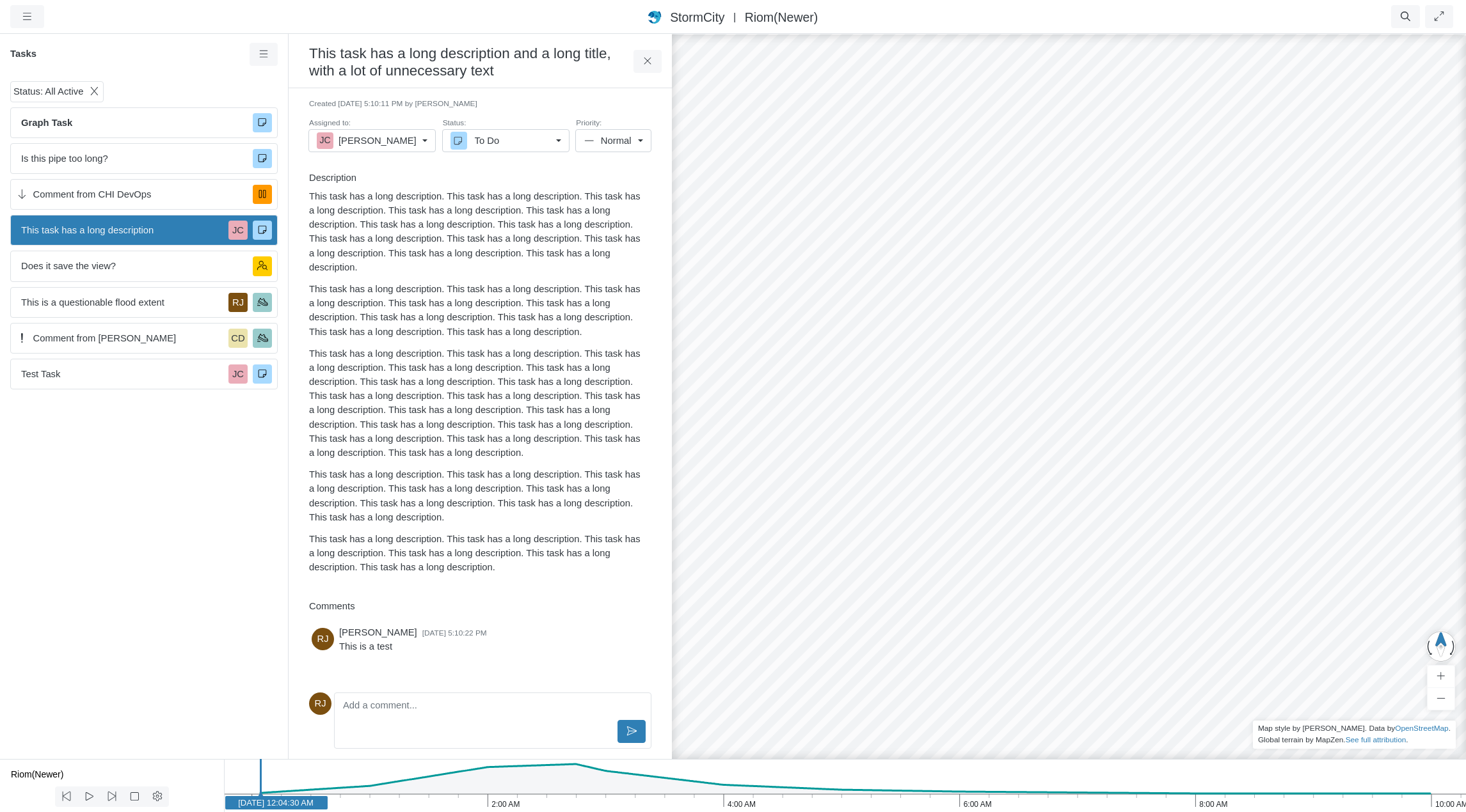
click at [537, 161] on div "Created [DATE] 5:10:11 PM by [PERSON_NAME] Assigned to: [PERSON_NAME] U Unassig…" at bounding box center [480, 347] width 363 height 498
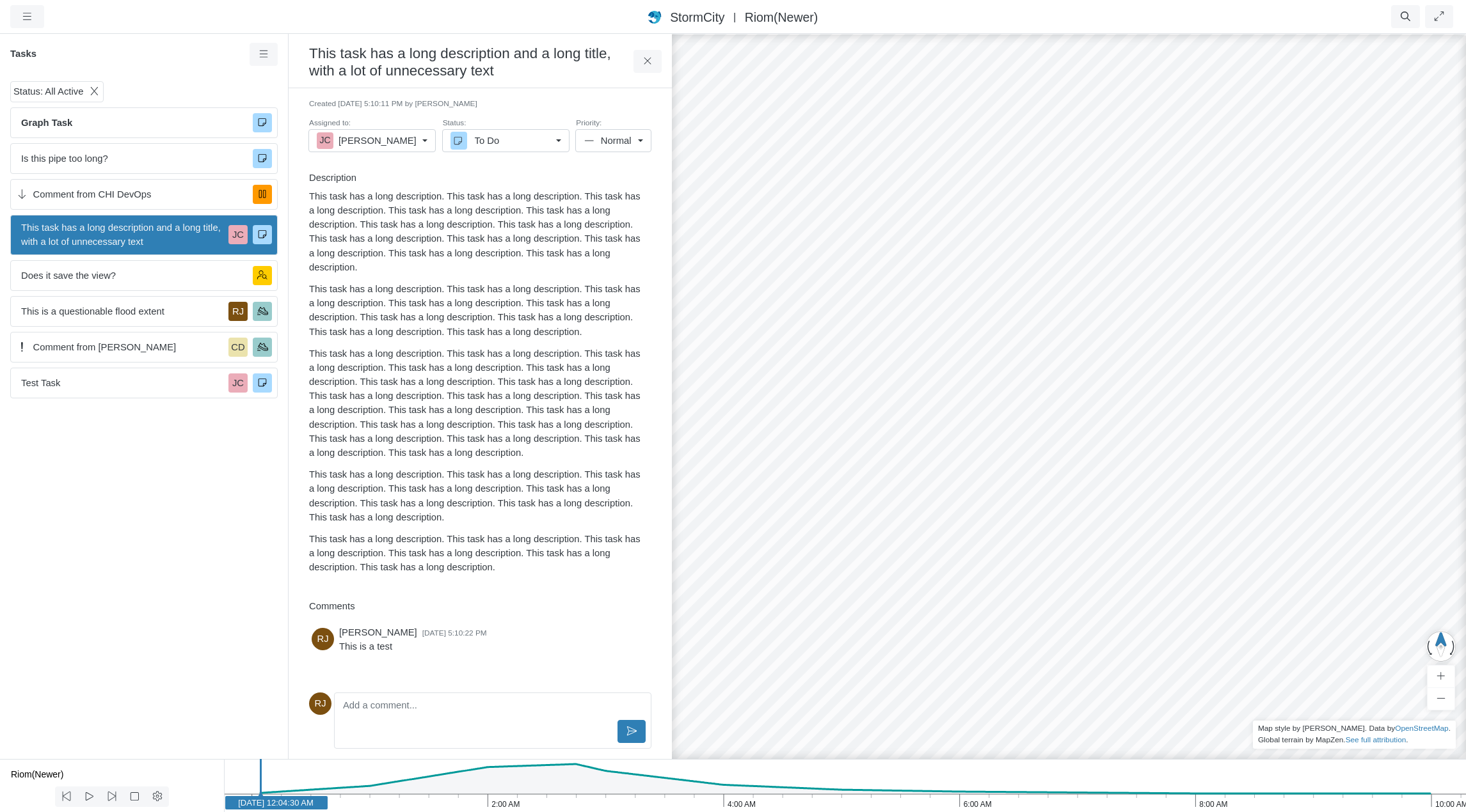
click at [543, 67] on h3 "This task has a long description and a long title, with a lot of unnecessary te…" at bounding box center [472, 61] width 325 height 37
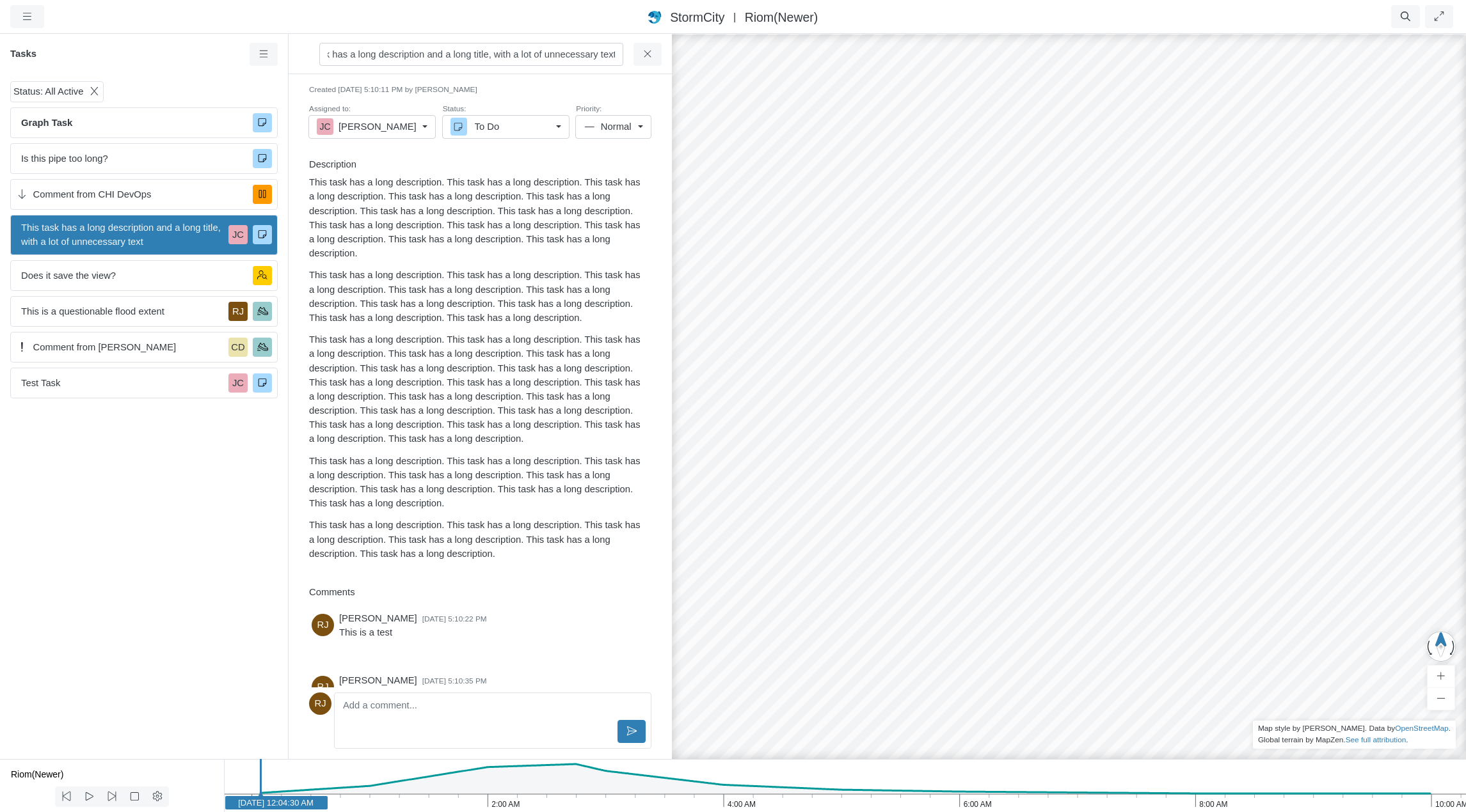
click at [519, 267] on p "This task has a long description. This task has a long description. This task h…" at bounding box center [478, 368] width 337 height 386
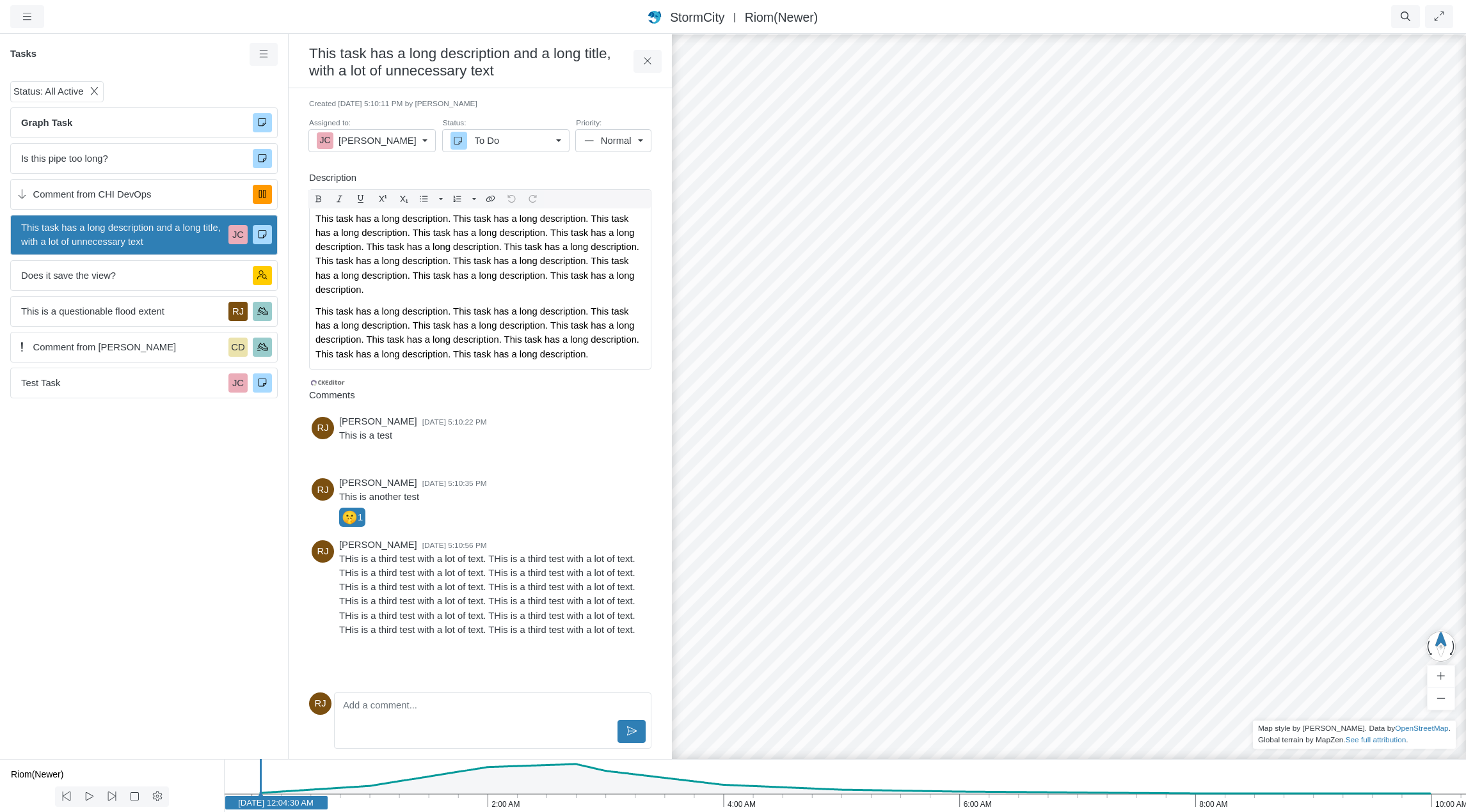
click at [469, 174] on h6 "Description" at bounding box center [480, 178] width 343 height 11
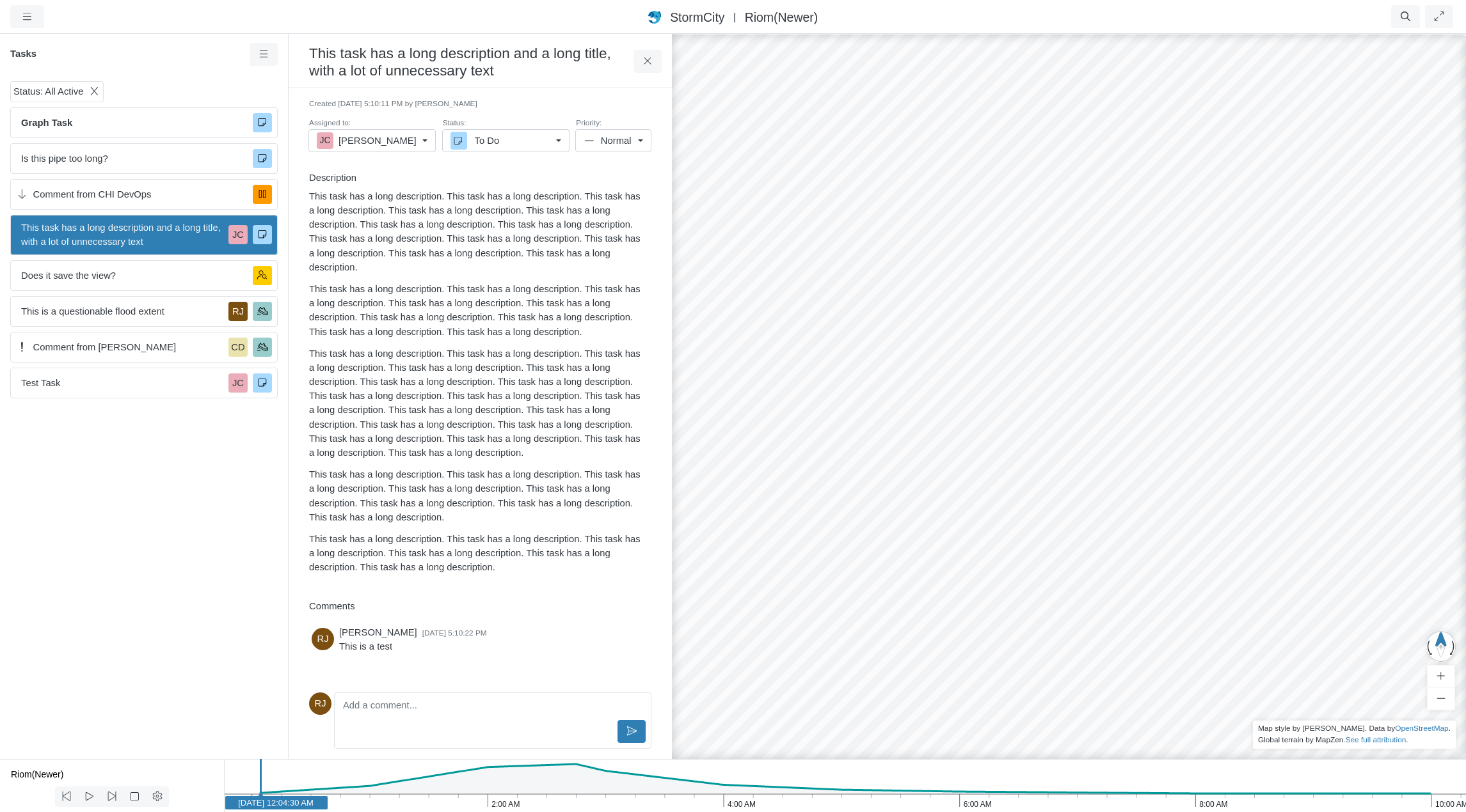
click at [555, 62] on h3 "This task has a long description and a long title, with a lot of unnecessary te…" at bounding box center [472, 61] width 325 height 37
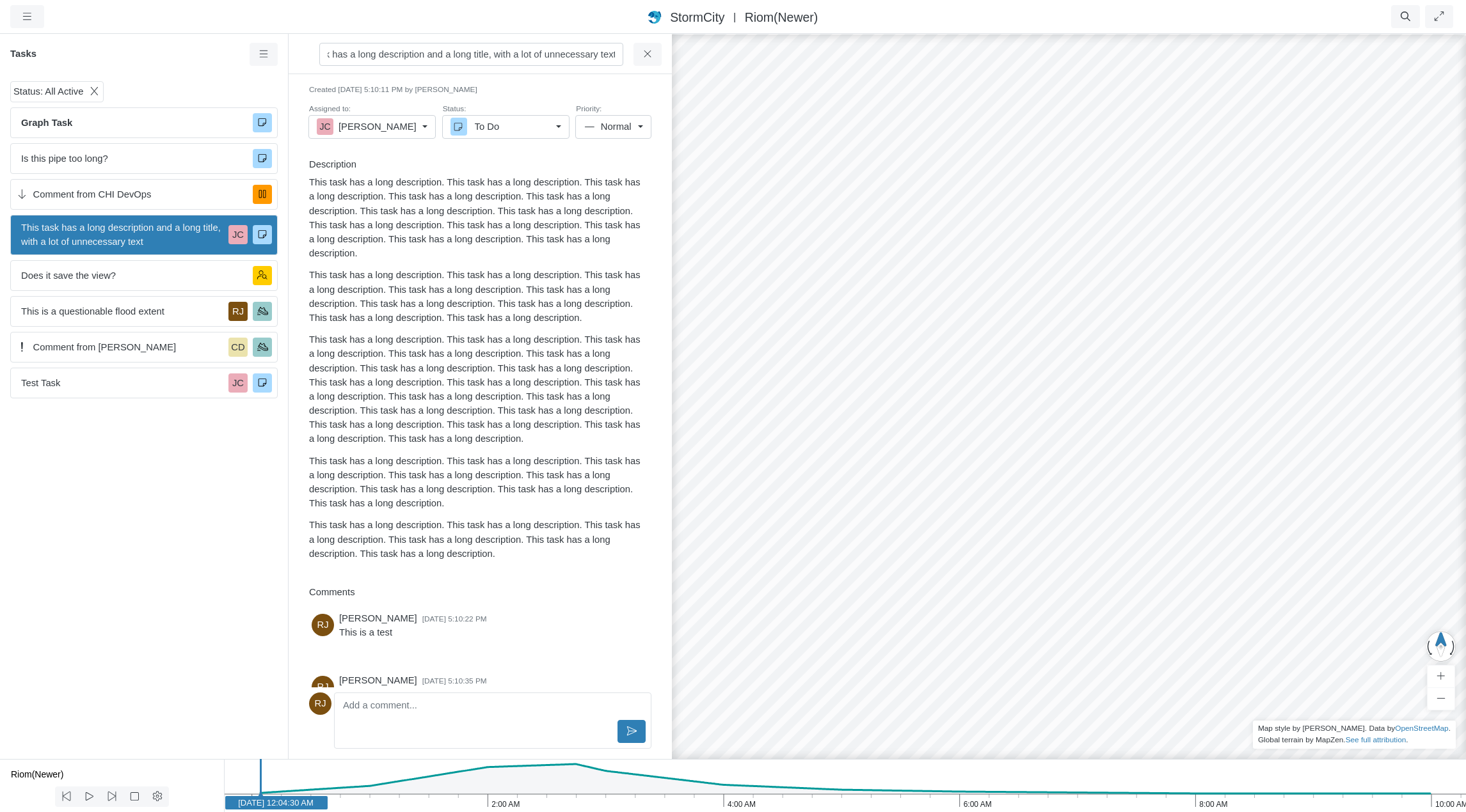
click at [490, 54] on input "This task has a long description and a long title, with a lot of unnecessary te…" at bounding box center [472, 54] width 304 height 23
type input "This task has a long description and a long title with a lot of unnecessarily l…"
click at [531, 91] on div "× Sections Layer Details Refraction Name m" at bounding box center [480, 417] width 384 height 685
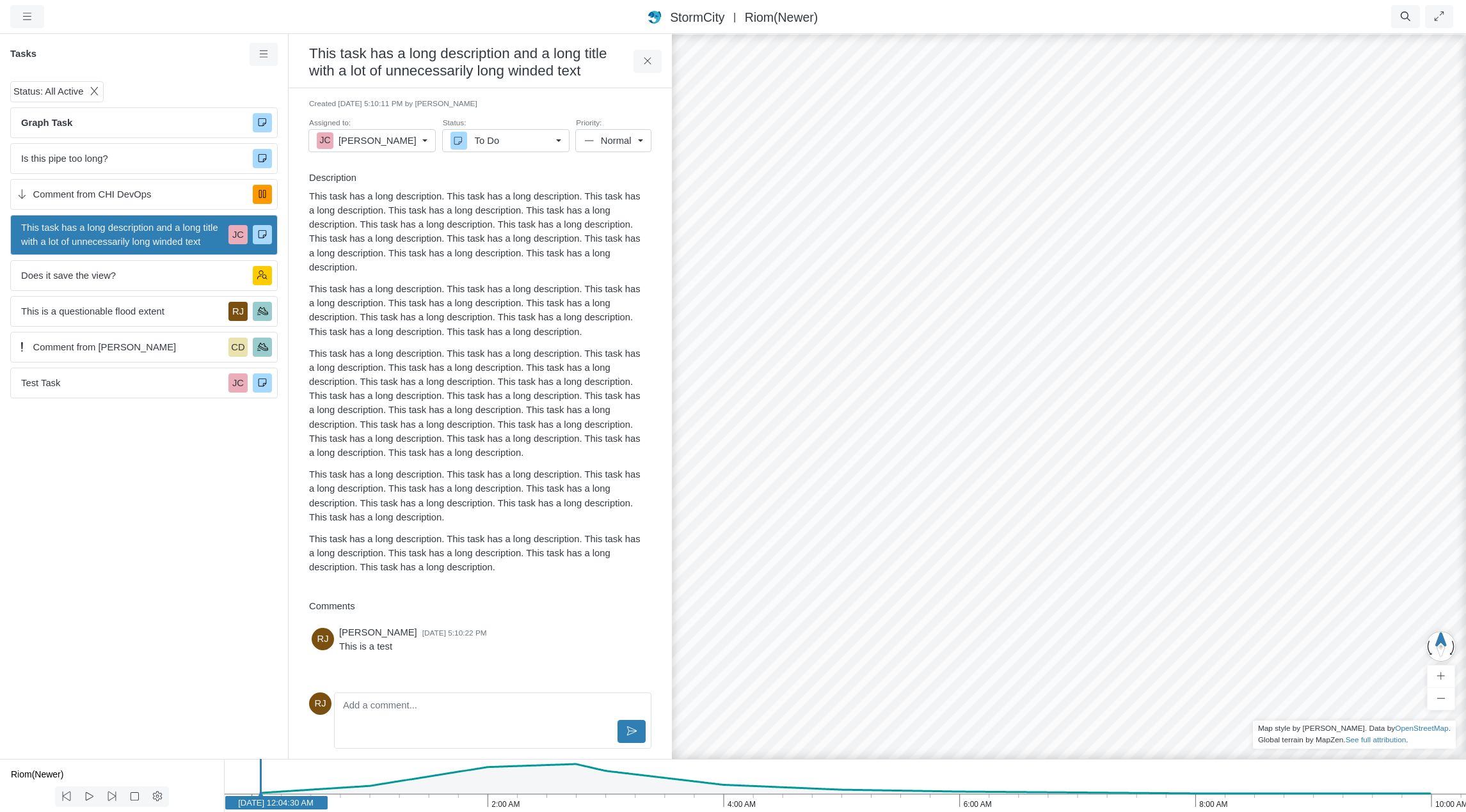
click at [534, 74] on h3 "This task has a long description and a long title with a lot of unnecessarily l…" at bounding box center [472, 61] width 325 height 37
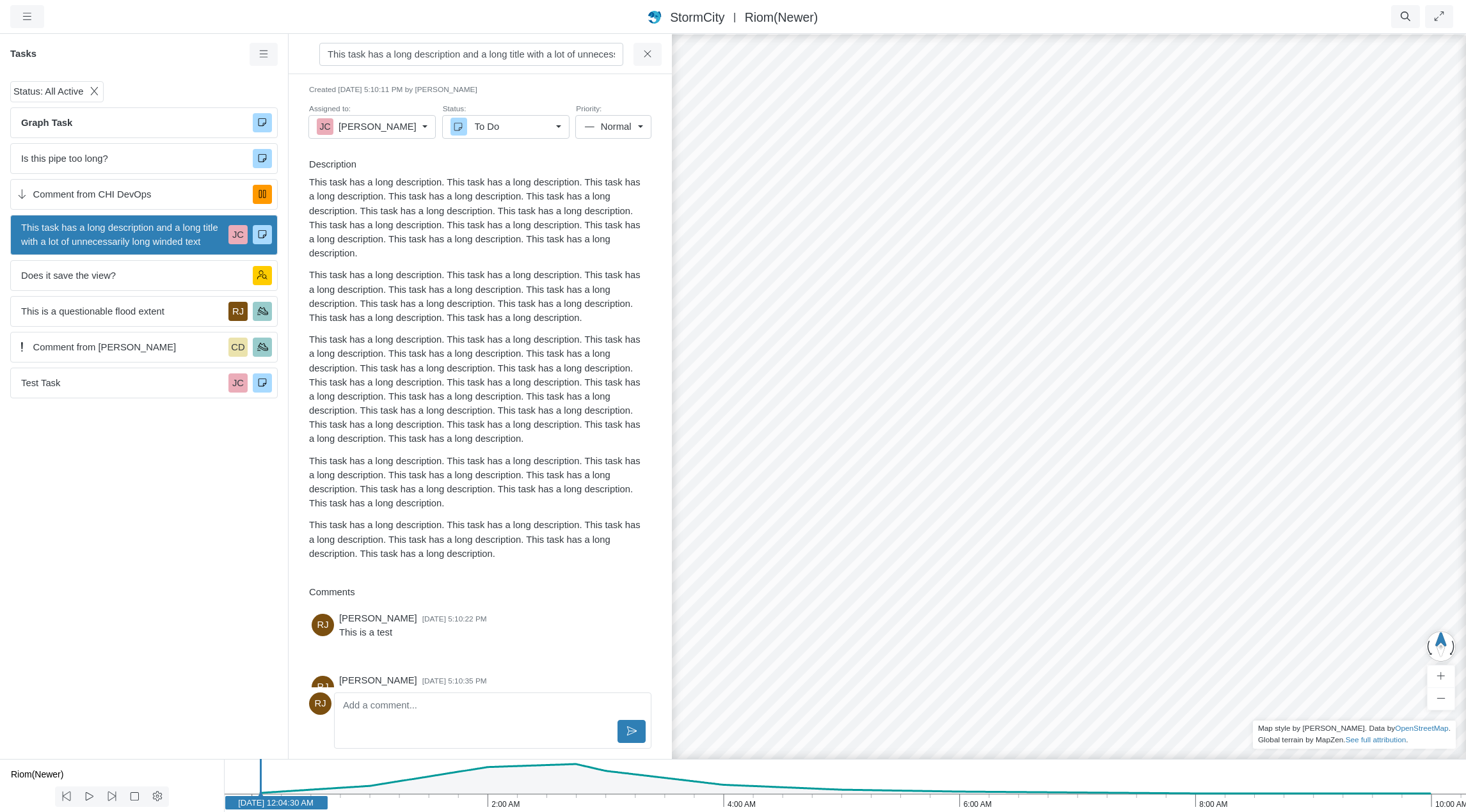
scroll to position [0, 93]
click at [462, 51] on input "This task has a long description and a long title with a lot of unnecessarily l…" at bounding box center [472, 54] width 304 height 23
type input "This task has a long description and a long title with a lot of unnecessarily l…"
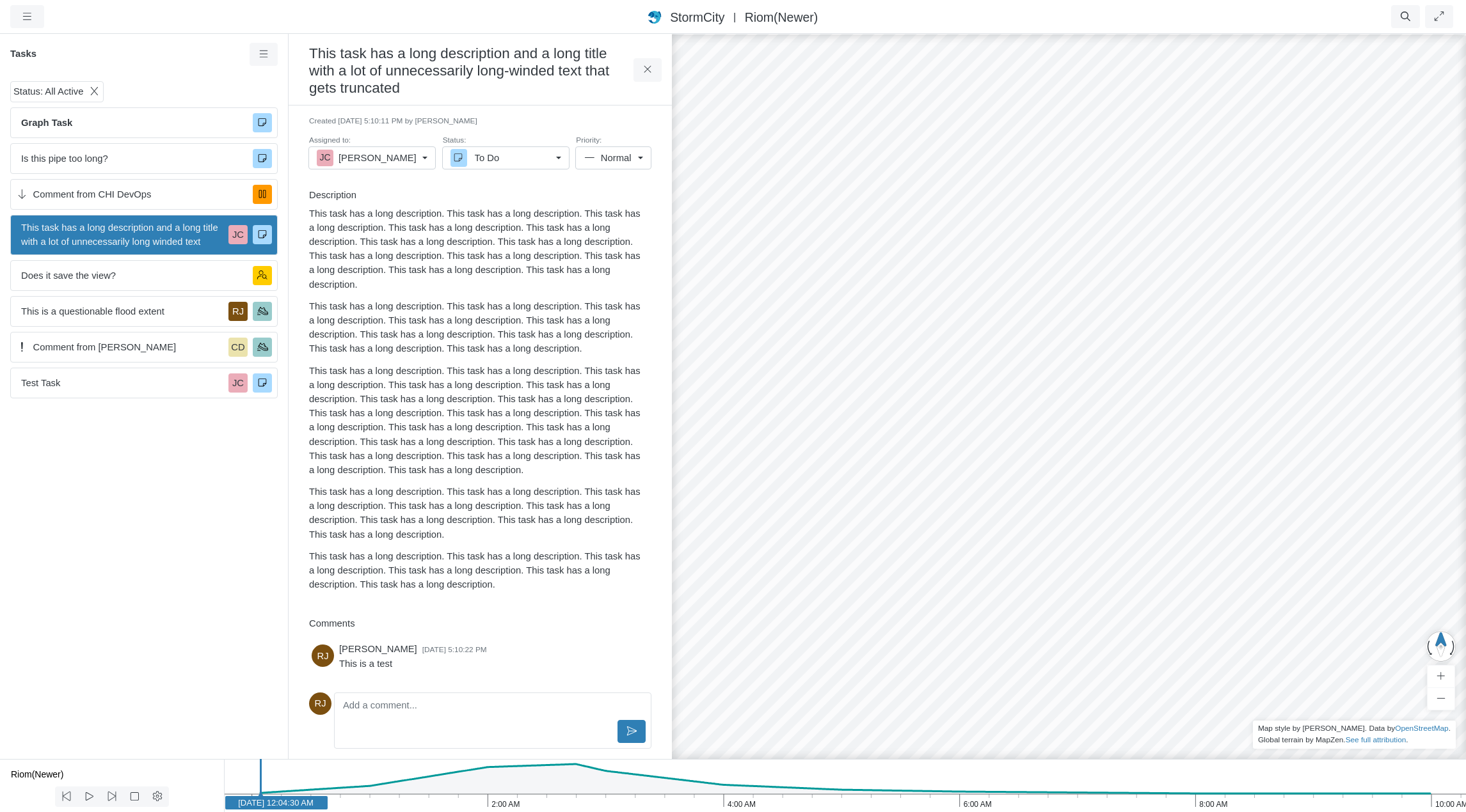
click at [577, 83] on div "This task has a long description and a long title with a lot of unnecessarily l…" at bounding box center [480, 395] width 384 height 727
click at [643, 70] on icon at bounding box center [648, 69] width 12 height 9
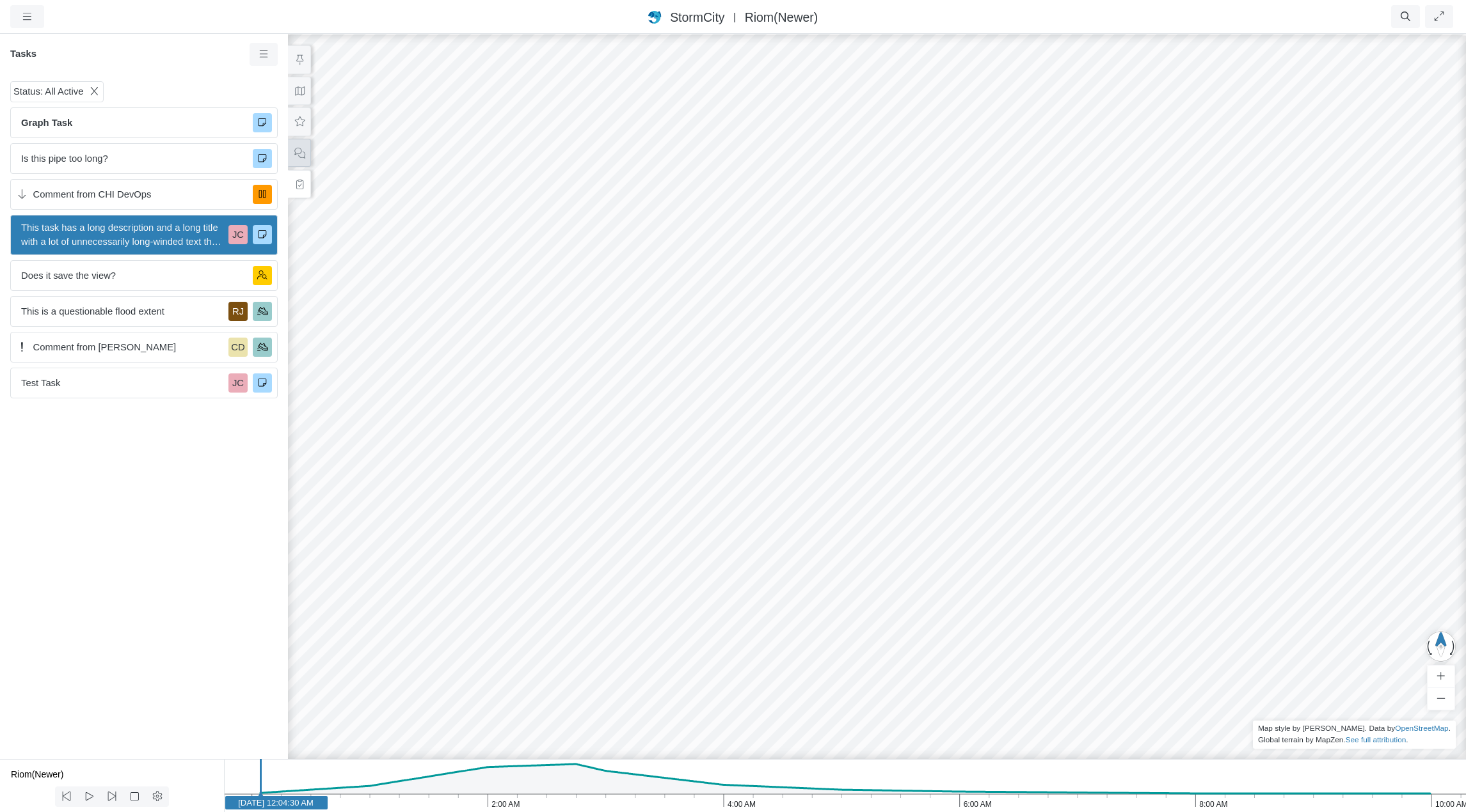
click at [300, 149] on icon at bounding box center [299, 153] width 11 height 11
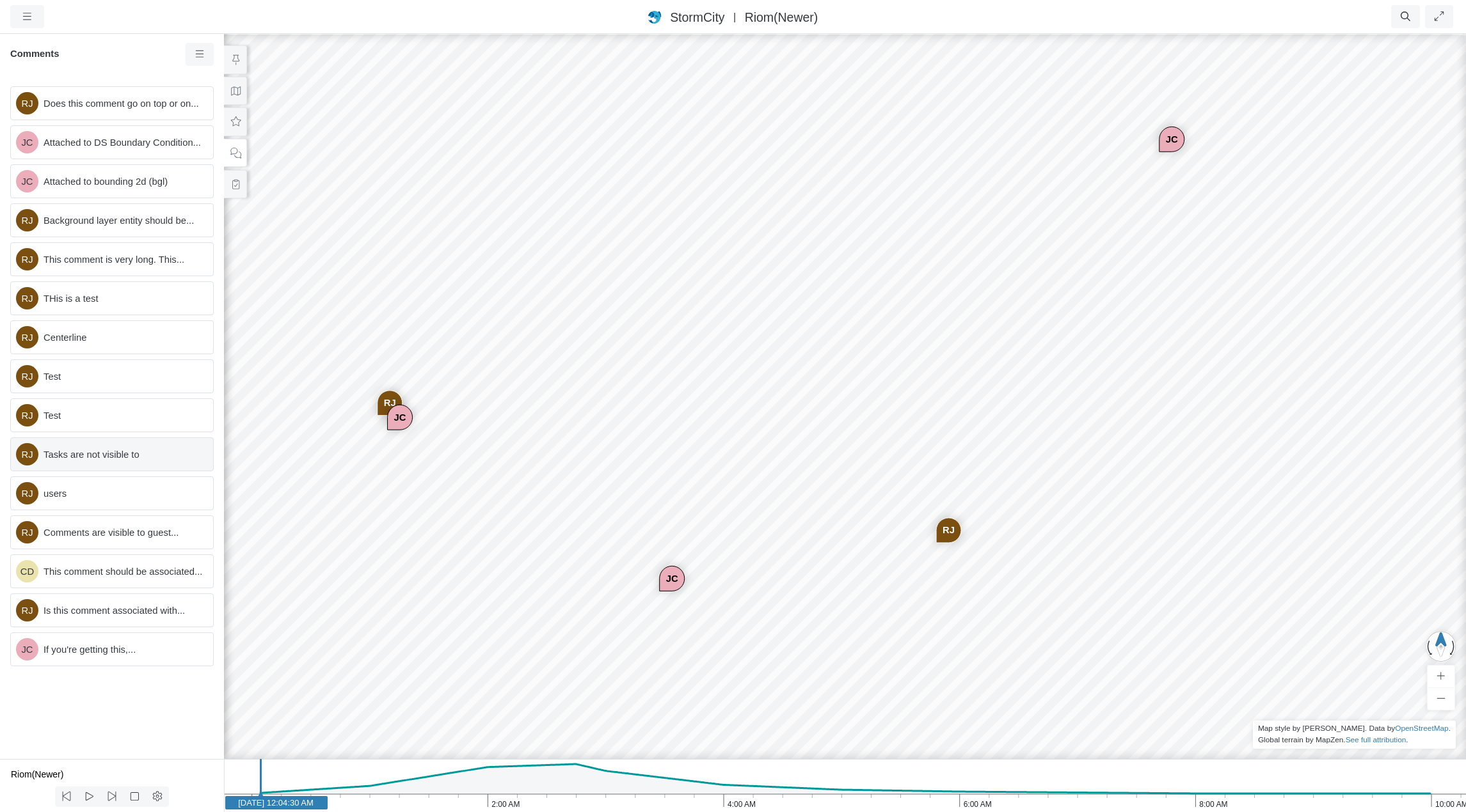
click at [121, 457] on span "Tasks are not visible to" at bounding box center [123, 454] width 159 height 14
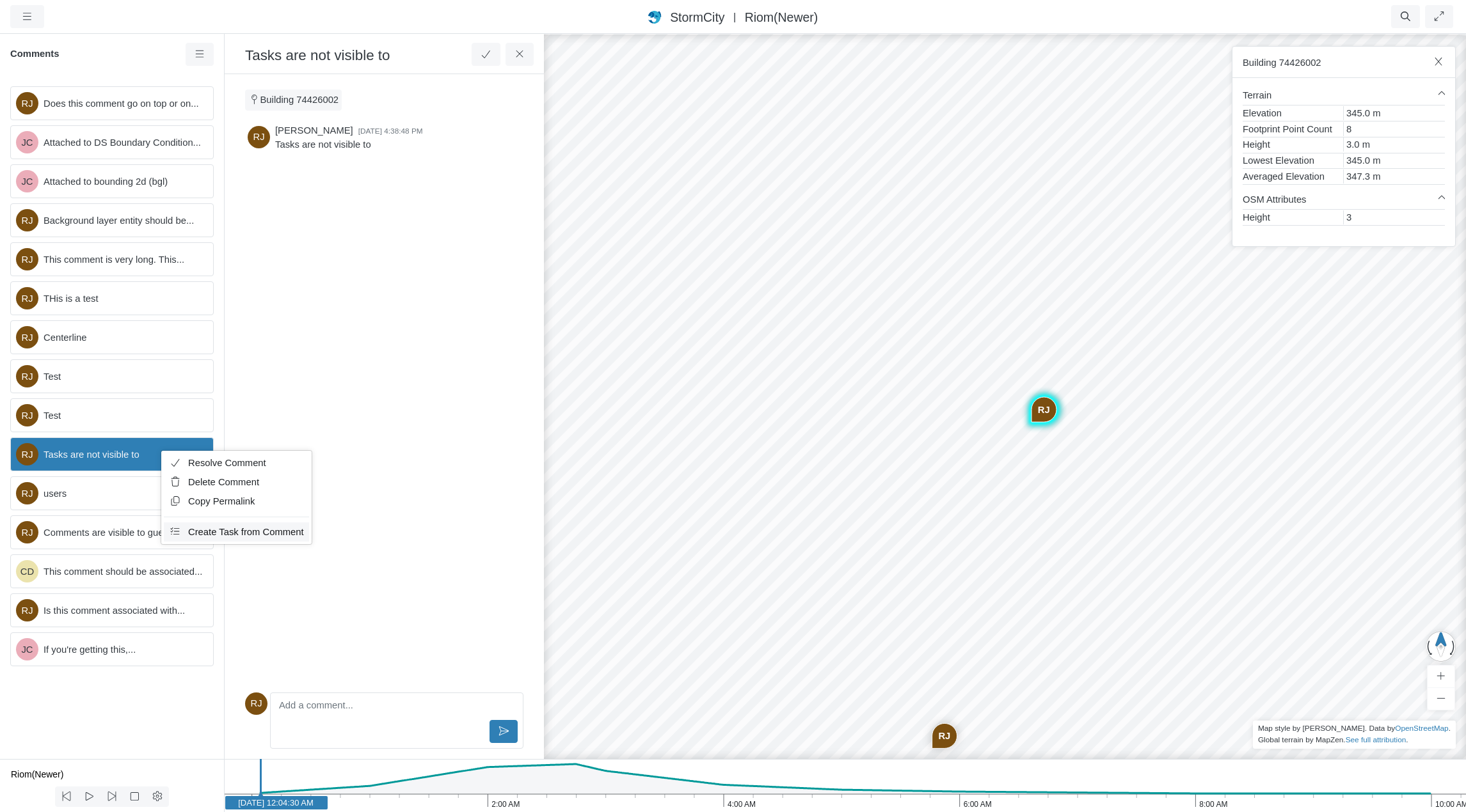
click at [243, 531] on span "Create Task from Comment" at bounding box center [246, 532] width 116 height 10
type input "Comment from [PERSON_NAME]"
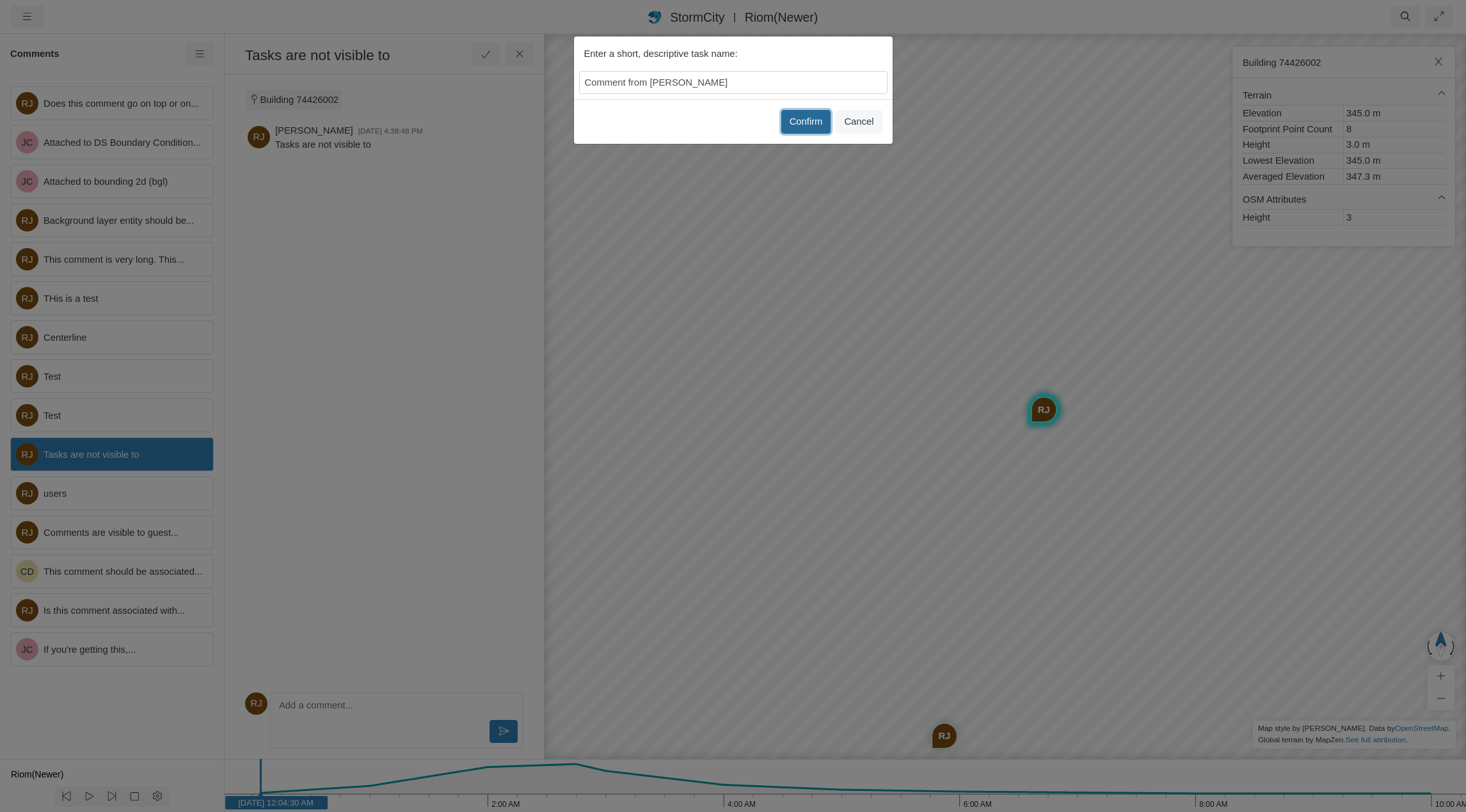
click at [800, 120] on button "Confirm" at bounding box center [806, 121] width 50 height 23
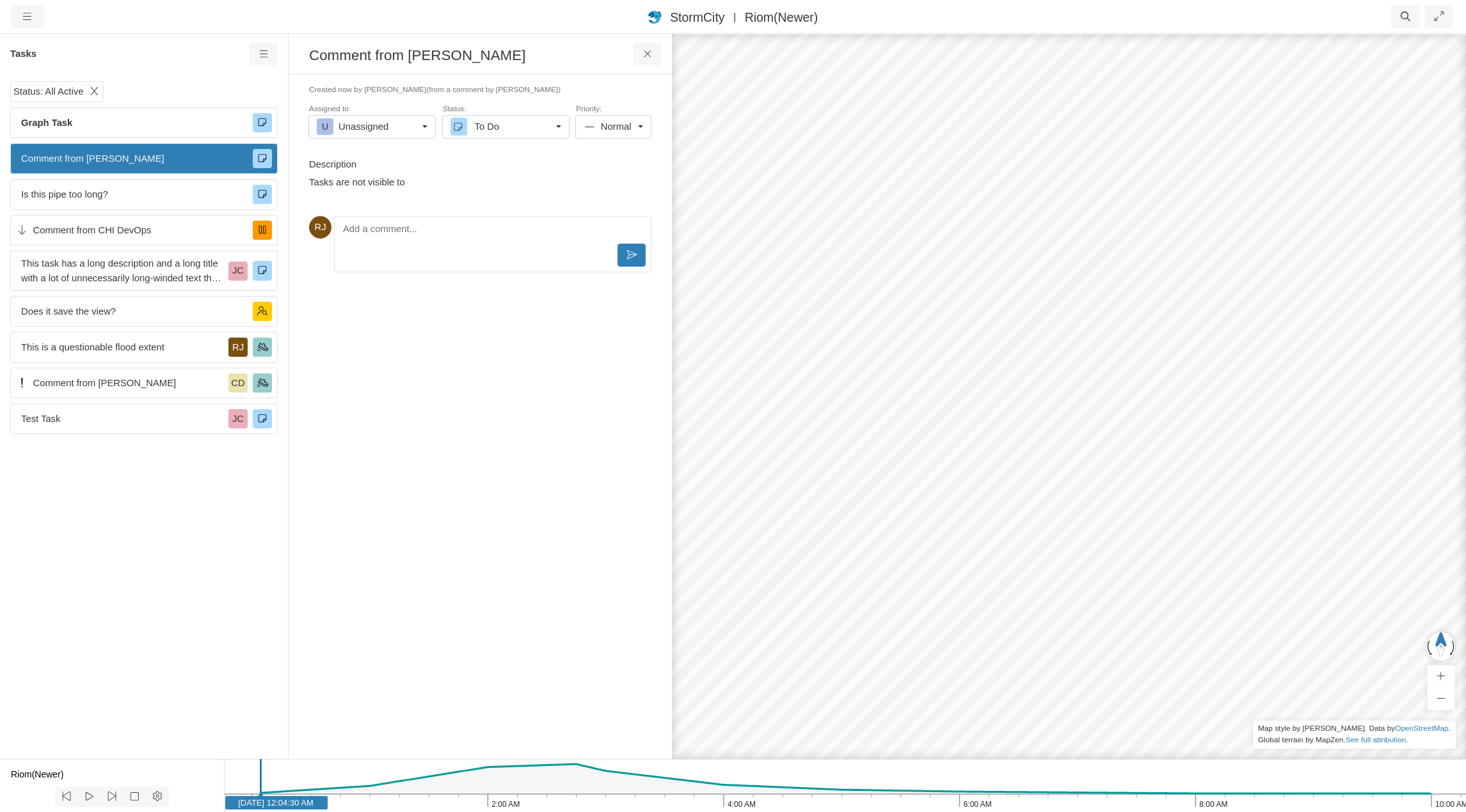
click at [93, 91] on icon at bounding box center [94, 91] width 7 height 9
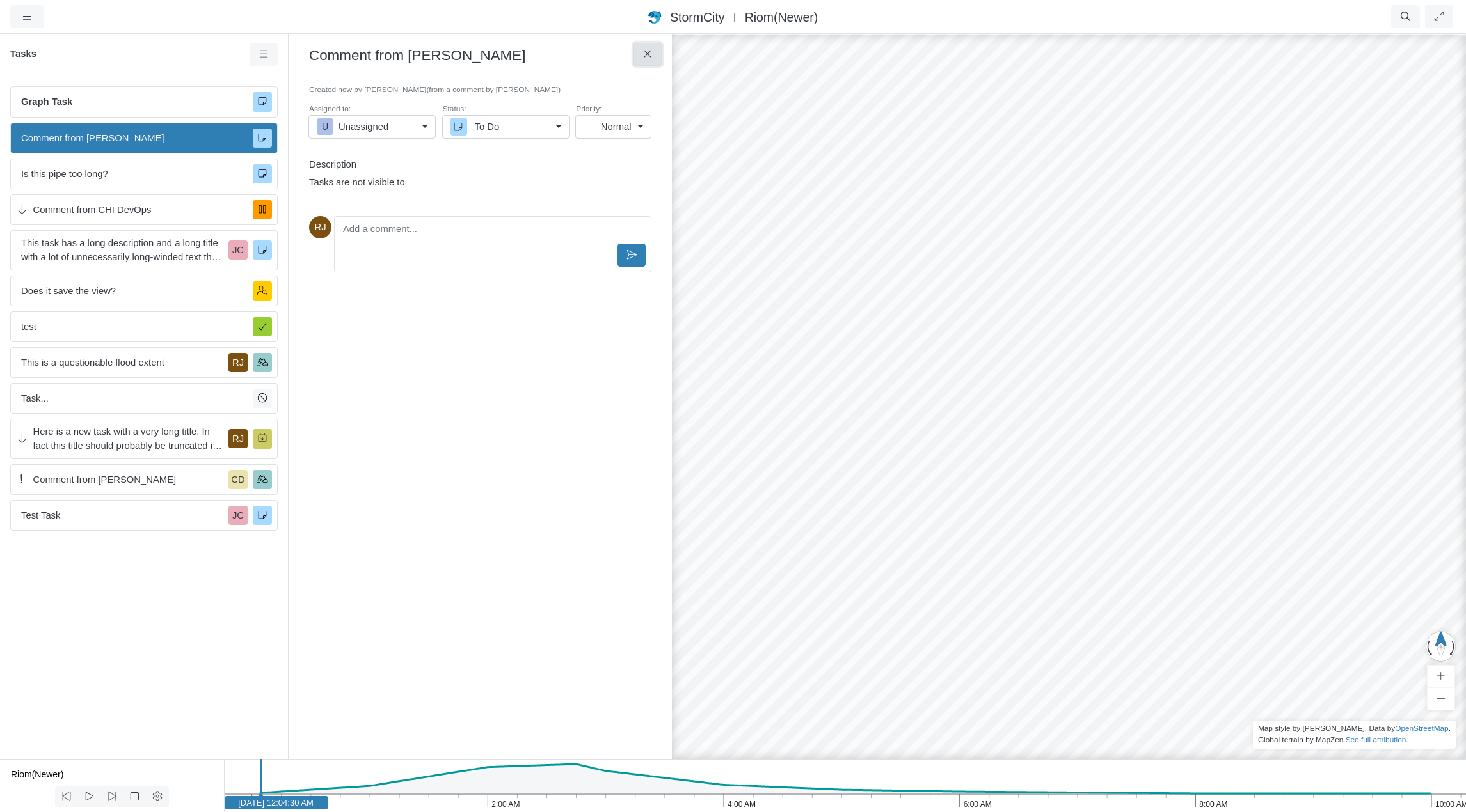
click at [649, 57] on icon at bounding box center [648, 54] width 12 height 9
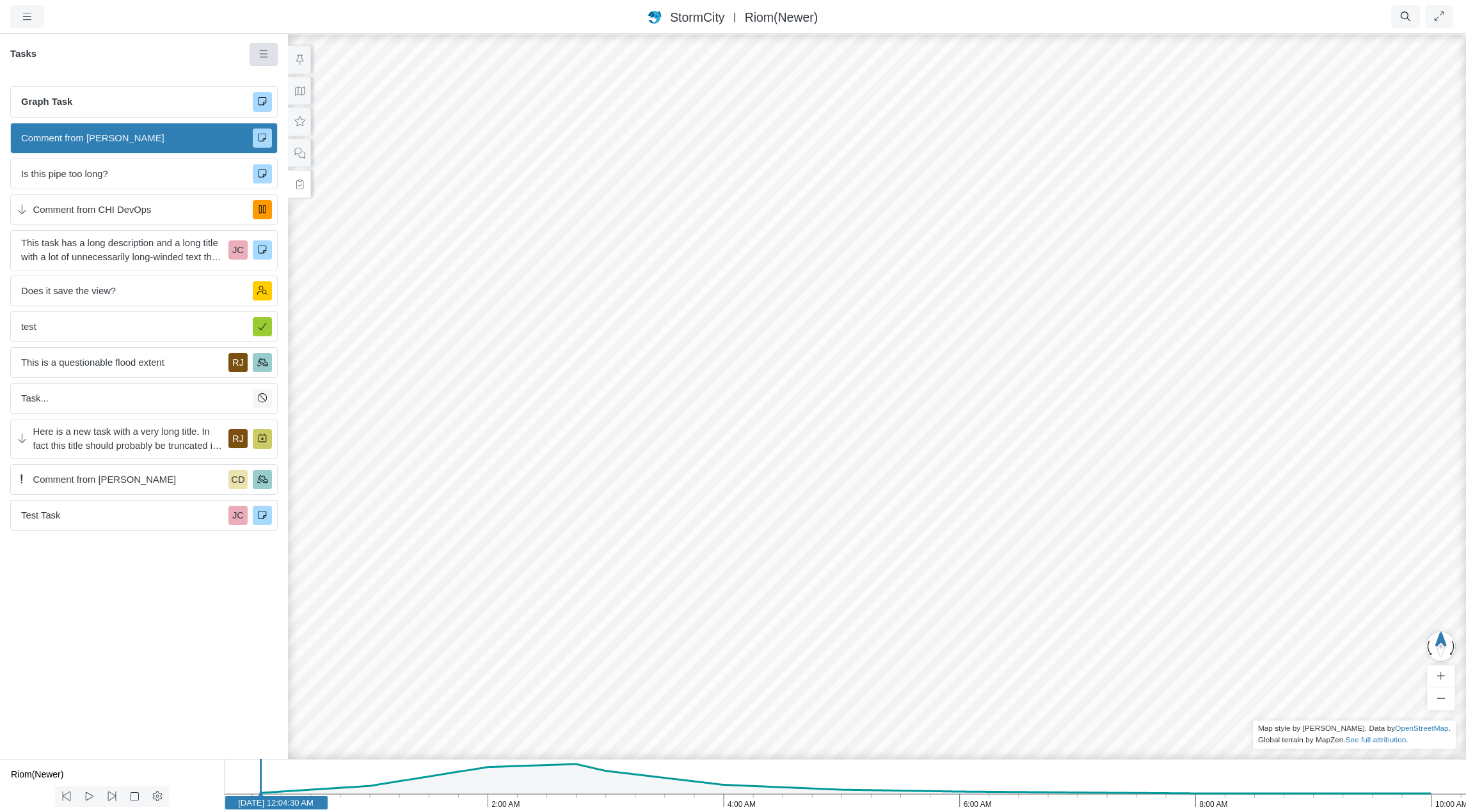
click at [262, 55] on icon at bounding box center [264, 54] width 12 height 9
click at [499, 140] on span "All Active" at bounding box center [496, 137] width 38 height 10
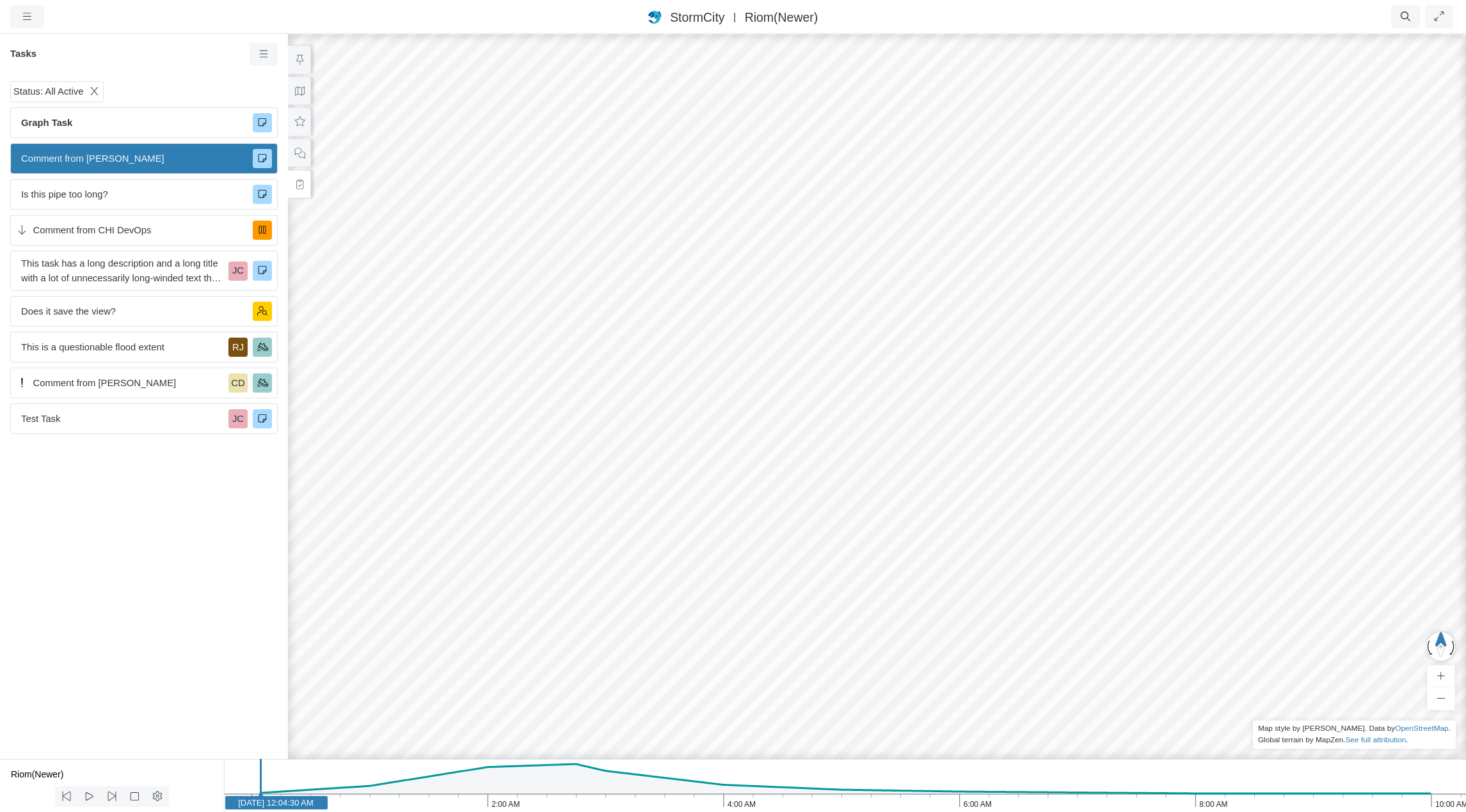
click at [93, 92] on icon at bounding box center [94, 91] width 7 height 9
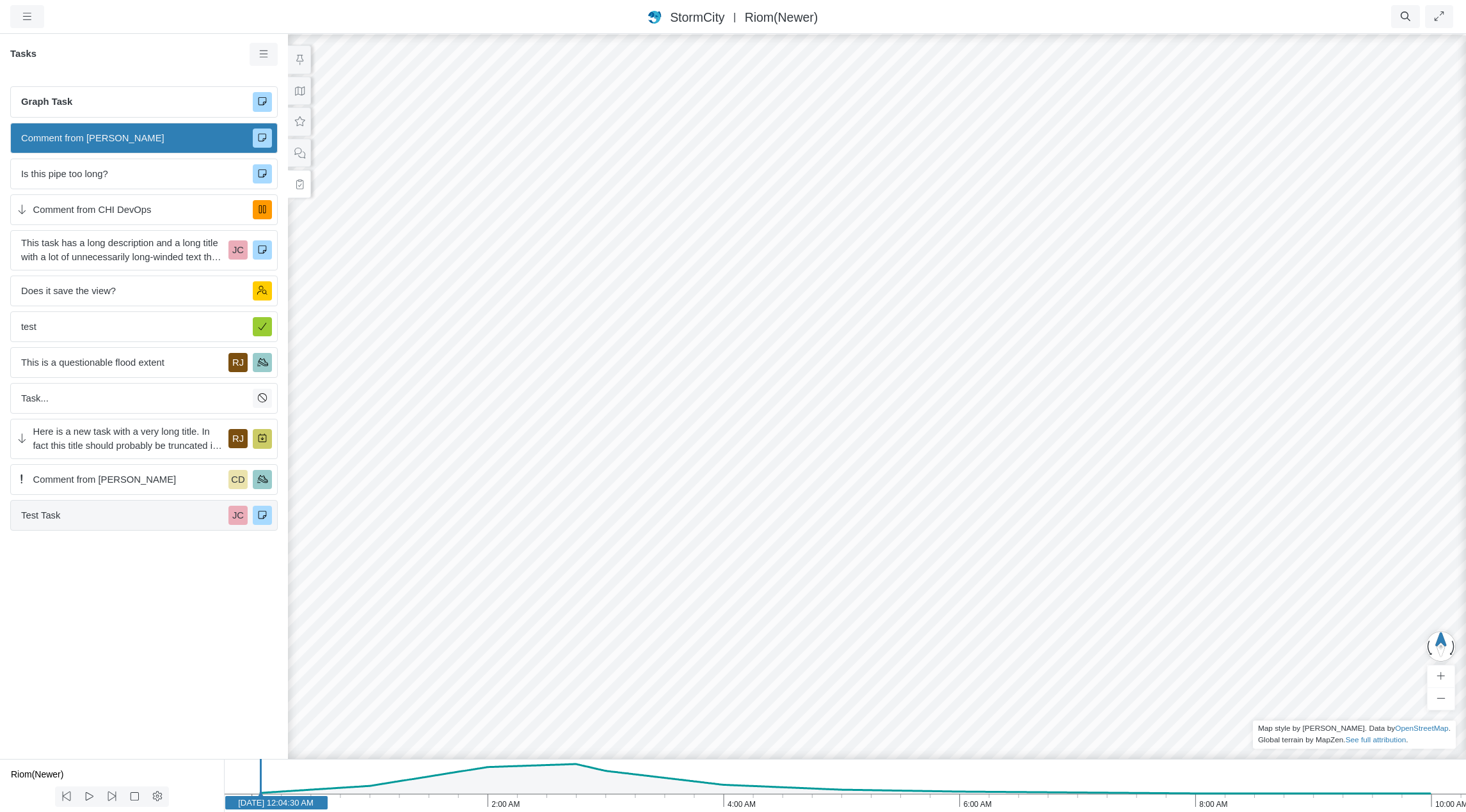
click at [189, 516] on span "Test Task" at bounding box center [122, 515] width 202 height 14
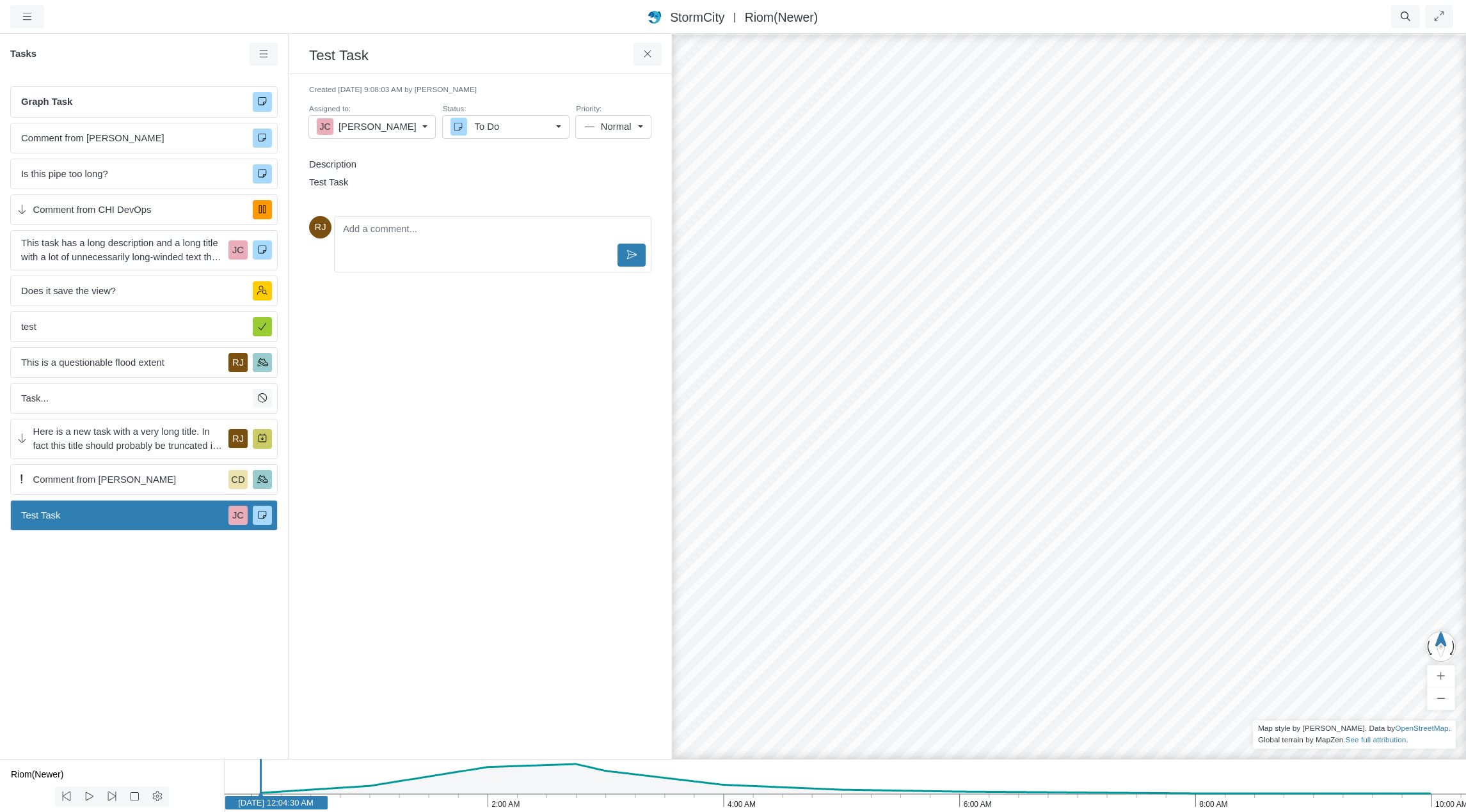
click at [549, 128] on div "To Do" at bounding box center [501, 126] width 101 height 14
click at [515, 225] on span "Completed" at bounding box center [498, 231] width 46 height 14
click at [170, 172] on span "Is this pipe too long?" at bounding box center [132, 173] width 221 height 14
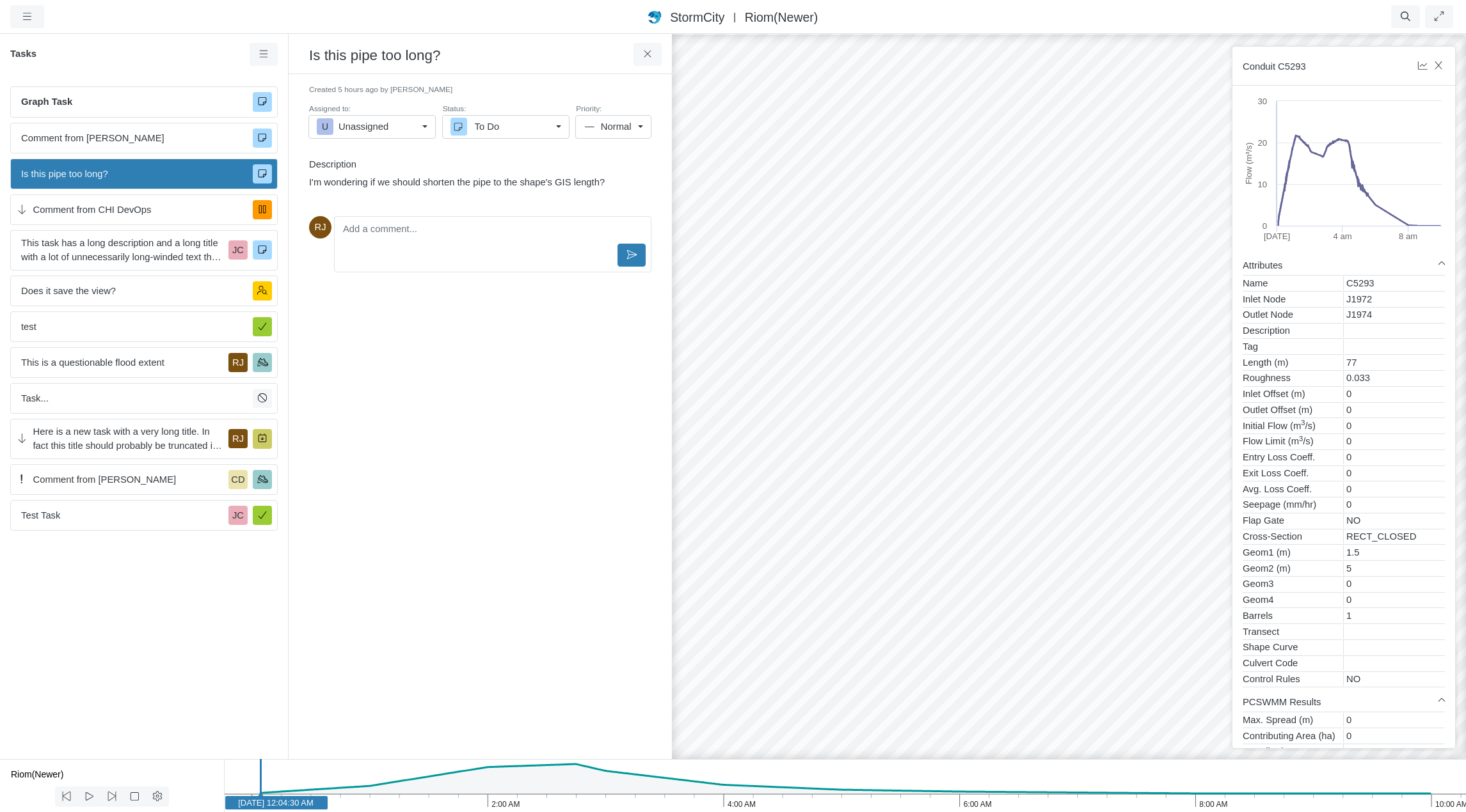
click at [537, 131] on div "To Do" at bounding box center [501, 126] width 101 height 14
click at [512, 231] on span "Completed" at bounding box center [498, 231] width 46 height 14
click at [509, 124] on span "Completed" at bounding box center [498, 126] width 46 height 14
click at [493, 215] on span "For Review" at bounding box center [499, 212] width 48 height 14
click at [228, 137] on span "Comment from [PERSON_NAME]" at bounding box center [132, 138] width 221 height 14
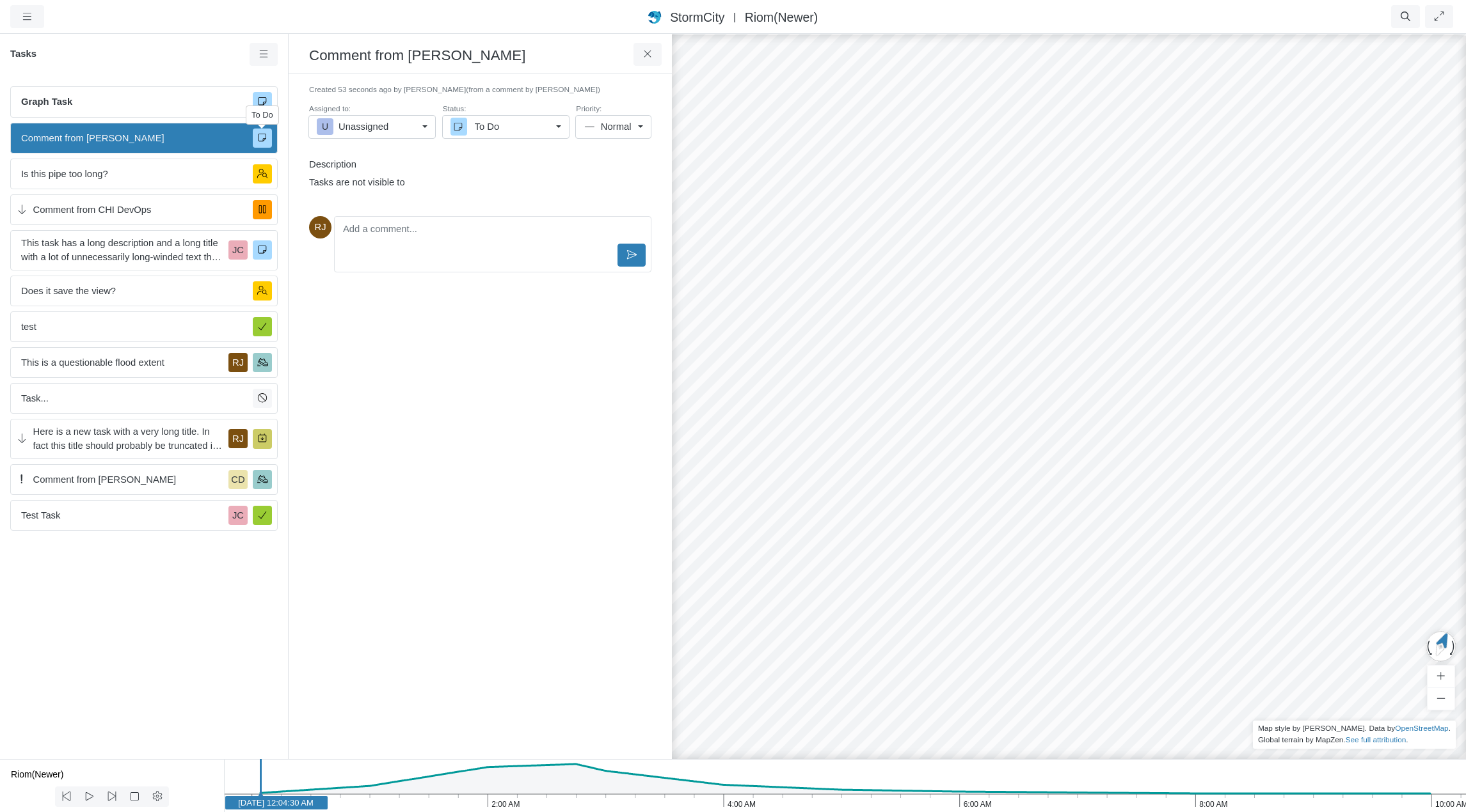
click at [501, 131] on div "To Do" at bounding box center [501, 126] width 101 height 14
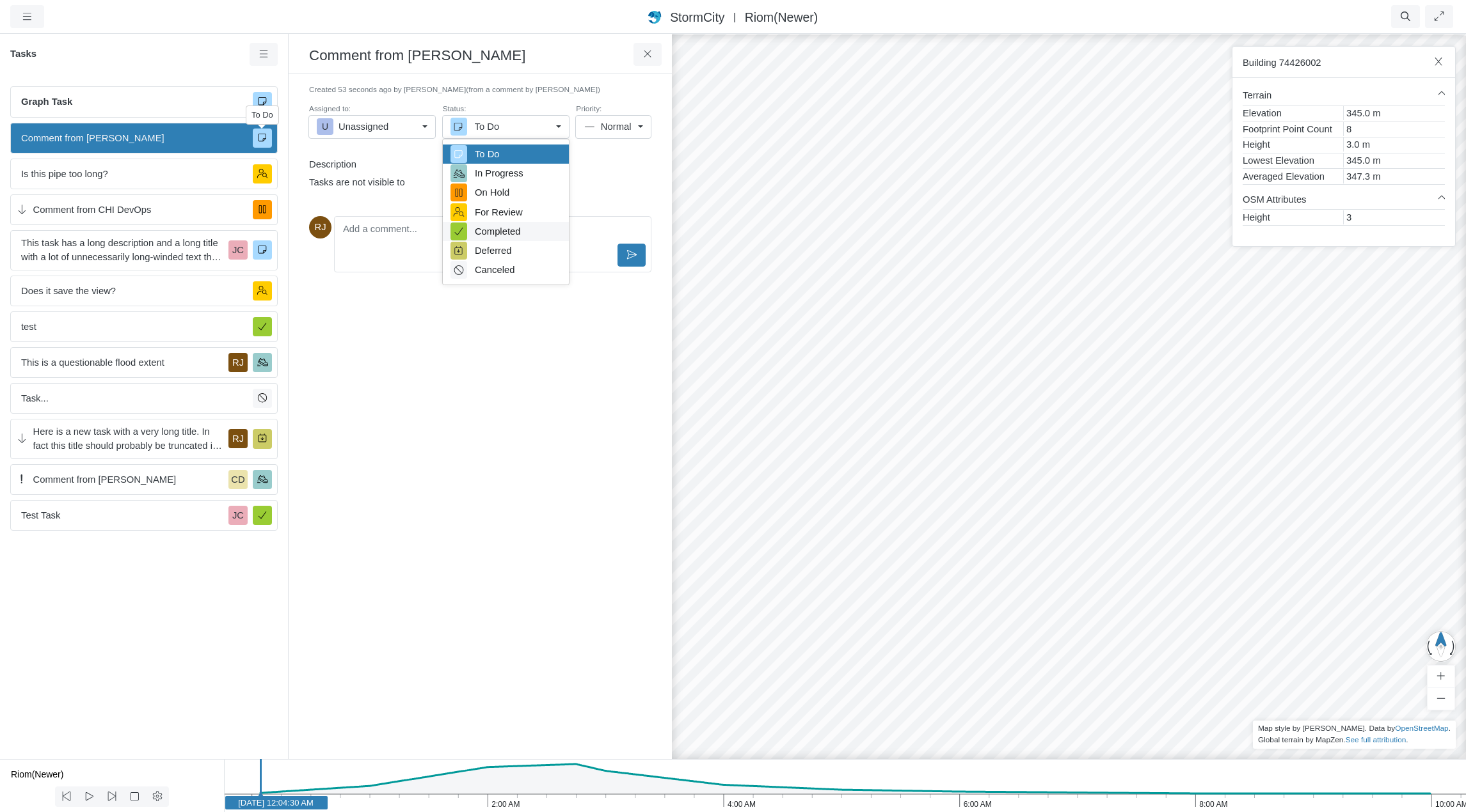
click at [497, 228] on span "Completed" at bounding box center [498, 231] width 46 height 14
click at [260, 139] on icon at bounding box center [262, 137] width 12 height 9
click at [187, 67] on div "Tasks" at bounding box center [144, 59] width 288 height 33
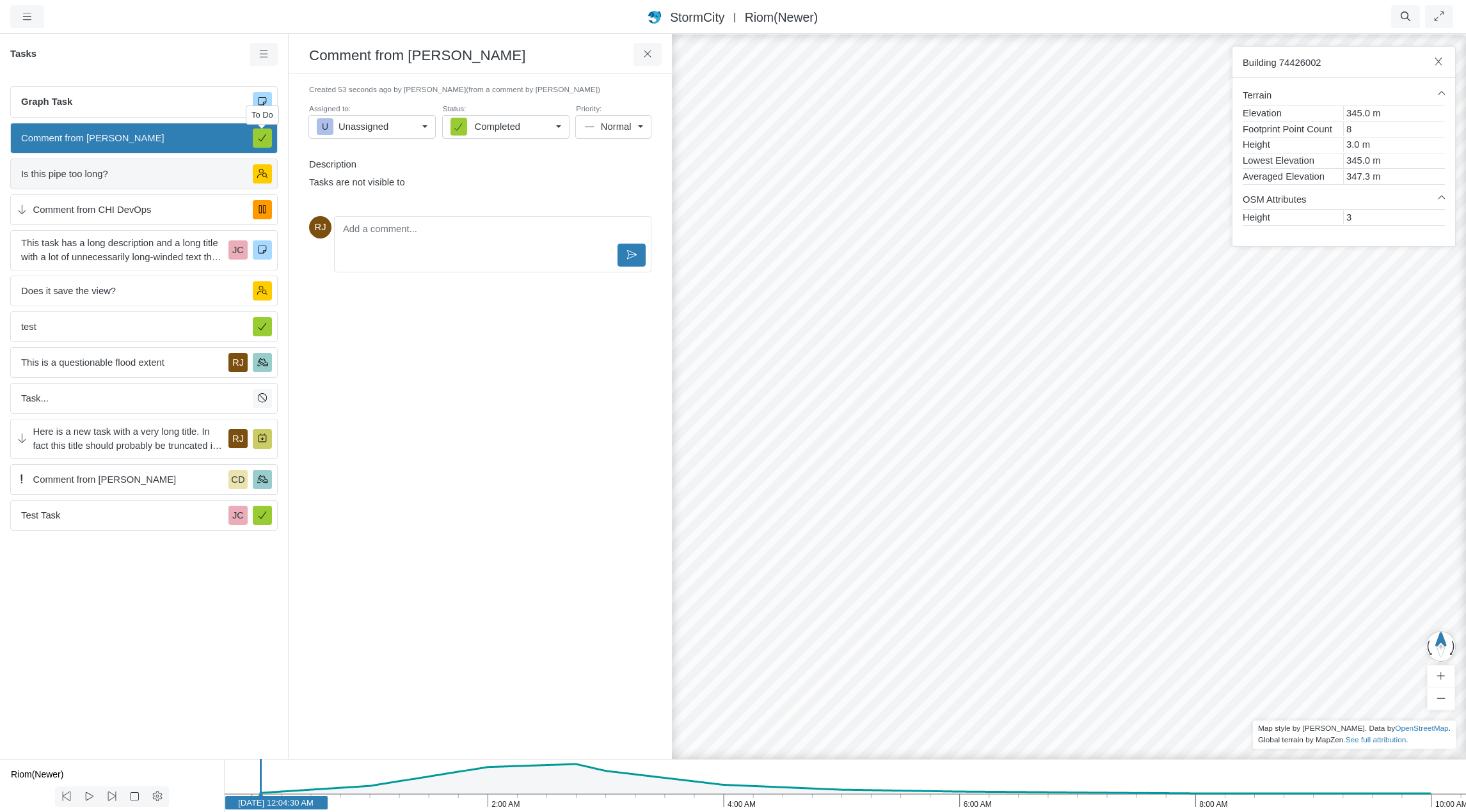
click at [190, 169] on span "Is this pipe too long?" at bounding box center [132, 173] width 221 height 14
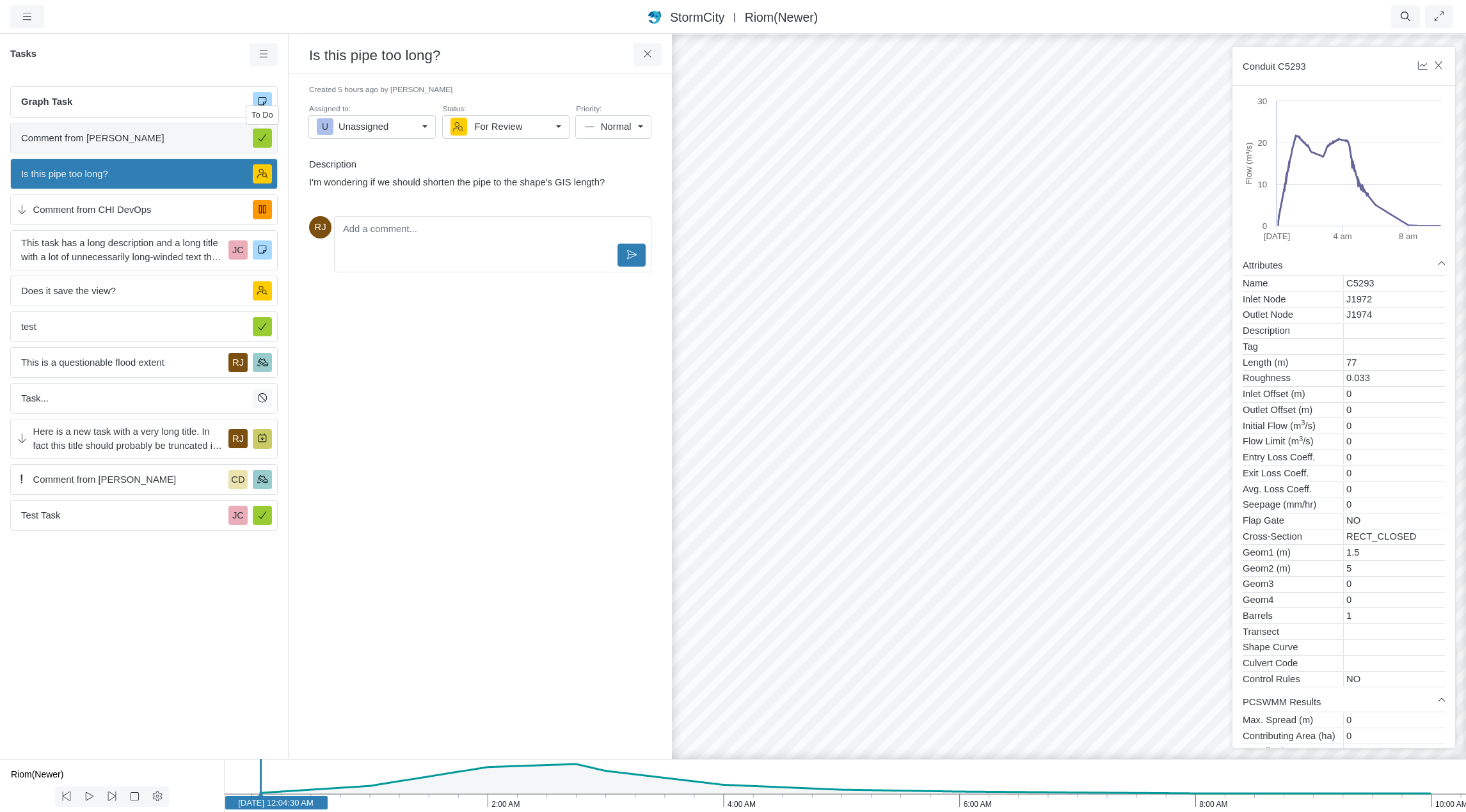
click at [188, 143] on span "Comment from [PERSON_NAME]" at bounding box center [132, 138] width 221 height 14
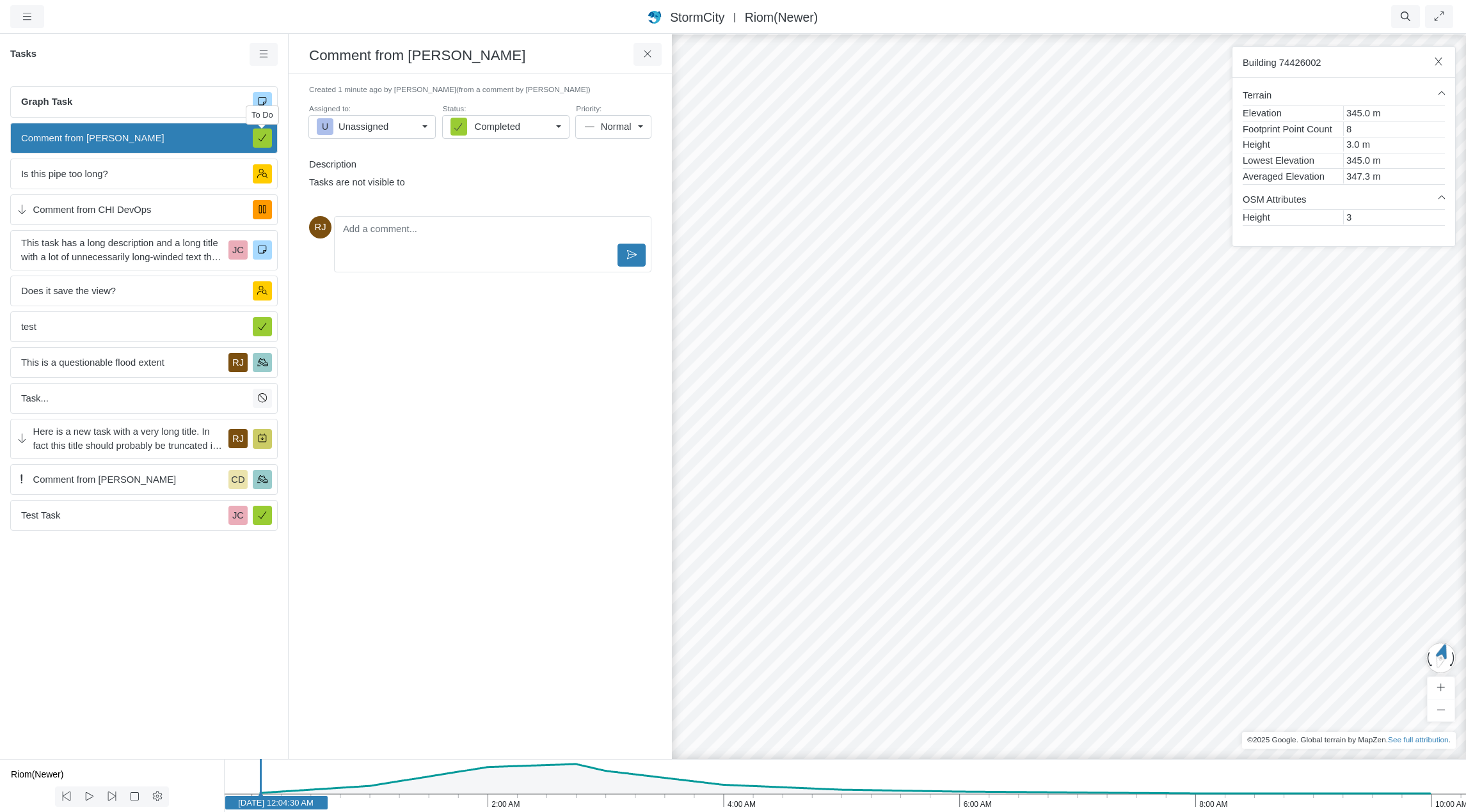
click at [414, 365] on div "Created 1 minute ago by [PERSON_NAME] (from a comment by [PERSON_NAME]) Assigne…" at bounding box center [480, 417] width 363 height 664
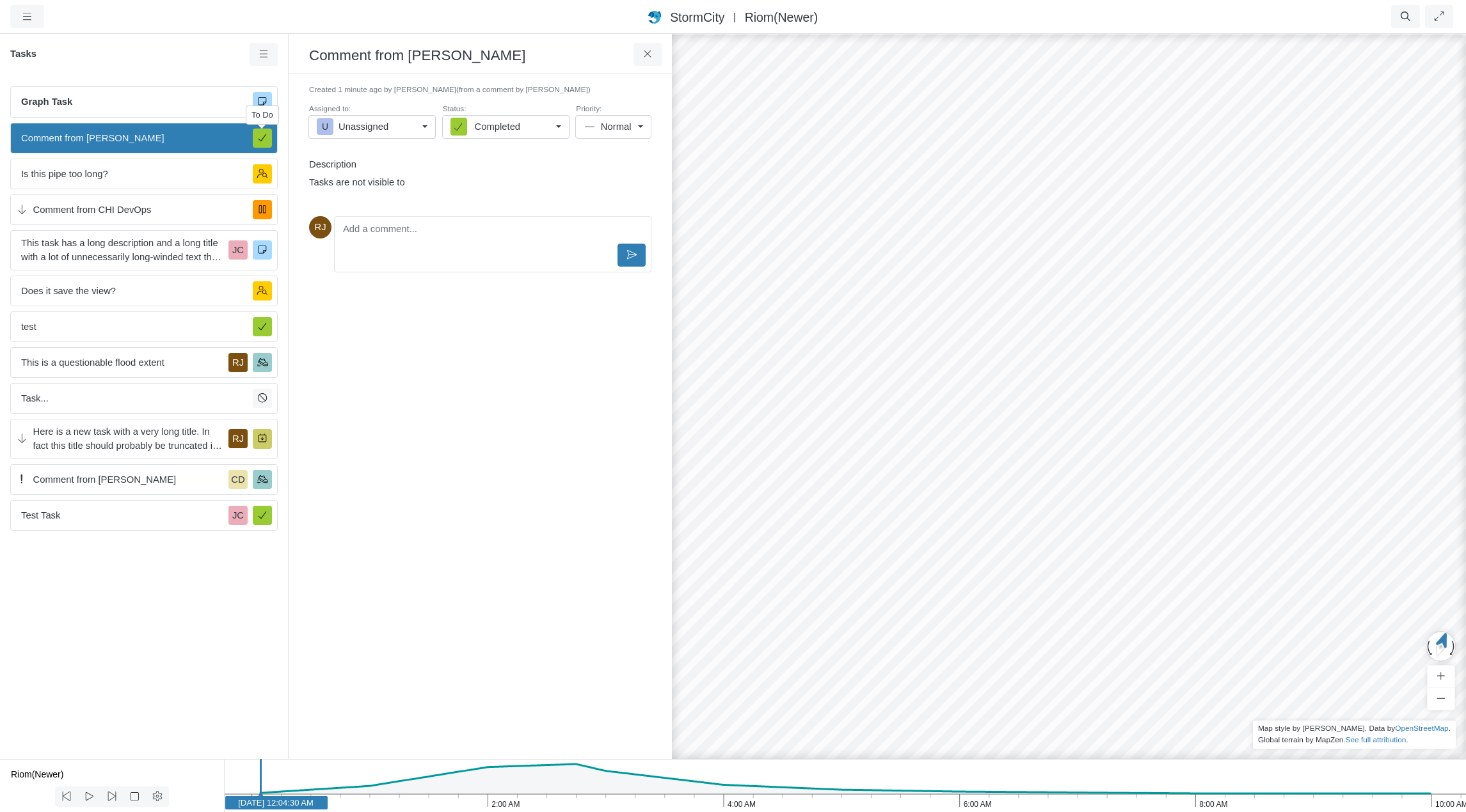
click at [425, 364] on div "Created 1 minute ago by [PERSON_NAME] (from a comment by [PERSON_NAME]) Assigne…" at bounding box center [480, 417] width 363 height 664
click at [266, 55] on icon at bounding box center [264, 54] width 12 height 9
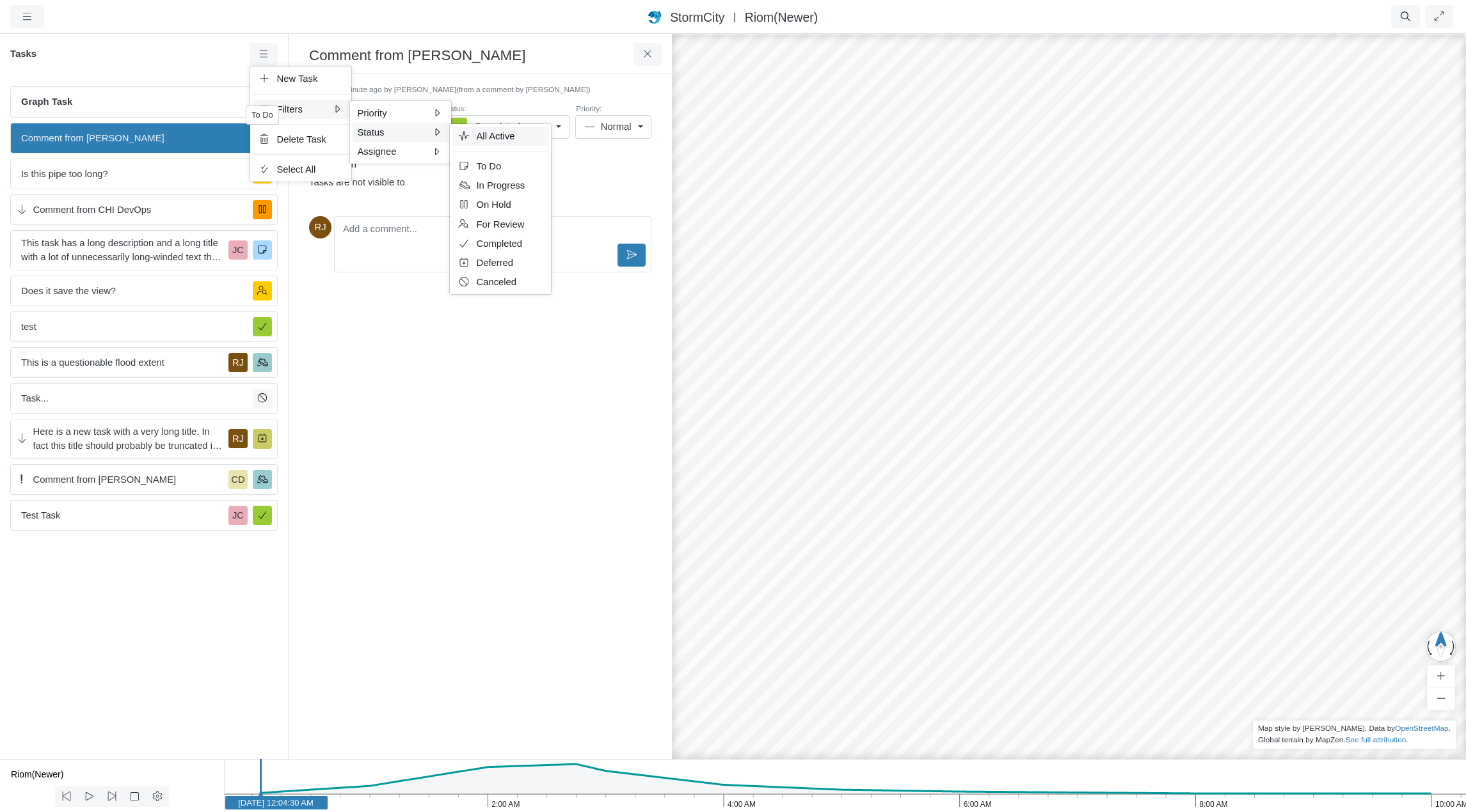
click at [490, 135] on span "All Active" at bounding box center [496, 137] width 38 height 10
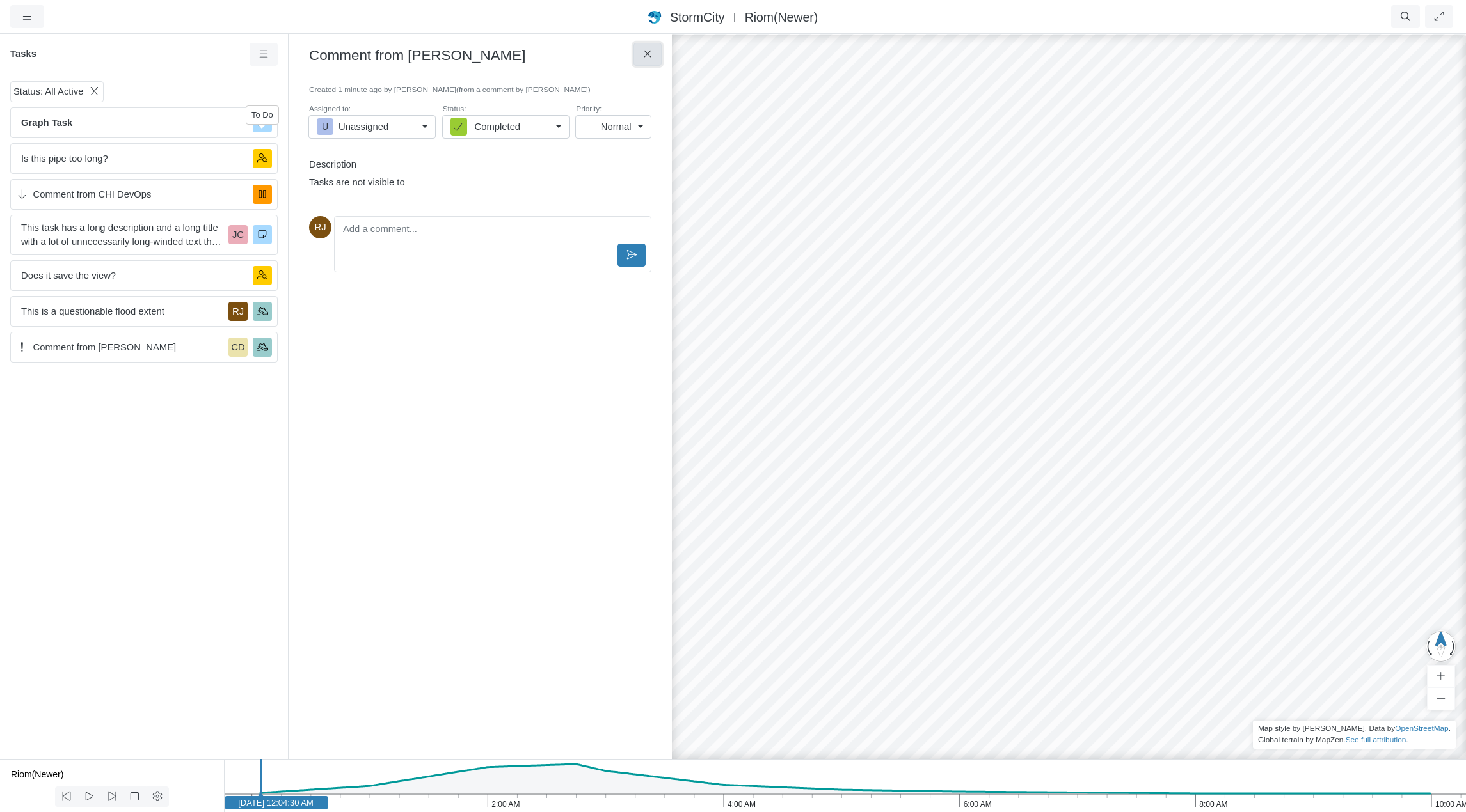
click at [650, 55] on icon at bounding box center [648, 54] width 12 height 9
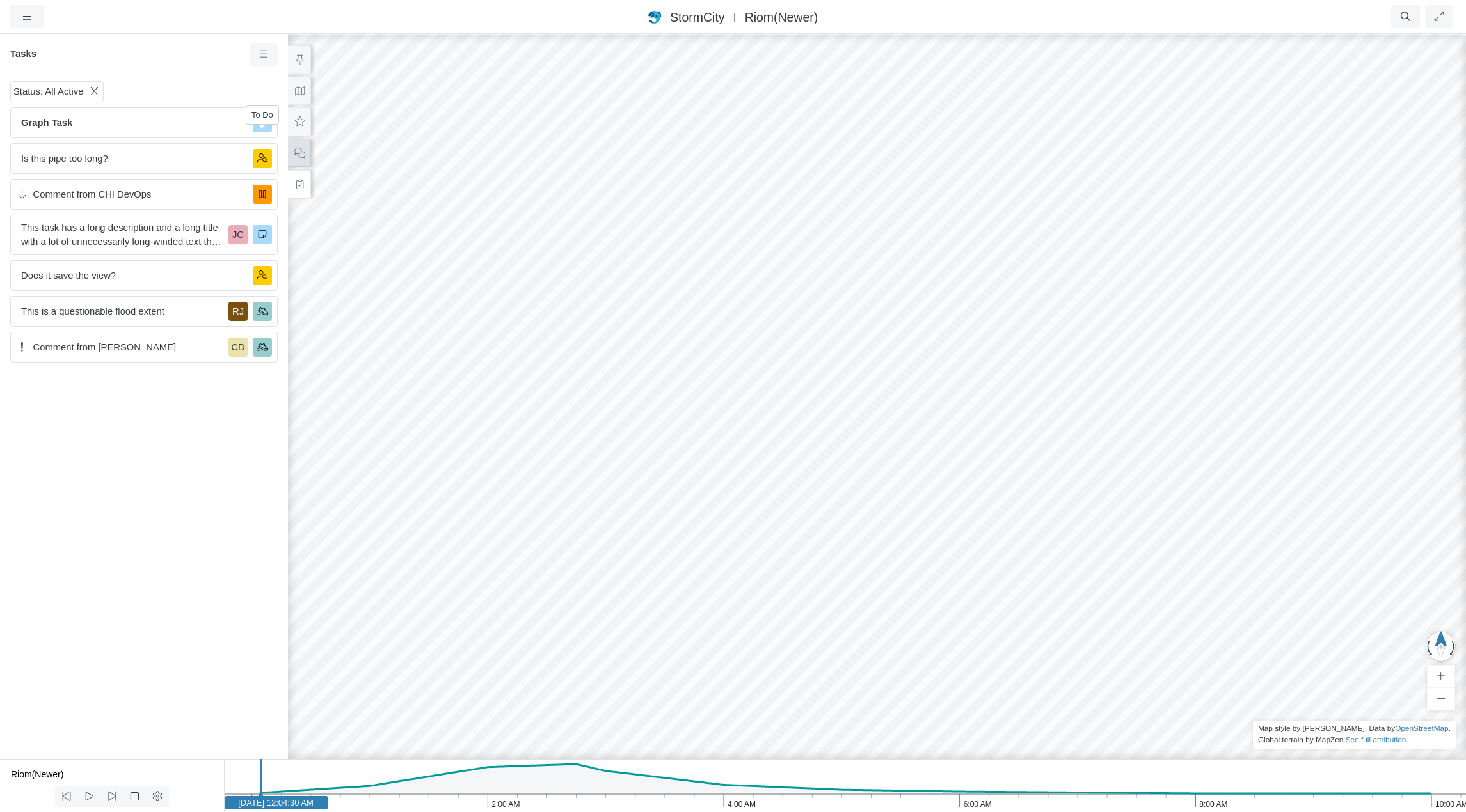
click at [296, 155] on icon at bounding box center [300, 153] width 12 height 9
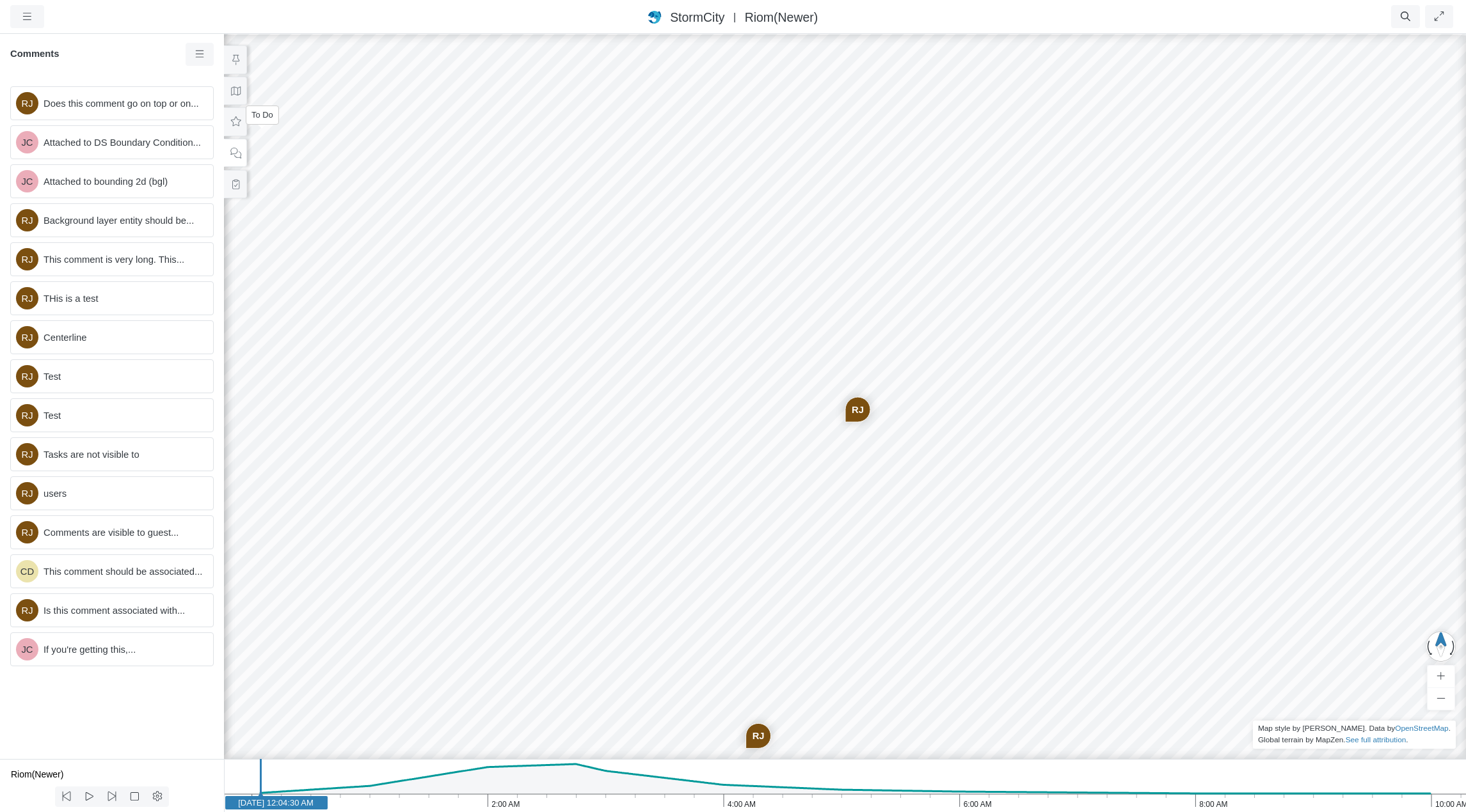
click at [261, 119] on div "To Do" at bounding box center [262, 115] width 33 height 19
click at [279, 161] on div "RJ JC JC [GEOGRAPHIC_DATA] [GEOGRAPHIC_DATA] [GEOGRAPHIC_DATA] [GEOGRAPHIC_DATA…" at bounding box center [845, 422] width 1466 height 780
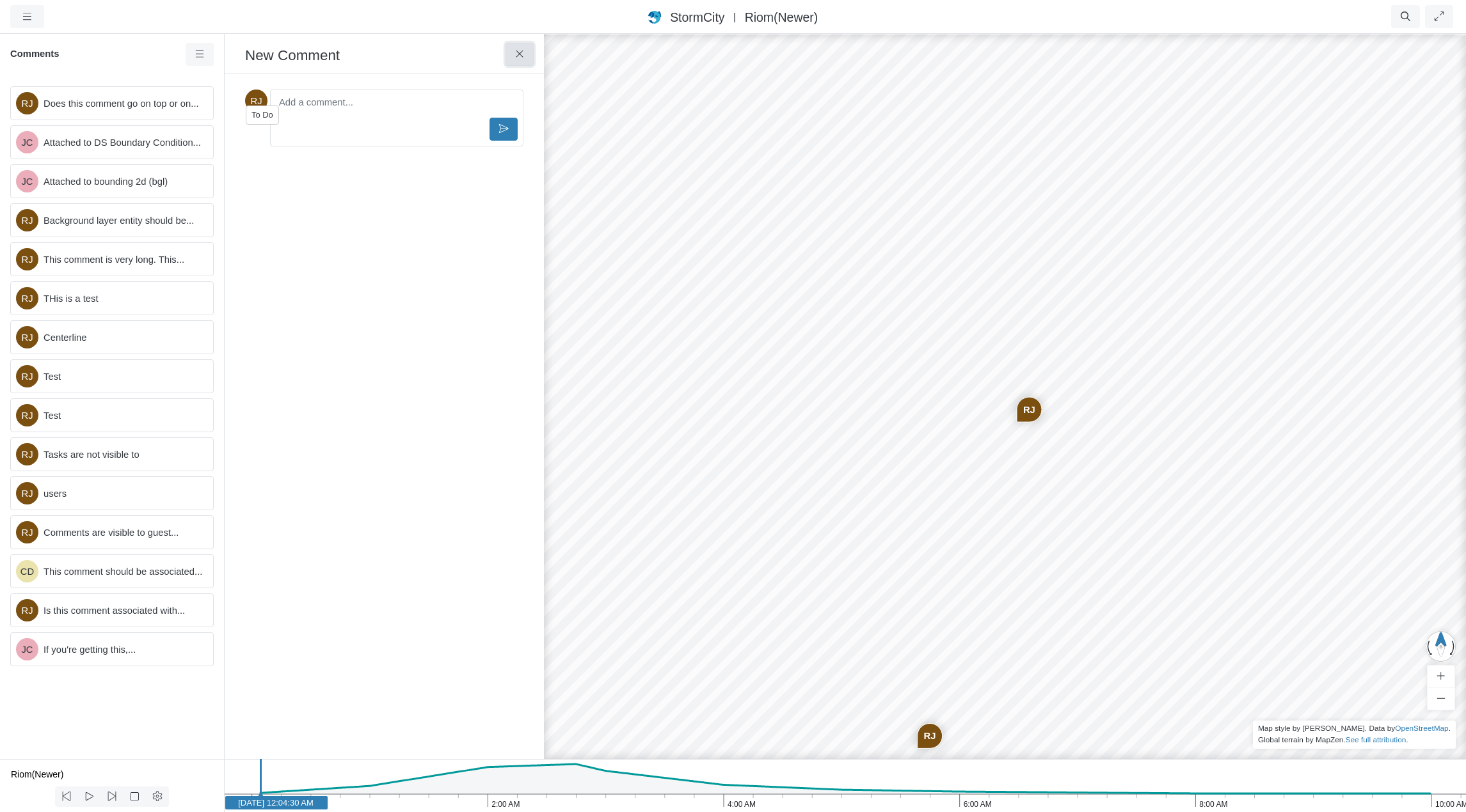
click at [527, 54] on button at bounding box center [520, 54] width 29 height 23
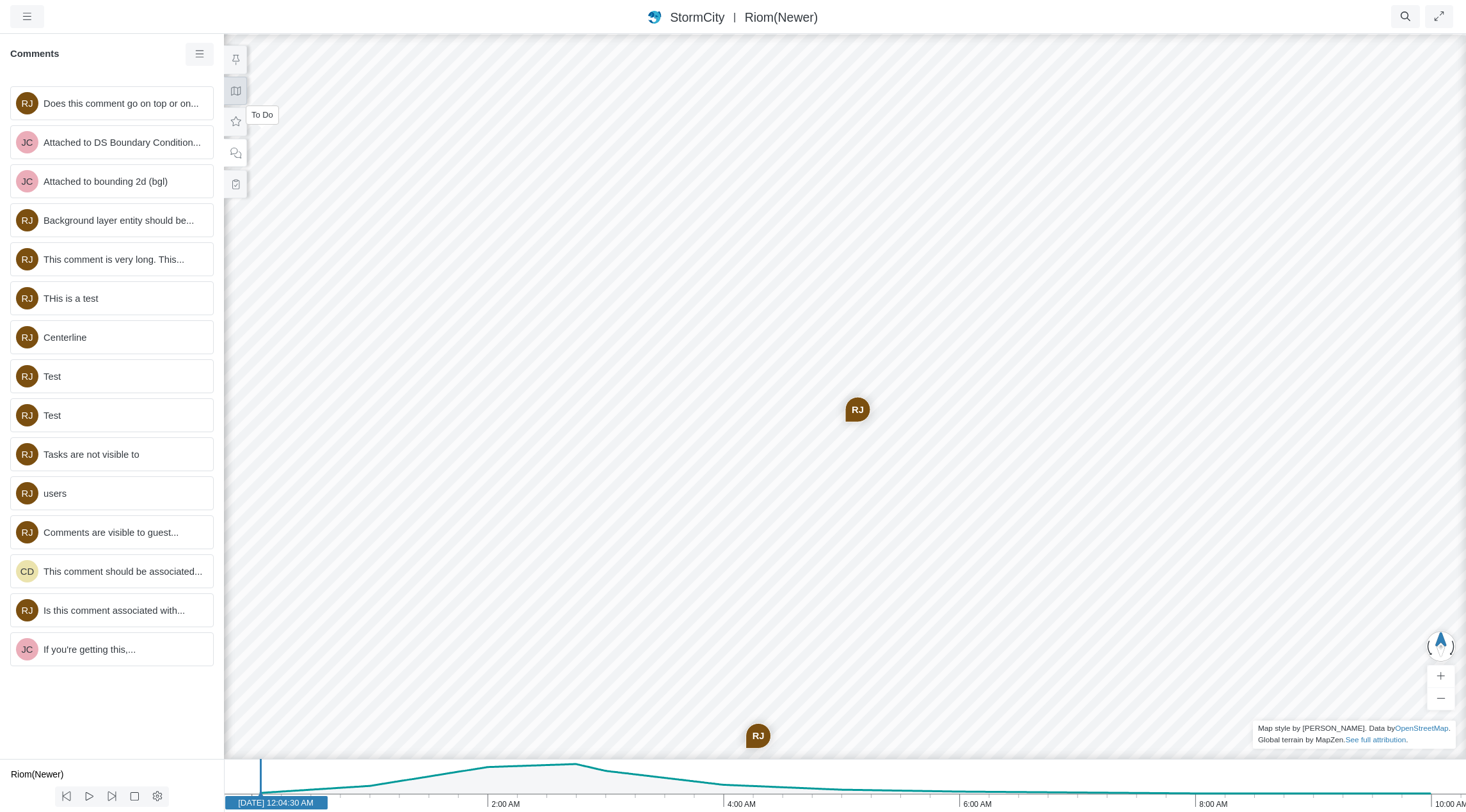
click at [230, 91] on icon at bounding box center [236, 91] width 12 height 9
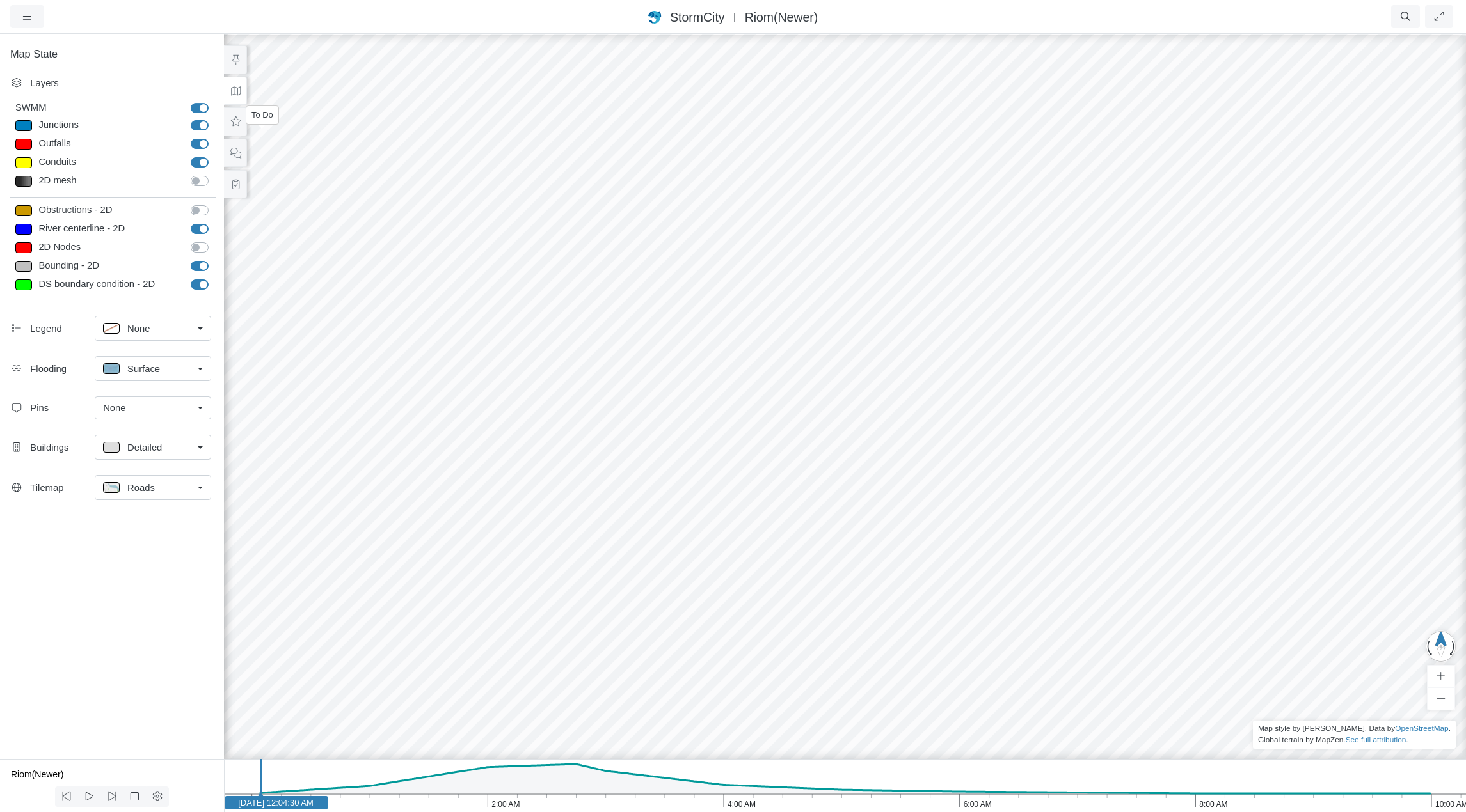
drag, startPoint x: 307, startPoint y: 195, endPoint x: 388, endPoint y: 209, distance: 82.2
click at [388, 209] on div "RJ JC JC [GEOGRAPHIC_DATA] [GEOGRAPHIC_DATA] [GEOGRAPHIC_DATA] [GEOGRAPHIC_DATA…" at bounding box center [845, 422] width 1466 height 780
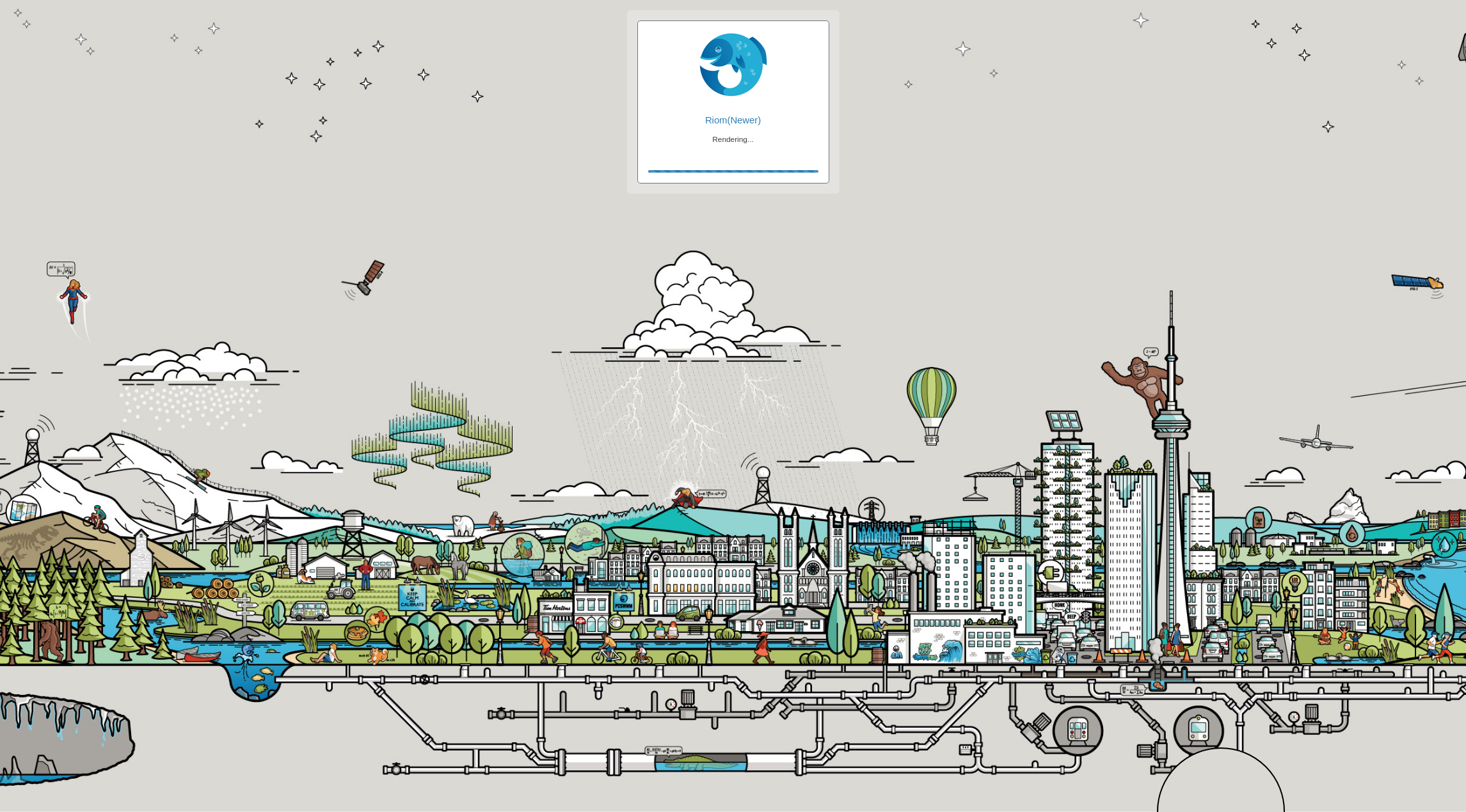
checkbox input "true"
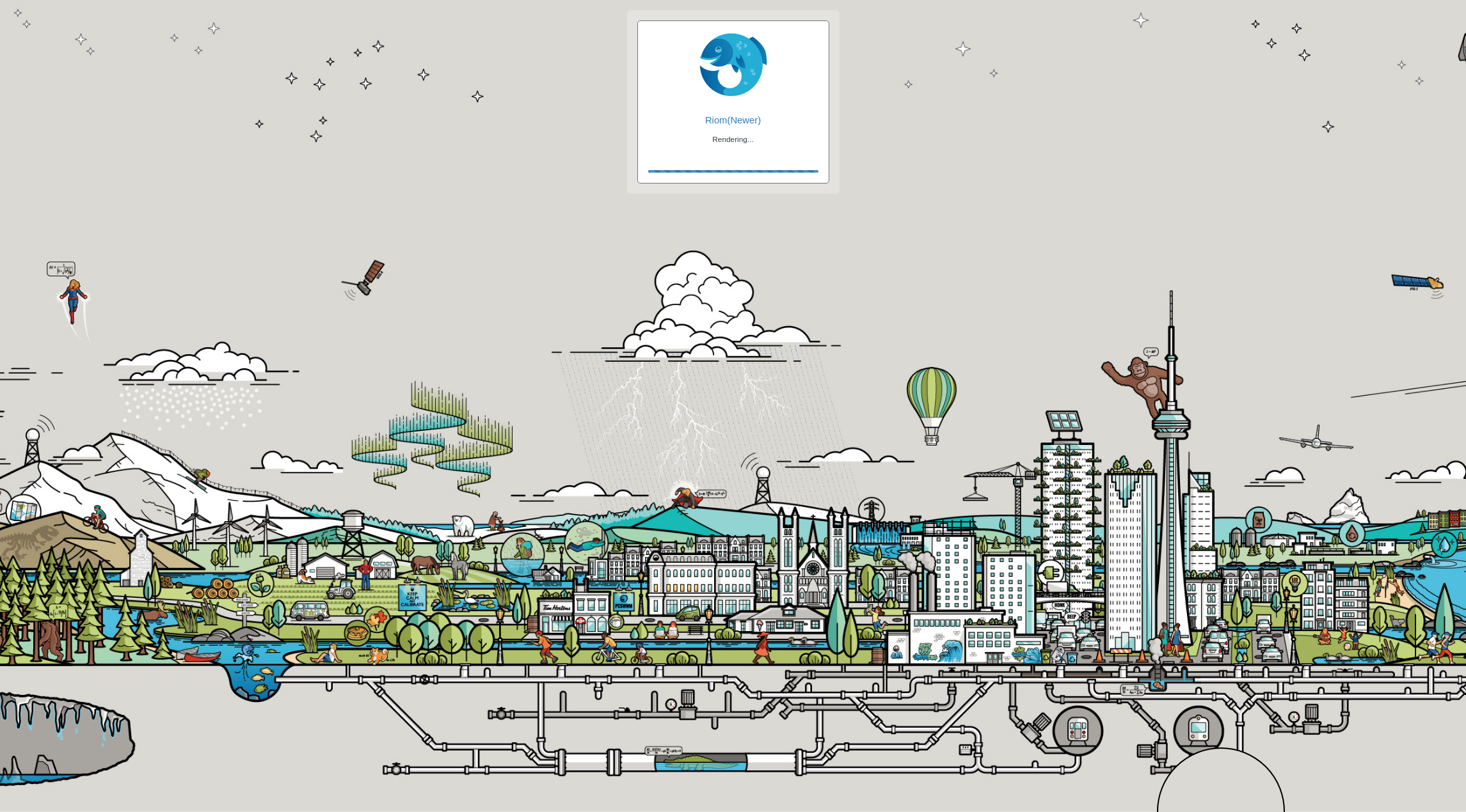
checkbox input "true"
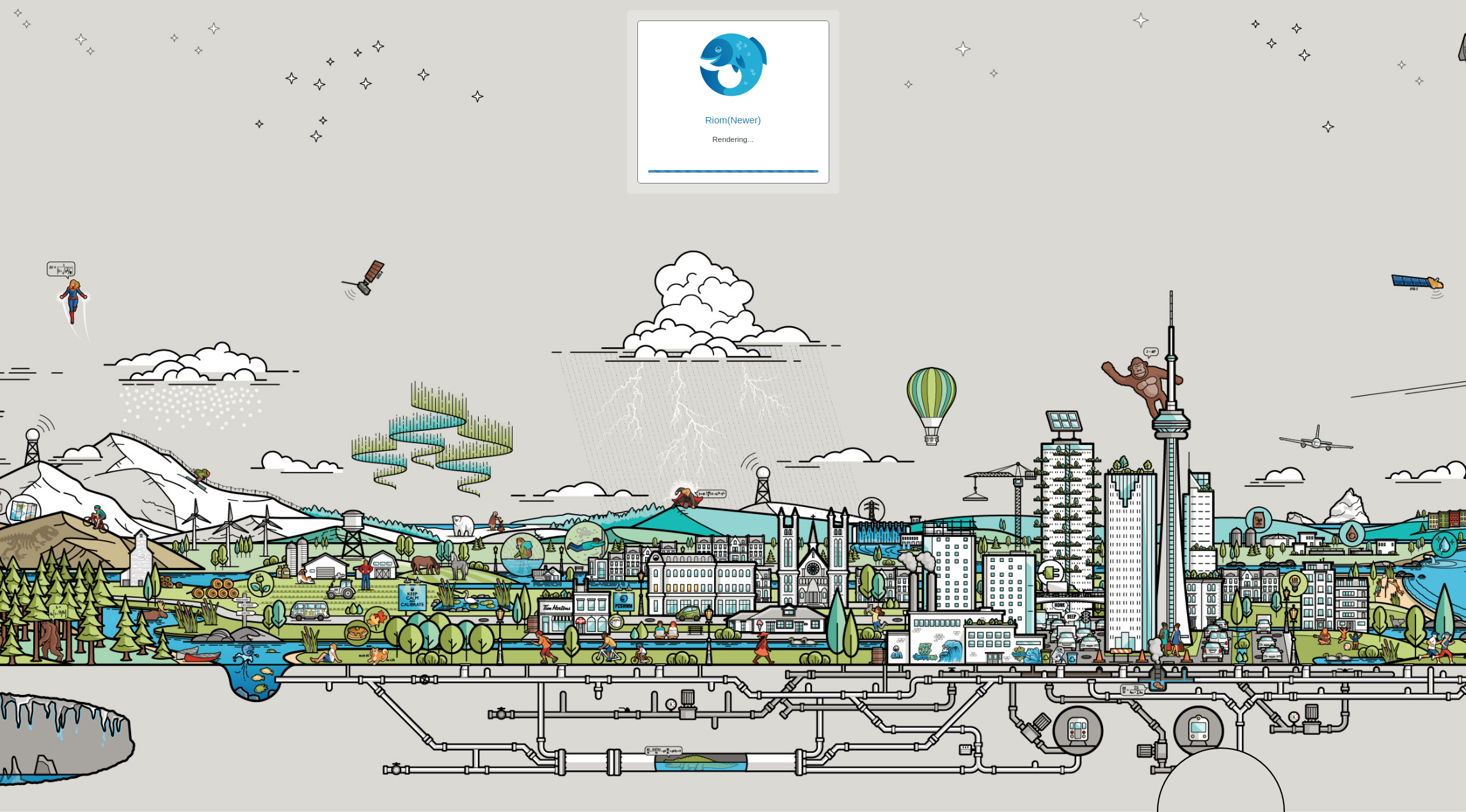
checkbox input "false"
checkbox input "true"
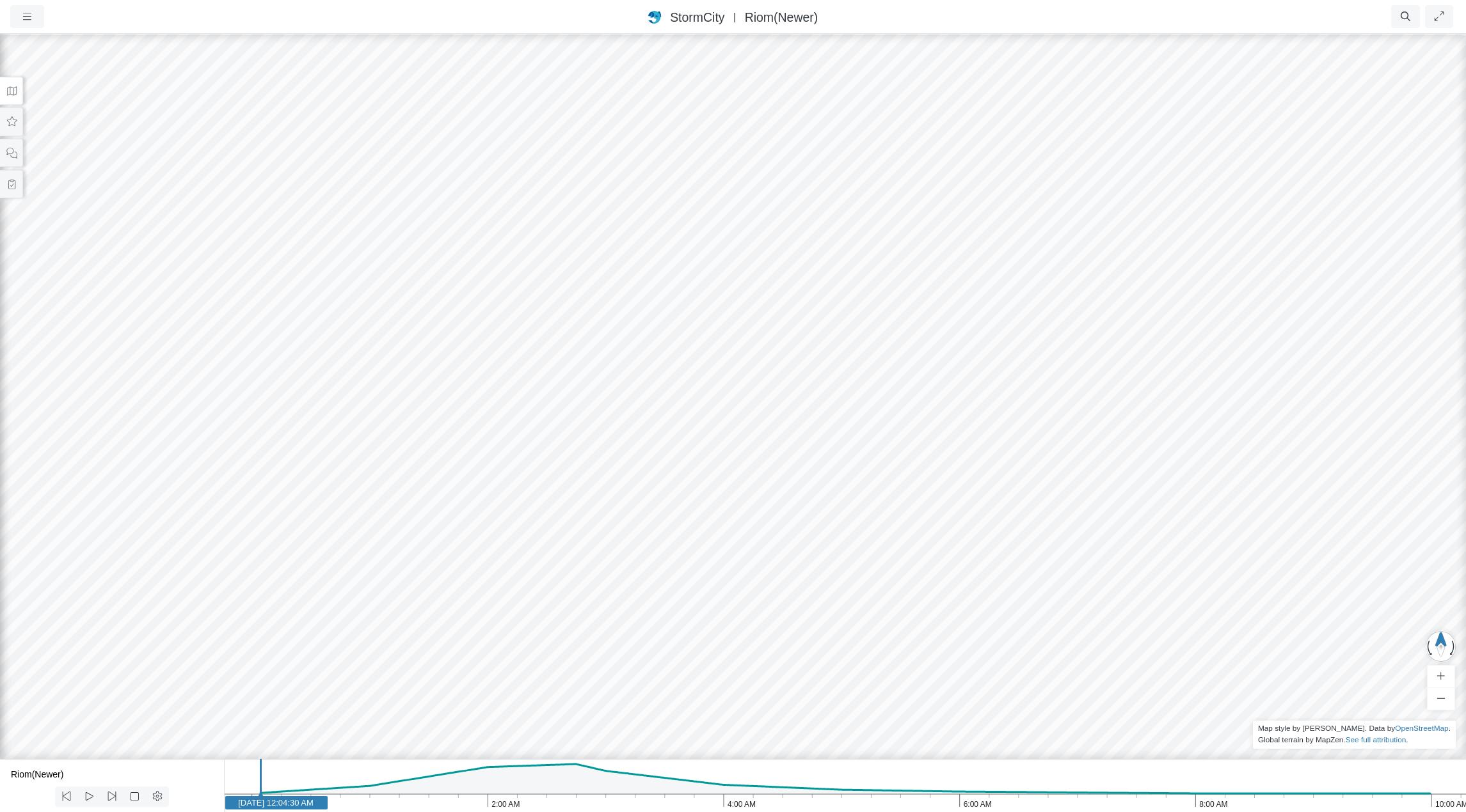
click at [247, 21] on ul "Resume Clear Overlay Exit Dashboard 60 FPS (2-61) 143.89 MB/4 GB" at bounding box center [812, 16] width 1285 height 23
click at [12, 182] on icon at bounding box center [12, 184] width 12 height 9
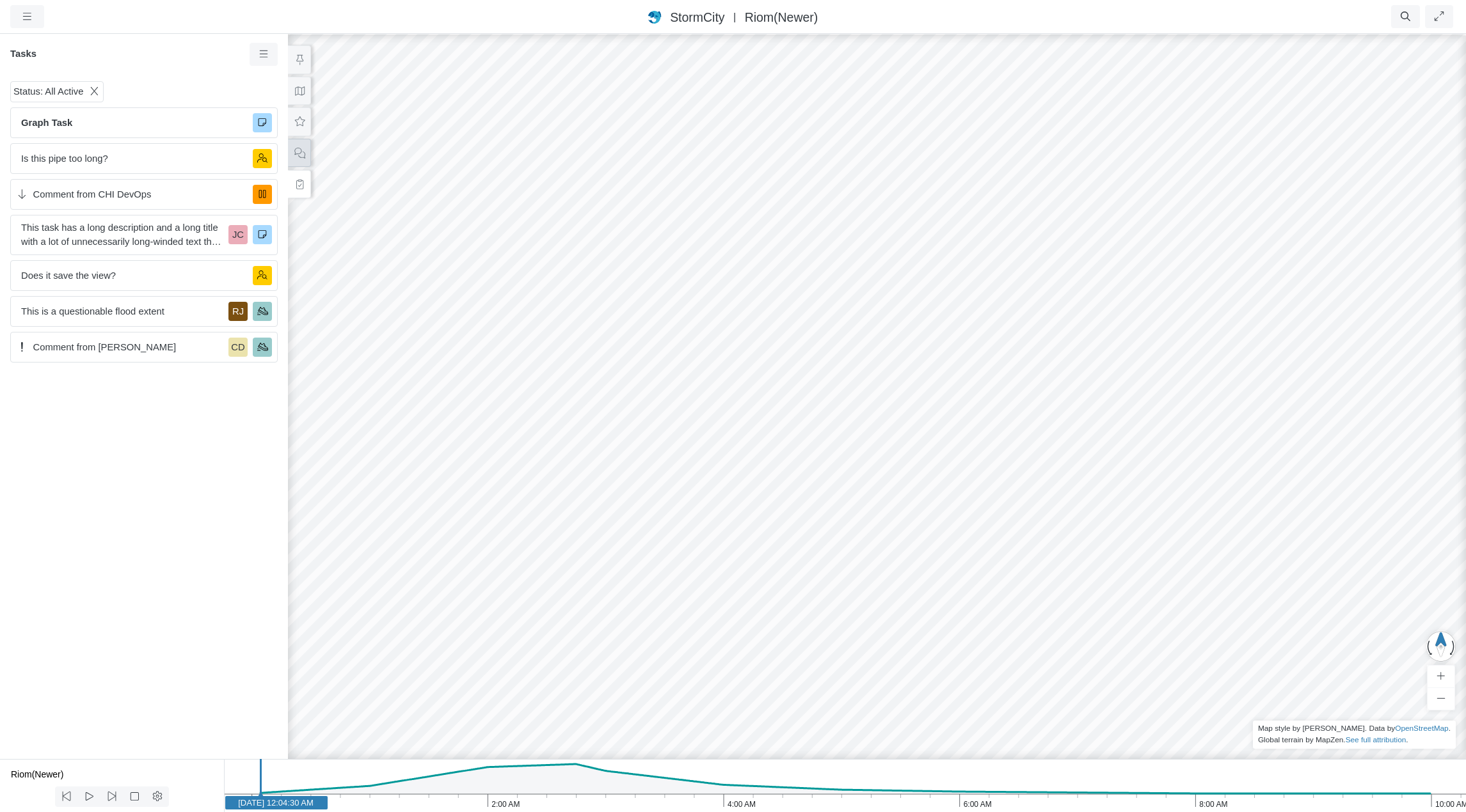
click at [299, 156] on icon at bounding box center [300, 153] width 12 height 9
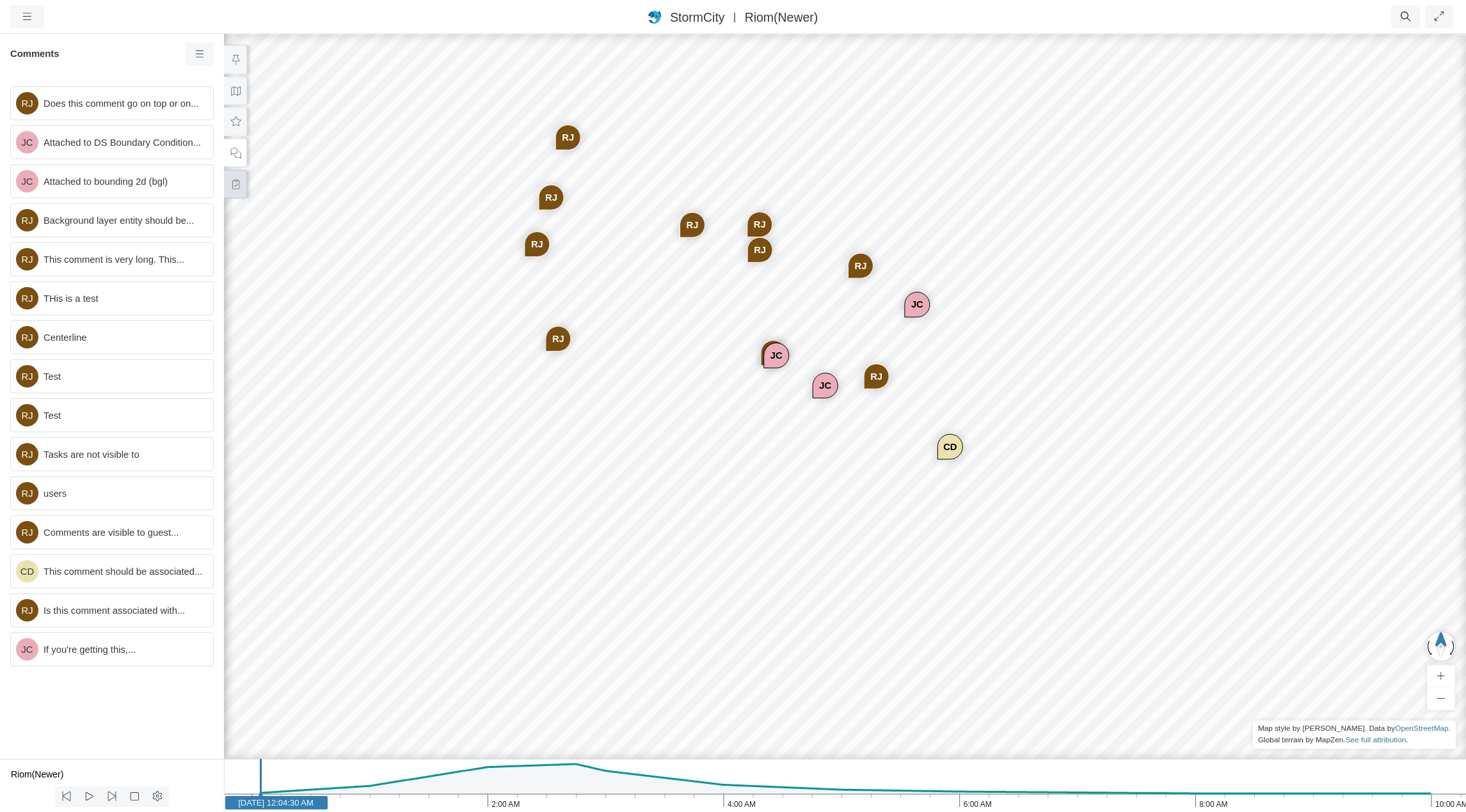
click at [235, 186] on icon at bounding box center [236, 184] width 7 height 9
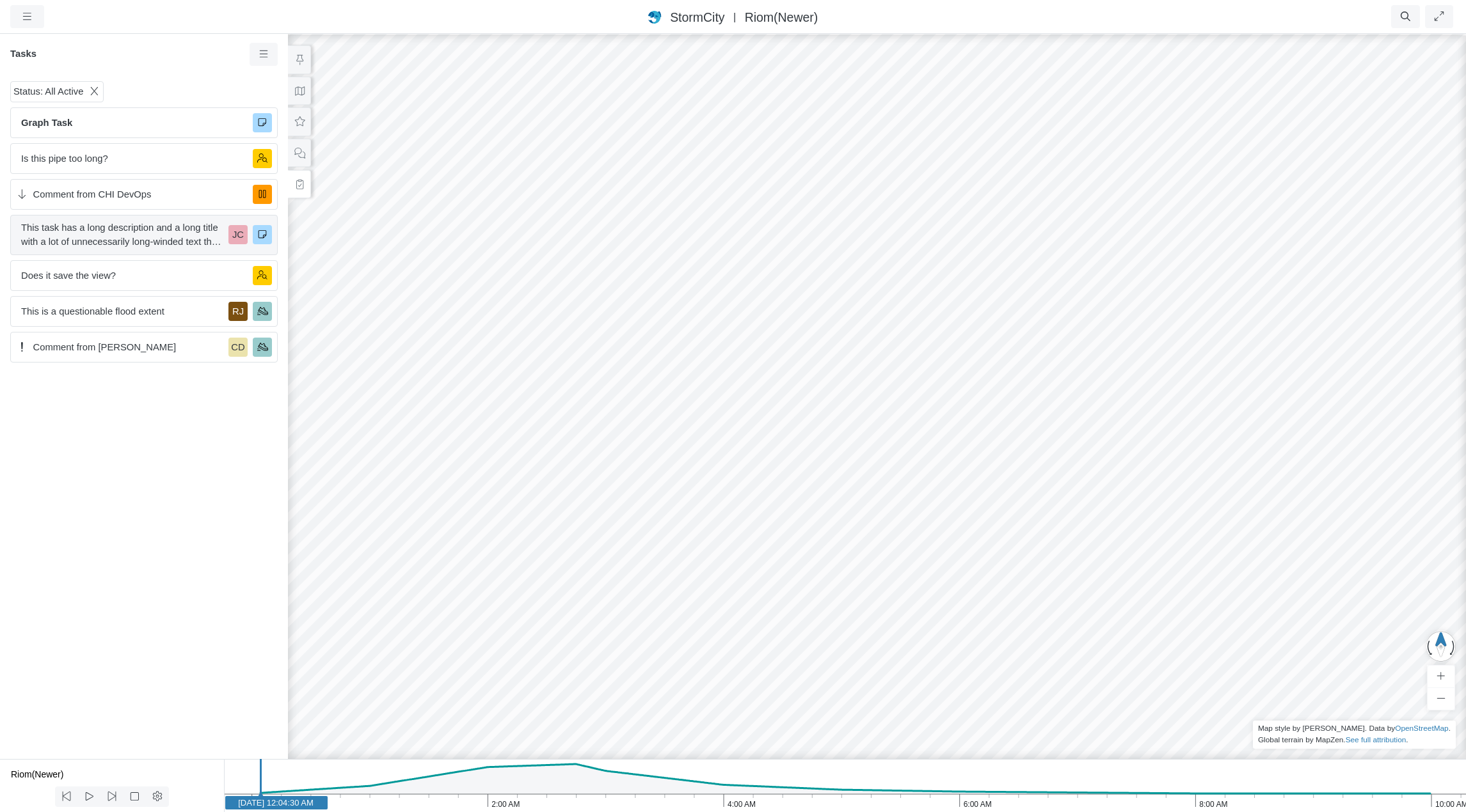
click at [160, 231] on span "This task has a long description and a long title with a lot of unnecessarily l…" at bounding box center [122, 234] width 202 height 28
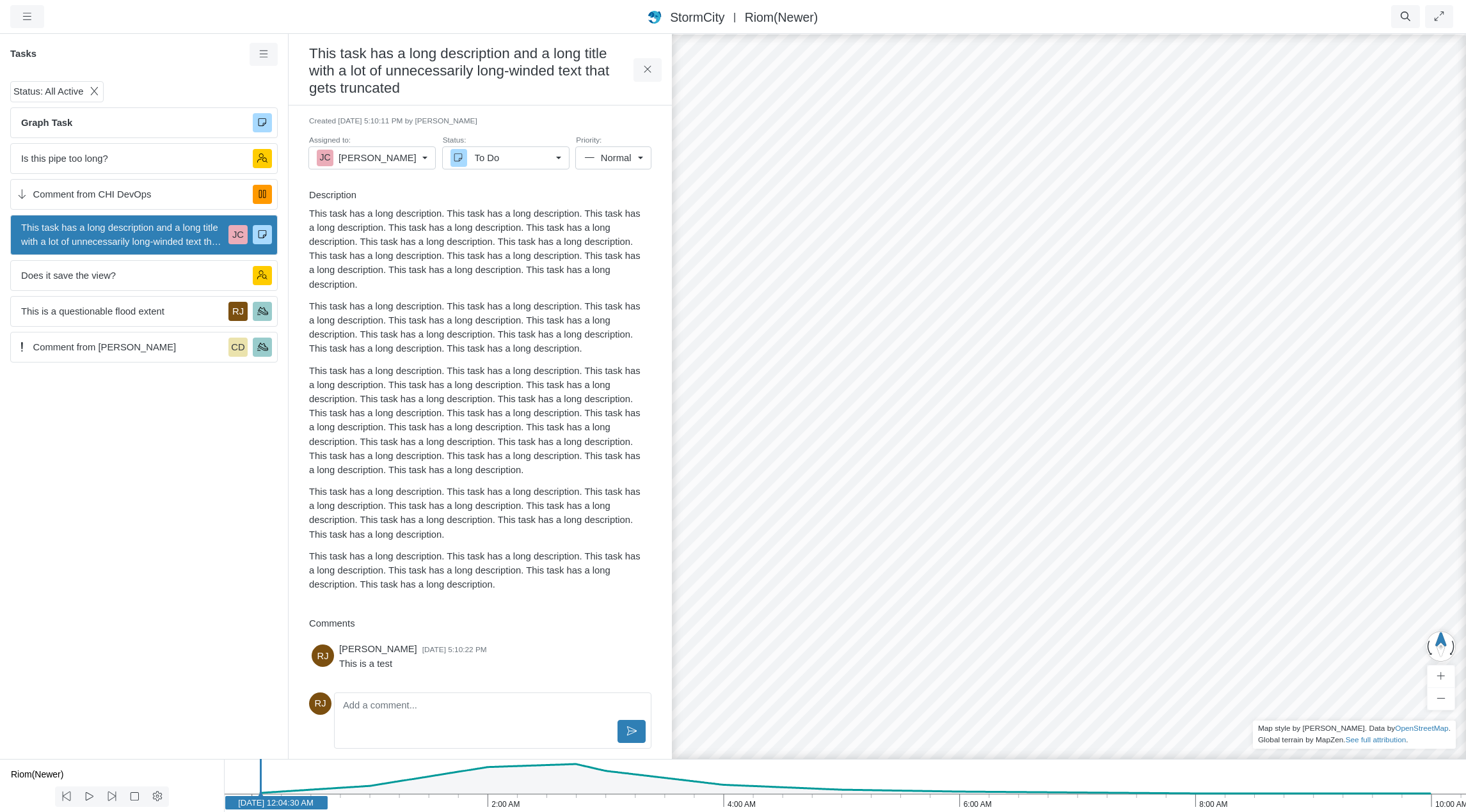
click at [118, 511] on div "Status: All Active Graph Task Is this pipe too long? Comment from CHI DevOps Th…" at bounding box center [144, 418] width 288 height 683
click at [619, 154] on span "Normal" at bounding box center [616, 158] width 32 height 14
click at [607, 225] on span "High" at bounding box center [620, 223] width 34 height 14
click at [201, 453] on div "Status: All Active Graph Task Is this pipe too long? Comment from CHI DevOps Th…" at bounding box center [144, 418] width 288 height 683
click at [651, 70] on icon at bounding box center [648, 69] width 12 height 9
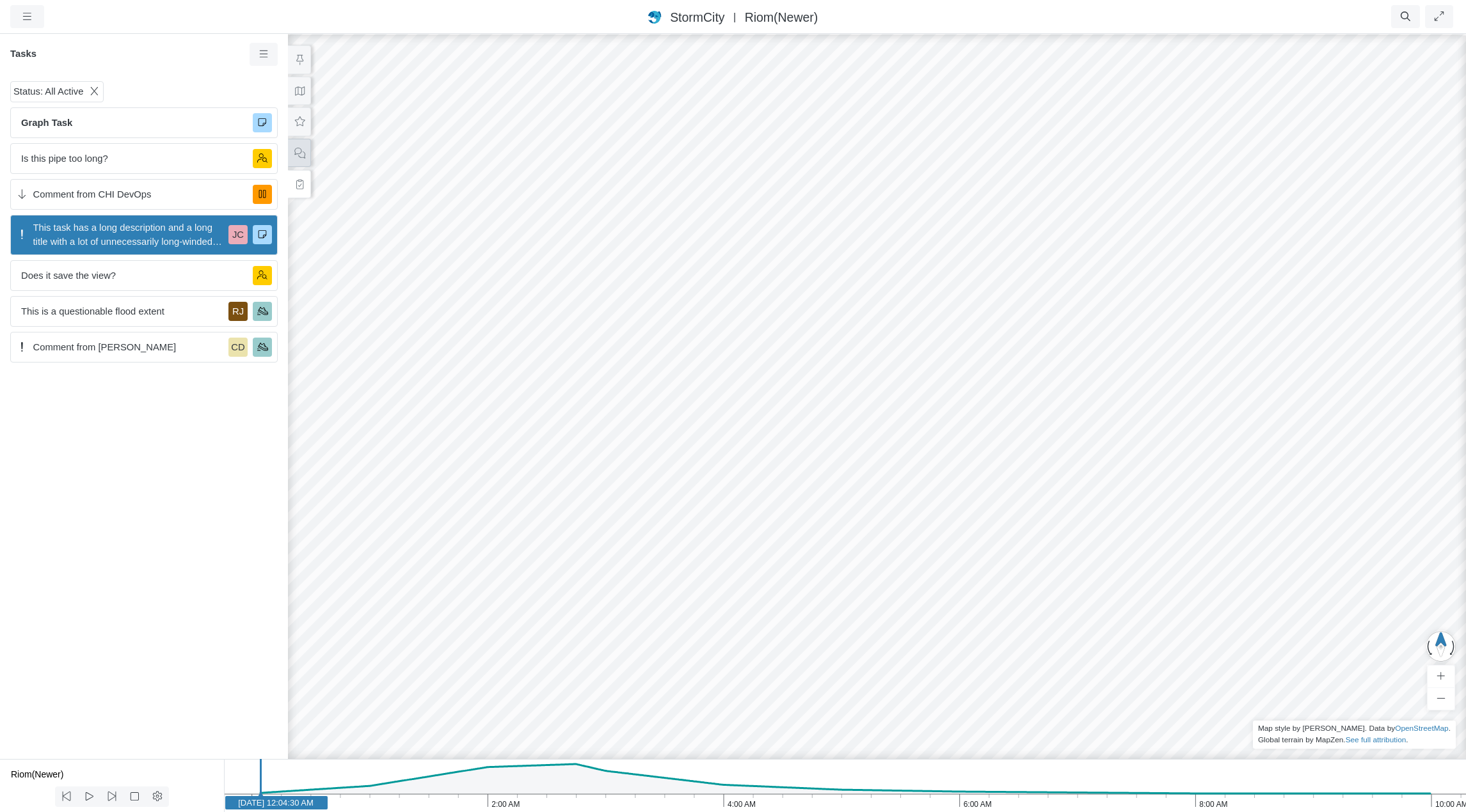
click at [300, 154] on icon at bounding box center [300, 153] width 12 height 9
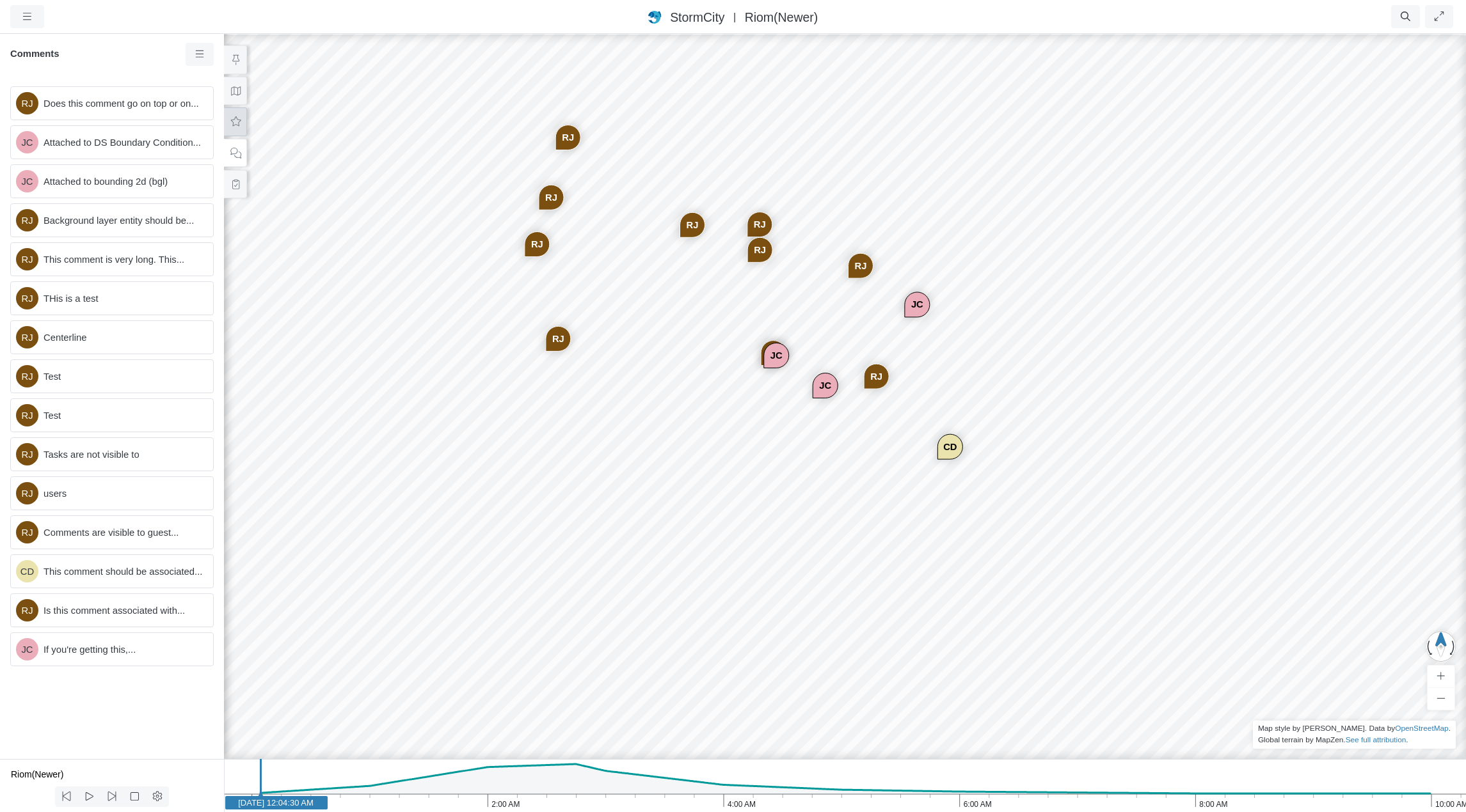
click at [230, 117] on icon at bounding box center [236, 121] width 12 height 9
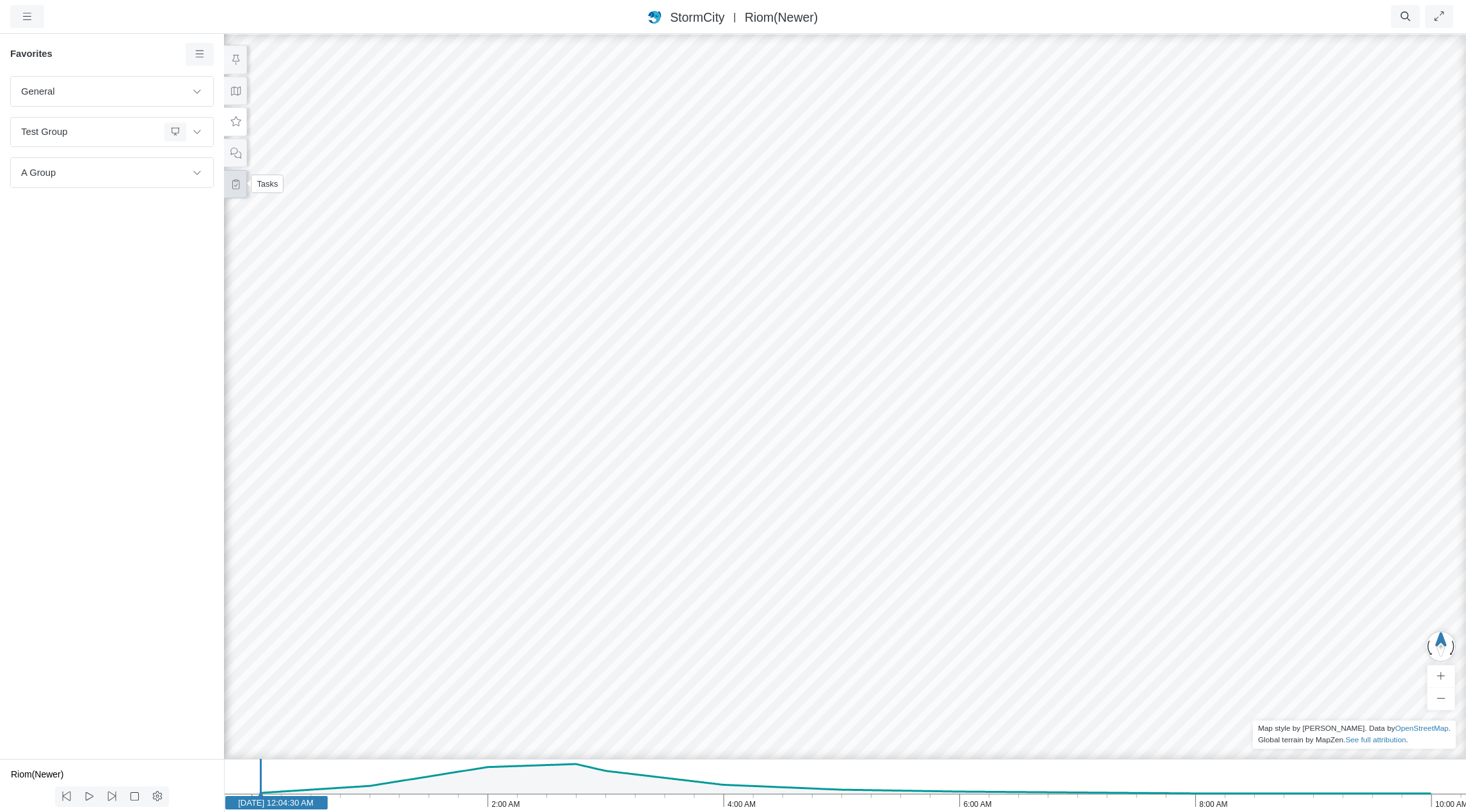
click at [243, 185] on button at bounding box center [235, 184] width 23 height 29
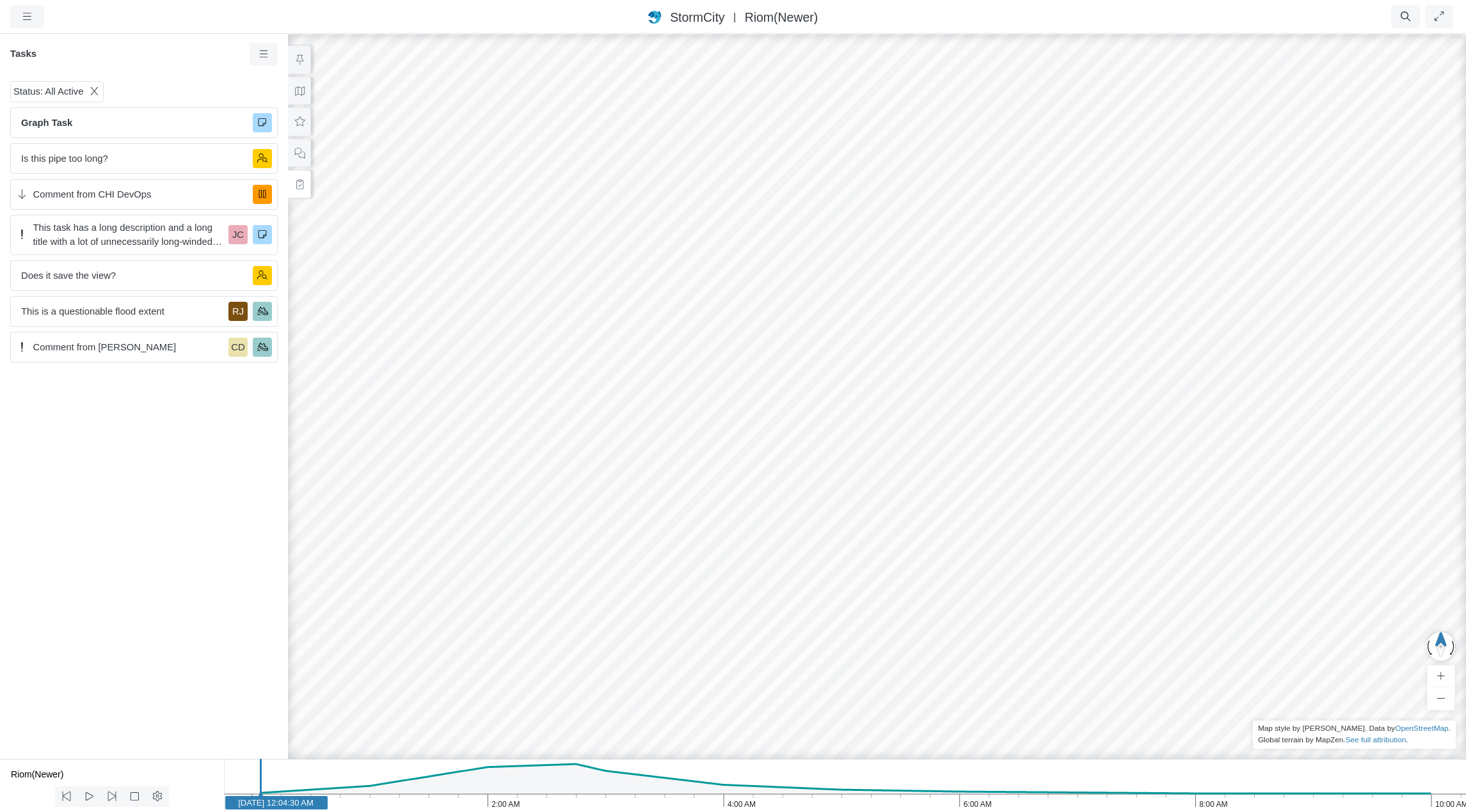
click at [150, 464] on div "Status: All Active Graph Task Is this pipe too long? Comment from CHI DevOps Th…" at bounding box center [144, 418] width 288 height 683
click at [305, 154] on button at bounding box center [299, 153] width 23 height 29
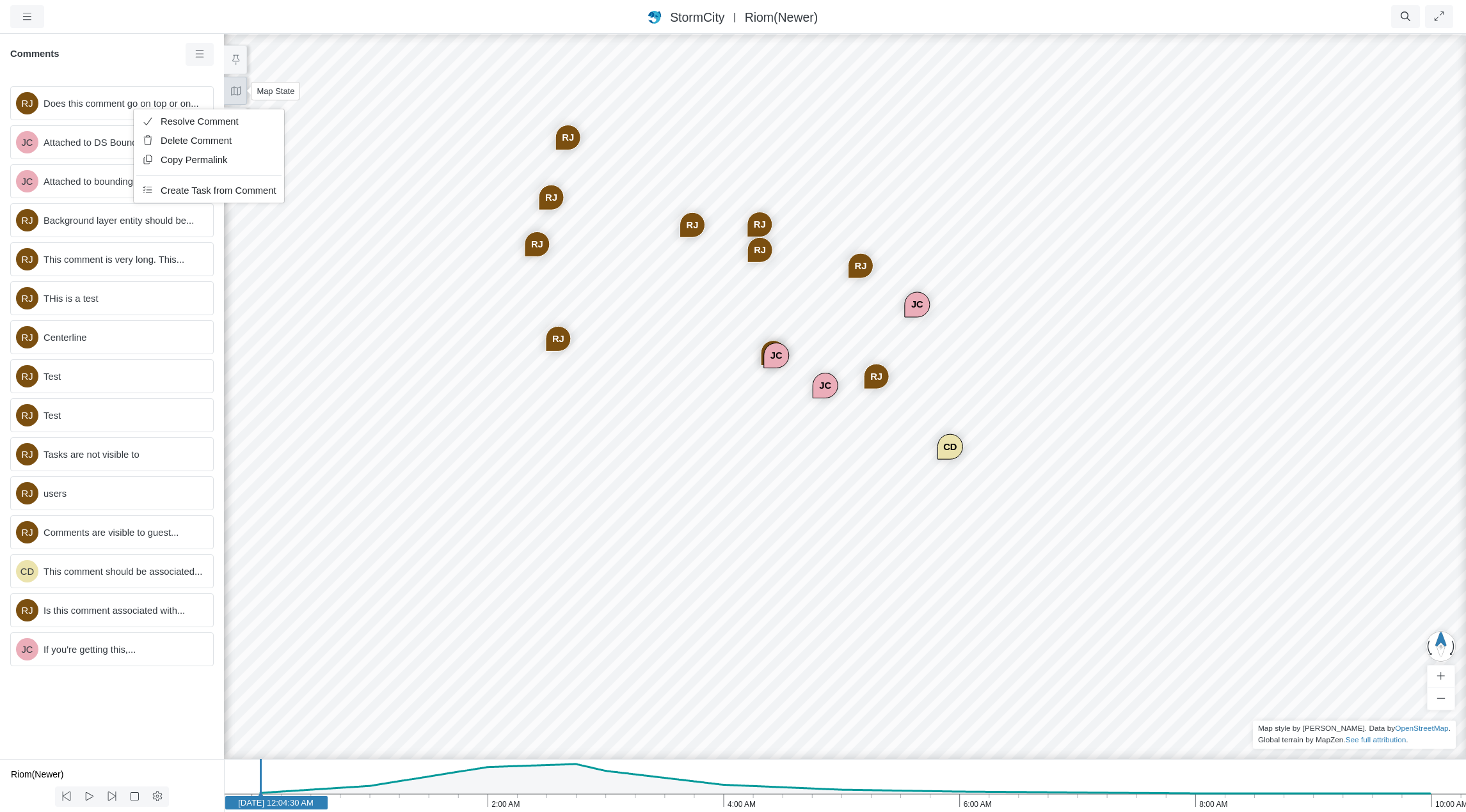
click at [238, 94] on icon at bounding box center [235, 91] width 9 height 9
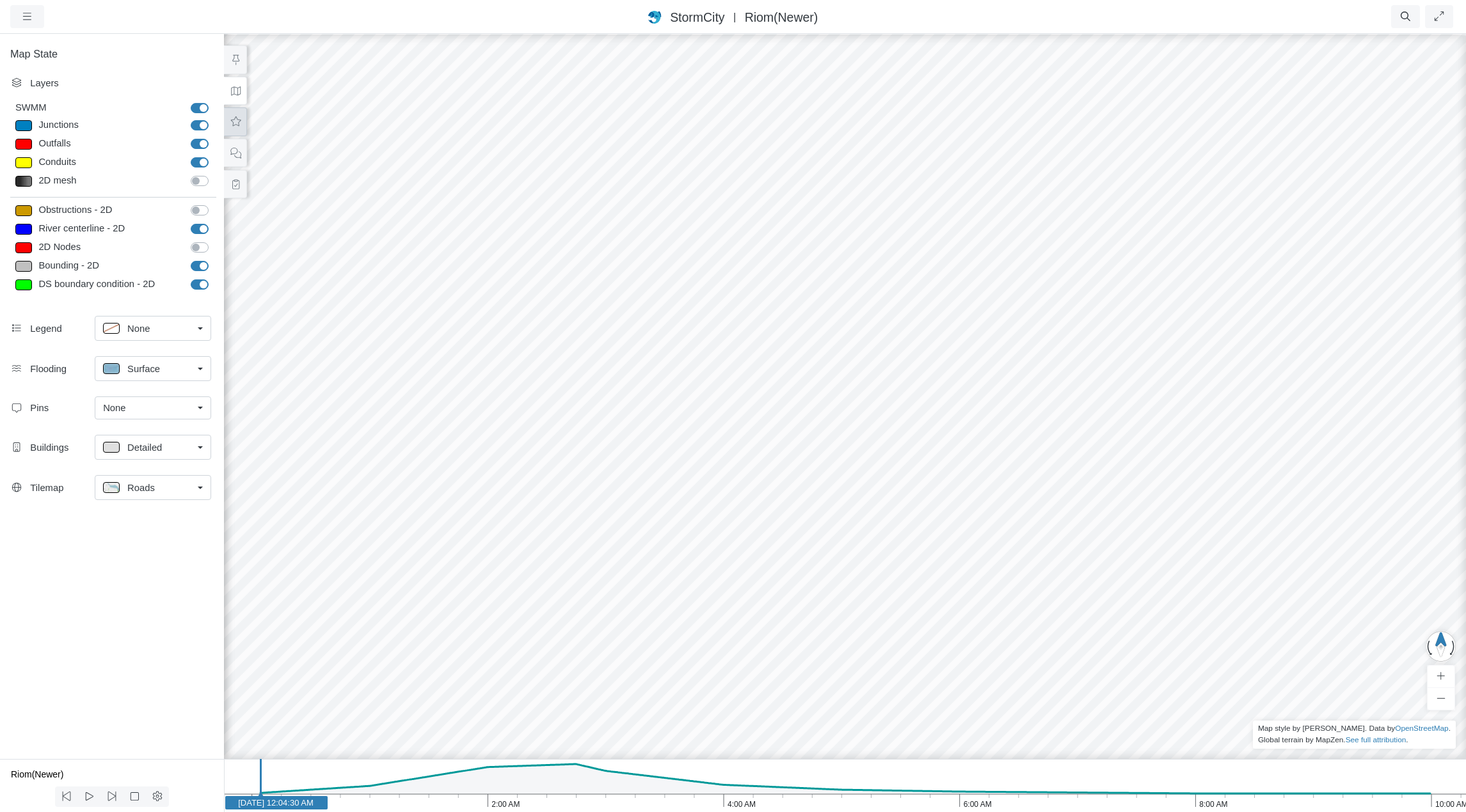
click at [238, 118] on icon at bounding box center [236, 121] width 12 height 9
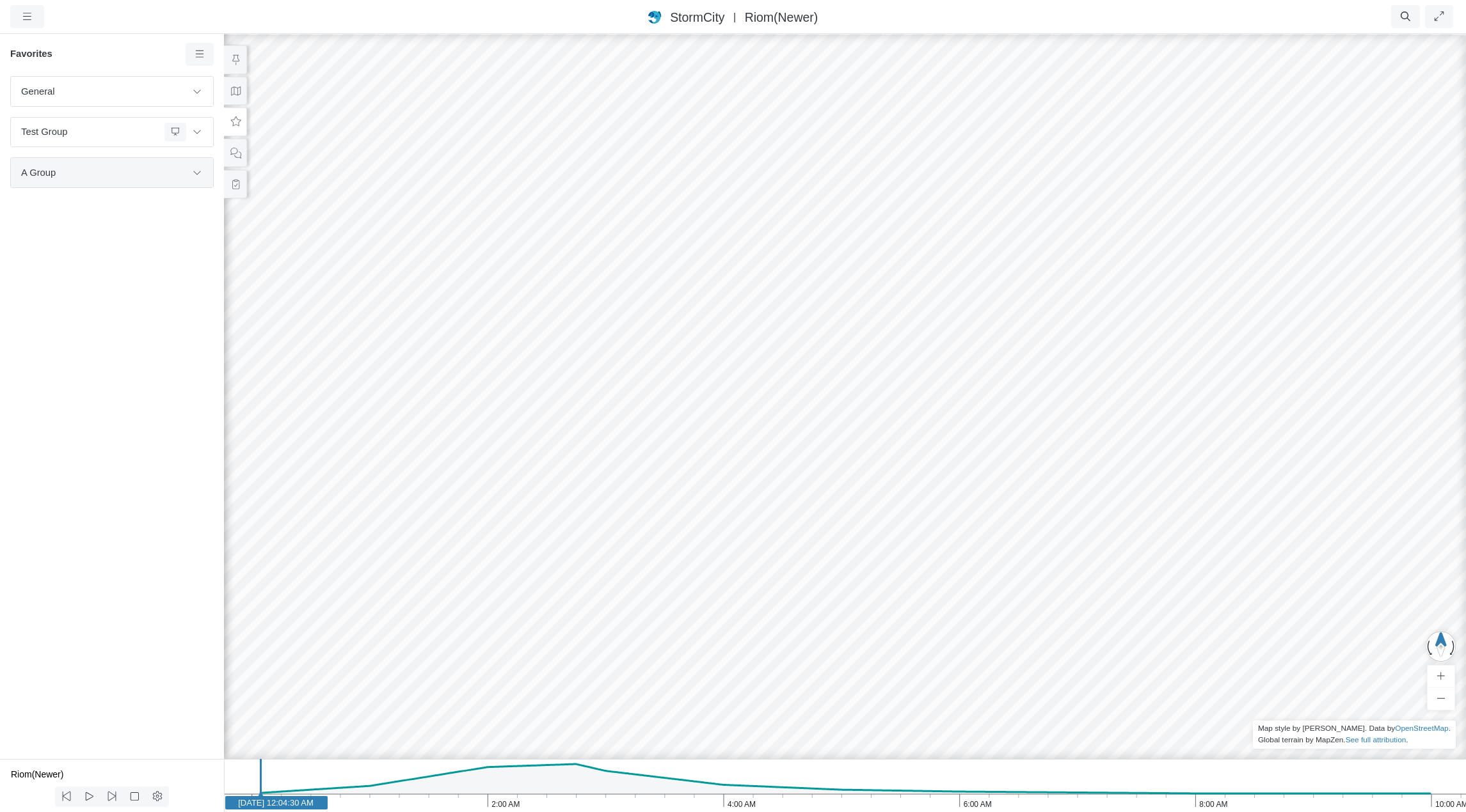
click at [109, 182] on div "A Group" at bounding box center [112, 172] width 202 height 29
click at [204, 178] on button at bounding box center [196, 172] width 21 height 19
click at [91, 207] on span "test" at bounding box center [113, 205] width 160 height 14
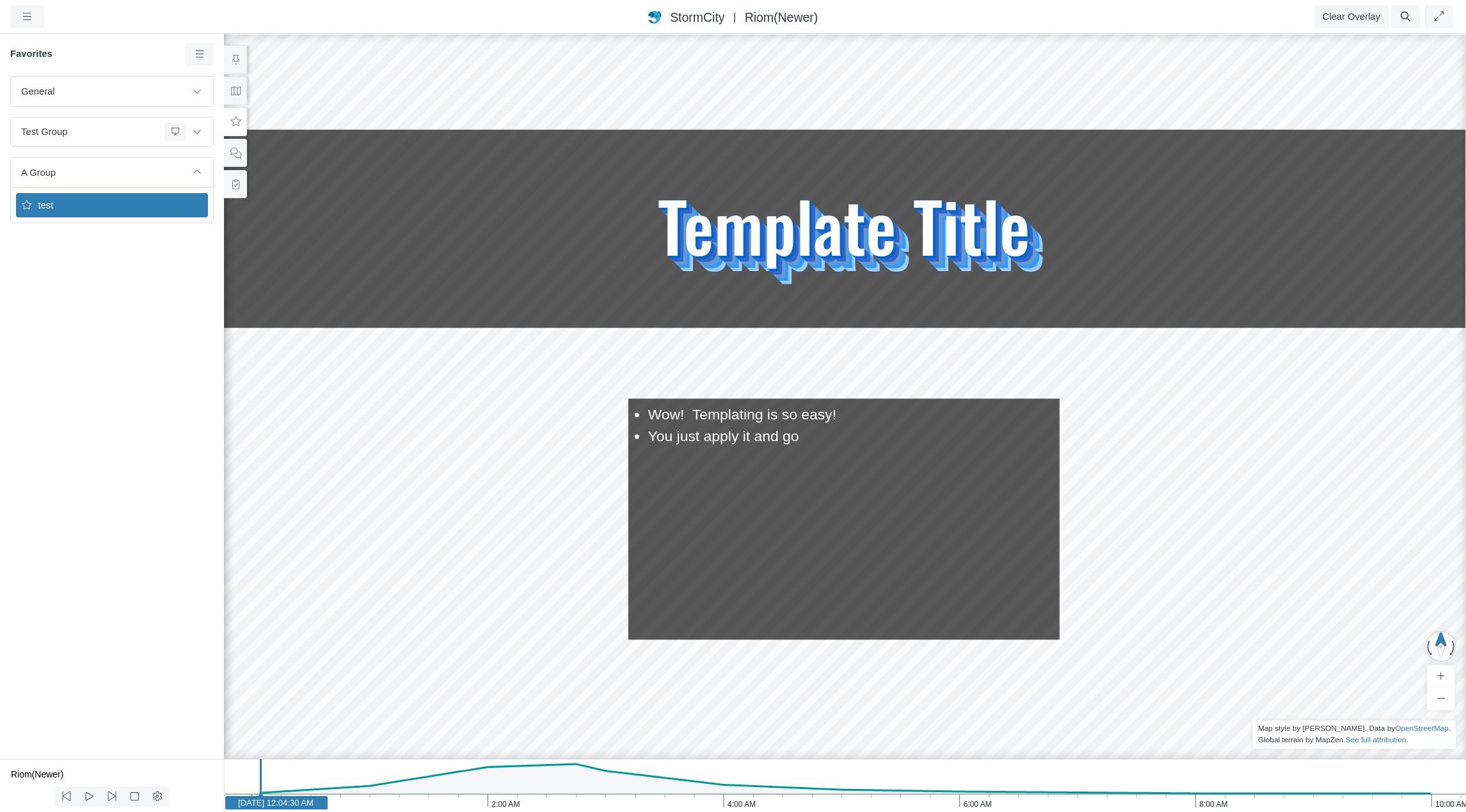
click at [133, 349] on div "General Default Map View Default Camera View Cross Project Test Fun with gradie…" at bounding box center [112, 418] width 224 height 683
click at [172, 371] on div "General Default Map View Default Camera View Cross Project Test Fun with gradie…" at bounding box center [112, 418] width 224 height 683
click at [196, 166] on button at bounding box center [196, 172] width 21 height 19
click at [237, 155] on icon at bounding box center [236, 153] width 12 height 9
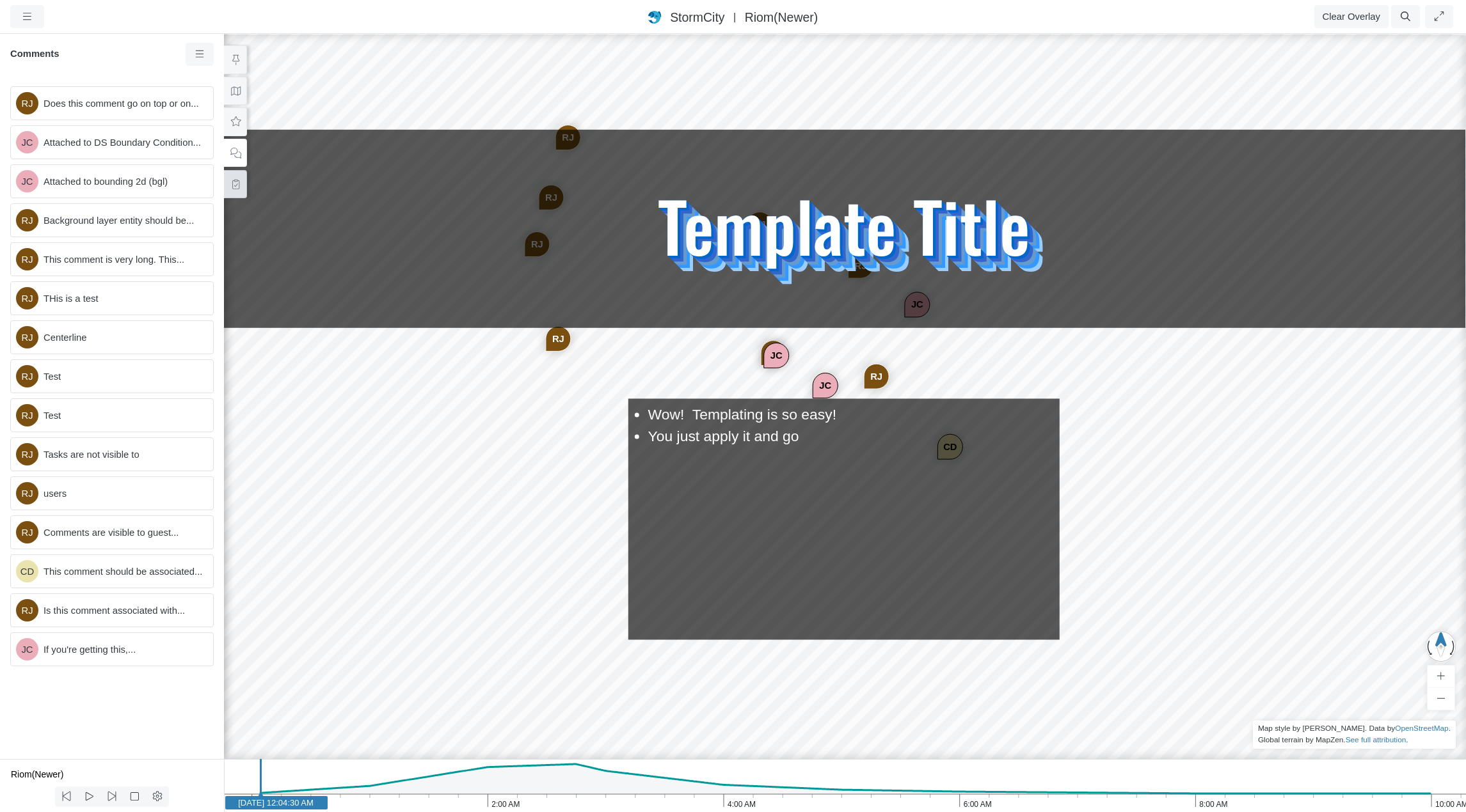
click at [234, 183] on icon at bounding box center [236, 184] width 12 height 9
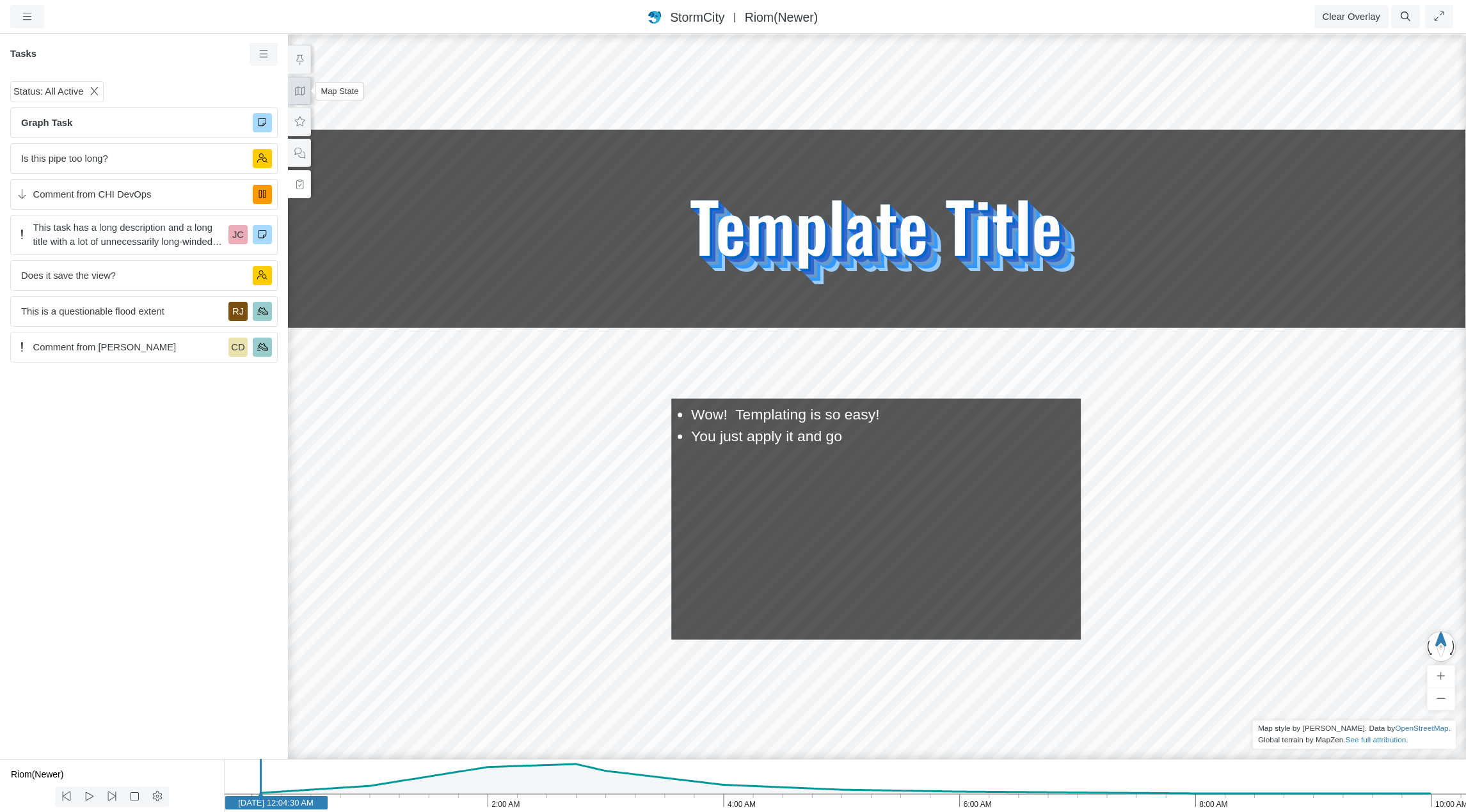
click at [296, 90] on icon at bounding box center [300, 91] width 12 height 9
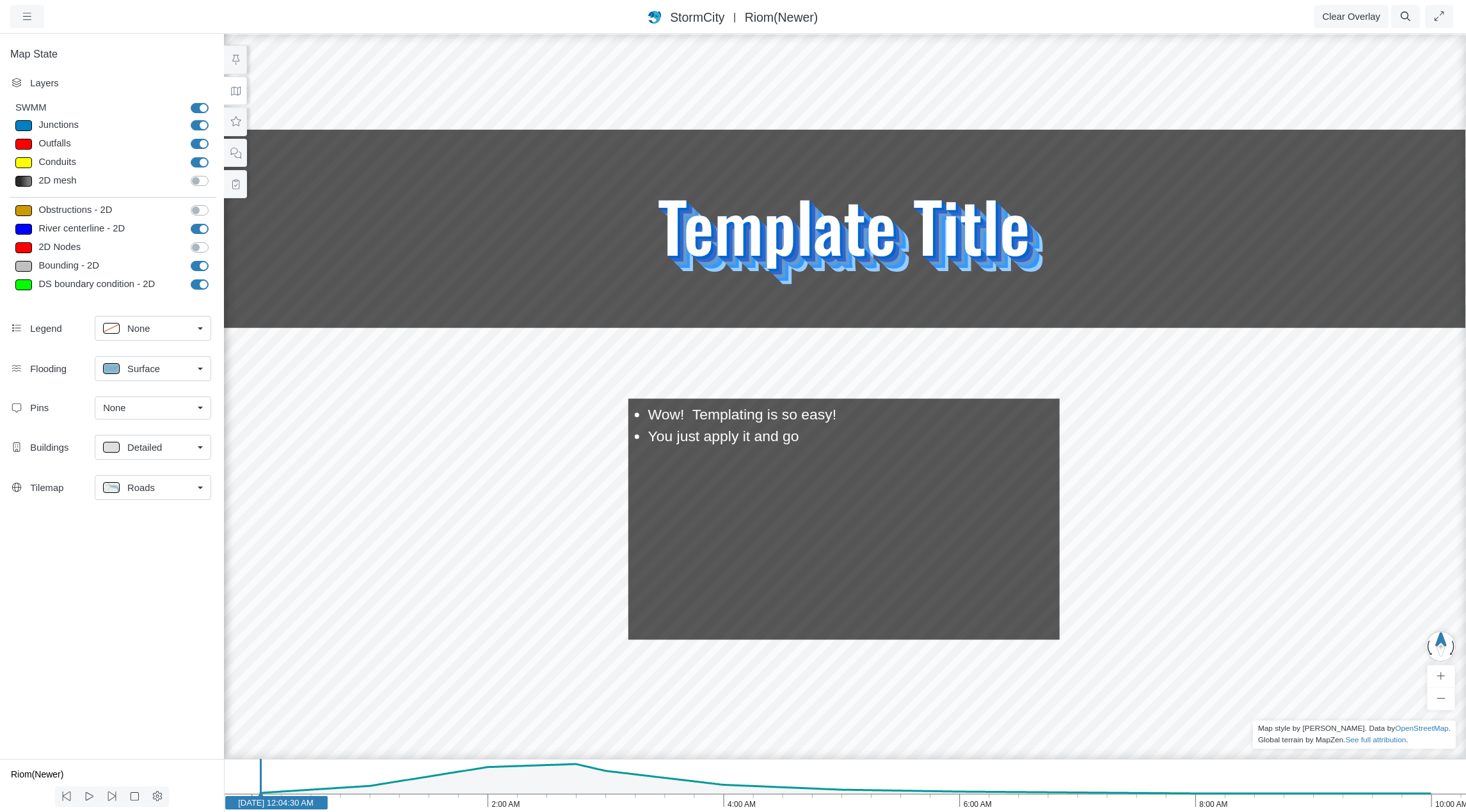
click at [196, 482] on link "Roads" at bounding box center [153, 487] width 116 height 25
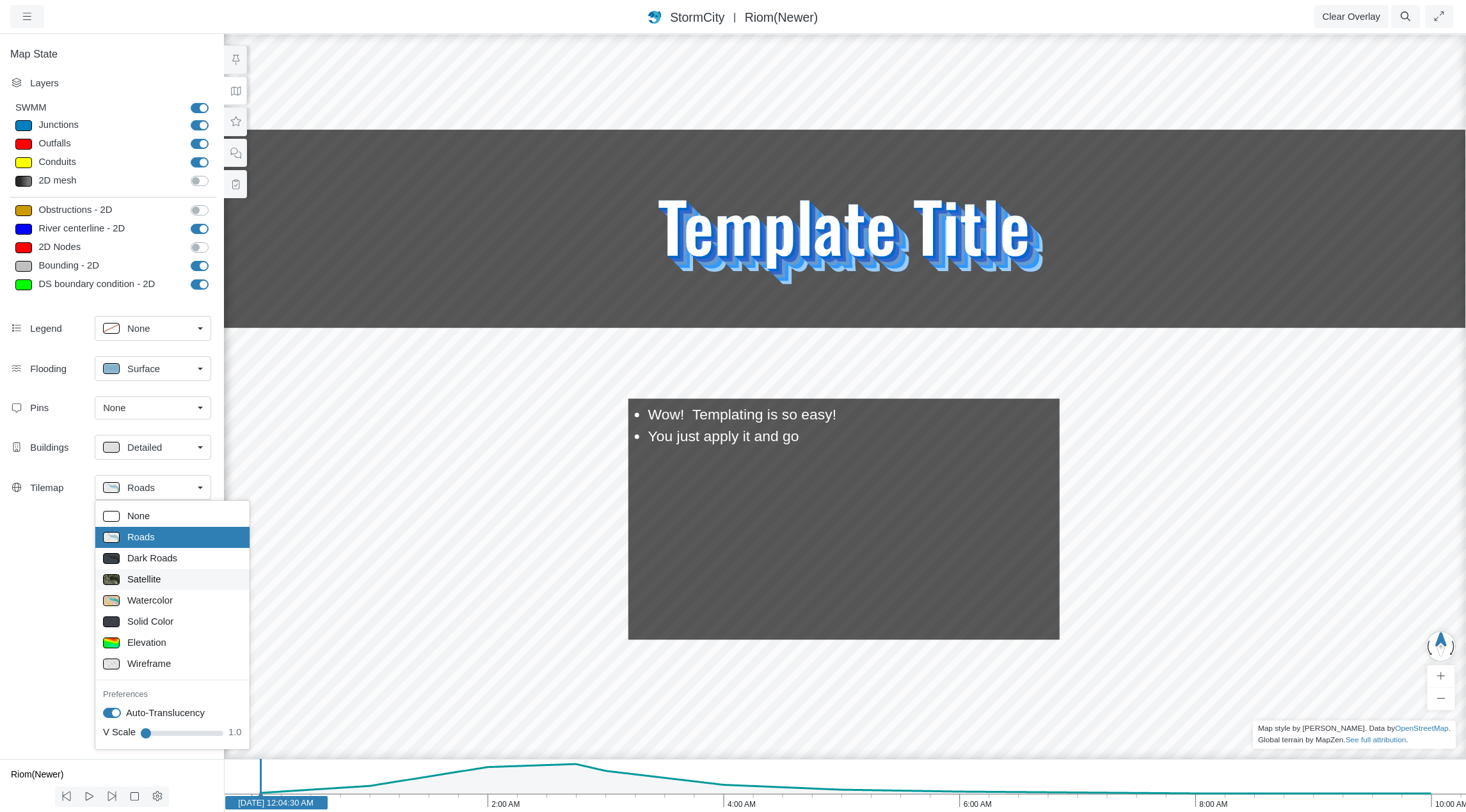
click at [159, 574] on span "Satellite" at bounding box center [144, 579] width 34 height 14
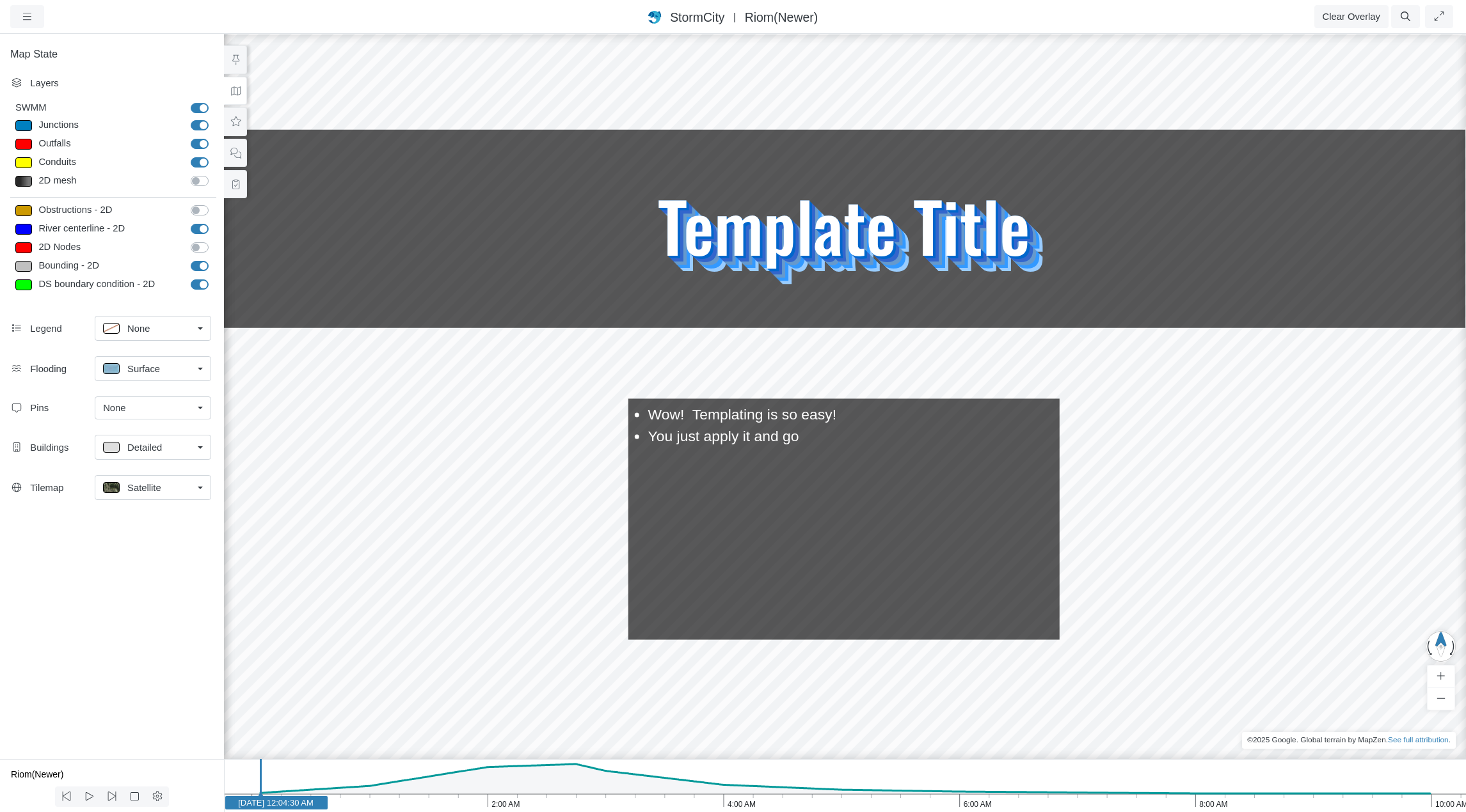
click at [183, 451] on div "Detailed" at bounding box center [148, 447] width 90 height 16
click at [161, 472] on div "None" at bounding box center [153, 476] width 100 height 16
click at [214, 222] on label "River centerline - 2D" at bounding box center [214, 222] width 0 height 0
click at [201, 229] on input "River centerline - 2D" at bounding box center [196, 228] width 10 height 12
checkbox input "false"
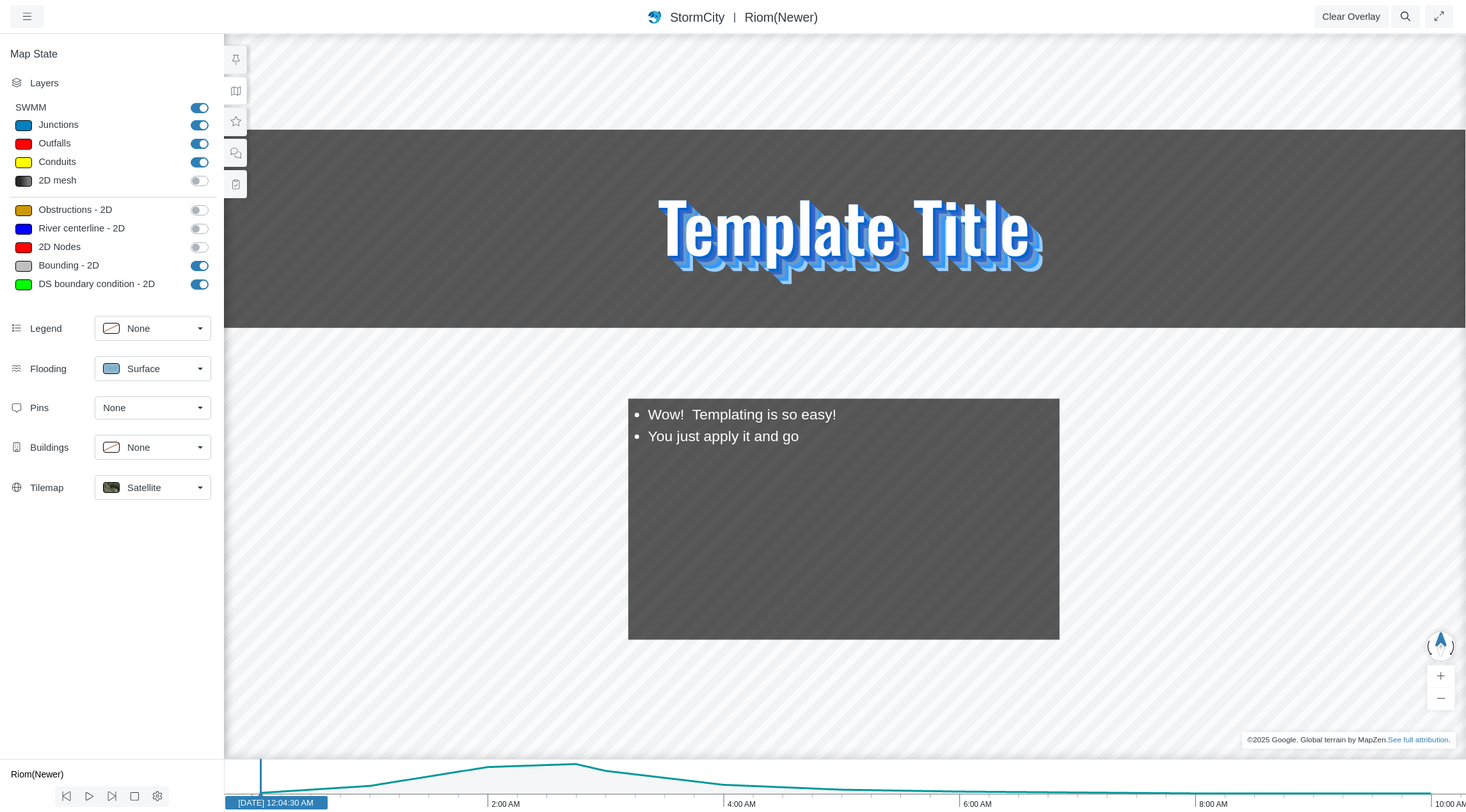
click at [214, 259] on label "Bounding - 2D" at bounding box center [214, 259] width 0 height 0
click at [195, 265] on input "Bounding - 2D" at bounding box center [196, 265] width 10 height 12
checkbox input "false"
click at [214, 277] on label "DS boundary condition - 2D" at bounding box center [214, 277] width 0 height 0
click at [198, 285] on input "DS boundary condition - 2D" at bounding box center [196, 283] width 10 height 12
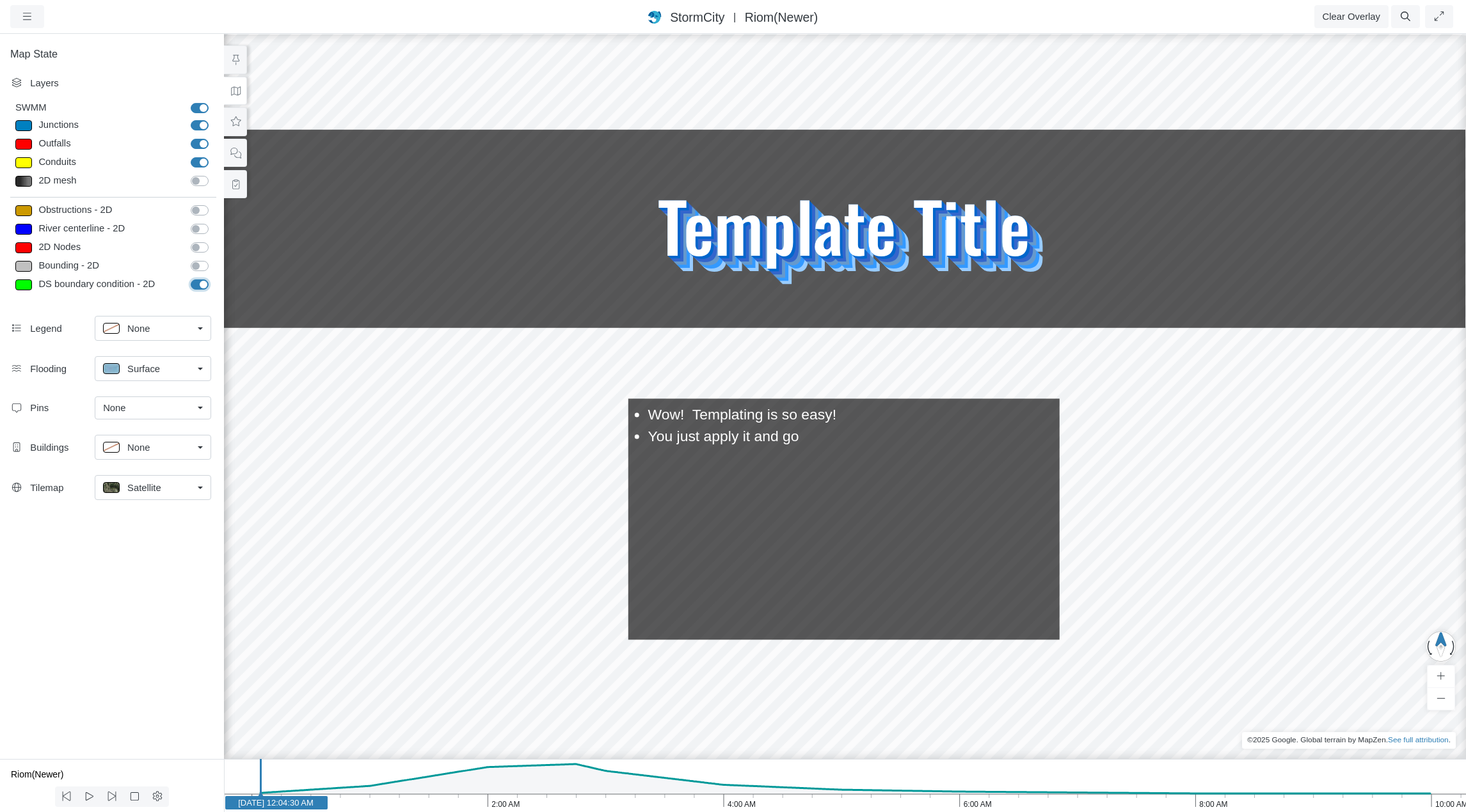
checkbox input "false"
click at [214, 101] on label "SWMM" at bounding box center [214, 101] width 0 height 0
click at [197, 111] on input "SWMM" at bounding box center [196, 107] width 10 height 12
checkbox input "false"
drag, startPoint x: 464, startPoint y: 587, endPoint x: 648, endPoint y: 330, distance: 316.1
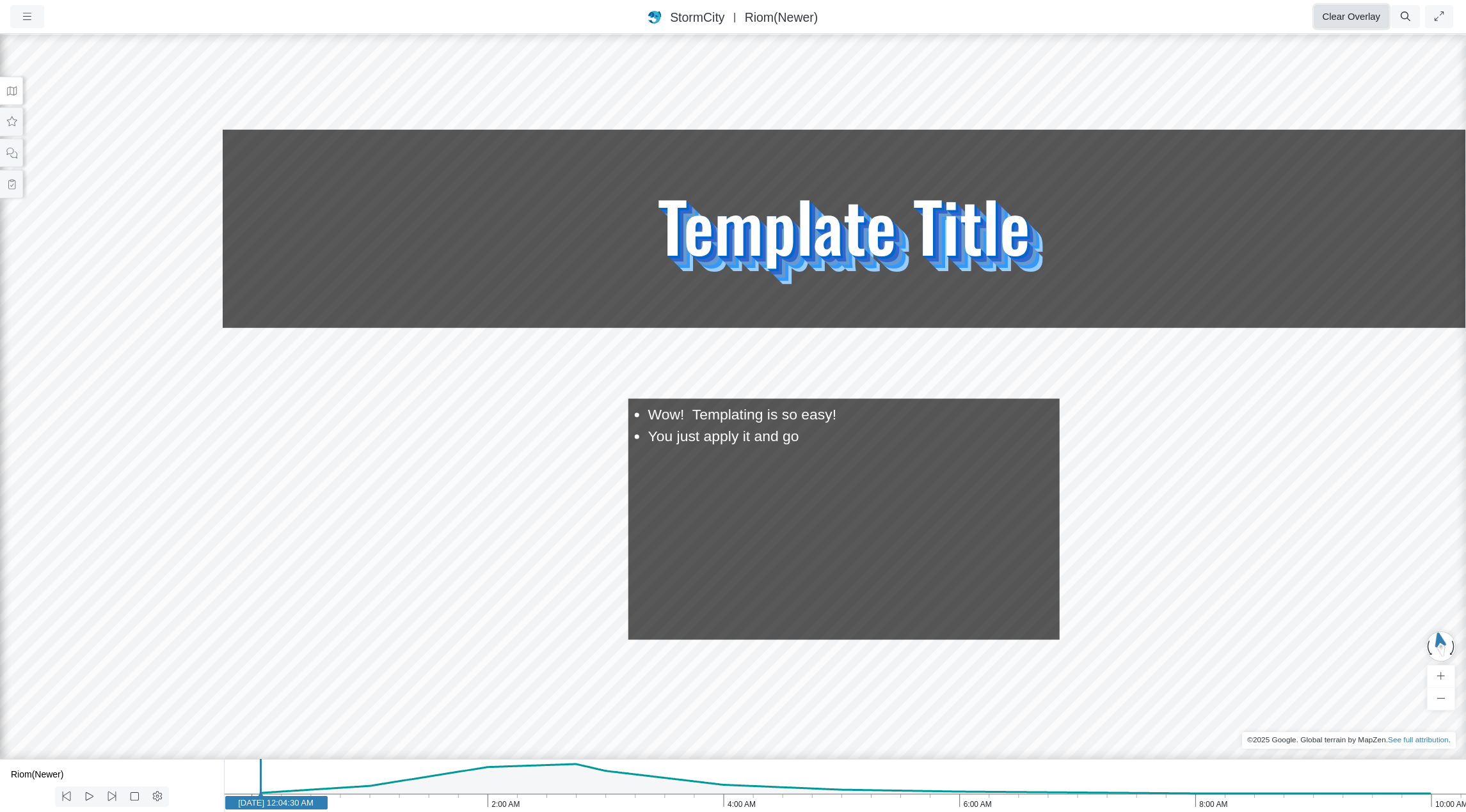
click at [1350, 19] on button "Clear Overlay" at bounding box center [1351, 16] width 74 height 23
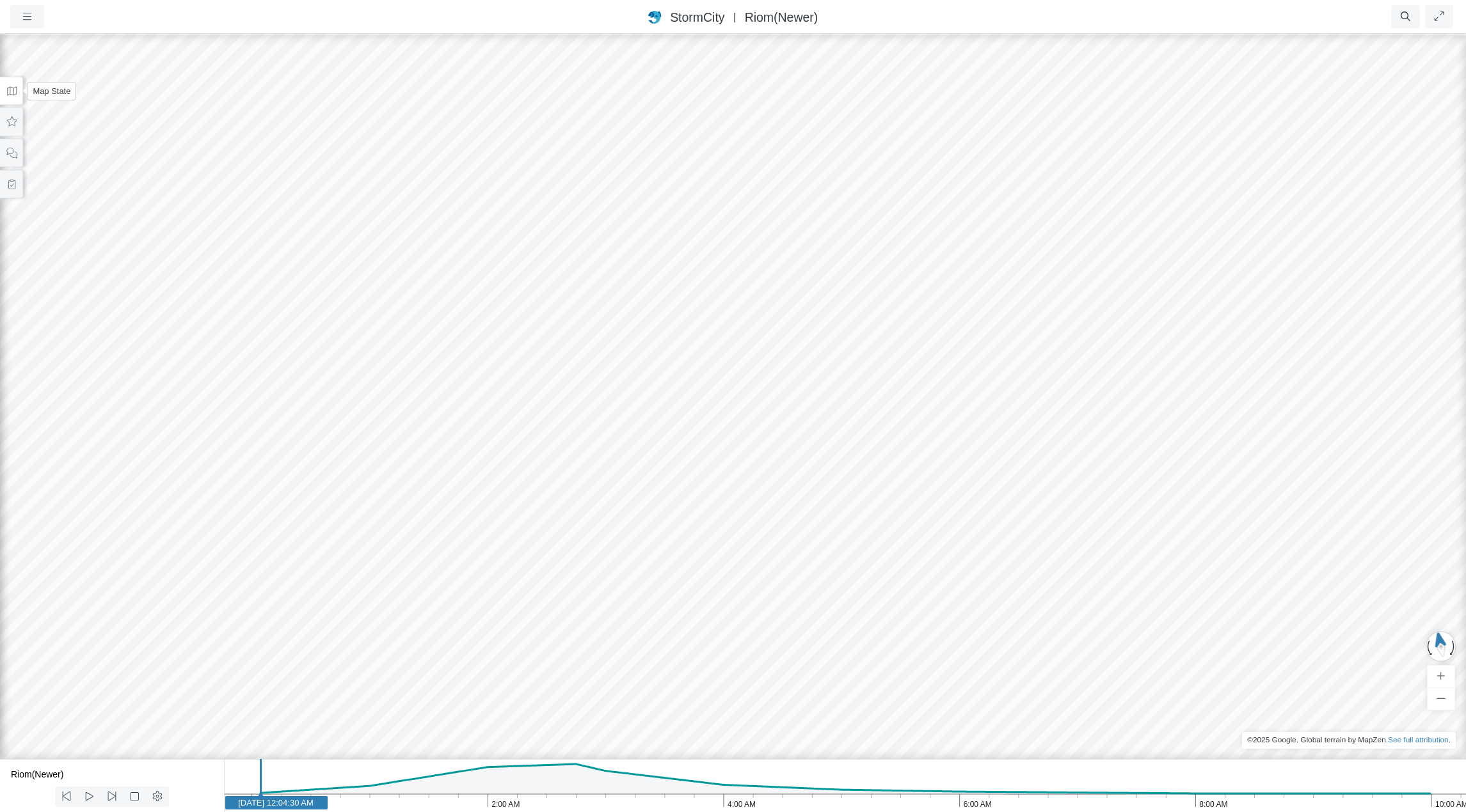
click at [8, 86] on icon at bounding box center [12, 91] width 12 height 9
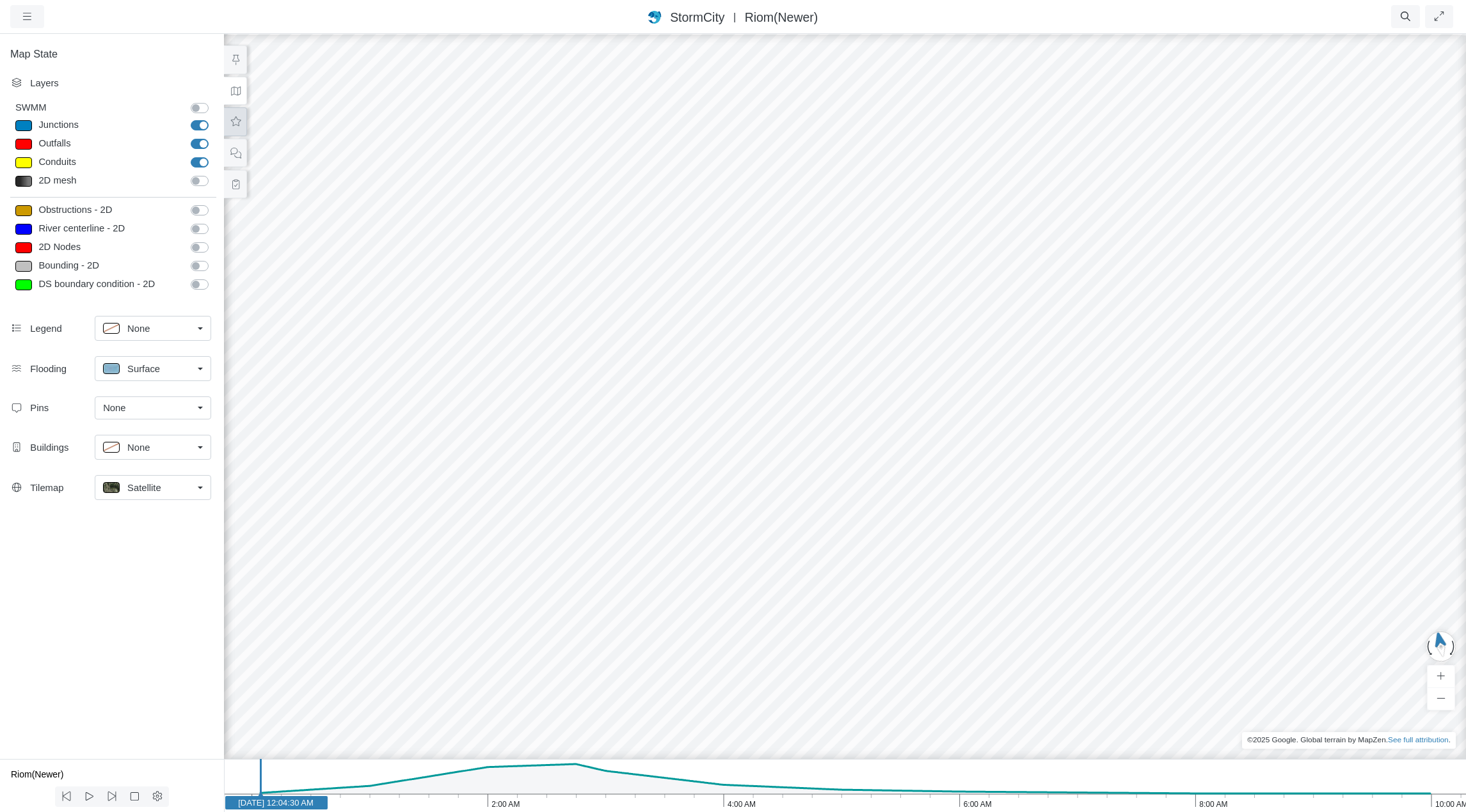
click at [240, 125] on icon at bounding box center [236, 121] width 12 height 9
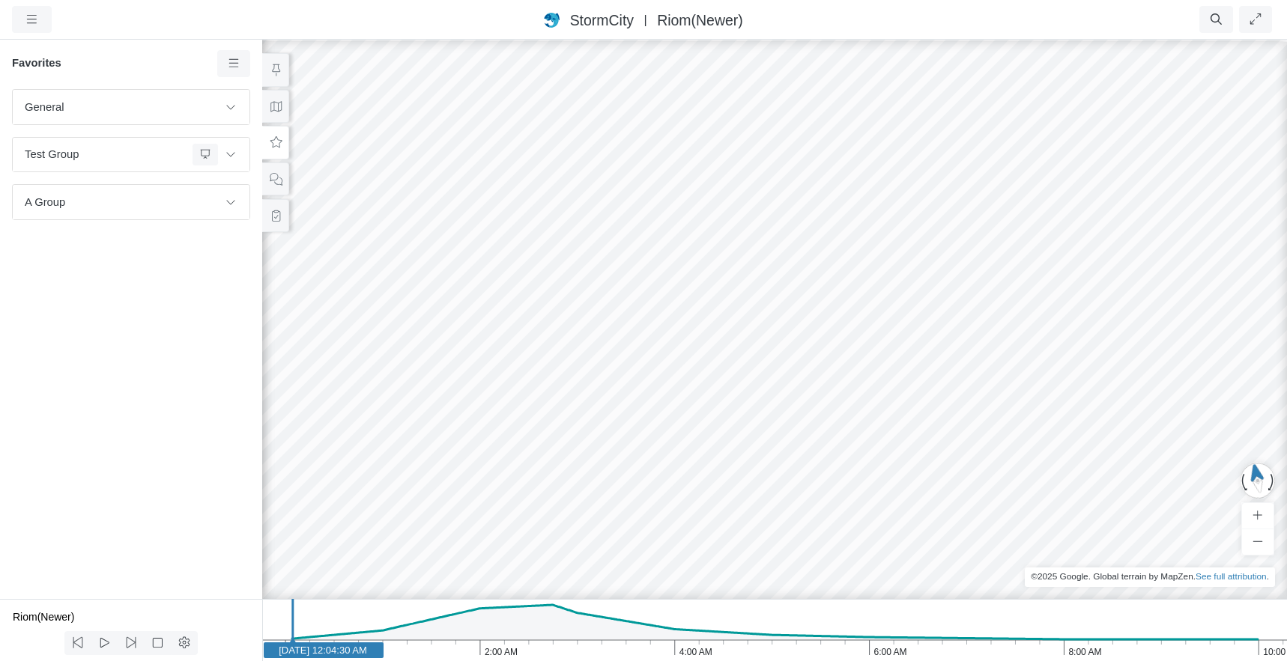
click at [184, 326] on div "General Default Map View Default Camera View Cross Project Test Fun with gradie…" at bounding box center [131, 344] width 262 height 510
click at [516, 285] on div "RJ JC JC RJ RJ RJ RJ RJ RJ RJ RJ CD RJ JC" at bounding box center [774, 349] width 1287 height 623
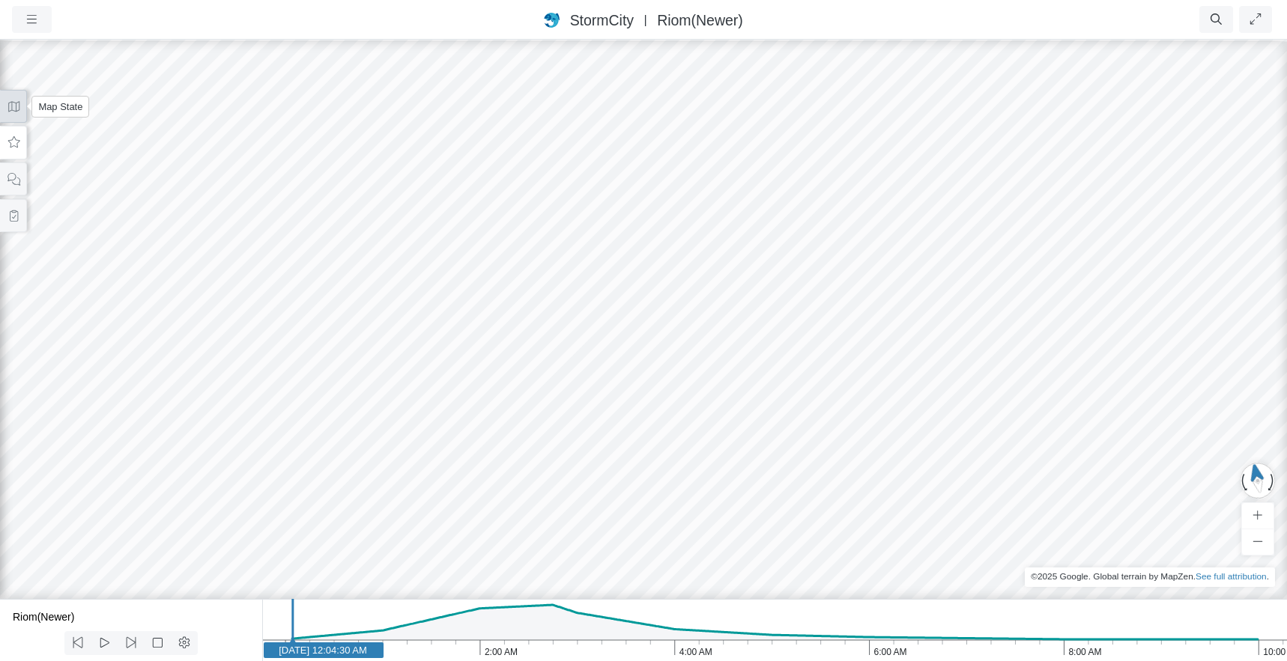
click at [13, 106] on icon at bounding box center [14, 106] width 14 height 11
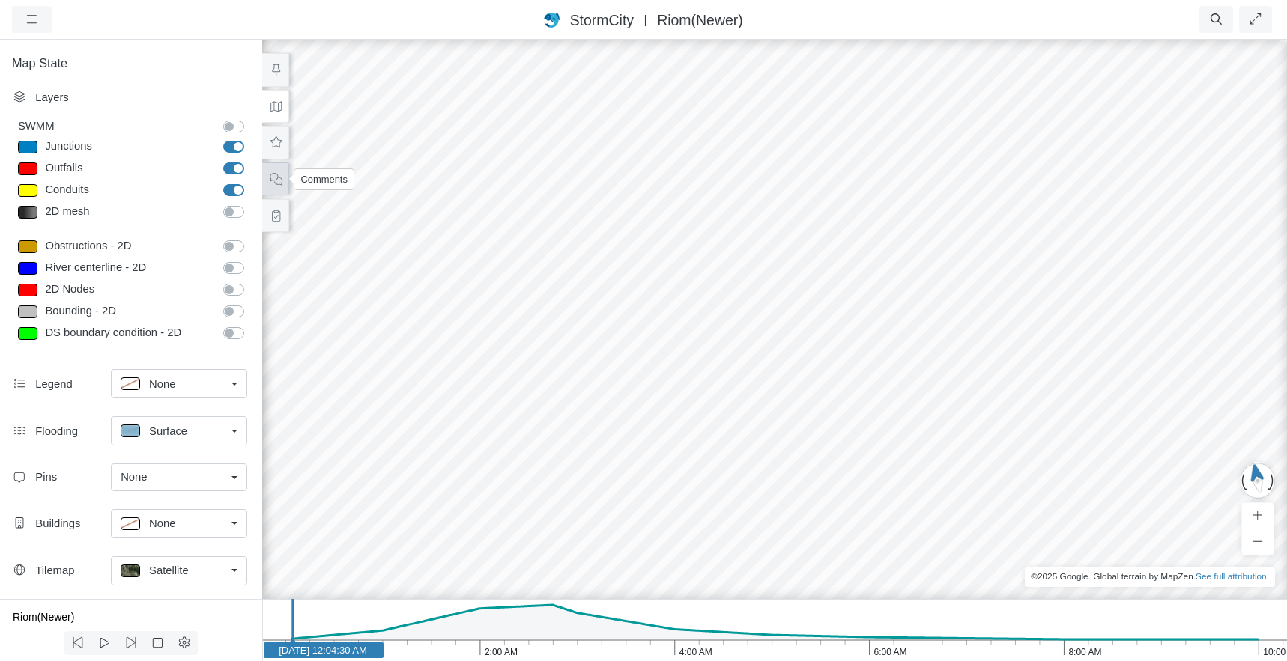
click at [274, 181] on icon at bounding box center [276, 179] width 14 height 11
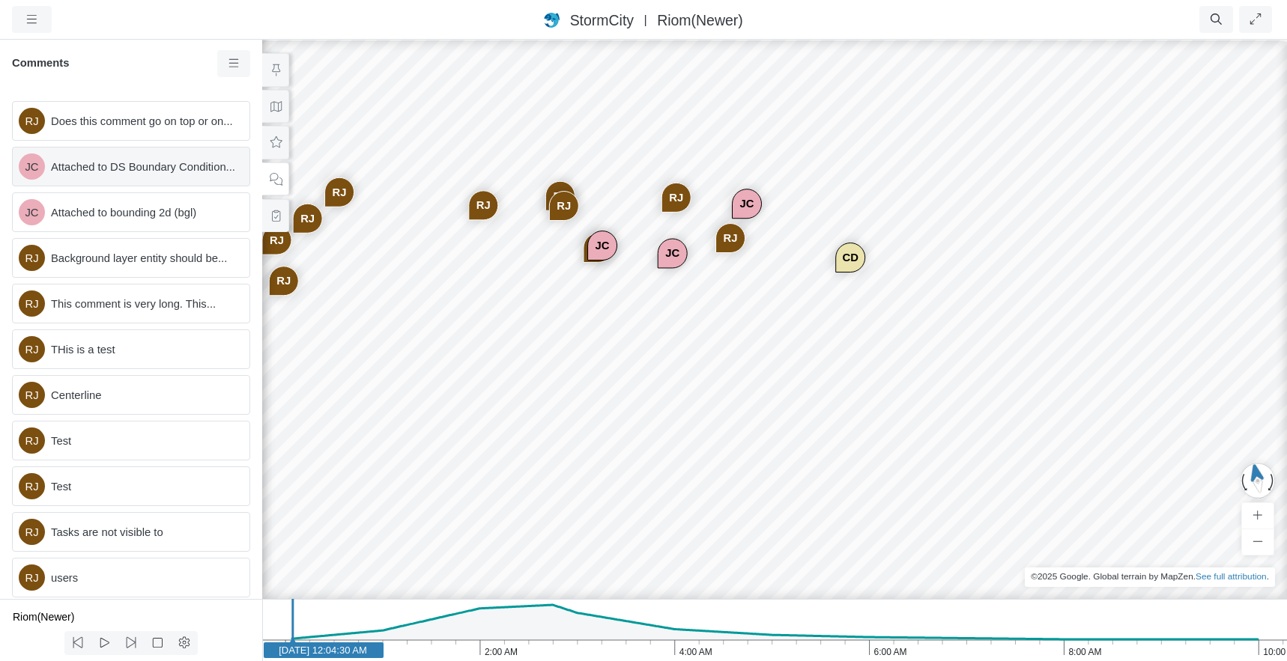
click at [144, 175] on span "Attached to DS Boundary Condition..." at bounding box center [144, 167] width 186 height 16
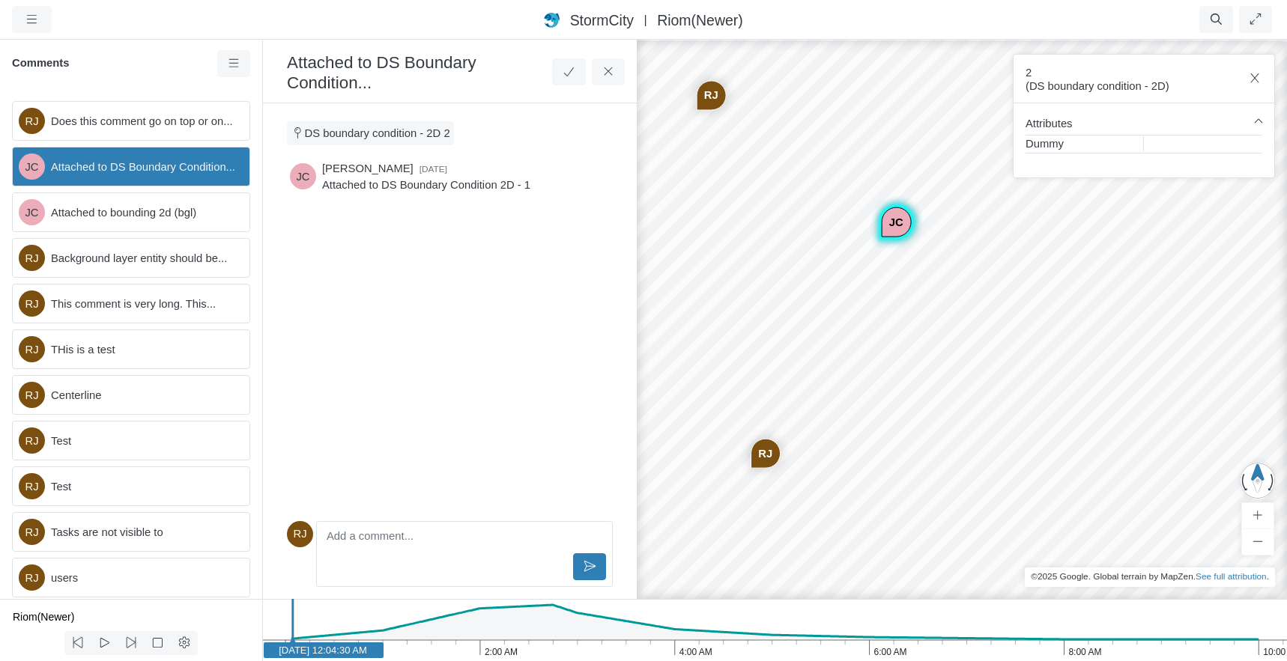
drag, startPoint x: 938, startPoint y: 441, endPoint x: 821, endPoint y: 323, distance: 166.3
click at [821, 323] on div "RJ JC JC RJ RJ RJ RJ RJ RJ RJ RJ CD RJ JC" at bounding box center [983, 349] width 1287 height 623
drag, startPoint x: 756, startPoint y: 368, endPoint x: 862, endPoint y: 365, distance: 106.4
click at [862, 365] on div "RJ JC JC RJ RJ RJ RJ RJ RJ RJ RJ CD RJ JC" at bounding box center [983, 349] width 1287 height 623
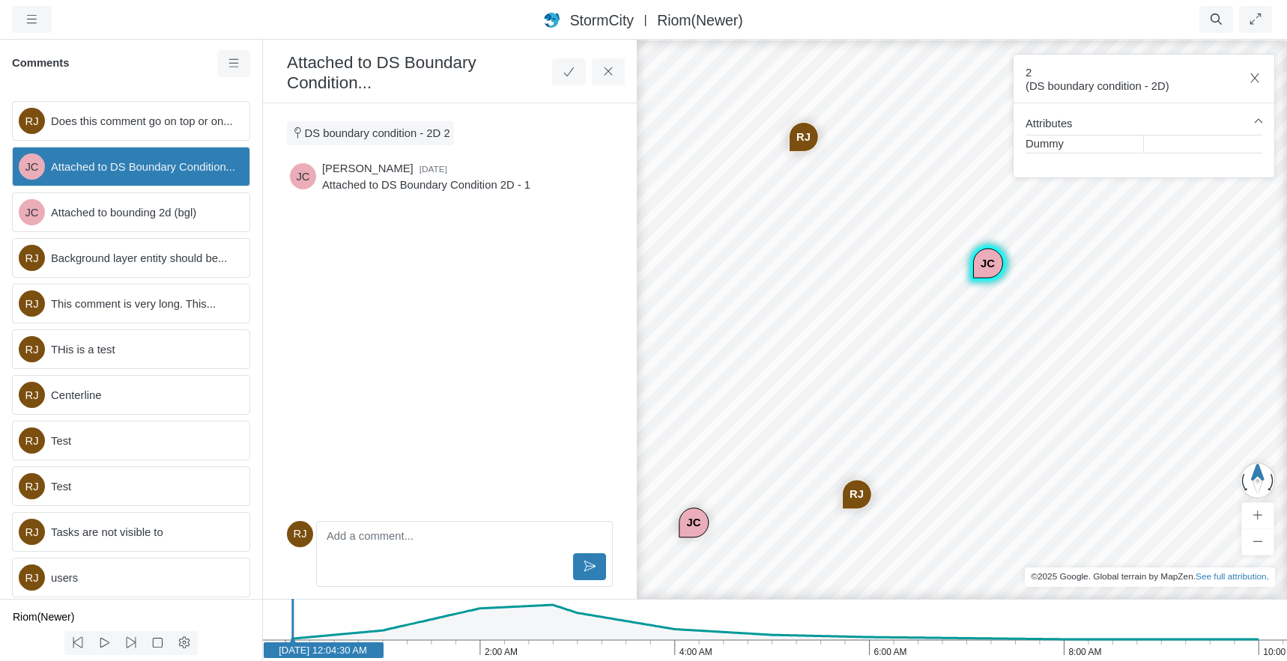
drag, startPoint x: 905, startPoint y: 353, endPoint x: 902, endPoint y: 413, distance: 59.2
click at [902, 412] on div "RJ JC JC RJ RJ RJ RJ RJ RJ RJ RJ CD RJ JC" at bounding box center [983, 349] width 1287 height 623
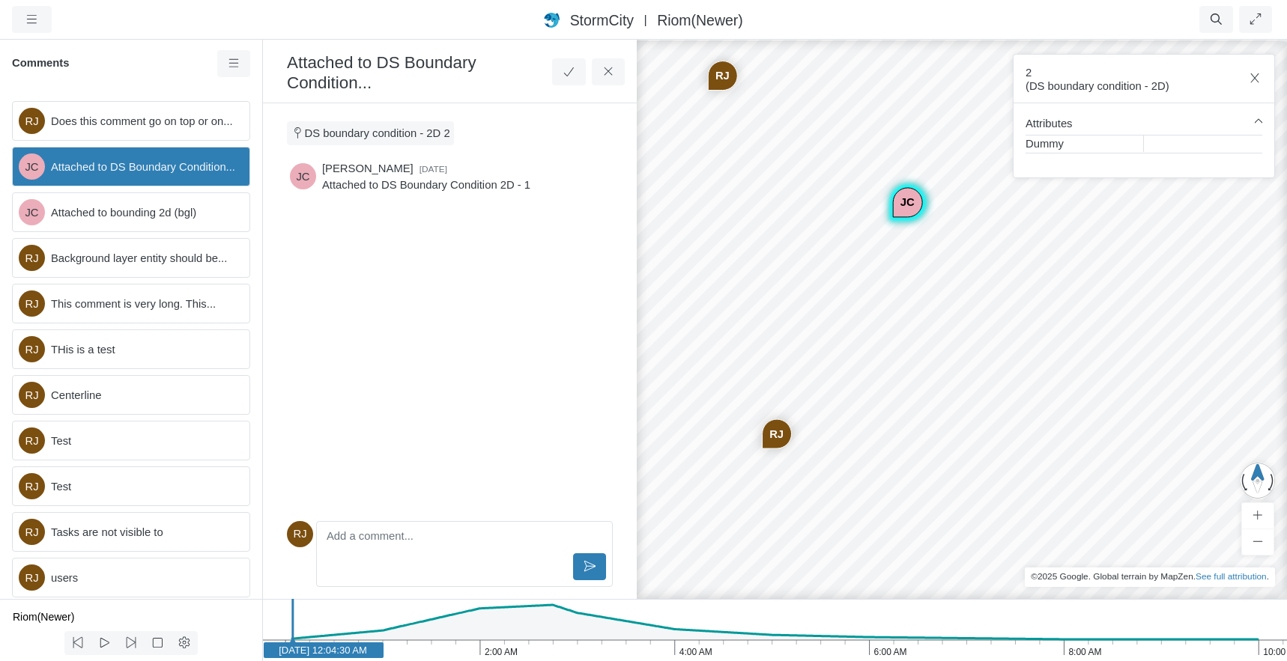
drag, startPoint x: 924, startPoint y: 426, endPoint x: 824, endPoint y: 341, distance: 131.2
click at [827, 344] on div "RJ JC JC RJ RJ RJ RJ RJ RJ RJ RJ CD RJ JC" at bounding box center [983, 349] width 1287 height 623
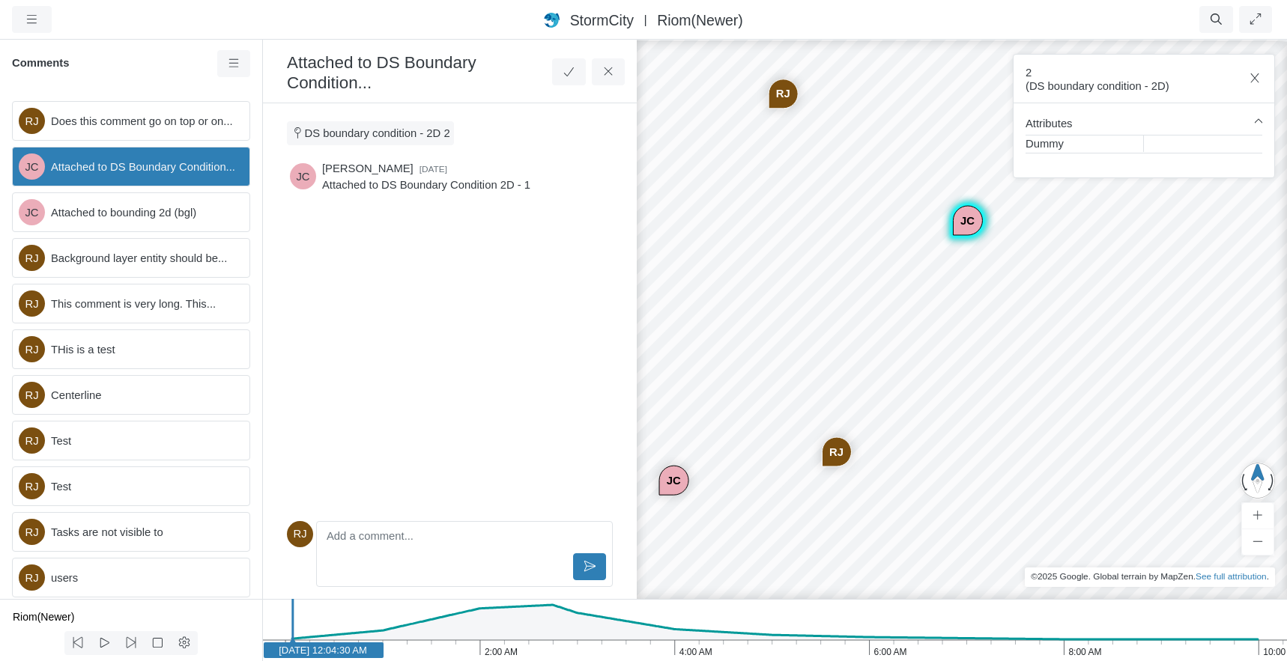
drag, startPoint x: 744, startPoint y: 329, endPoint x: 890, endPoint y: 361, distance: 149.4
click at [818, 374] on div "RJ JC JC RJ RJ RJ RJ RJ RJ RJ RJ CD RJ JC" at bounding box center [983, 349] width 1287 height 623
click at [975, 363] on div "RJ JC JC RJ RJ RJ RJ RJ RJ RJ RJ CD RJ JC" at bounding box center [983, 349] width 1287 height 623
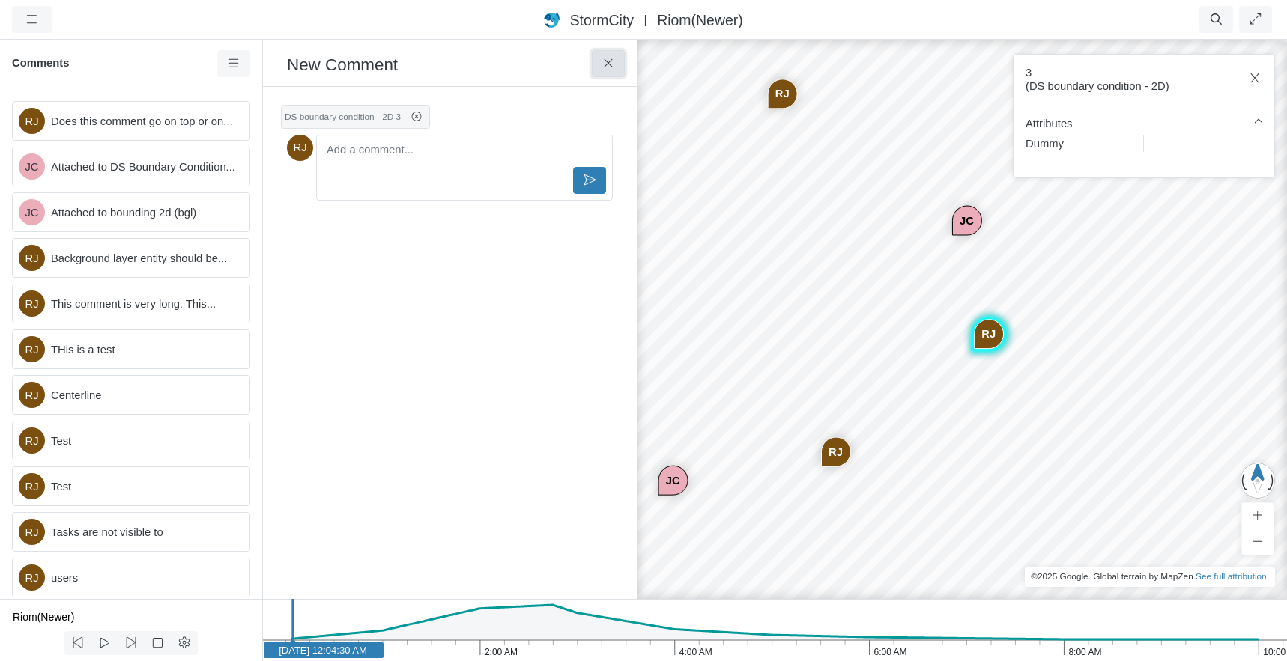
click at [604, 66] on icon at bounding box center [608, 63] width 14 height 11
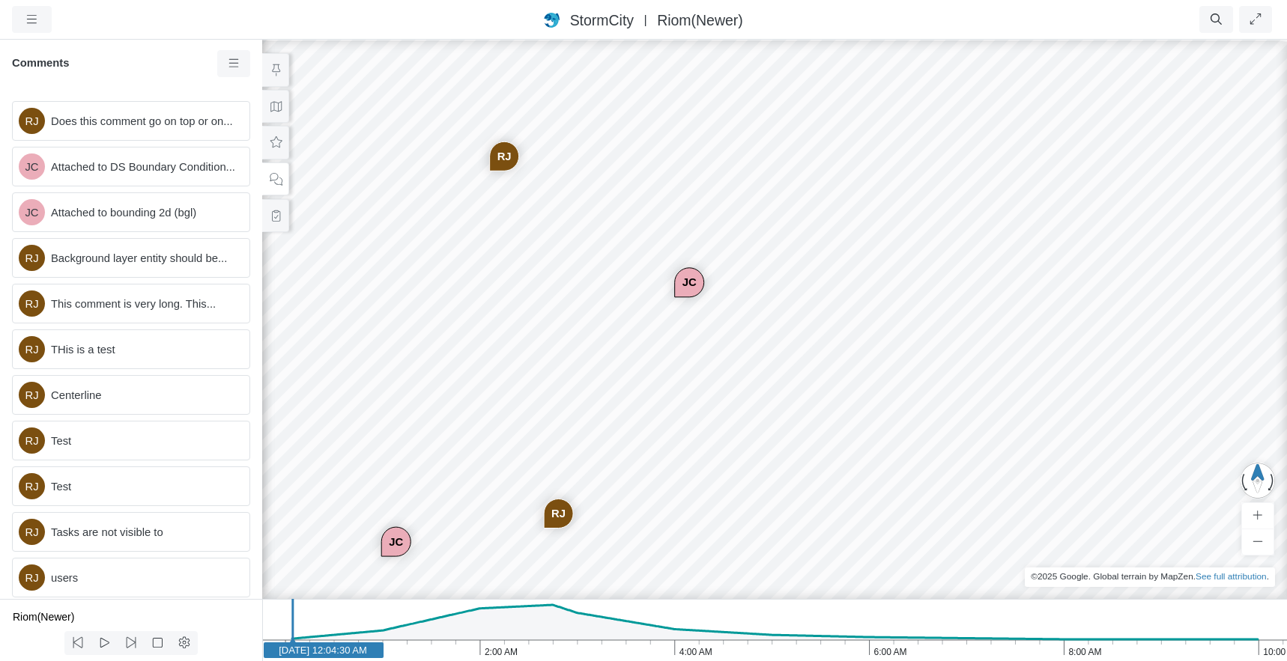
drag, startPoint x: 638, startPoint y: 268, endPoint x: 569, endPoint y: 330, distance: 92.8
click at [569, 330] on div "RJ JC JC RJ RJ RJ RJ RJ RJ RJ RJ CD RJ JC" at bounding box center [774, 349] width 1287 height 623
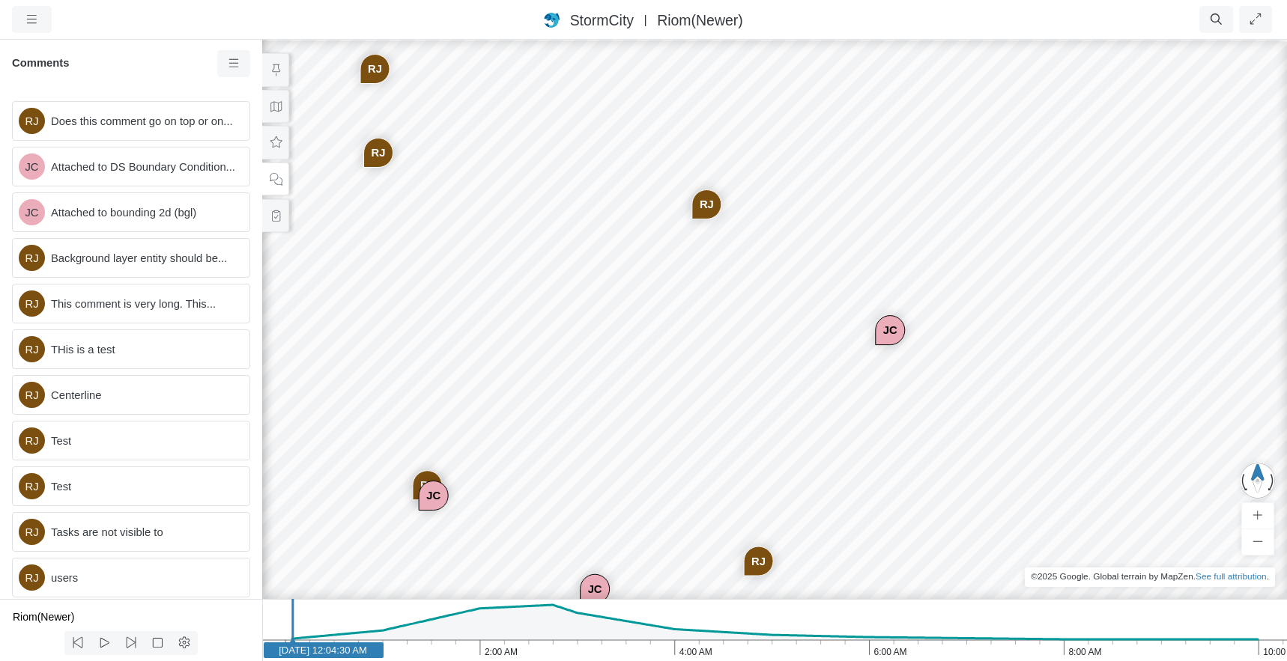
drag, startPoint x: 496, startPoint y: 291, endPoint x: 698, endPoint y: 339, distance: 207.1
click at [698, 339] on div "RJ JC JC RJ RJ RJ RJ RJ RJ RJ RJ CD RJ JC" at bounding box center [774, 349] width 1287 height 623
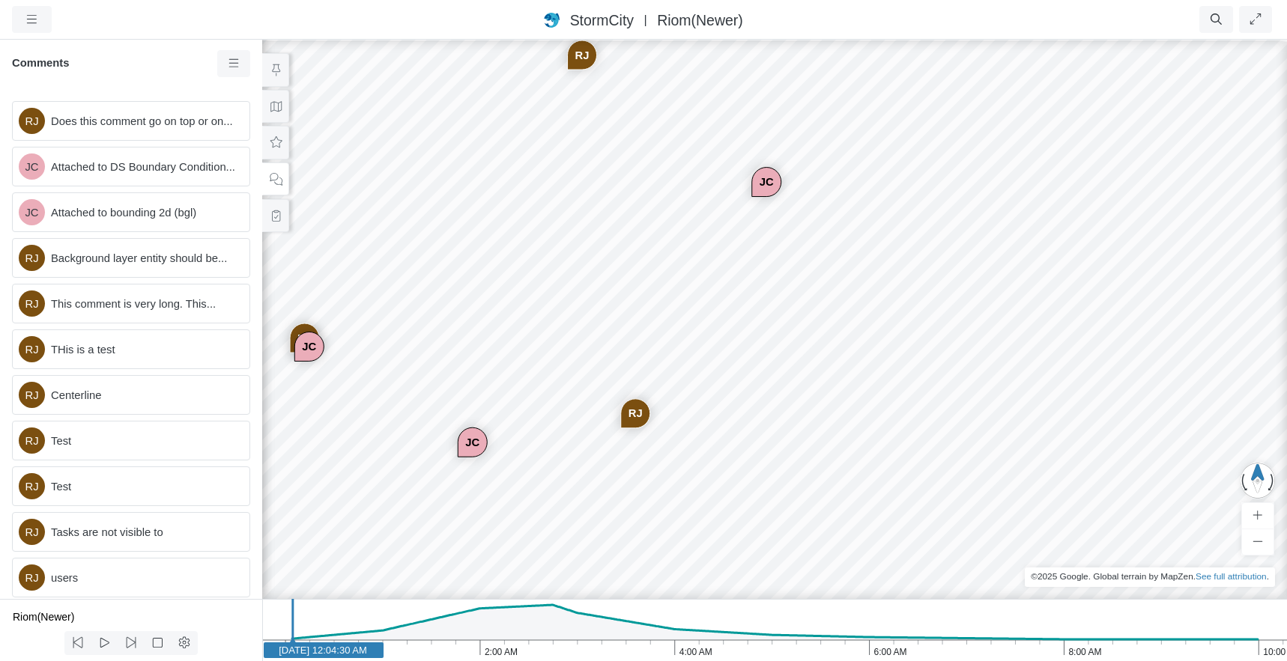
drag, startPoint x: 726, startPoint y: 408, endPoint x: 601, endPoint y: 269, distance: 187.2
click at [601, 269] on div "RJ JC JC RJ RJ RJ RJ RJ RJ RJ RJ CD RJ JC" at bounding box center [774, 349] width 1287 height 623
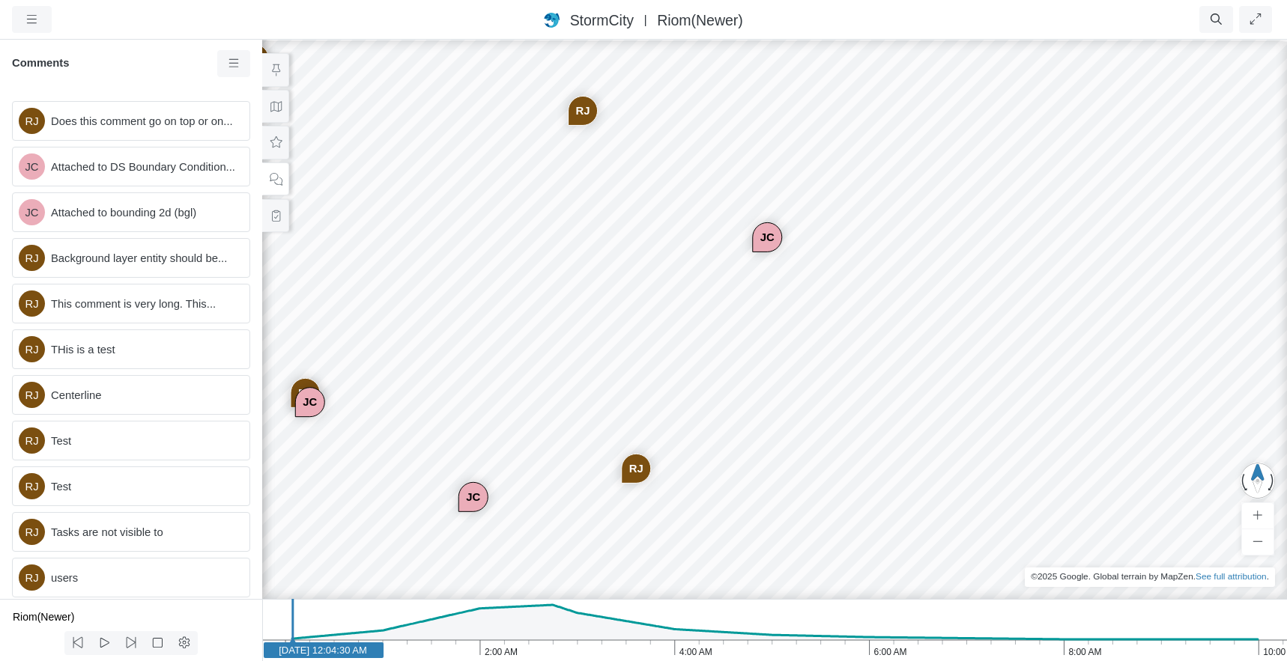
drag, startPoint x: 497, startPoint y: 223, endPoint x: 501, endPoint y: 271, distance: 48.1
click at [501, 271] on div "RJ JC JC RJ RJ RJ RJ RJ RJ RJ RJ CD RJ JC" at bounding box center [774, 349] width 1287 height 623
click at [283, 216] on button at bounding box center [275, 216] width 27 height 34
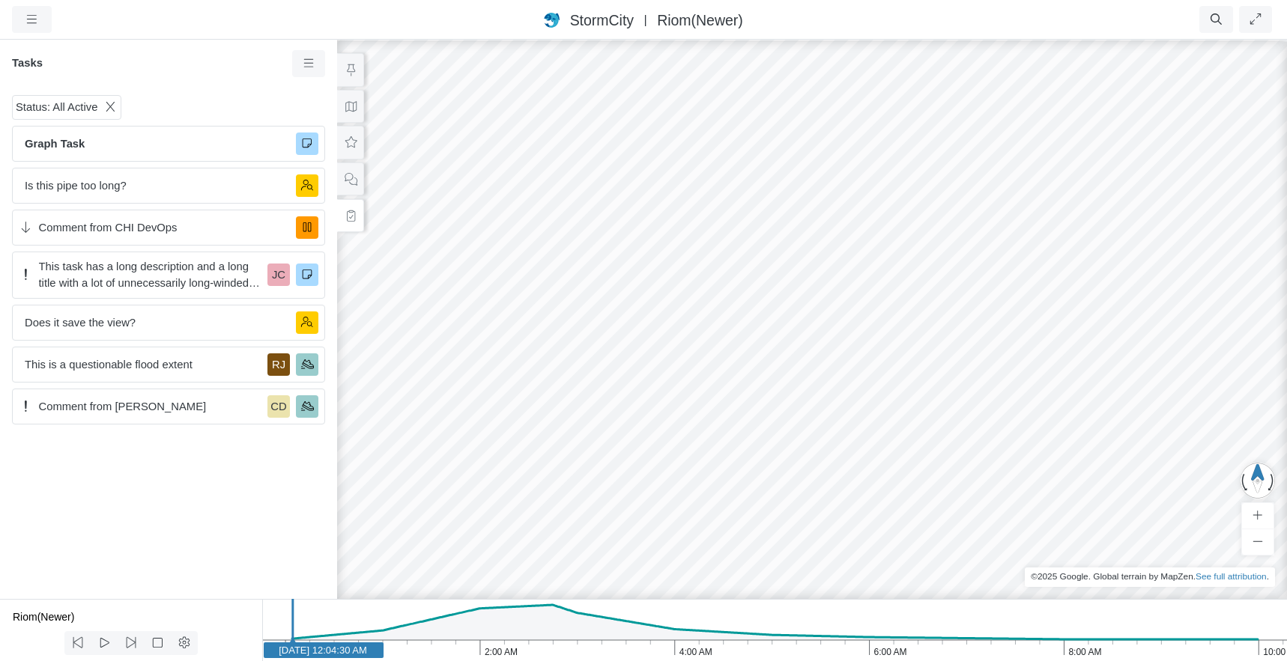
drag, startPoint x: 793, startPoint y: 406, endPoint x: 744, endPoint y: 323, distance: 95.7
click at [744, 323] on div "RJ JC JC RJ RJ RJ RJ RJ RJ RJ RJ CD RJ JC" at bounding box center [811, 349] width 1287 height 623
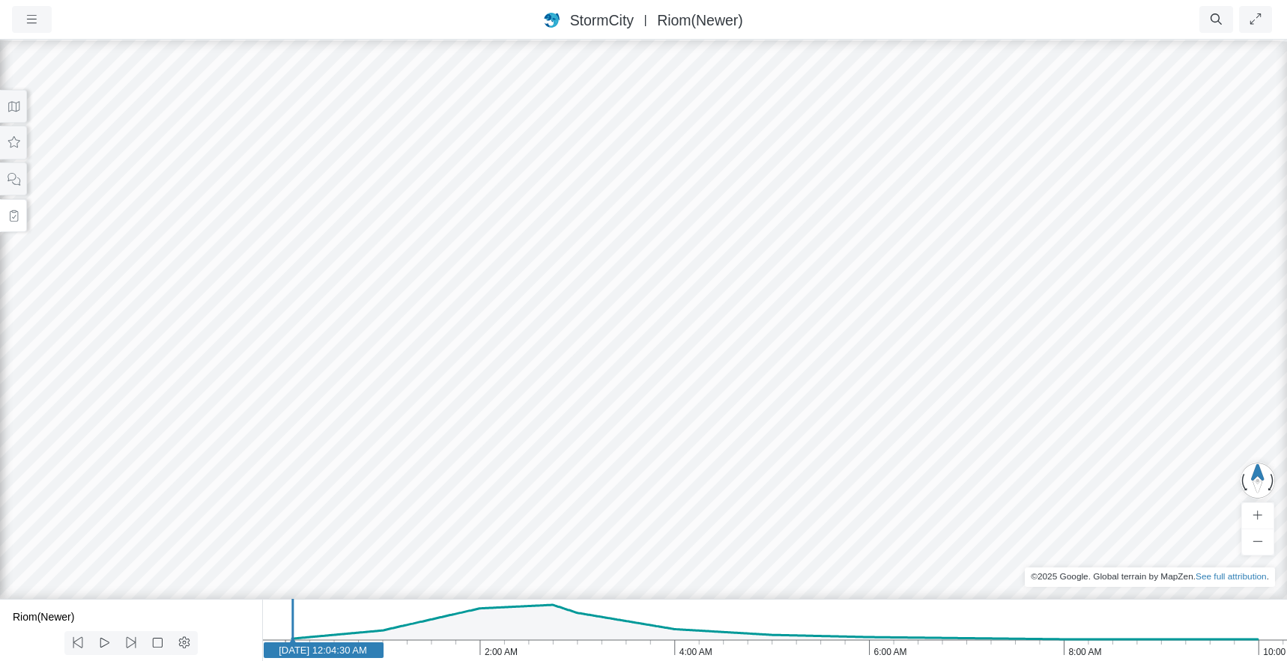
click at [7, 208] on button at bounding box center [13, 216] width 27 height 34
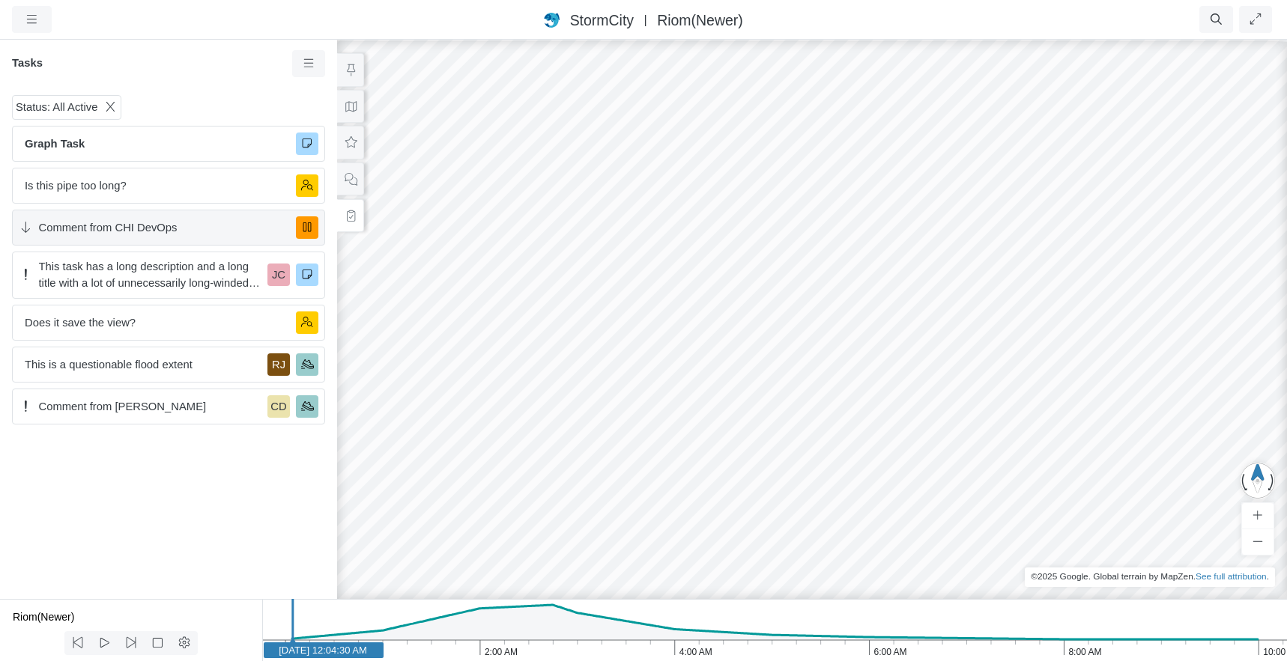
click at [141, 225] on span "Comment from CHI DevOps" at bounding box center [162, 227] width 246 height 16
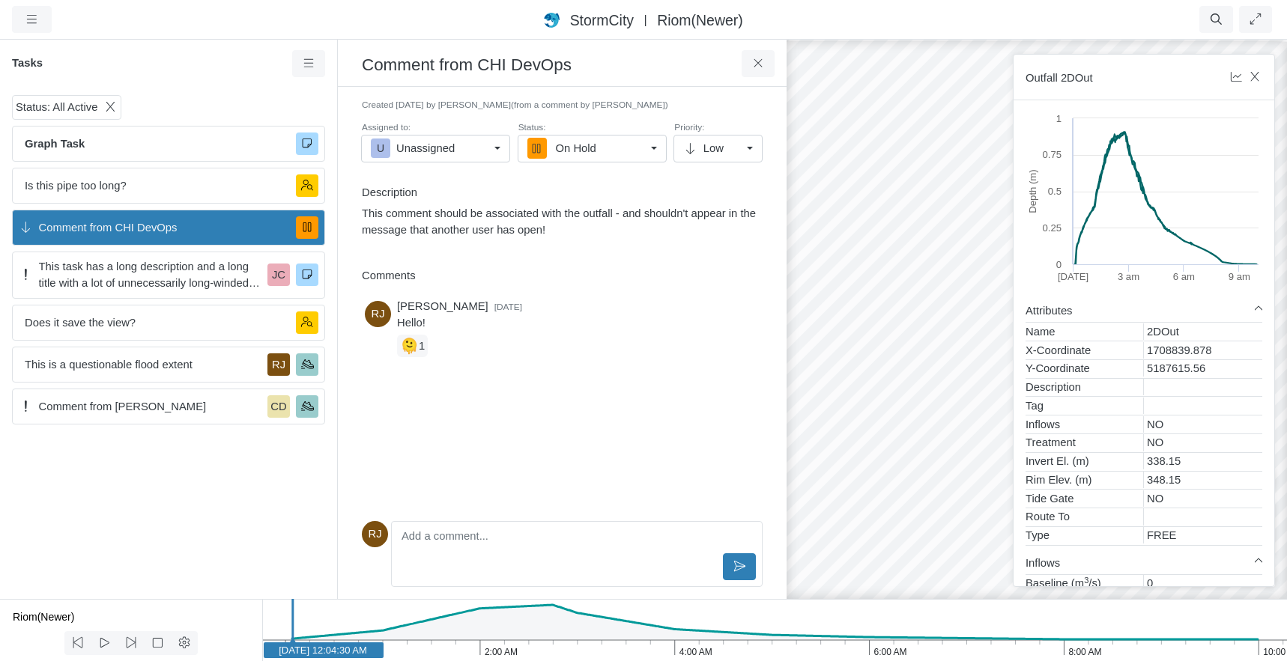
drag, startPoint x: 927, startPoint y: 326, endPoint x: 835, endPoint y: 227, distance: 135.7
click at [835, 227] on div "RJ JC JC RJ RJ RJ RJ RJ RJ RJ RJ CD RJ JC" at bounding box center [1074, 349] width 1287 height 623
drag, startPoint x: 875, startPoint y: 163, endPoint x: 863, endPoint y: 346, distance: 183.2
click at [863, 346] on div "RJ JC JC RJ RJ RJ RJ RJ RJ RJ RJ CD RJ JC" at bounding box center [1074, 349] width 1287 height 623
click at [159, 267] on span "This task has a long description and a long title with a lot of unnecessarily l…" at bounding box center [150, 274] width 223 height 33
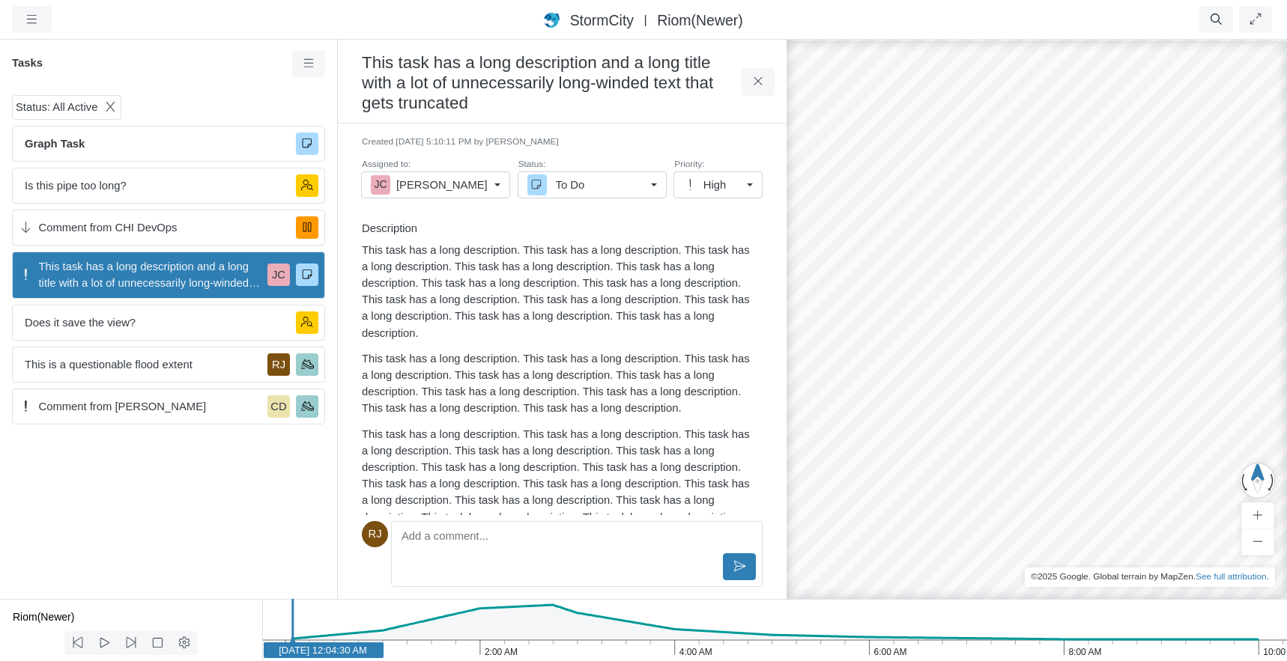
drag, startPoint x: 920, startPoint y: 233, endPoint x: 986, endPoint y: 323, distance: 112.5
click at [987, 324] on div "RJ JC JC RJ RJ RJ RJ RJ RJ RJ RJ CD RJ JC" at bounding box center [1036, 349] width 1287 height 623
drag, startPoint x: 970, startPoint y: 411, endPoint x: 1003, endPoint y: 359, distance: 61.3
click at [1003, 359] on div "RJ JC JC RJ RJ RJ RJ RJ RJ RJ RJ CD RJ JC" at bounding box center [1036, 349] width 1287 height 623
click at [143, 188] on span "Is this pipe too long?" at bounding box center [154, 185] width 259 height 16
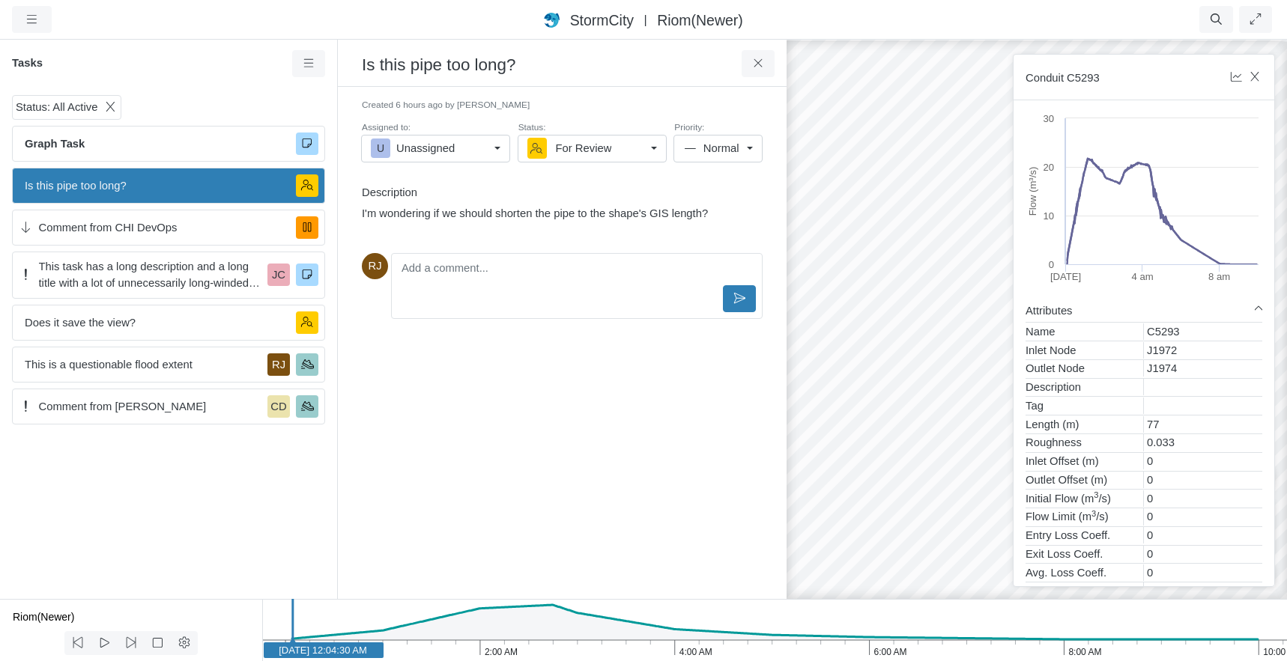
drag, startPoint x: 936, startPoint y: 202, endPoint x: 920, endPoint y: 232, distance: 33.8
click at [920, 233] on div "RJ JC JC RJ RJ RJ RJ RJ RJ RJ RJ CD RJ JC" at bounding box center [1036, 349] width 1287 height 623
drag, startPoint x: 932, startPoint y: 324, endPoint x: 912, endPoint y: 263, distance: 64.6
click at [912, 263] on div "RJ JC JC RJ RJ RJ RJ RJ RJ RJ RJ CD RJ JC" at bounding box center [1036, 349] width 1287 height 623
click at [174, 328] on span "Does it save the view?" at bounding box center [154, 323] width 259 height 16
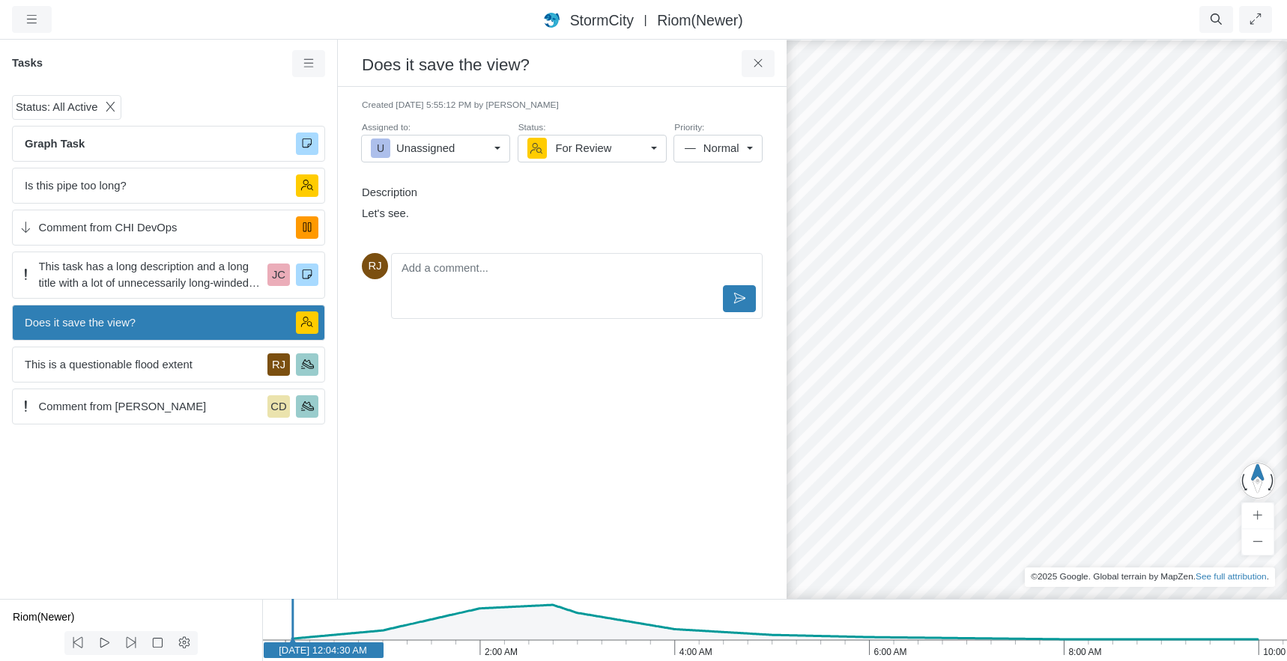
drag, startPoint x: 979, startPoint y: 445, endPoint x: 921, endPoint y: 362, distance: 101.2
click at [921, 362] on div "RJ JC JC RJ RJ RJ RJ RJ RJ RJ RJ CD RJ JC" at bounding box center [1036, 349] width 1287 height 623
drag, startPoint x: 909, startPoint y: 302, endPoint x: 944, endPoint y: 347, distance: 56.6
click at [944, 347] on div "RJ JC JC RJ RJ RJ RJ RJ RJ RJ RJ CD RJ JC" at bounding box center [1036, 349] width 1287 height 623
click at [770, 65] on button at bounding box center [758, 63] width 34 height 27
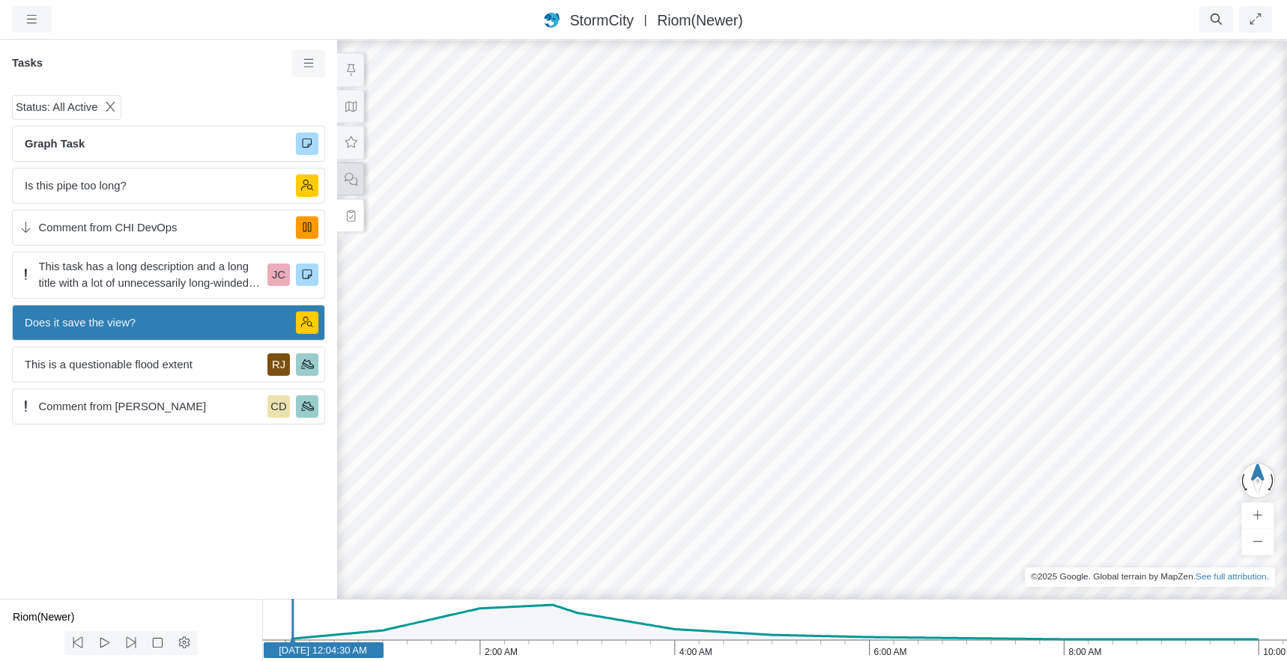
click at [351, 176] on icon at bounding box center [351, 179] width 14 height 11
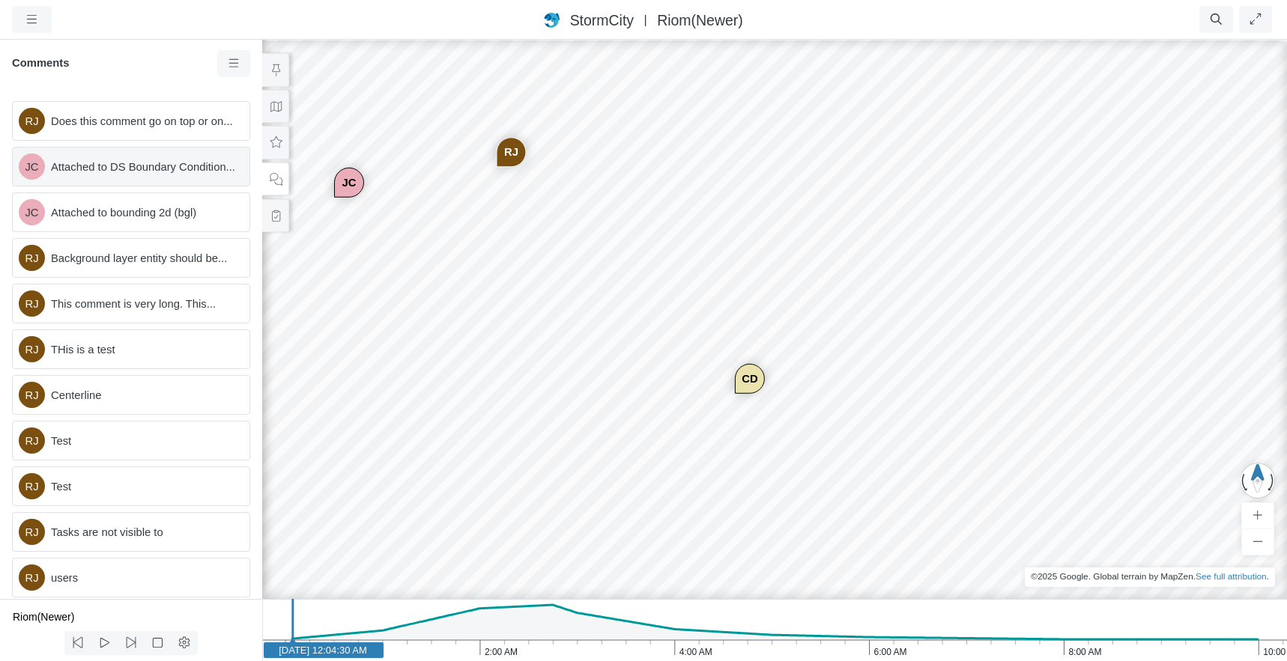
click at [103, 175] on span "Attached to DS Boundary Condition..." at bounding box center [144, 167] width 186 height 16
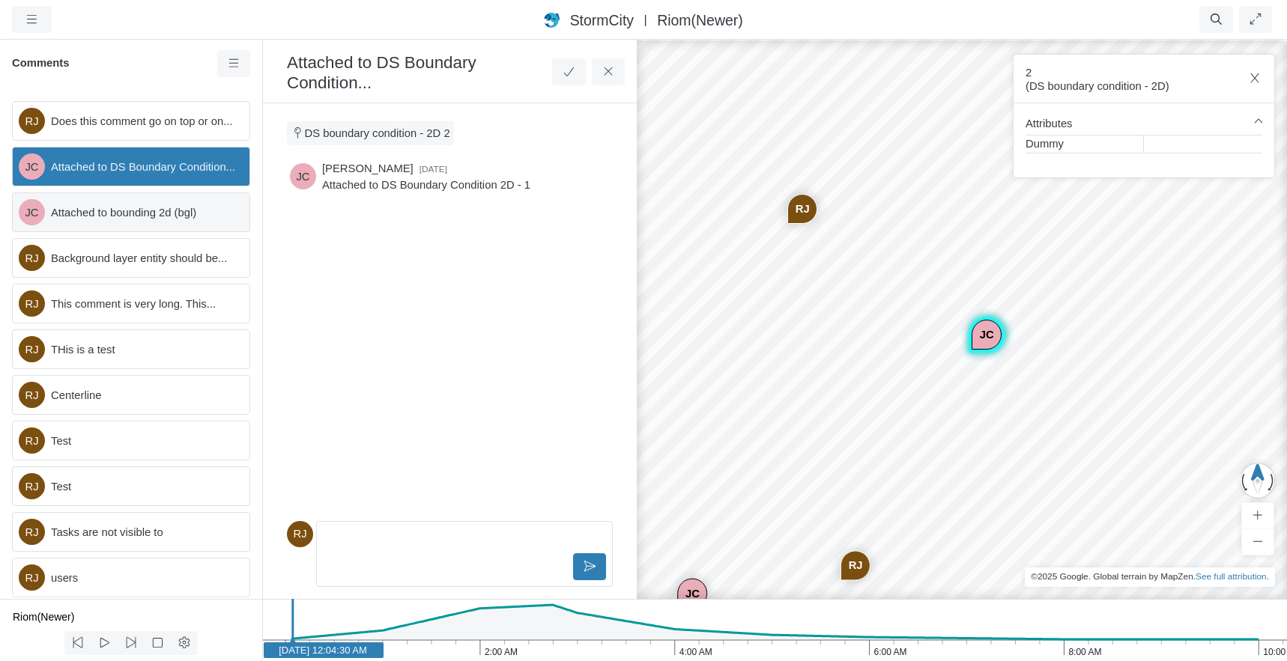
click at [82, 221] on span "Attached to bounding 2d (bgl)" at bounding box center [144, 212] width 186 height 16
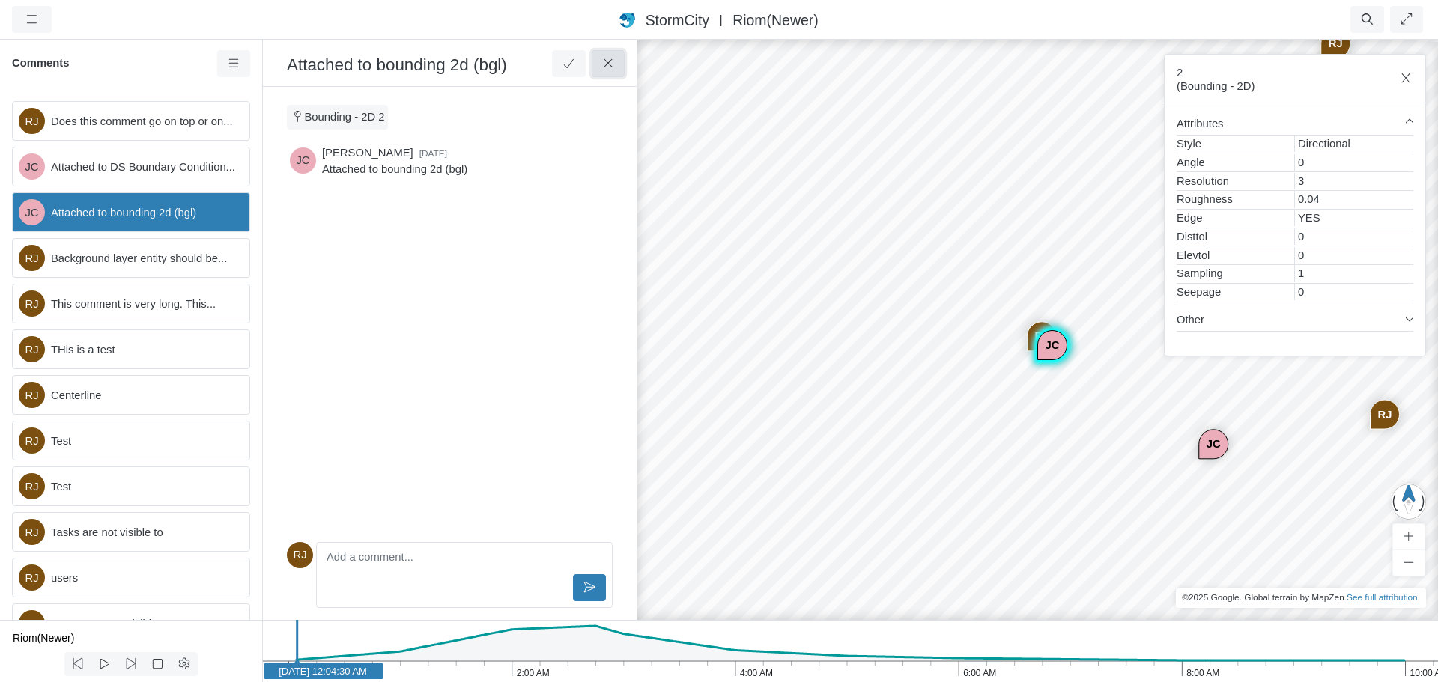
click at [613, 62] on icon at bounding box center [608, 63] width 14 height 11
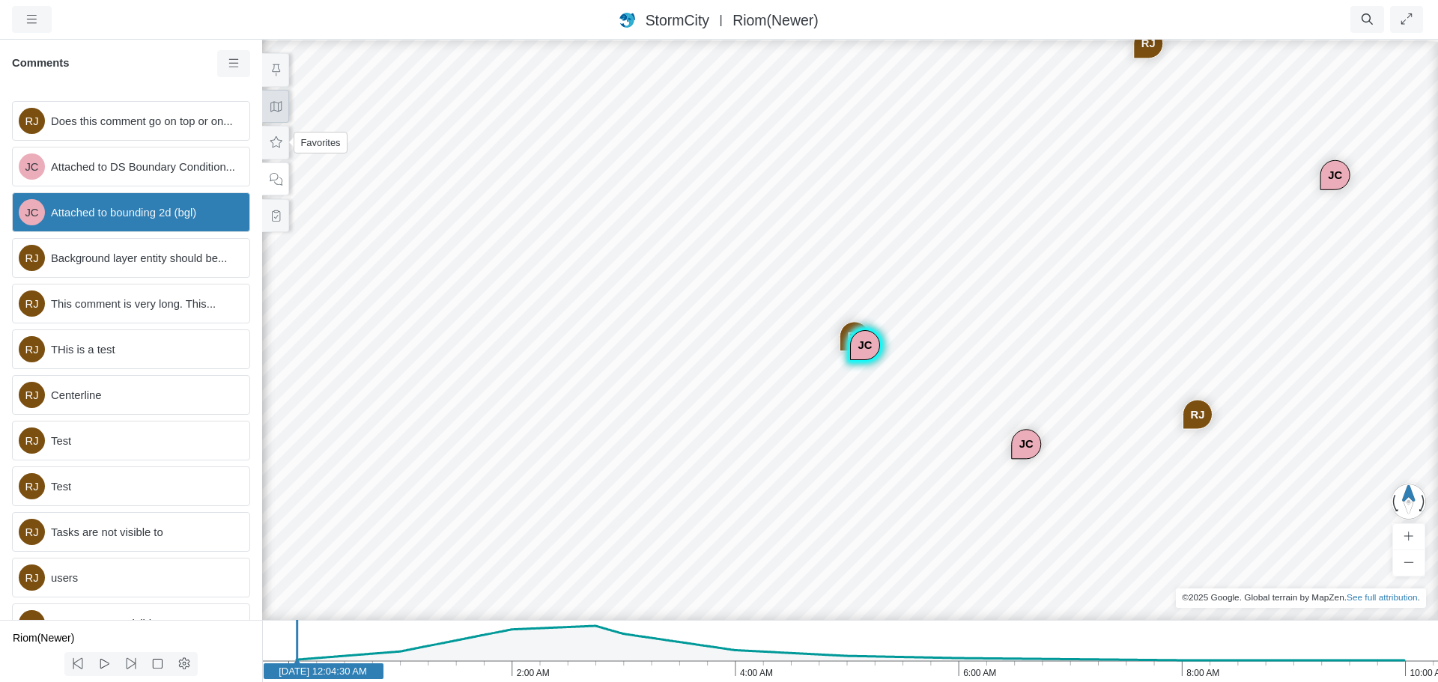
click at [276, 101] on icon at bounding box center [276, 106] width 14 height 11
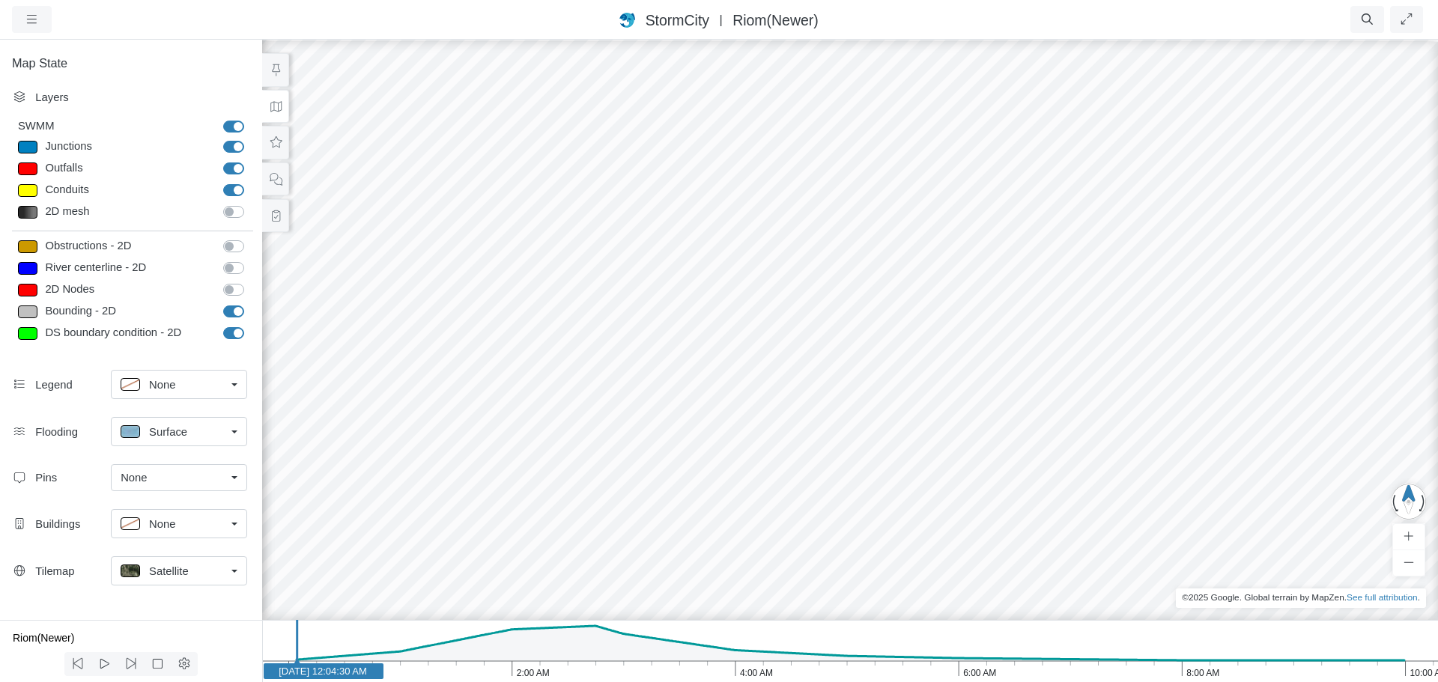
click at [250, 303] on label "Bounding - 2D" at bounding box center [250, 303] width 0 height 0
click at [234, 312] on input "Bounding - 2D" at bounding box center [229, 310] width 12 height 14
checkbox input "false"
click at [250, 325] on label "DS boundary condition - 2D" at bounding box center [250, 325] width 0 height 0
click at [231, 332] on input "DS boundary condition - 2D" at bounding box center [229, 332] width 12 height 14
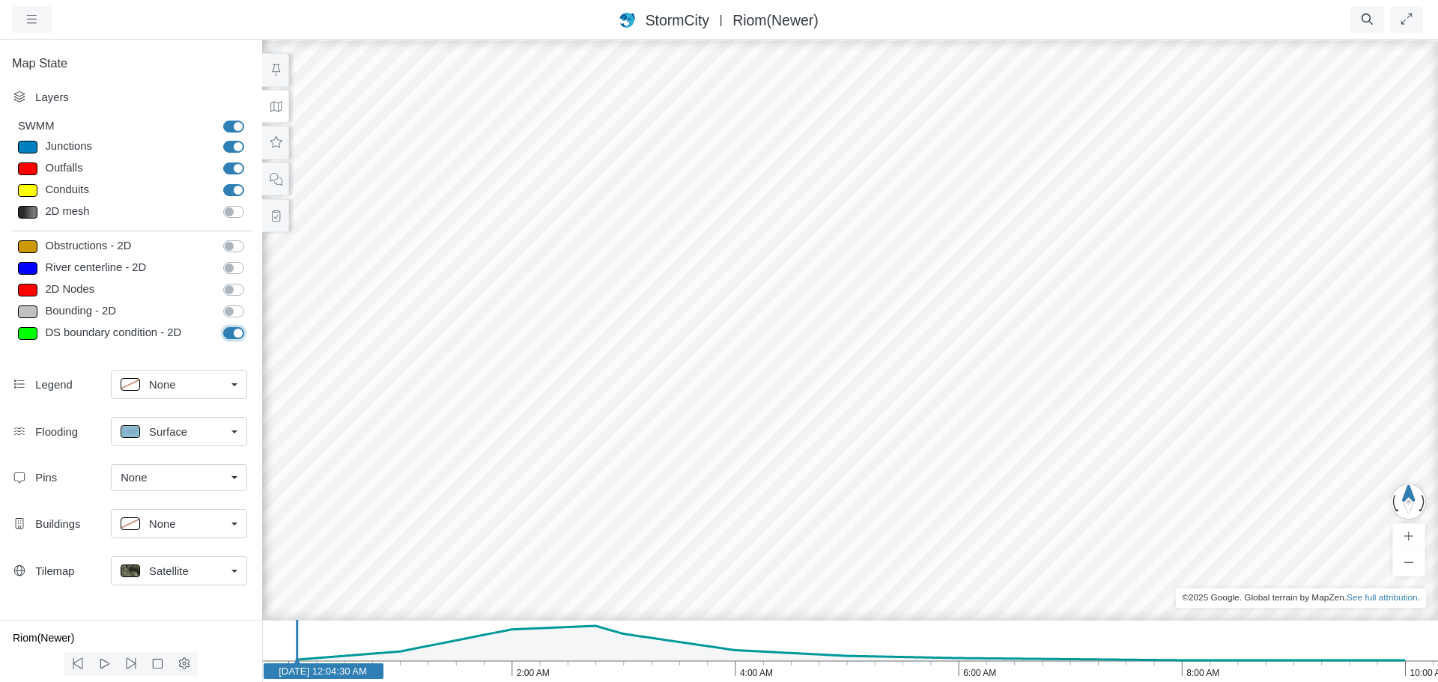
checkbox input "false"
click at [591, 637] on icon "10:00 AM 8:00 AM 6:00 AM 4:00 AM 2:00 AM [DATE] [DATE] 12:04:30 AM" at bounding box center [850, 651] width 1176 height 62
drag, startPoint x: 748, startPoint y: 480, endPoint x: 532, endPoint y: 419, distance: 224.2
click at [532, 419] on div "RJ JC JC RJ RJ RJ RJ RJ RJ RJ RJ CD RJ JC" at bounding box center [850, 360] width 1438 height 644
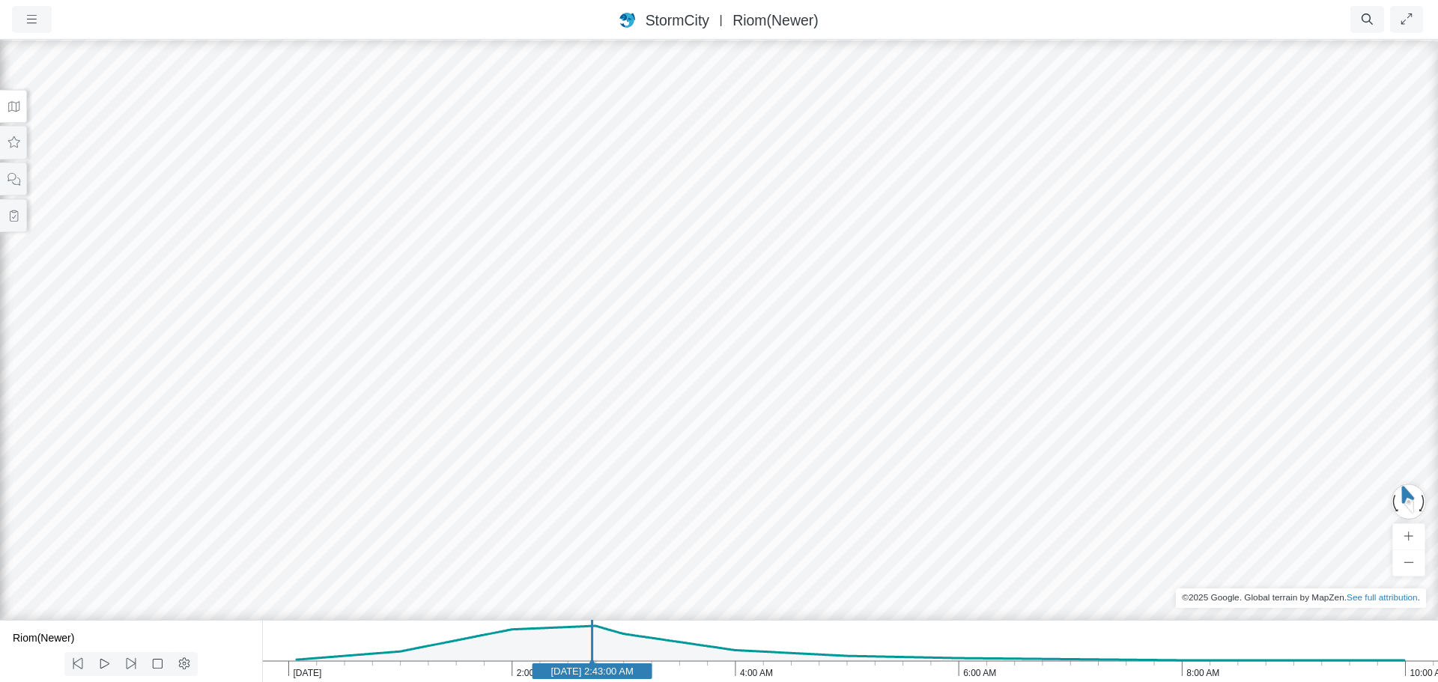
drag, startPoint x: 431, startPoint y: 511, endPoint x: 667, endPoint y: 338, distance: 293.1
drag, startPoint x: 625, startPoint y: 469, endPoint x: 541, endPoint y: 431, distance: 92.5
click at [541, 431] on div "RJ JC JC RJ RJ RJ RJ RJ RJ RJ RJ CD RJ JC" at bounding box center [719, 360] width 1438 height 644
click at [11, 220] on icon at bounding box center [14, 215] width 8 height 11
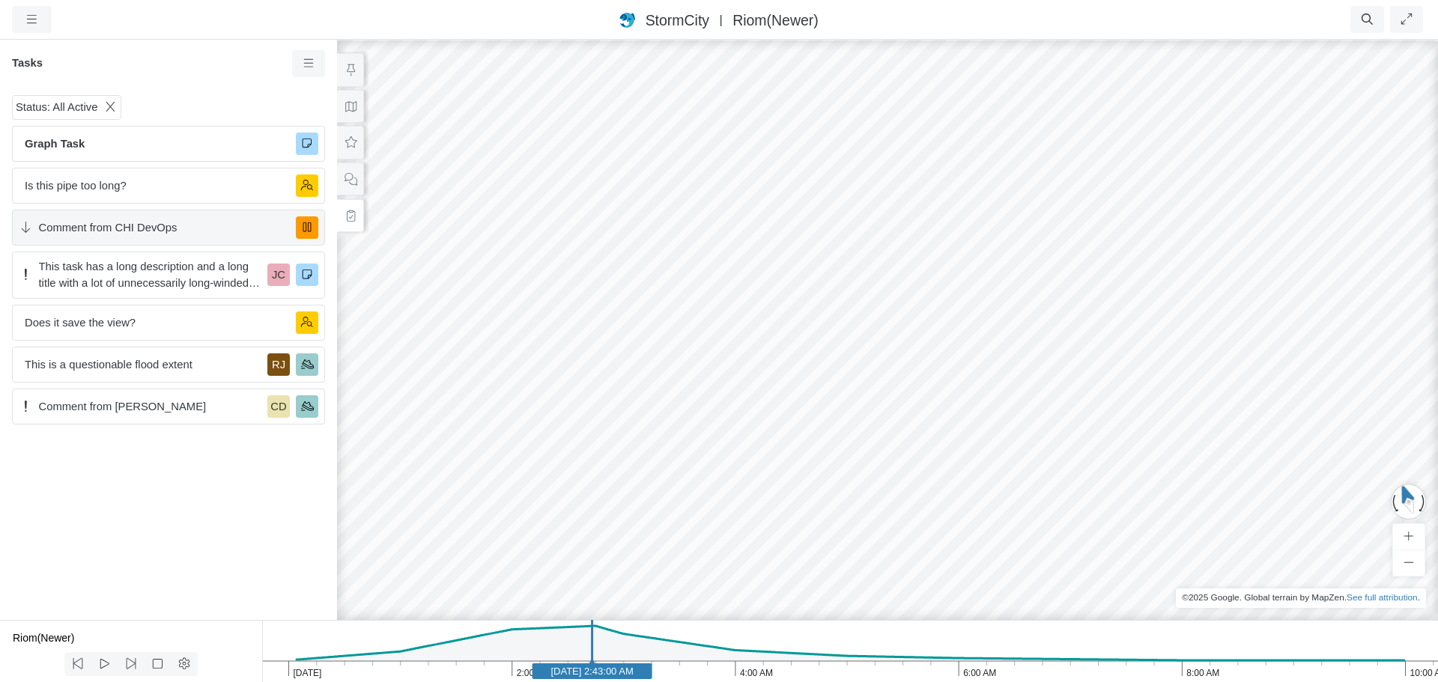
click at [173, 223] on span "Comment from CHI DevOps" at bounding box center [162, 227] width 246 height 16
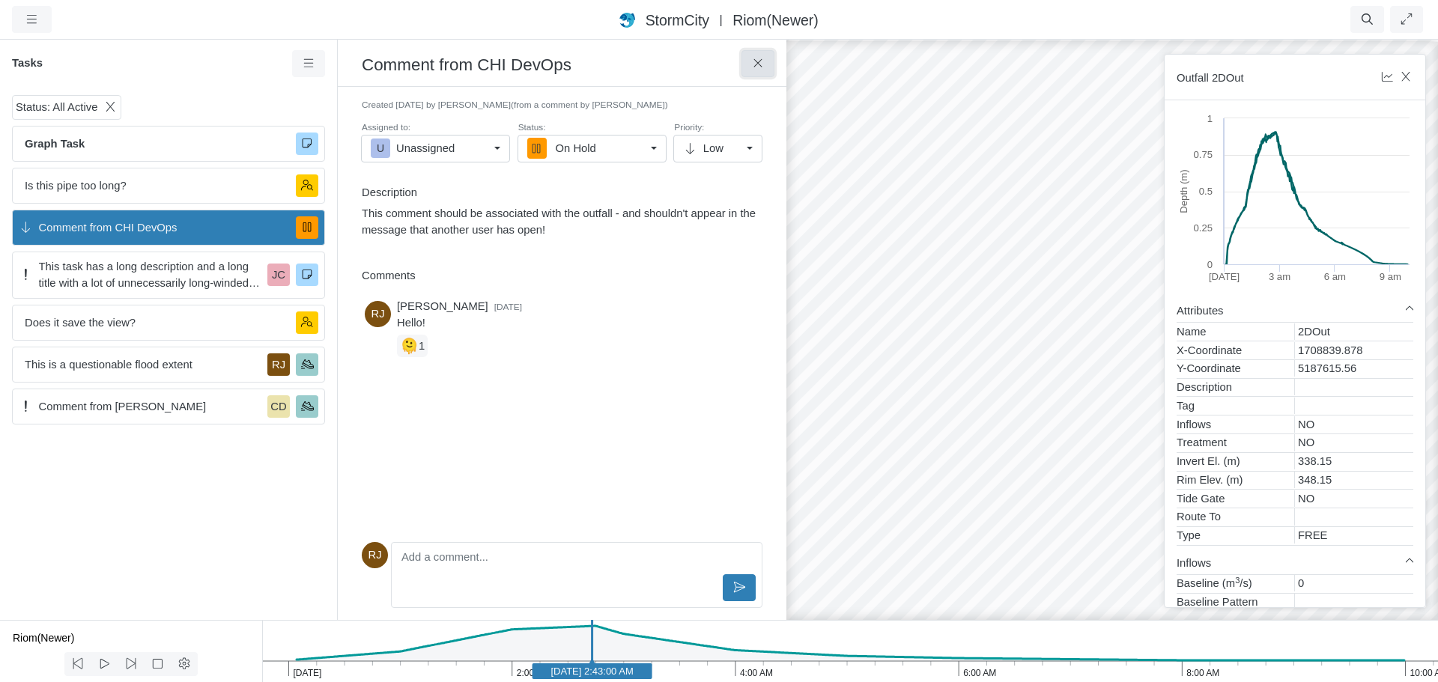
click at [753, 61] on icon at bounding box center [758, 63] width 14 height 11
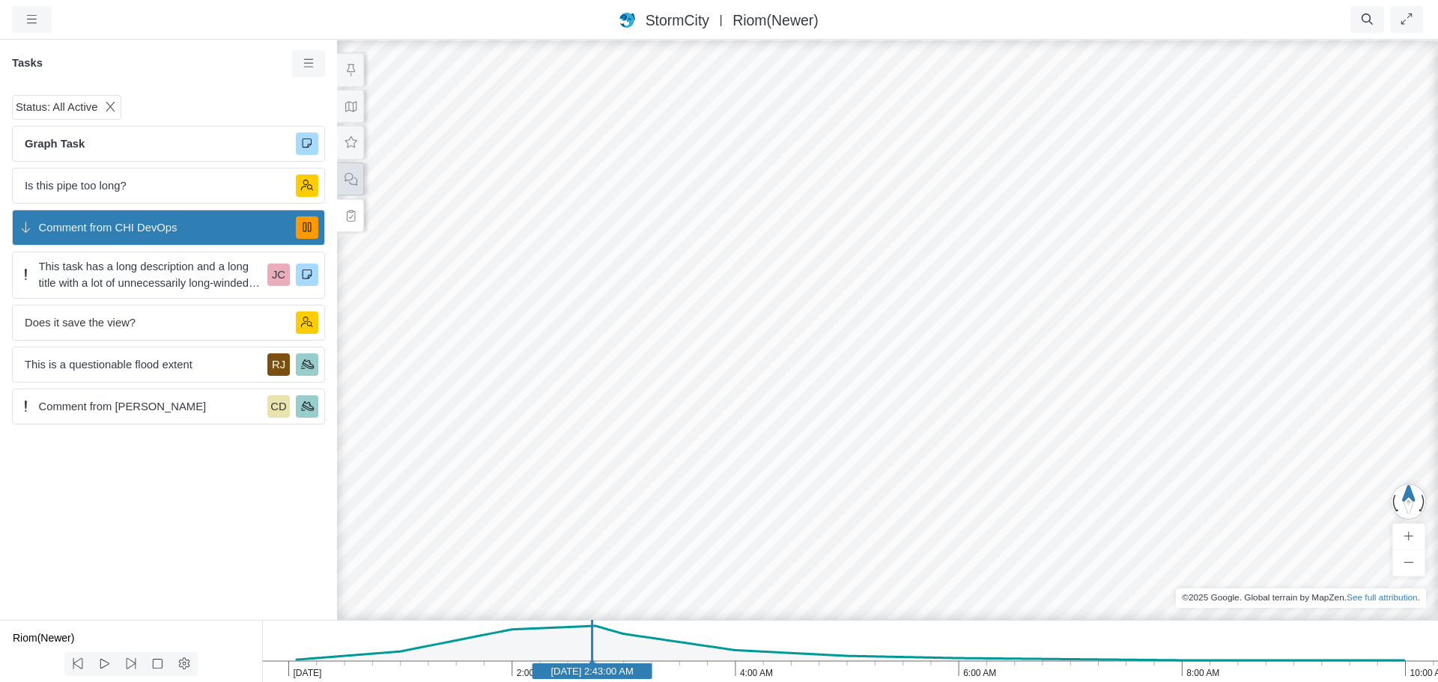
click at [353, 182] on icon at bounding box center [351, 179] width 14 height 11
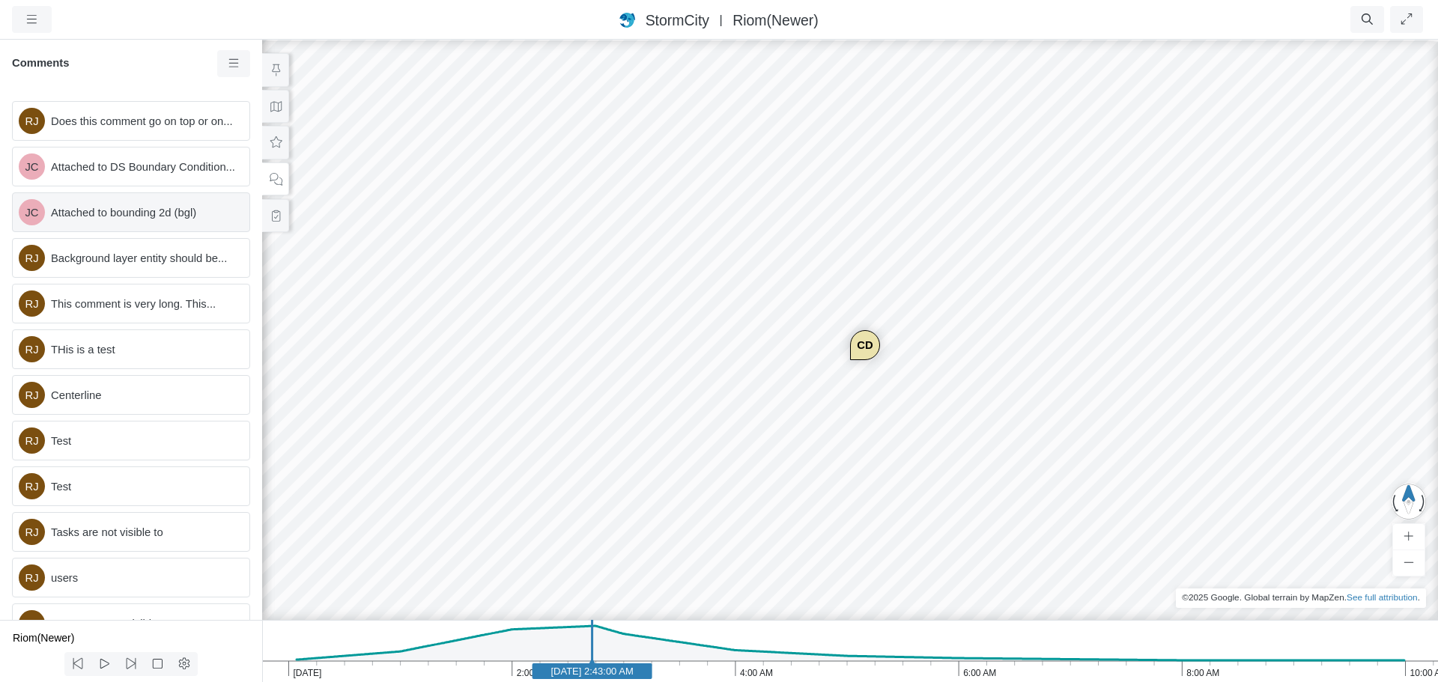
click at [100, 221] on span "Attached to bounding 2d (bgl)" at bounding box center [144, 212] width 186 height 16
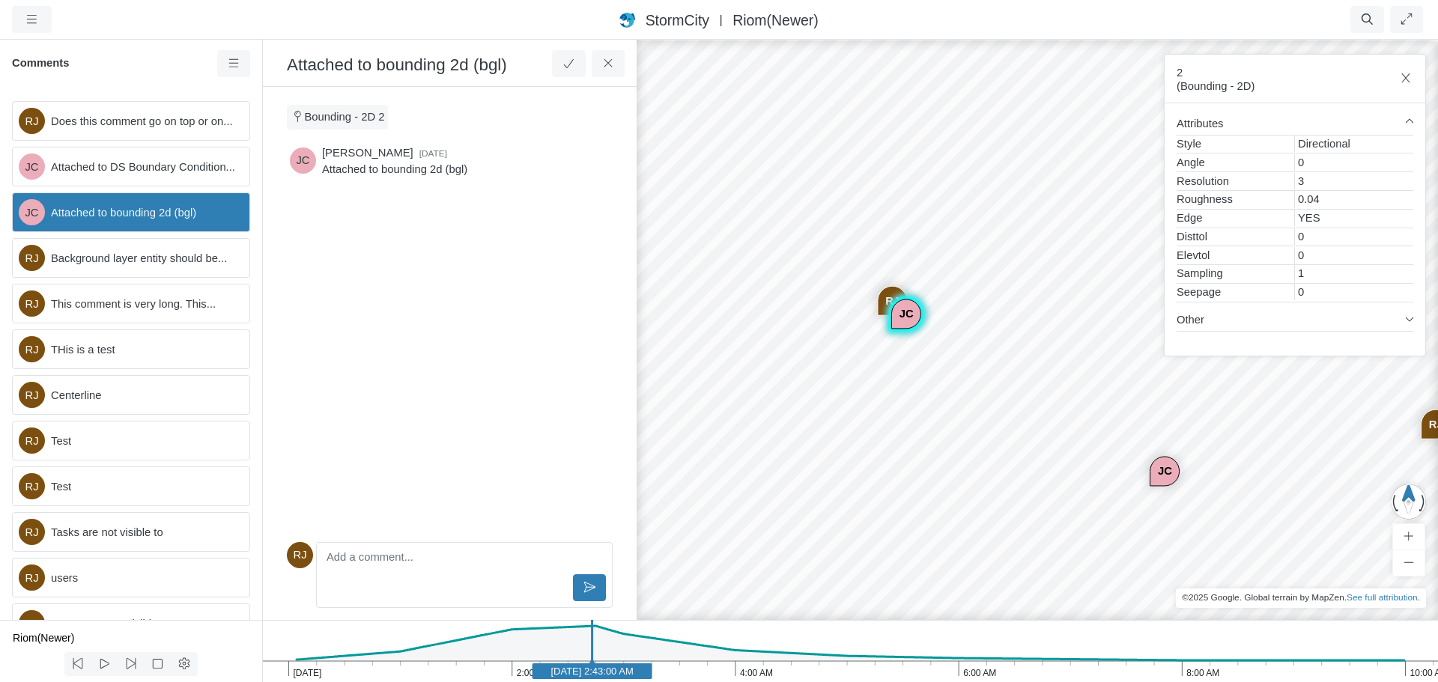
drag, startPoint x: 980, startPoint y: 398, endPoint x: 820, endPoint y: 367, distance: 163.3
click at [820, 367] on div "RJ JC JC RJ RJ RJ RJ RJ RJ RJ RJ CD RJ JC" at bounding box center [1050, 360] width 1438 height 644
drag, startPoint x: 863, startPoint y: 392, endPoint x: 912, endPoint y: 165, distance: 231.5
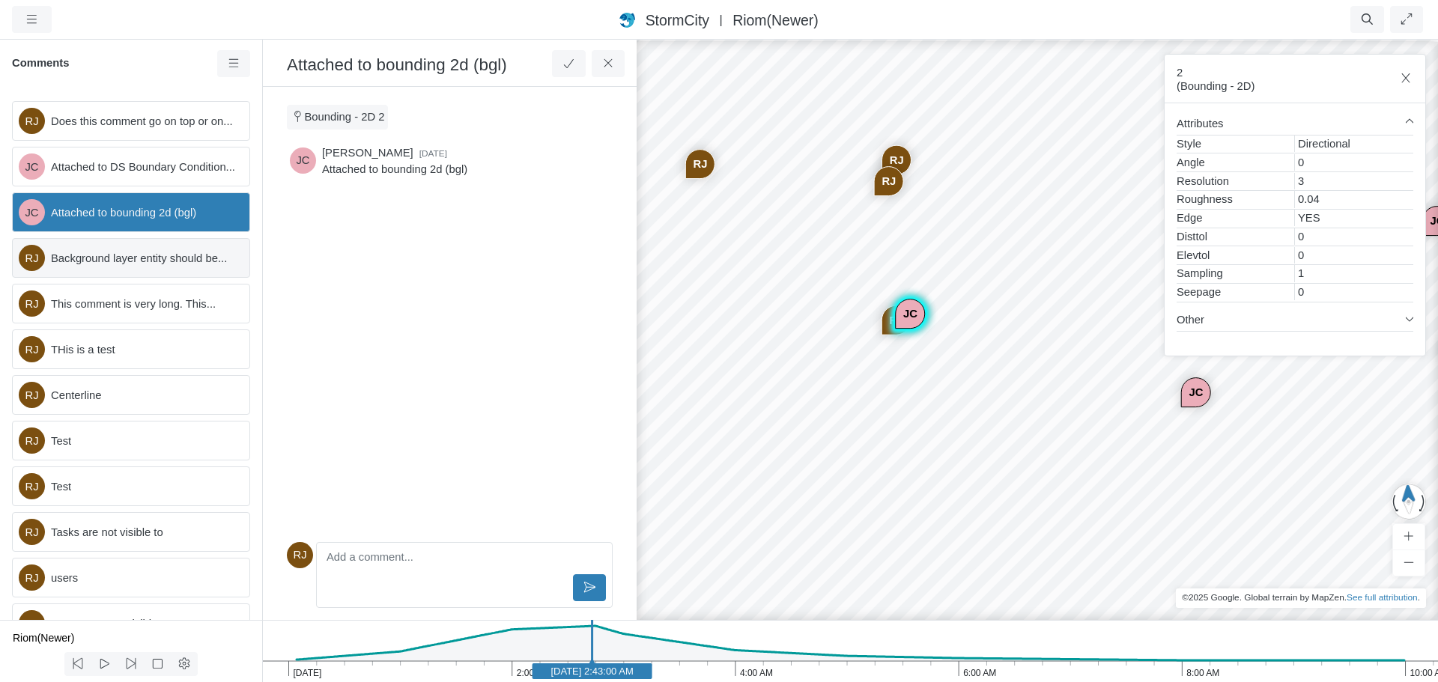
click at [113, 267] on span "Background layer entity should be..." at bounding box center [144, 258] width 186 height 16
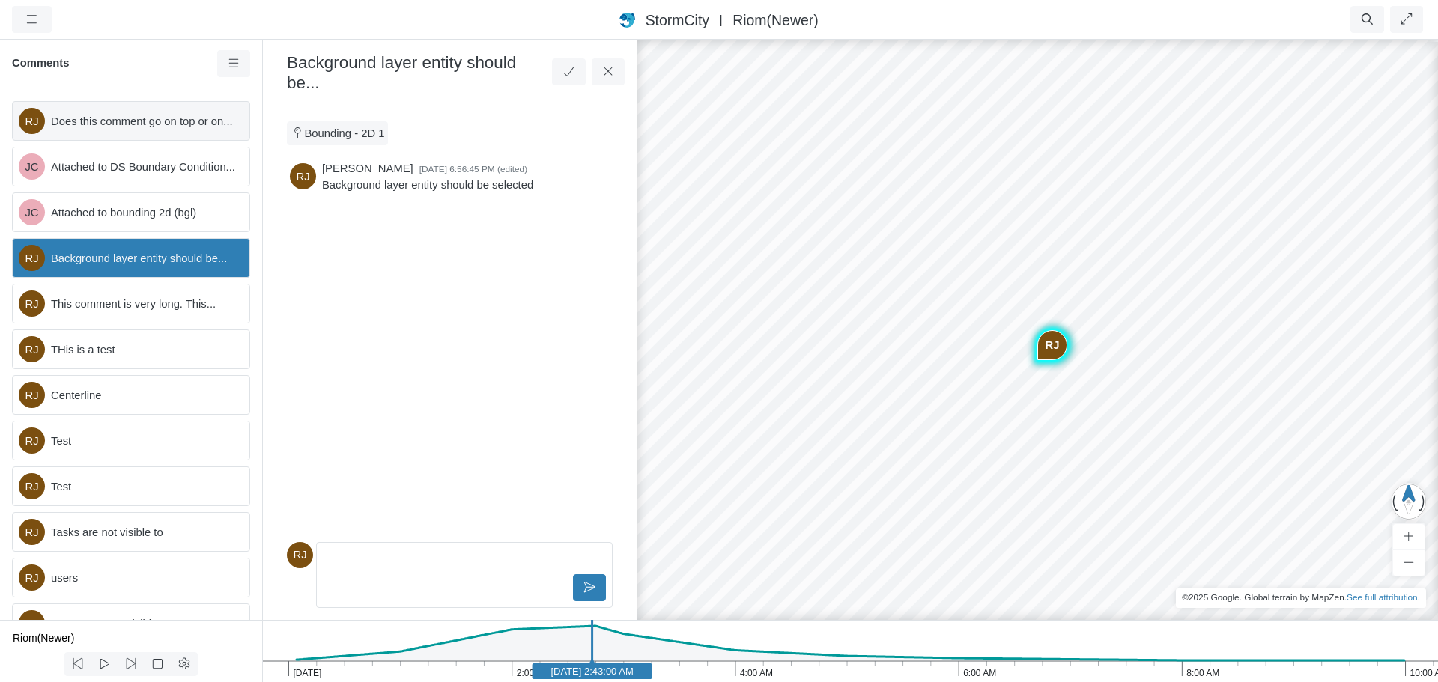
click at [111, 122] on span "Does this comment go on top or on..." at bounding box center [144, 121] width 186 height 16
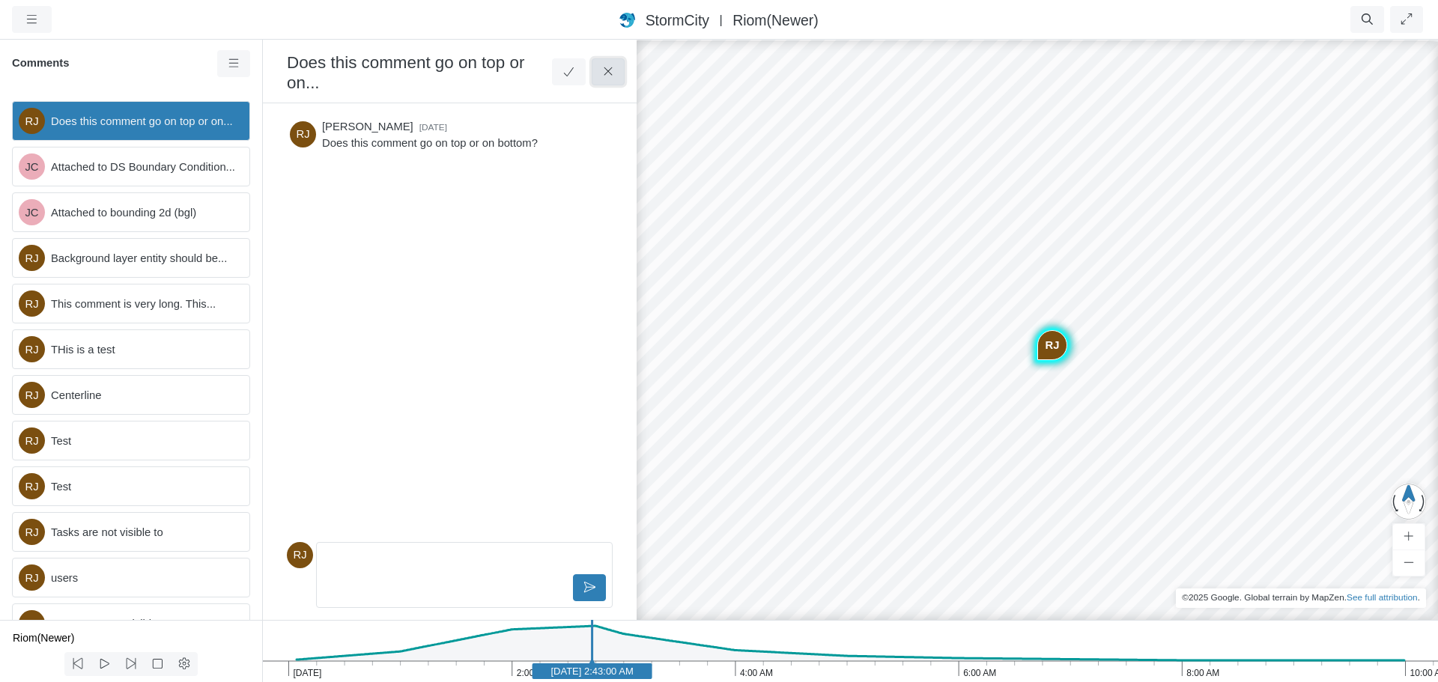
click at [612, 78] on button at bounding box center [609, 71] width 34 height 27
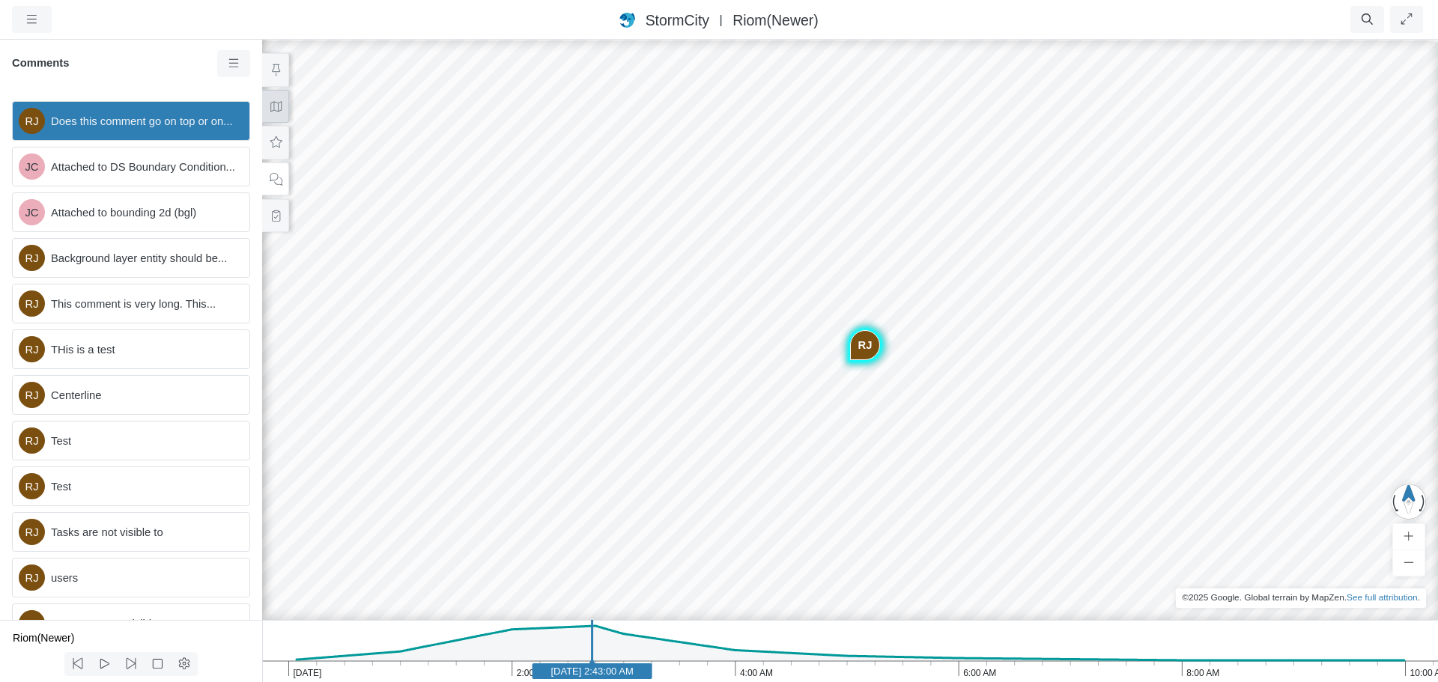
click at [277, 115] on button at bounding box center [275, 107] width 27 height 34
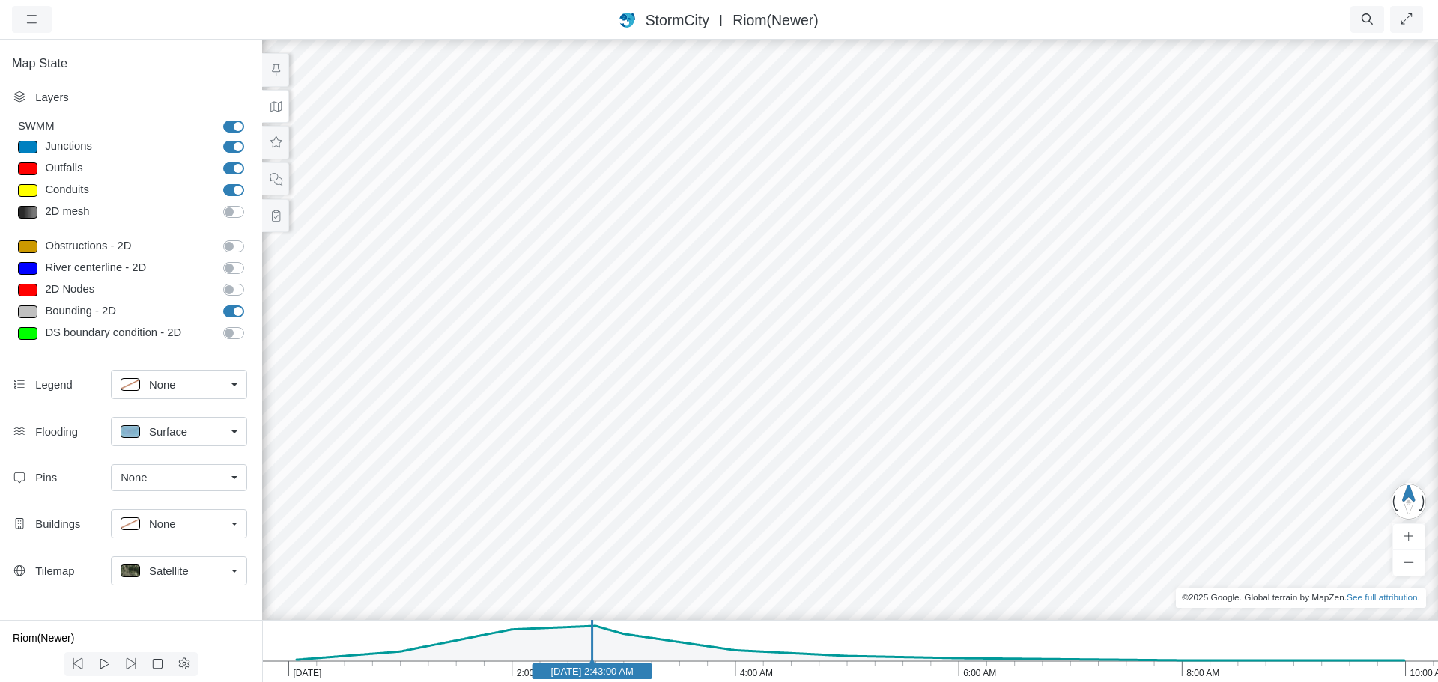
click at [250, 303] on label "Bounding - 2D" at bounding box center [250, 303] width 0 height 0
click at [234, 314] on input "Bounding - 2D" at bounding box center [229, 310] width 12 height 14
checkbox input "false"
click at [274, 169] on button at bounding box center [275, 179] width 27 height 34
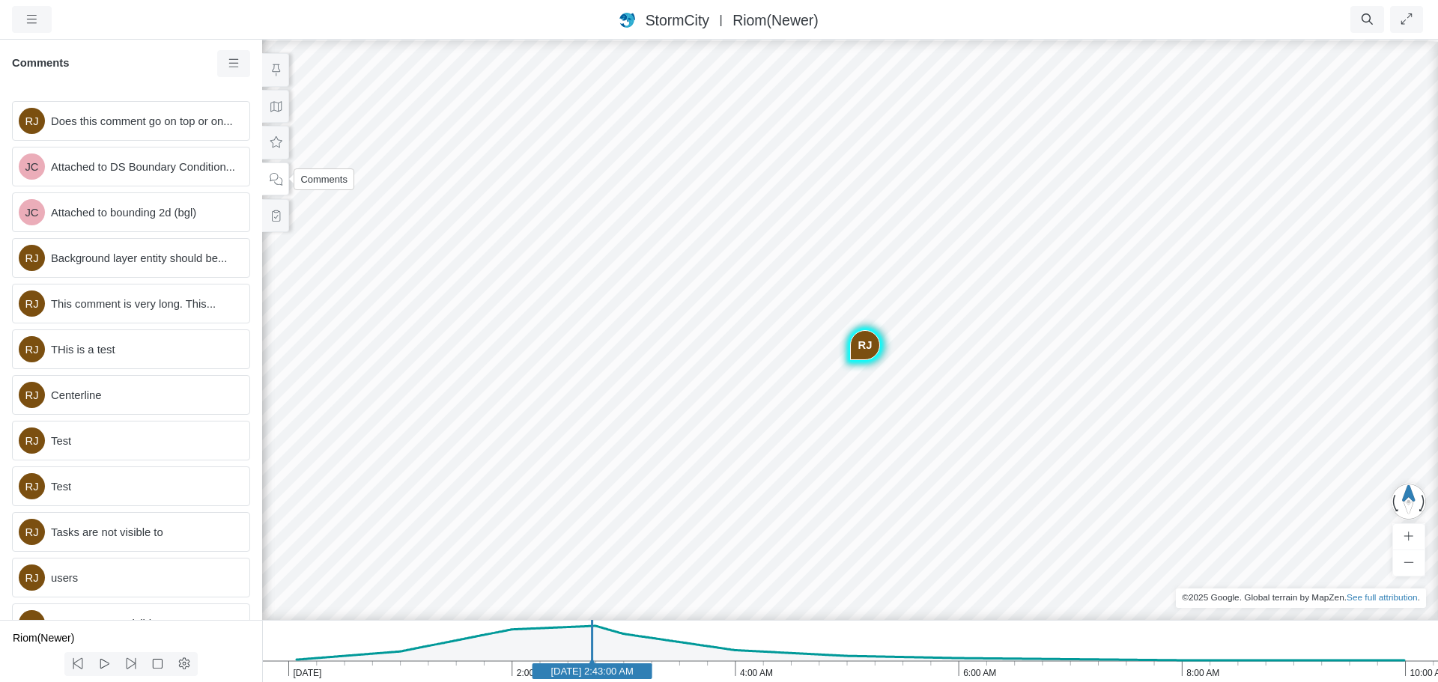
click at [271, 180] on icon at bounding box center [276, 179] width 14 height 11
click at [116, 130] on span "Does this comment go on top or on..." at bounding box center [144, 121] width 186 height 16
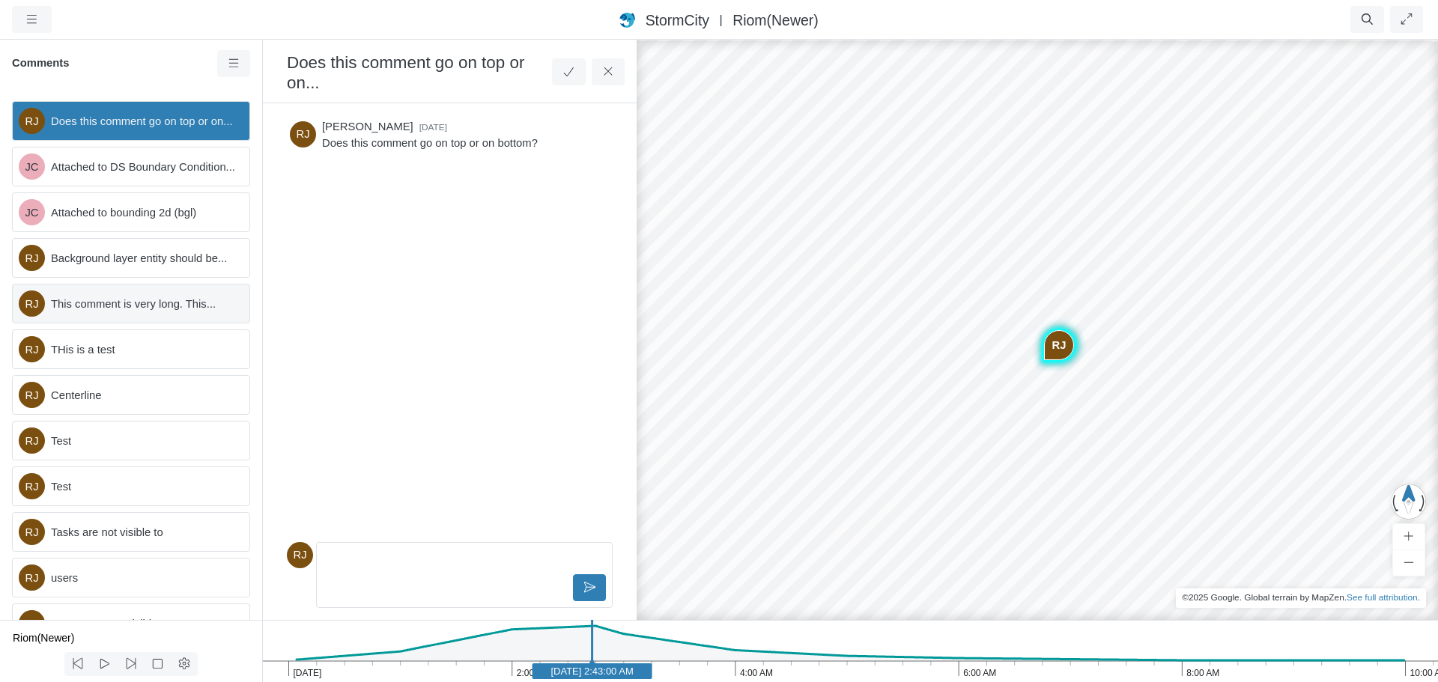
click at [130, 312] on span "This comment is very long. This..." at bounding box center [144, 304] width 186 height 16
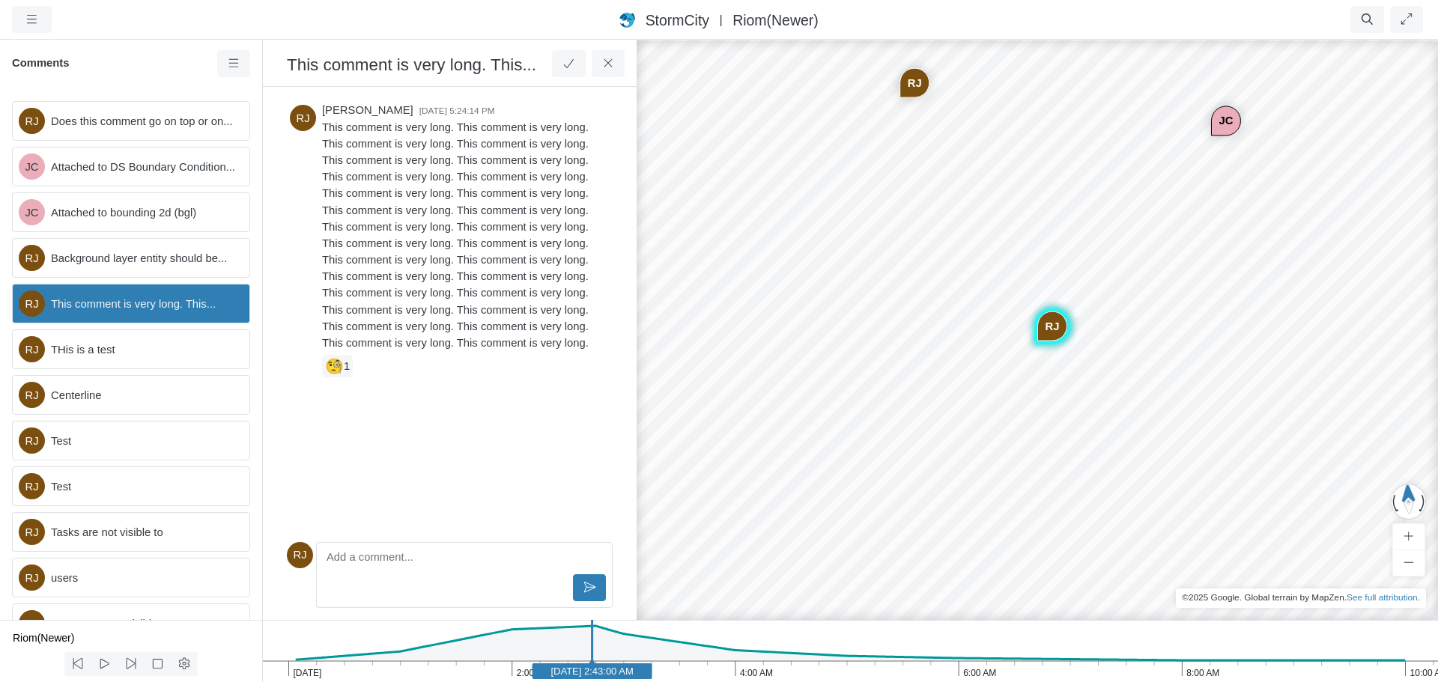
drag, startPoint x: 876, startPoint y: 451, endPoint x: 935, endPoint y: 234, distance: 225.1
click at [97, 267] on span "Background layer entity should be..." at bounding box center [144, 258] width 186 height 16
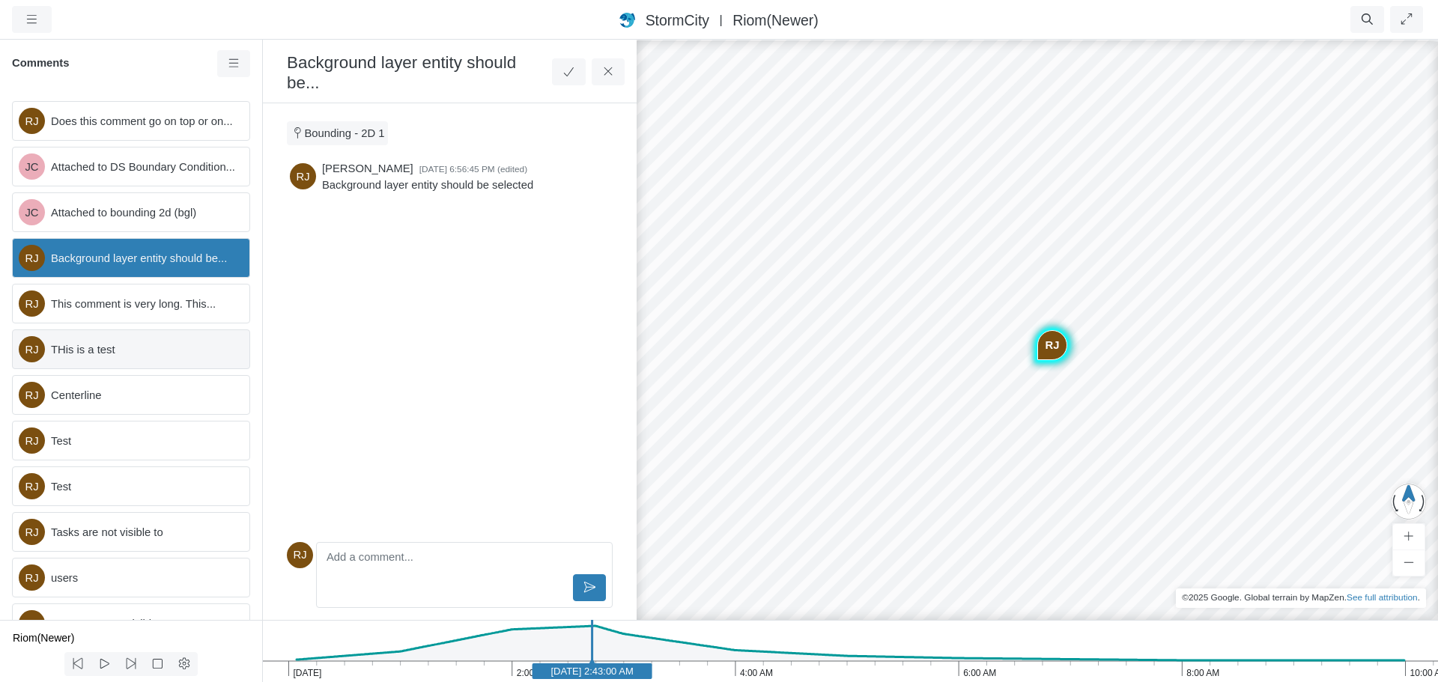
click at [127, 358] on span "THis is a test" at bounding box center [144, 349] width 186 height 16
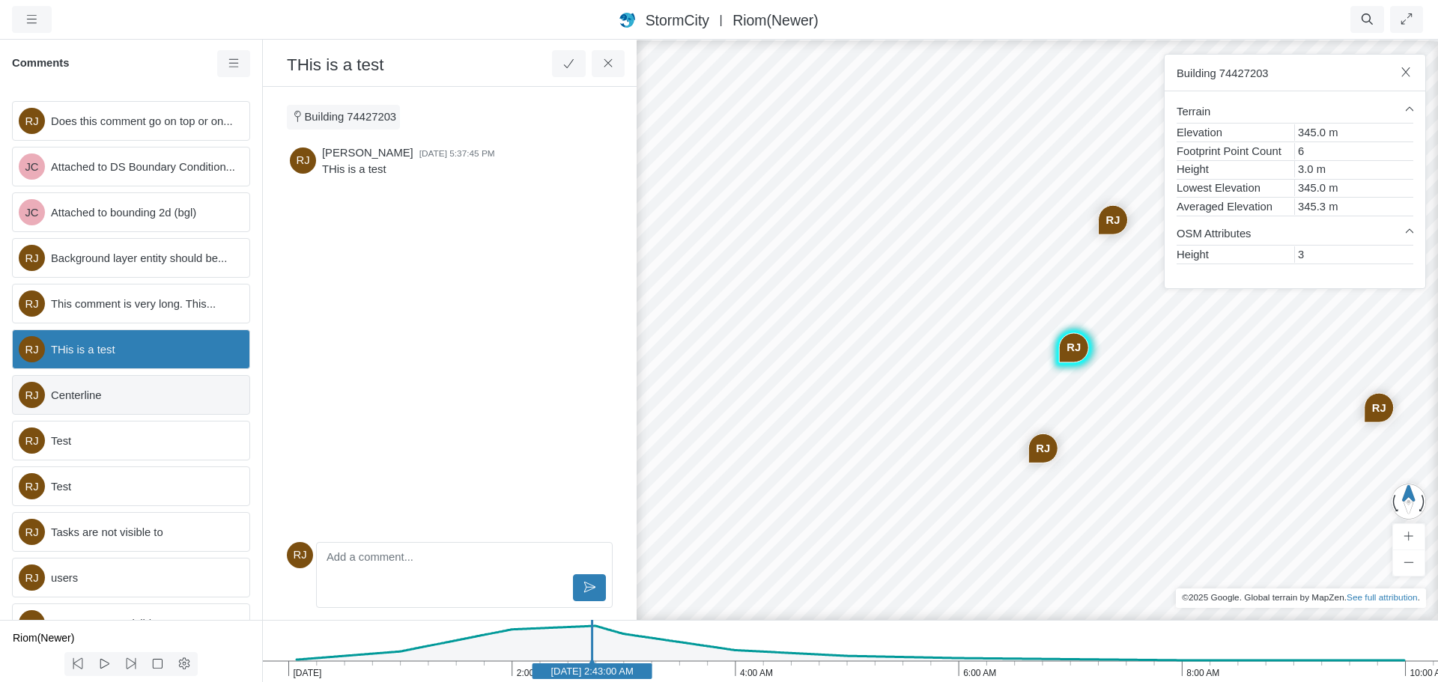
click at [121, 404] on span "Centerline" at bounding box center [144, 395] width 186 height 16
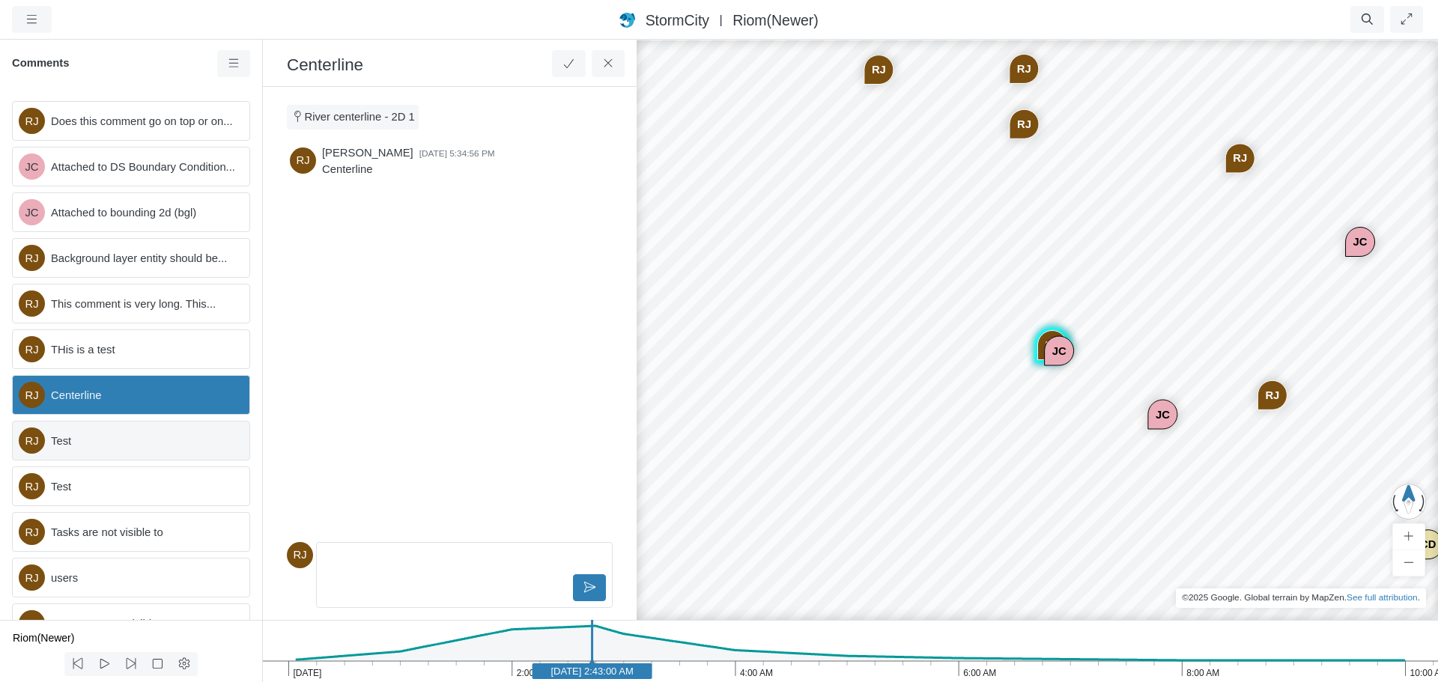
click at [118, 449] on span "Test" at bounding box center [144, 441] width 186 height 16
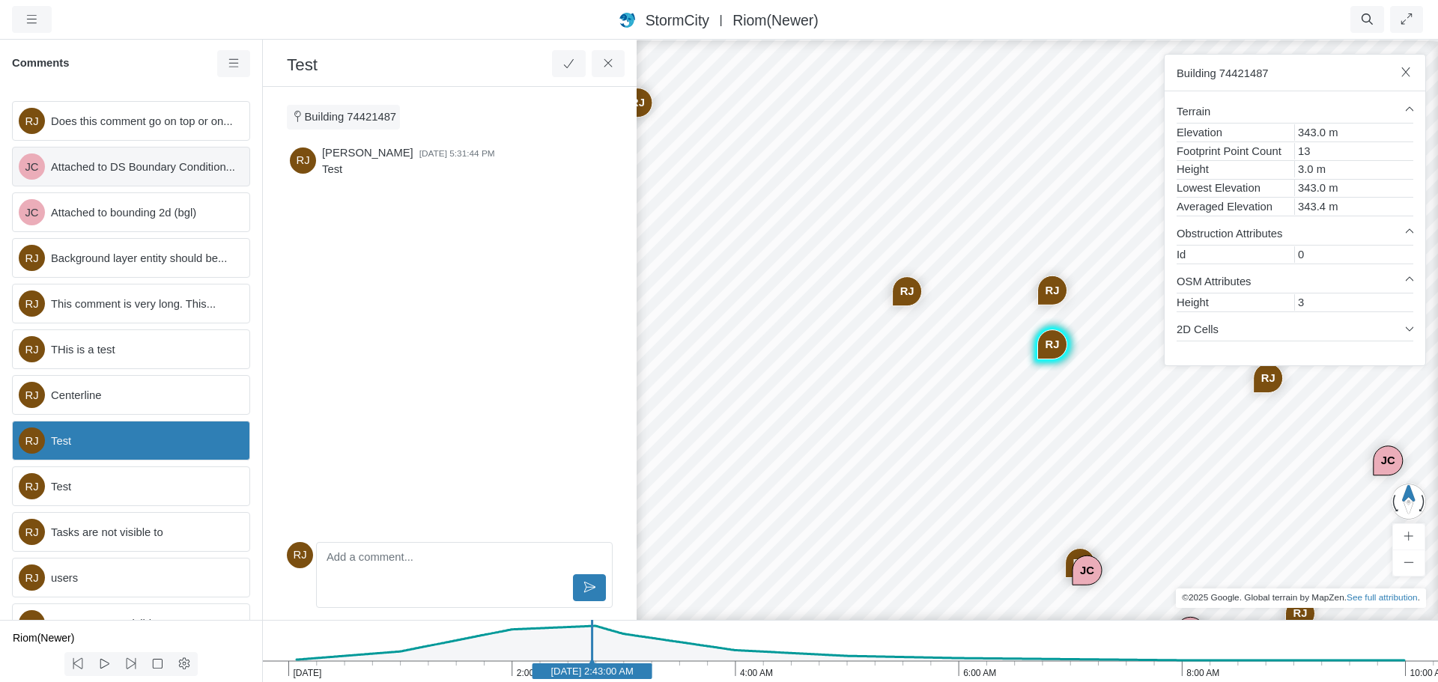
click at [110, 173] on span "Attached to DS Boundary Condition..." at bounding box center [144, 167] width 186 height 16
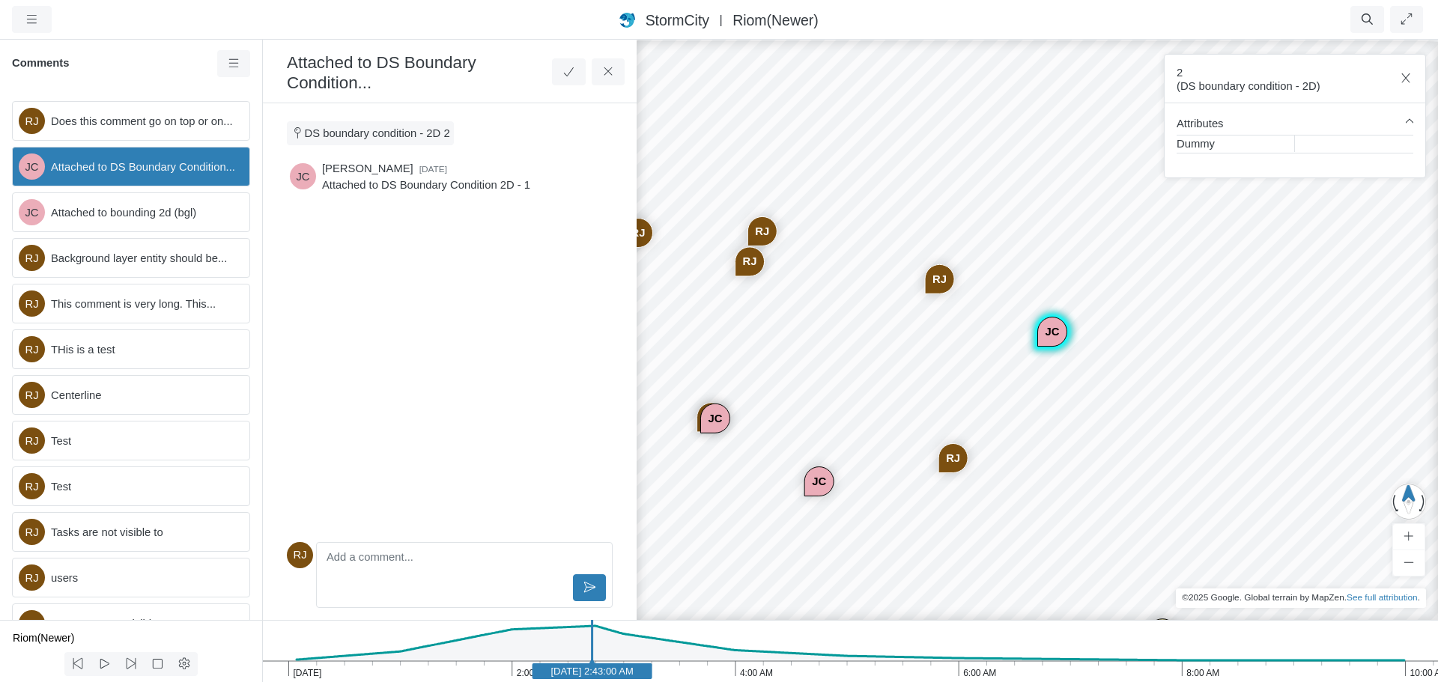
drag, startPoint x: 1040, startPoint y: 514, endPoint x: 1049, endPoint y: 350, distance: 164.2
click at [1409, 495] on button "button" at bounding box center [1408, 501] width 35 height 38
click at [813, 476] on div "JC" at bounding box center [815, 475] width 28 height 28
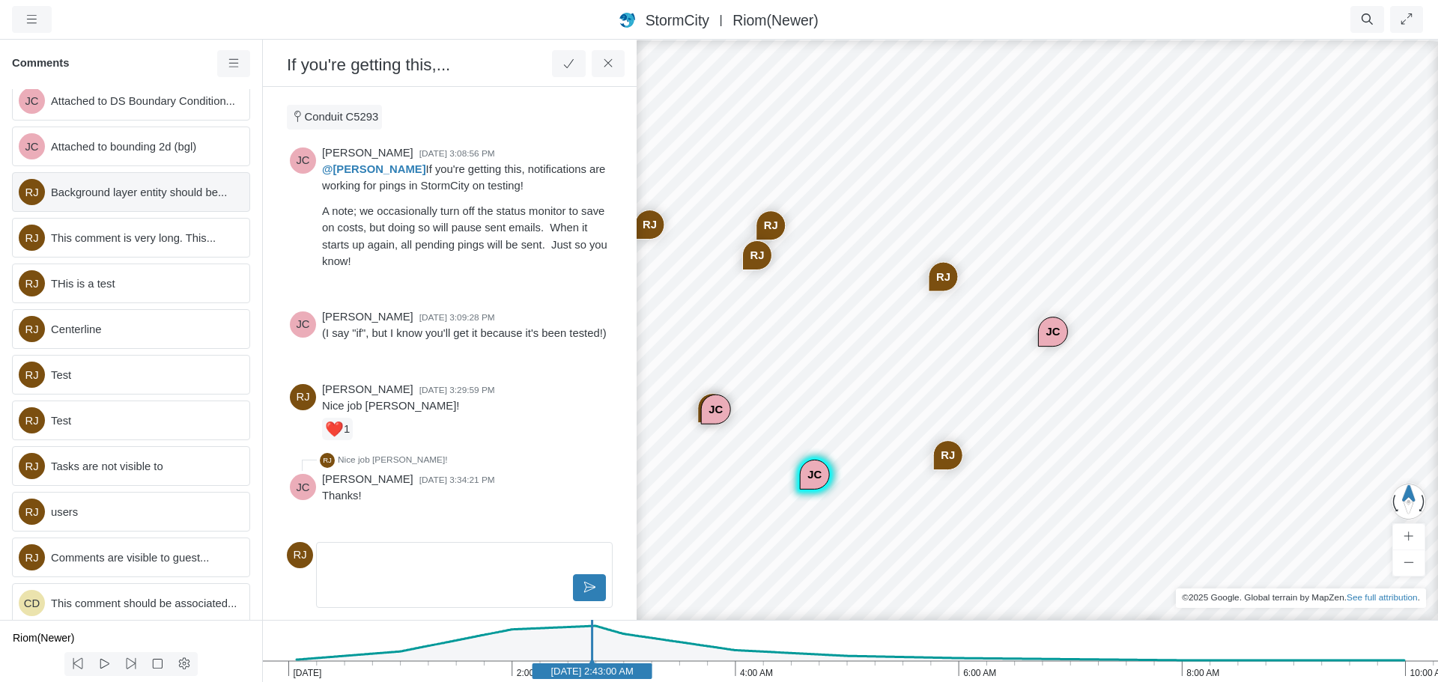
scroll to position [205, 0]
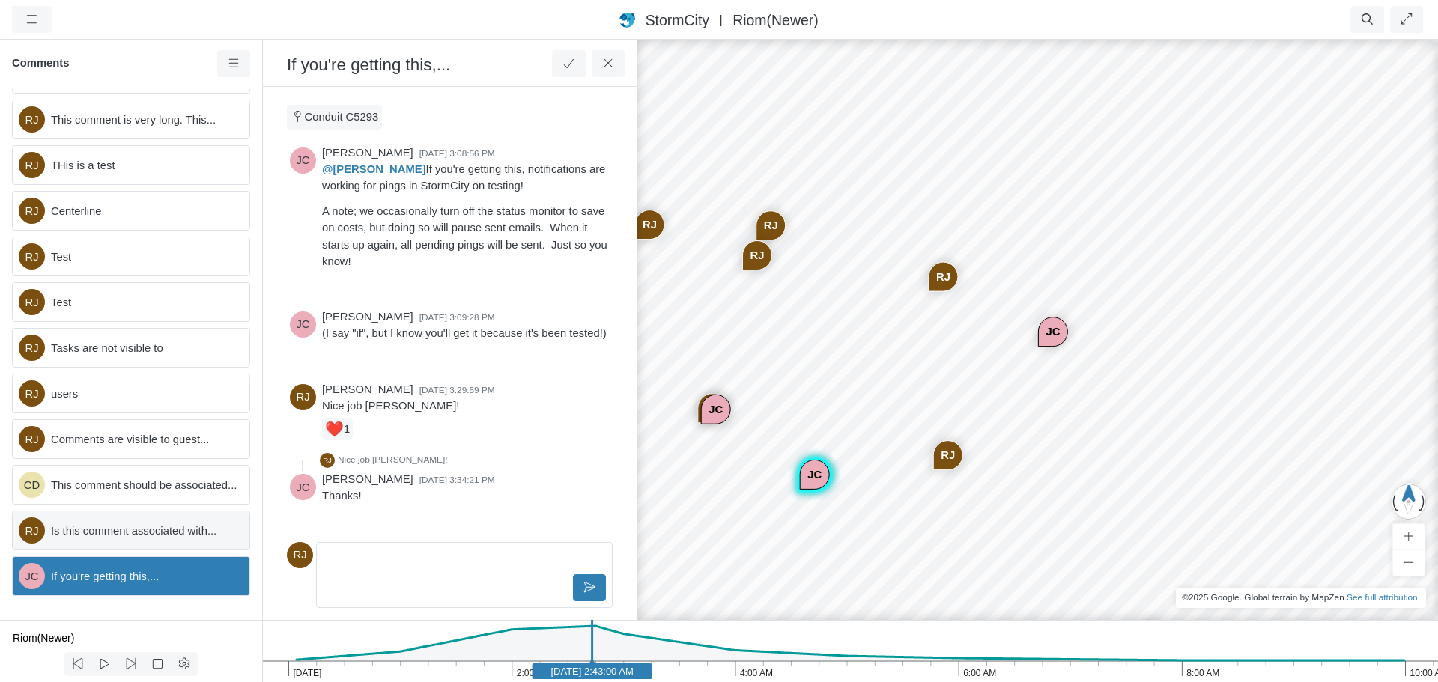
click at [132, 535] on span "Is this comment associated with..." at bounding box center [144, 531] width 186 height 16
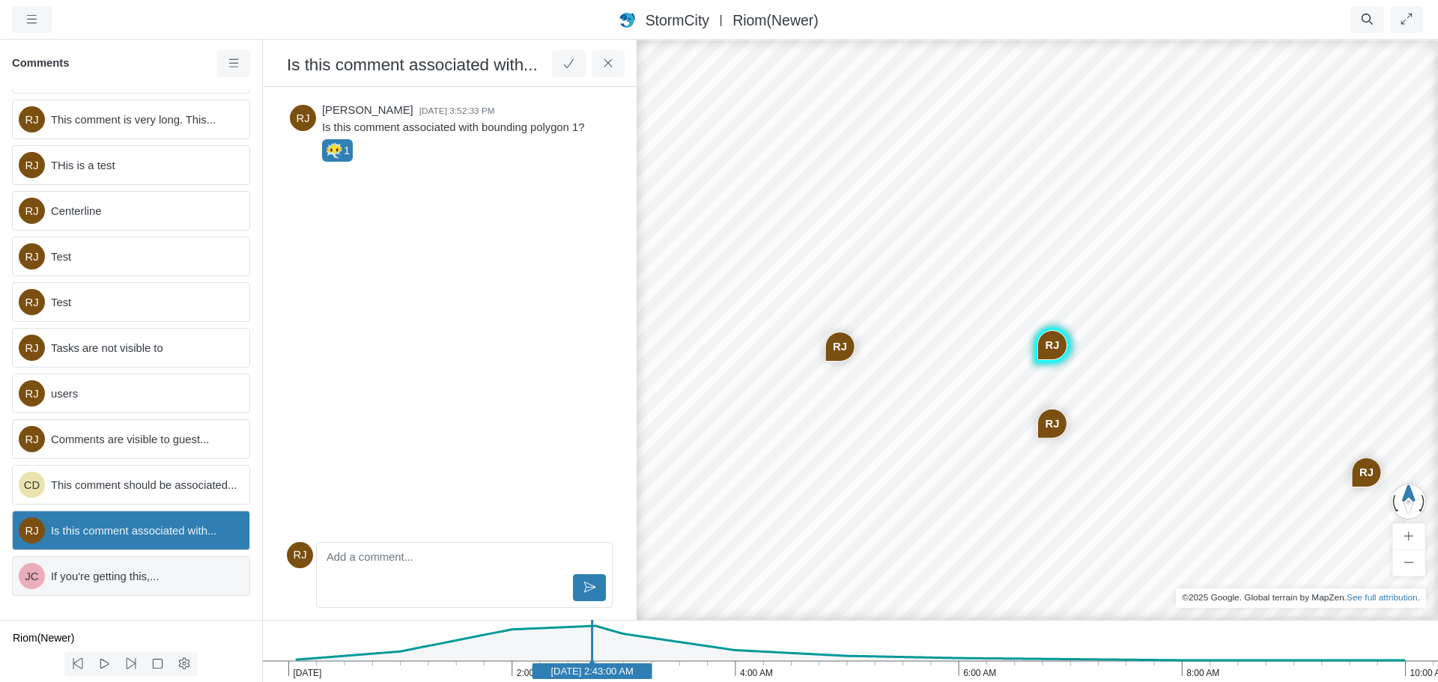
click at [126, 580] on span "If you're getting this,..." at bounding box center [144, 576] width 186 height 16
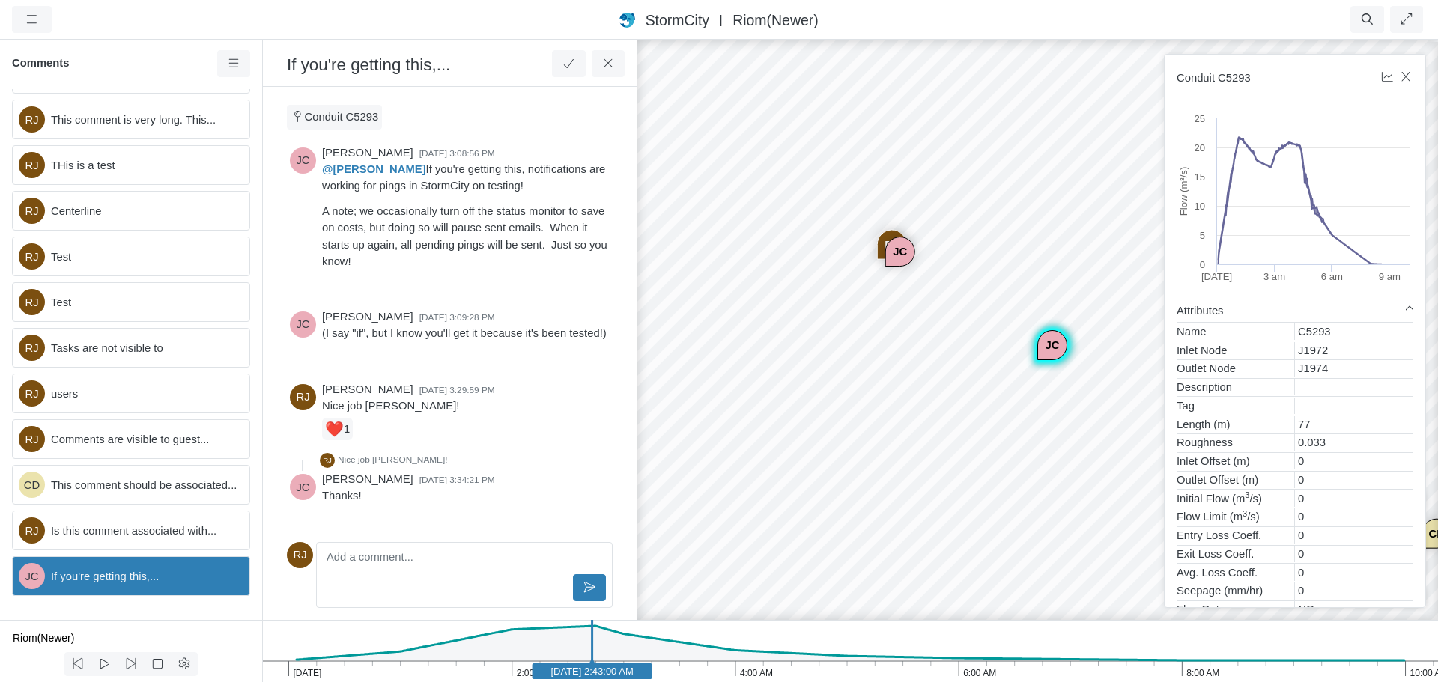
click at [896, 254] on div "JC" at bounding box center [900, 251] width 28 height 28
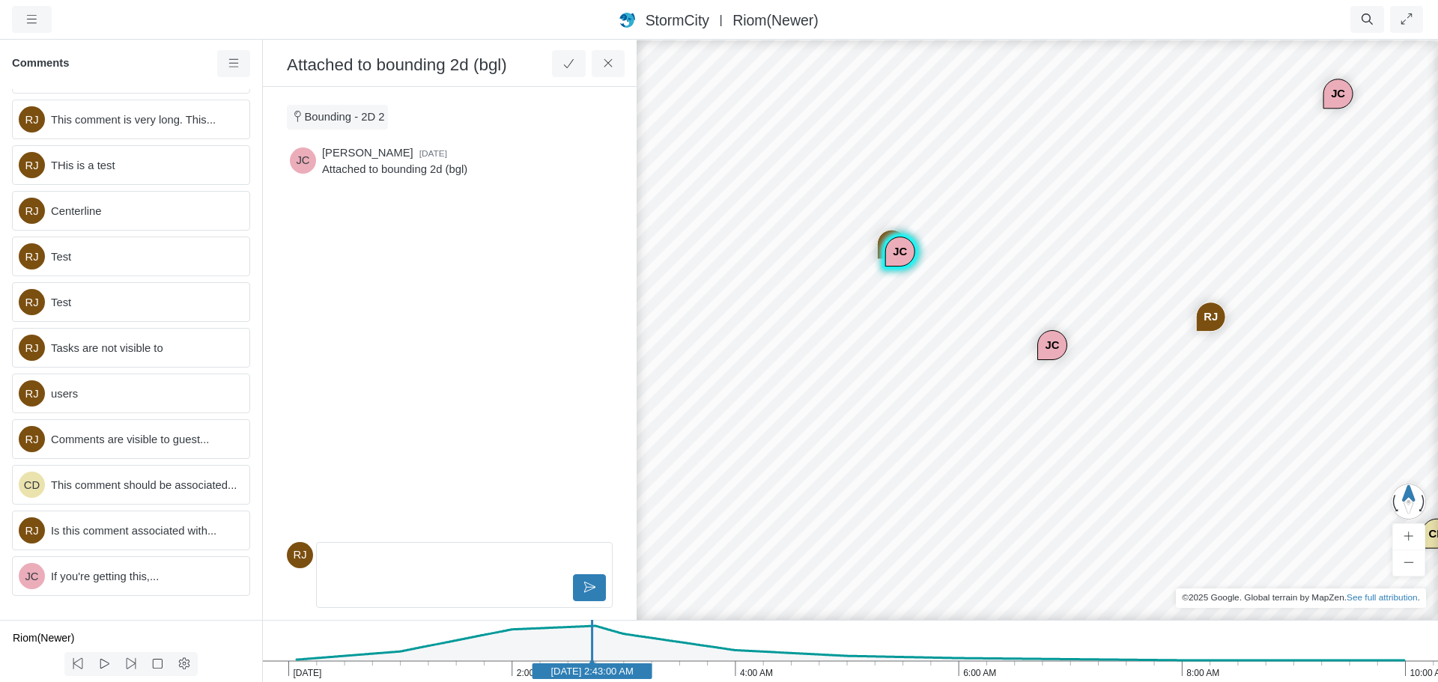
click at [1059, 349] on div "JC" at bounding box center [1052, 345] width 28 height 28
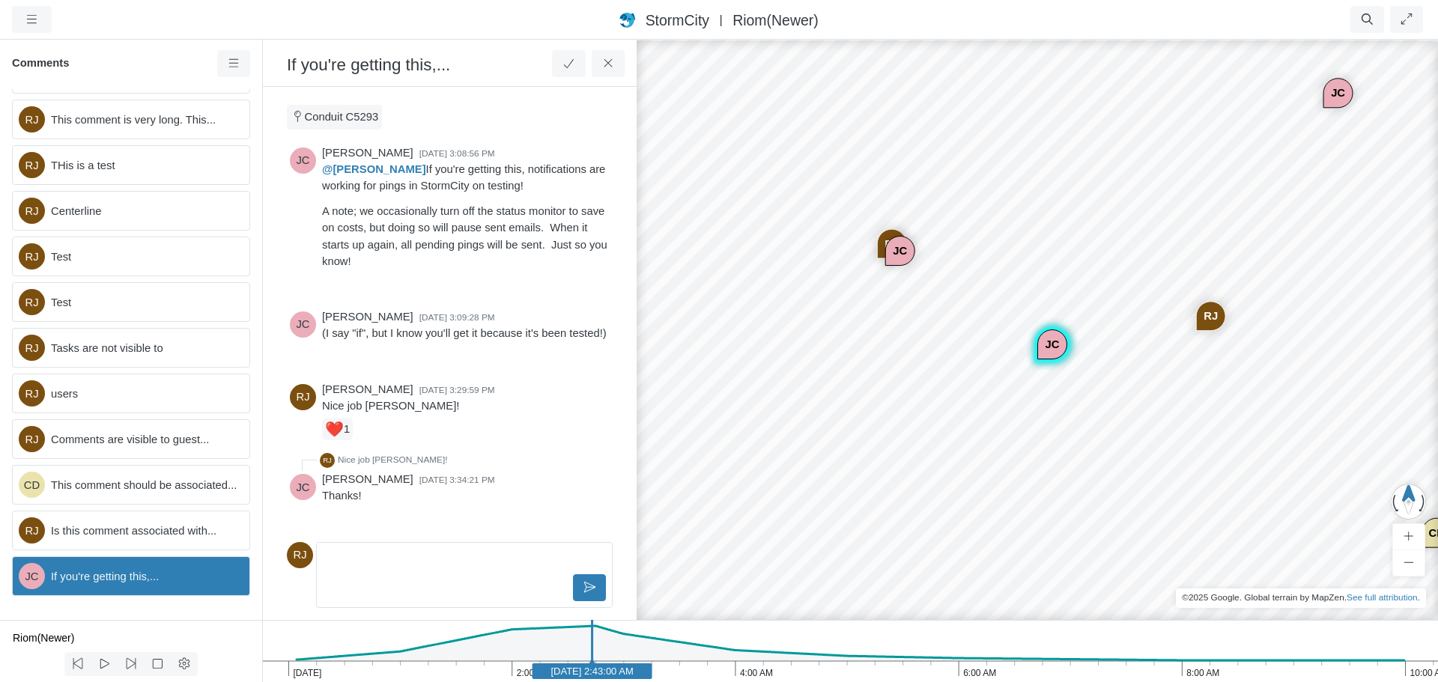
click at [898, 256] on div "JC" at bounding box center [900, 251] width 28 height 28
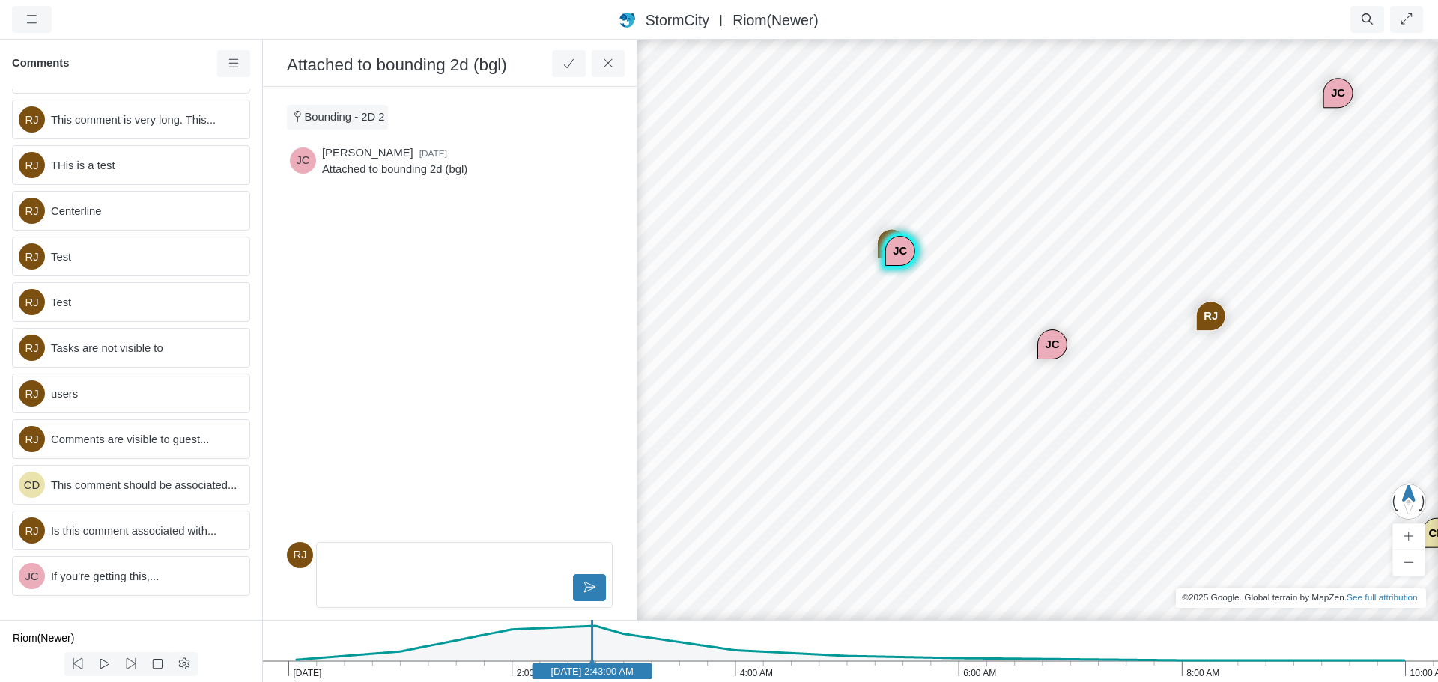
click at [1204, 324] on div "RJ" at bounding box center [1211, 316] width 28 height 28
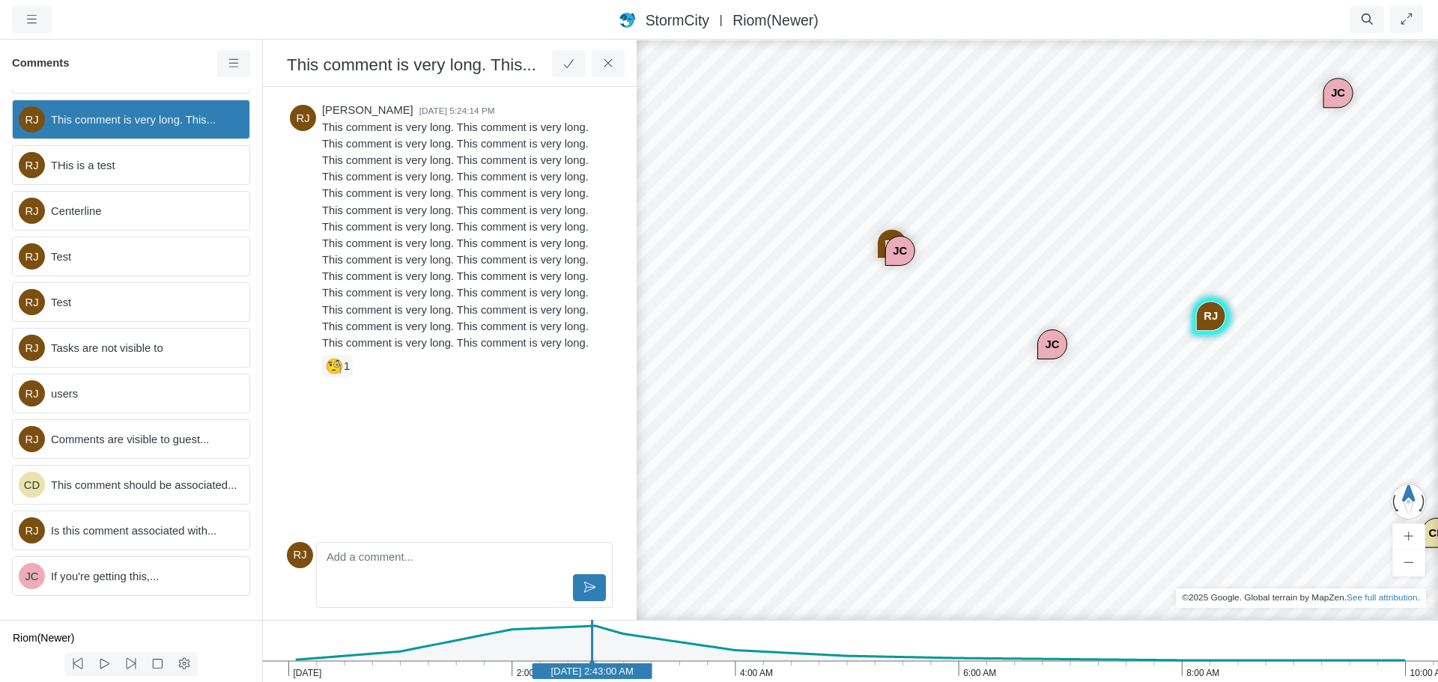
click at [1051, 344] on div "JC" at bounding box center [1052, 344] width 28 height 28
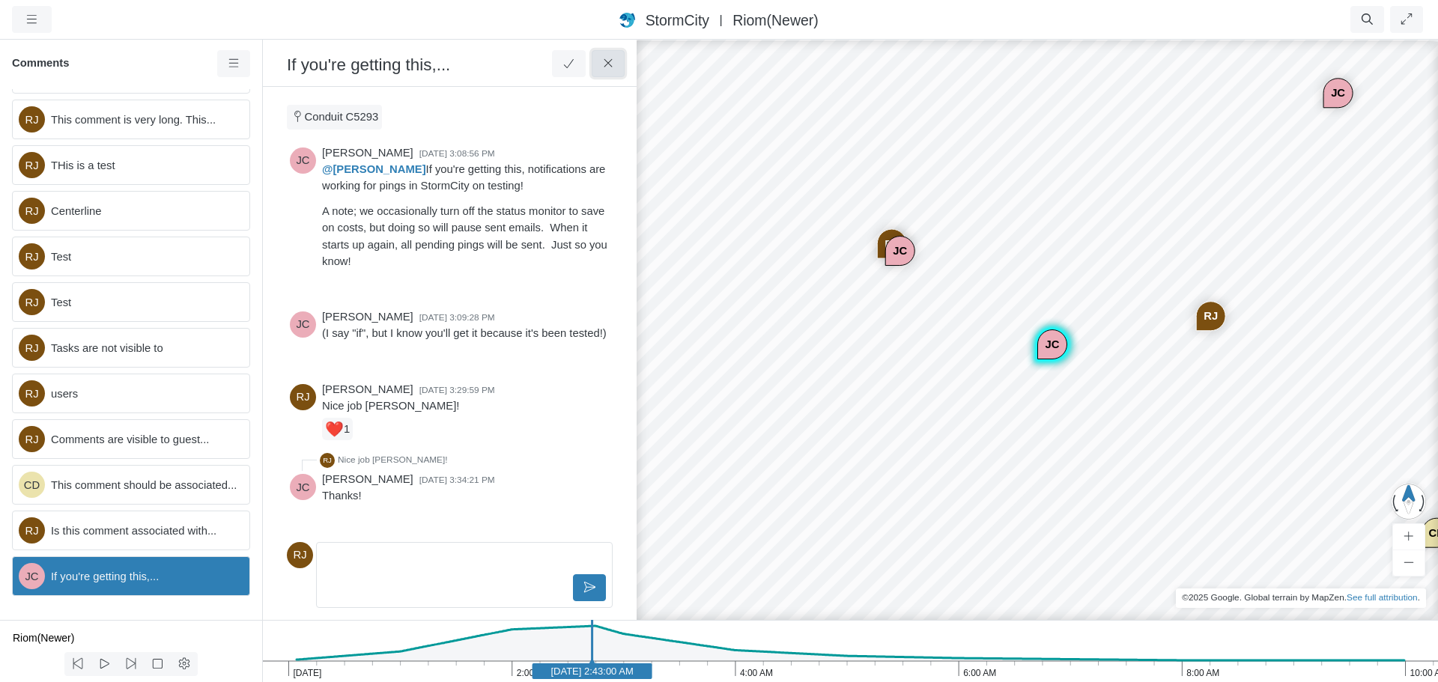
click at [610, 63] on icon at bounding box center [608, 63] width 14 height 11
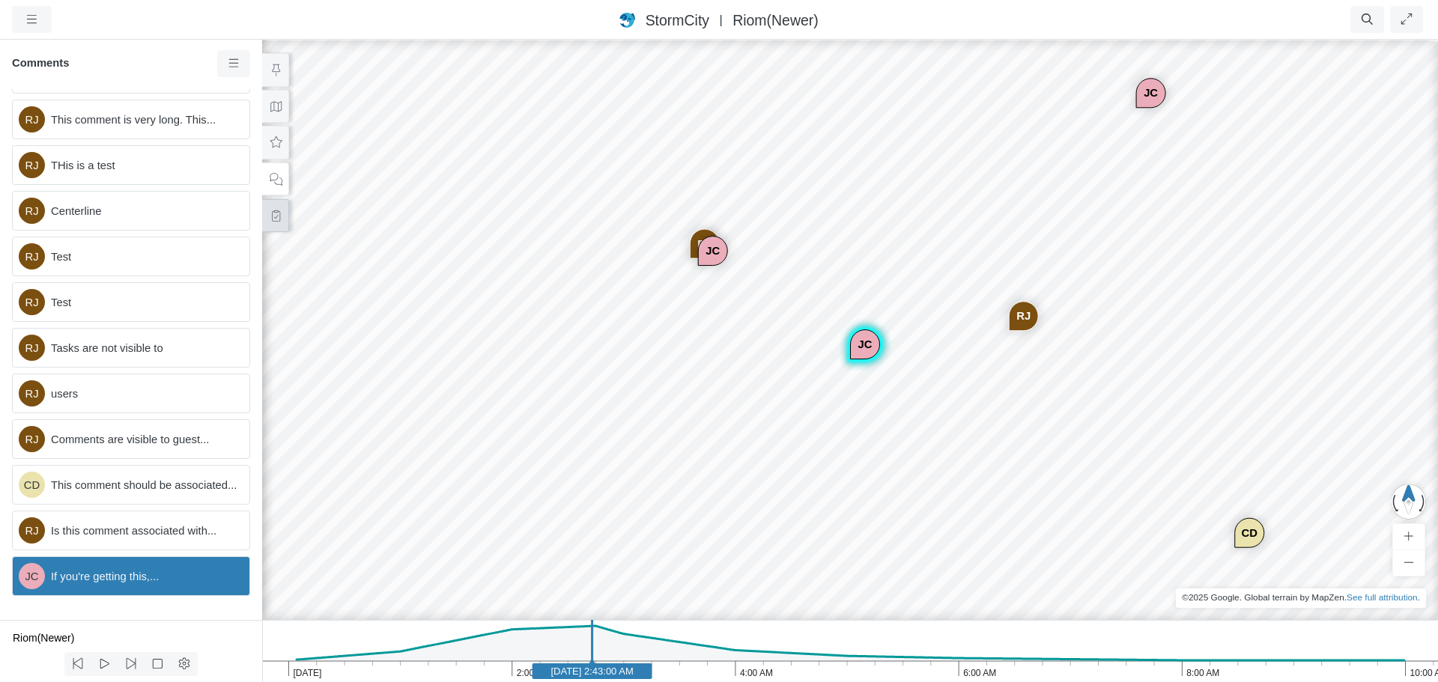
click at [270, 219] on icon at bounding box center [276, 215] width 14 height 11
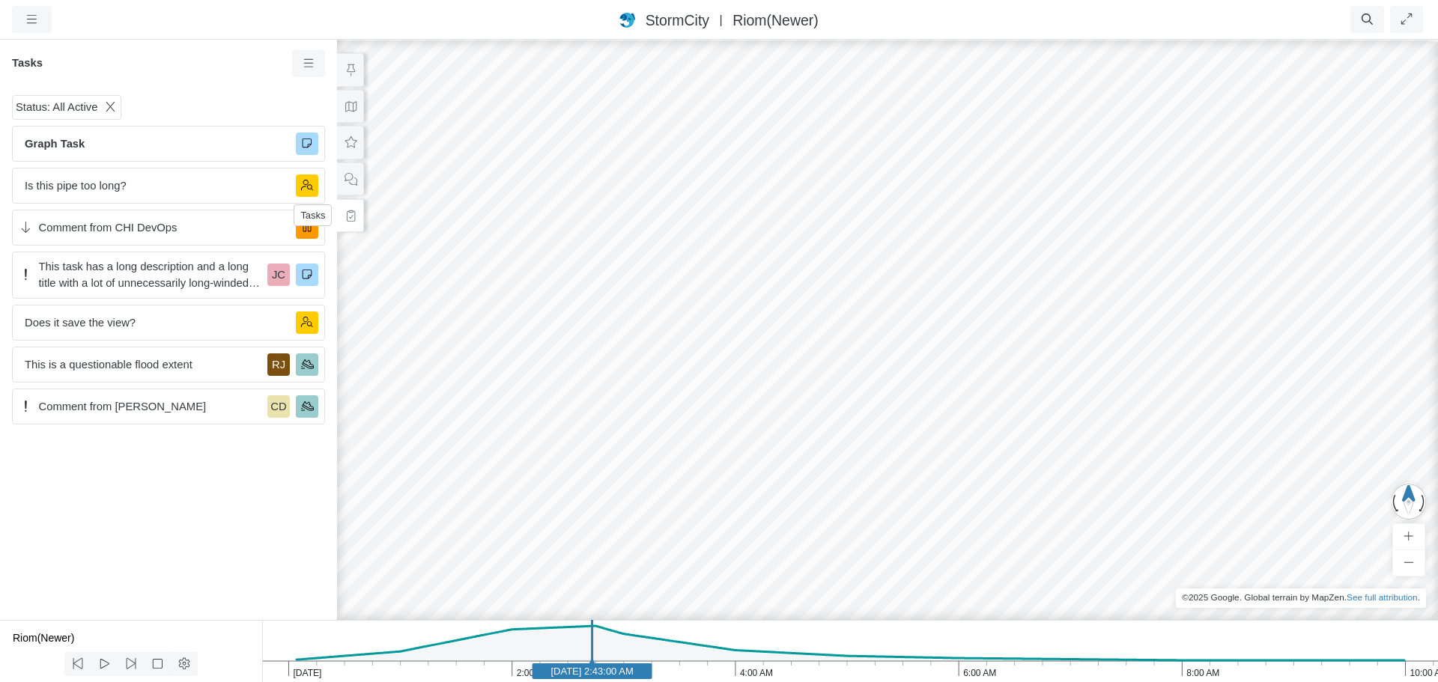
scroll to position [0, 0]
click at [146, 174] on div "Is this pipe too long?" at bounding box center [168, 186] width 313 height 36
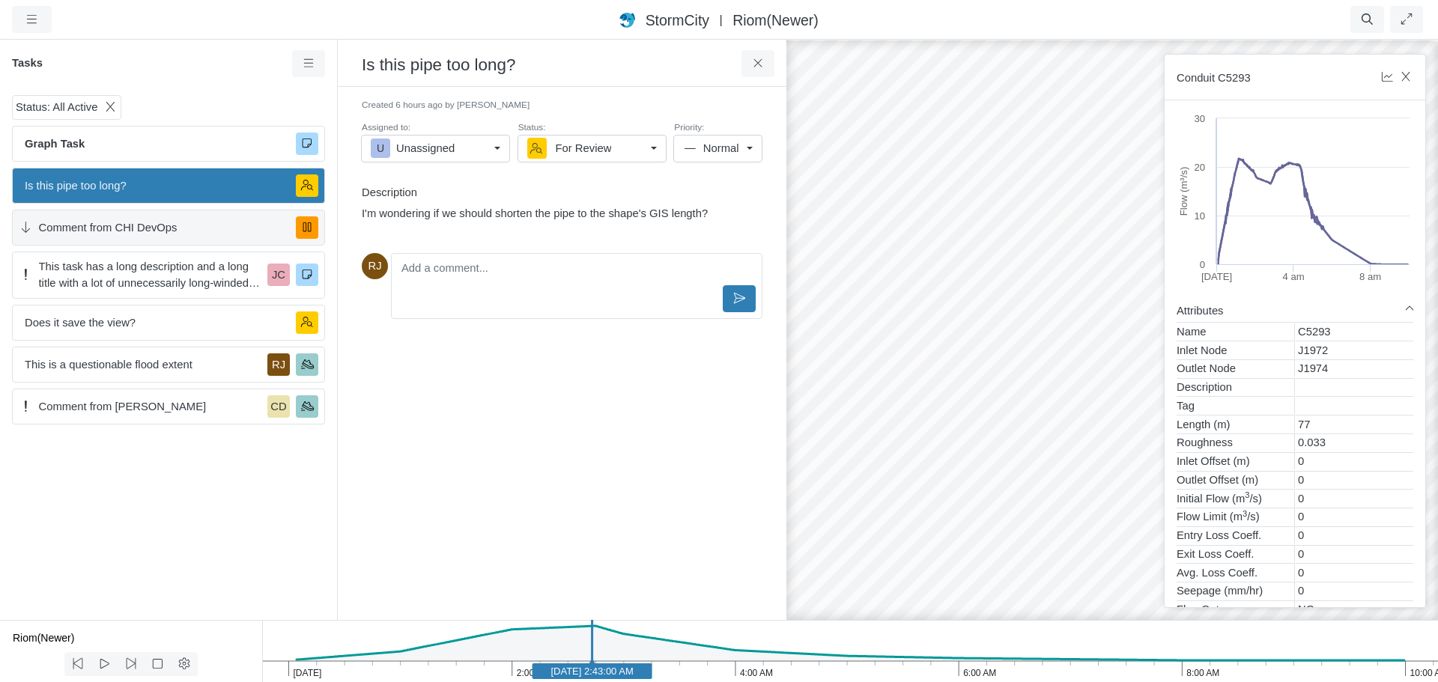
click at [146, 226] on span "Comment from CHI DevOps" at bounding box center [162, 227] width 246 height 16
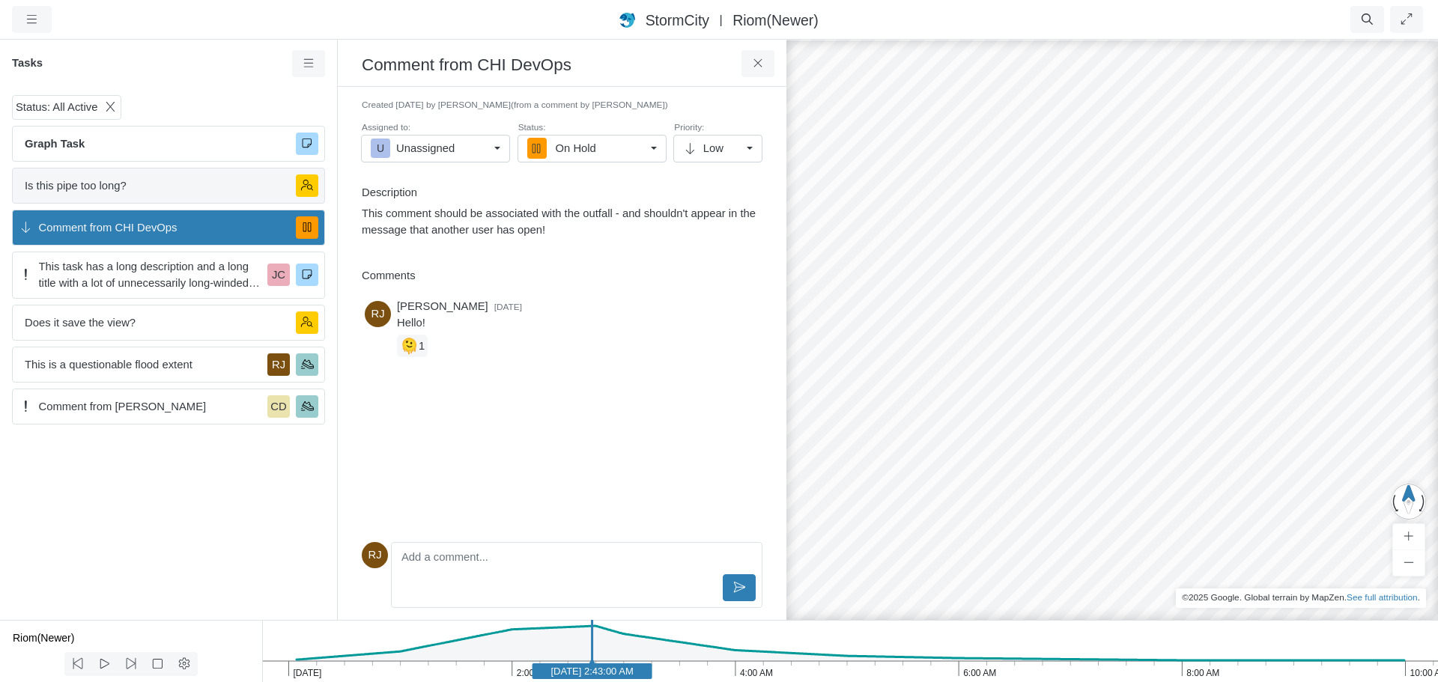
click at [138, 183] on span "Is this pipe too long?" at bounding box center [154, 185] width 259 height 16
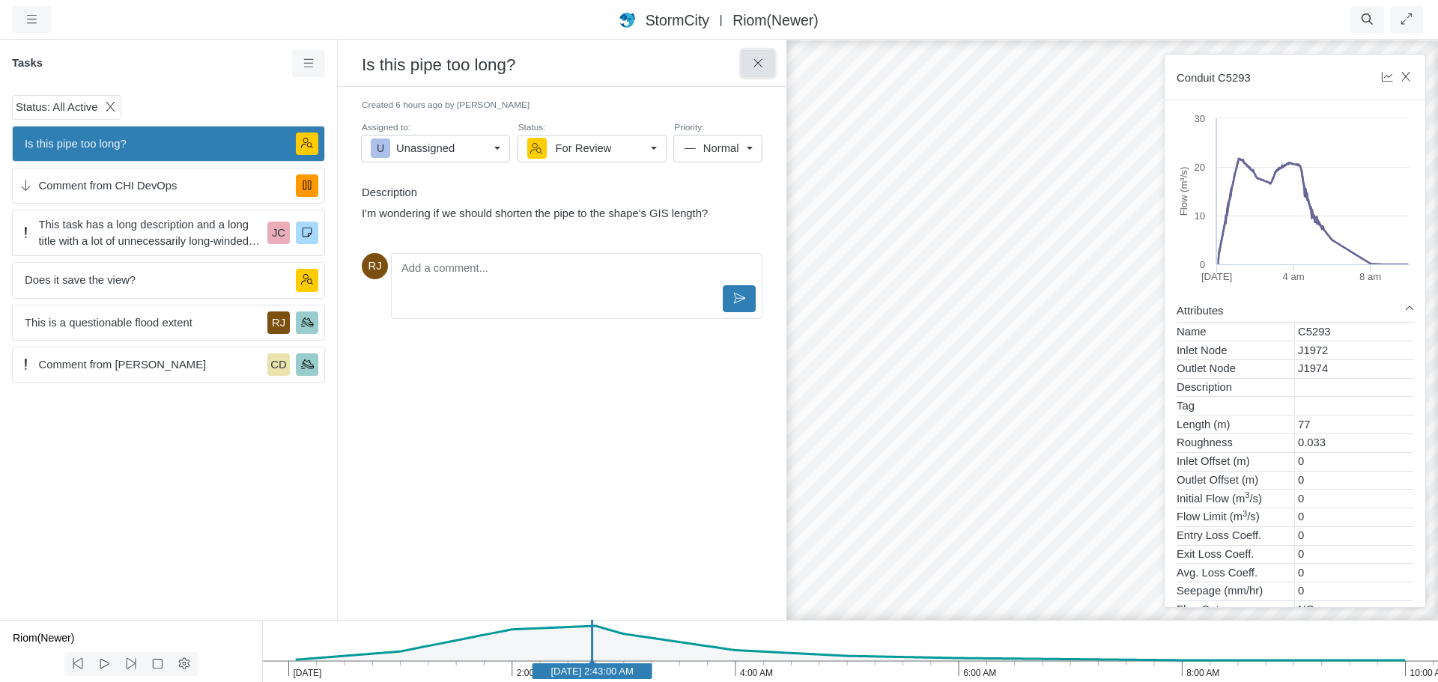
click at [755, 64] on icon at bounding box center [758, 63] width 14 height 11
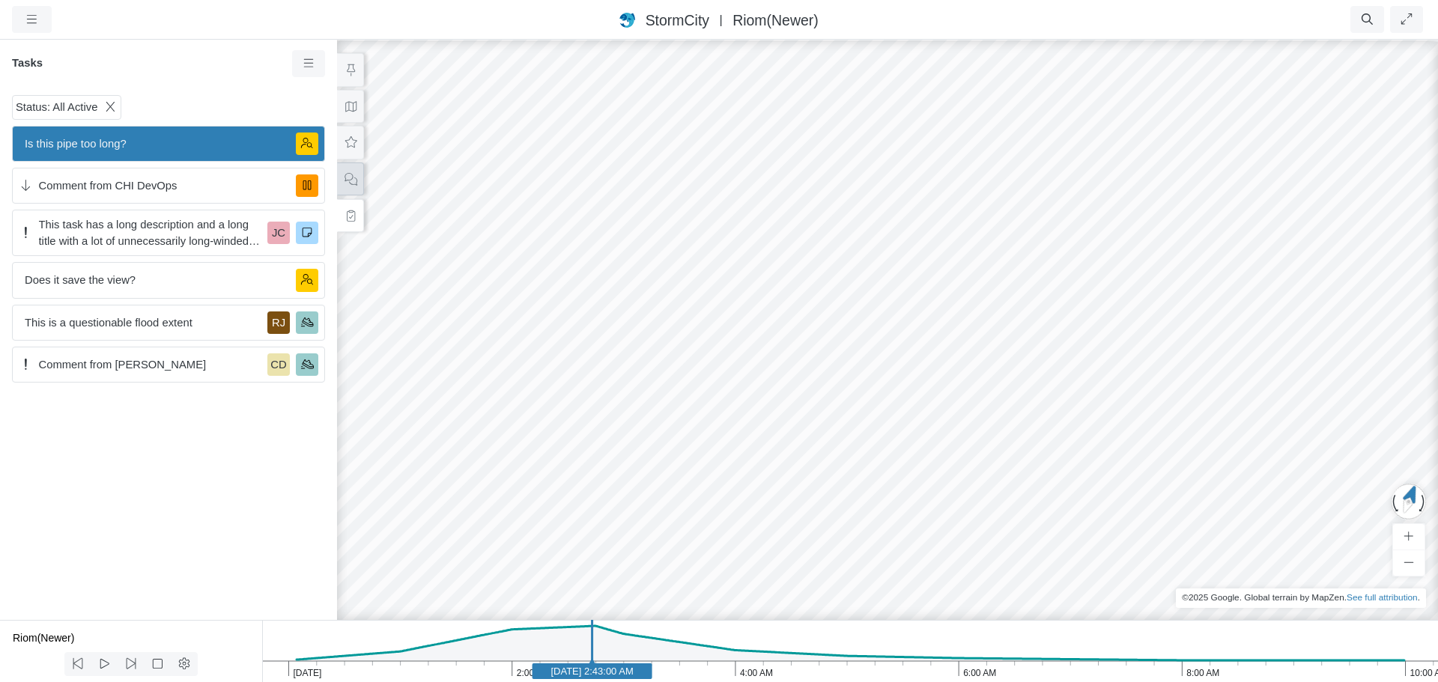
click at [354, 180] on icon at bounding box center [351, 179] width 14 height 11
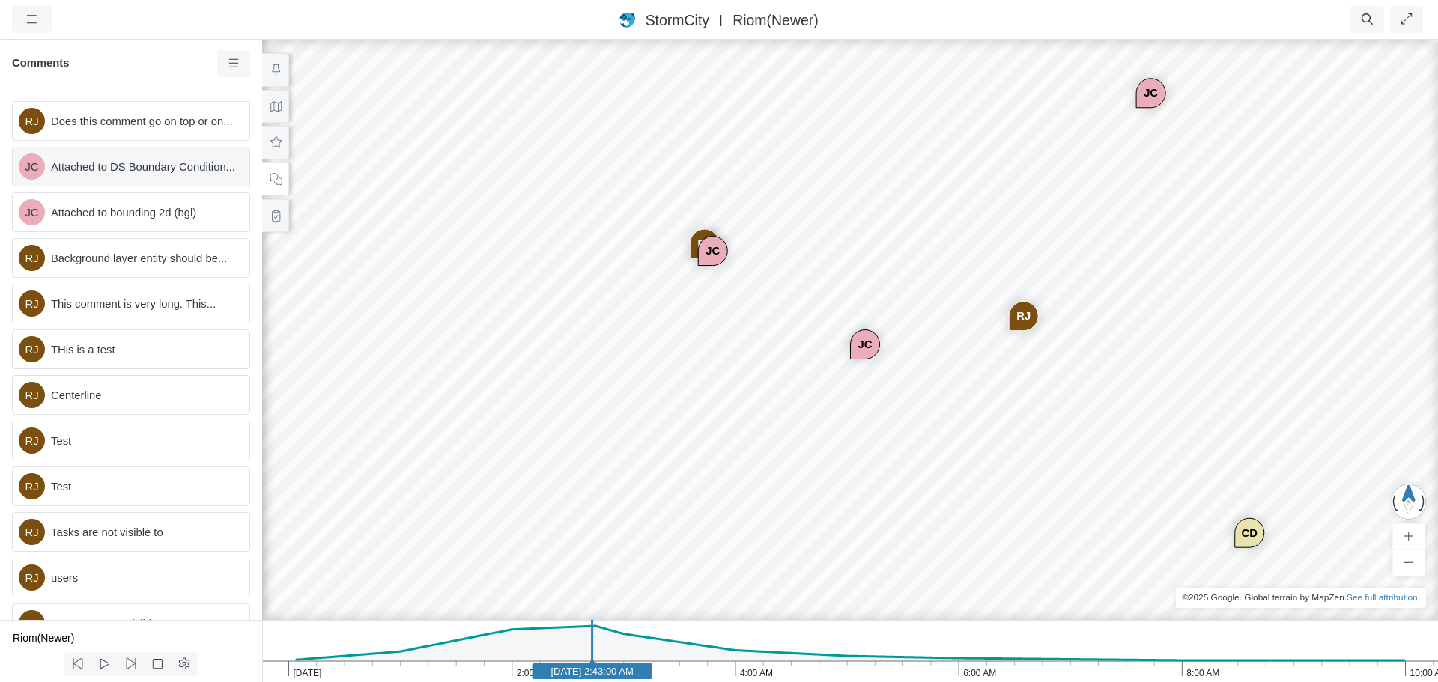
click at [133, 175] on span "Attached to DS Boundary Condition..." at bounding box center [144, 167] width 186 height 16
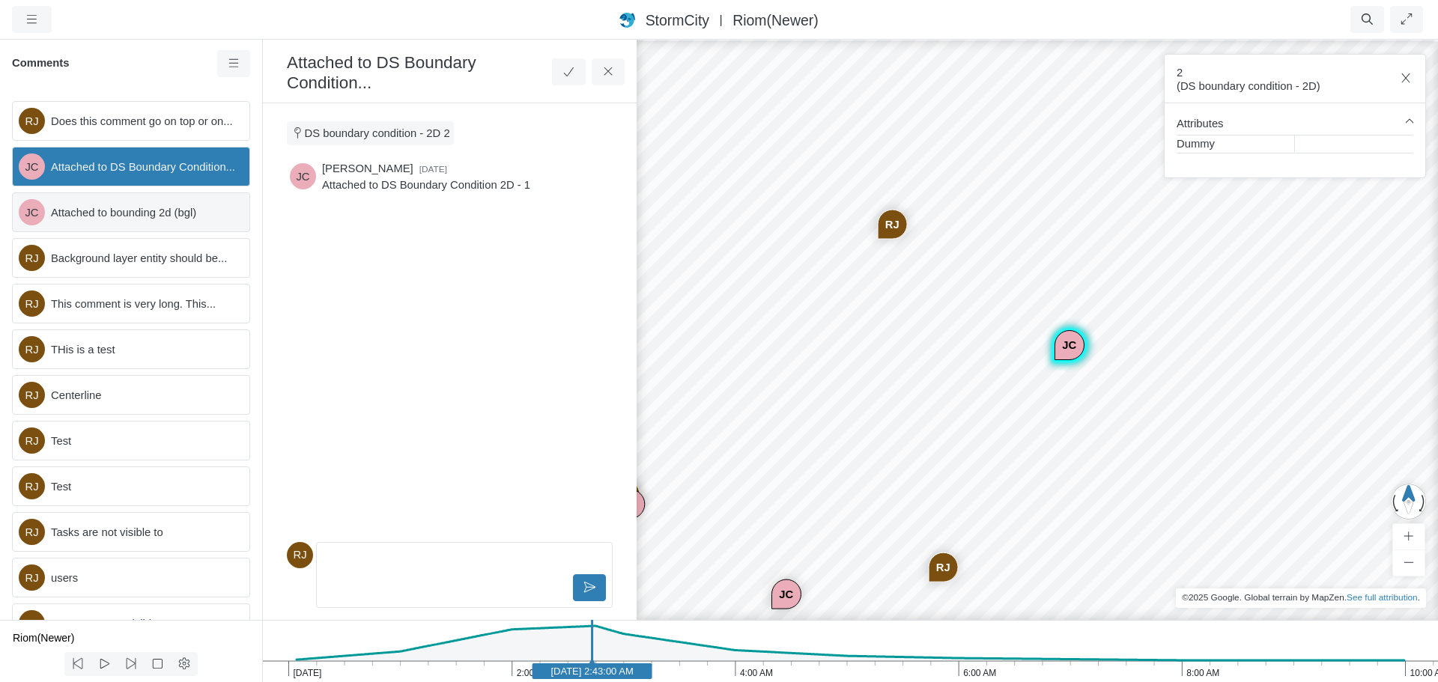
click at [121, 221] on span "Attached to bounding 2d (bgl)" at bounding box center [144, 212] width 186 height 16
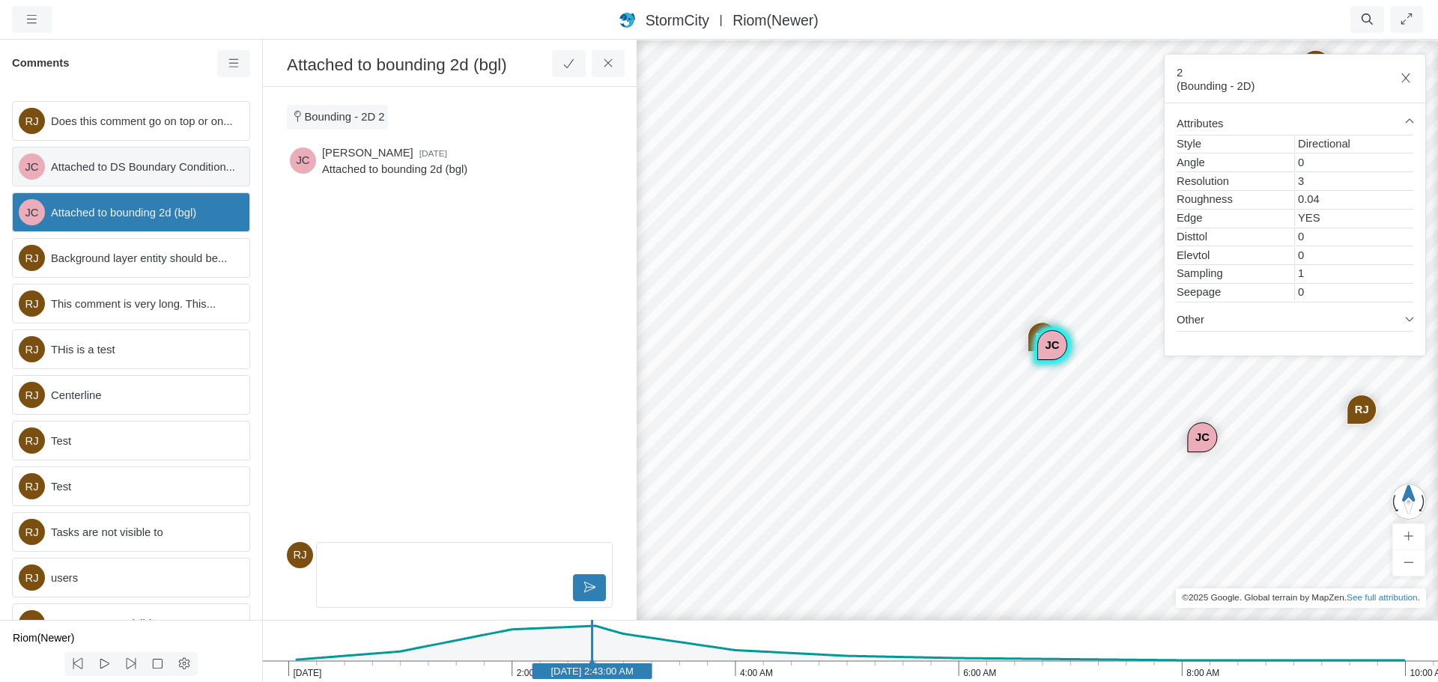
click at [136, 175] on span "Attached to DS Boundary Condition..." at bounding box center [144, 167] width 186 height 16
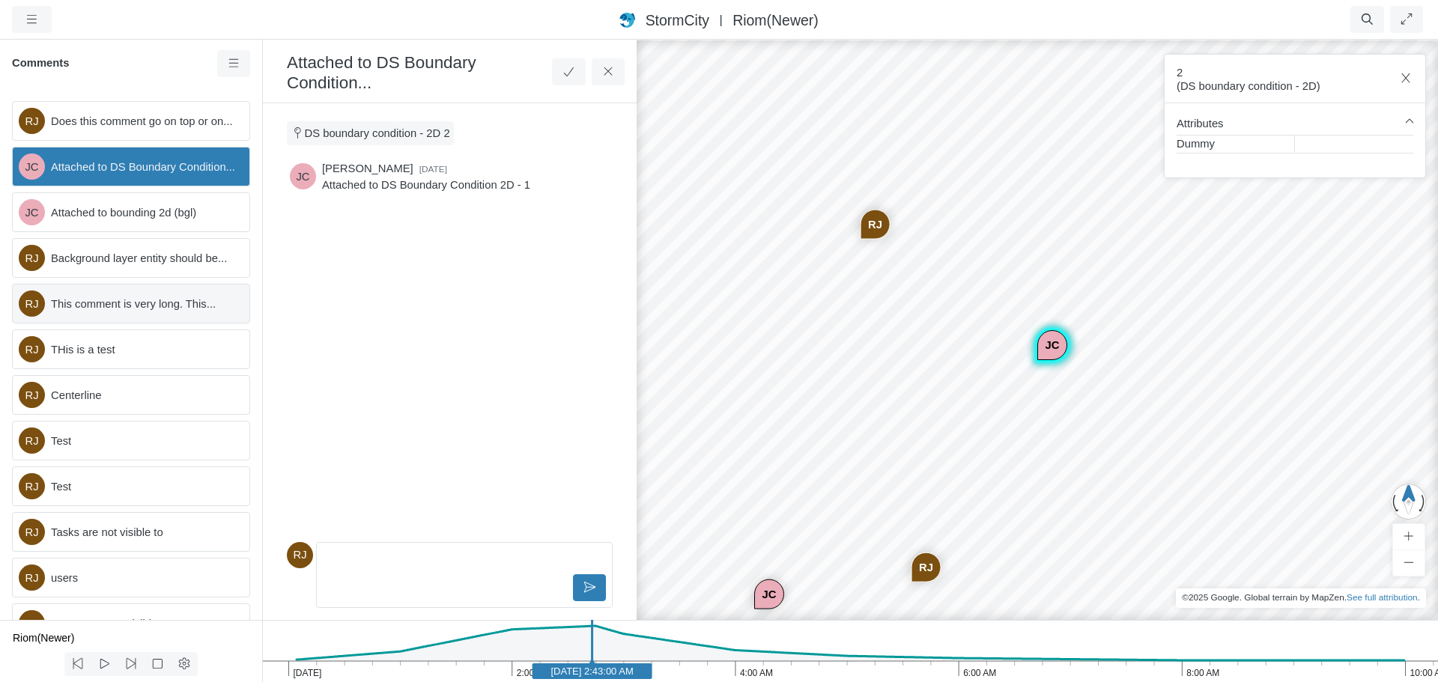
click at [130, 312] on span "This comment is very long. This..." at bounding box center [144, 304] width 186 height 16
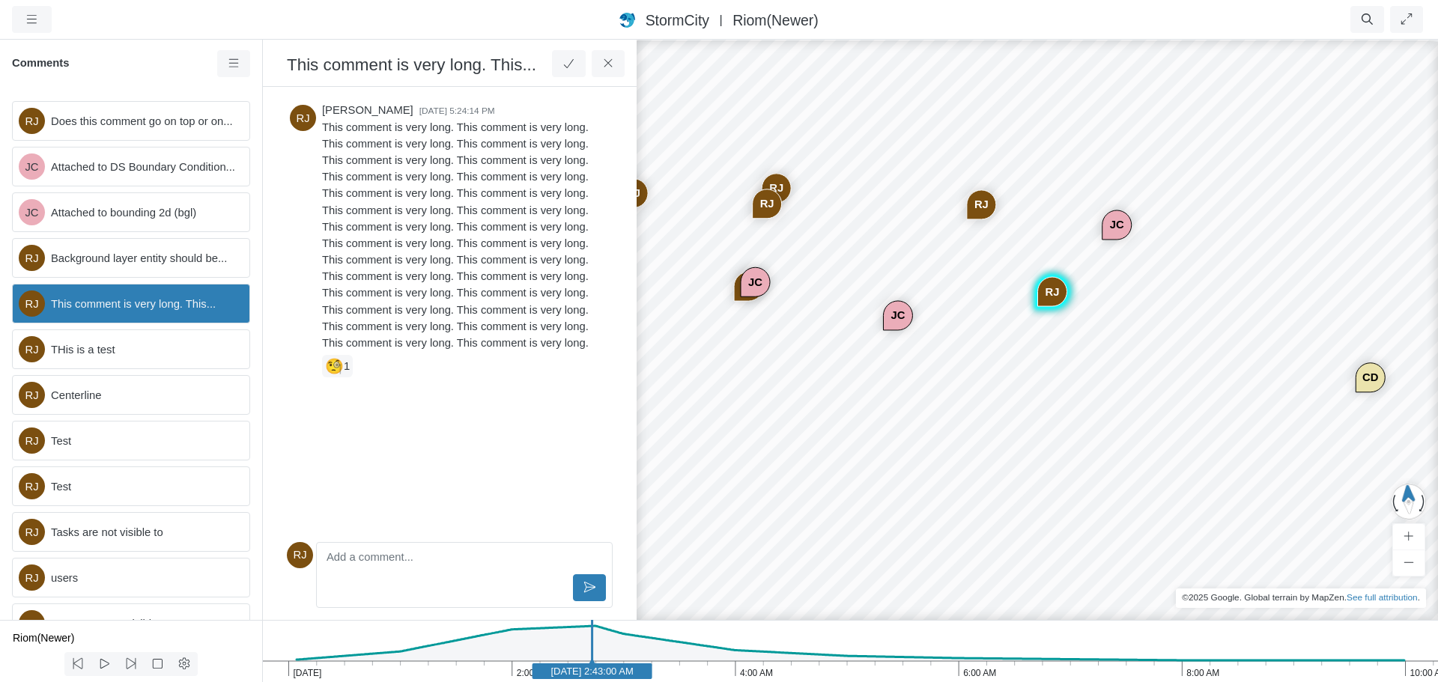
drag, startPoint x: 794, startPoint y: 575, endPoint x: 869, endPoint y: 347, distance: 240.6
click at [112, 358] on span "THis is a test" at bounding box center [144, 349] width 186 height 16
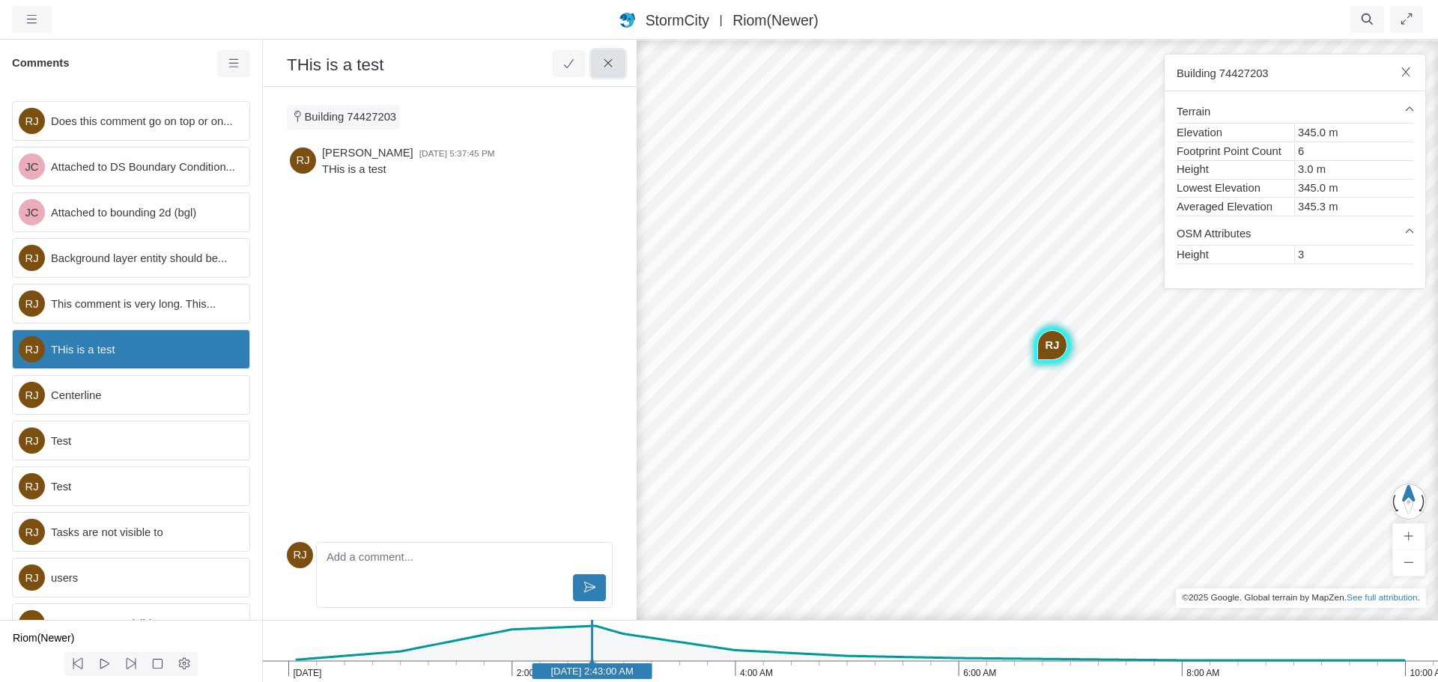
click at [618, 64] on button at bounding box center [609, 63] width 34 height 27
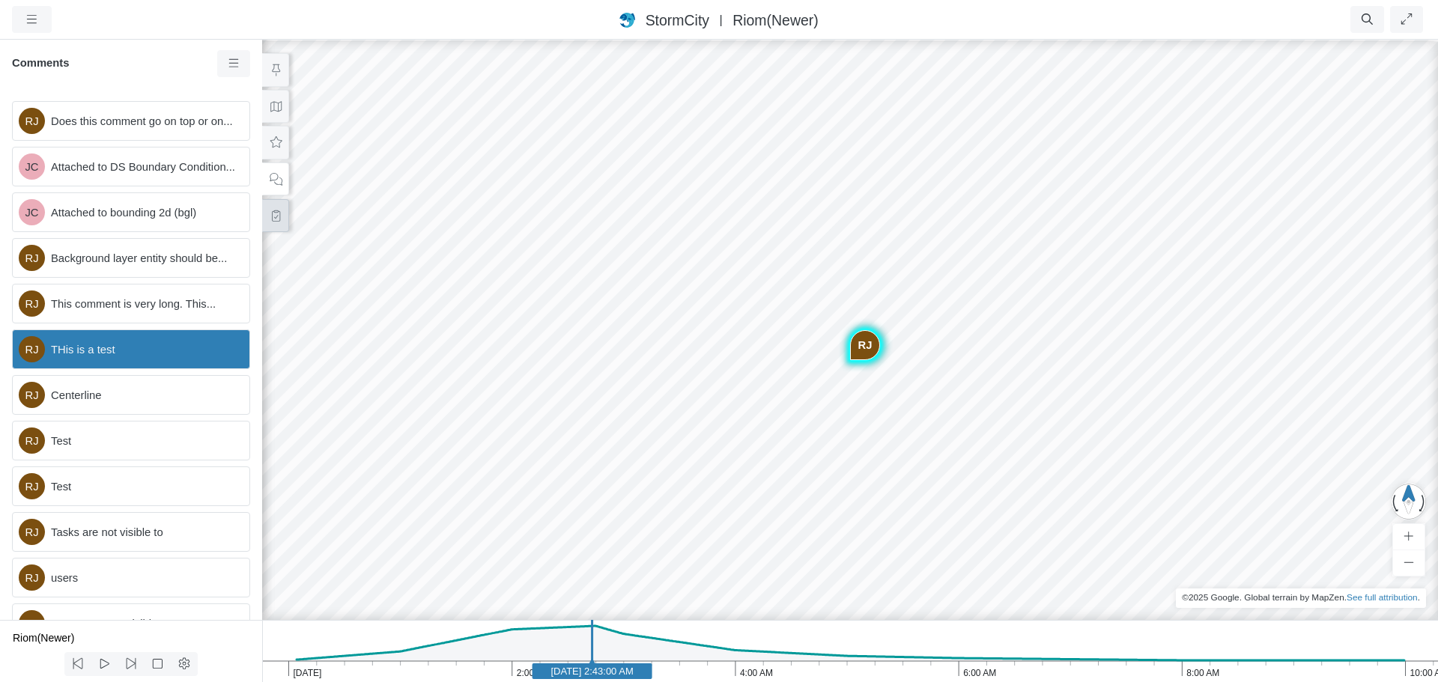
click at [283, 222] on button at bounding box center [275, 216] width 27 height 34
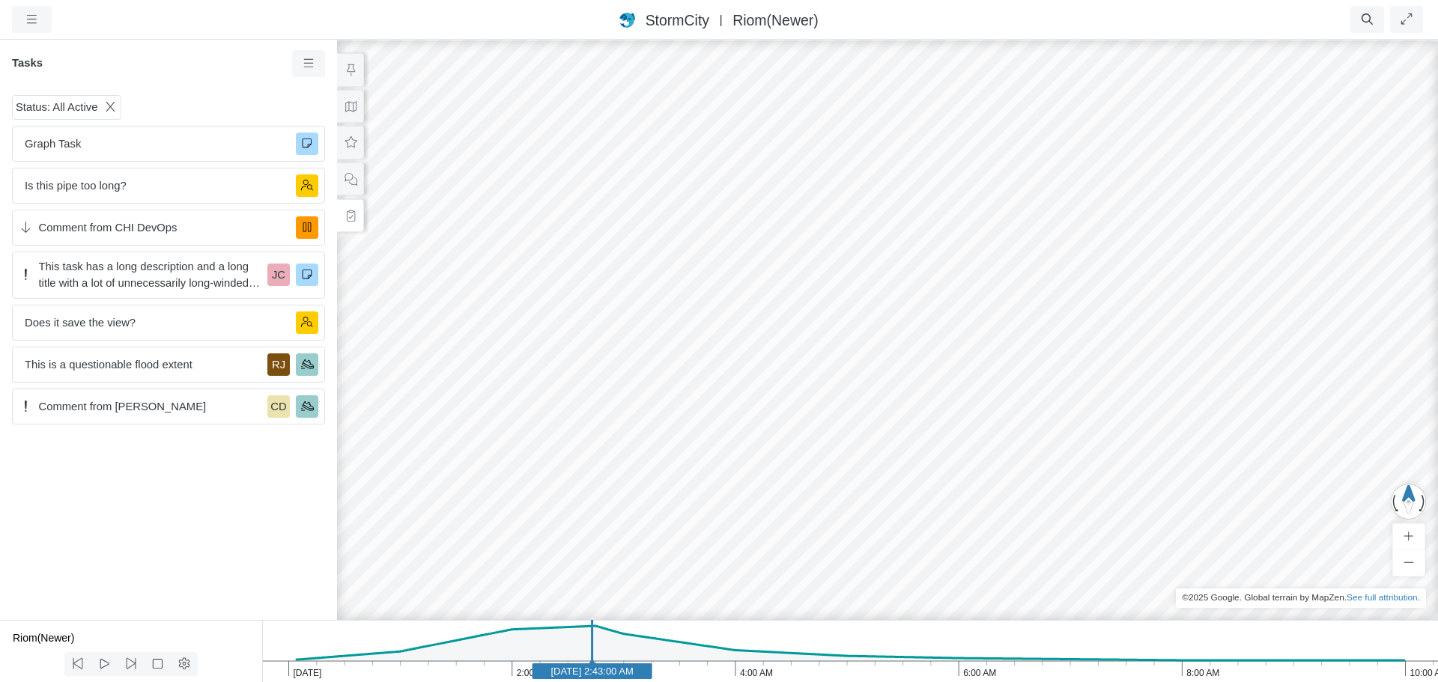
drag, startPoint x: 651, startPoint y: 351, endPoint x: 552, endPoint y: 276, distance: 124.0
click at [552, 276] on div "RJ JC JC RJ RJ RJ RJ RJ RJ RJ RJ CD RJ JC" at bounding box center [887, 360] width 1438 height 644
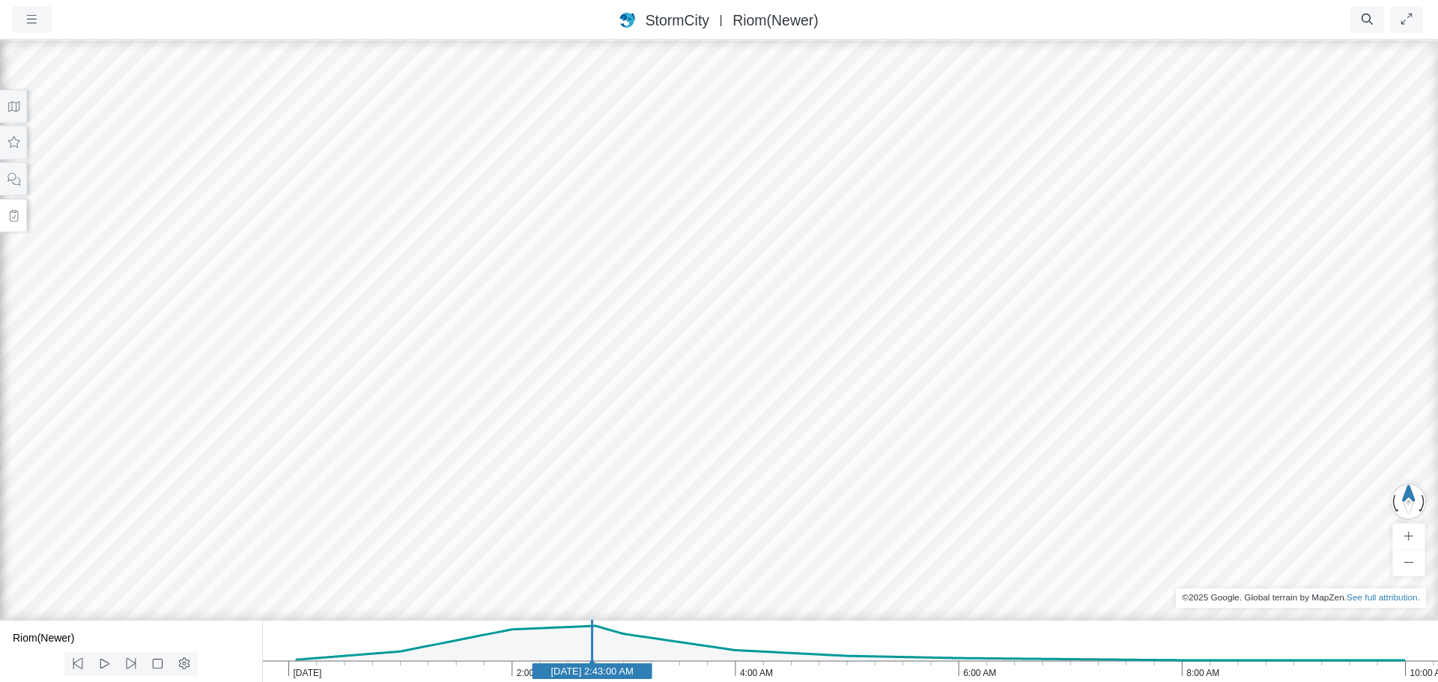
drag, startPoint x: 473, startPoint y: 232, endPoint x: 403, endPoint y: 337, distance: 126.3
click at [403, 337] on div "RJ JC JC RJ RJ RJ RJ RJ RJ RJ RJ CD RJ JC" at bounding box center [719, 360] width 1438 height 644
drag, startPoint x: 397, startPoint y: 339, endPoint x: 500, endPoint y: 356, distance: 104.8
click at [500, 356] on div "RJ JC JC RJ RJ RJ RJ RJ RJ RJ RJ CD RJ JC" at bounding box center [719, 360] width 1438 height 644
drag, startPoint x: 515, startPoint y: 419, endPoint x: 514, endPoint y: 391, distance: 27.7
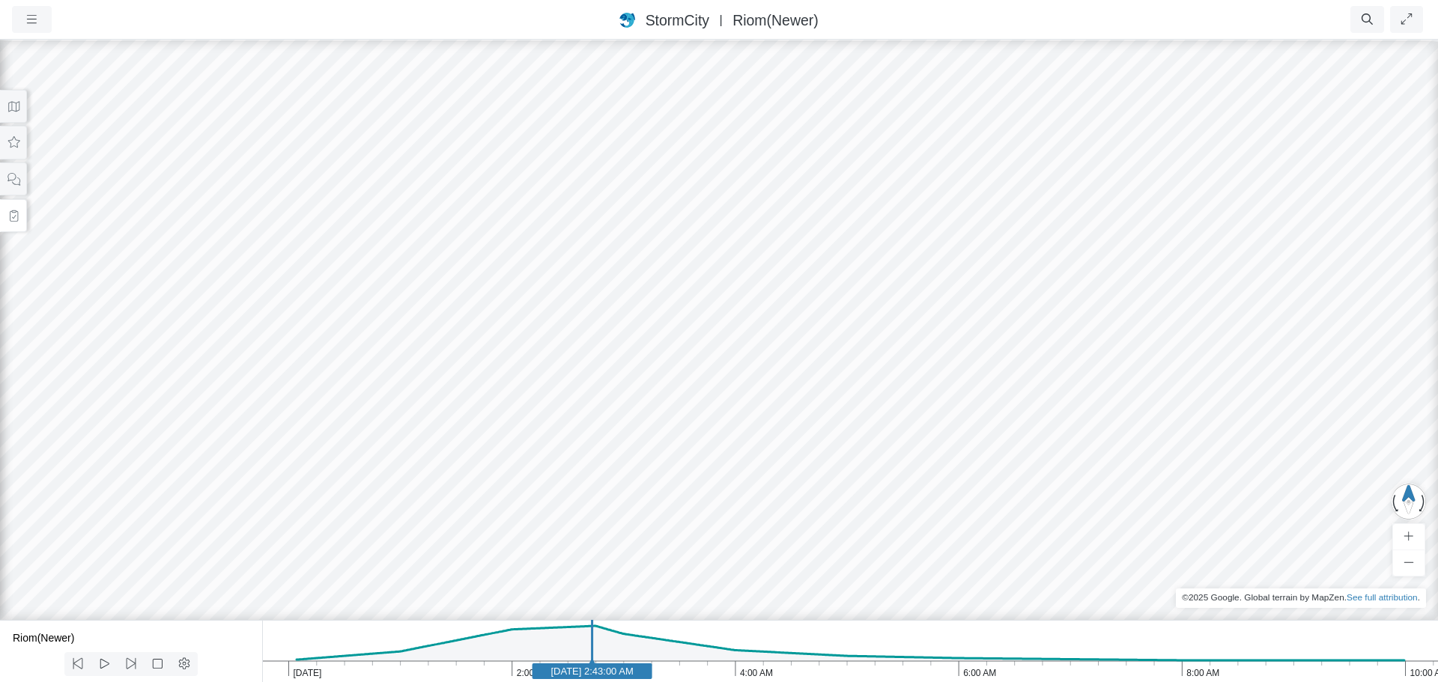
click at [514, 391] on div "RJ JC JC RJ RJ RJ RJ RJ RJ RJ RJ CD RJ JC" at bounding box center [719, 360] width 1438 height 644
click at [13, 212] on icon at bounding box center [14, 215] width 8 height 11
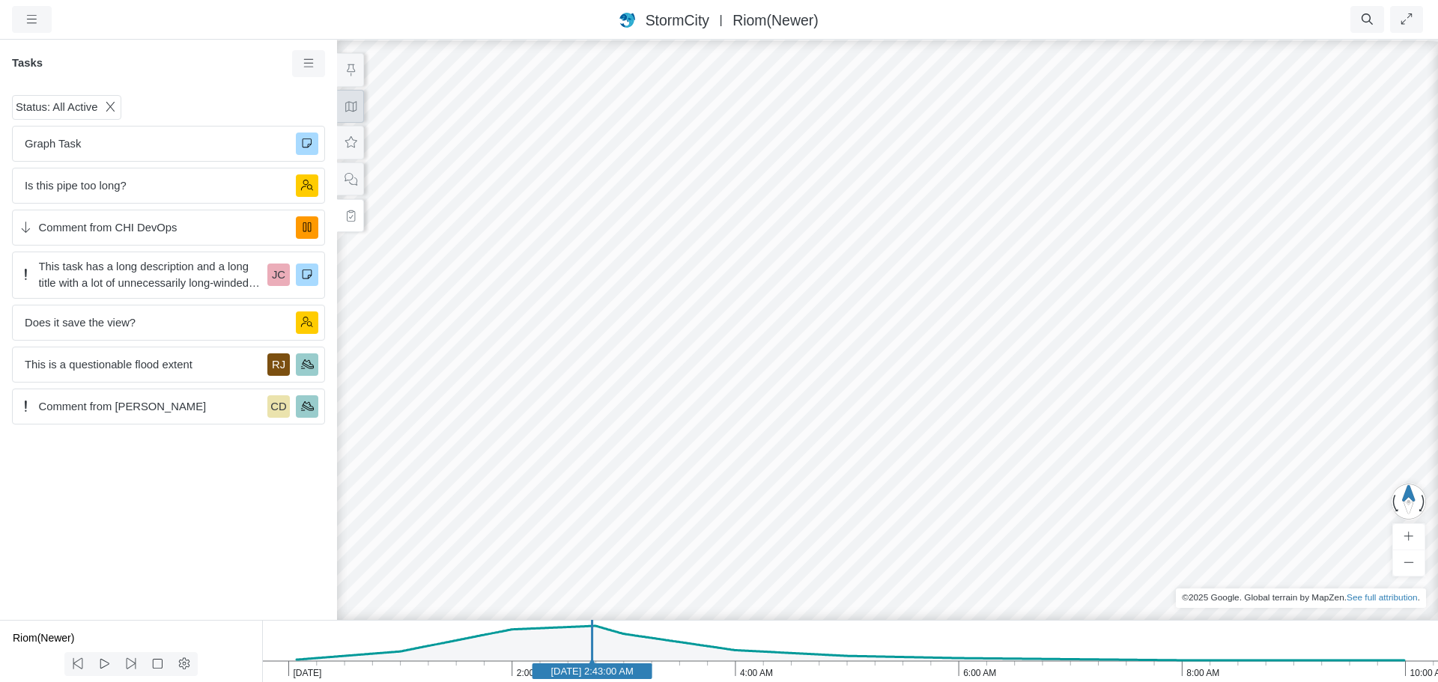
click at [345, 109] on icon at bounding box center [350, 106] width 11 height 10
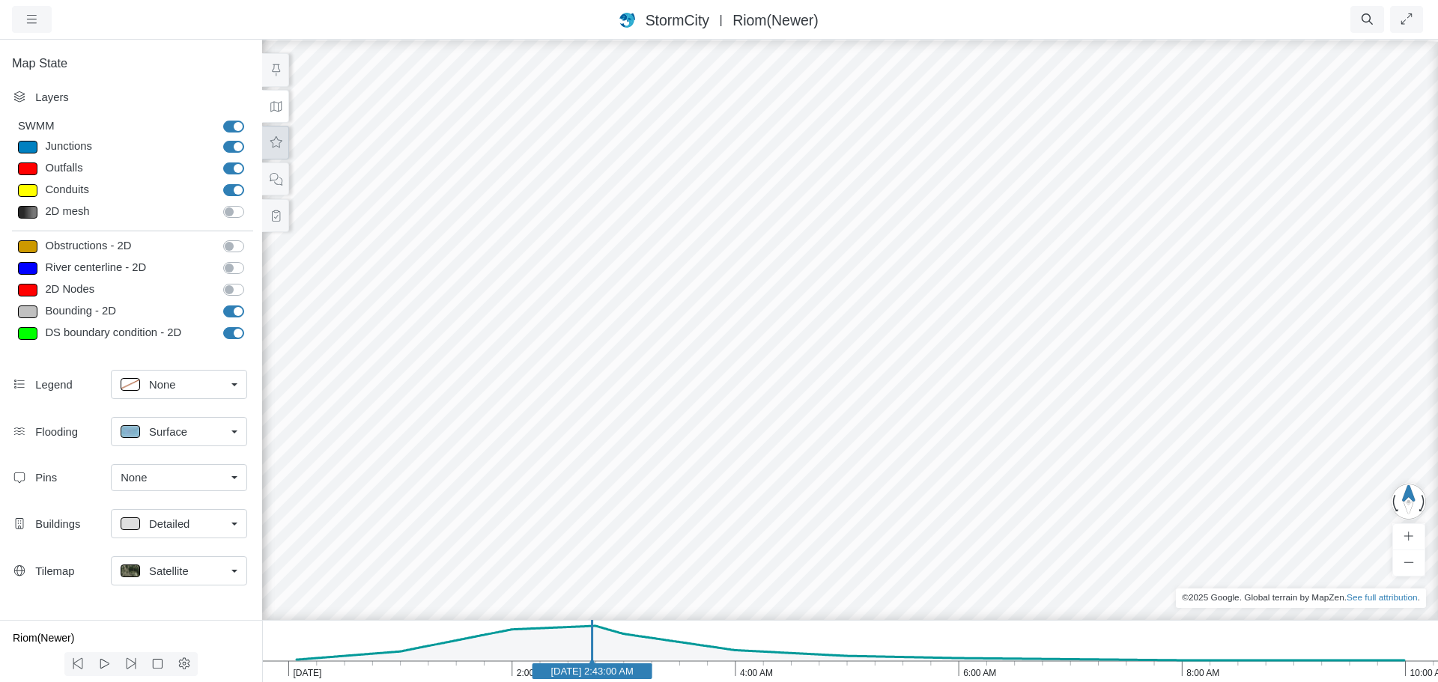
click at [276, 140] on icon at bounding box center [276, 142] width 14 height 11
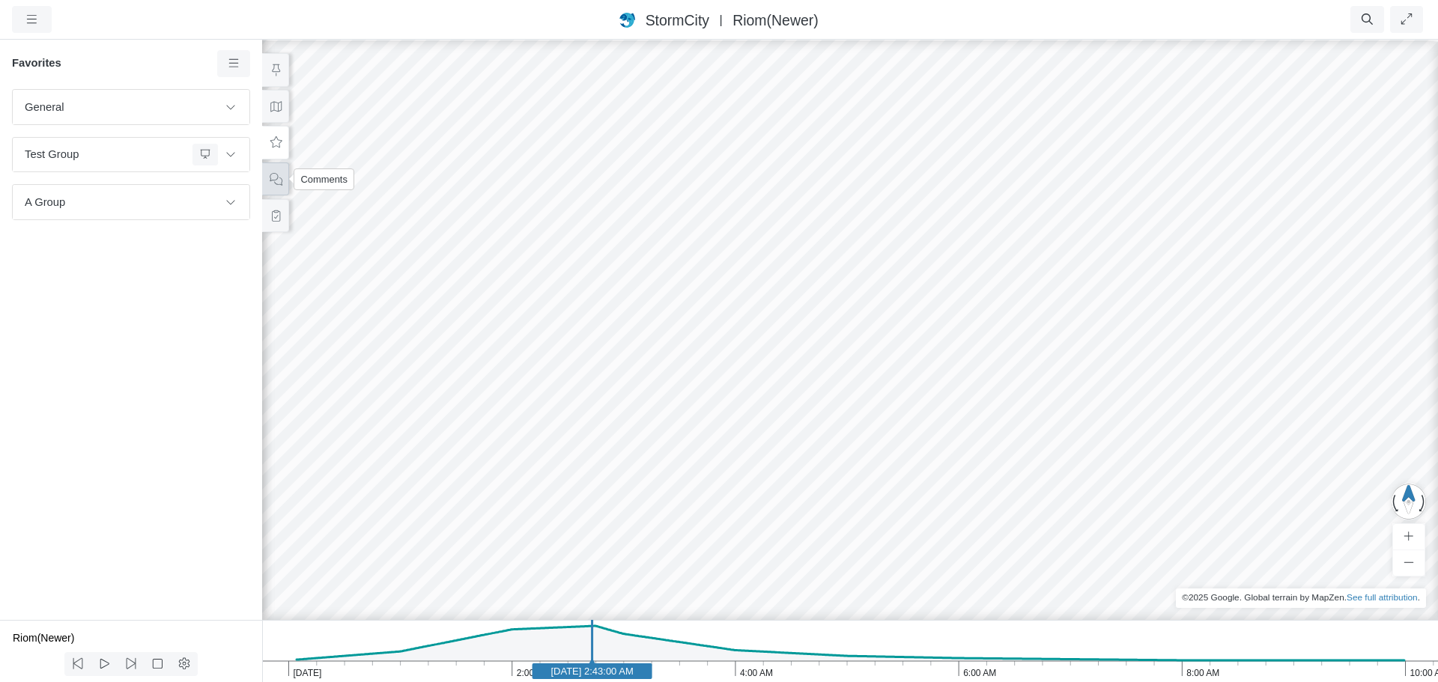
click at [282, 180] on icon at bounding box center [276, 179] width 14 height 11
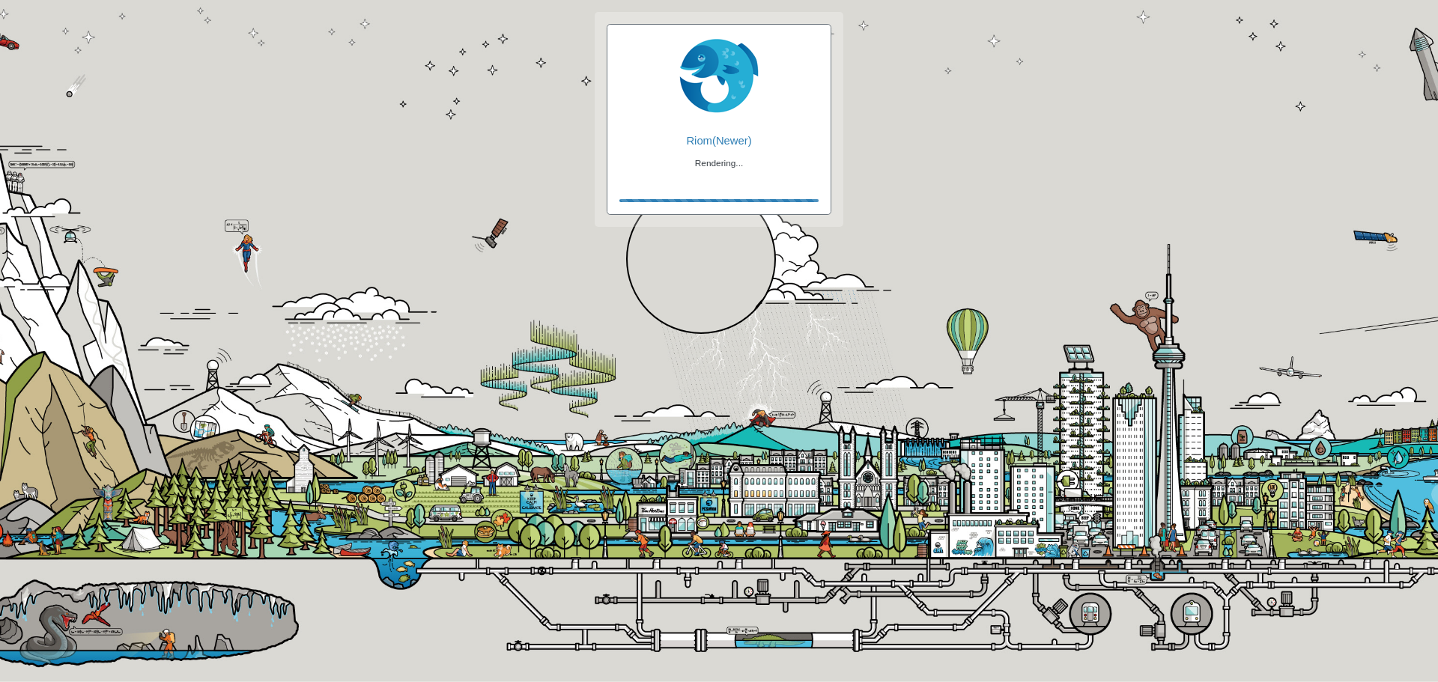
checkbox input "true"
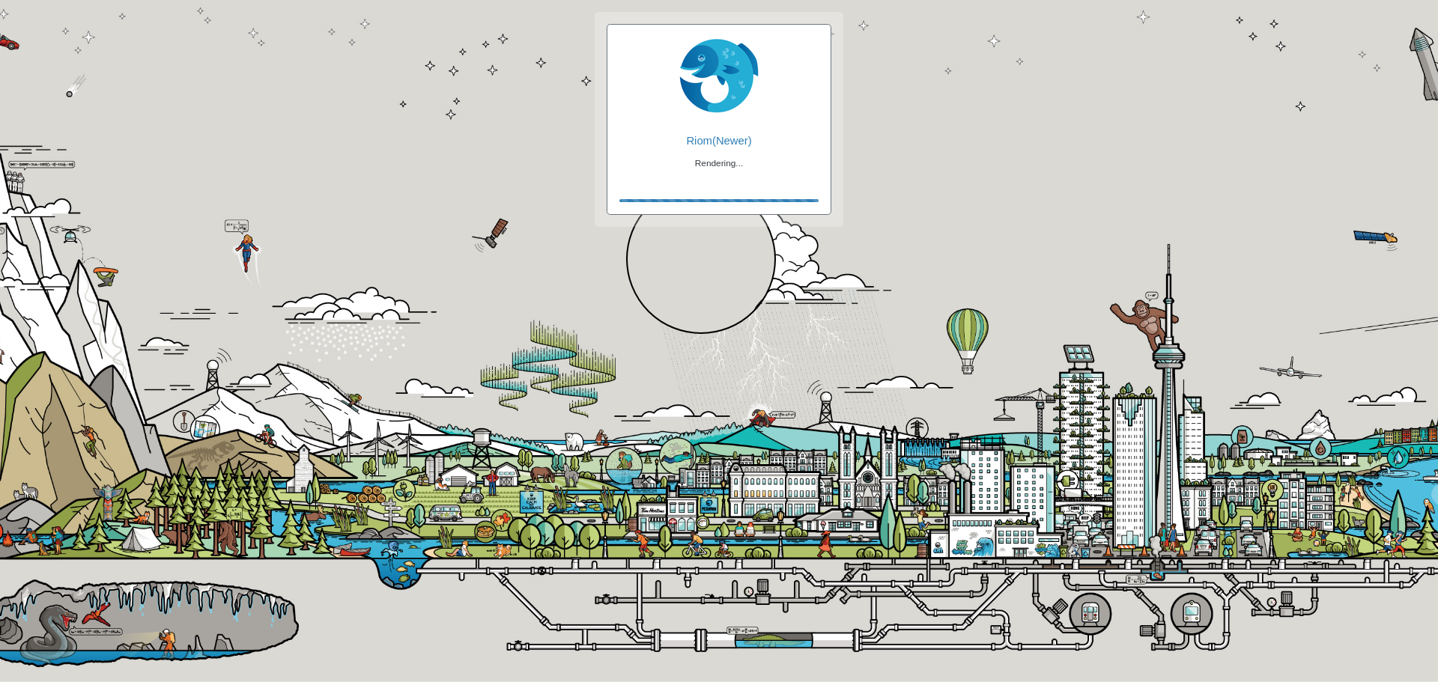
checkbox input "true"
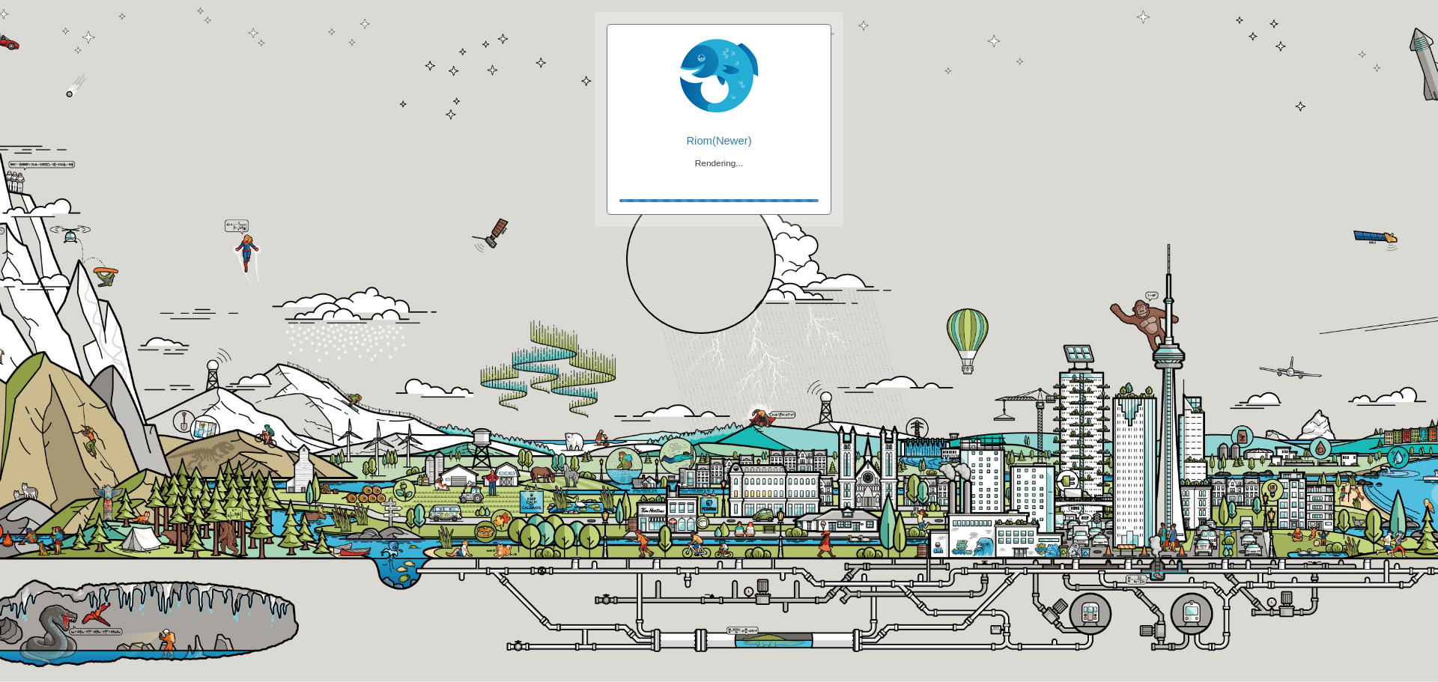
checkbox input "false"
checkbox input "true"
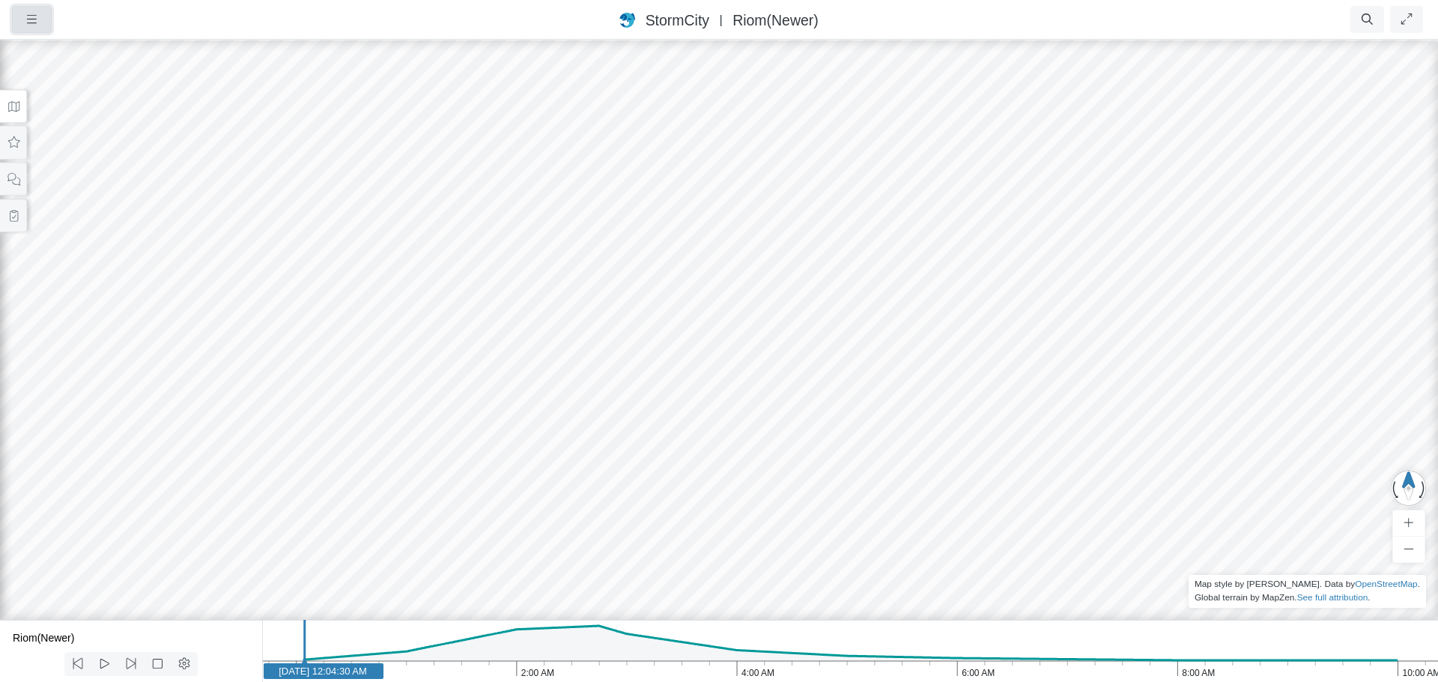
click at [32, 18] on icon "button" at bounding box center [32, 18] width 14 height 11
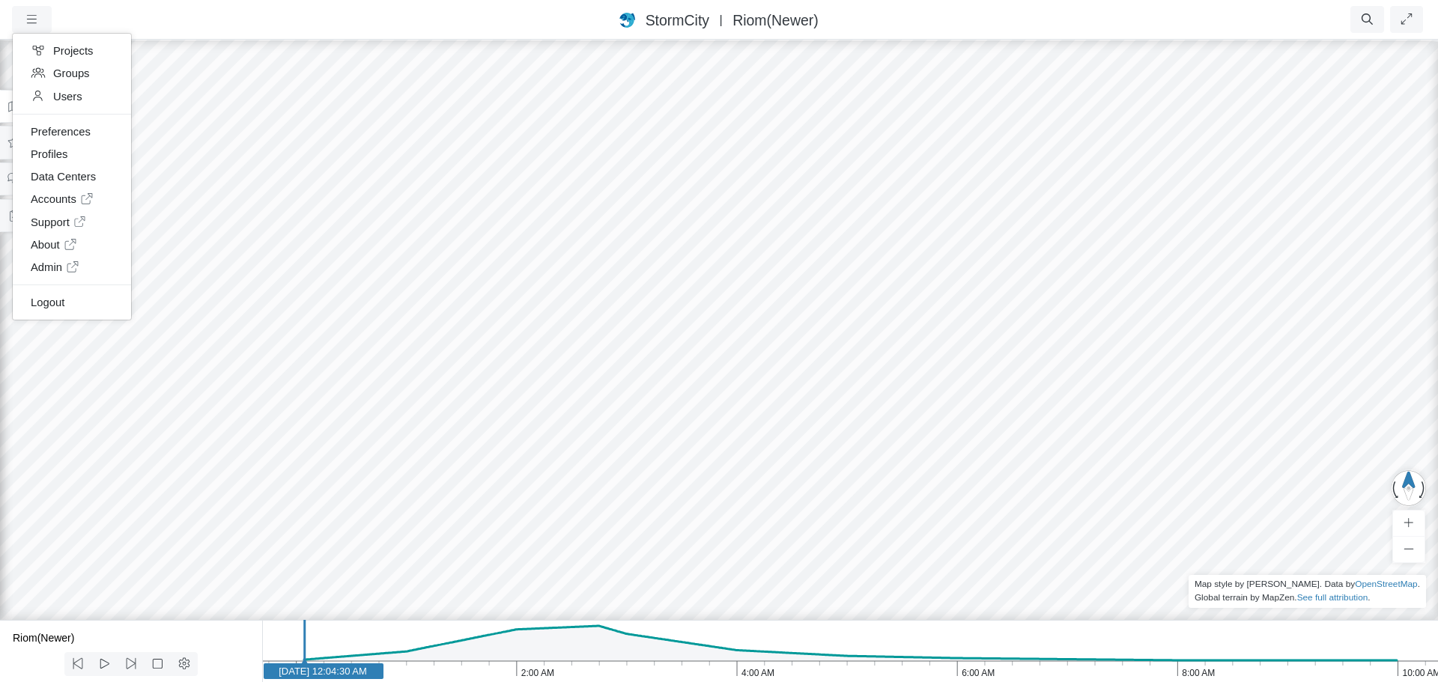
click at [197, 19] on div "Projects Groups Users Preferences Profiles Data Centers Accounts Support About …" at bounding box center [105, 19] width 187 height 27
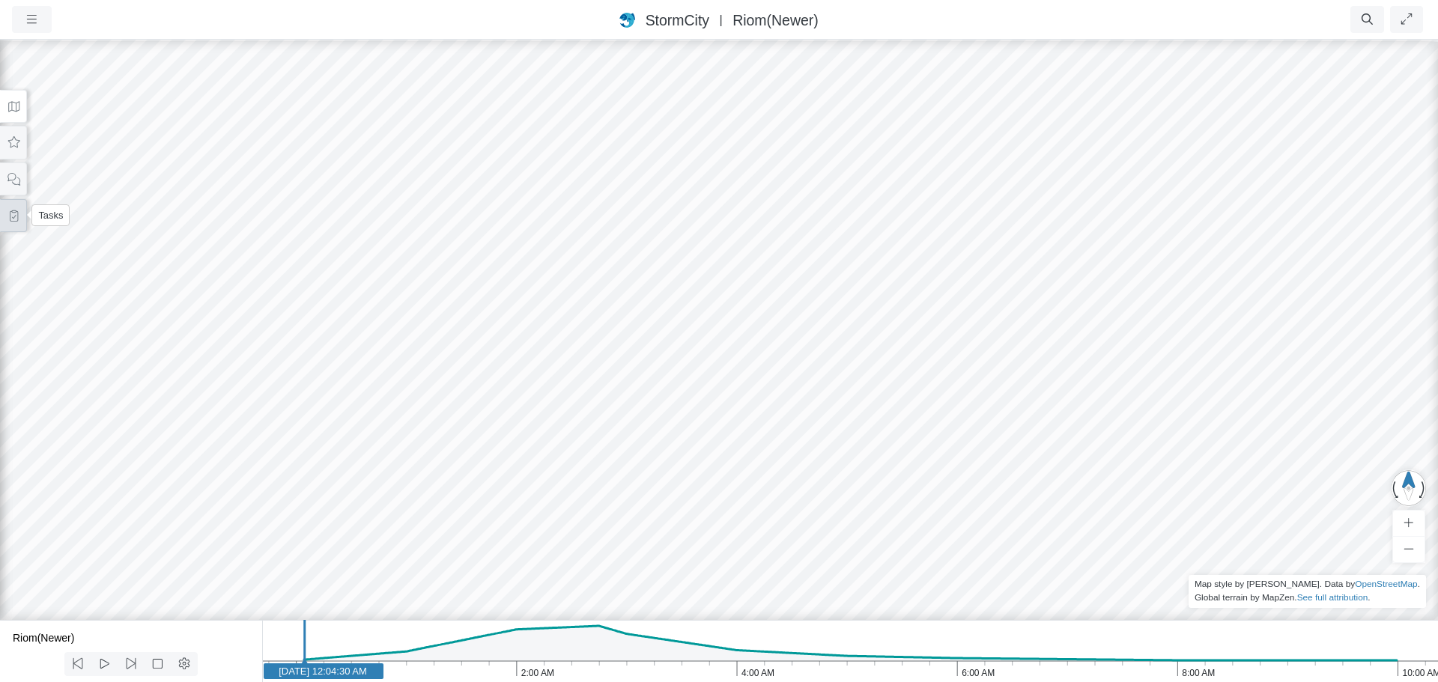
click at [15, 213] on icon at bounding box center [14, 215] width 14 height 11
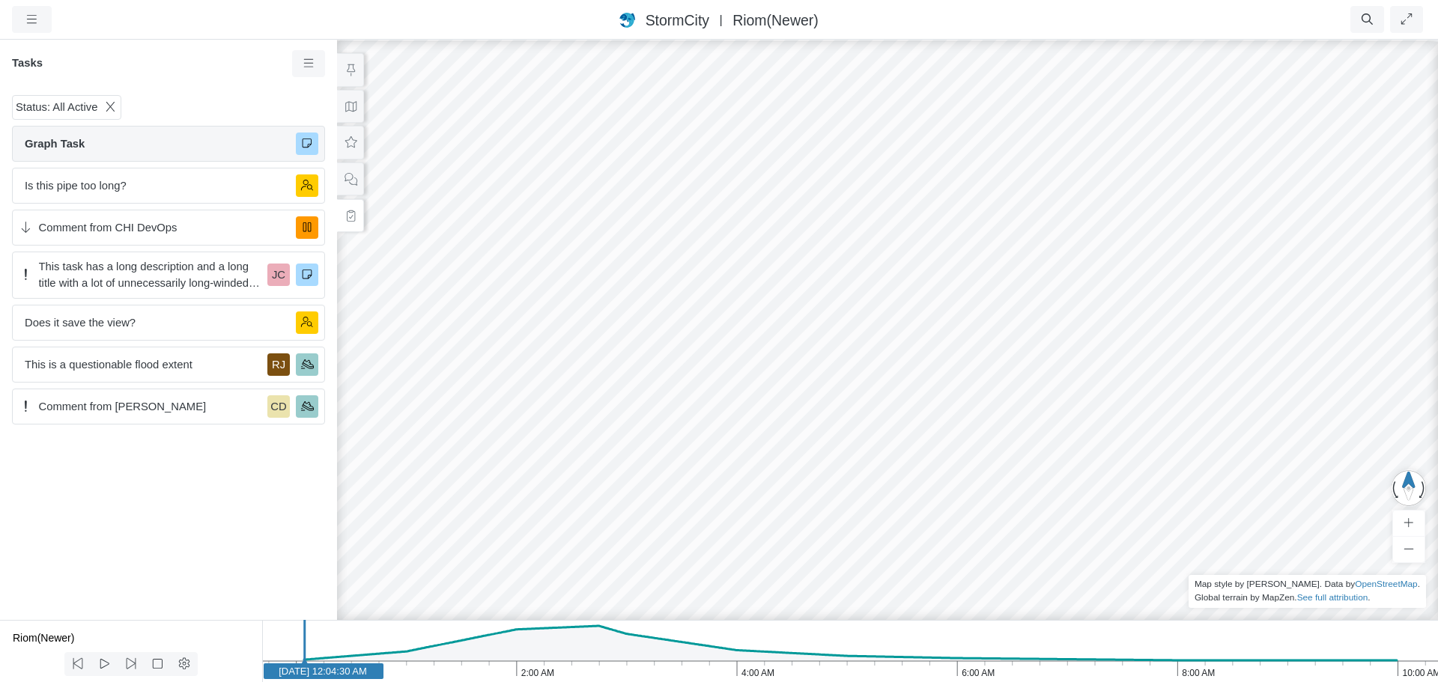
click at [174, 139] on span "Graph Task" at bounding box center [154, 144] width 259 height 16
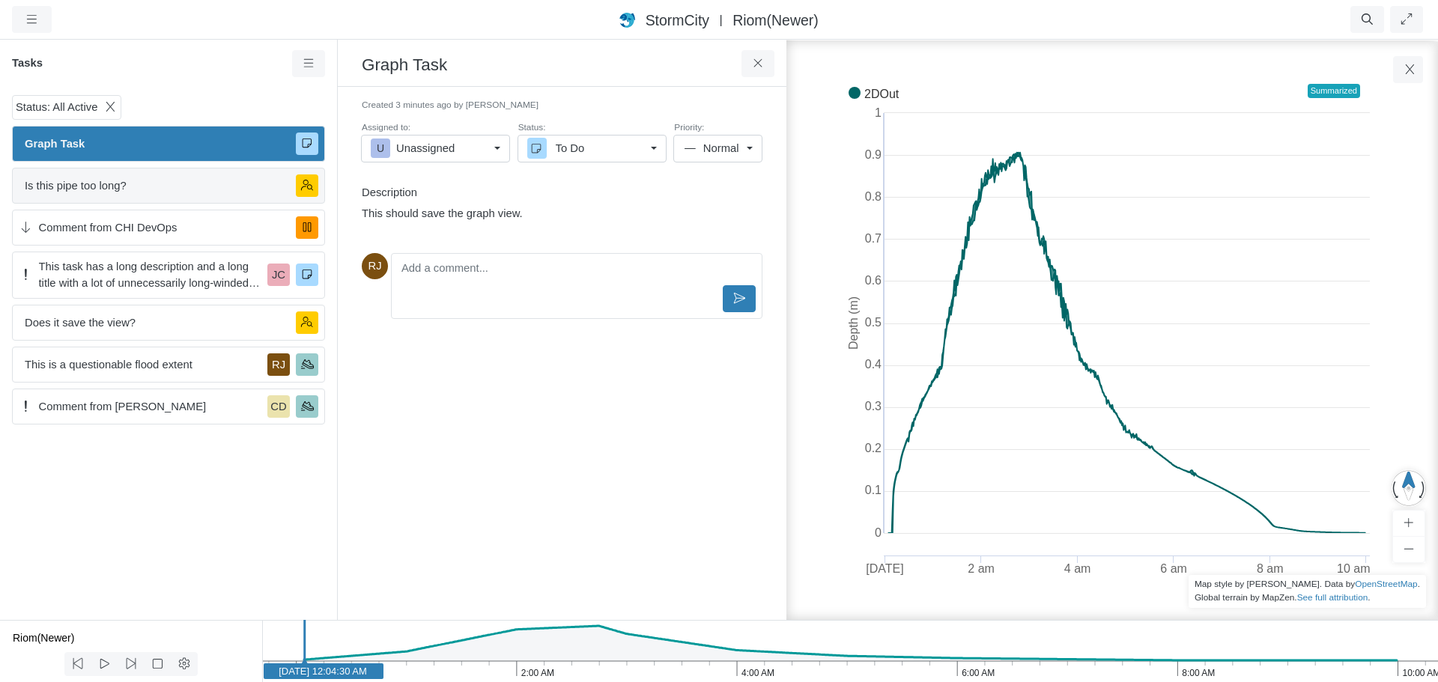
click at [157, 184] on span "Is this pipe too long?" at bounding box center [154, 185] width 259 height 16
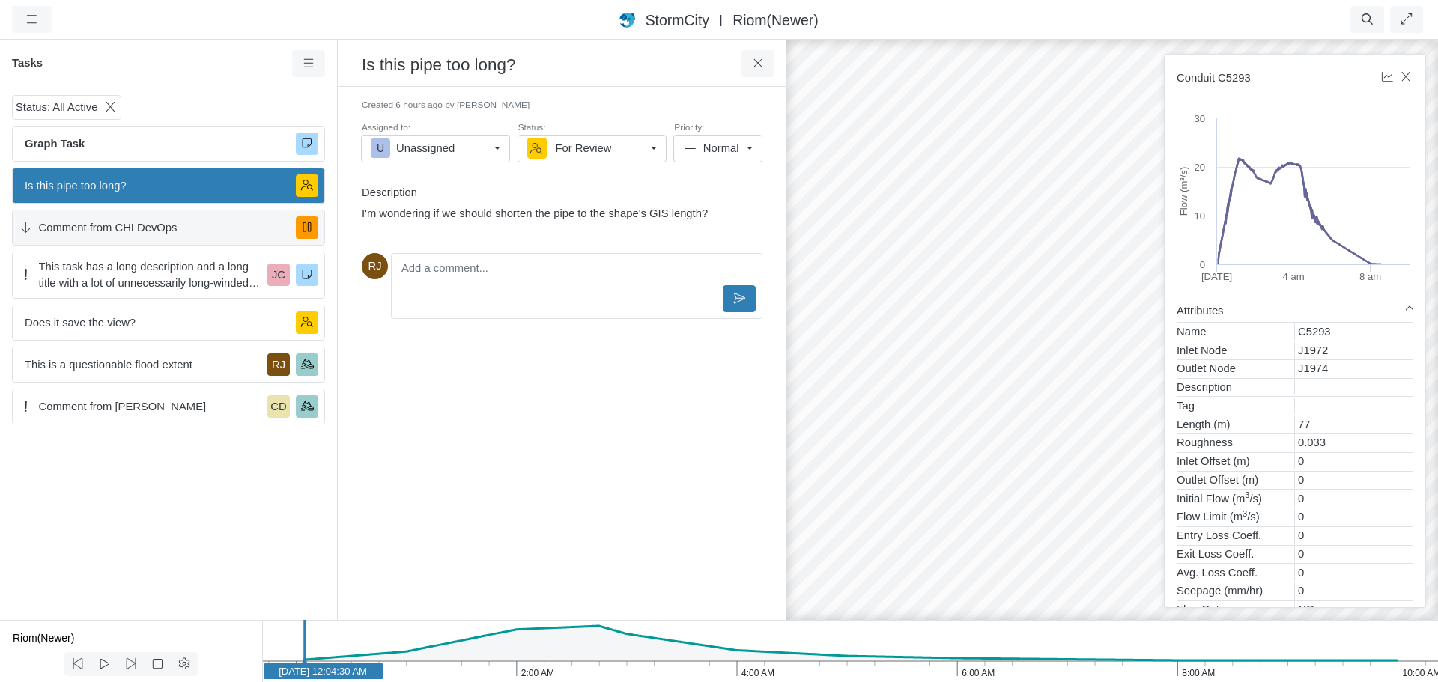
click at [154, 229] on span "Comment from CHI DevOps" at bounding box center [162, 227] width 246 height 16
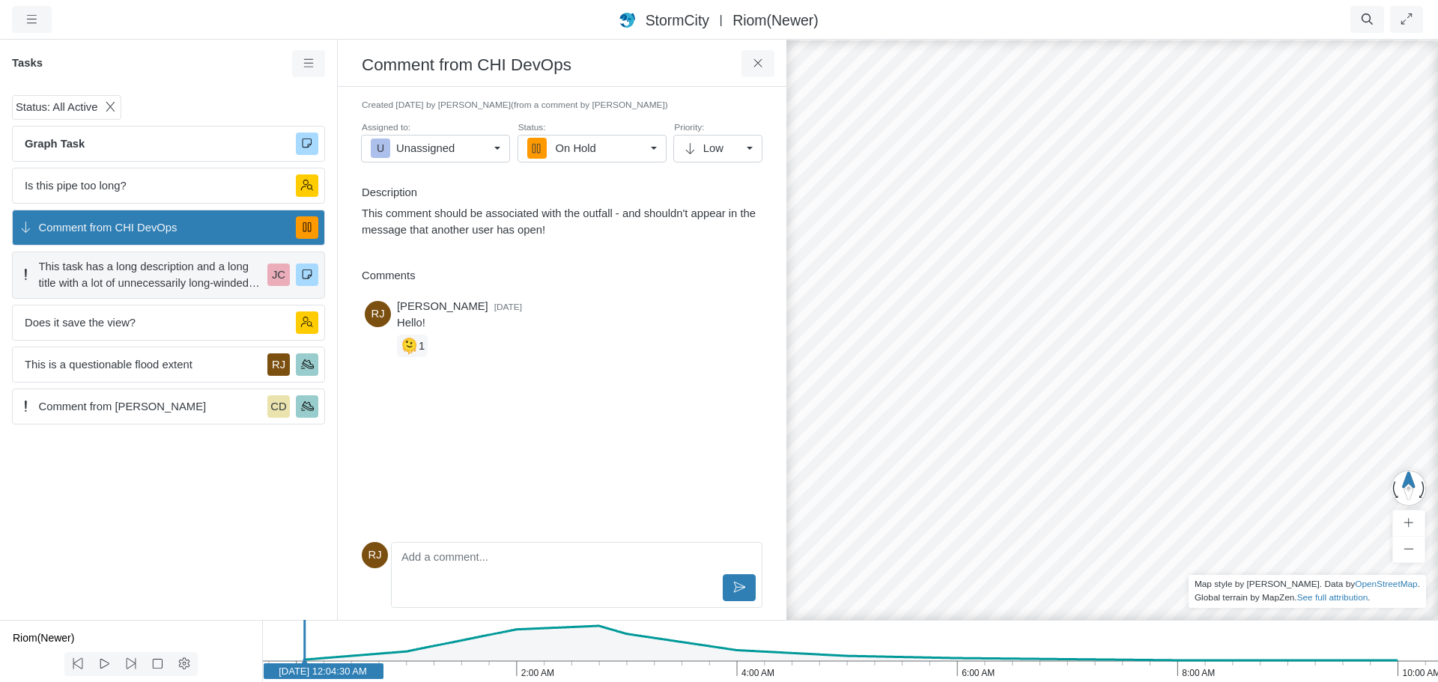
click at [163, 271] on span "This task has a long description and a long title with a lot of unnecessarily l…" at bounding box center [150, 274] width 223 height 33
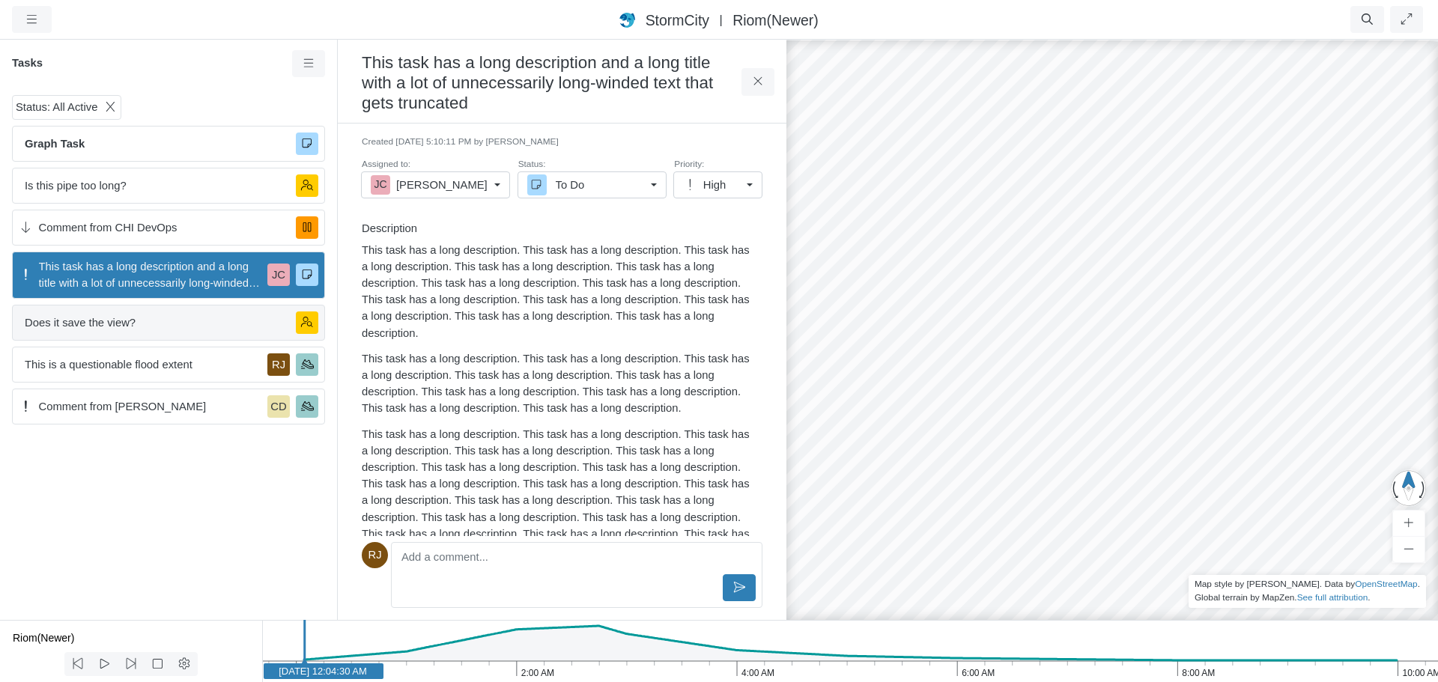
click at [120, 323] on span "Does it save the view?" at bounding box center [154, 323] width 259 height 16
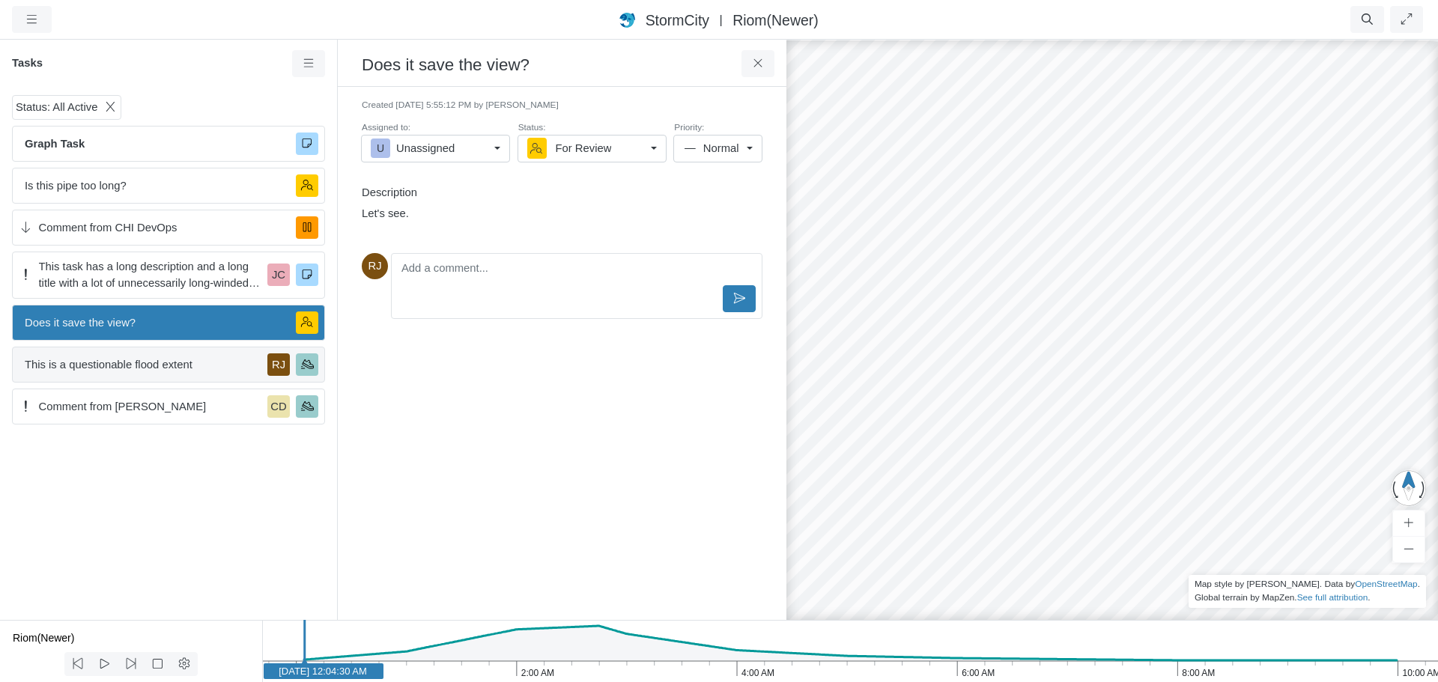
click at [127, 365] on span "This is a questionable flood extent" at bounding box center [143, 364] width 237 height 16
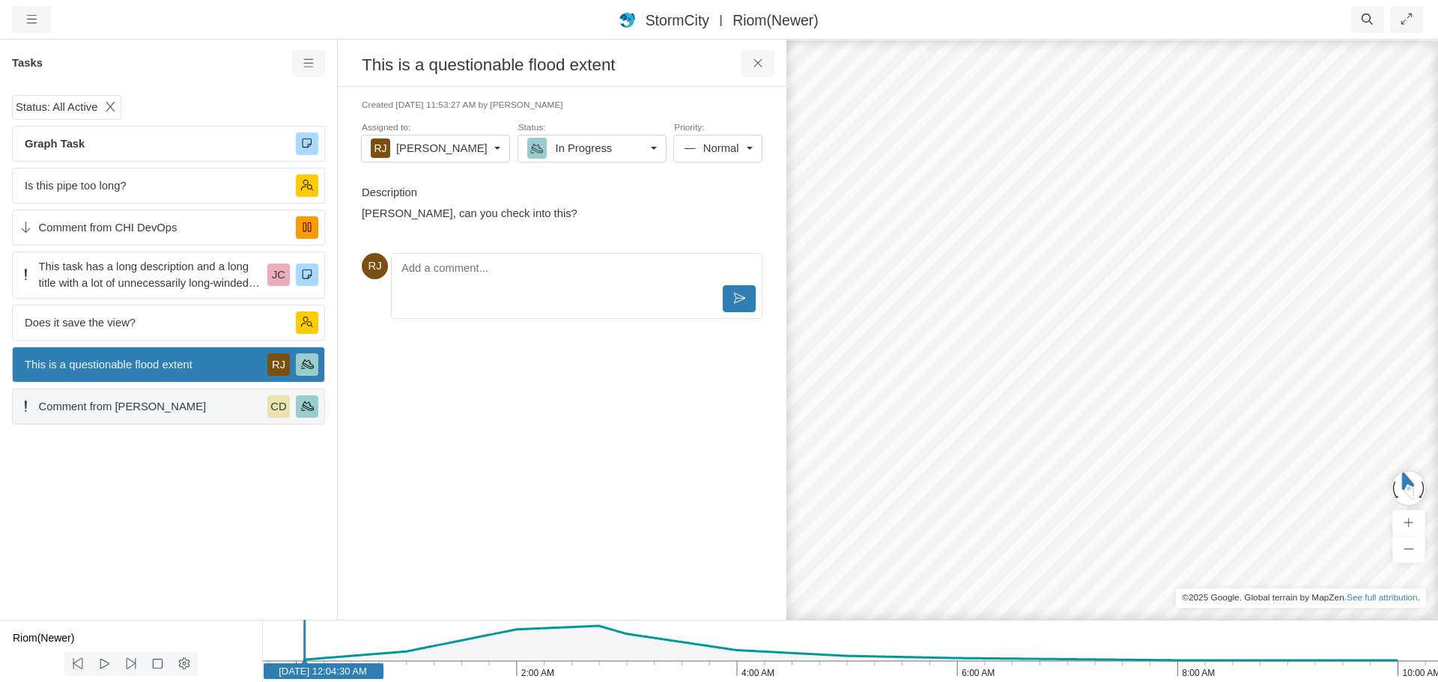
click at [135, 402] on span "Comment from [PERSON_NAME]" at bounding box center [150, 406] width 223 height 16
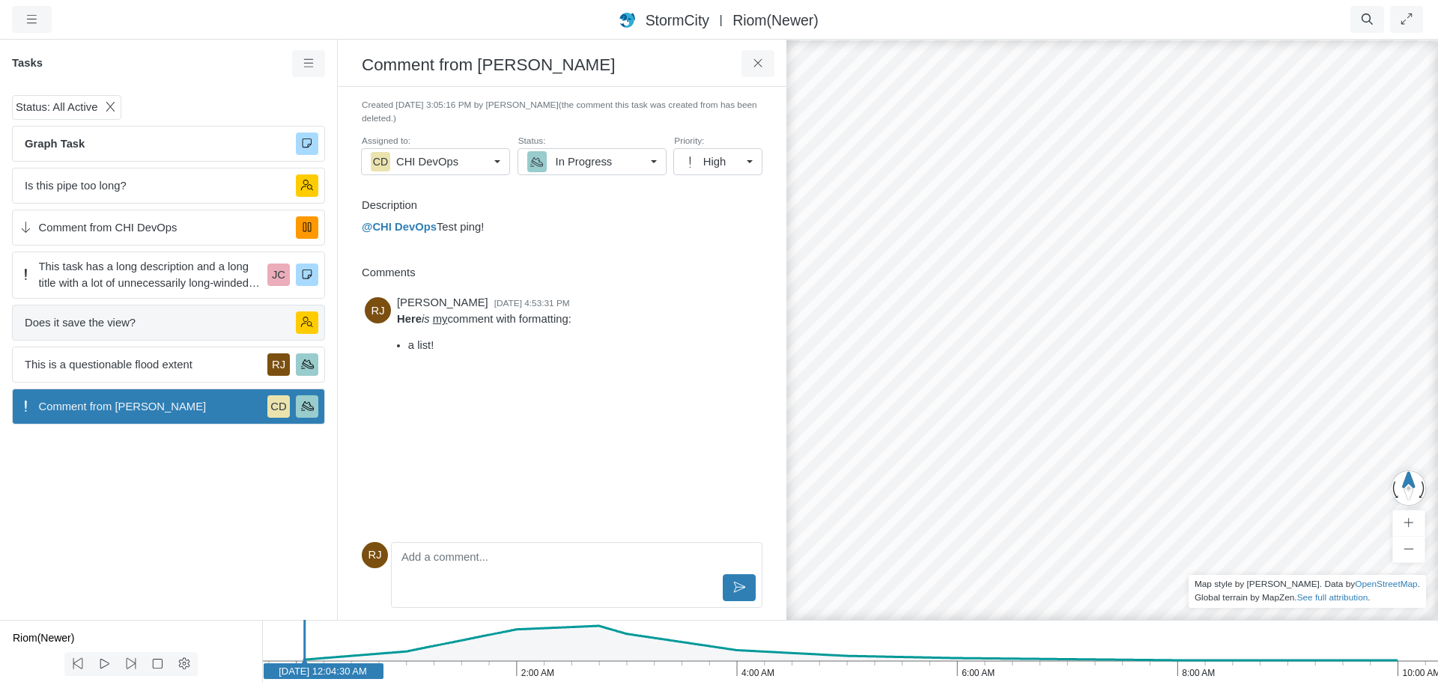
click at [125, 321] on span "Does it save the view?" at bounding box center [154, 323] width 259 height 16
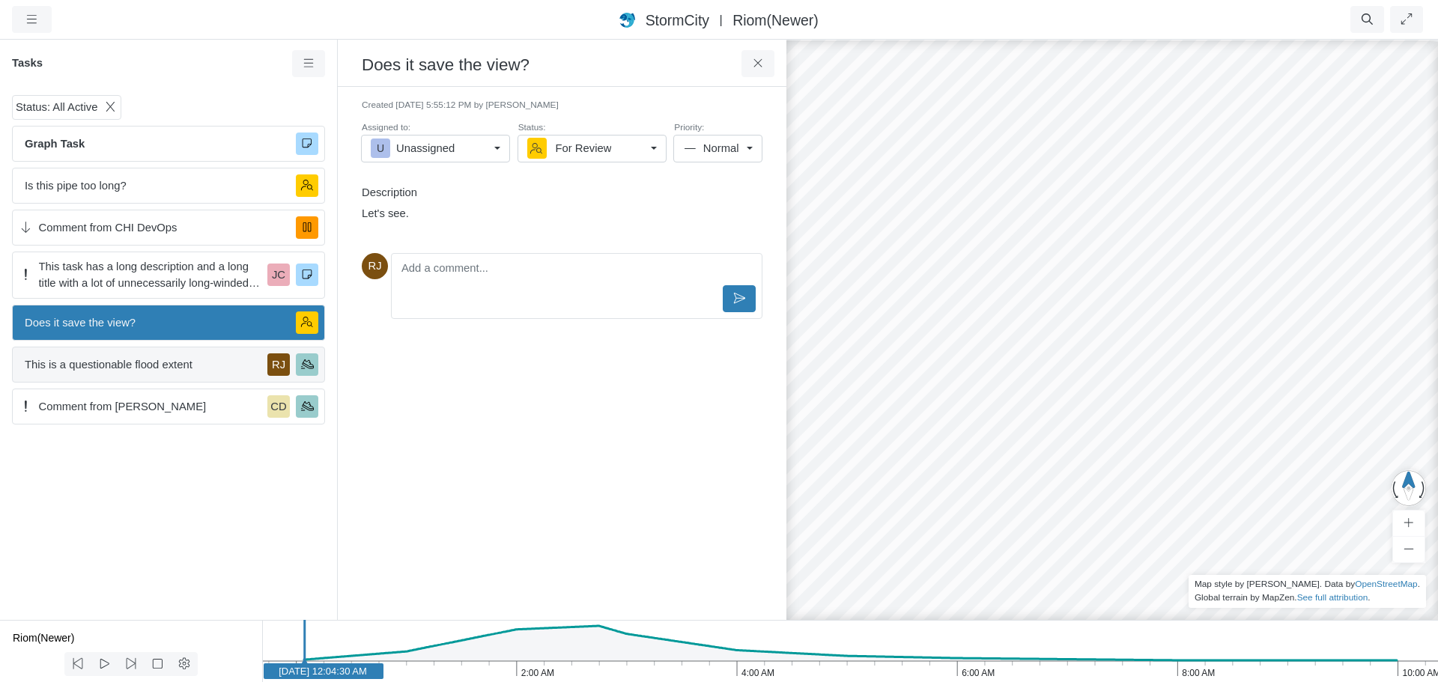
click at [120, 366] on span "This is a questionable flood extent" at bounding box center [143, 364] width 237 height 16
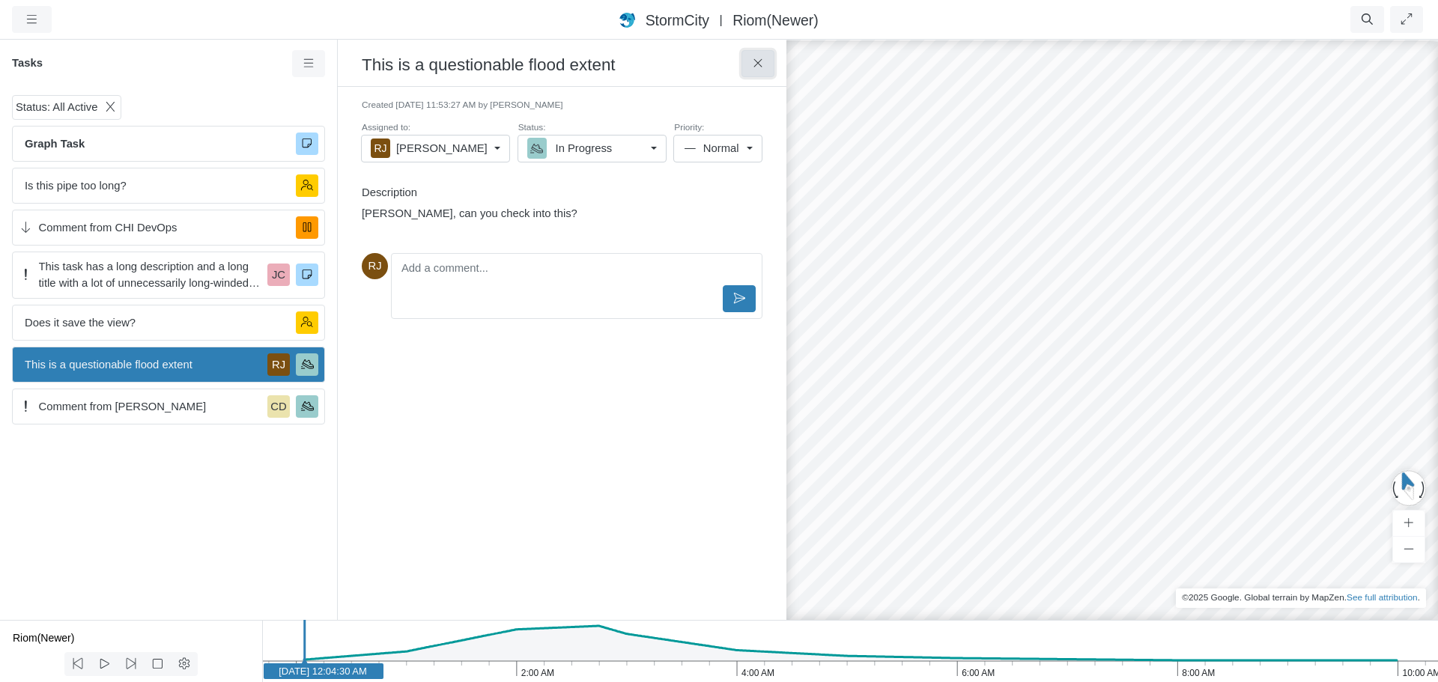
click at [759, 64] on icon at bounding box center [758, 63] width 14 height 11
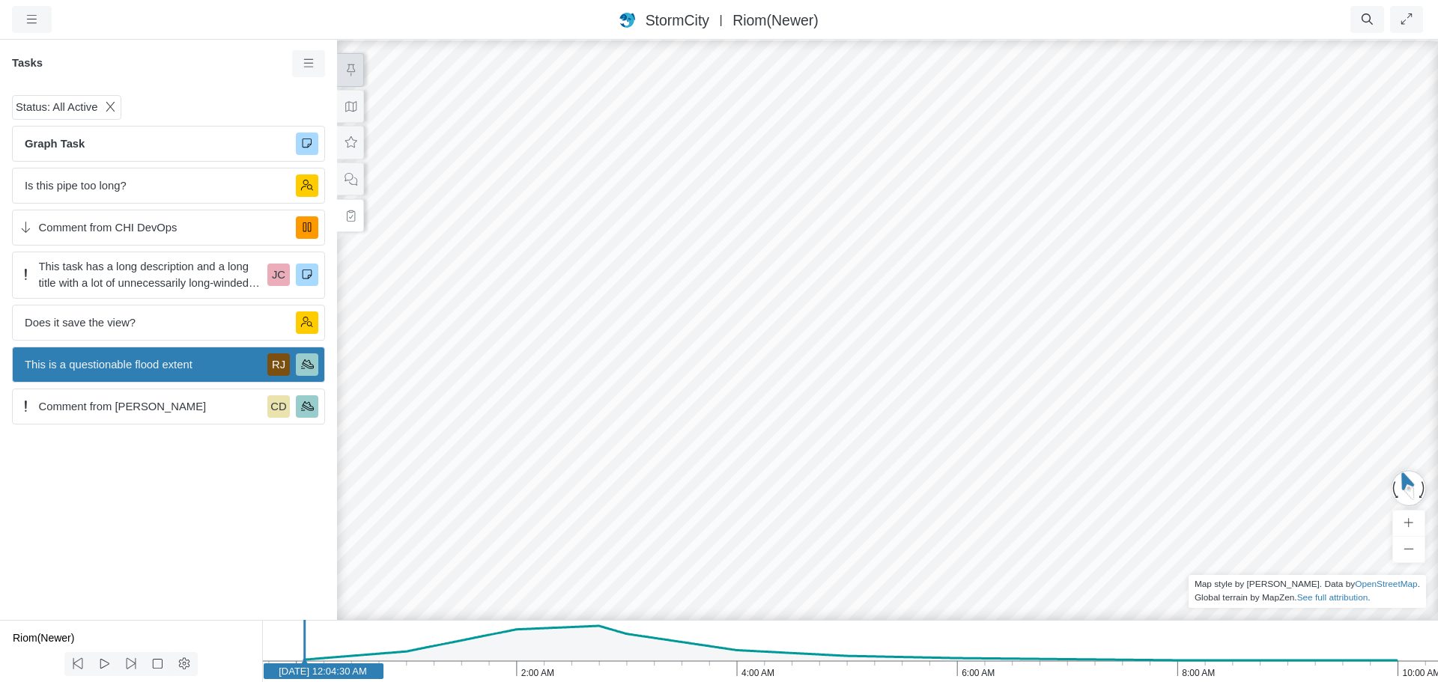
click at [353, 70] on icon at bounding box center [351, 69] width 14 height 11
click at [344, 163] on button at bounding box center [350, 179] width 27 height 34
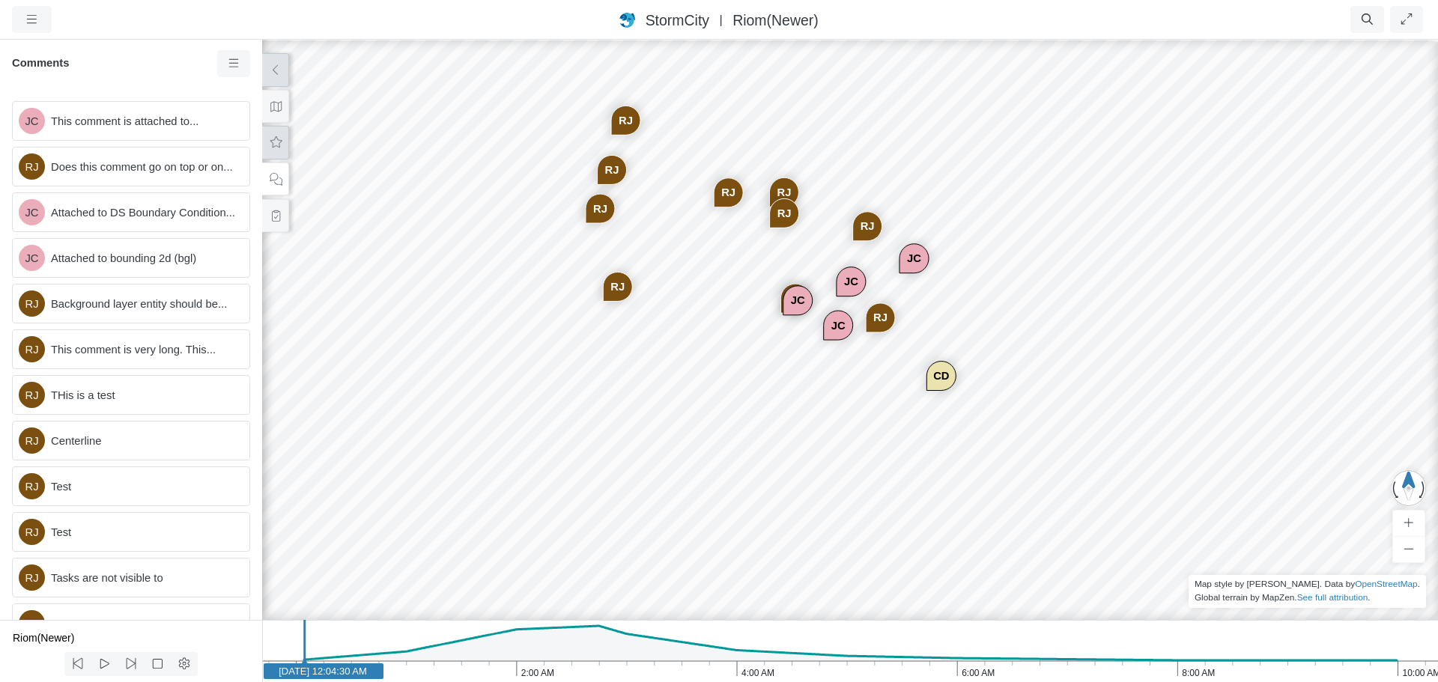
click at [279, 144] on icon at bounding box center [276, 141] width 12 height 11
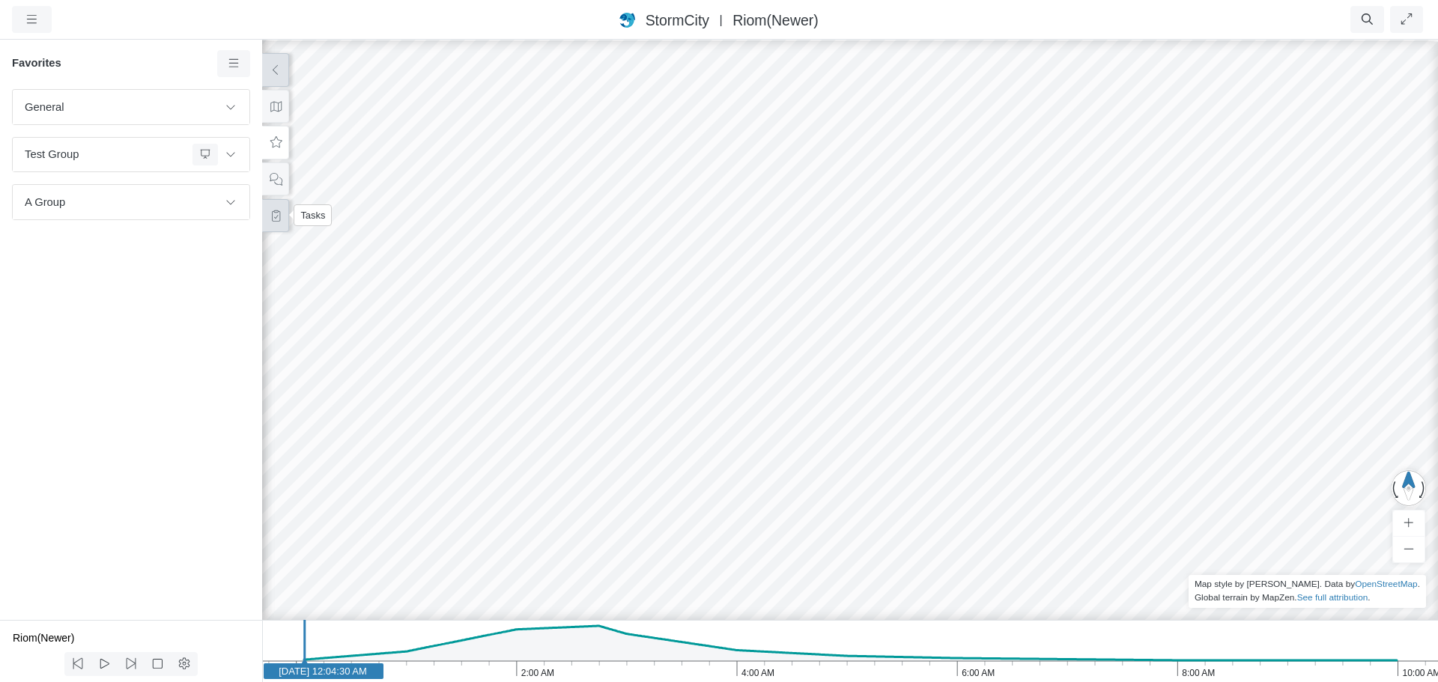
click at [278, 211] on icon at bounding box center [276, 215] width 14 height 11
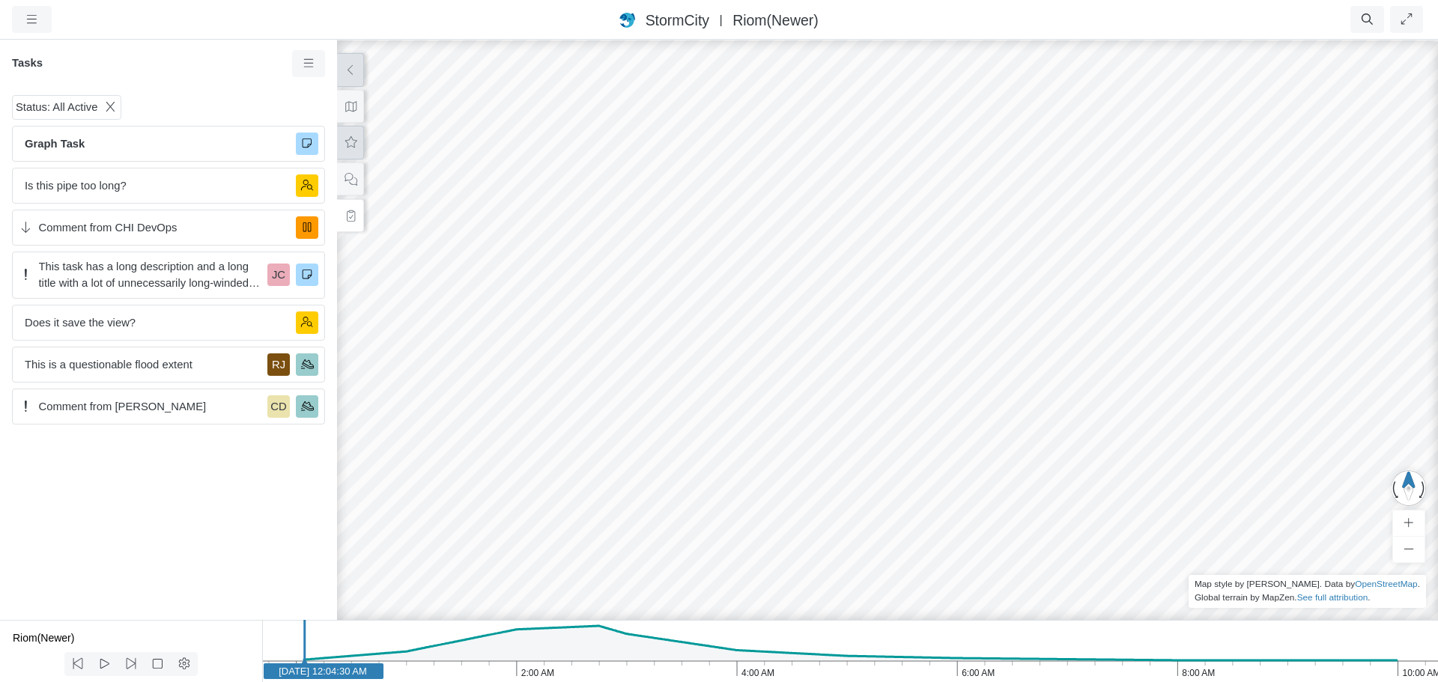
click at [341, 142] on button at bounding box center [350, 143] width 27 height 34
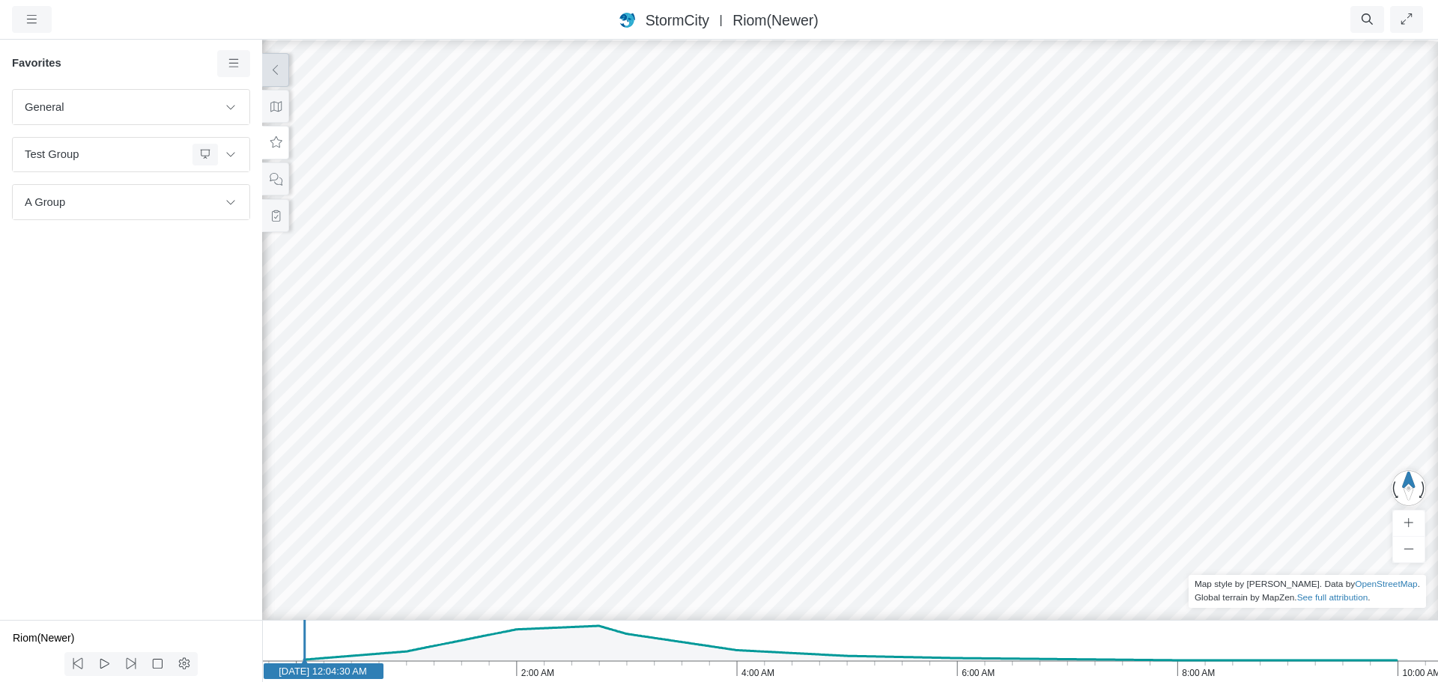
drag, startPoint x: 383, startPoint y: 202, endPoint x: 479, endPoint y: 268, distance: 116.9
click at [479, 268] on div "JC [GEOGRAPHIC_DATA] JC JC [GEOGRAPHIC_DATA] [GEOGRAPHIC_DATA] [GEOGRAPHIC_DATA…" at bounding box center [850, 360] width 1438 height 644
drag, startPoint x: 648, startPoint y: 300, endPoint x: 602, endPoint y: 275, distance: 52.3
click at [603, 276] on div "JC [GEOGRAPHIC_DATA] JC JC [GEOGRAPHIC_DATA] [GEOGRAPHIC_DATA] [GEOGRAPHIC_DATA…" at bounding box center [850, 360] width 1438 height 644
drag, startPoint x: 397, startPoint y: 200, endPoint x: 444, endPoint y: 228, distance: 54.7
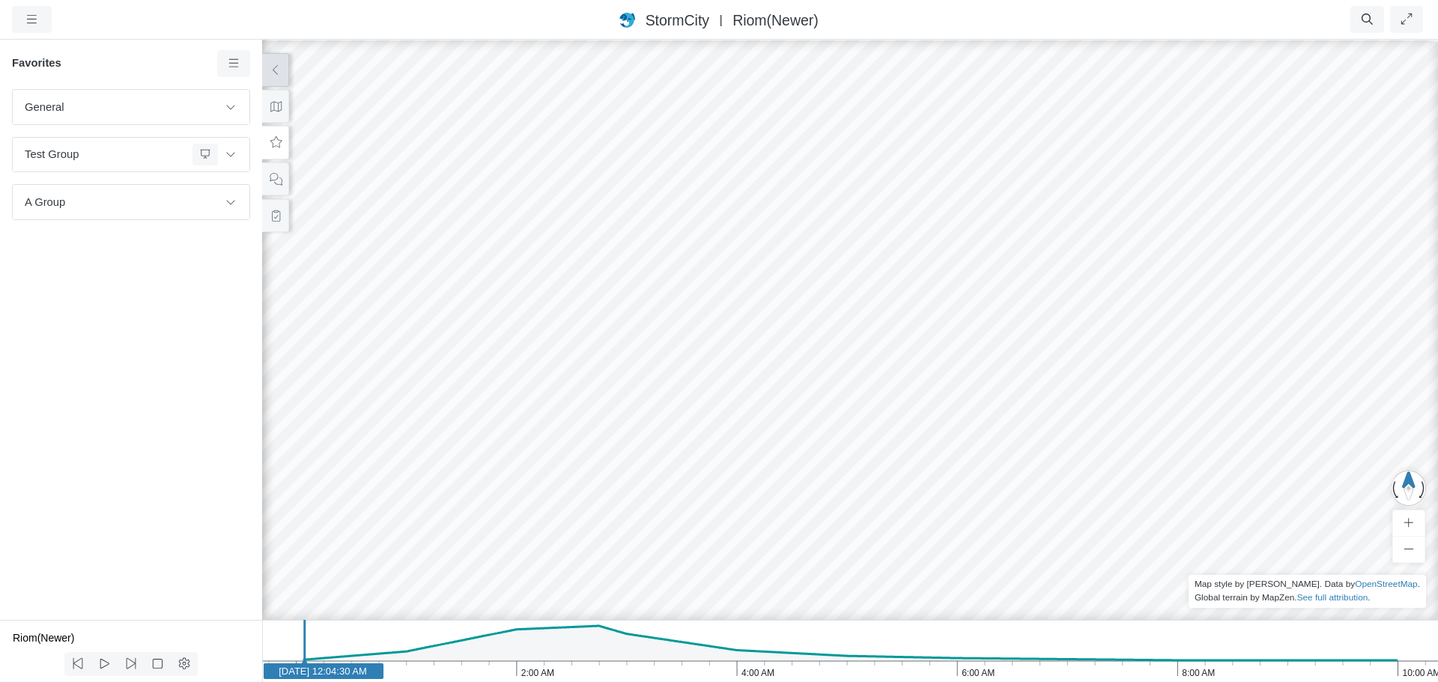
click at [444, 228] on div "JC [GEOGRAPHIC_DATA] JC JC [GEOGRAPHIC_DATA] [GEOGRAPHIC_DATA] [GEOGRAPHIC_DATA…" at bounding box center [850, 360] width 1438 height 644
drag, startPoint x: 593, startPoint y: 273, endPoint x: 553, endPoint y: 271, distance: 39.8
click at [553, 271] on div "JC [GEOGRAPHIC_DATA] JC JC [GEOGRAPHIC_DATA] [GEOGRAPHIC_DATA] [GEOGRAPHIC_DATA…" at bounding box center [850, 360] width 1438 height 644
click at [228, 111] on icon at bounding box center [231, 107] width 12 height 10
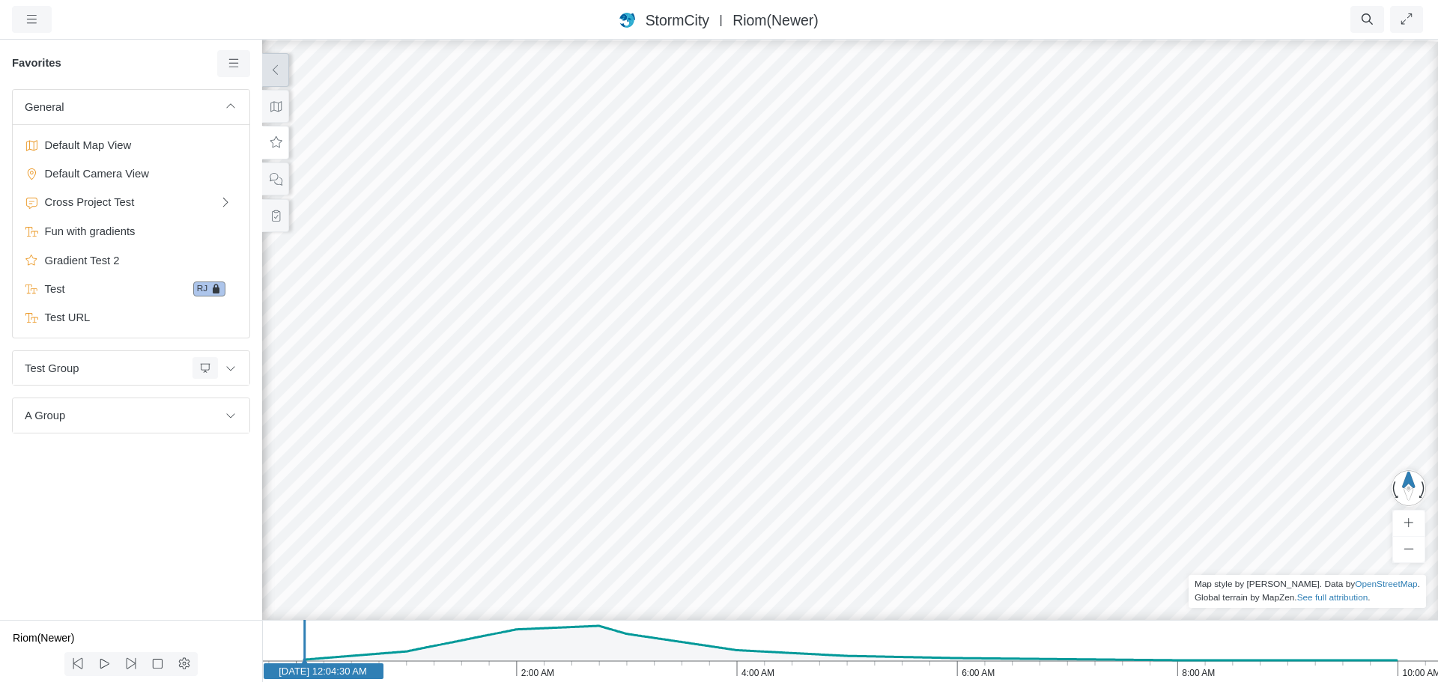
drag, startPoint x: 660, startPoint y: 236, endPoint x: 565, endPoint y: 172, distance: 114.4
click at [565, 172] on div "JC [GEOGRAPHIC_DATA] JC JC [GEOGRAPHIC_DATA] [GEOGRAPHIC_DATA] [GEOGRAPHIC_DATA…" at bounding box center [850, 360] width 1438 height 644
drag, startPoint x: 471, startPoint y: 223, endPoint x: 486, endPoint y: 232, distance: 17.5
click at [486, 232] on div "JC [GEOGRAPHIC_DATA] JC JC [GEOGRAPHIC_DATA] [GEOGRAPHIC_DATA] [GEOGRAPHIC_DATA…" at bounding box center [850, 360] width 1438 height 644
drag, startPoint x: 493, startPoint y: 307, endPoint x: 468, endPoint y: 273, distance: 42.4
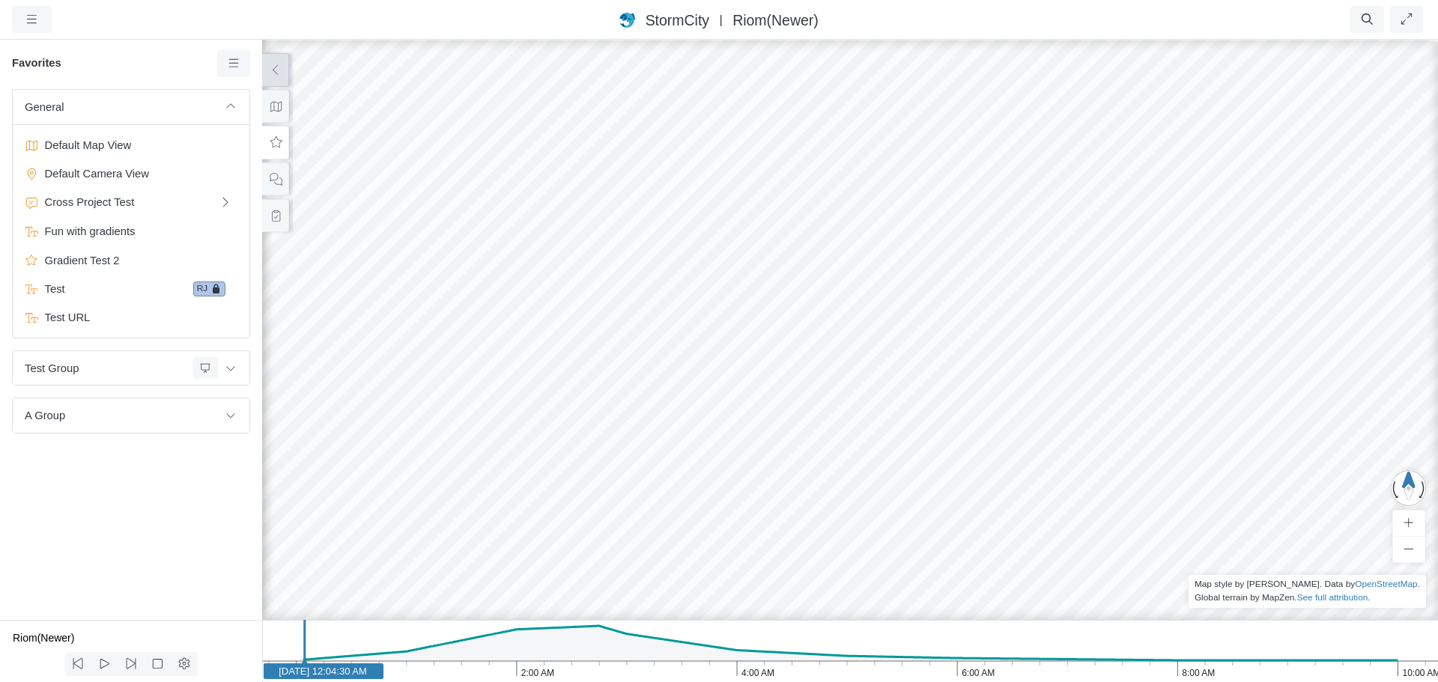
click at [468, 273] on div "JC [GEOGRAPHIC_DATA] JC JC [GEOGRAPHIC_DATA] [GEOGRAPHIC_DATA] [GEOGRAPHIC_DATA…" at bounding box center [850, 360] width 1438 height 644
drag, startPoint x: 430, startPoint y: 296, endPoint x: 474, endPoint y: 315, distance: 48.3
click at [474, 315] on div "JC [GEOGRAPHIC_DATA] JC JC [GEOGRAPHIC_DATA] [GEOGRAPHIC_DATA] [GEOGRAPHIC_DATA…" at bounding box center [850, 360] width 1438 height 644
click at [102, 317] on span "Test URL" at bounding box center [132, 317] width 187 height 16
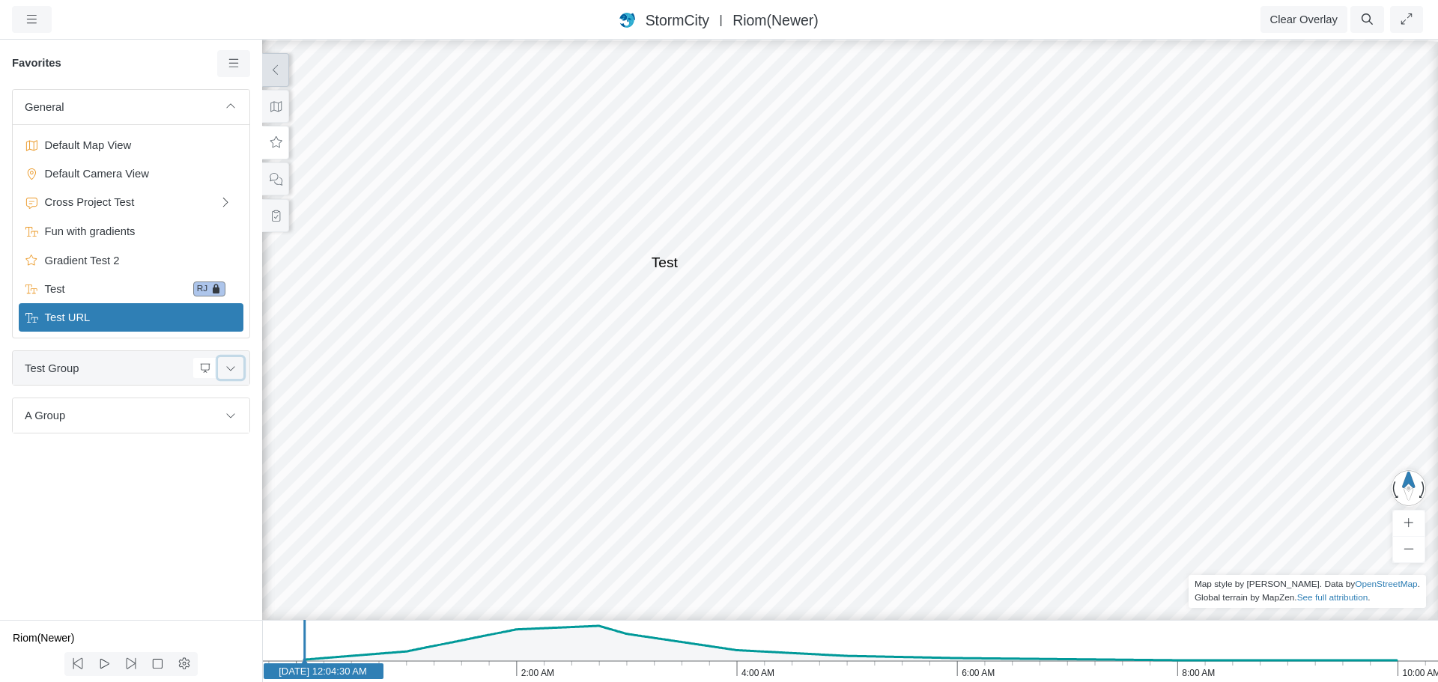
click at [235, 368] on icon at bounding box center [231, 368] width 12 height 10
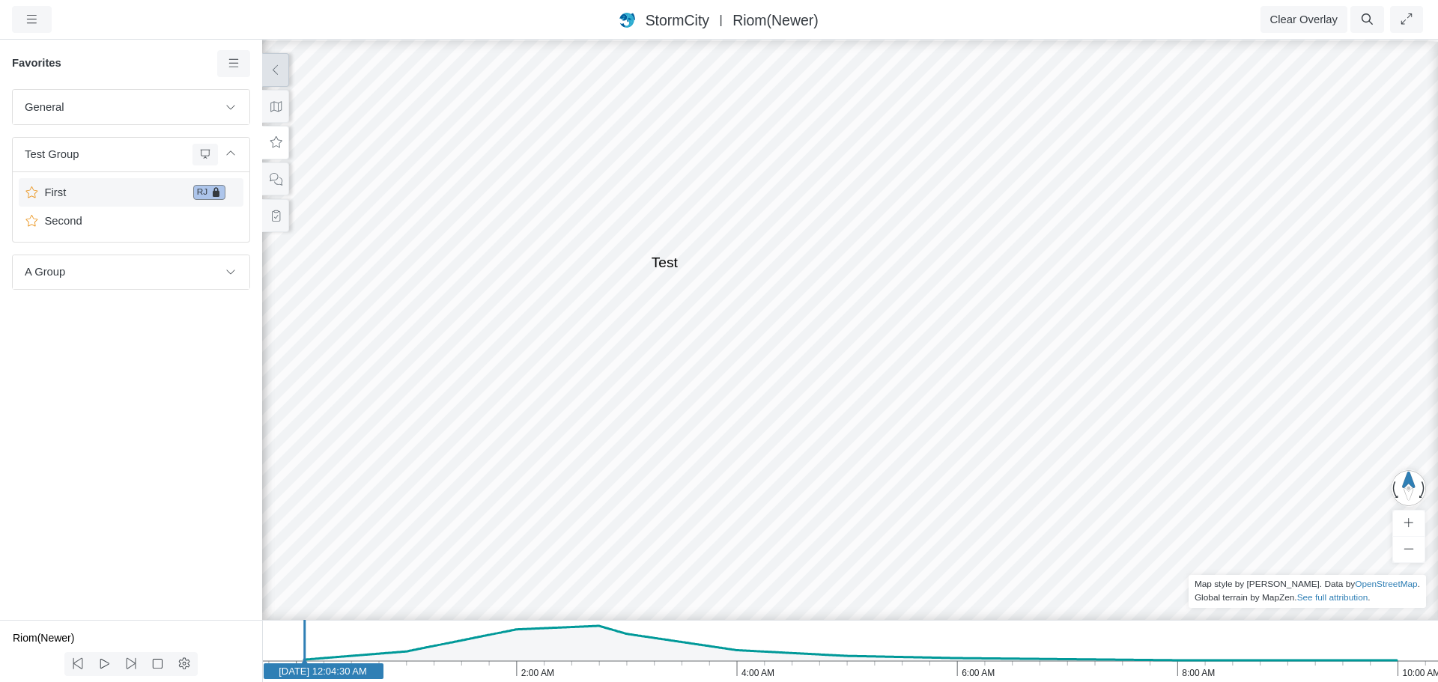
click at [79, 193] on span "First" at bounding box center [113, 192] width 148 height 16
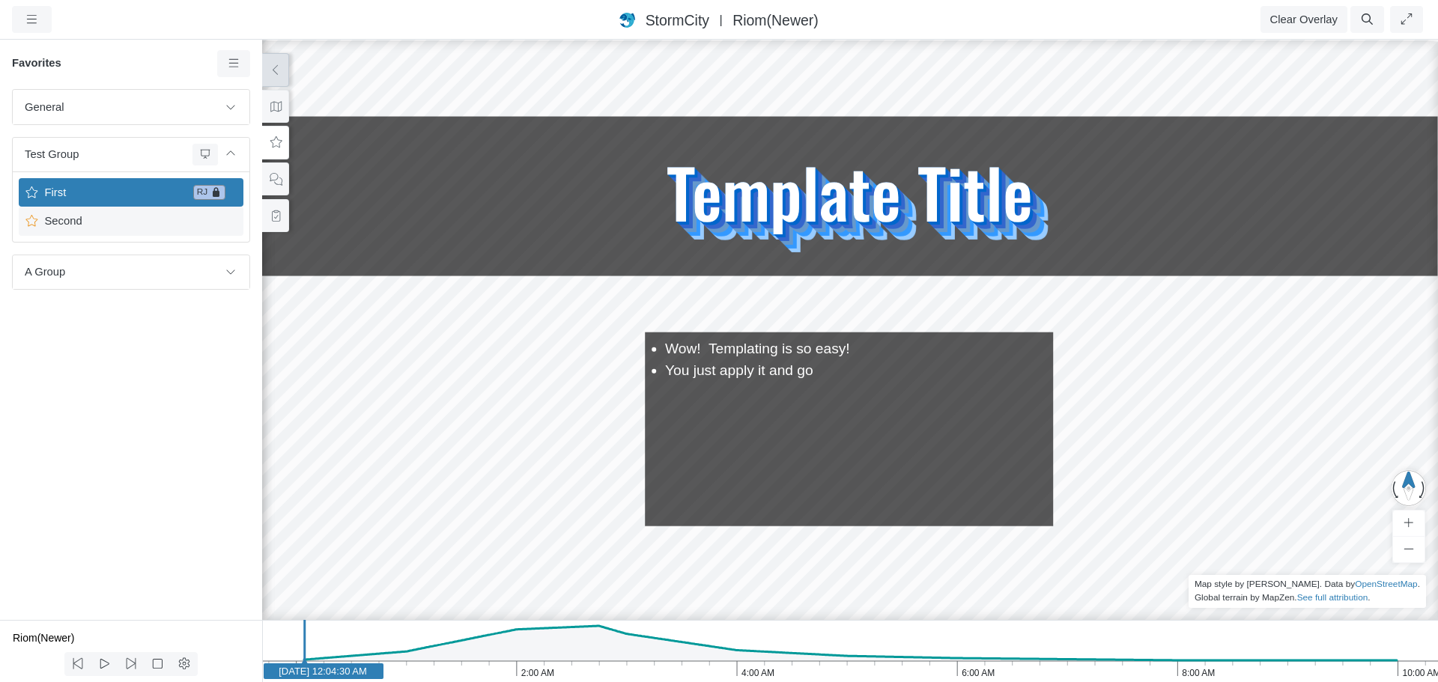
click at [79, 226] on span "Second" at bounding box center [132, 221] width 187 height 16
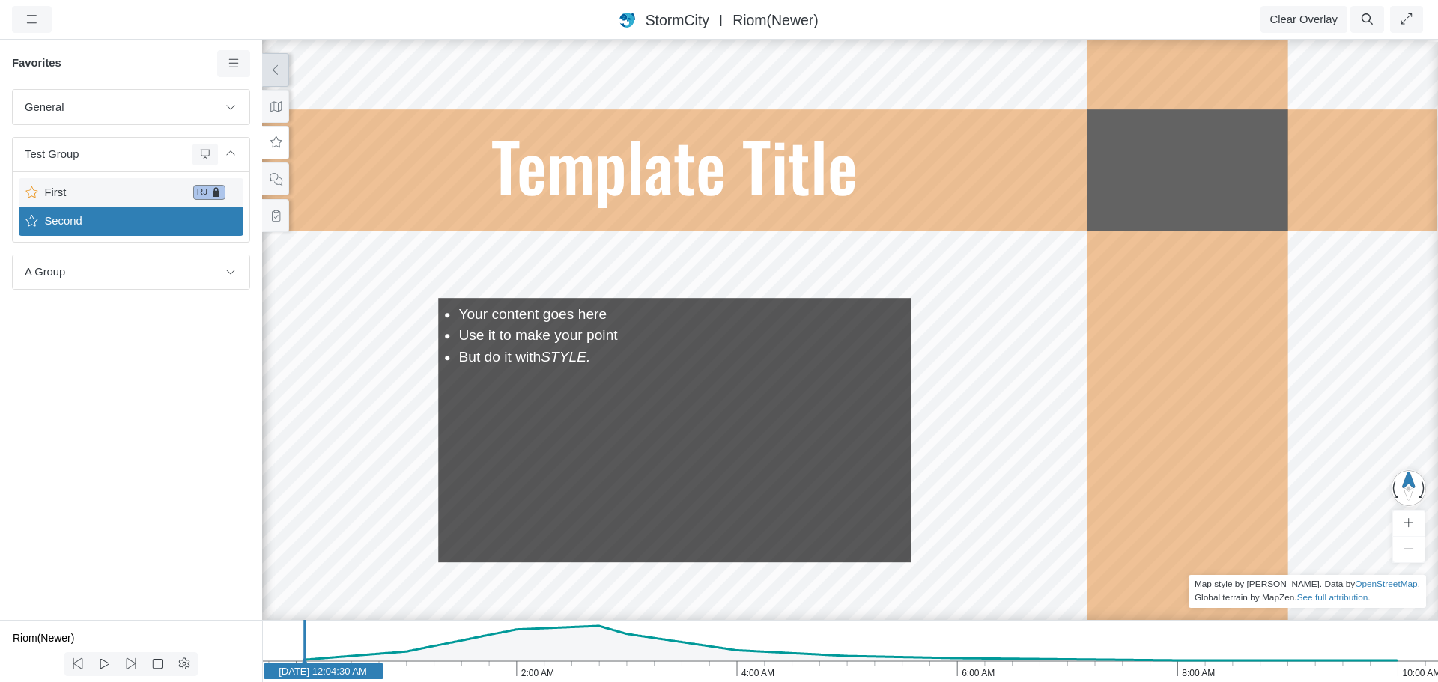
click at [87, 189] on span "First" at bounding box center [113, 192] width 148 height 16
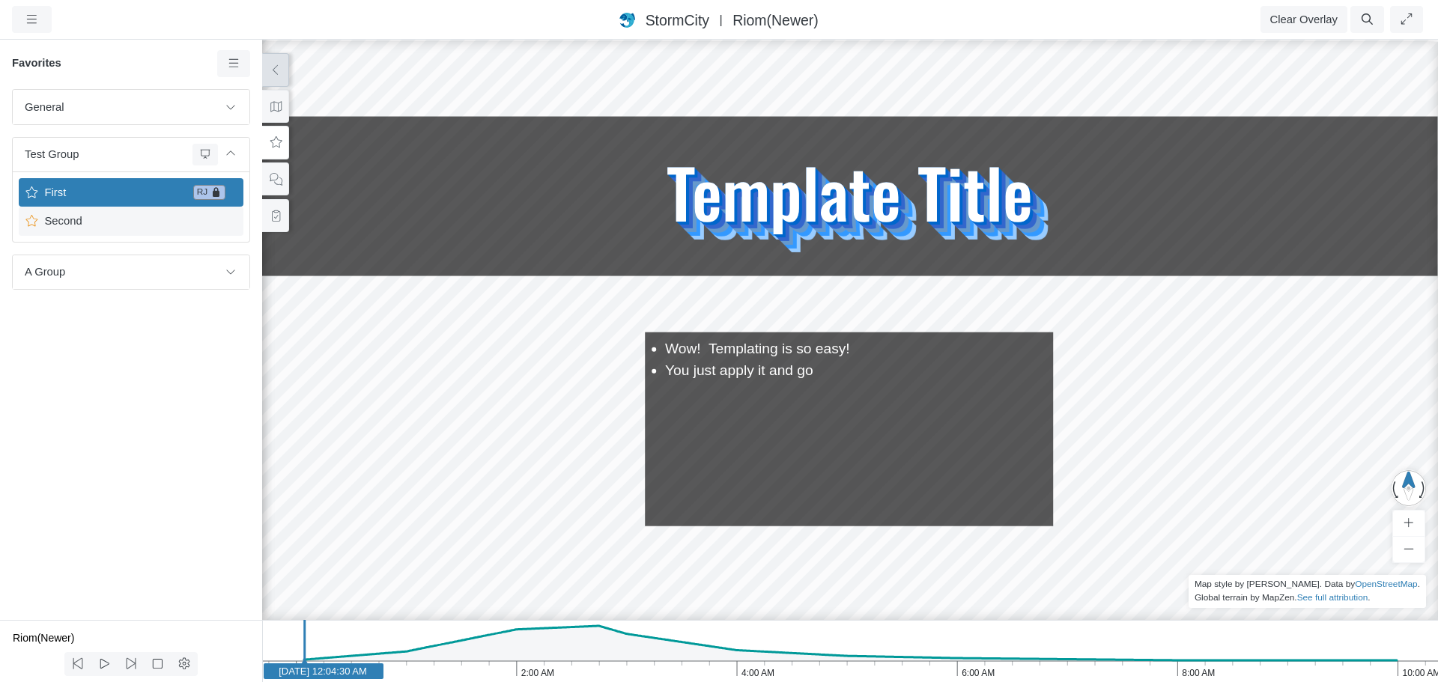
click at [85, 227] on span "Second" at bounding box center [132, 221] width 187 height 16
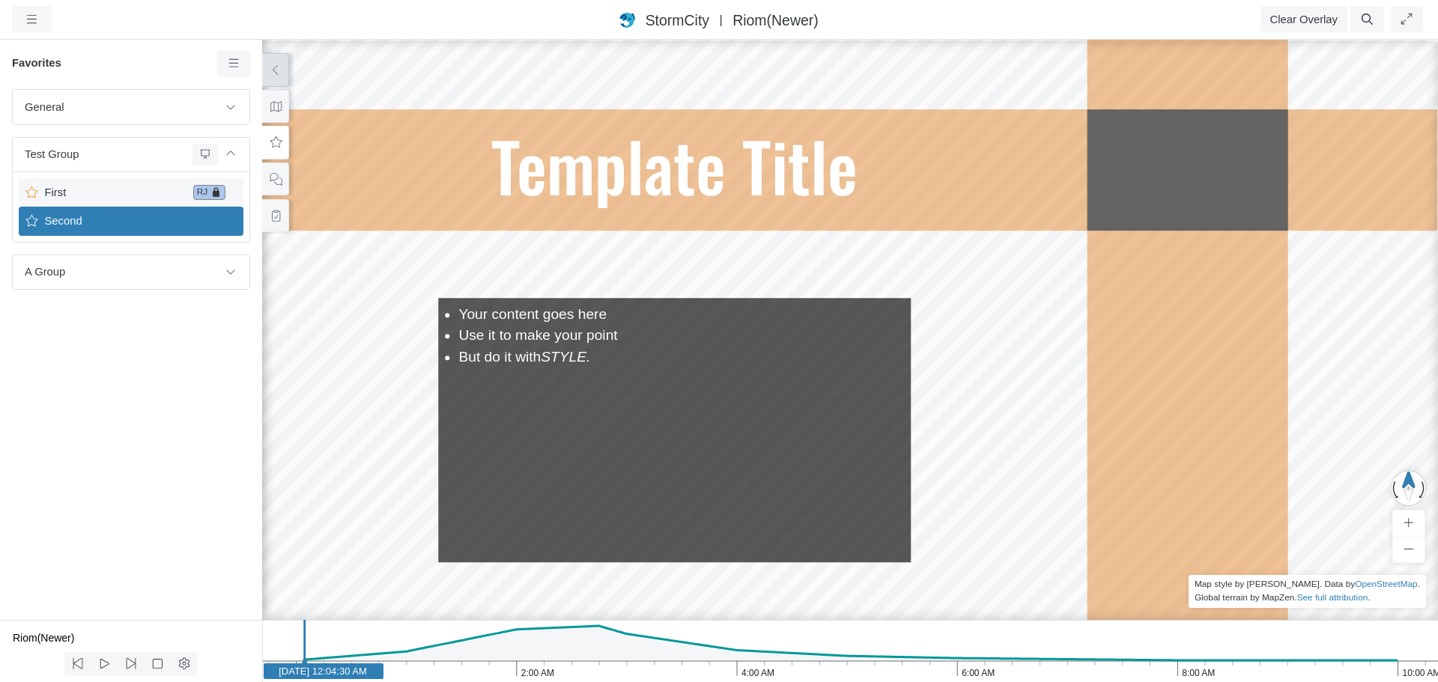
click at [88, 195] on span "First" at bounding box center [113, 192] width 148 height 16
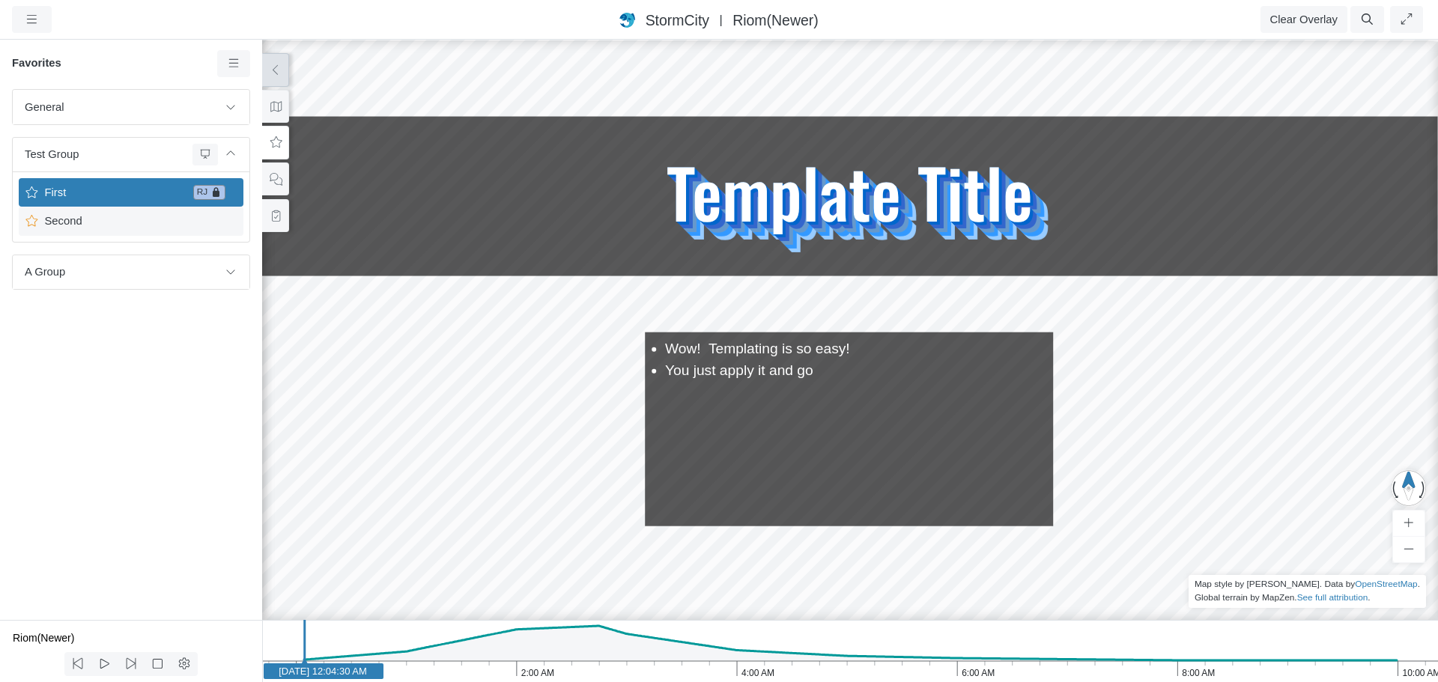
click at [88, 225] on span "Second" at bounding box center [132, 221] width 187 height 16
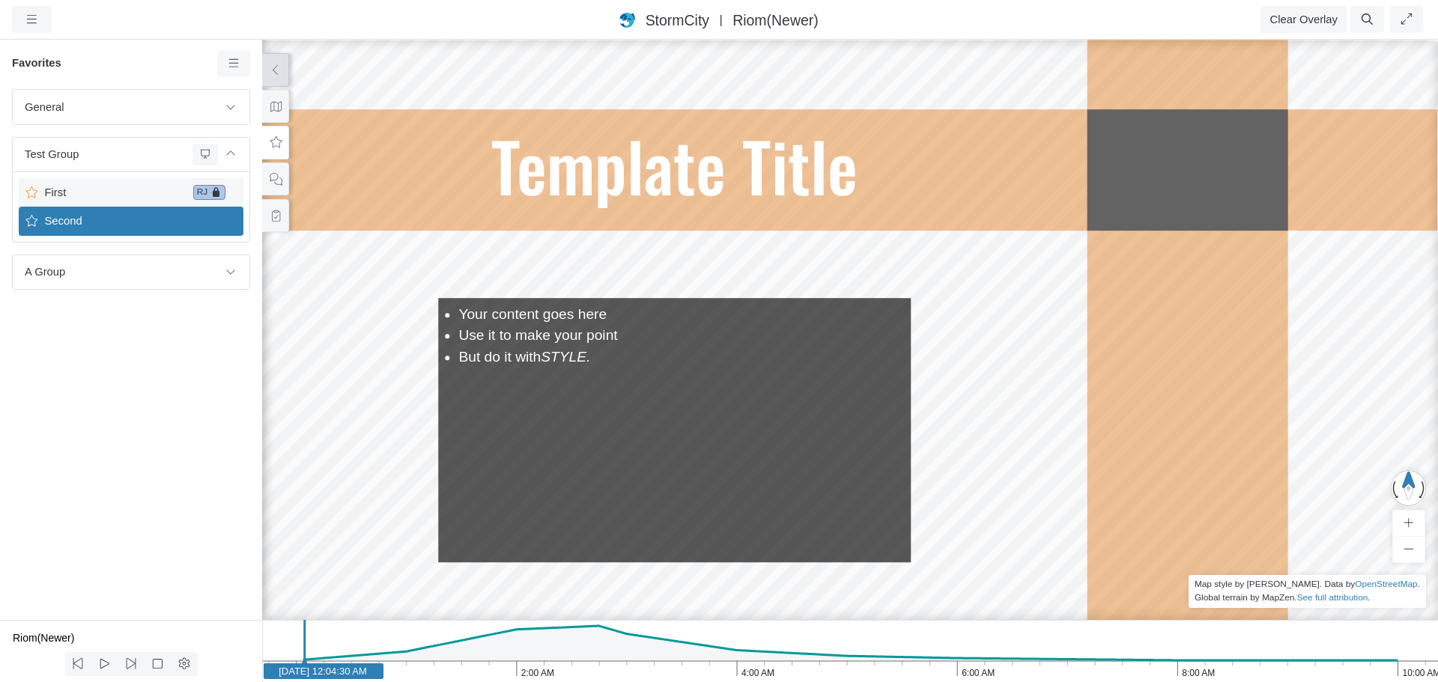
click at [88, 194] on span "First" at bounding box center [113, 192] width 148 height 16
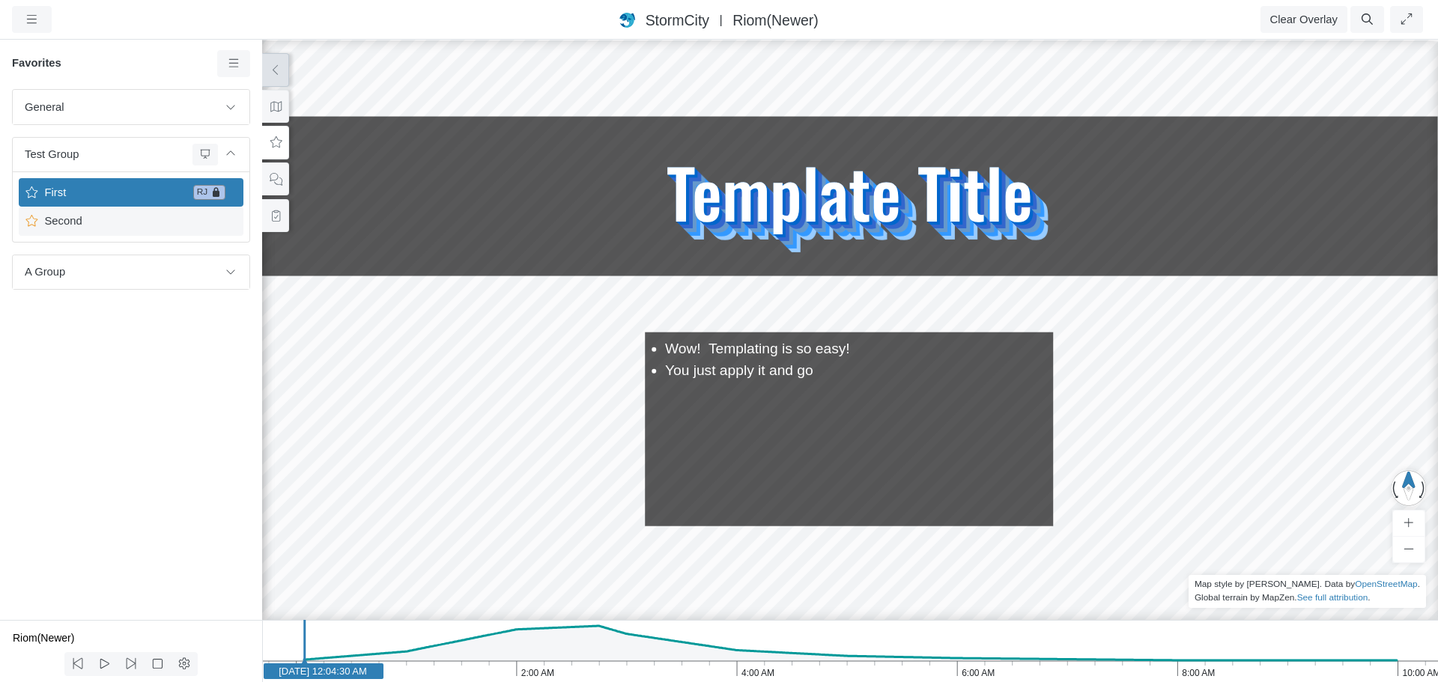
click at [83, 226] on span "Second" at bounding box center [132, 221] width 187 height 16
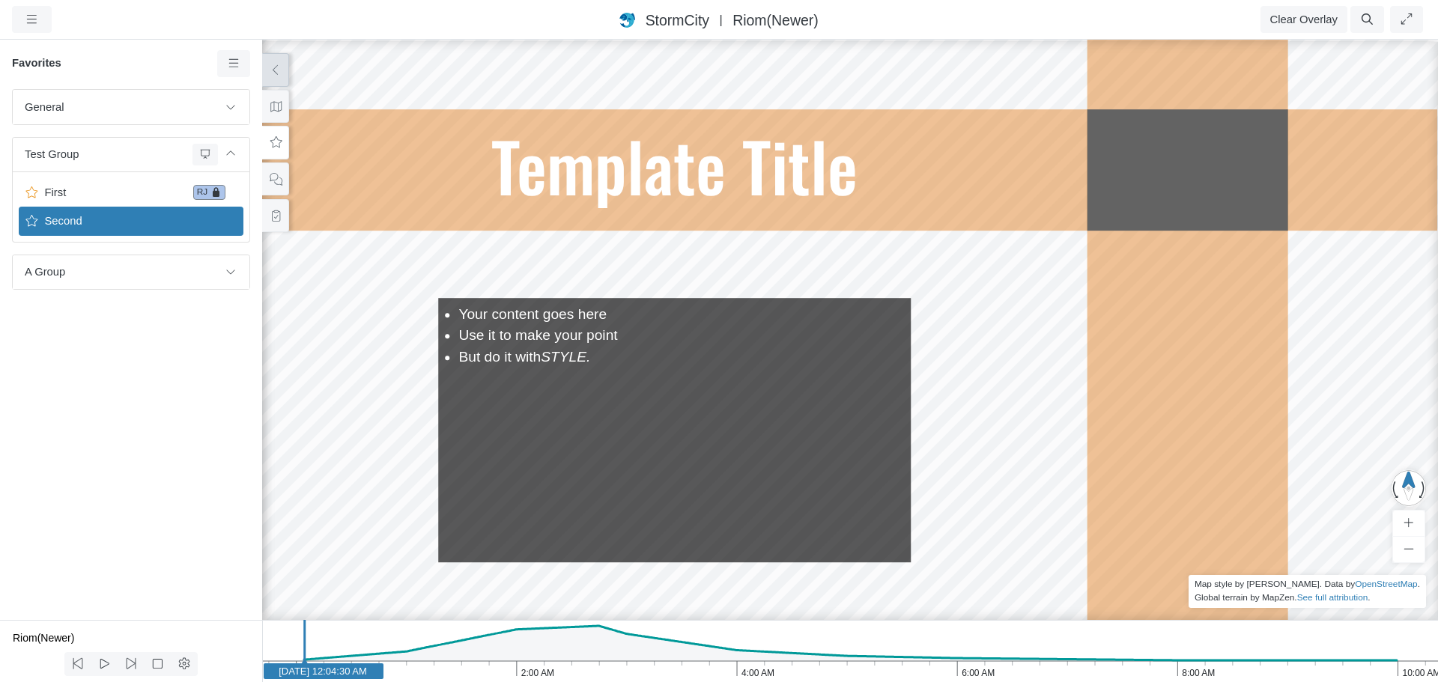
click at [110, 377] on div "General Default Map View Default Camera View Cross Project Test Fun with gradie…" at bounding box center [131, 354] width 262 height 531
click at [1297, 17] on button "Clear Overlay" at bounding box center [1303, 19] width 87 height 27
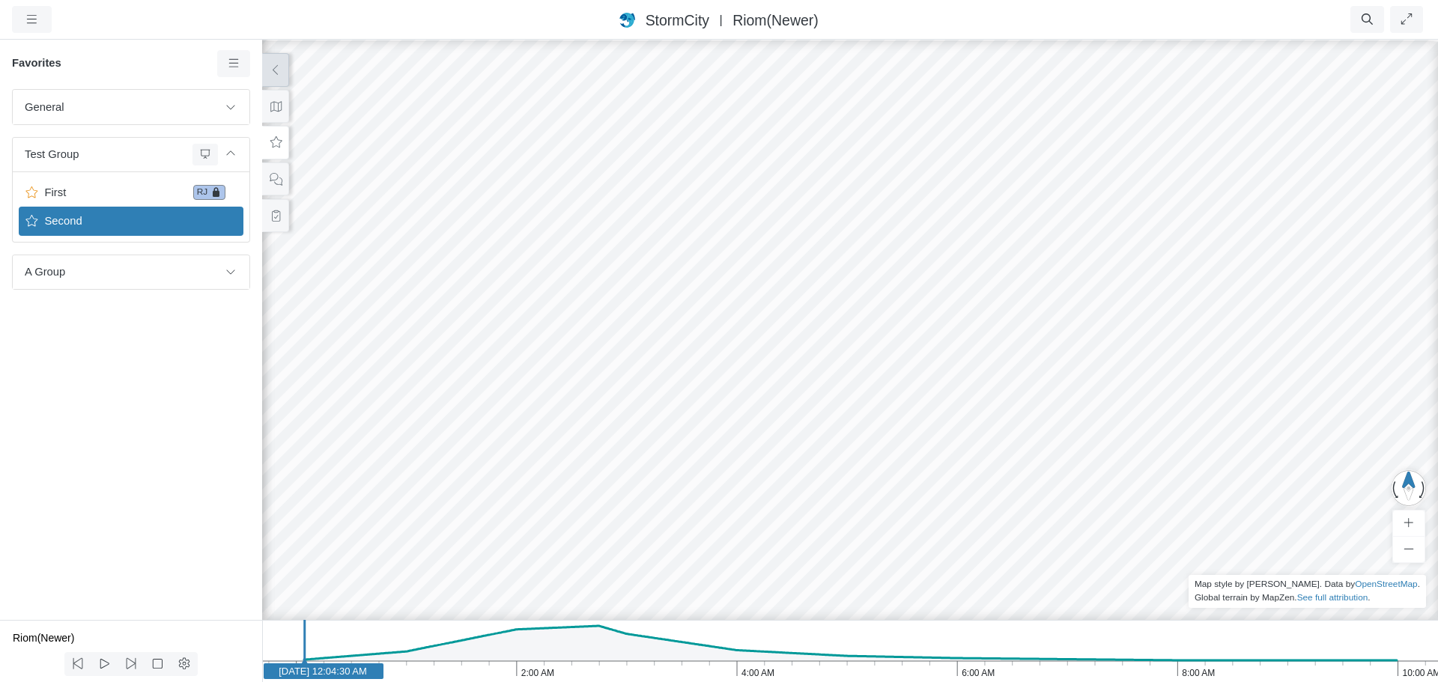
drag, startPoint x: 708, startPoint y: 186, endPoint x: 726, endPoint y: 193, distance: 19.2
click at [726, 193] on div "JC [GEOGRAPHIC_DATA] JC JC [GEOGRAPHIC_DATA] [GEOGRAPHIC_DATA] [GEOGRAPHIC_DATA…" at bounding box center [850, 360] width 1438 height 644
drag, startPoint x: 700, startPoint y: 219, endPoint x: 708, endPoint y: 226, distance: 11.1
click at [708, 226] on div "JC [GEOGRAPHIC_DATA] JC JC [GEOGRAPHIC_DATA] [GEOGRAPHIC_DATA] [GEOGRAPHIC_DATA…" at bounding box center [850, 360] width 1438 height 644
drag, startPoint x: 698, startPoint y: 344, endPoint x: 1120, endPoint y: 134, distance: 471.2
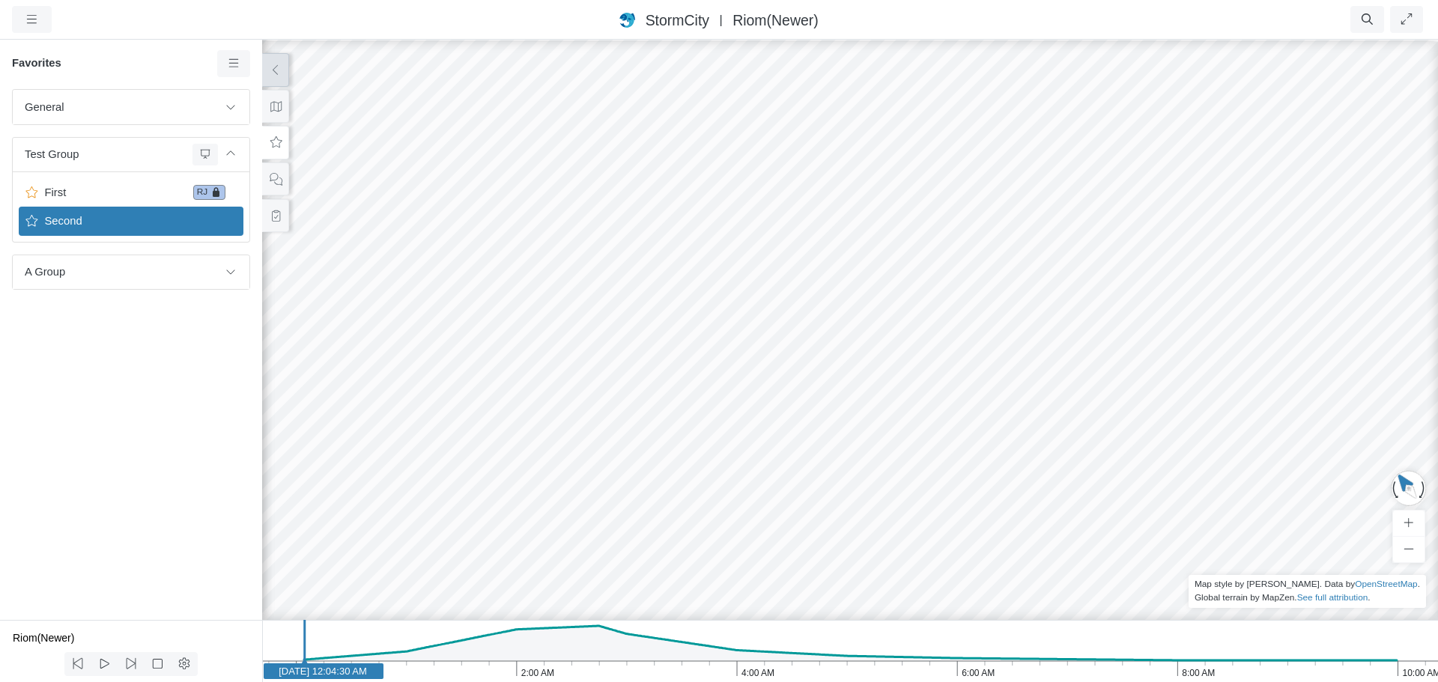
click at [593, 650] on icon "10:00 AM 8:00 AM 6:00 AM 4:00 AM 2:00 AM [DATE] [DATE] 12:04:30 AM" at bounding box center [850, 651] width 1176 height 62
drag, startPoint x: 803, startPoint y: 415, endPoint x: 526, endPoint y: 359, distance: 282.6
drag, startPoint x: 1063, startPoint y: 446, endPoint x: 652, endPoint y: 443, distance: 410.4
drag, startPoint x: 1175, startPoint y: 474, endPoint x: 556, endPoint y: 458, distance: 619.5
drag, startPoint x: 926, startPoint y: 469, endPoint x: 908, endPoint y: 495, distance: 31.8
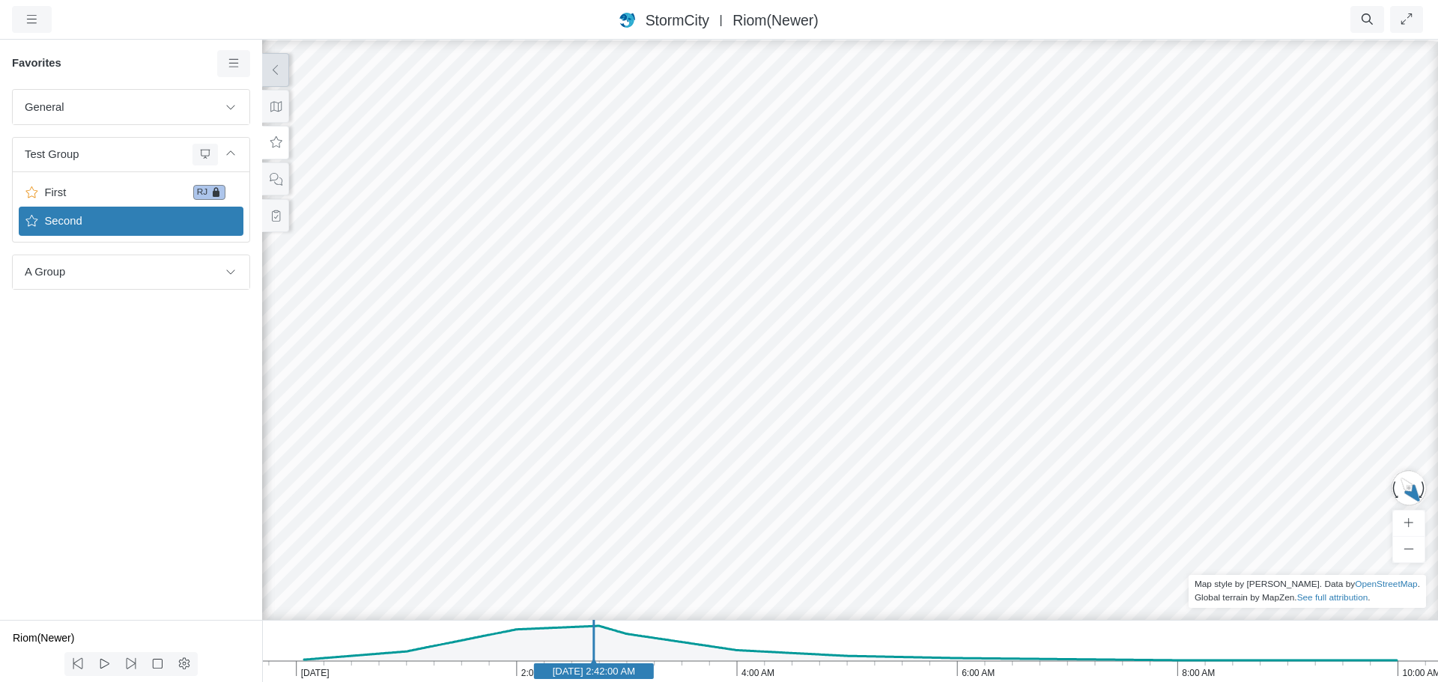
drag, startPoint x: 975, startPoint y: 517, endPoint x: 879, endPoint y: 411, distance: 142.6
click at [879, 411] on div "JC [GEOGRAPHIC_DATA] JC JC [GEOGRAPHIC_DATA] [GEOGRAPHIC_DATA] [GEOGRAPHIC_DATA…" at bounding box center [850, 360] width 1438 height 644
drag, startPoint x: 958, startPoint y: 451, endPoint x: 947, endPoint y: 447, distance: 11.8
click at [875, 233] on div "JC [GEOGRAPHIC_DATA] JC JC [GEOGRAPHIC_DATA] [GEOGRAPHIC_DATA] [GEOGRAPHIC_DATA…" at bounding box center [850, 360] width 1438 height 644
drag, startPoint x: 910, startPoint y: 349, endPoint x: 913, endPoint y: 360, distance: 11.6
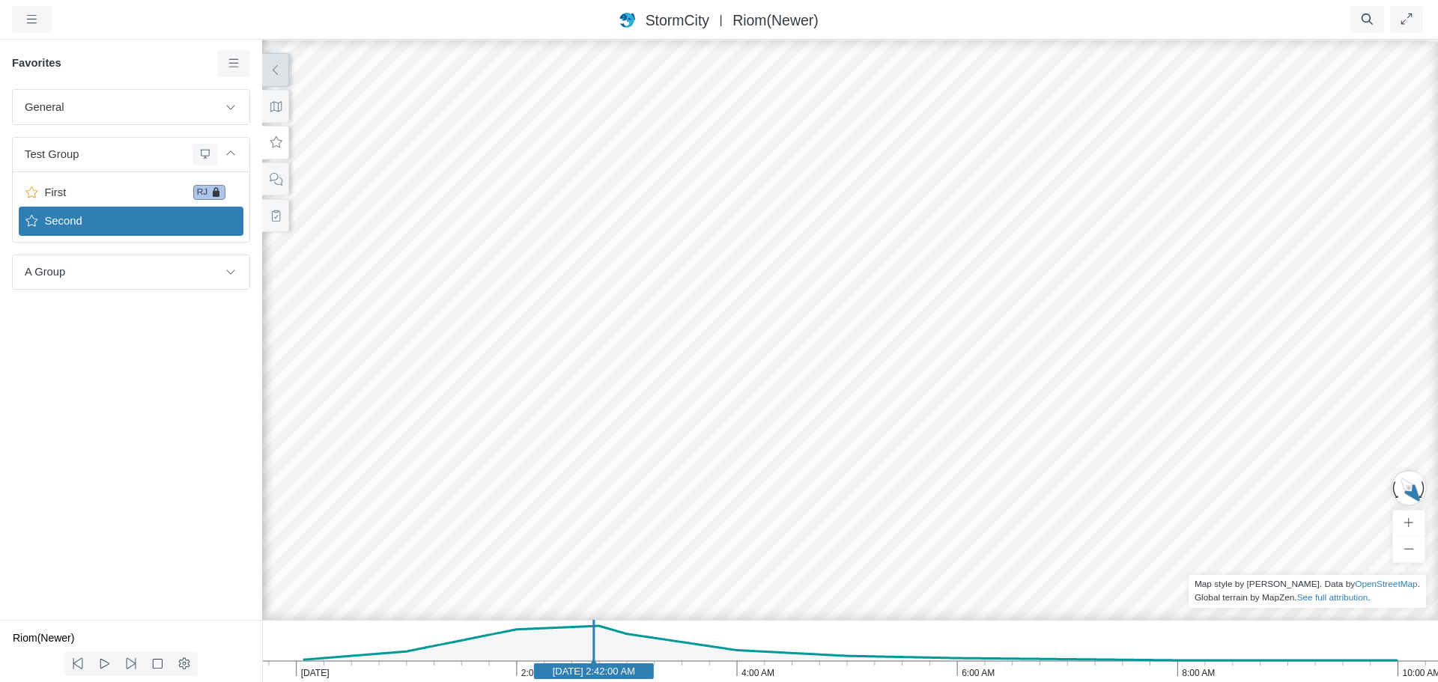
click at [877, 329] on div "JC [GEOGRAPHIC_DATA] JC JC [GEOGRAPHIC_DATA] [GEOGRAPHIC_DATA] [GEOGRAPHIC_DATA…" at bounding box center [850, 360] width 1438 height 644
click at [906, 332] on div "JC [GEOGRAPHIC_DATA] JC JC [GEOGRAPHIC_DATA] [GEOGRAPHIC_DATA] [GEOGRAPHIC_DATA…" at bounding box center [850, 360] width 1438 height 644
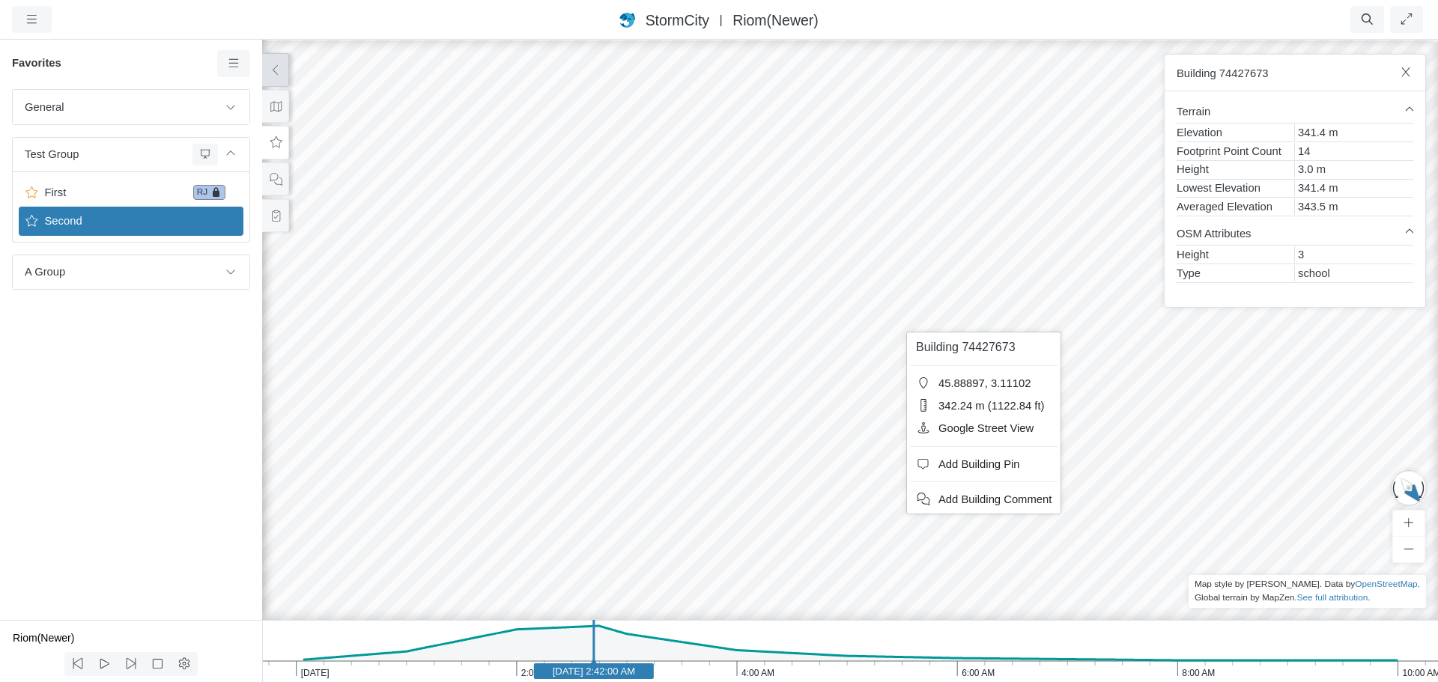
click at [866, 328] on div "JC [GEOGRAPHIC_DATA] JC JC [GEOGRAPHIC_DATA] [GEOGRAPHIC_DATA] [GEOGRAPHIC_DATA…" at bounding box center [850, 360] width 1438 height 644
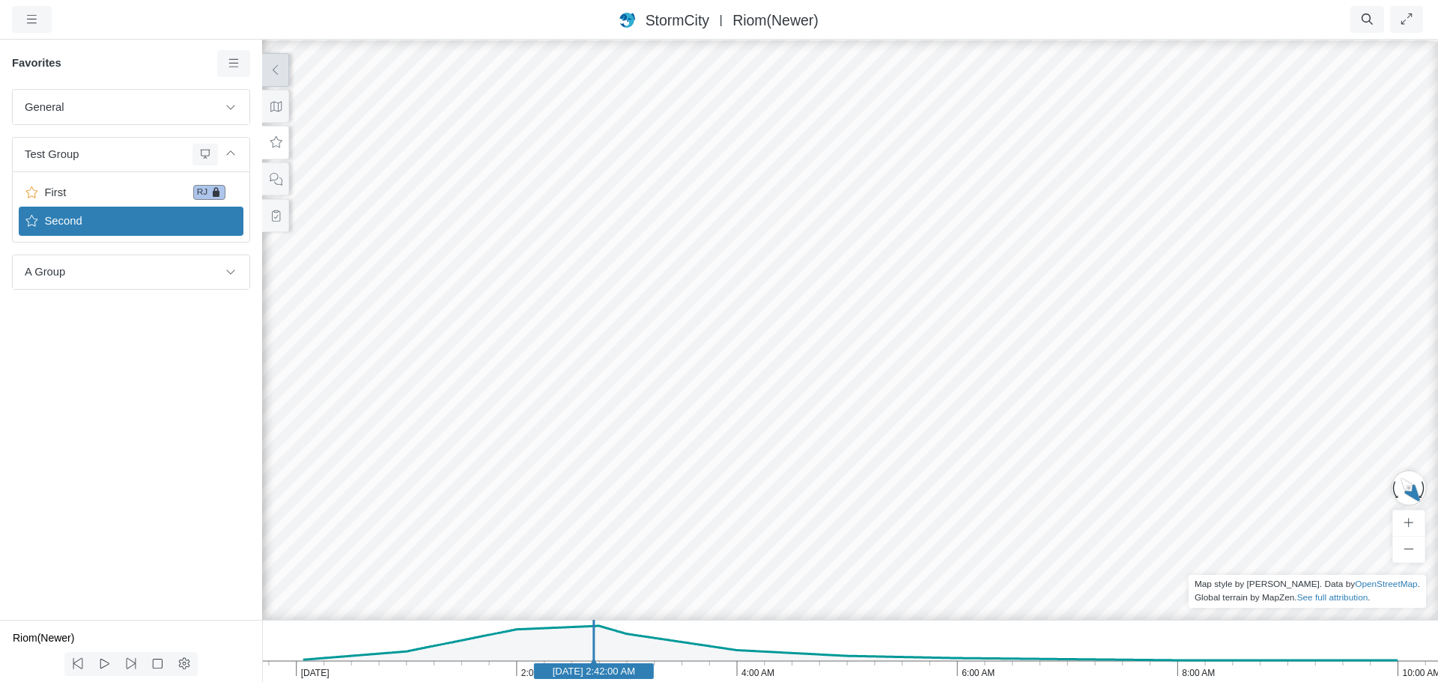
click at [852, 328] on div "JC [GEOGRAPHIC_DATA] JC JC [GEOGRAPHIC_DATA] [GEOGRAPHIC_DATA] [GEOGRAPHIC_DATA…" at bounding box center [850, 360] width 1438 height 644
click at [841, 328] on div "JC [GEOGRAPHIC_DATA] JC JC [GEOGRAPHIC_DATA] [GEOGRAPHIC_DATA] [GEOGRAPHIC_DATA…" at bounding box center [850, 360] width 1438 height 644
click at [831, 328] on div "JC [GEOGRAPHIC_DATA] JC JC [GEOGRAPHIC_DATA] [GEOGRAPHIC_DATA] [GEOGRAPHIC_DATA…" at bounding box center [850, 360] width 1438 height 644
click at [276, 212] on icon at bounding box center [276, 215] width 8 height 11
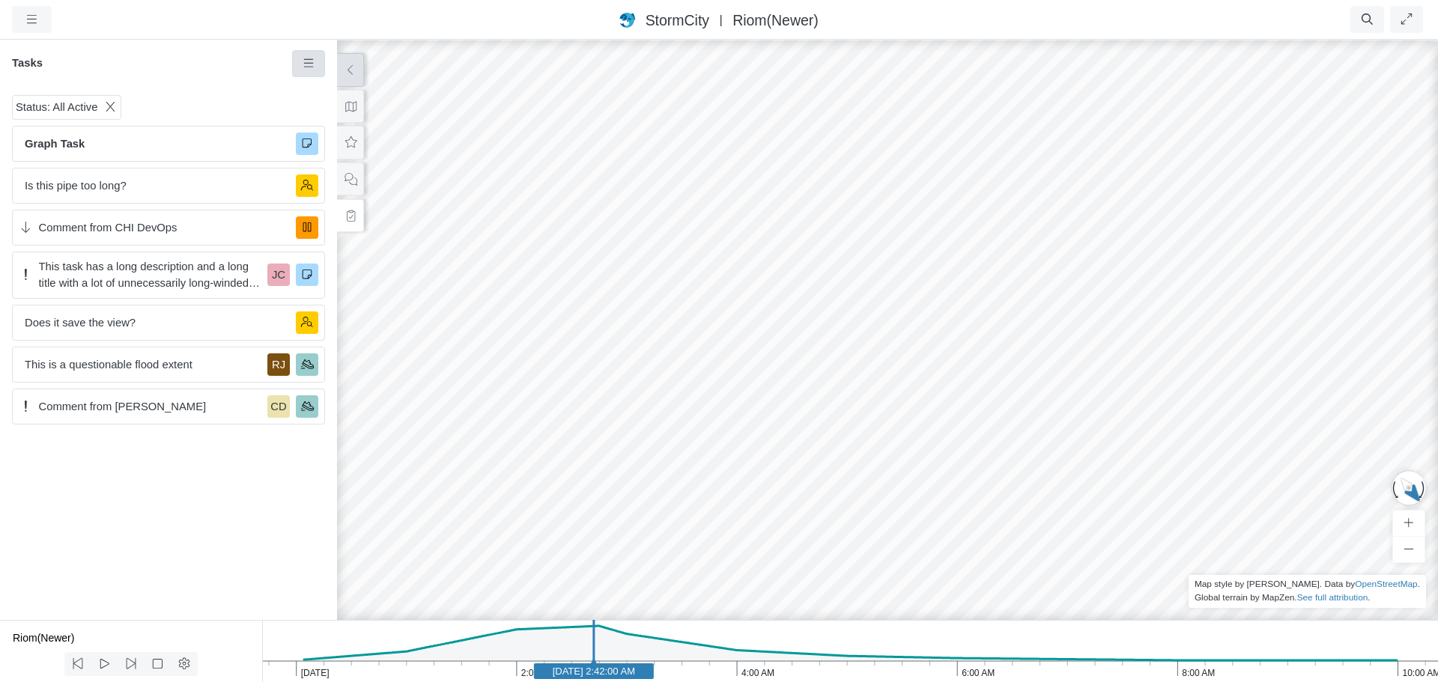
click at [312, 67] on icon at bounding box center [309, 63] width 14 height 11
click at [316, 85] on link "New Task" at bounding box center [352, 92] width 112 height 22
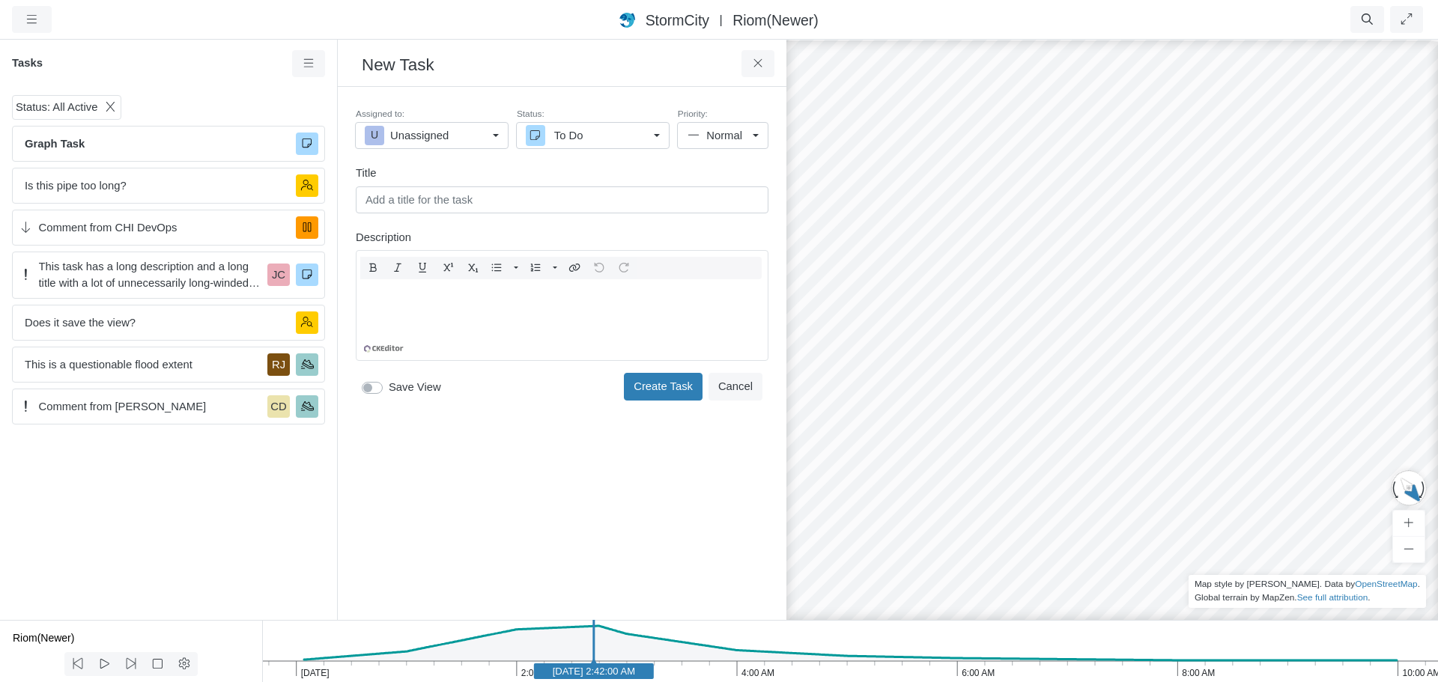
click at [496, 283] on div "Editor editing area: main" at bounding box center [561, 316] width 399 height 75
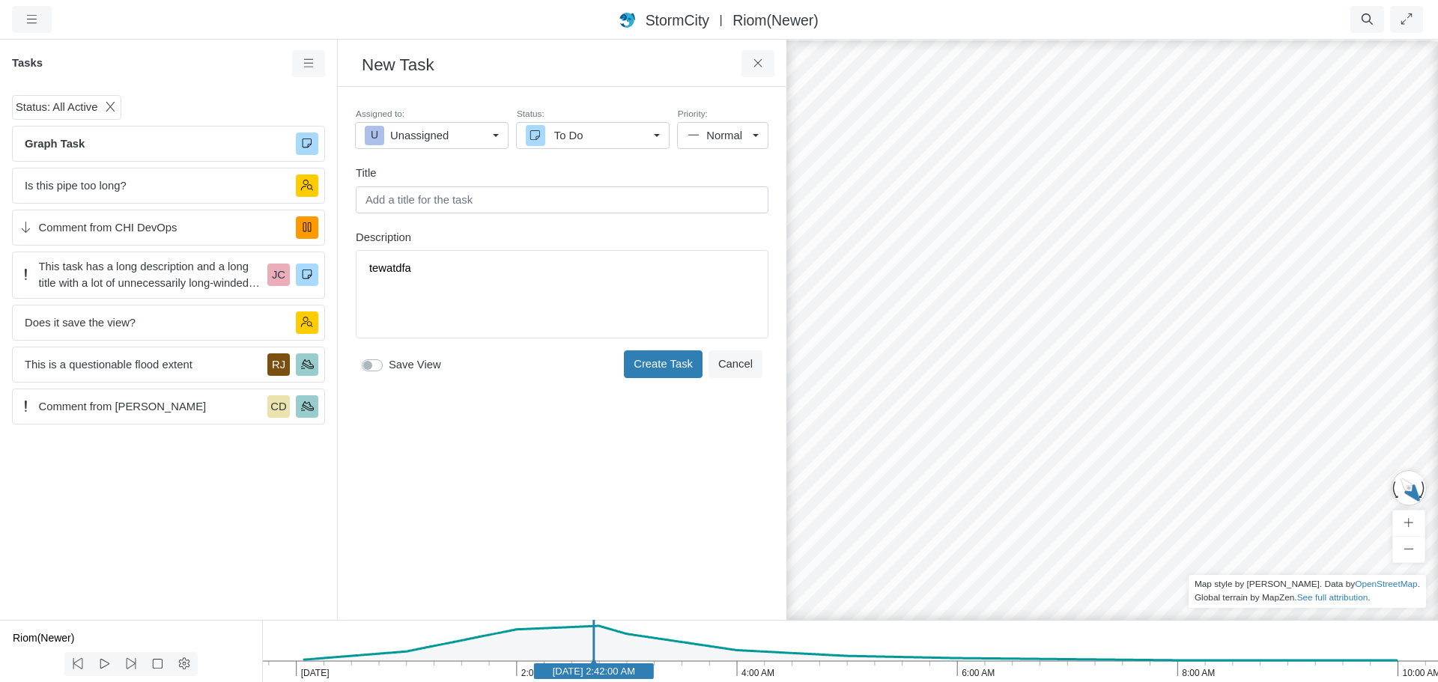
click at [376, 389] on div "Assigned to: U Unassigned U Unassigned [PERSON_NAME] CA CHI Administrator [PERS…" at bounding box center [562, 244] width 425 height 291
click at [389, 363] on label "Save View" at bounding box center [415, 364] width 52 height 16
click at [374, 363] on input "Save View" at bounding box center [368, 363] width 12 height 14
checkbox input "true"
click at [476, 199] on input "text" at bounding box center [562, 199] width 413 height 27
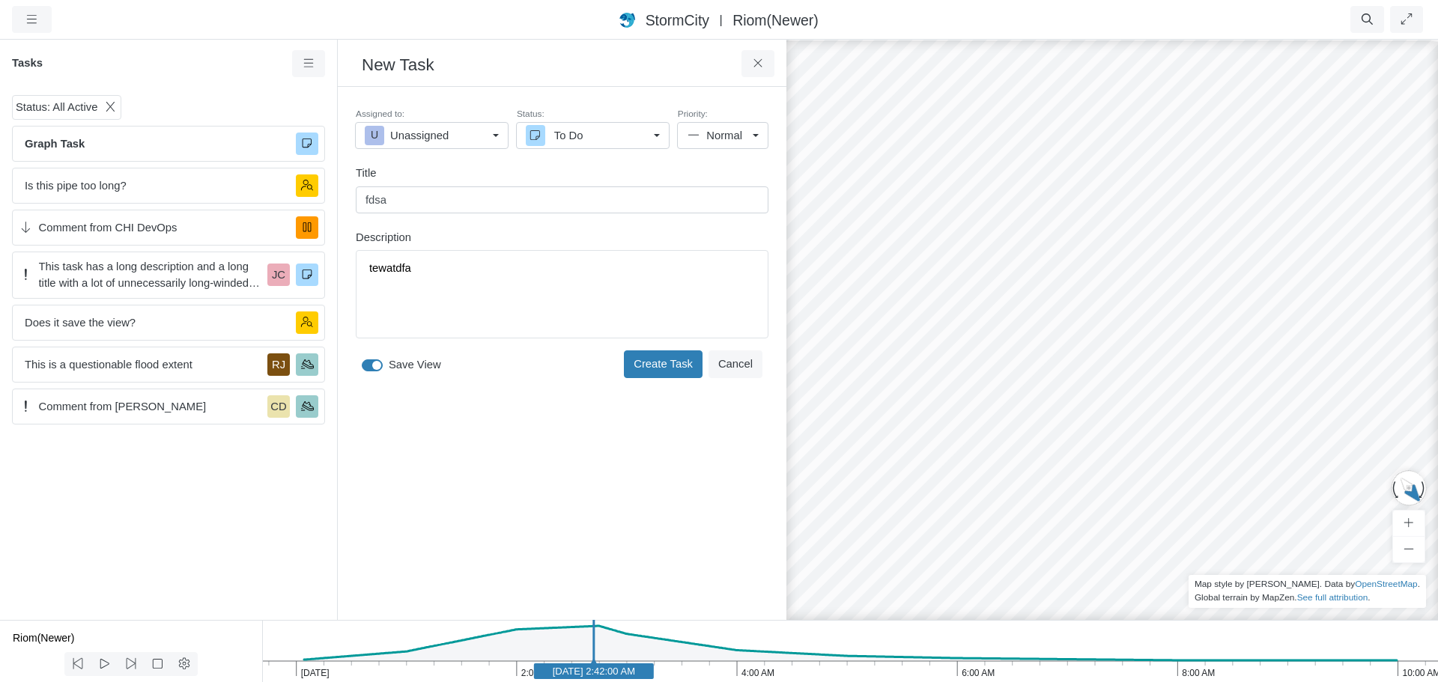
type input "fdsa"
click at [389, 364] on label "Save View" at bounding box center [415, 364] width 52 height 16
click at [374, 364] on input "Save View" at bounding box center [368, 363] width 12 height 14
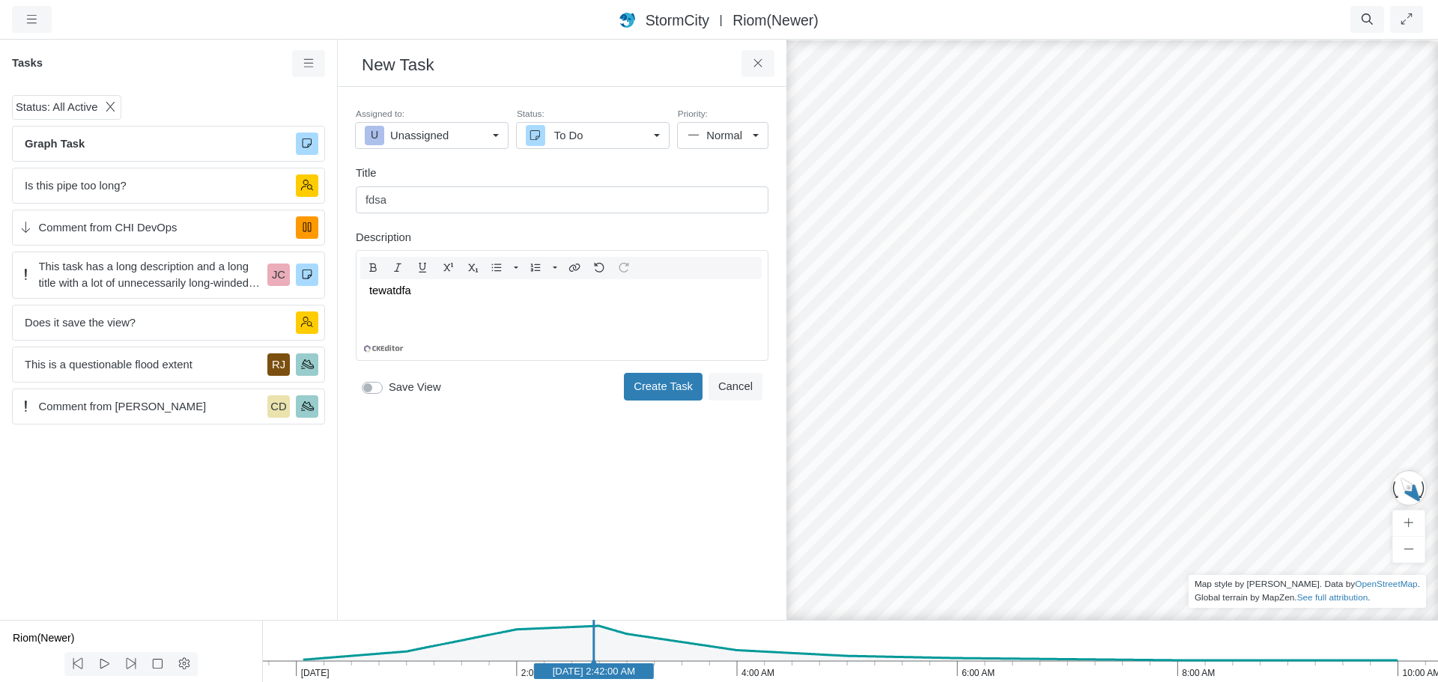
click at [477, 277] on div "Toggle Dropdown Toggle Dropdown" at bounding box center [562, 305] width 413 height 111
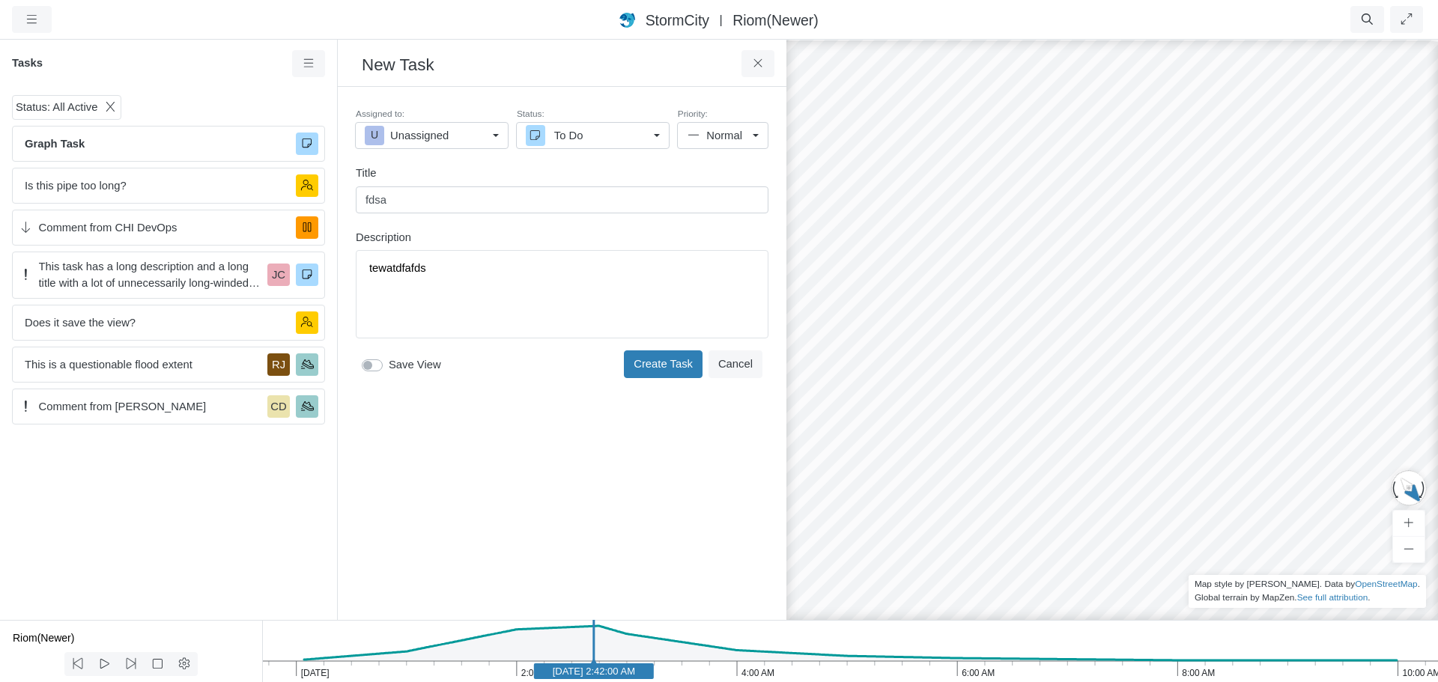
click at [376, 386] on div "Assigned to: U Unassigned U Unassigned [PERSON_NAME] CA CHI Administrator [PERS…" at bounding box center [562, 244] width 425 height 291
click at [389, 366] on label "Save View" at bounding box center [415, 364] width 52 height 16
click at [374, 366] on input "Save View" at bounding box center [368, 363] width 12 height 14
click at [511, 306] on div "tewatdfafds" at bounding box center [561, 294] width 399 height 75
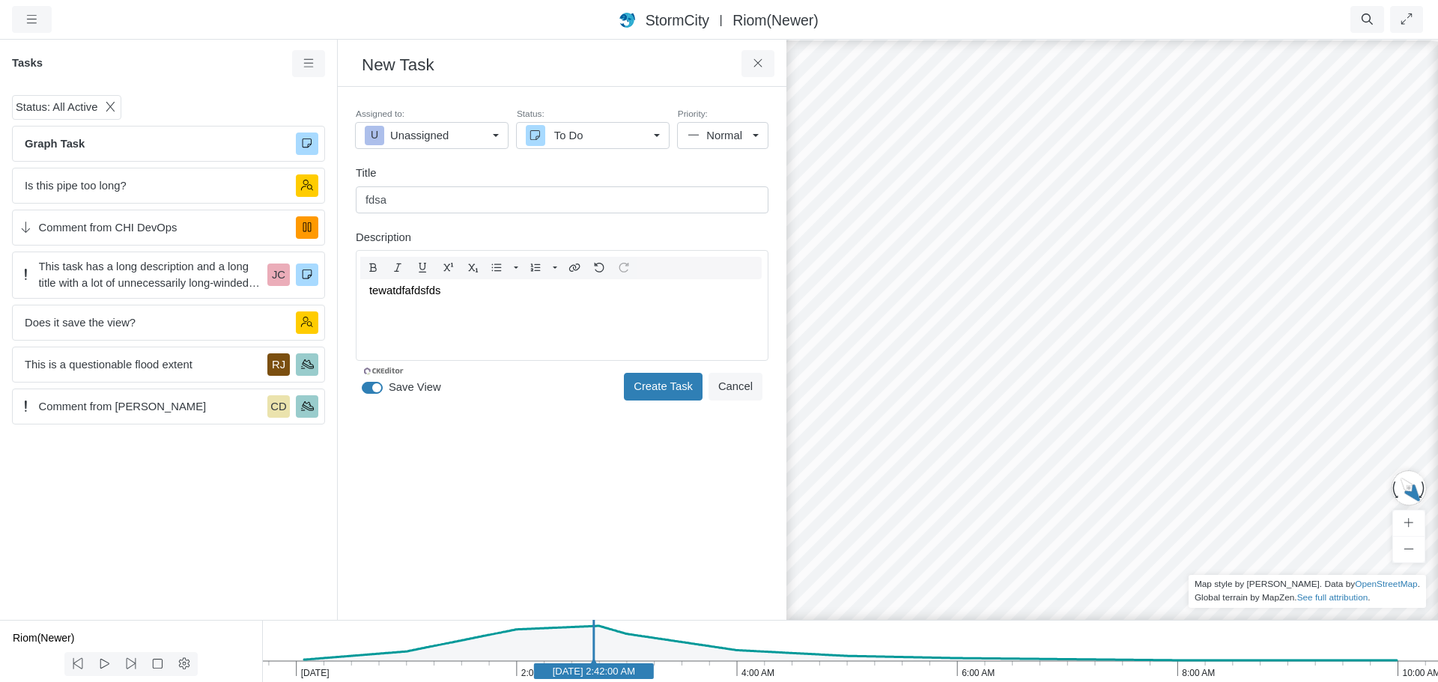
click at [376, 388] on div "Assigned to: U Unassigned U Unassigned [PERSON_NAME] CA CHI Administrator [PERS…" at bounding box center [562, 255] width 425 height 313
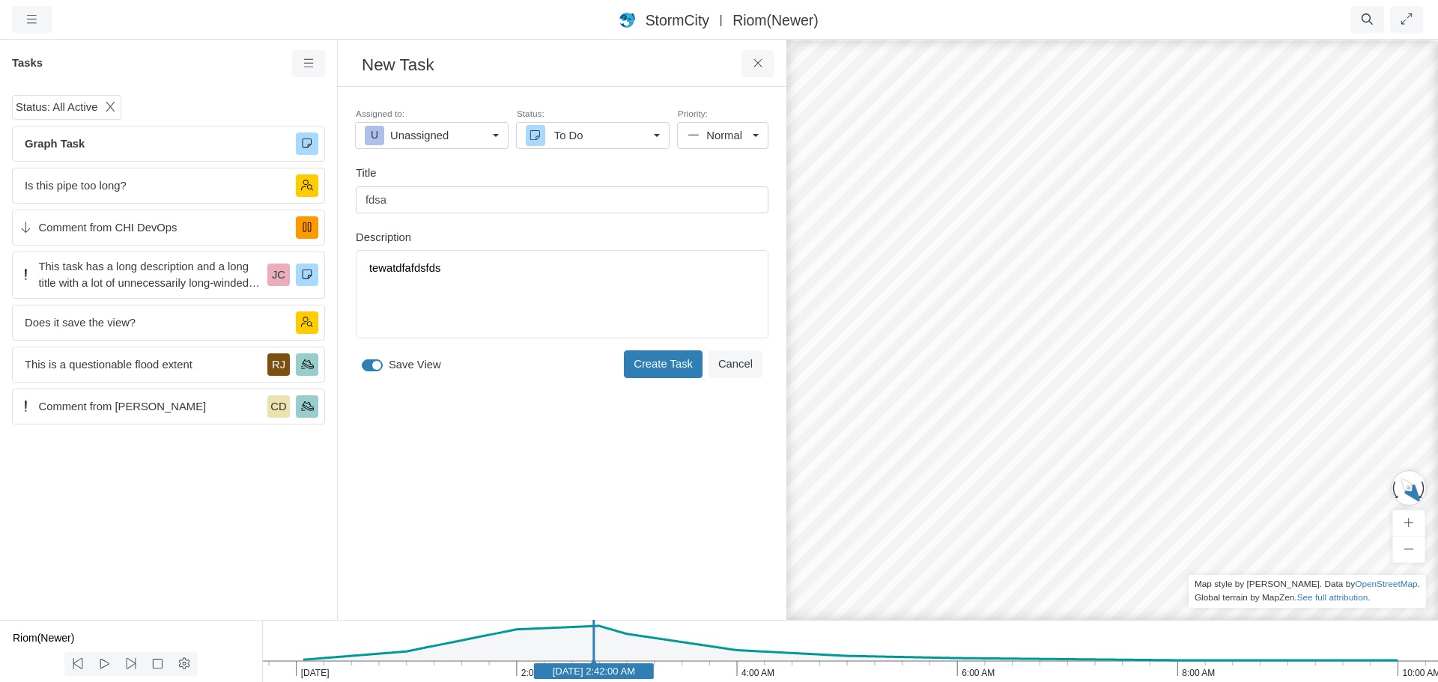
click at [389, 366] on label "Save View" at bounding box center [415, 364] width 52 height 16
click at [374, 366] on input "Save View" at bounding box center [368, 363] width 12 height 14
checkbox input "false"
click at [547, 421] on div "Created [DATE] 11:53:27 AM by [PERSON_NAME] Assigned to: [PERSON_NAME] U Unassi…" at bounding box center [562, 353] width 425 height 509
click at [761, 59] on icon at bounding box center [758, 63] width 14 height 11
